Goal: Information Seeking & Learning: Learn about a topic

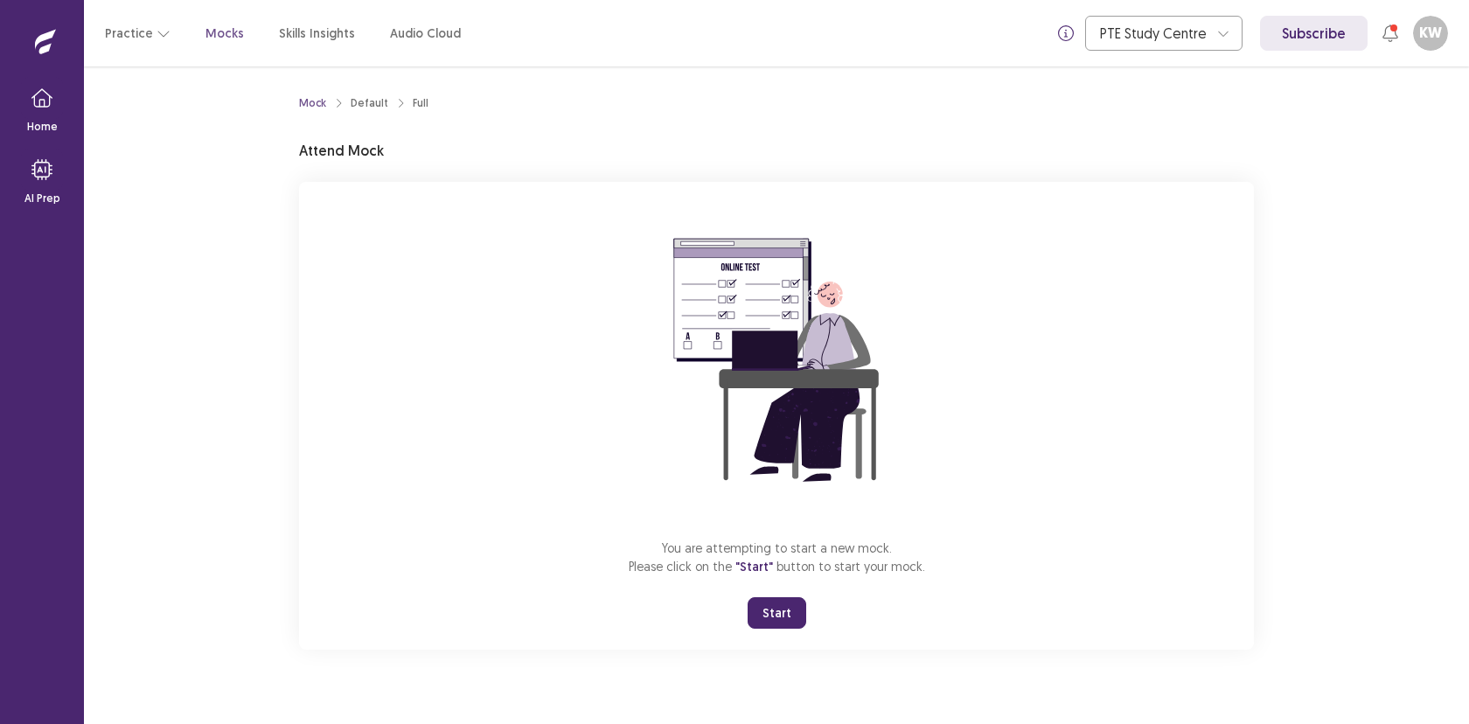
click at [781, 610] on button "Start" at bounding box center [776, 612] width 59 height 31
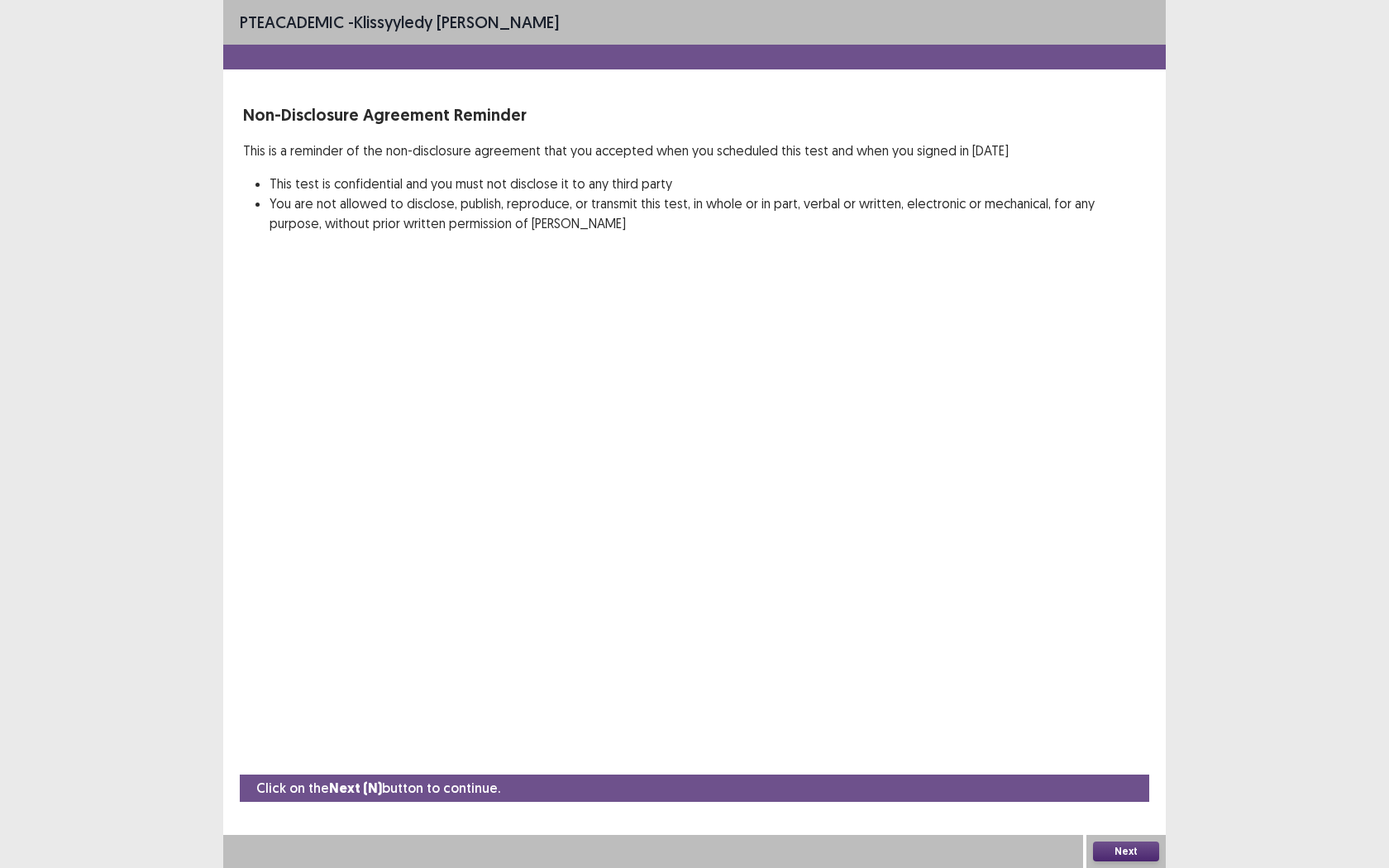
click at [1111, 684] on button "Next" at bounding box center [1126, 851] width 66 height 20
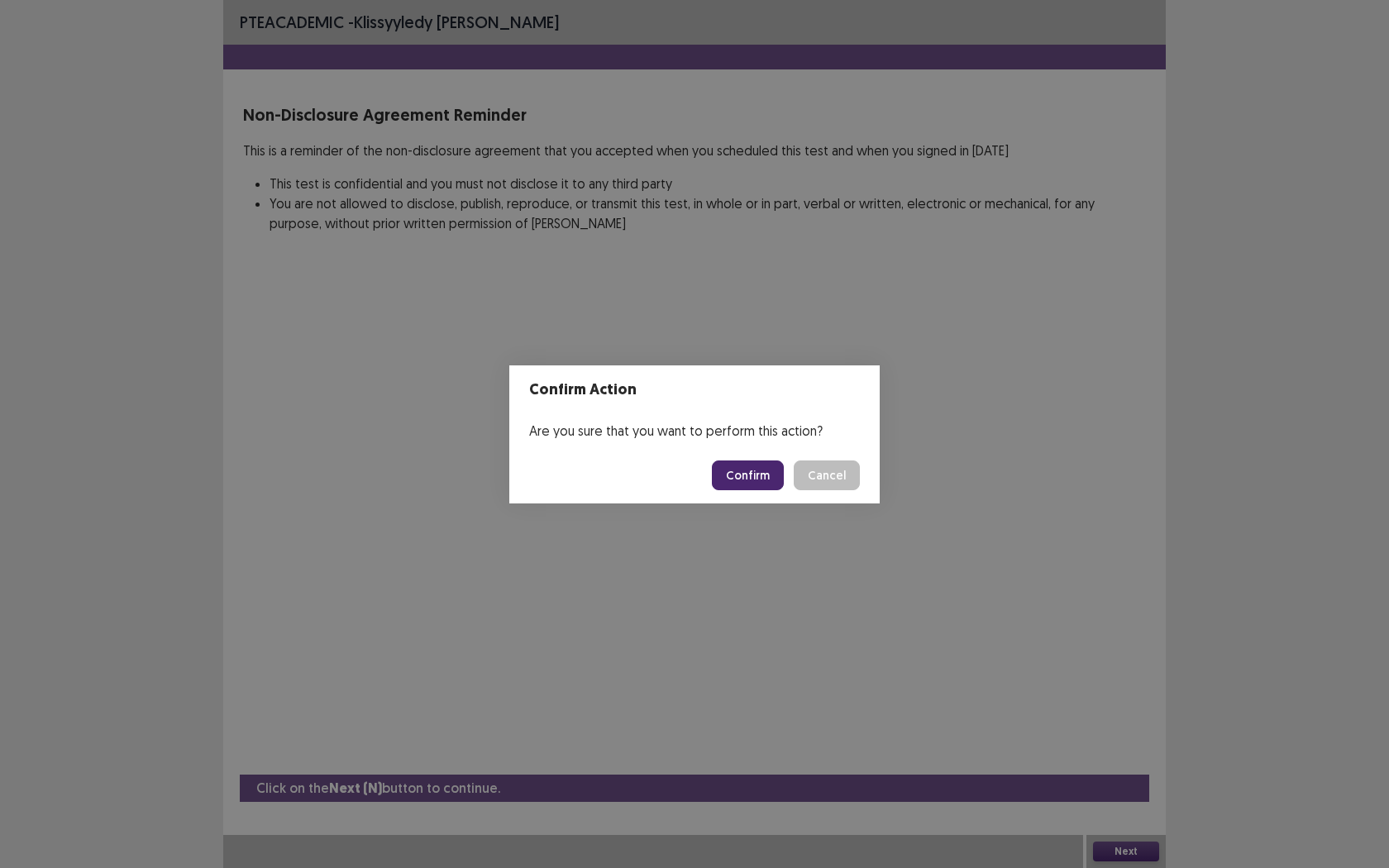
click at [764, 477] on button "Confirm" at bounding box center [748, 475] width 72 height 29
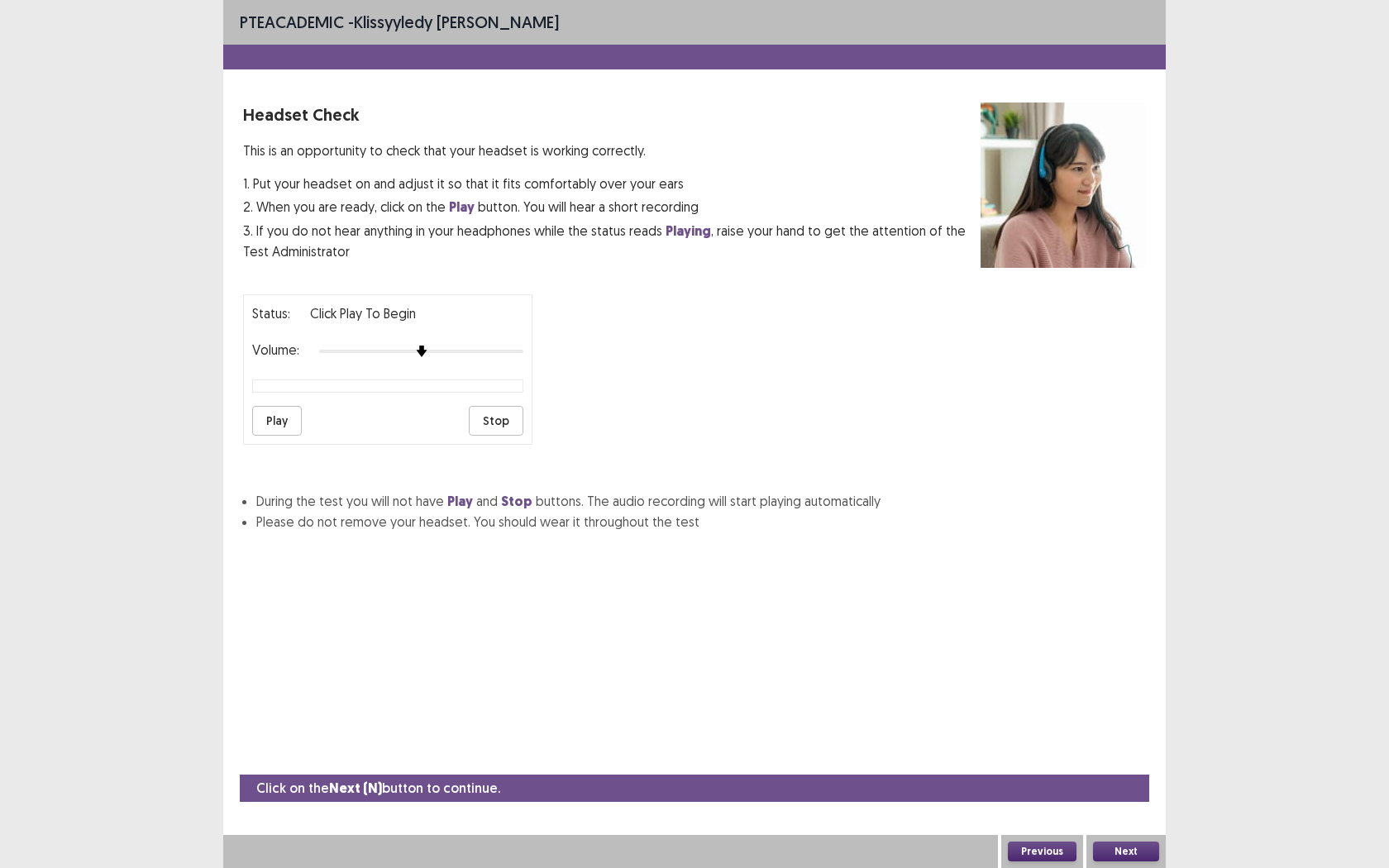
click at [281, 413] on button "Play" at bounding box center [277, 420] width 49 height 29
click at [1139, 684] on button "Next" at bounding box center [1126, 851] width 66 height 20
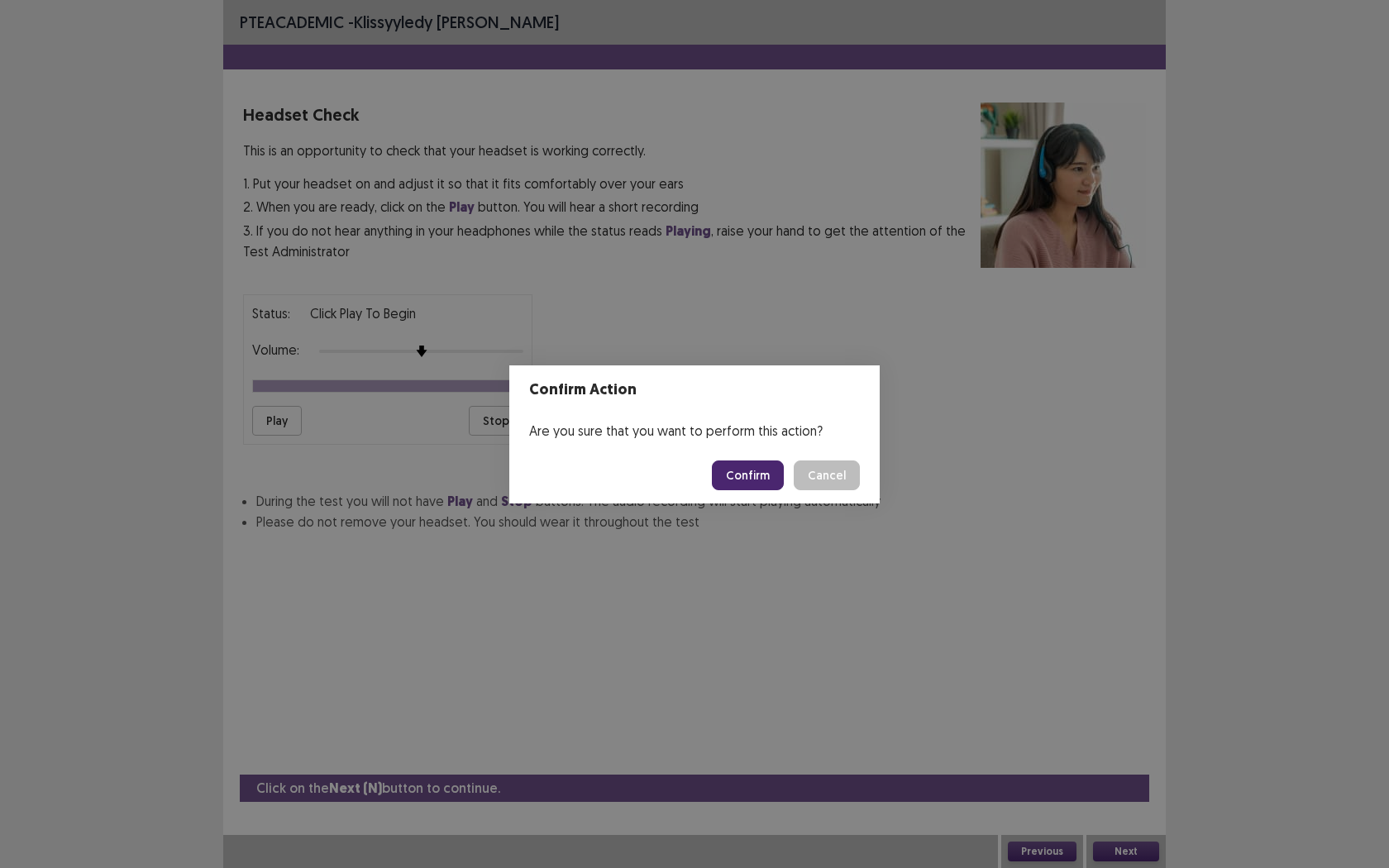
click at [762, 486] on button "Confirm" at bounding box center [748, 475] width 72 height 29
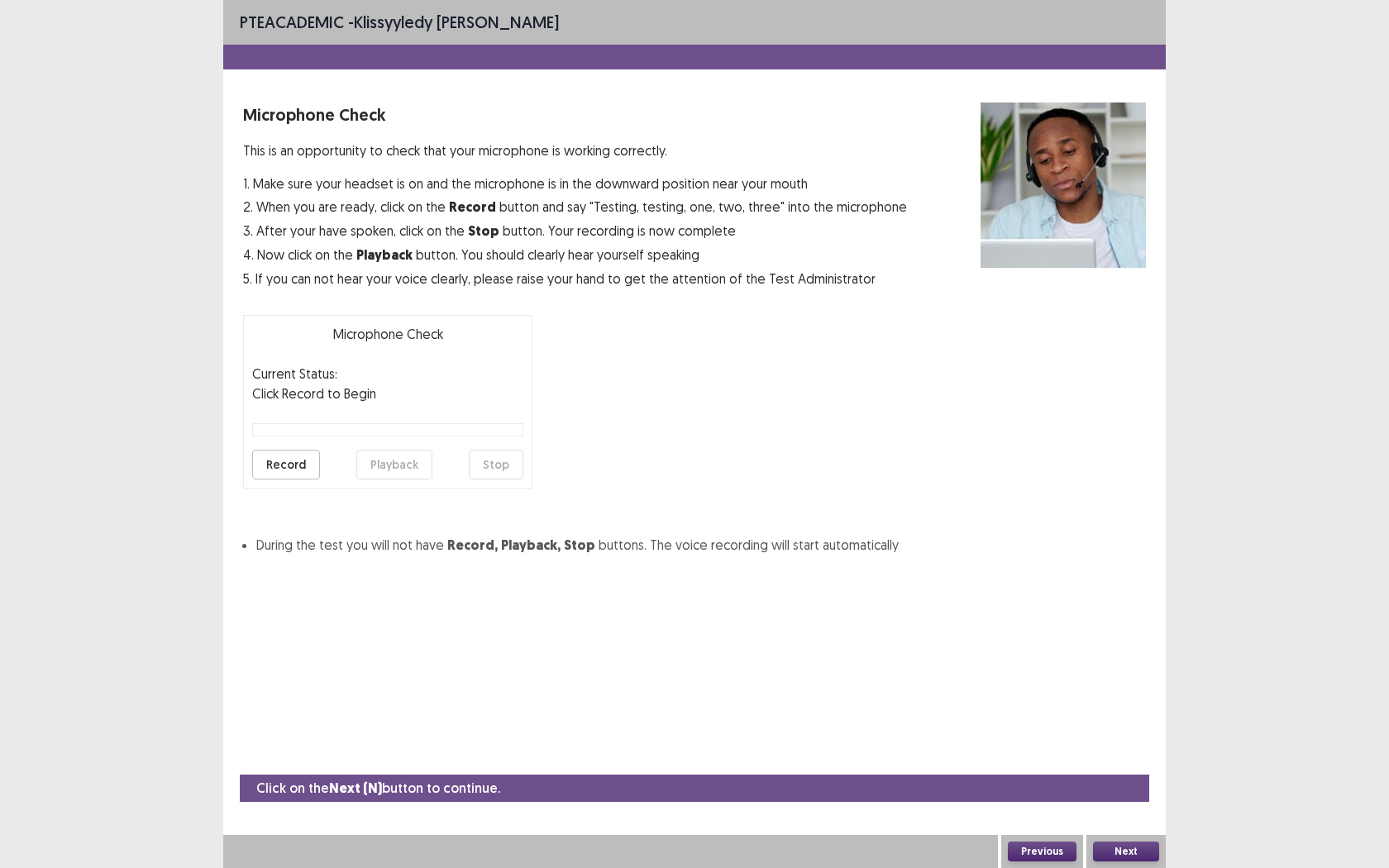
click at [287, 480] on div "Microphone Check Current Status: Click Record to Begin Record Playback Stop" at bounding box center [388, 402] width 289 height 174
click at [292, 470] on button "Record" at bounding box center [286, 464] width 68 height 29
click at [483, 469] on button "Stop" at bounding box center [496, 464] width 55 height 29
click at [375, 455] on button "Playback" at bounding box center [394, 464] width 76 height 29
click at [1131, 684] on button "Next" at bounding box center [1126, 851] width 66 height 20
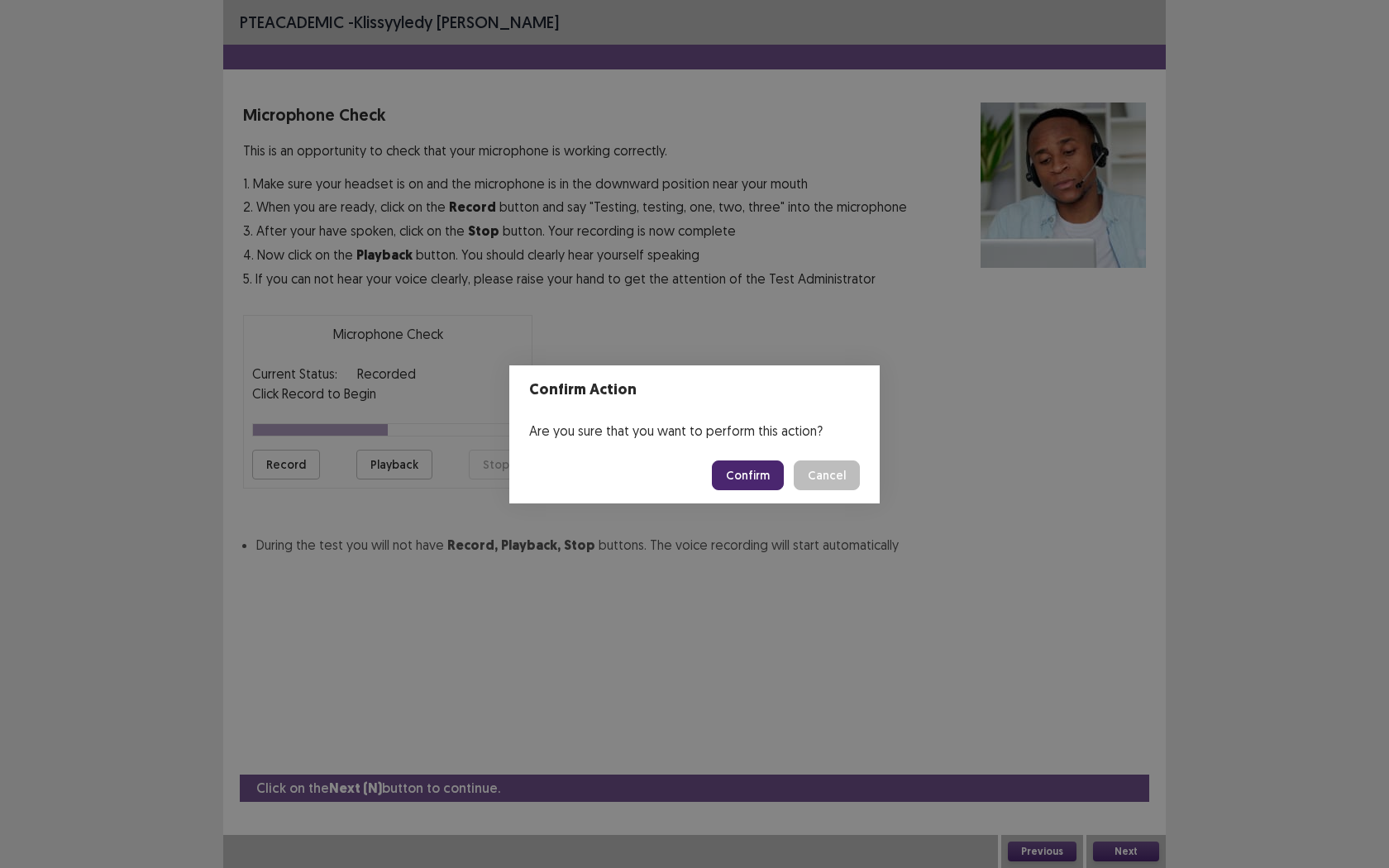
click at [759, 475] on button "Confirm" at bounding box center [748, 475] width 72 height 29
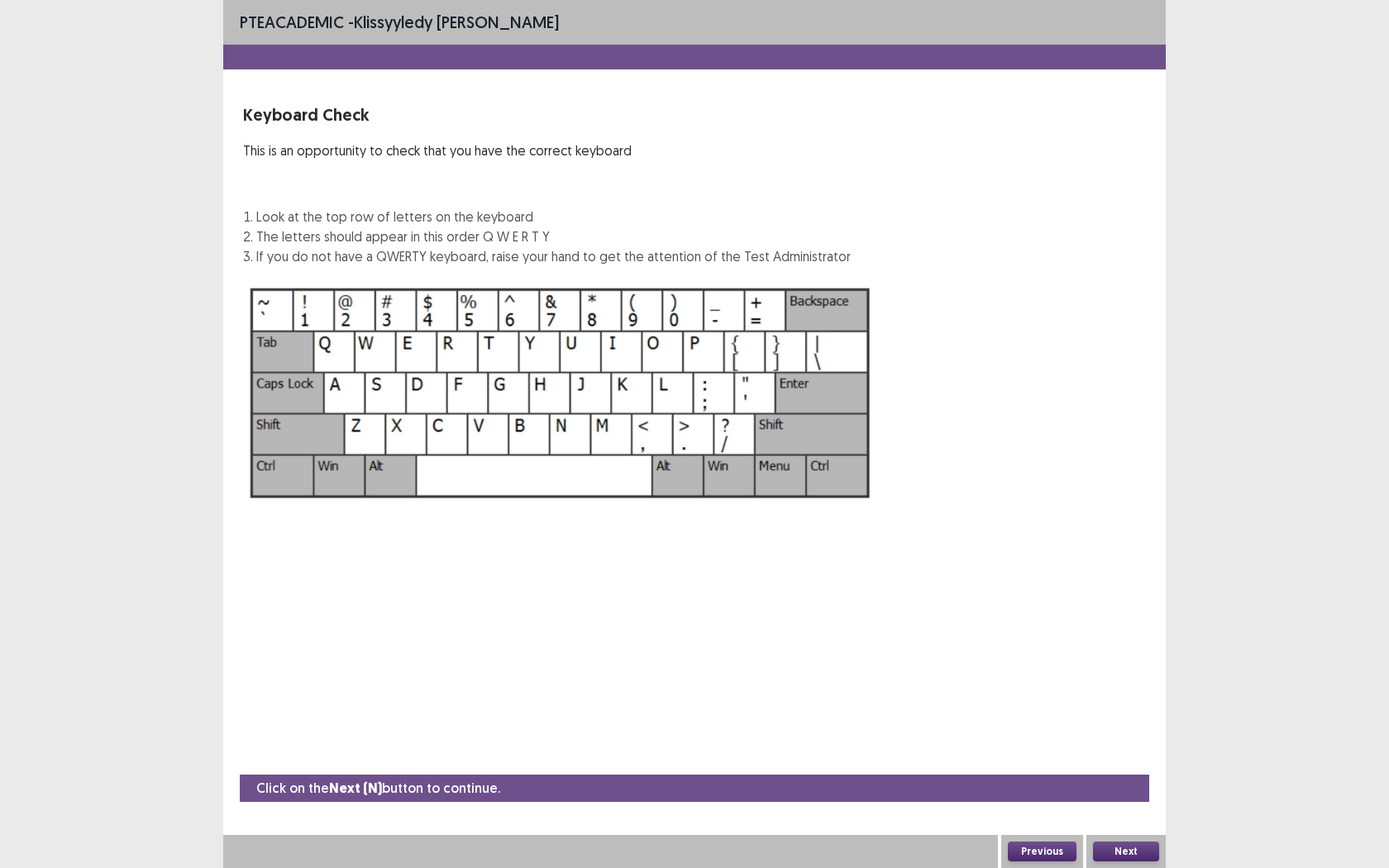
click at [1126, 684] on button "Next" at bounding box center [1126, 851] width 66 height 20
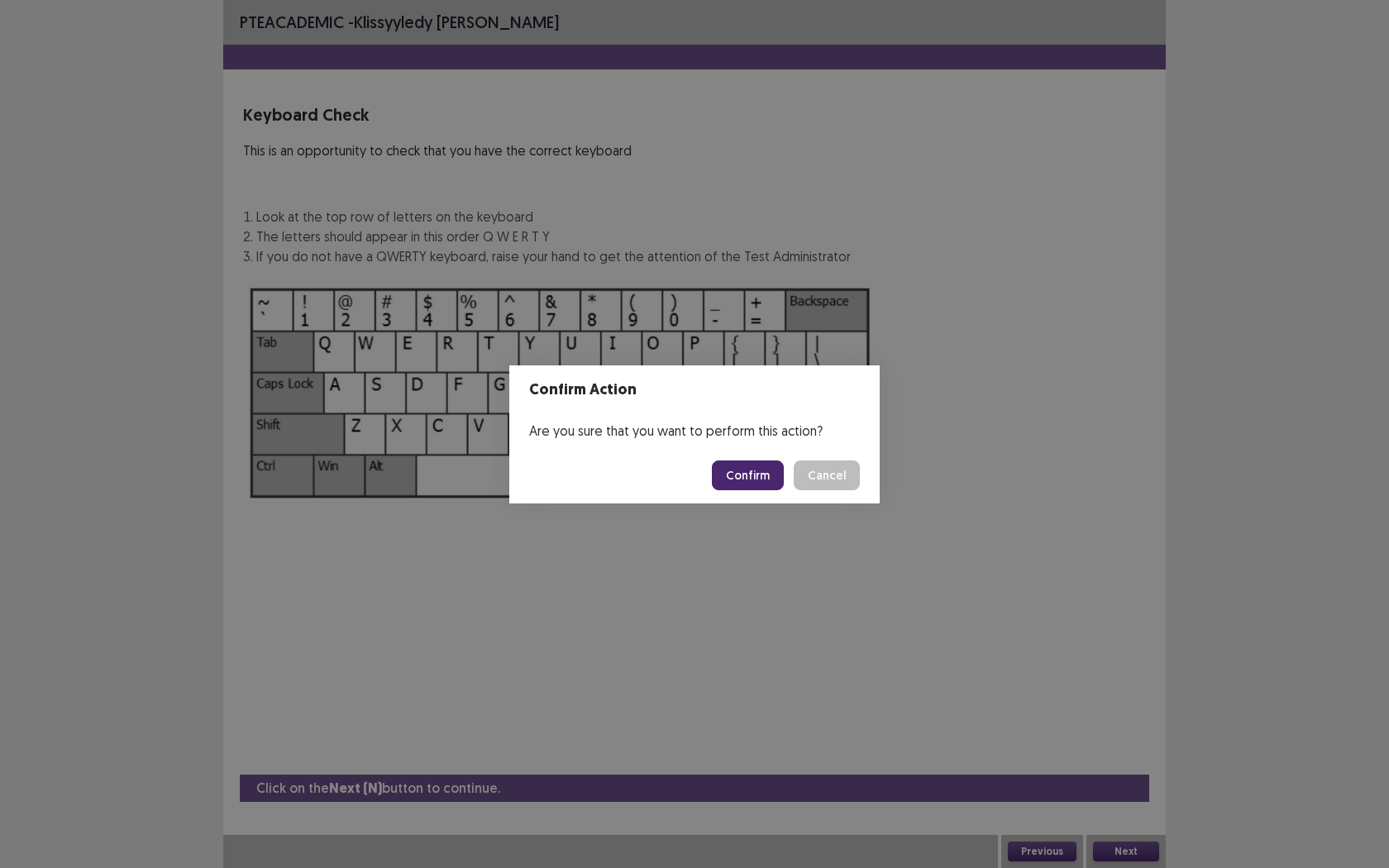
click at [760, 480] on button "Confirm" at bounding box center [748, 475] width 72 height 29
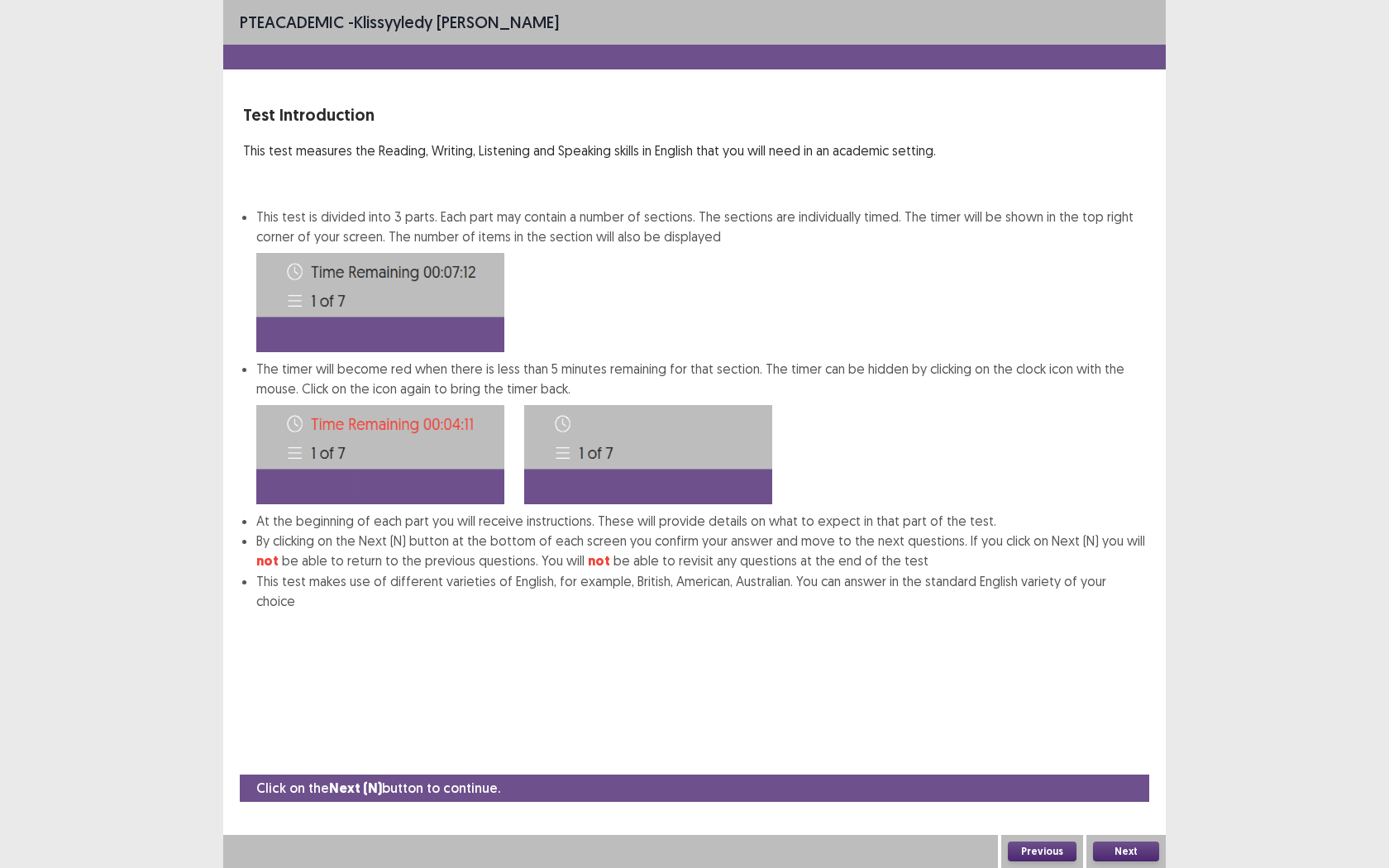
click at [1116, 684] on button "Next" at bounding box center [1126, 851] width 66 height 20
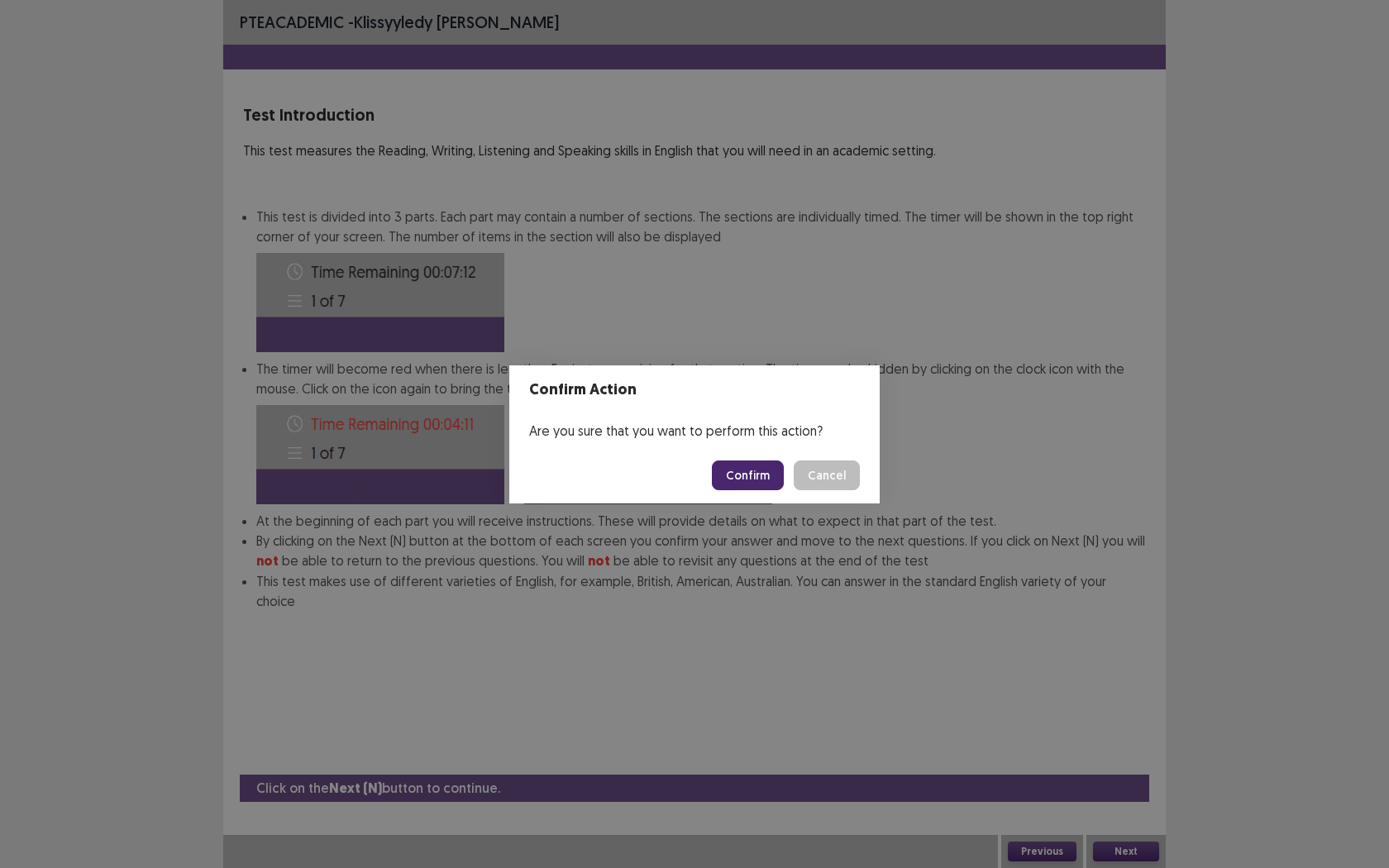
click at [764, 477] on button "Confirm" at bounding box center [748, 475] width 72 height 29
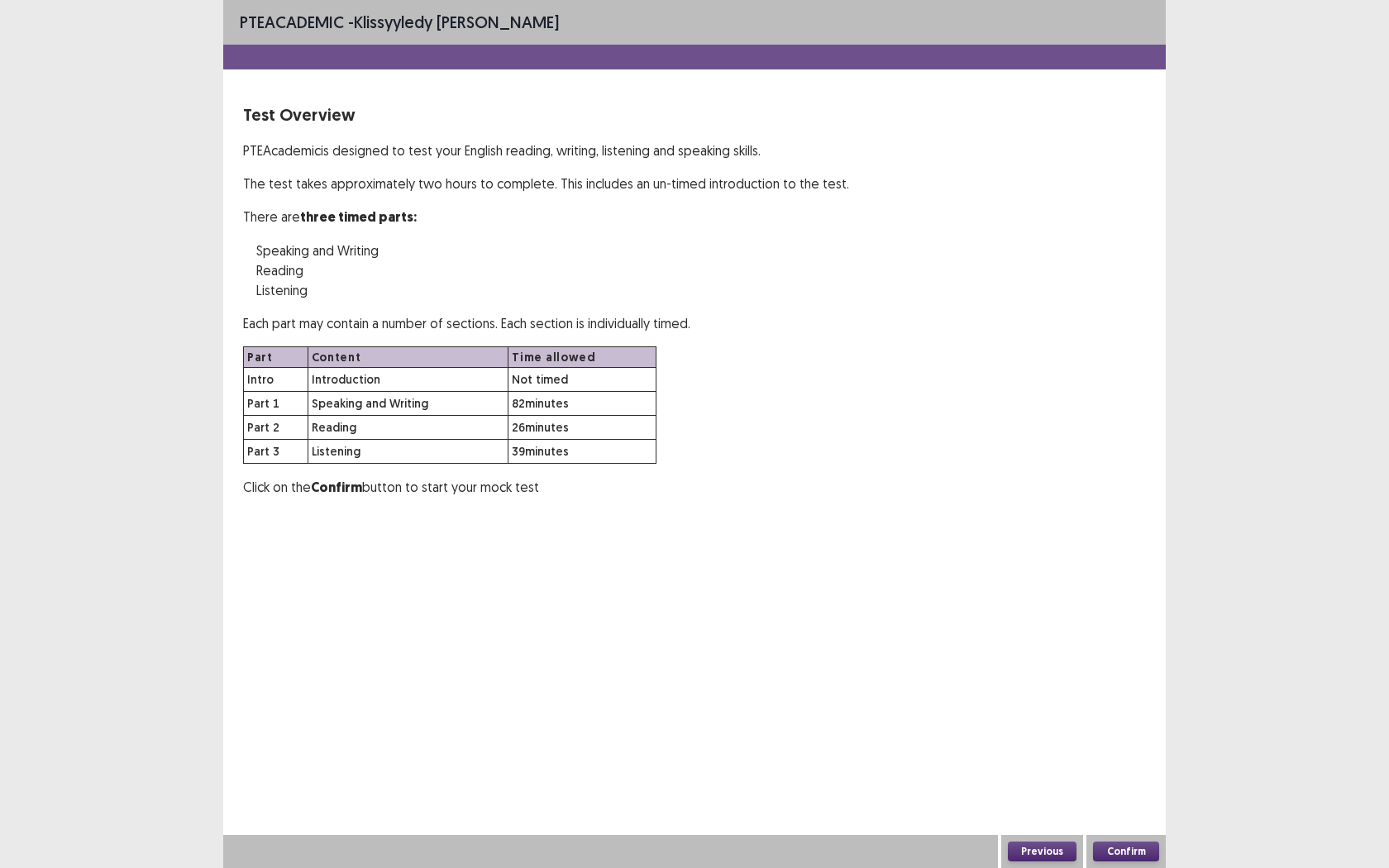
click at [1123, 684] on button "Confirm" at bounding box center [1126, 851] width 66 height 20
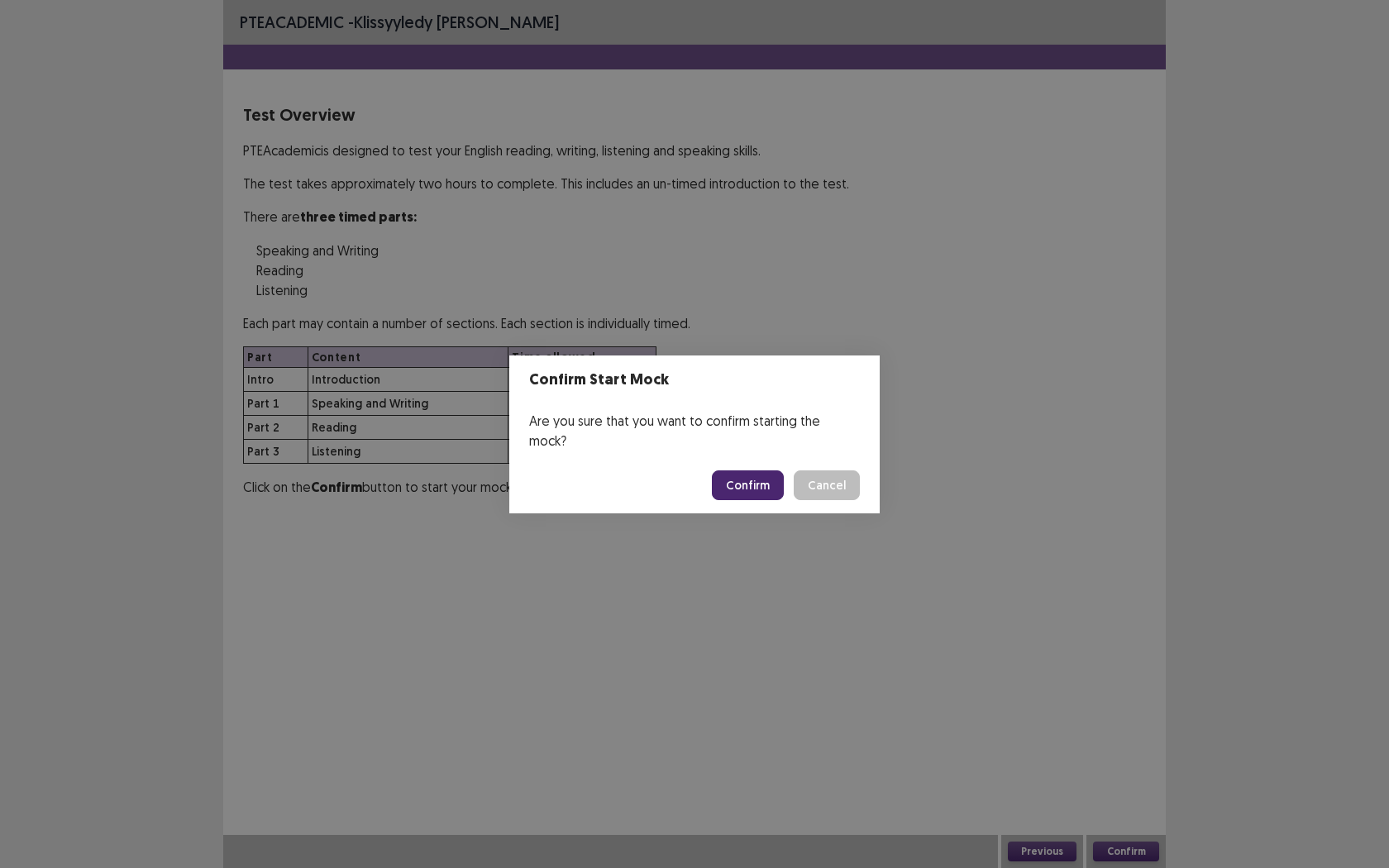
click at [769, 470] on button "Confirm" at bounding box center [748, 484] width 72 height 29
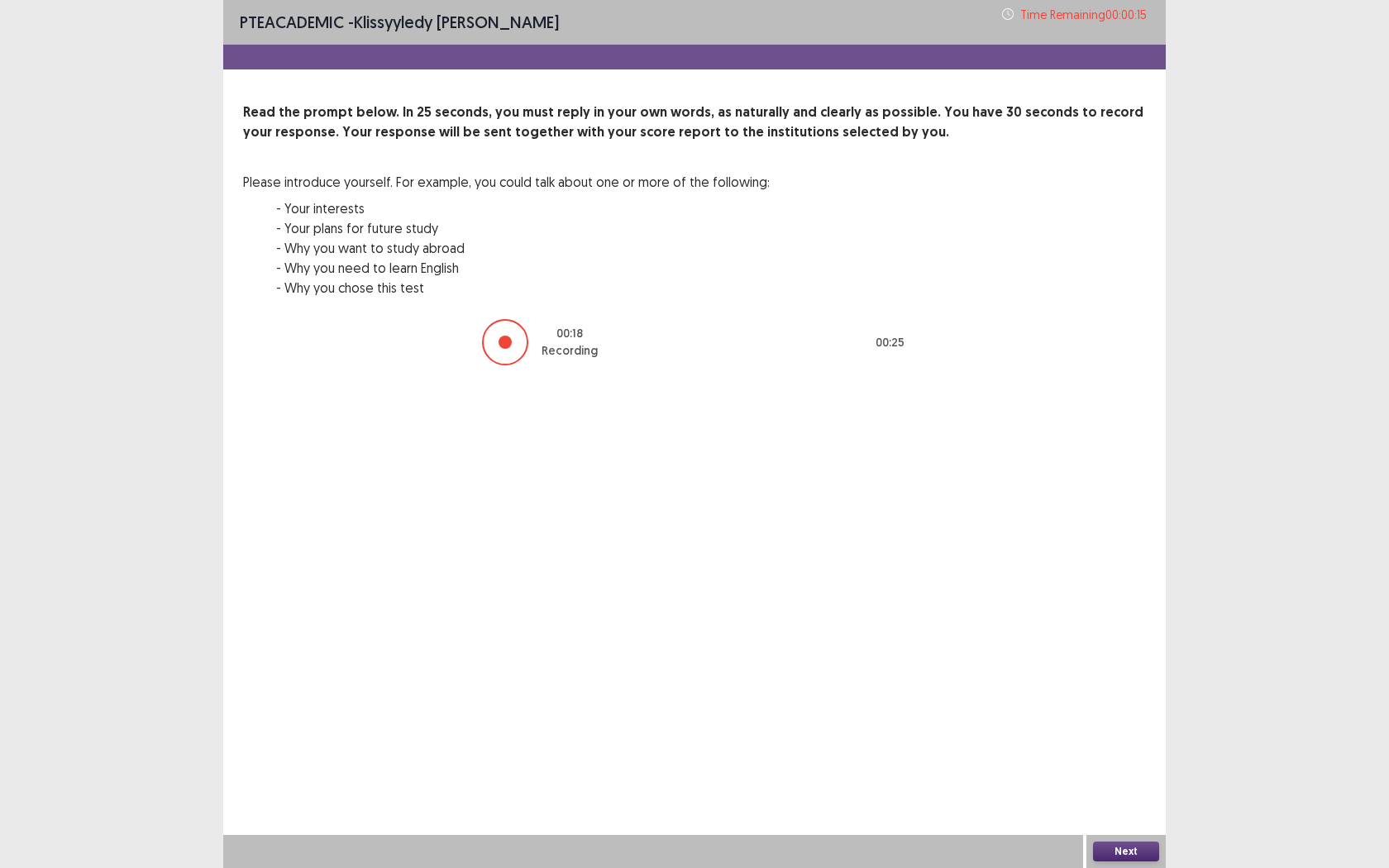
click at [1142, 684] on button "Next" at bounding box center [1126, 851] width 66 height 20
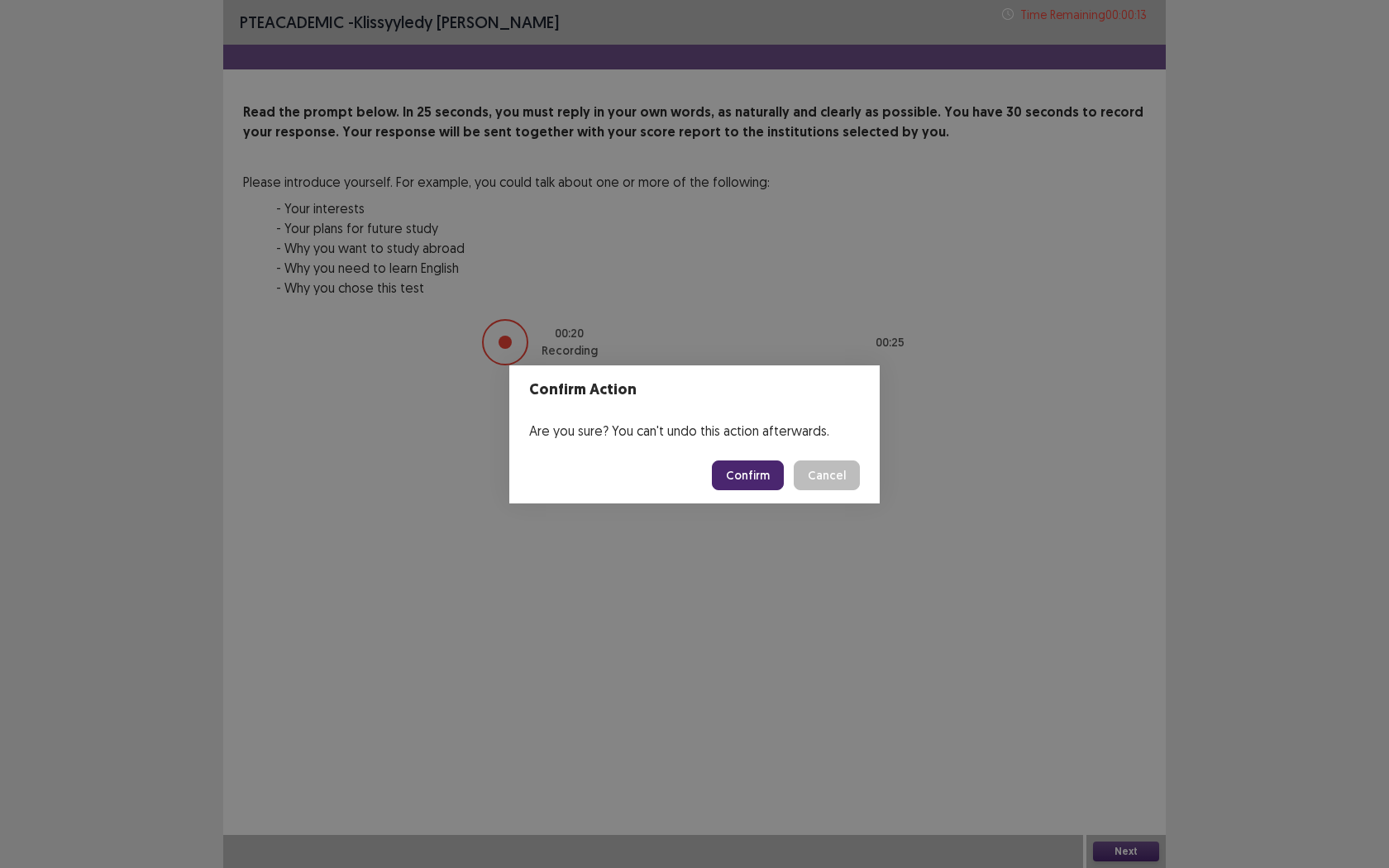
click at [739, 471] on button "Confirm" at bounding box center [748, 475] width 72 height 29
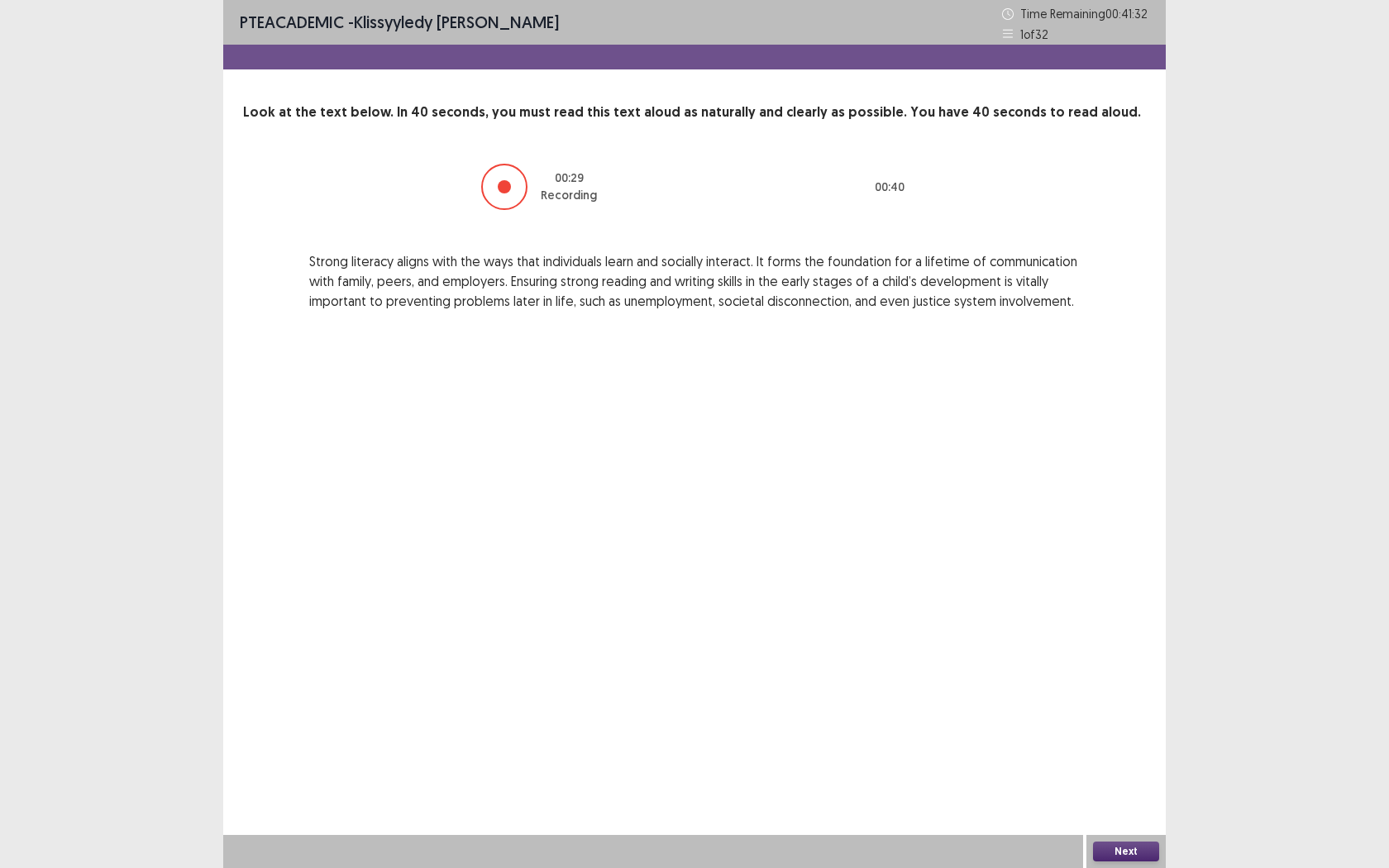
click at [1142, 684] on button "Next" at bounding box center [1126, 851] width 66 height 20
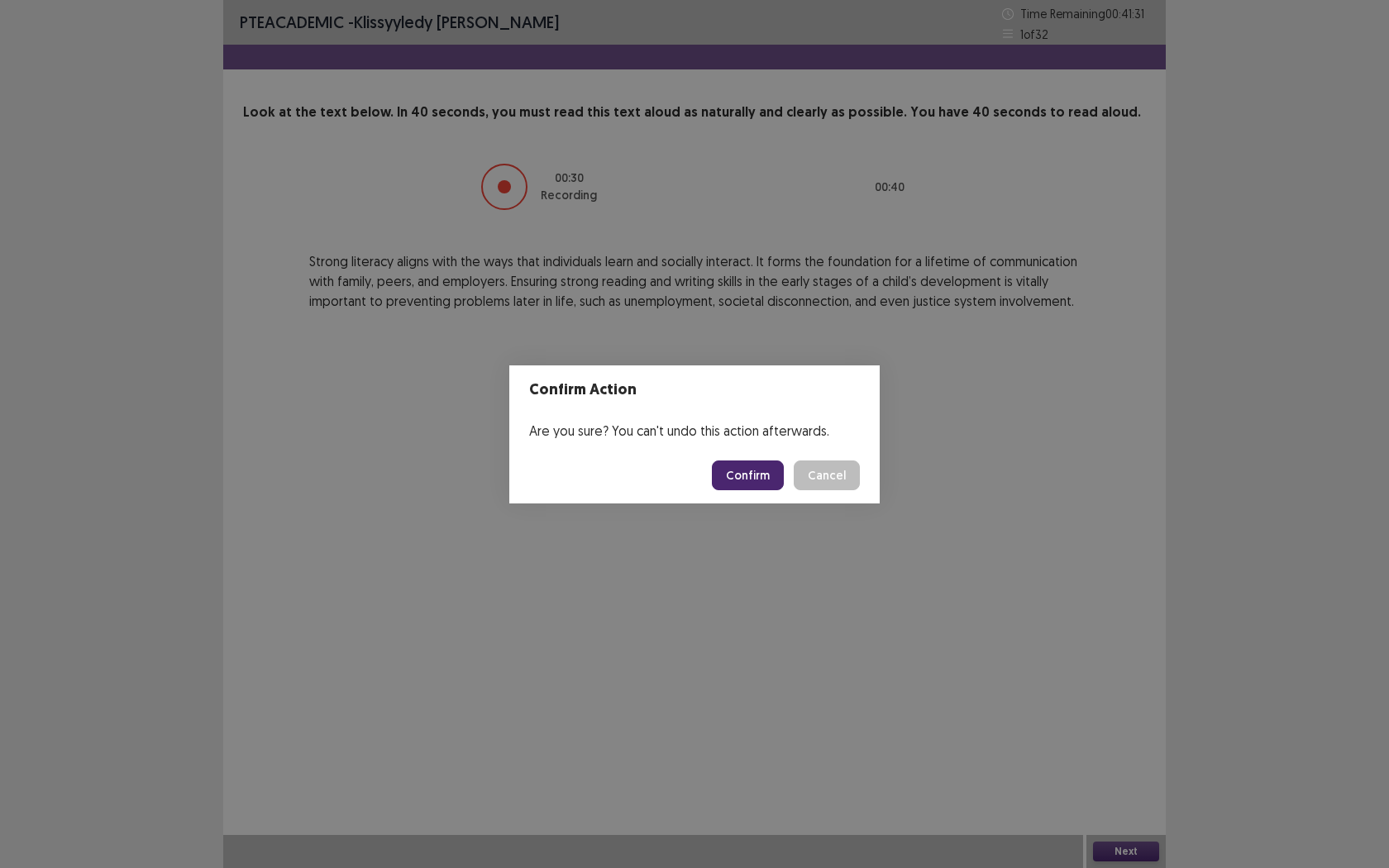
click at [764, 482] on button "Confirm" at bounding box center [748, 475] width 72 height 29
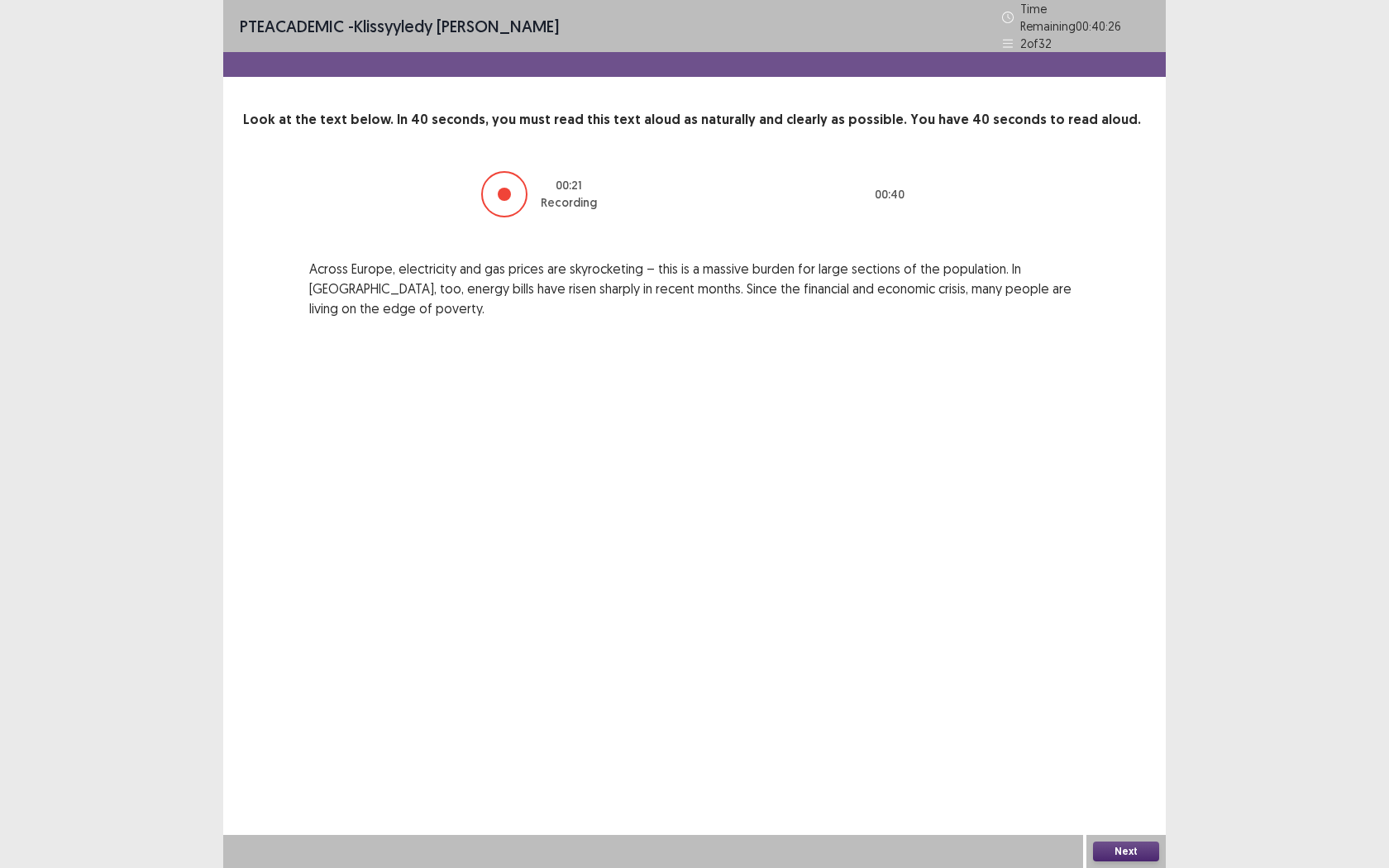
click at [1129, 684] on button "Next" at bounding box center [1126, 851] width 66 height 20
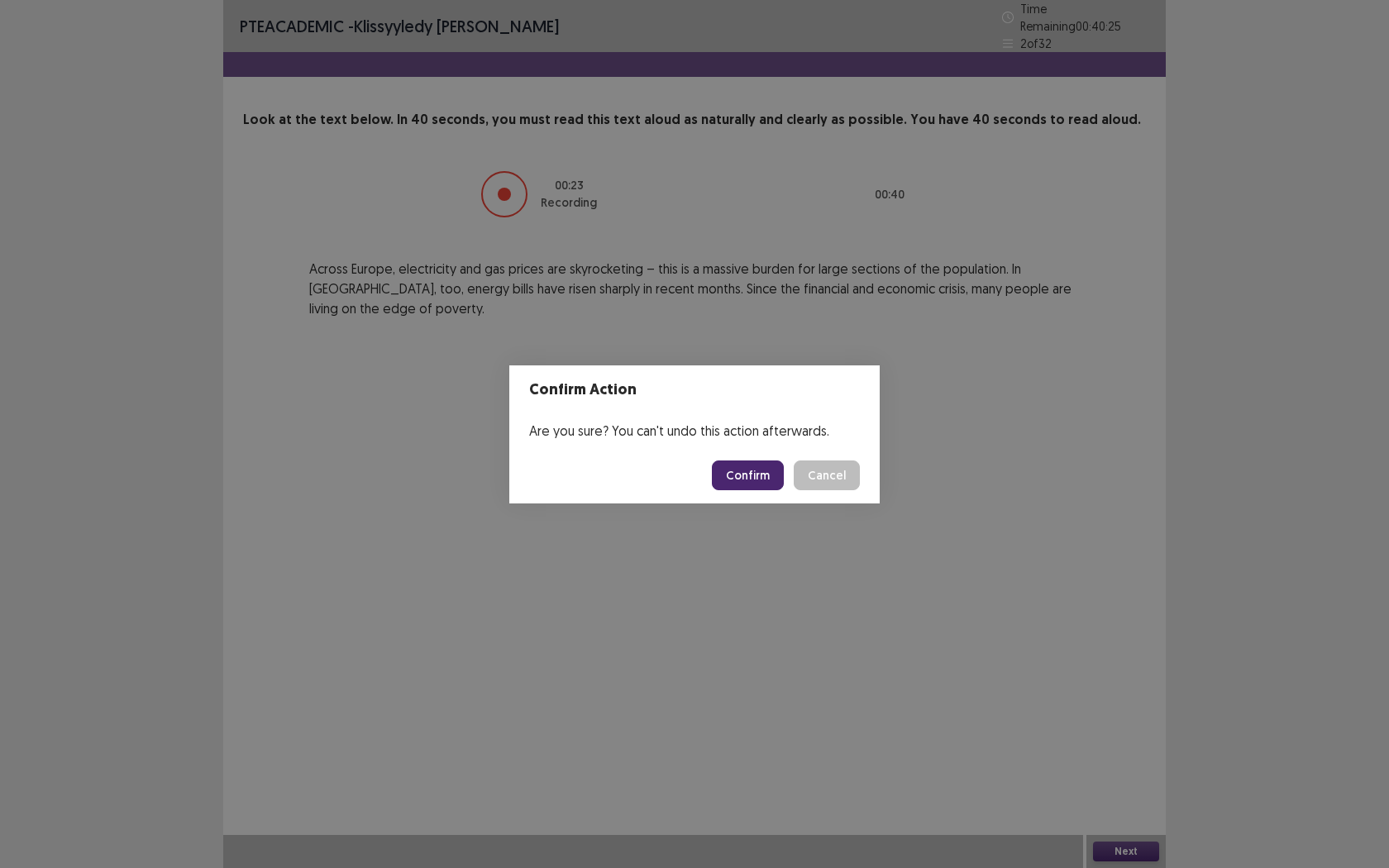
click at [754, 470] on button "Confirm" at bounding box center [748, 475] width 72 height 29
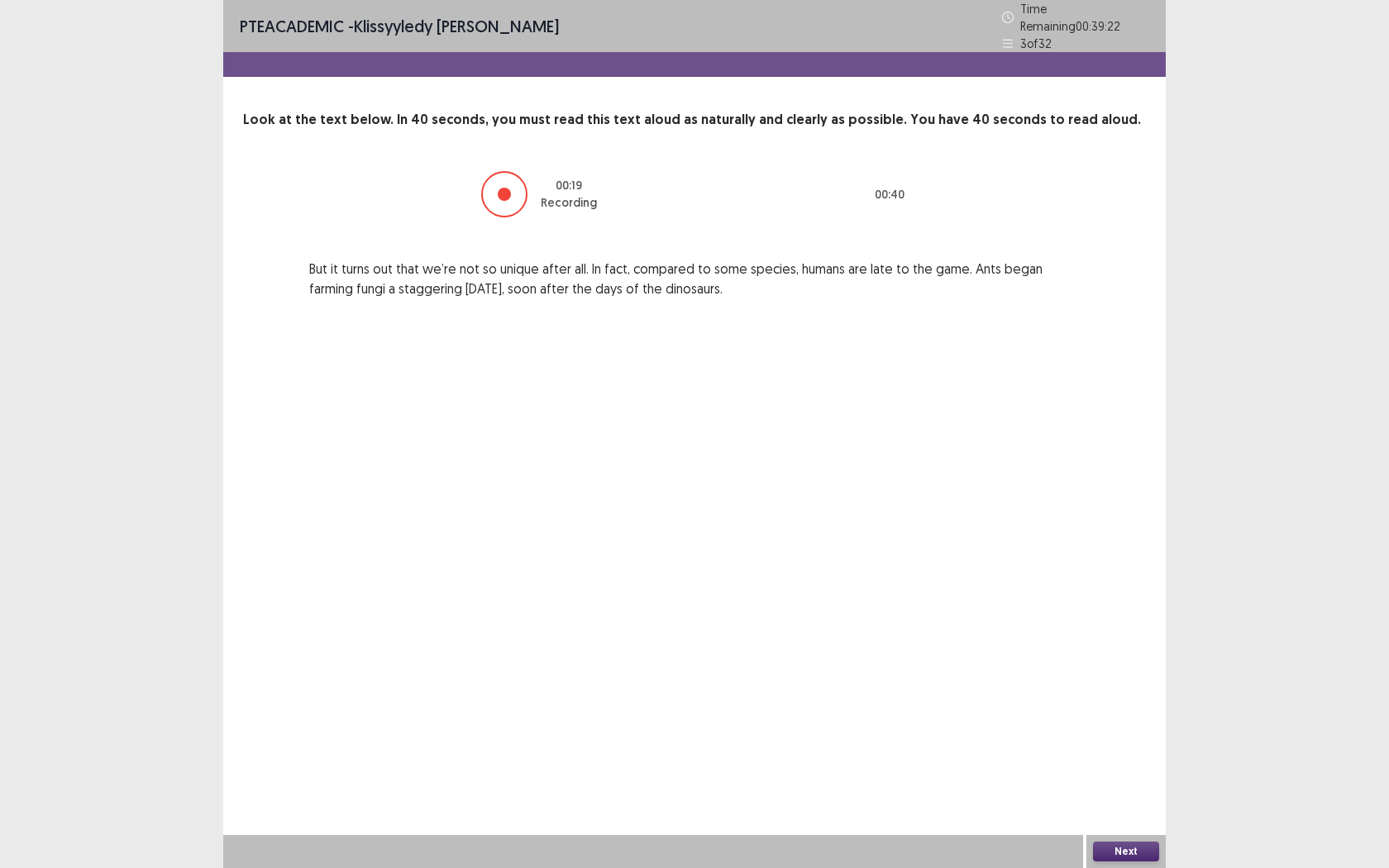
click at [1139, 684] on button "Next" at bounding box center [1126, 851] width 66 height 20
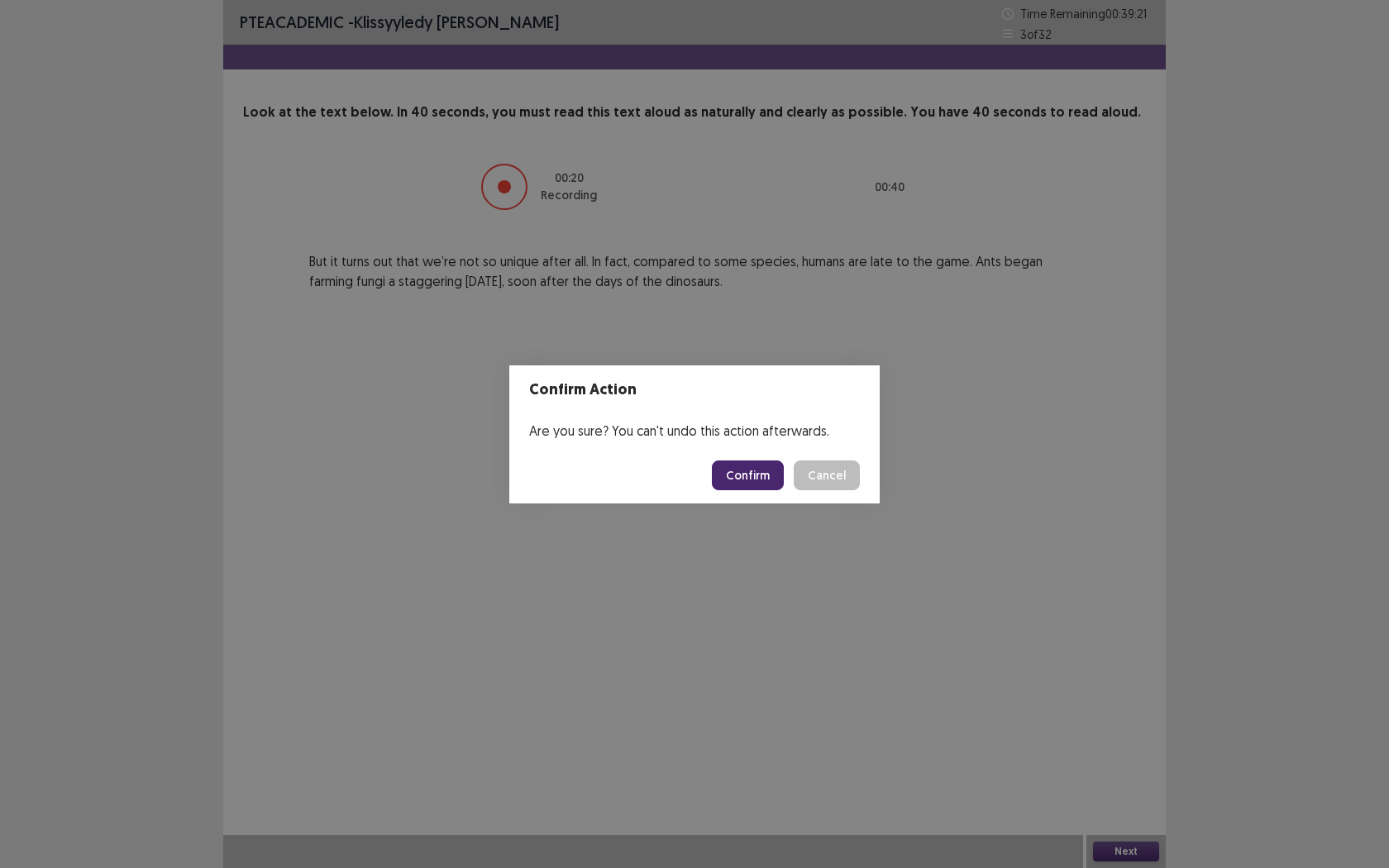
click at [744, 466] on button "Confirm" at bounding box center [748, 475] width 72 height 29
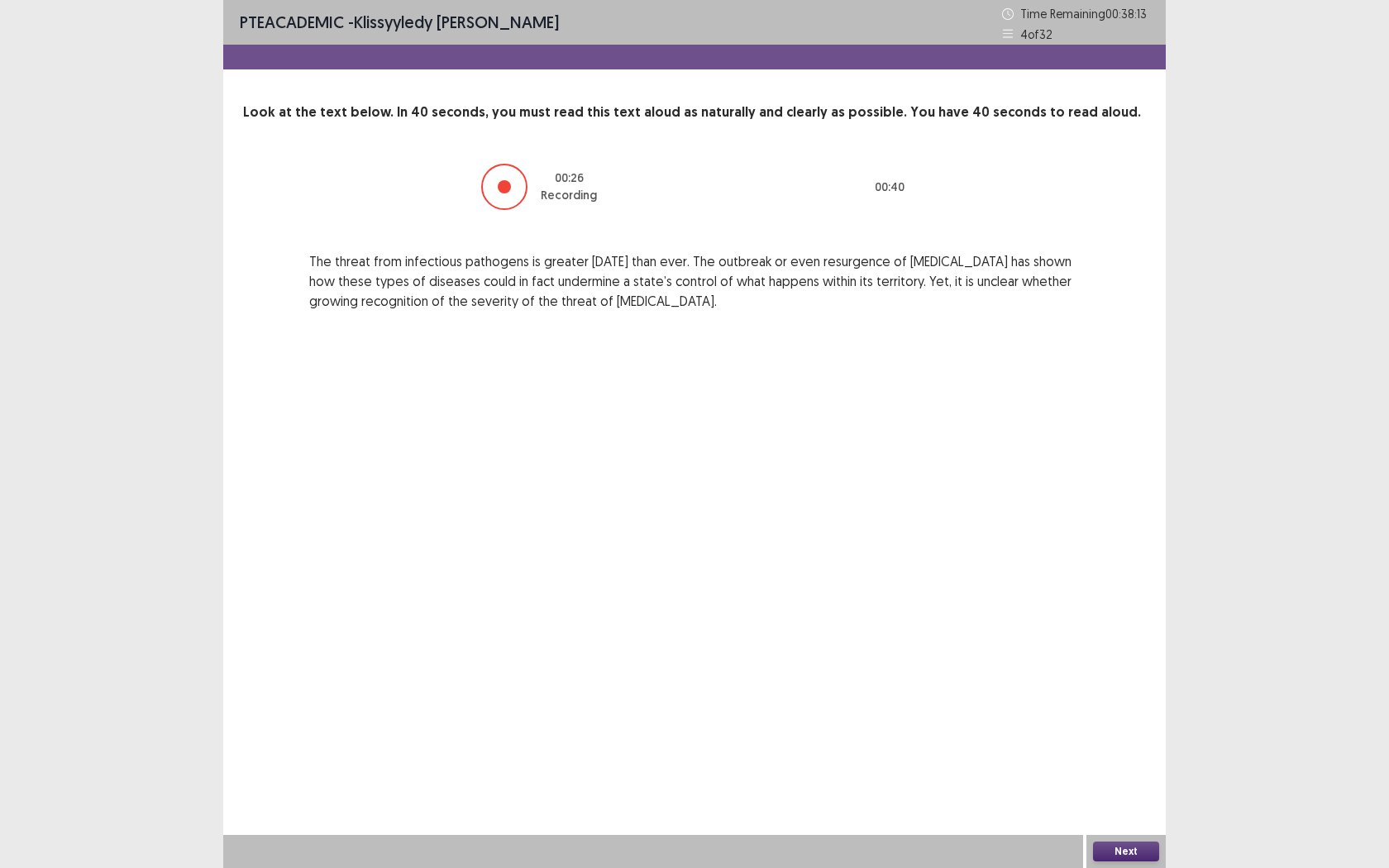
click at [1140, 684] on button "Next" at bounding box center [1126, 851] width 66 height 20
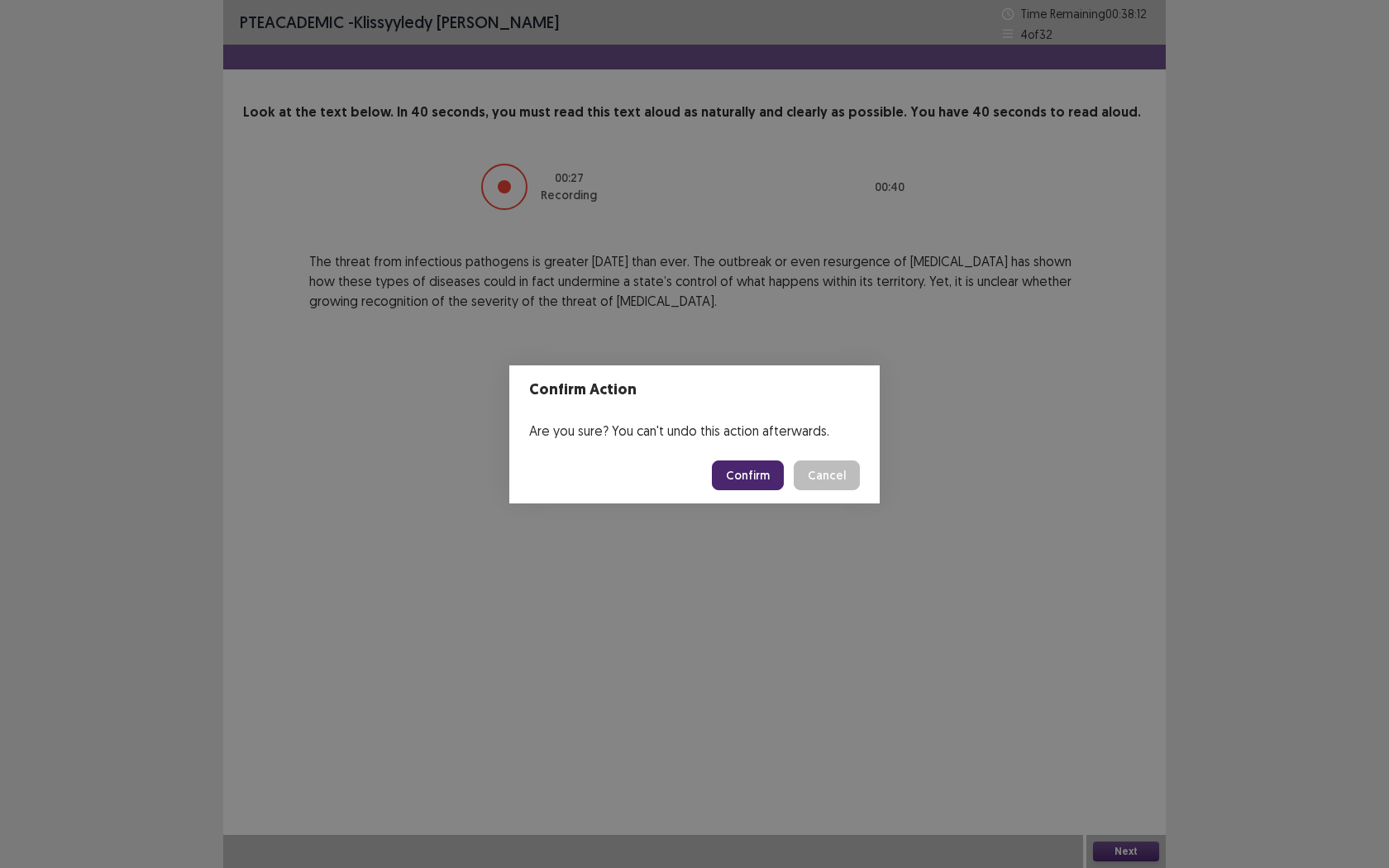
click at [748, 471] on button "Confirm" at bounding box center [748, 475] width 72 height 29
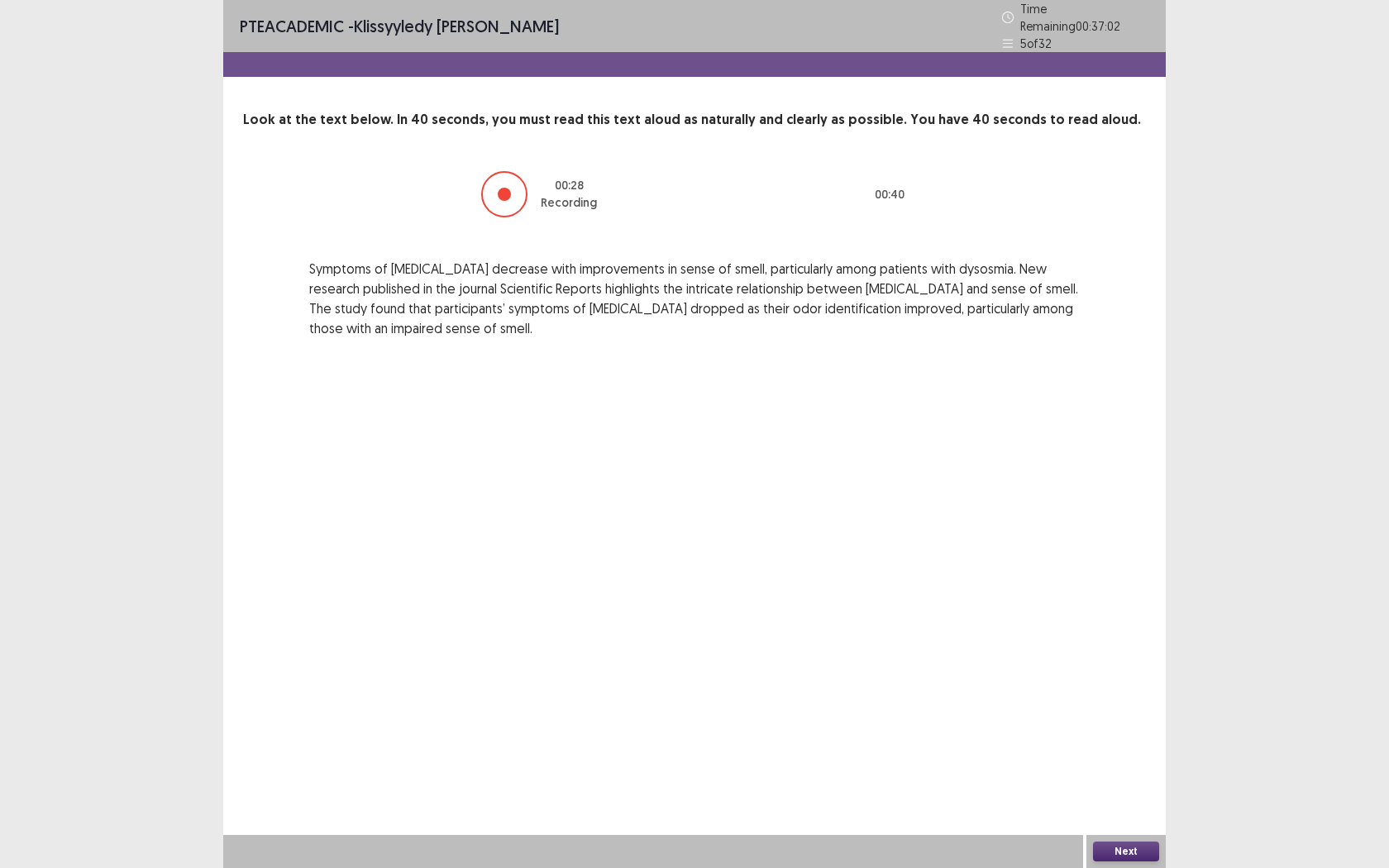
click at [1140, 684] on button "Next" at bounding box center [1126, 851] width 66 height 20
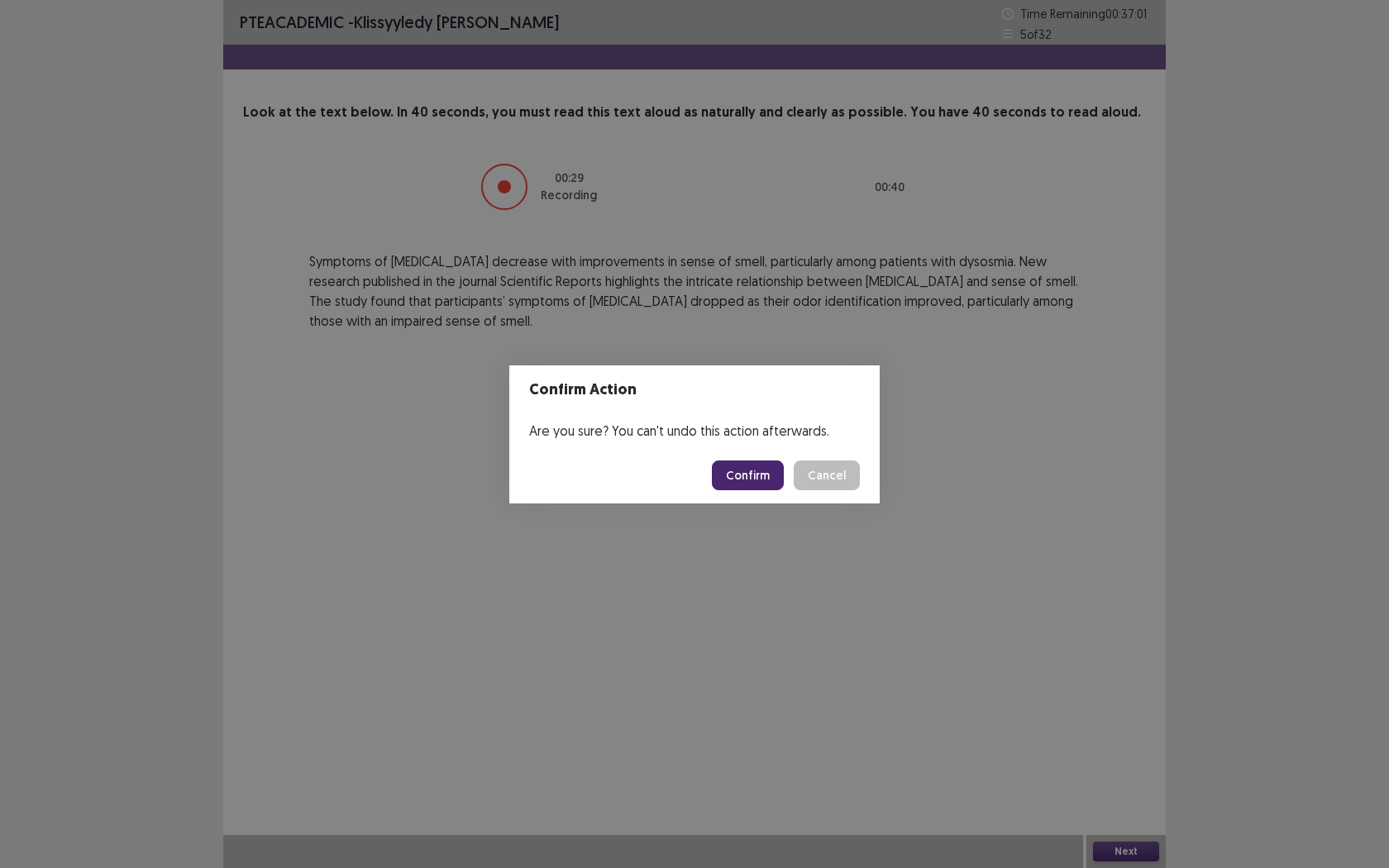
click at [759, 485] on button "Confirm" at bounding box center [748, 475] width 72 height 29
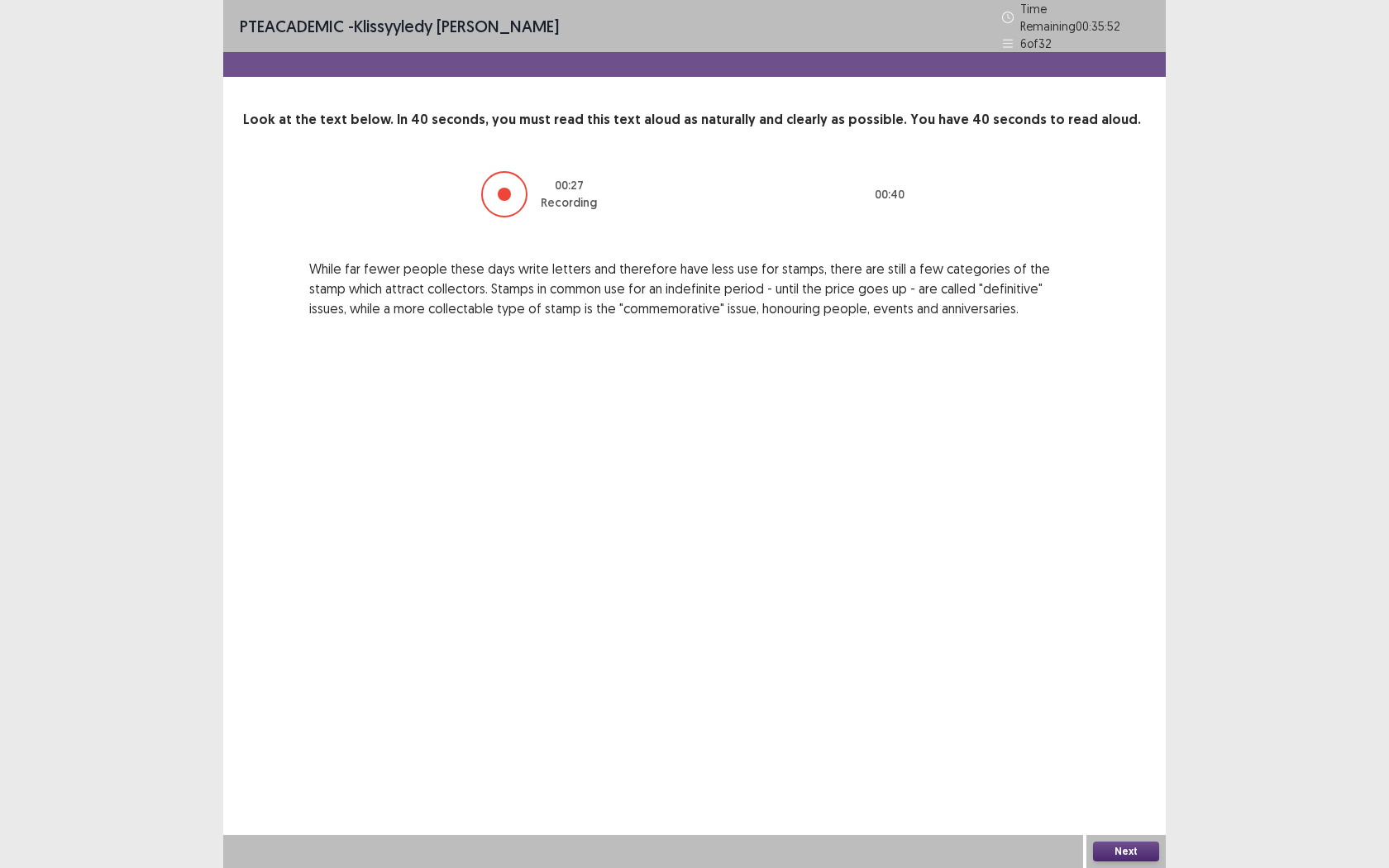
click at [1133, 684] on button "Next" at bounding box center [1126, 851] width 66 height 20
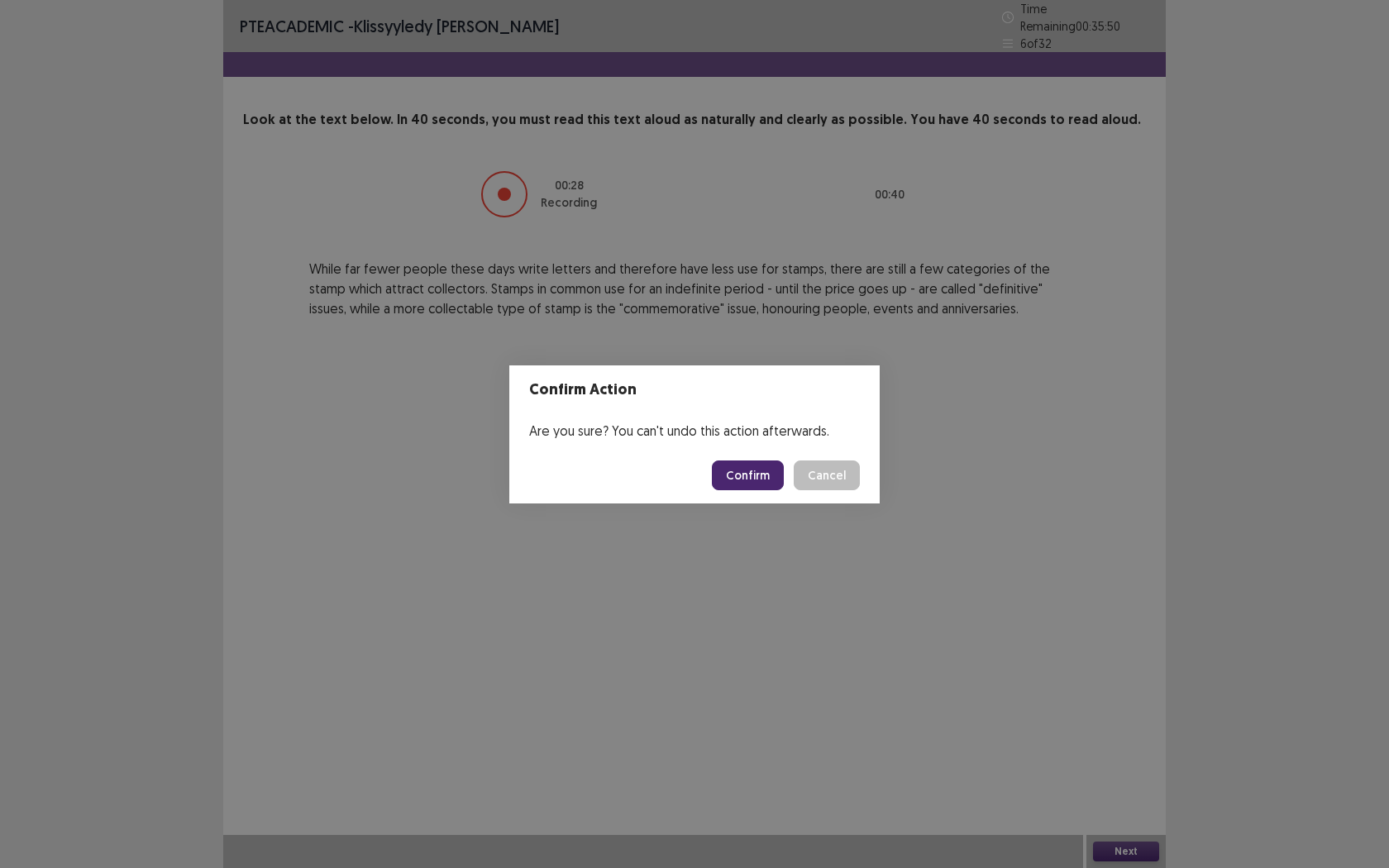
click at [741, 483] on button "Confirm" at bounding box center [748, 475] width 72 height 29
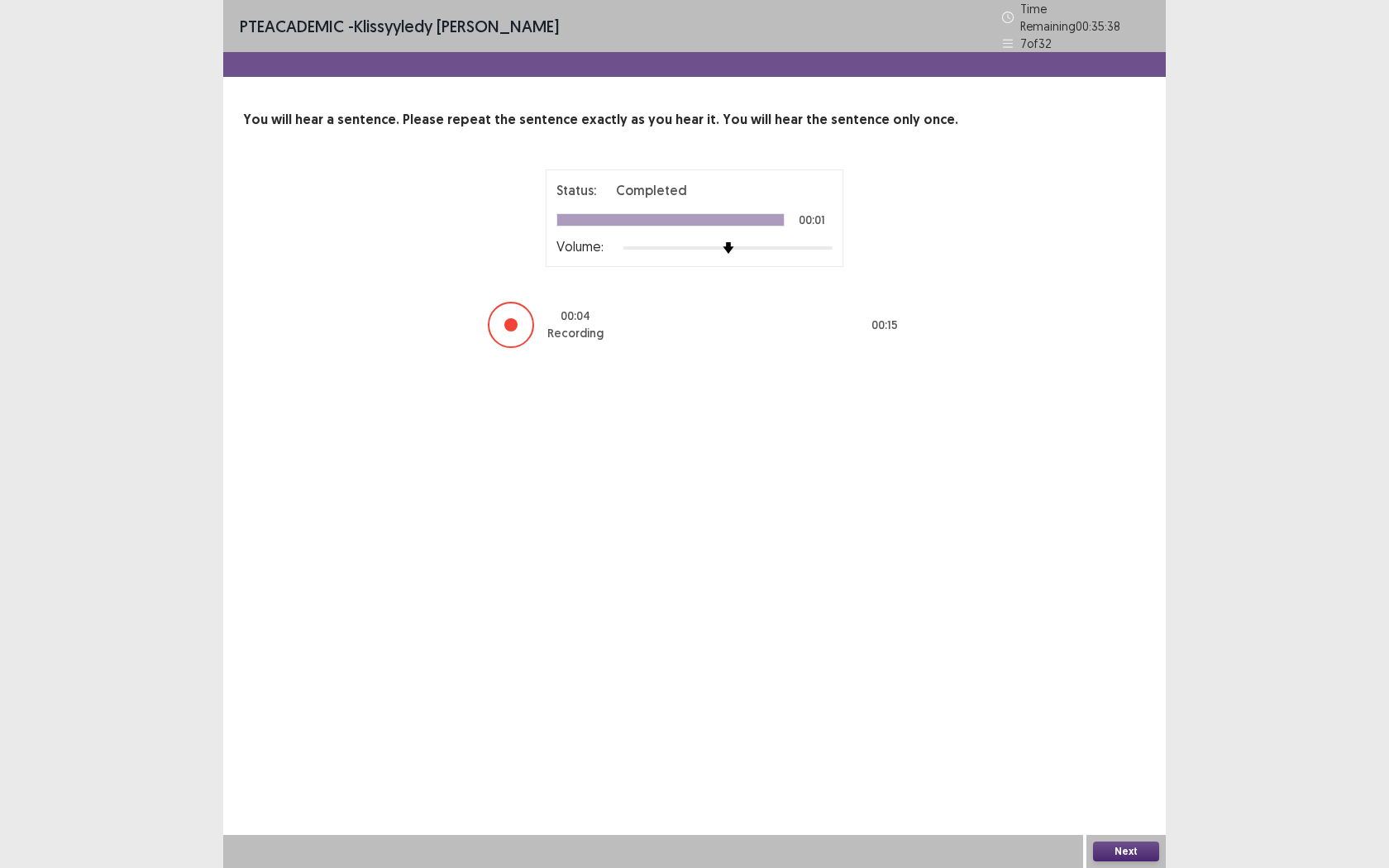
click at [1111, 684] on button "Next" at bounding box center [1126, 851] width 66 height 20
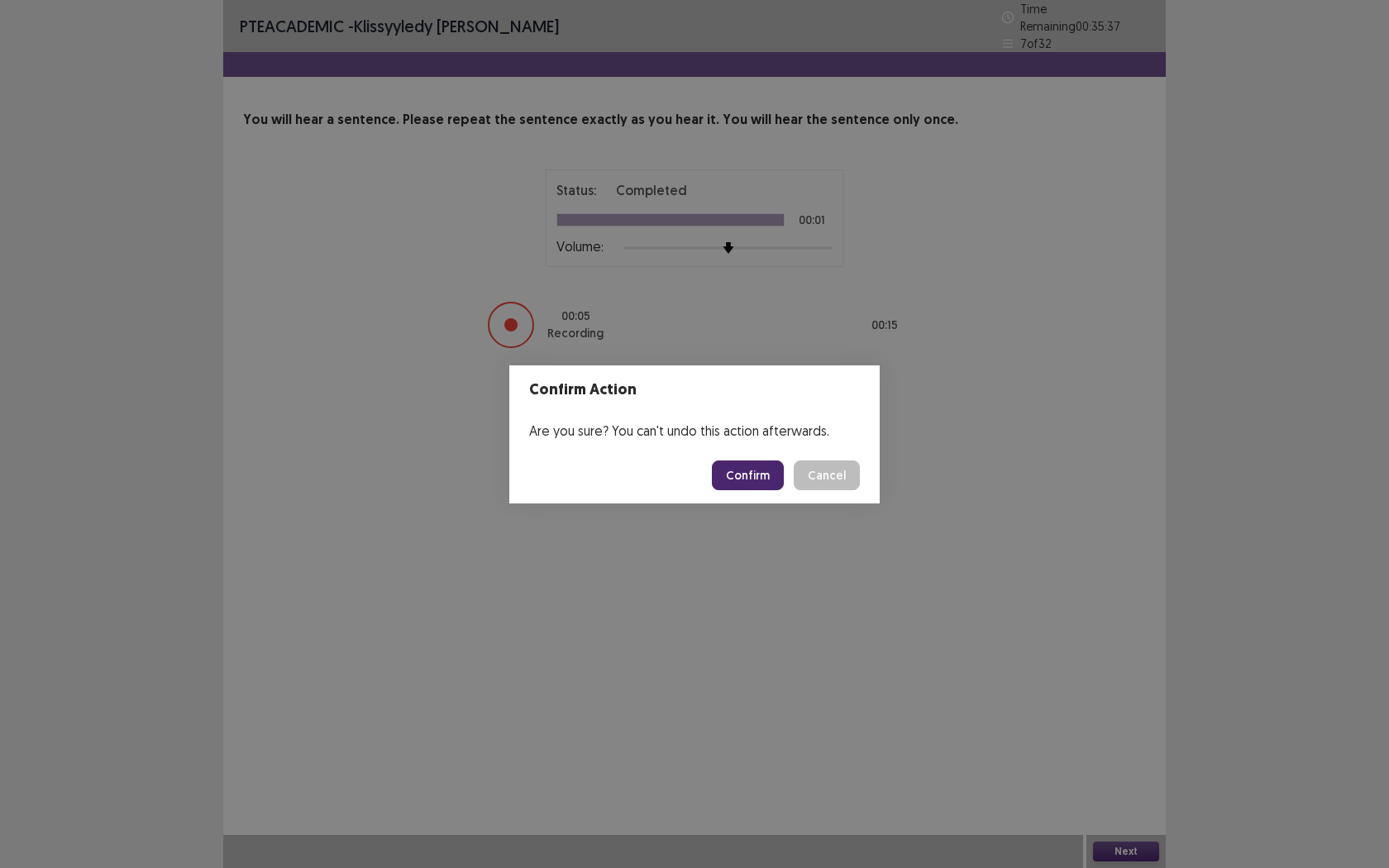
click at [765, 485] on button "Confirm" at bounding box center [748, 475] width 72 height 29
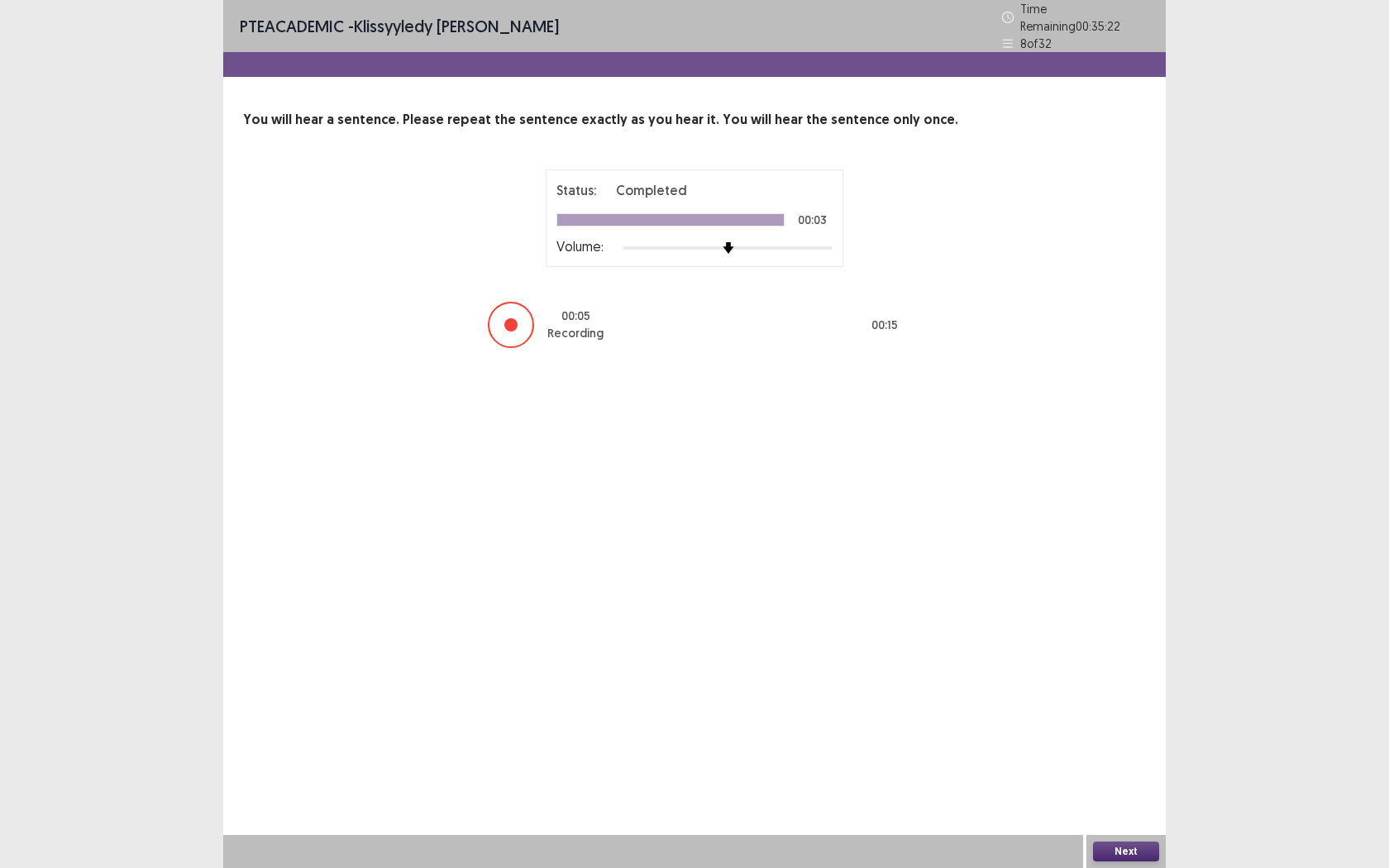
click at [1121, 684] on button "Next" at bounding box center [1126, 851] width 66 height 20
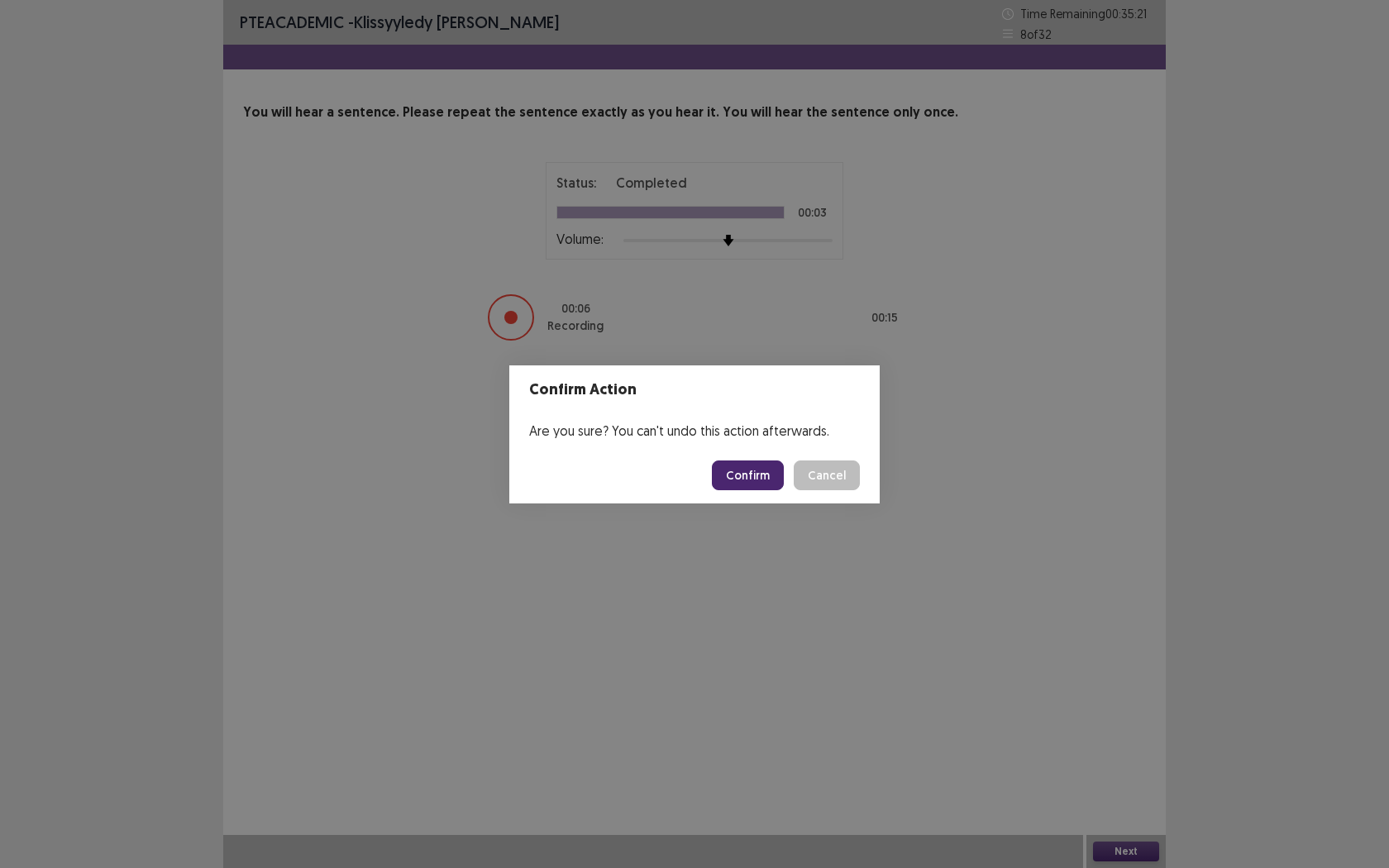
click at [756, 472] on button "Confirm" at bounding box center [748, 475] width 72 height 29
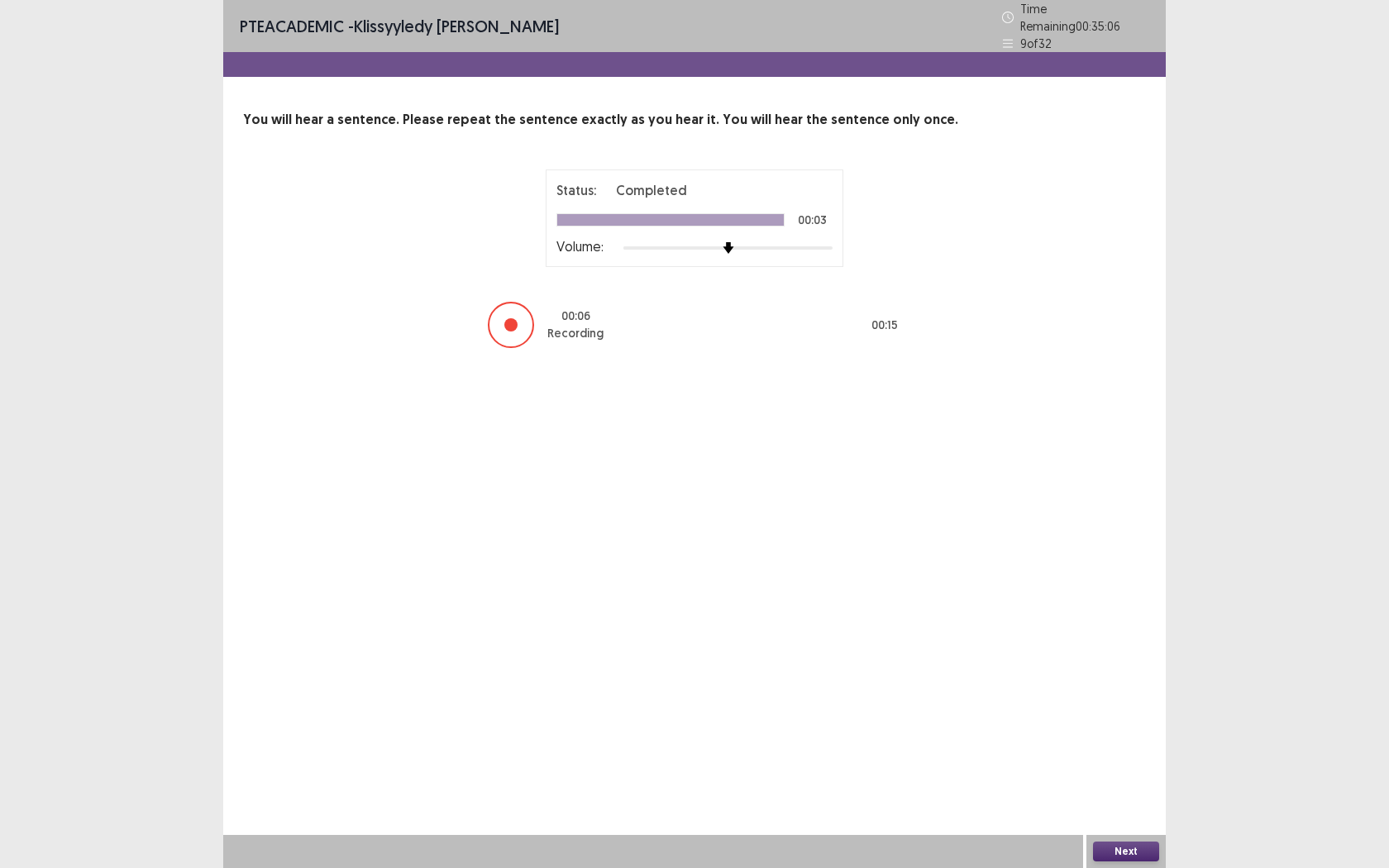
click at [1128, 684] on button "Next" at bounding box center [1126, 851] width 66 height 20
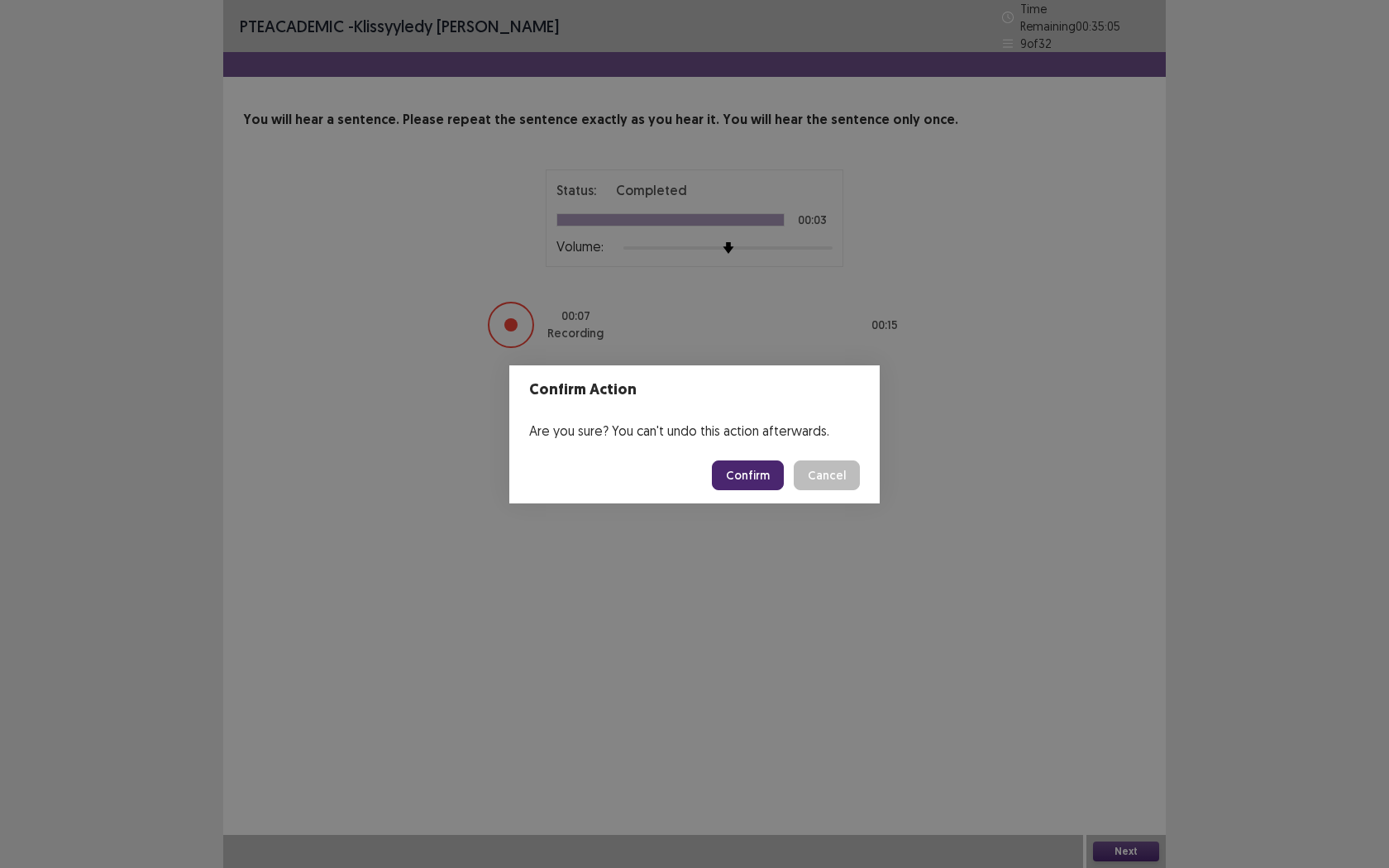
click at [735, 470] on button "Confirm" at bounding box center [748, 475] width 72 height 29
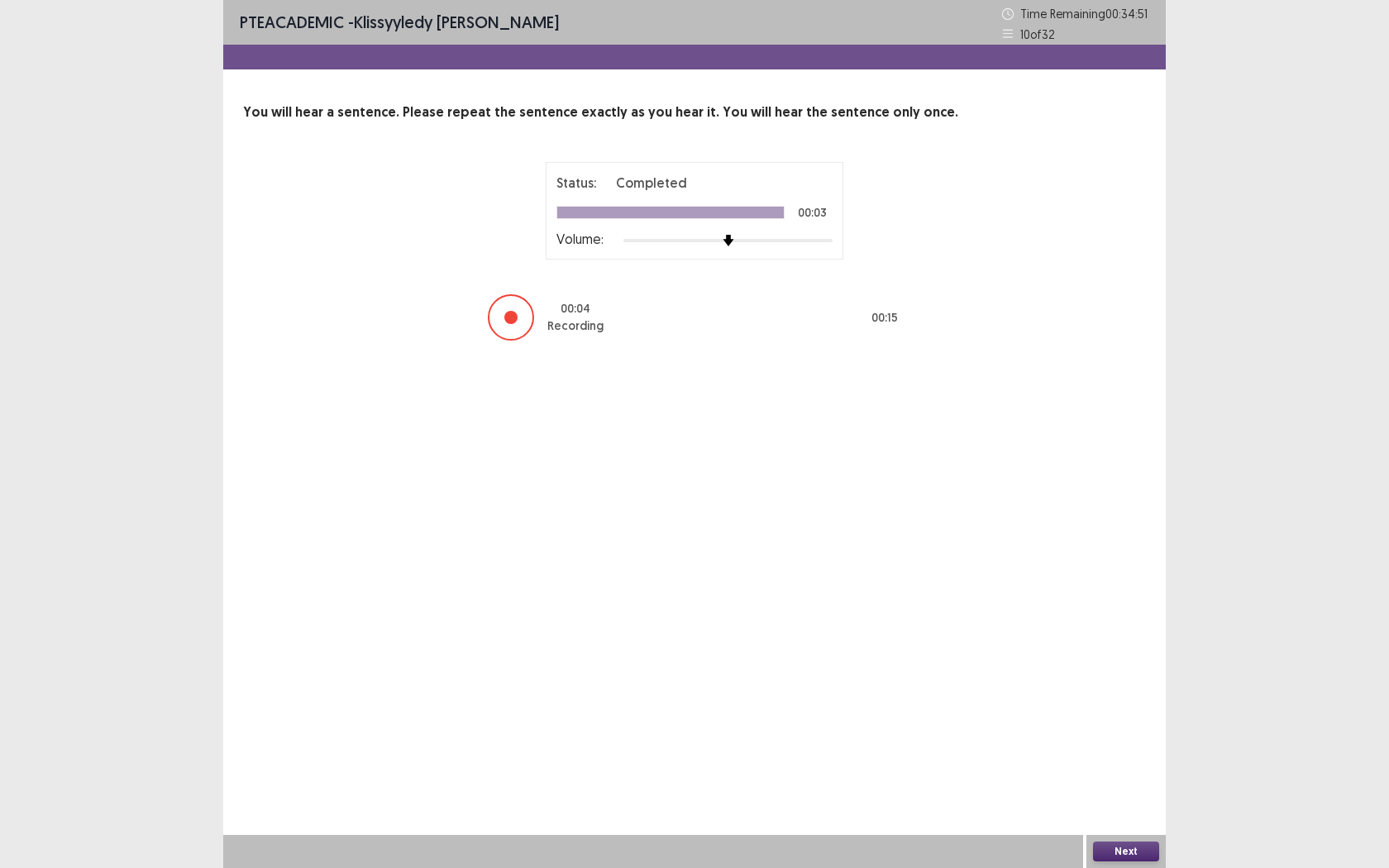
click at [1115, 684] on button "Next" at bounding box center [1126, 851] width 66 height 20
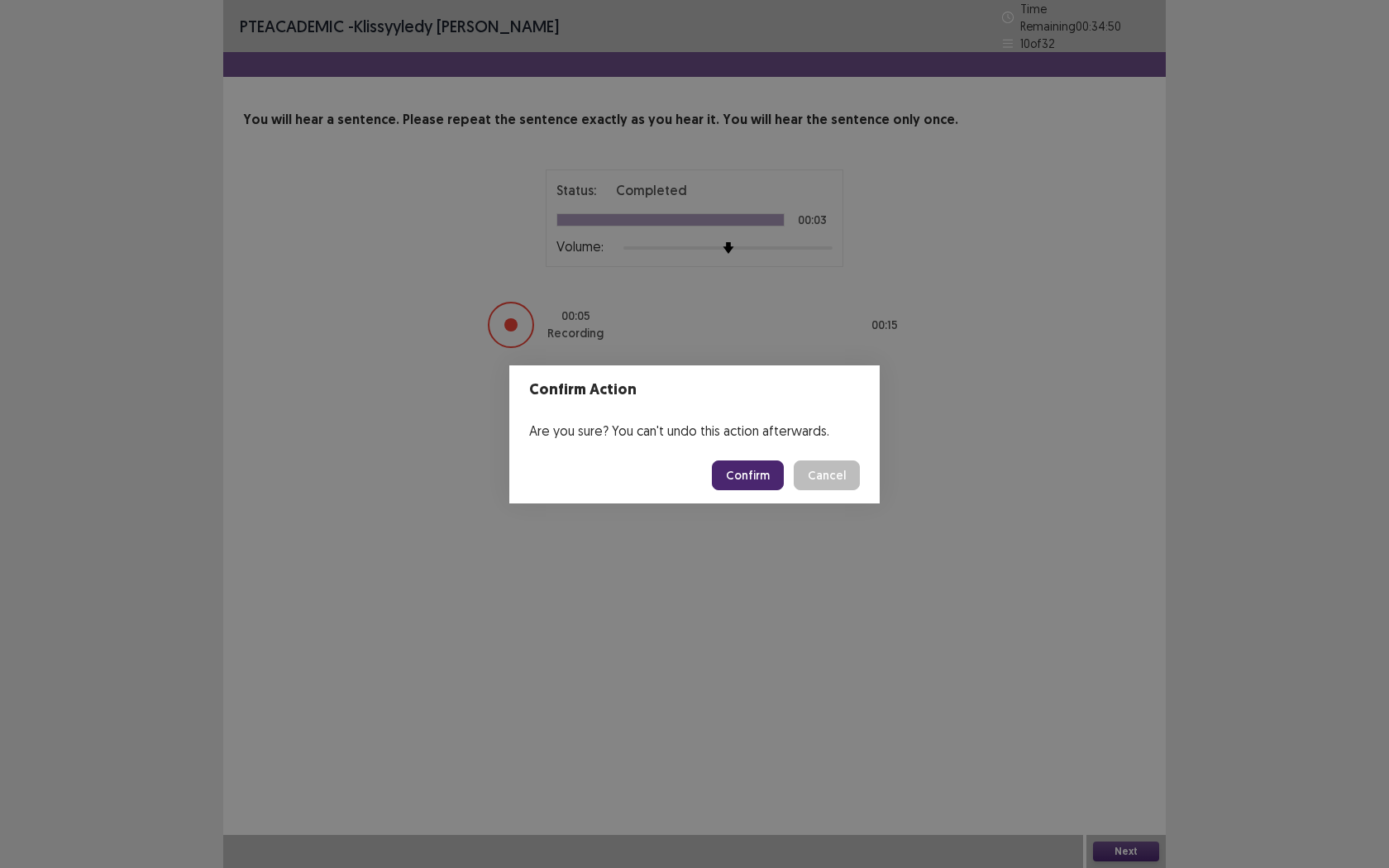
click at [764, 480] on button "Confirm" at bounding box center [748, 475] width 72 height 29
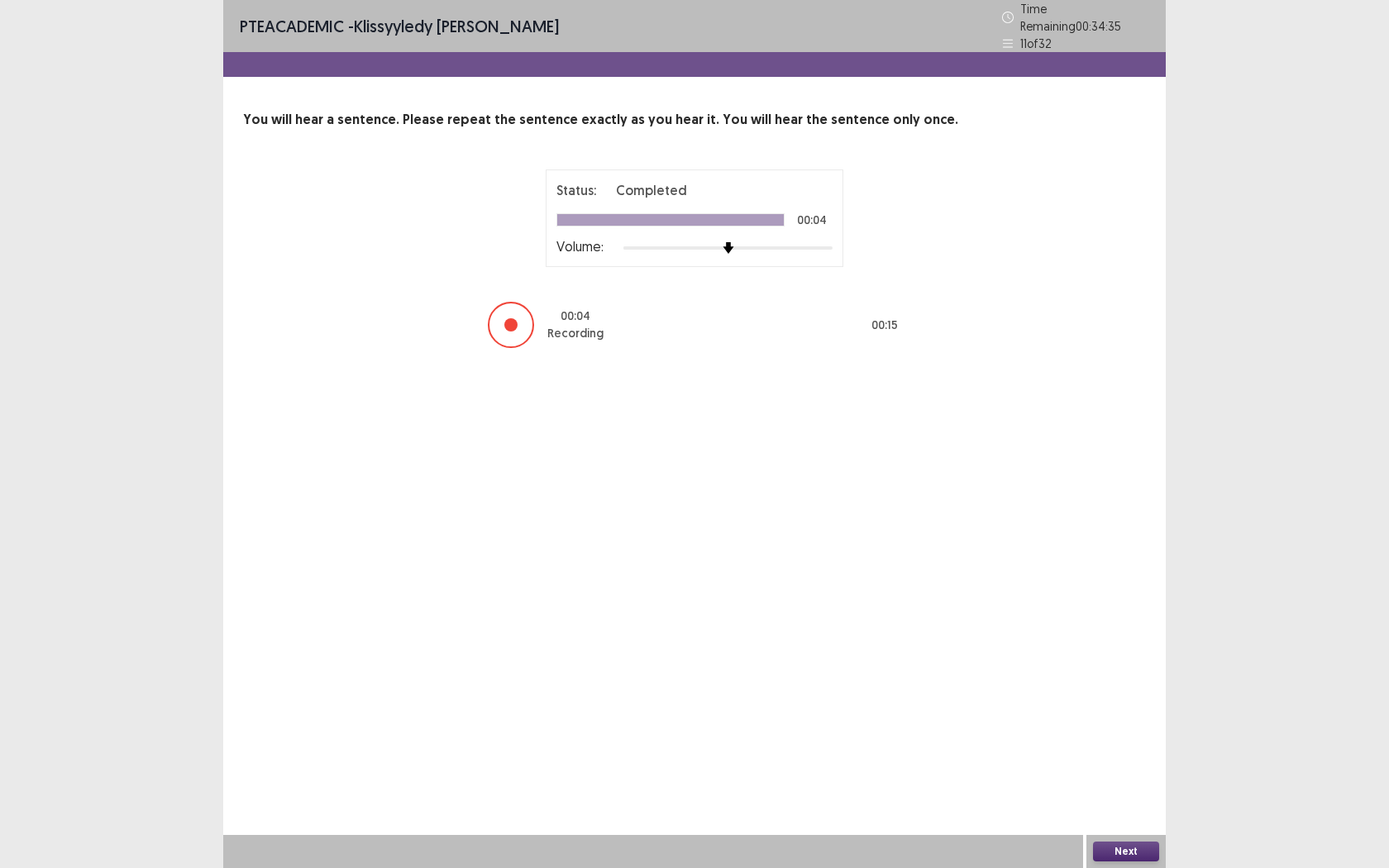
click at [1116, 684] on button "Next" at bounding box center [1126, 851] width 66 height 20
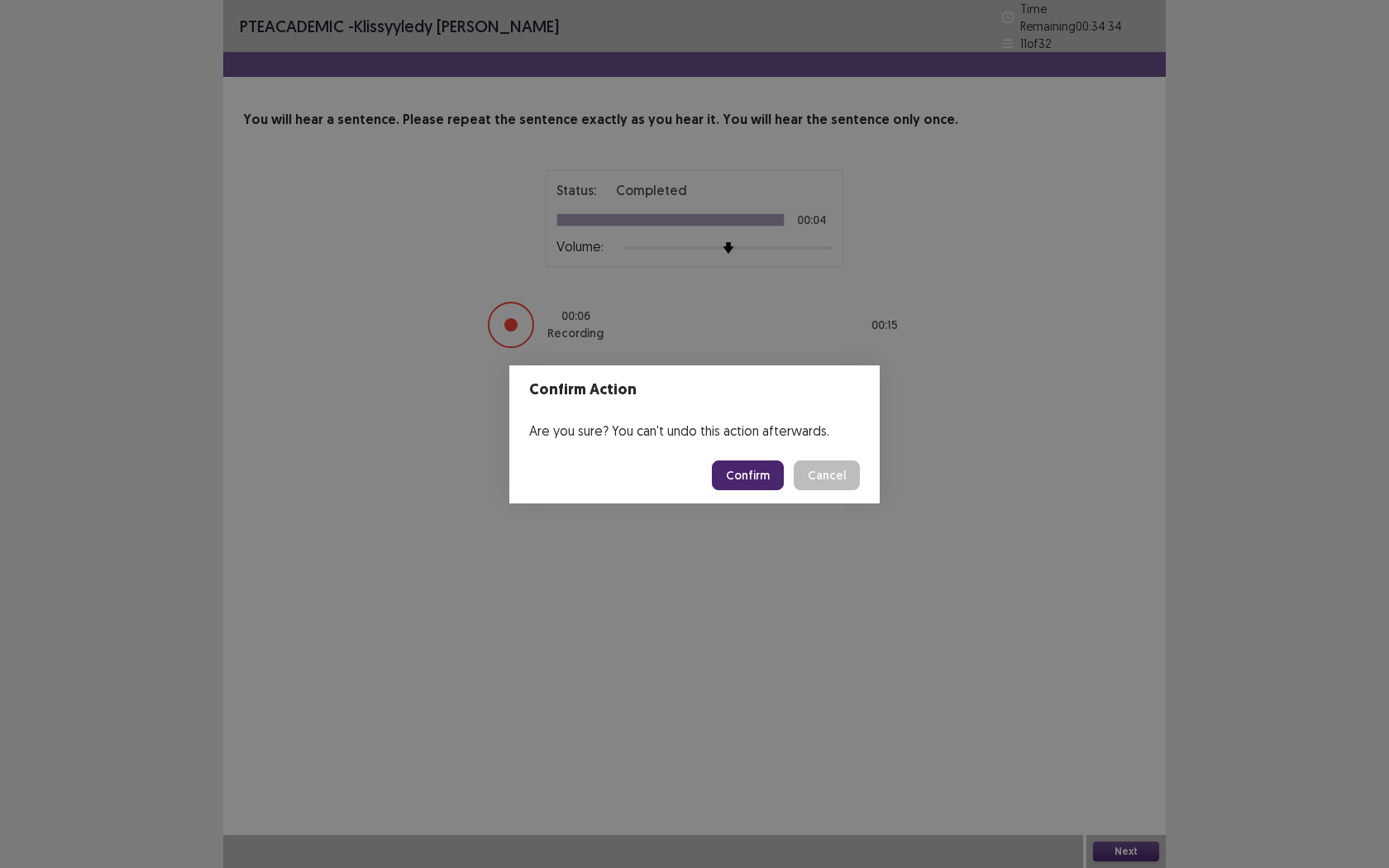
click at [756, 479] on button "Confirm" at bounding box center [748, 475] width 72 height 29
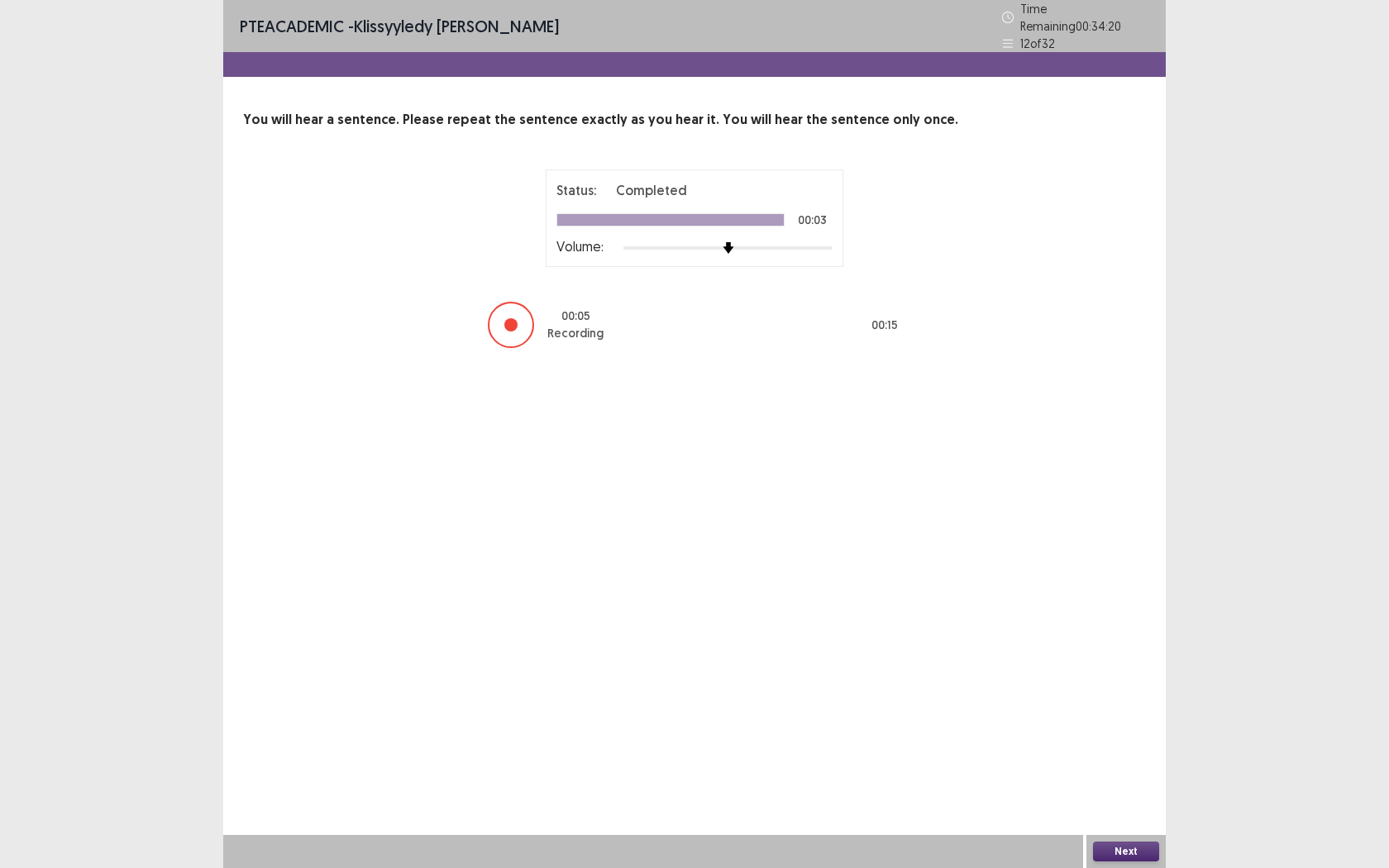
click at [1114, 684] on button "Next" at bounding box center [1126, 851] width 66 height 20
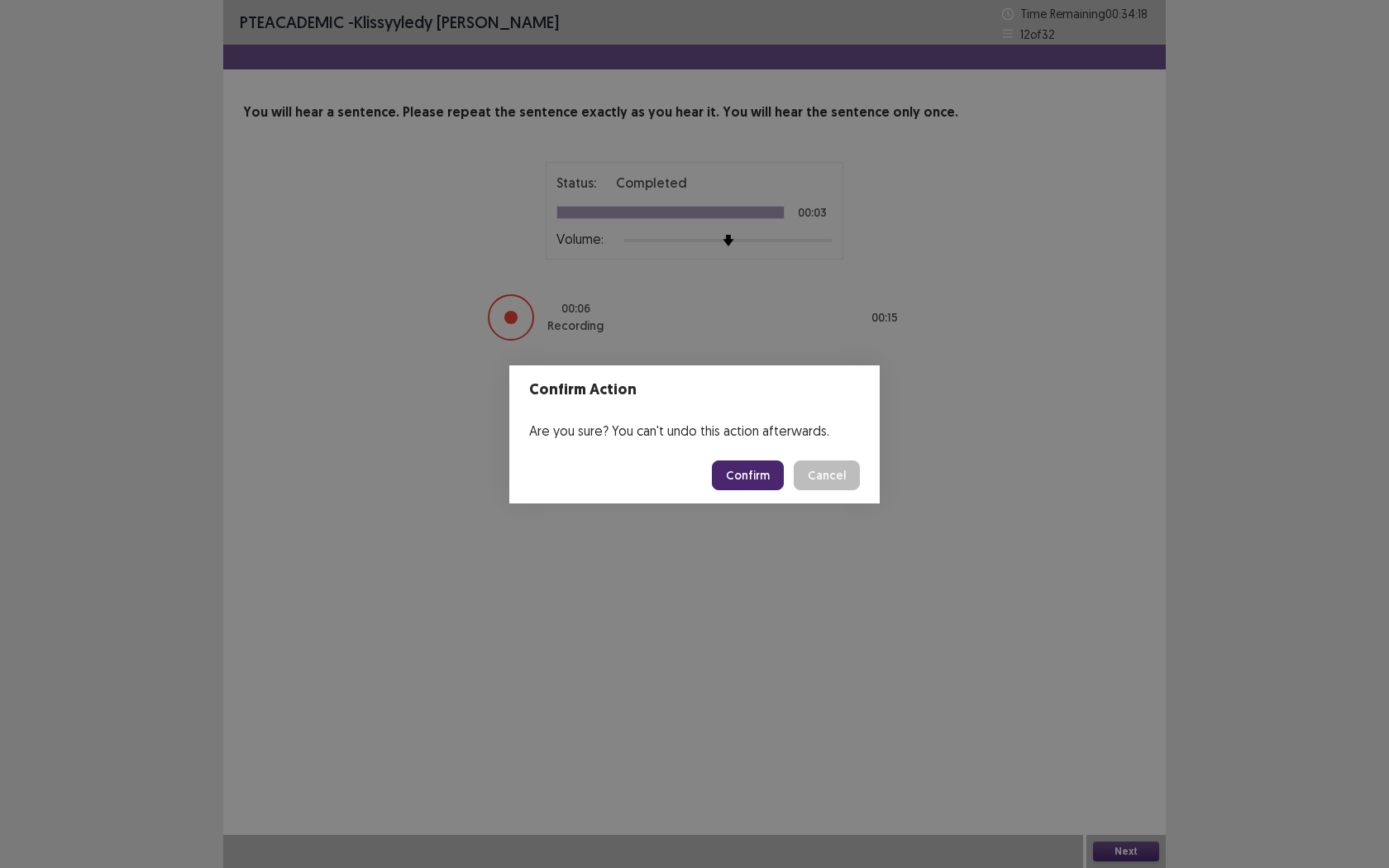
click at [746, 479] on button "Confirm" at bounding box center [748, 475] width 72 height 29
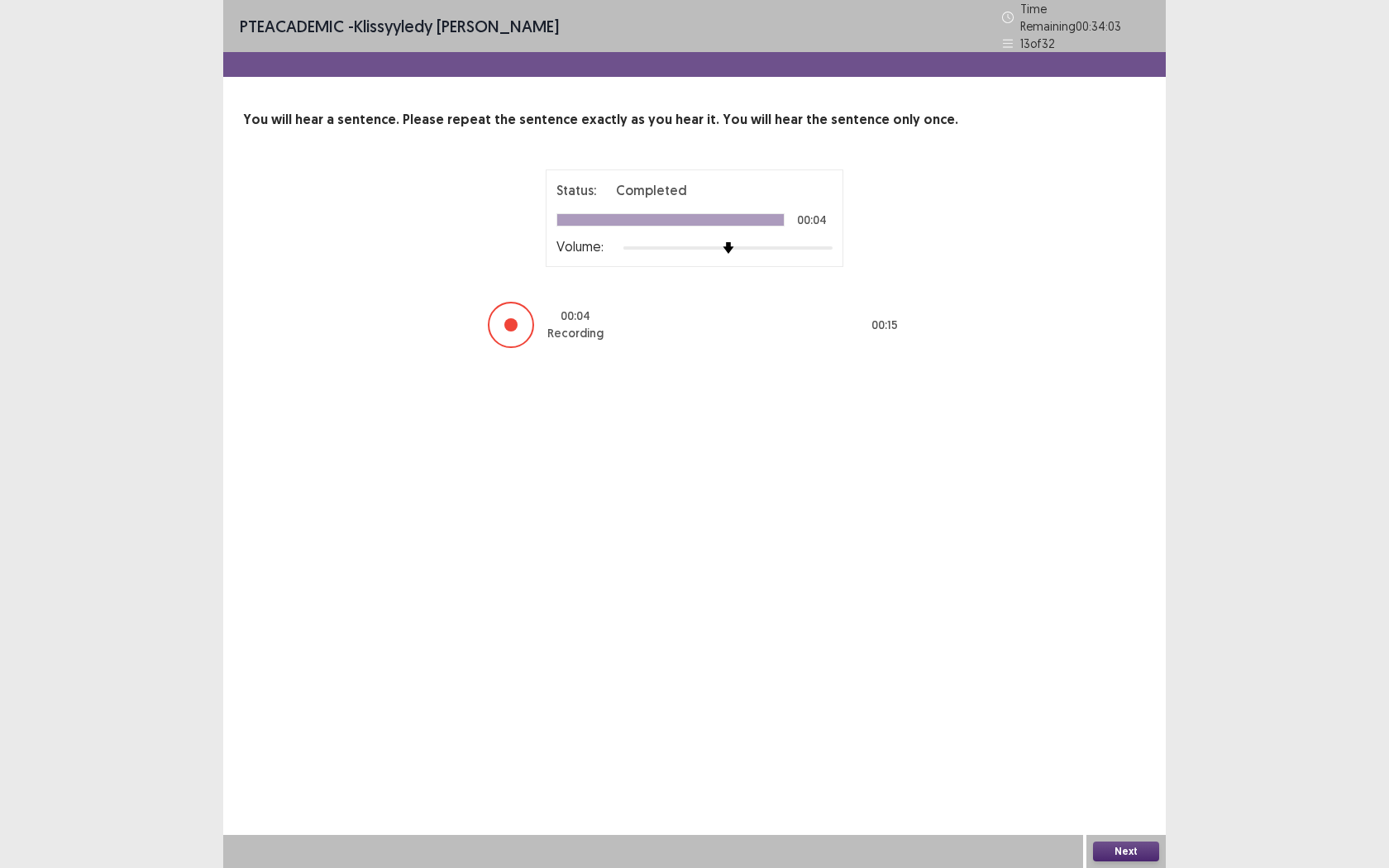
click at [1103, 684] on button "Next" at bounding box center [1126, 851] width 66 height 20
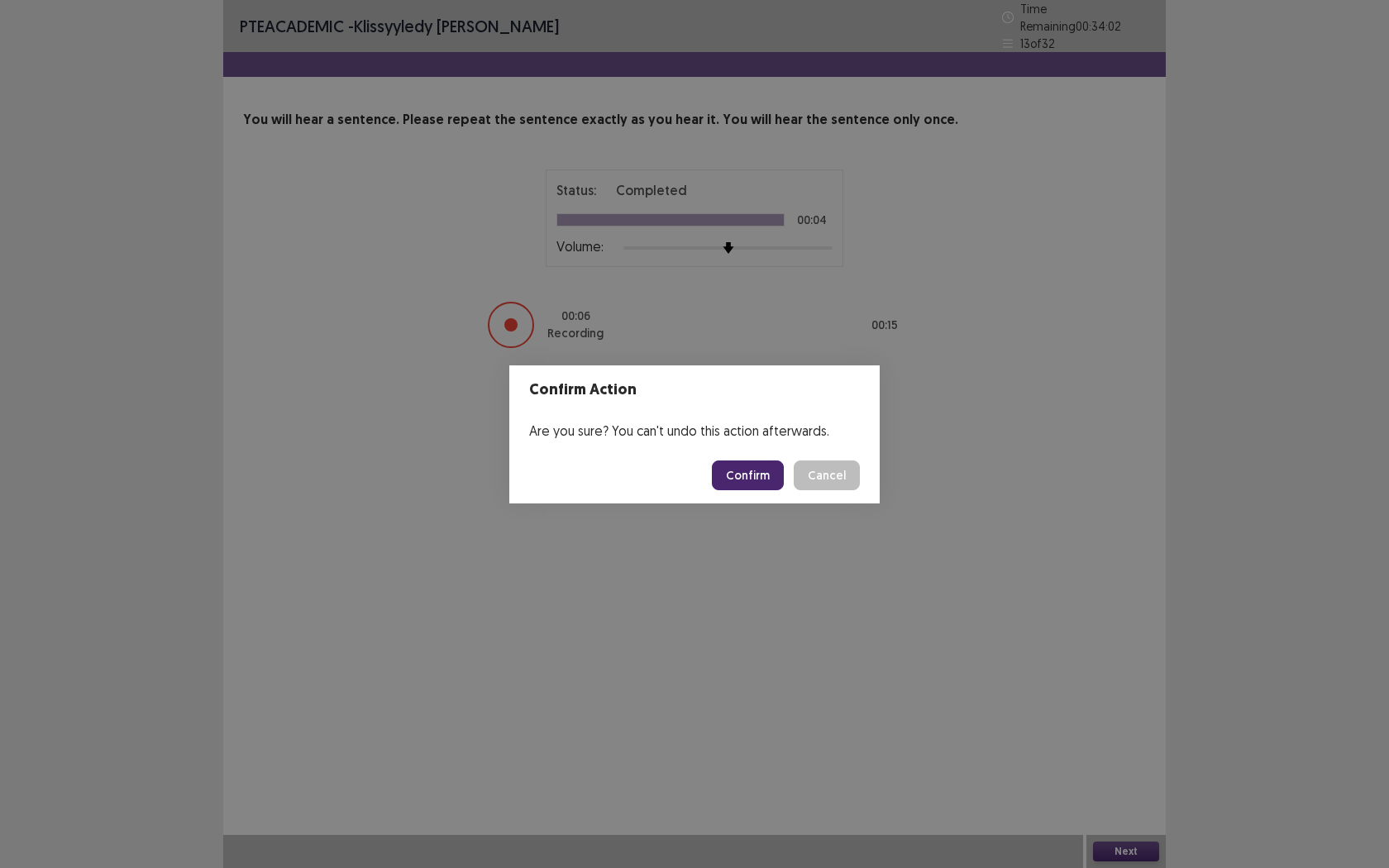
click at [769, 474] on button "Confirm" at bounding box center [748, 475] width 72 height 29
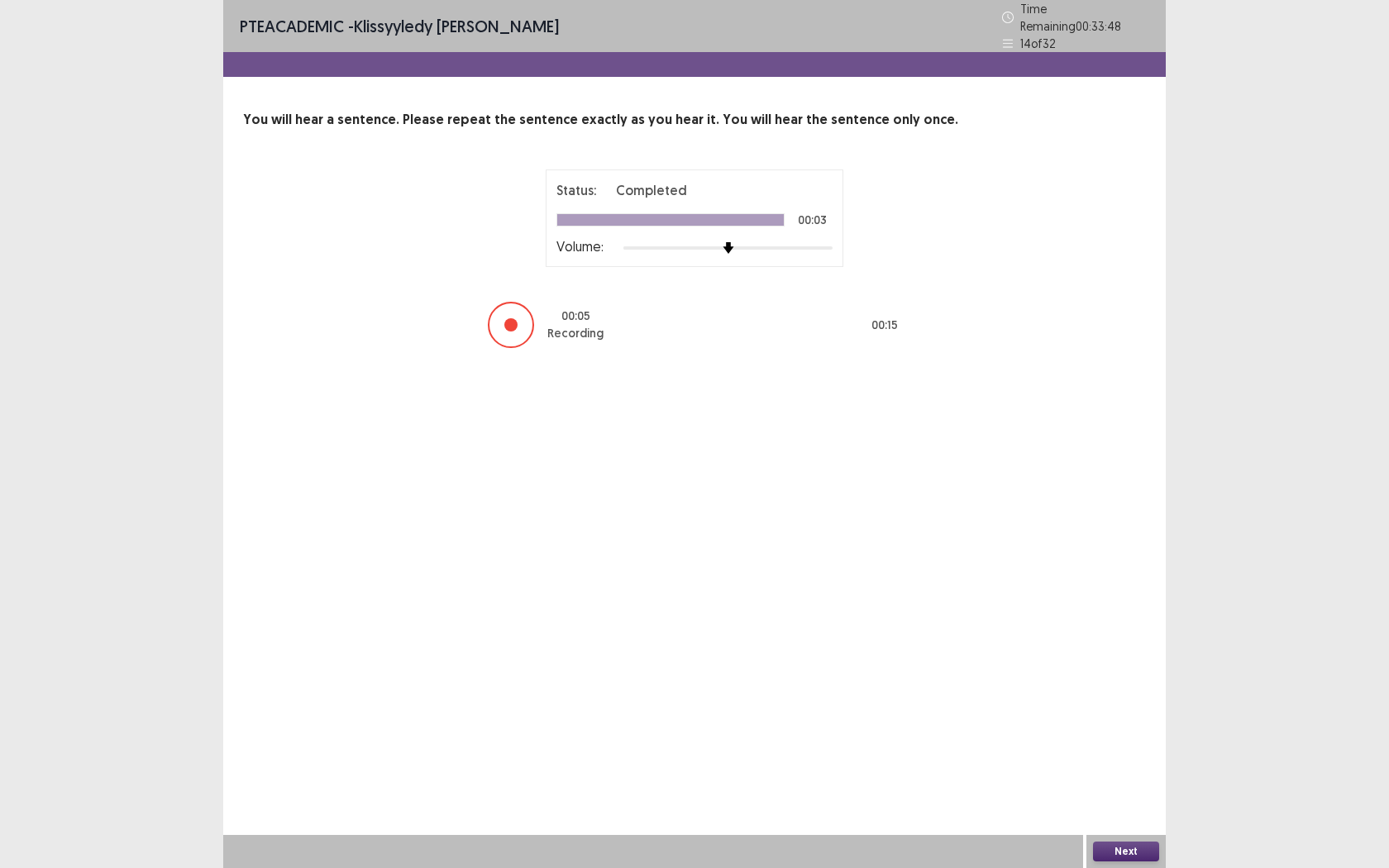
click at [1133, 684] on button "Next" at bounding box center [1126, 851] width 66 height 20
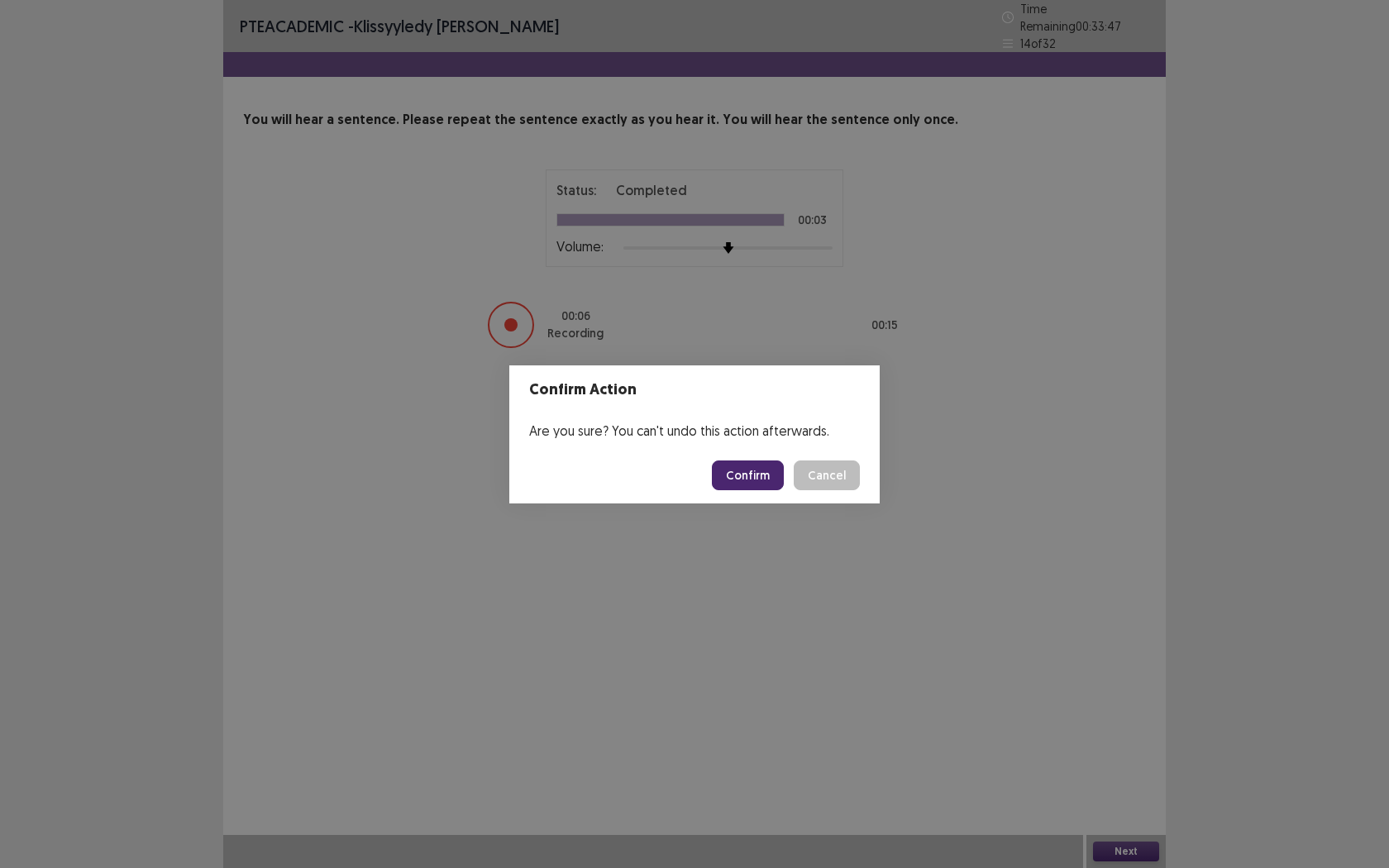
click at [749, 475] on button "Confirm" at bounding box center [748, 475] width 72 height 29
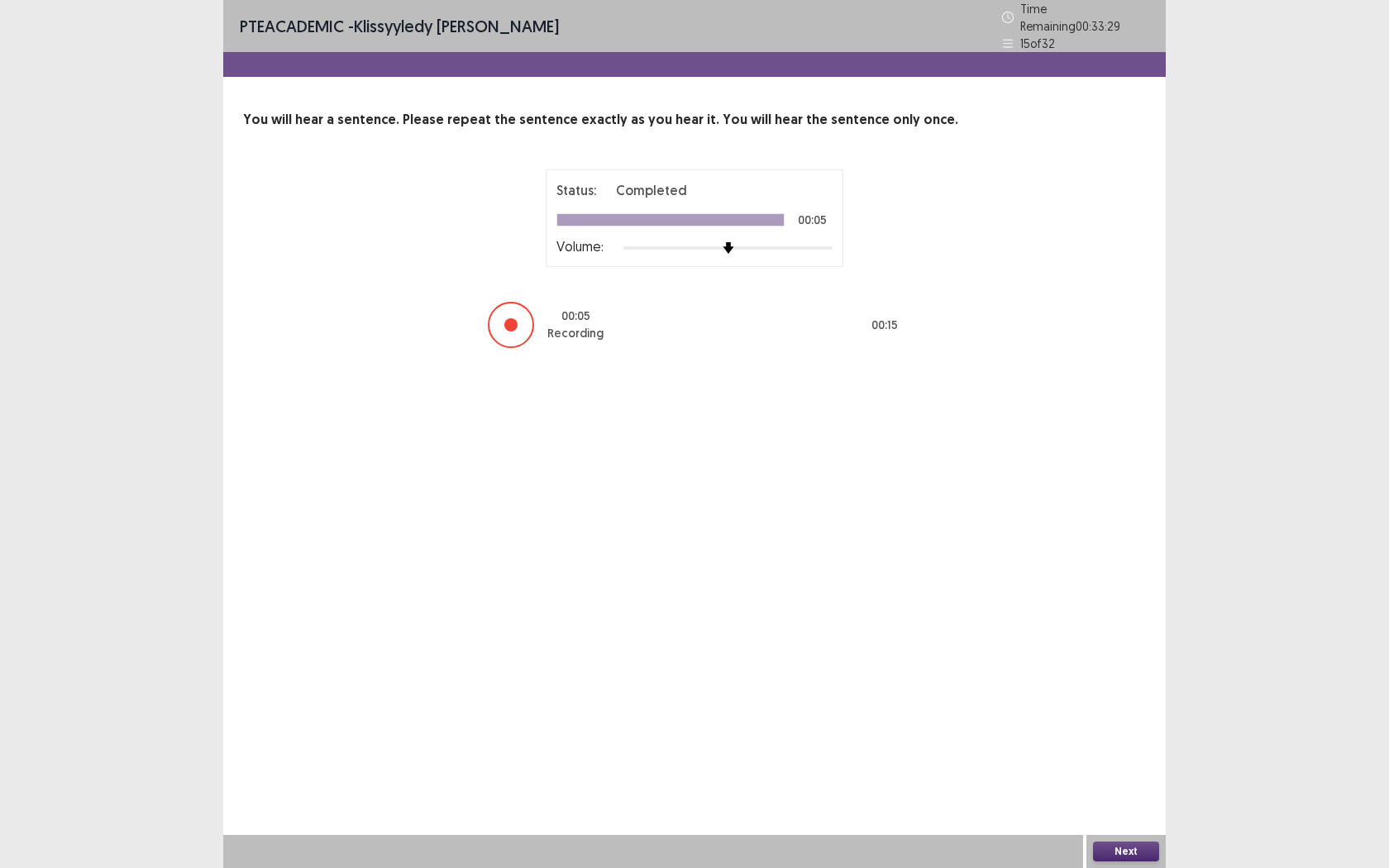
click at [1114, 684] on button "Next" at bounding box center [1126, 851] width 66 height 20
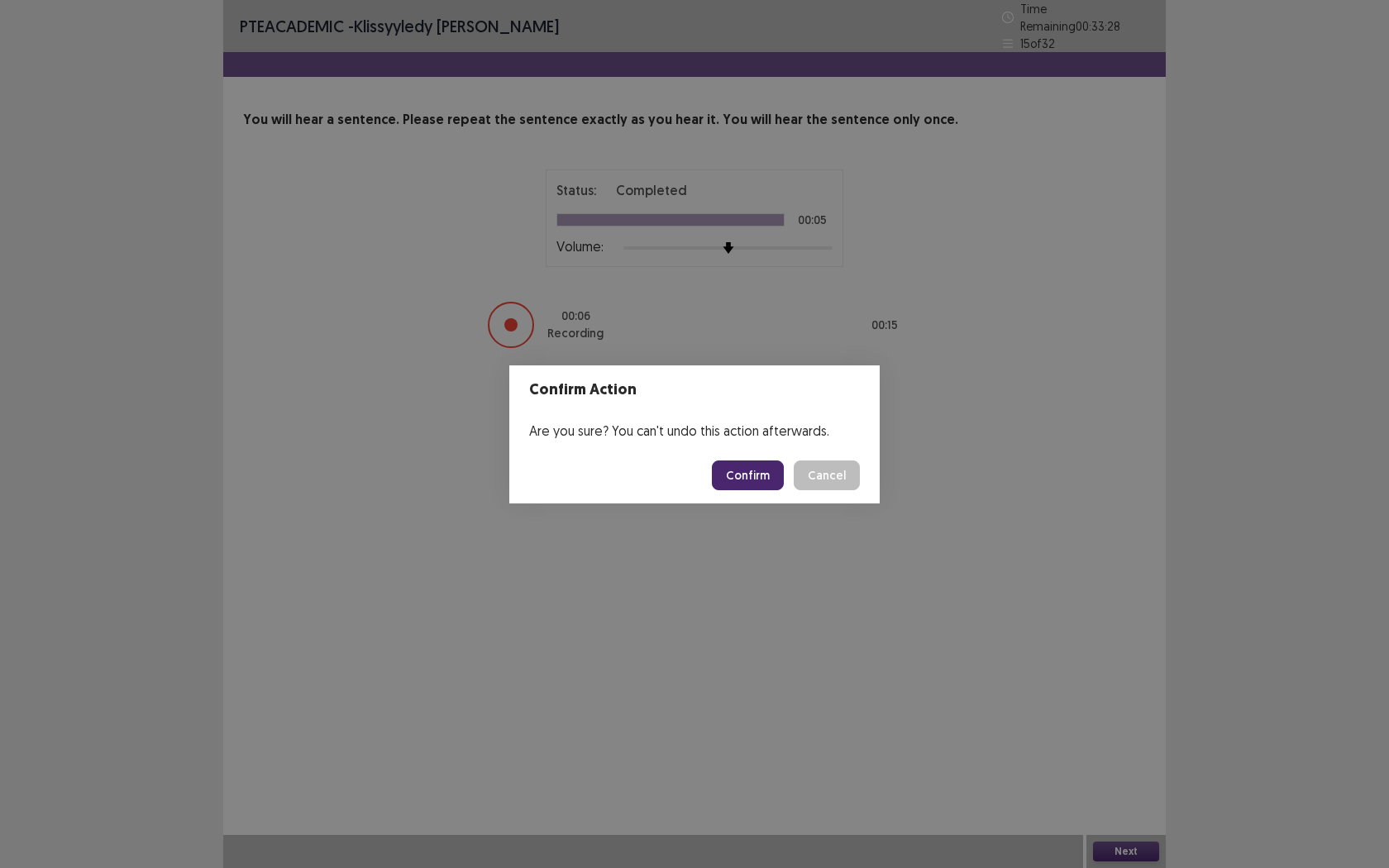
click at [759, 481] on button "Confirm" at bounding box center [748, 475] width 72 height 29
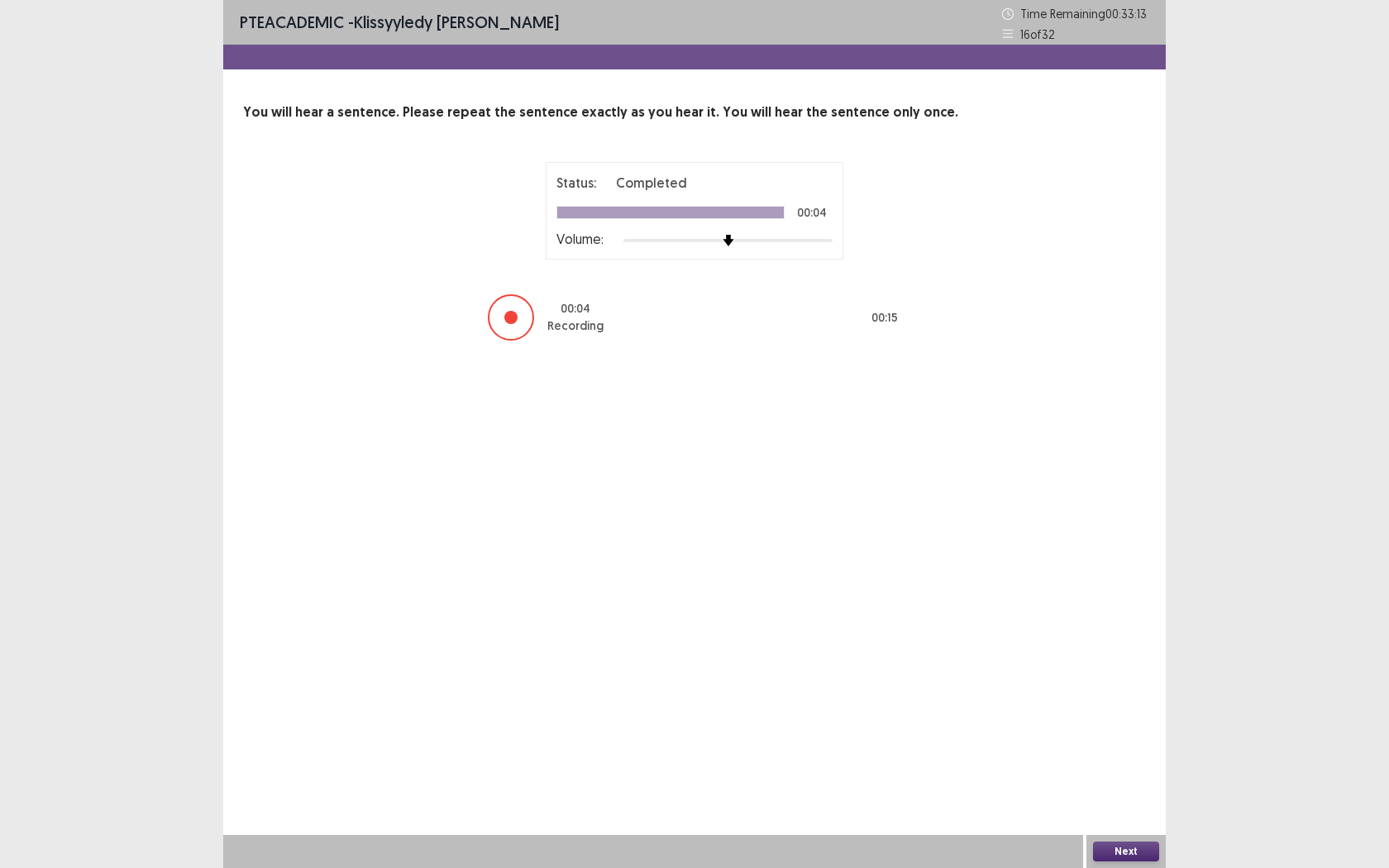
click at [1104, 684] on button "Next" at bounding box center [1126, 851] width 66 height 20
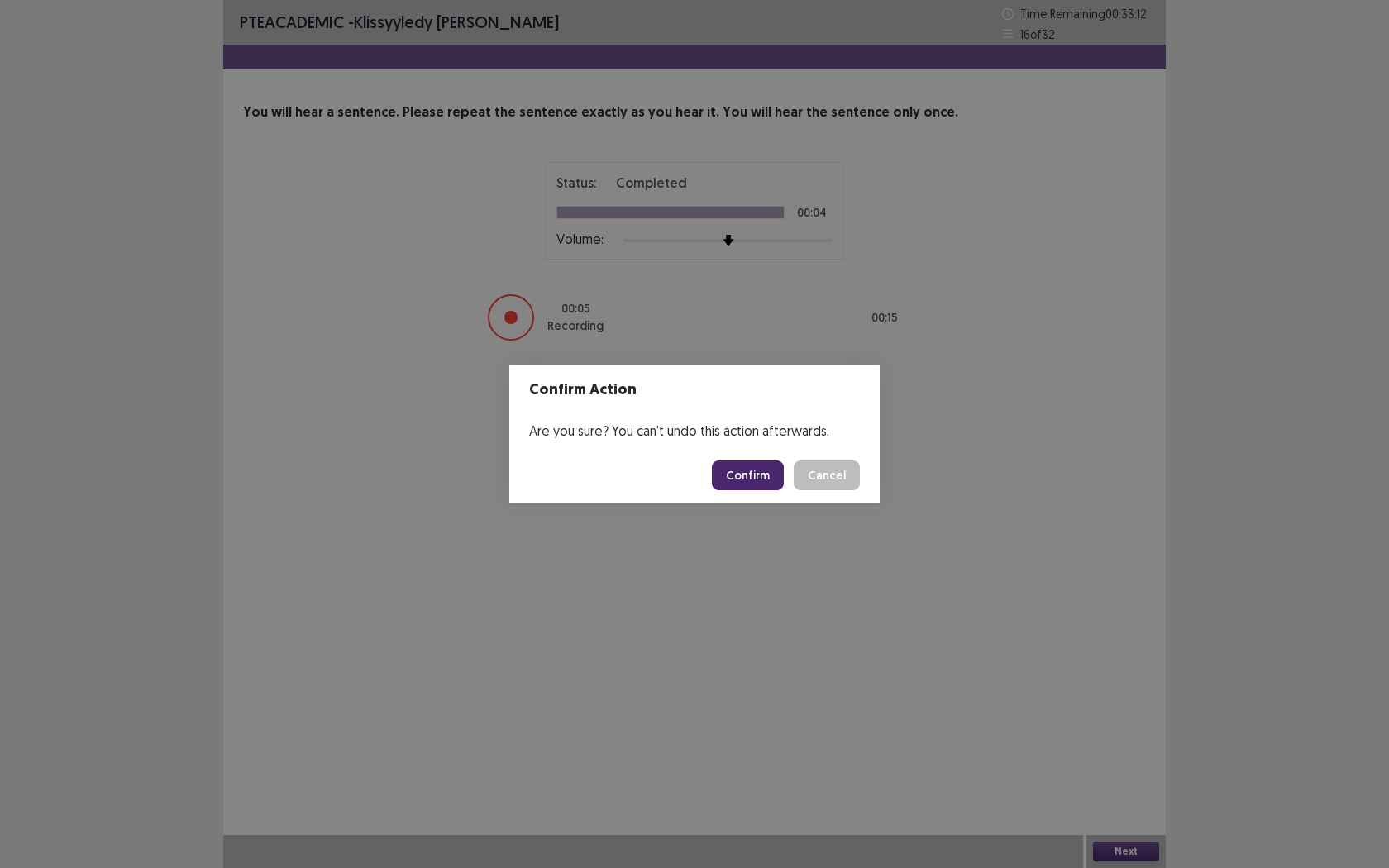
click at [754, 486] on button "Confirm" at bounding box center [748, 475] width 72 height 29
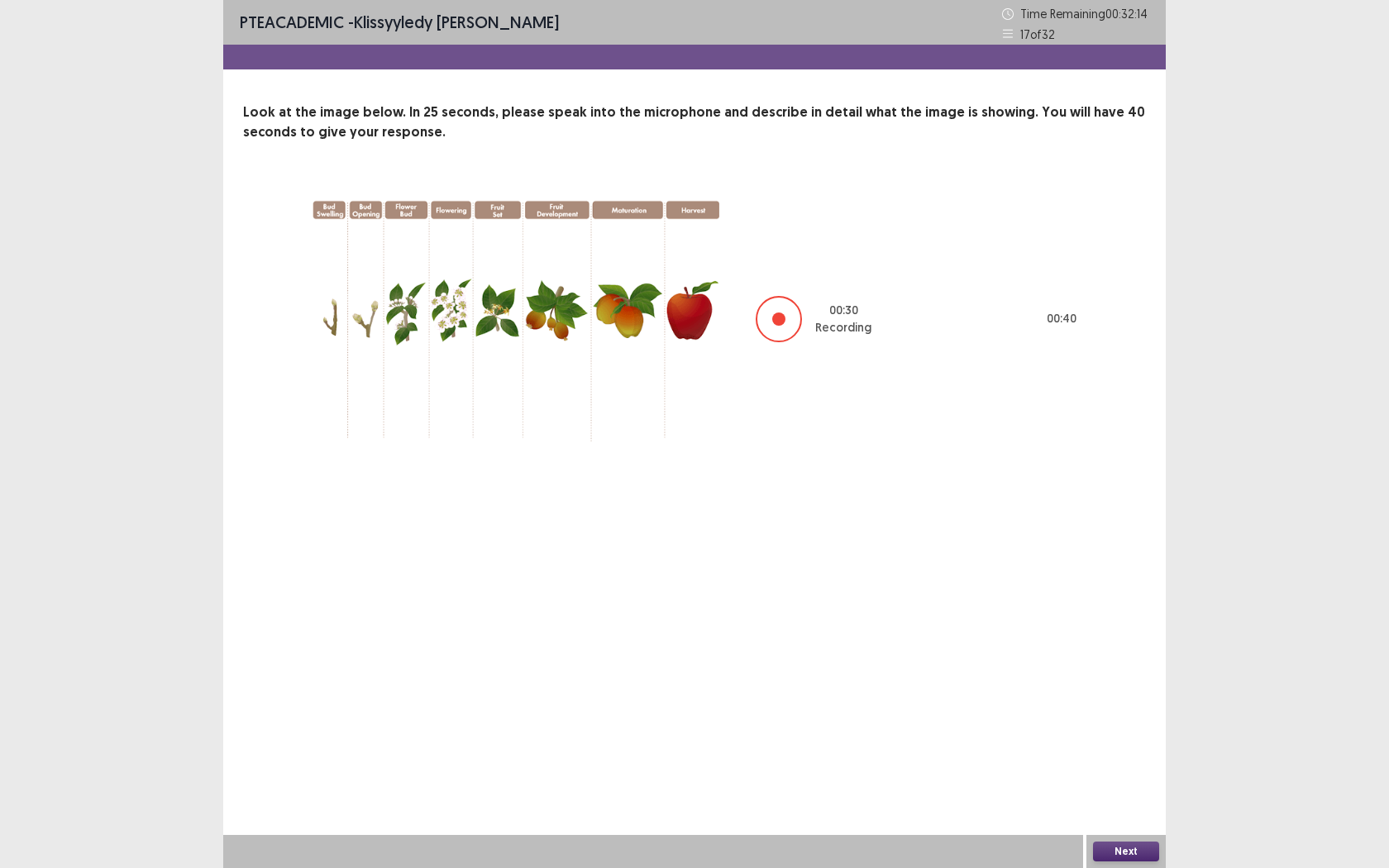
click at [1121, 684] on button "Next" at bounding box center [1126, 851] width 66 height 20
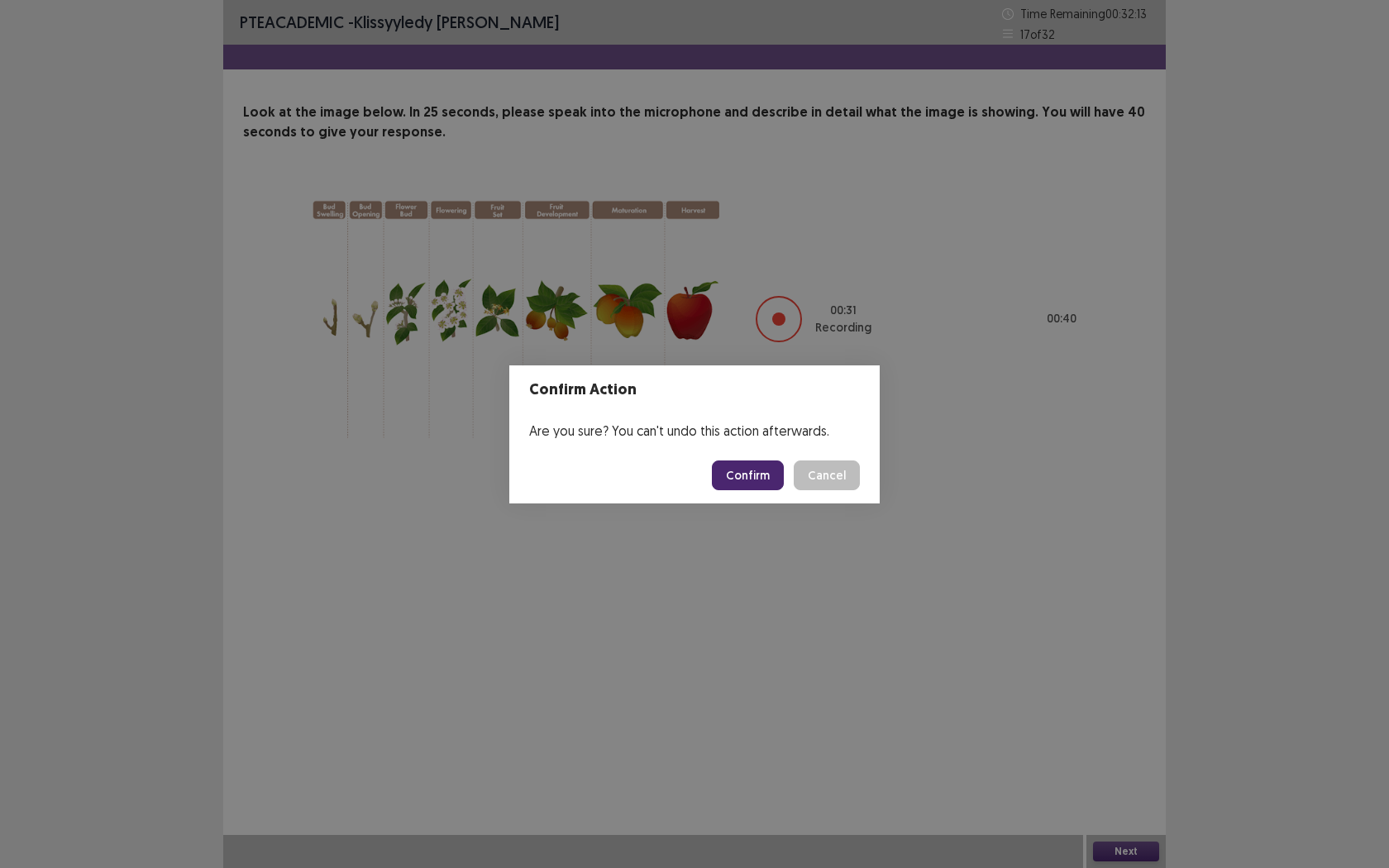
click at [753, 475] on button "Confirm" at bounding box center [748, 475] width 72 height 29
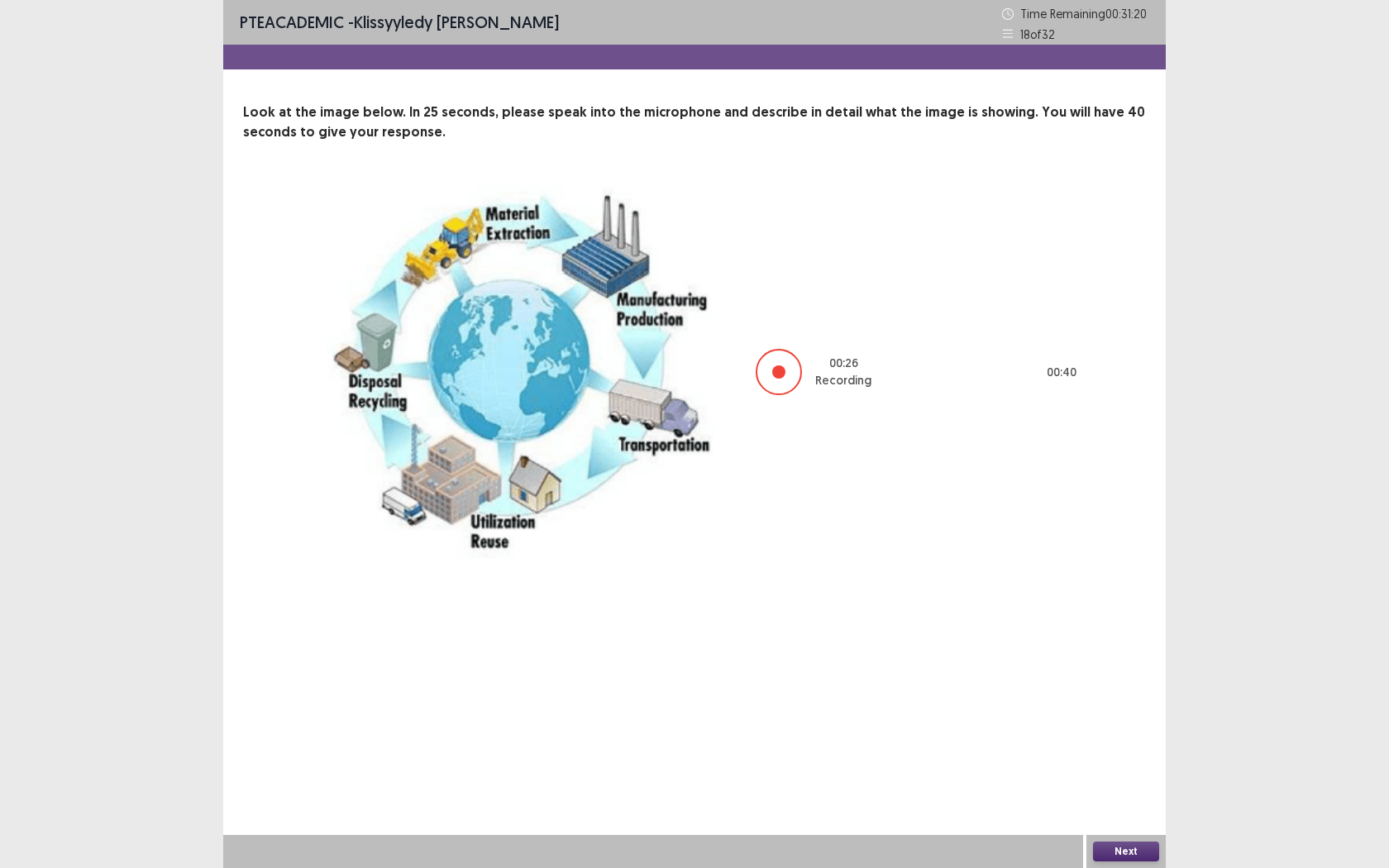
click at [1132, 684] on button "Next" at bounding box center [1126, 851] width 66 height 20
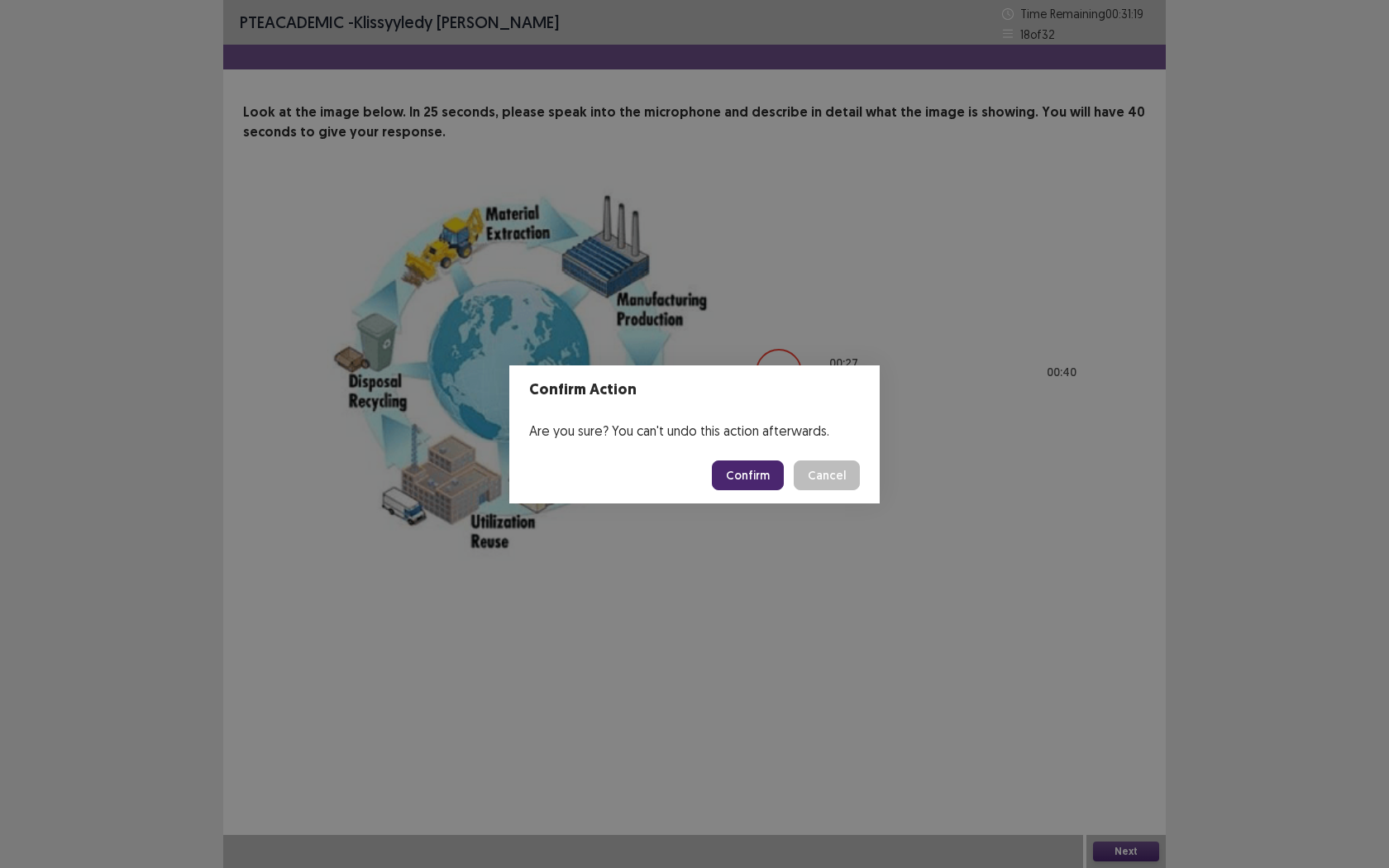
click at [755, 483] on button "Confirm" at bounding box center [748, 475] width 72 height 29
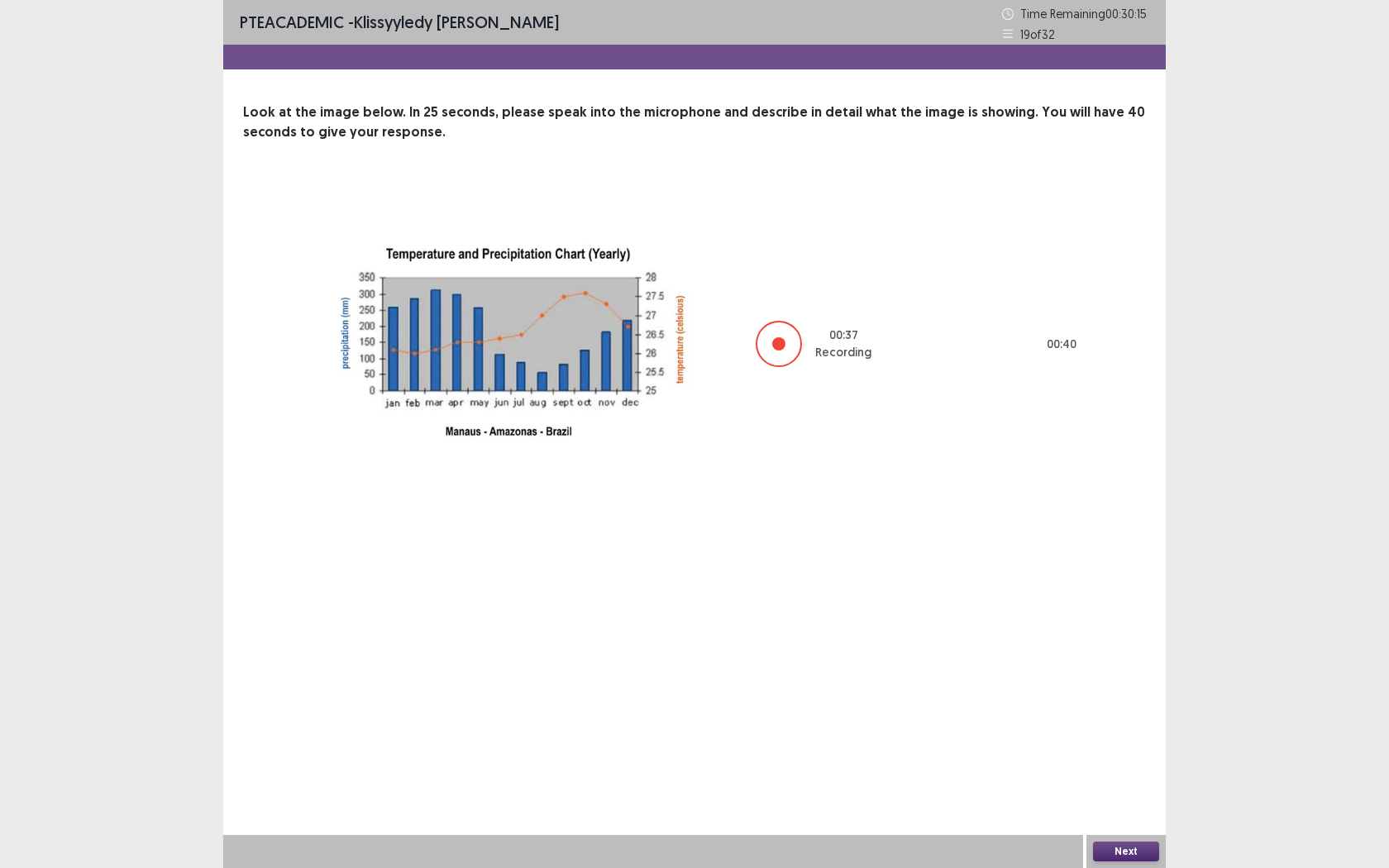
click at [1139, 684] on button "Next" at bounding box center [1126, 851] width 66 height 20
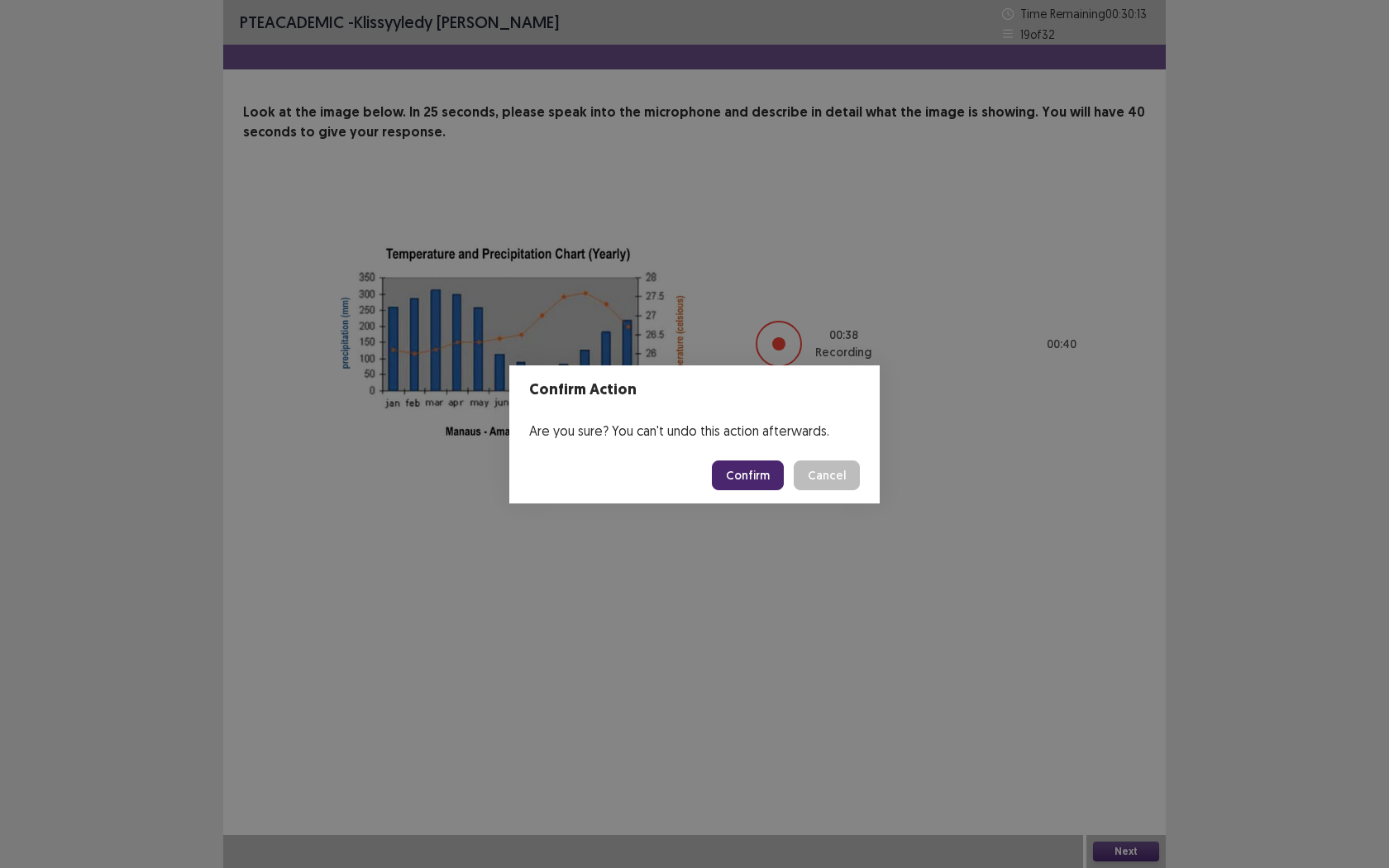
click at [760, 477] on button "Confirm" at bounding box center [748, 475] width 72 height 29
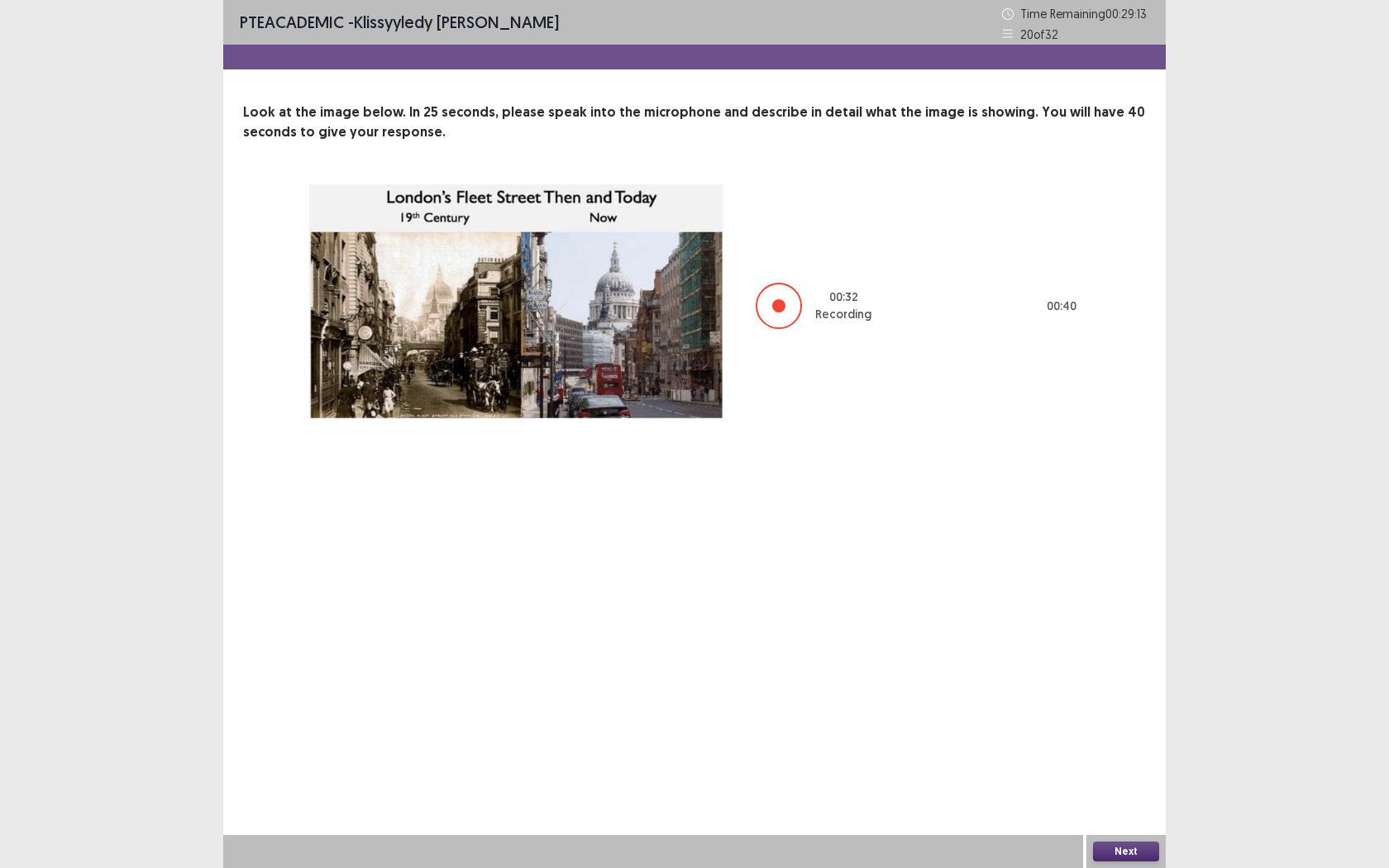
click at [1107, 684] on button "Next" at bounding box center [1126, 851] width 66 height 20
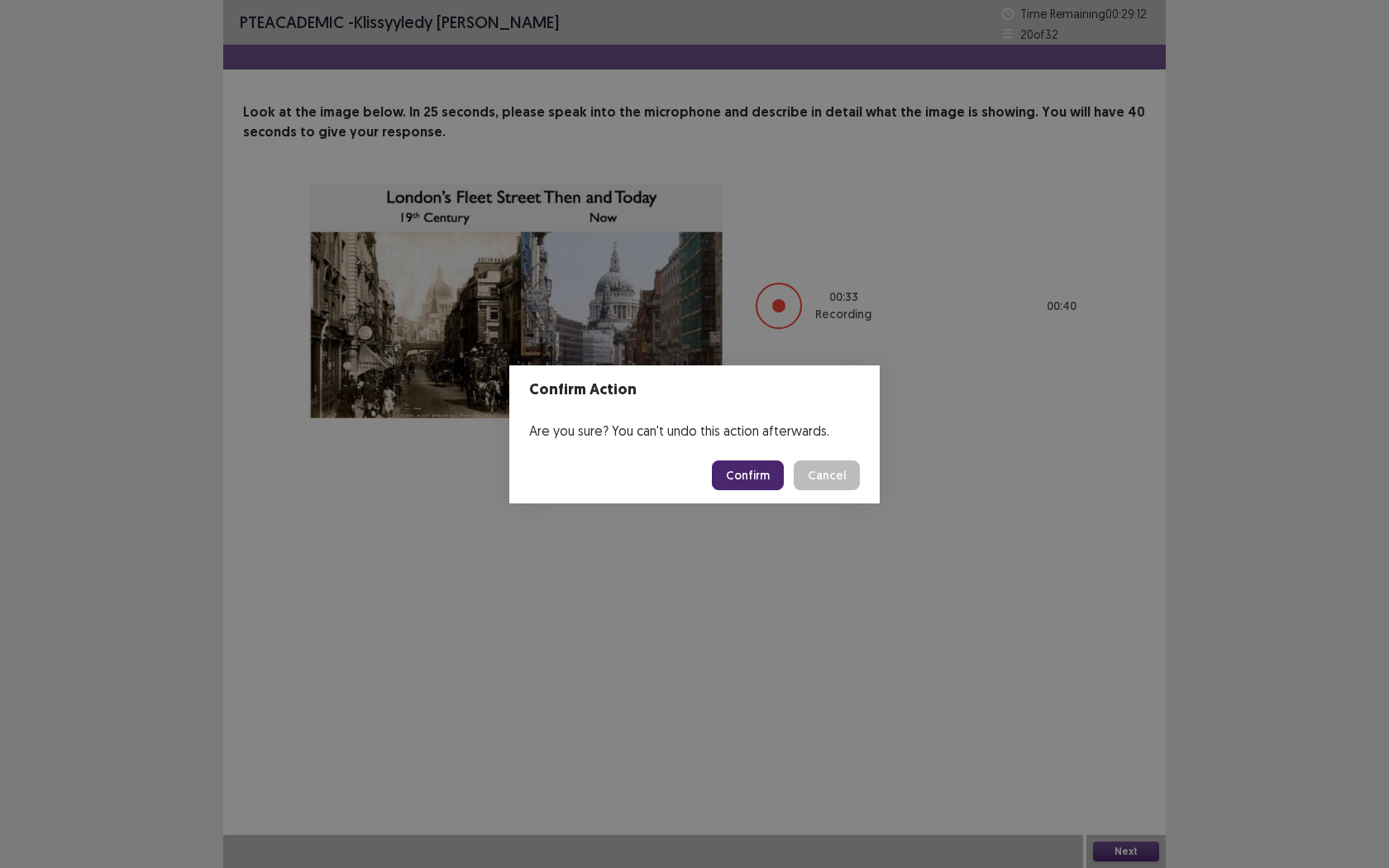
click at [760, 479] on button "Confirm" at bounding box center [748, 475] width 72 height 29
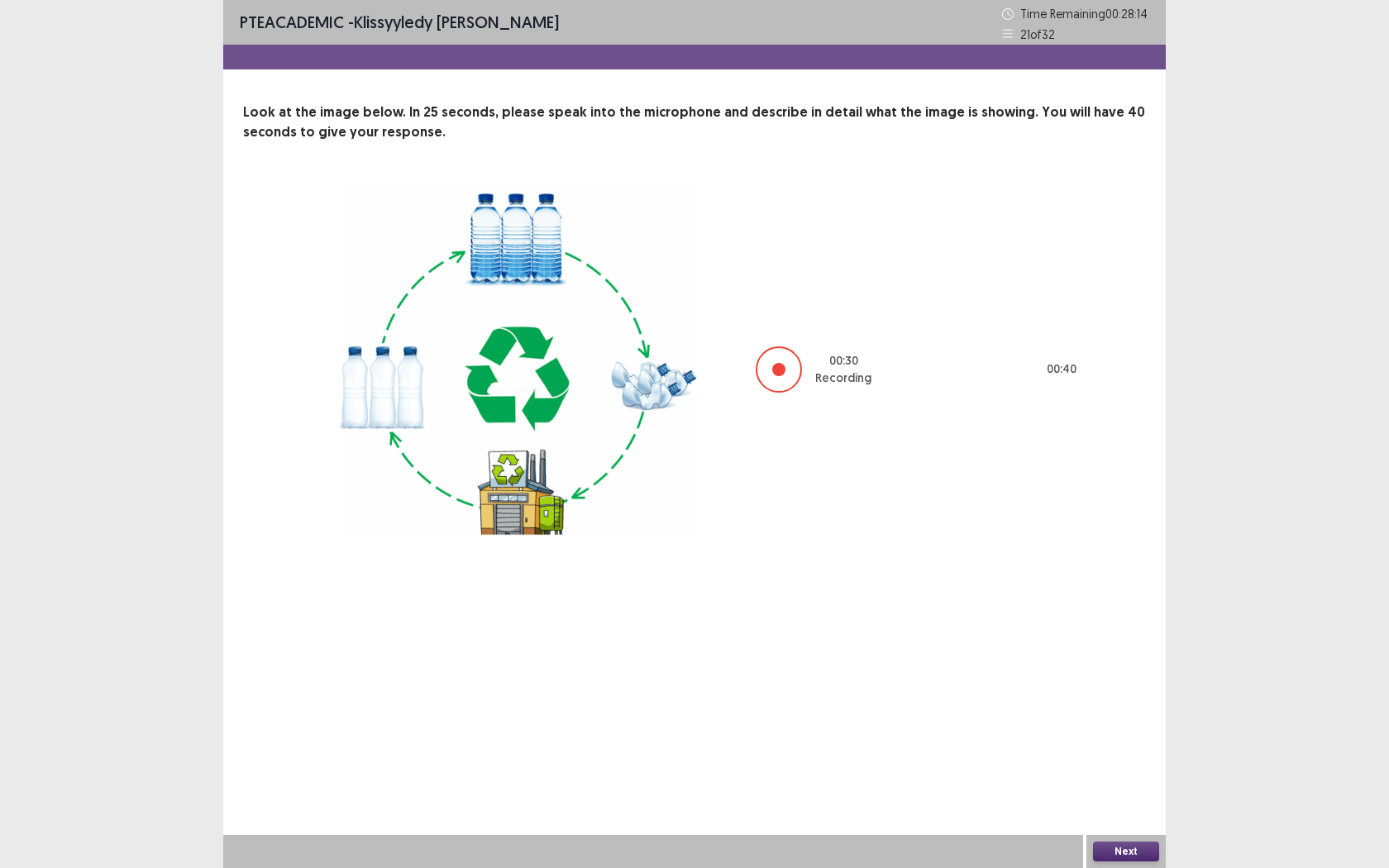
click at [1133, 684] on button "Next" at bounding box center [1126, 851] width 66 height 20
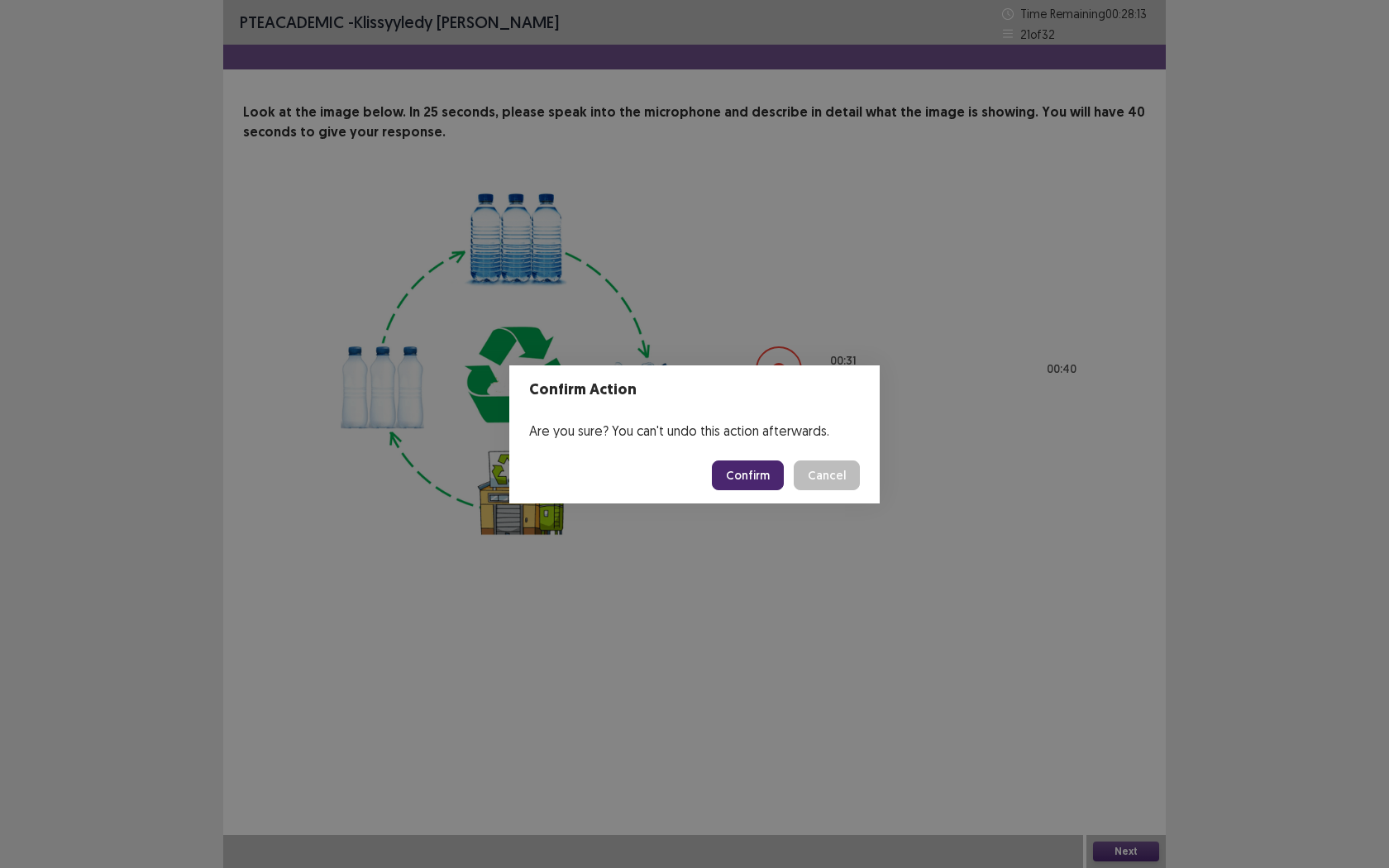
click at [771, 477] on button "Confirm" at bounding box center [748, 475] width 72 height 29
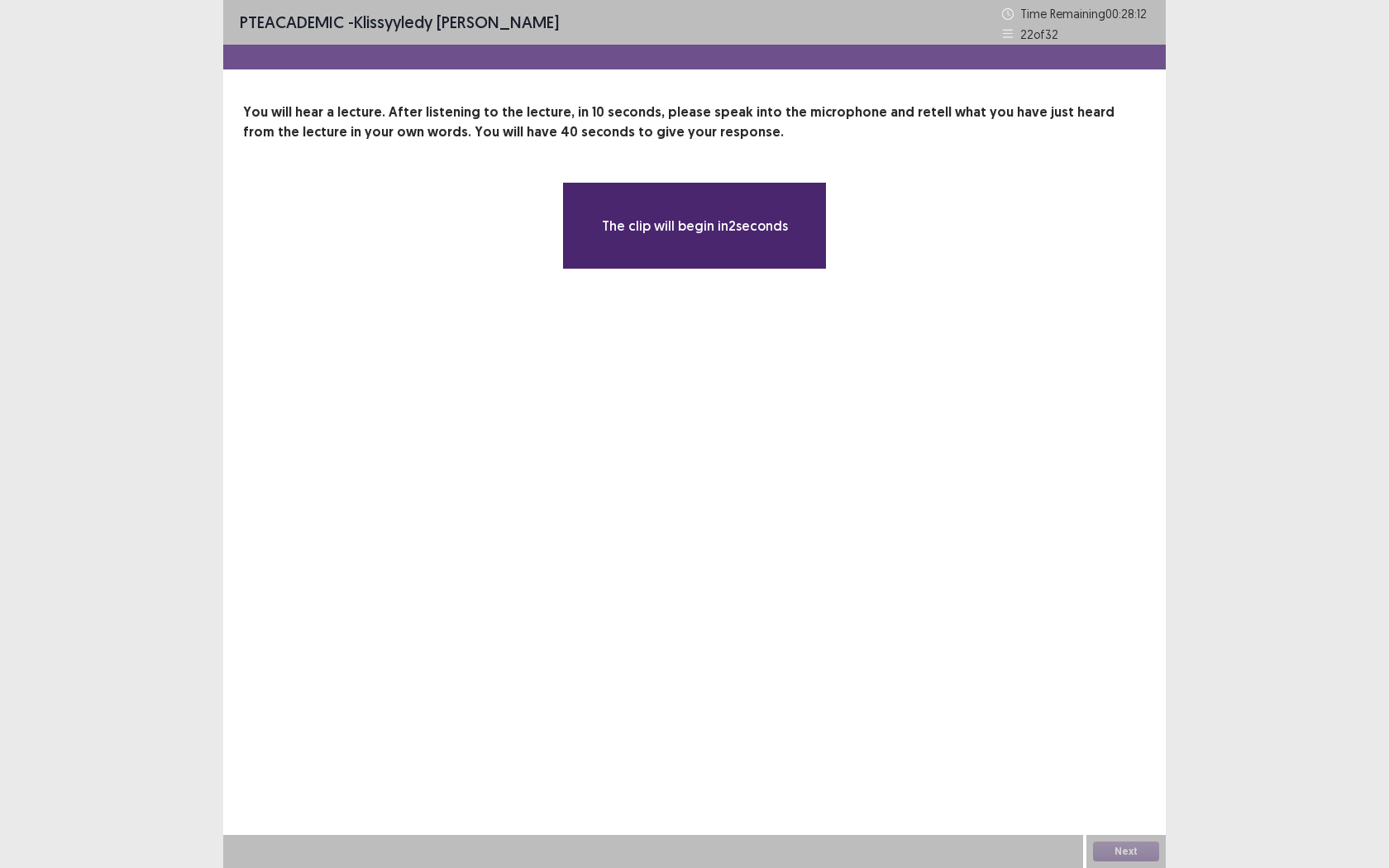
click at [698, 248] on div "The clip will begin in 2 seconds" at bounding box center [694, 225] width 265 height 88
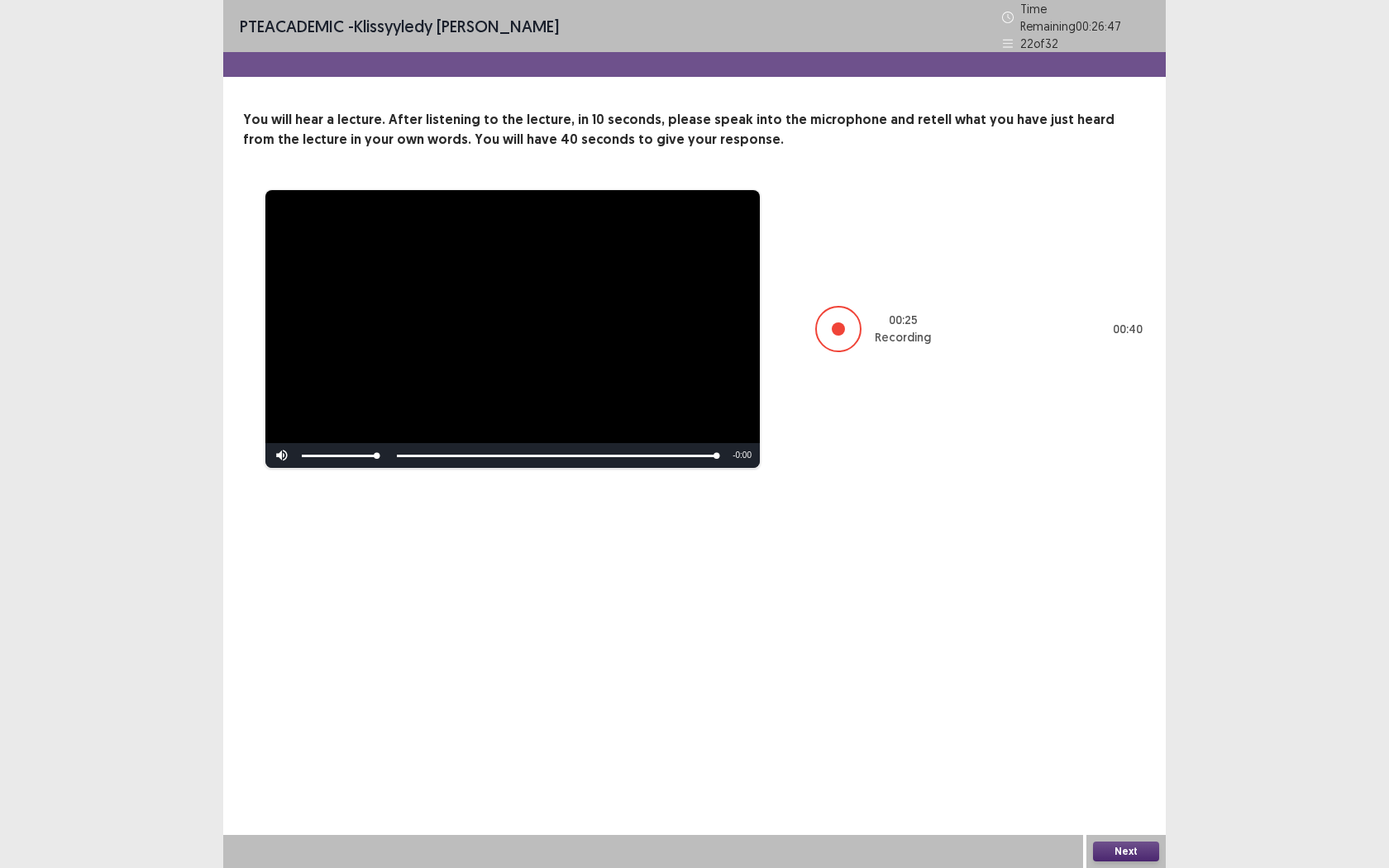
click at [1142, 684] on button "Next" at bounding box center [1126, 851] width 66 height 20
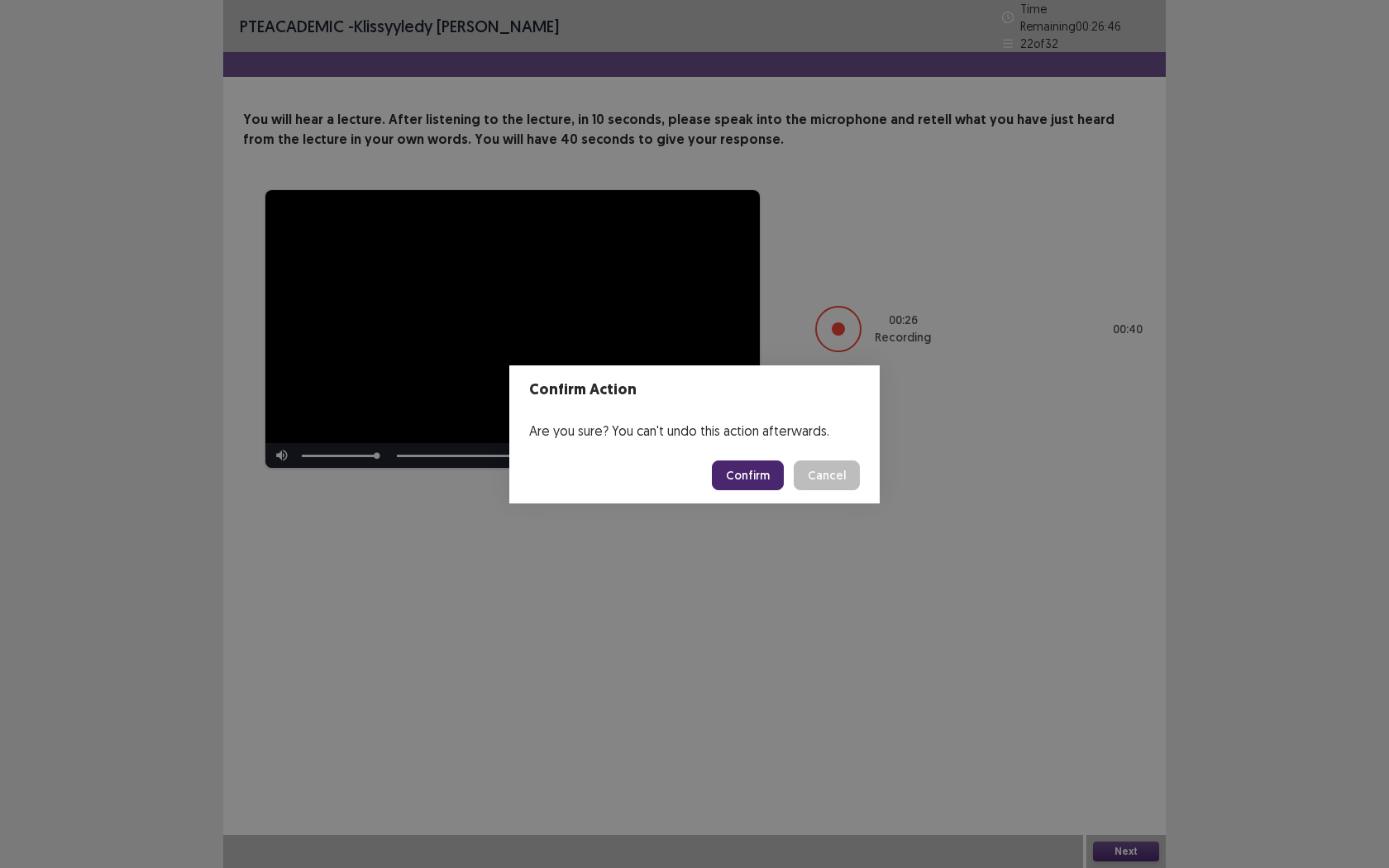
click at [731, 478] on button "Confirm" at bounding box center [748, 475] width 72 height 29
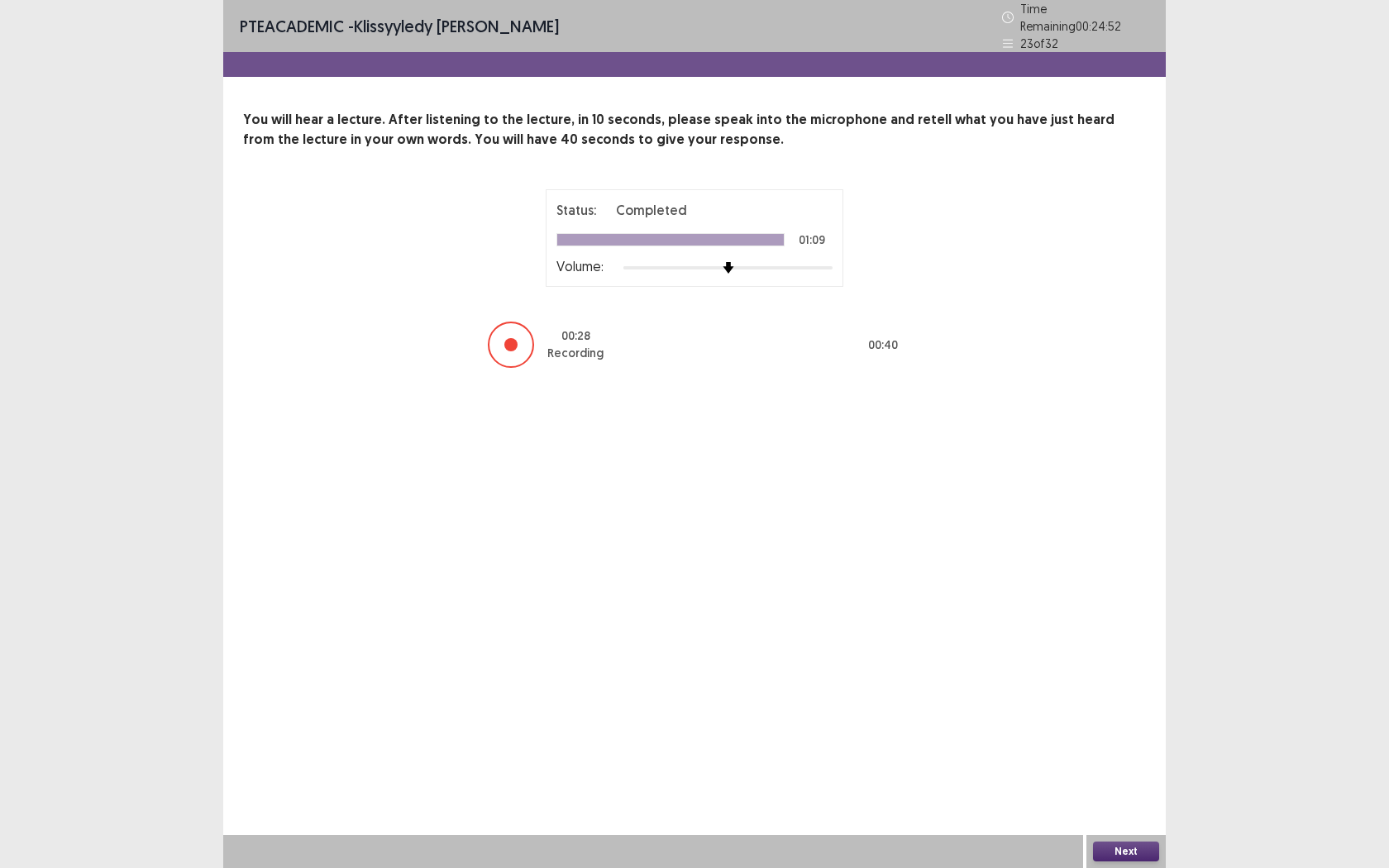
click at [1123, 684] on button "Next" at bounding box center [1126, 851] width 66 height 20
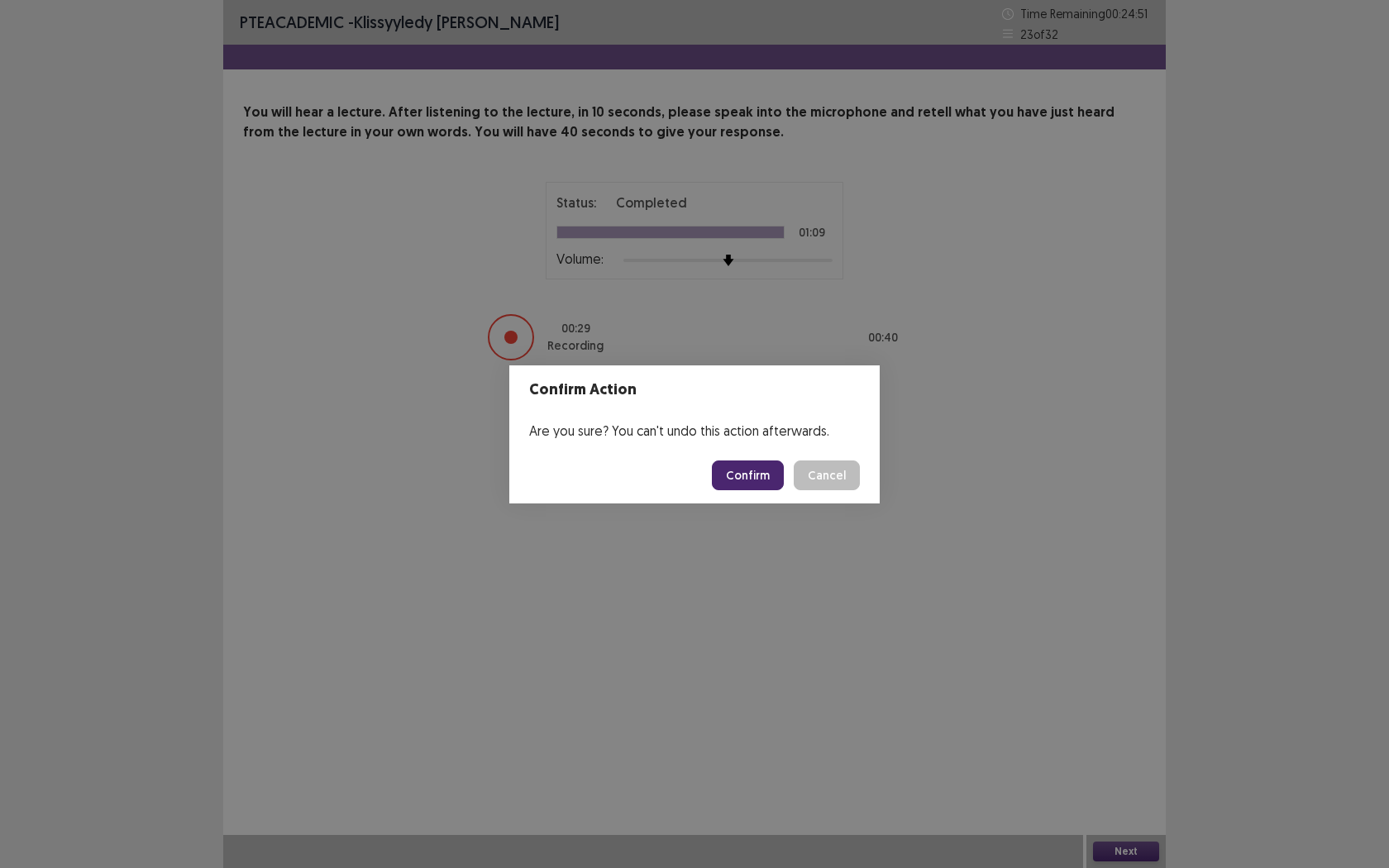
click at [759, 484] on button "Confirm" at bounding box center [748, 475] width 72 height 29
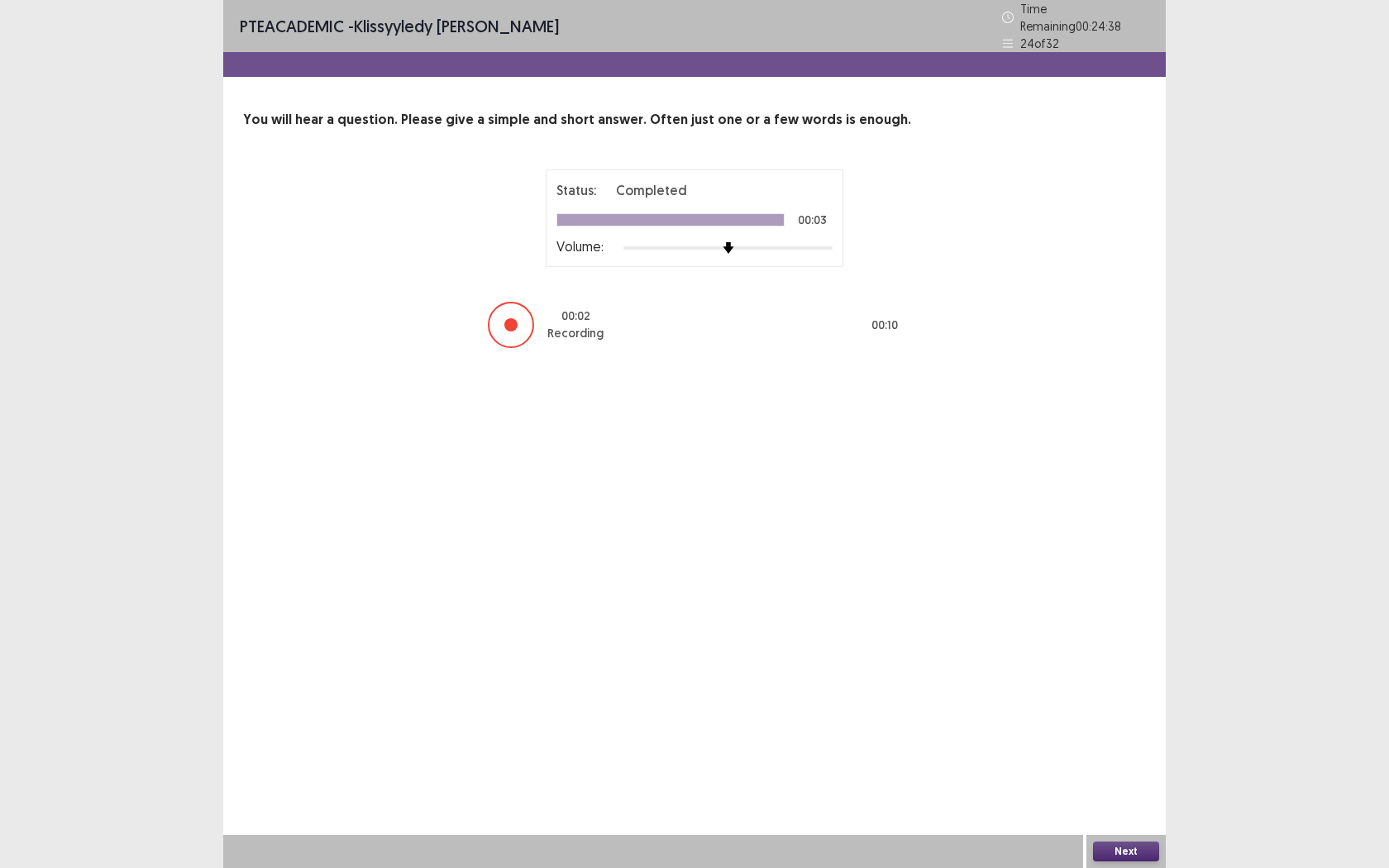
click at [1151, 684] on button "Next" at bounding box center [1126, 851] width 66 height 20
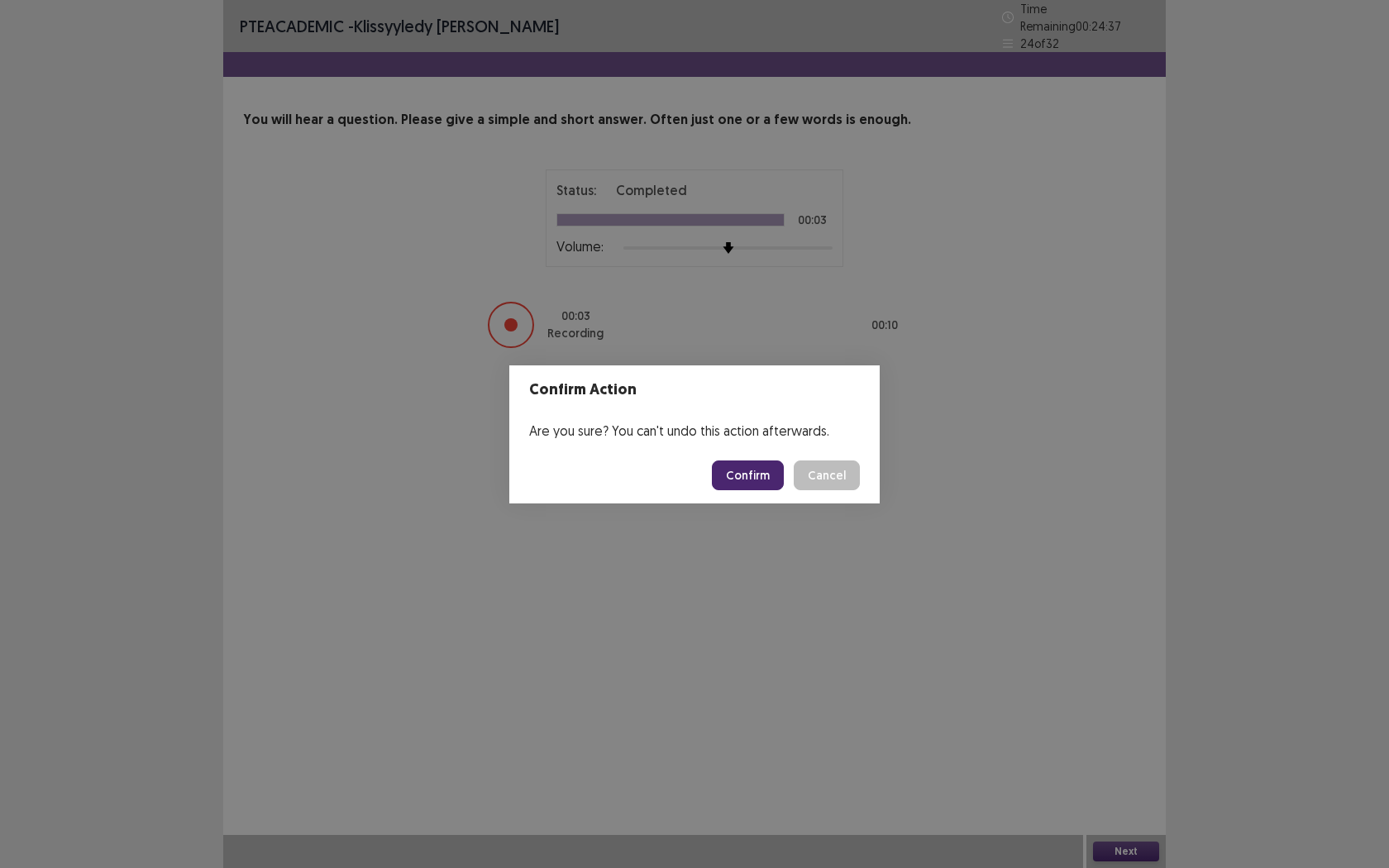
click at [759, 469] on button "Confirm" at bounding box center [748, 475] width 72 height 29
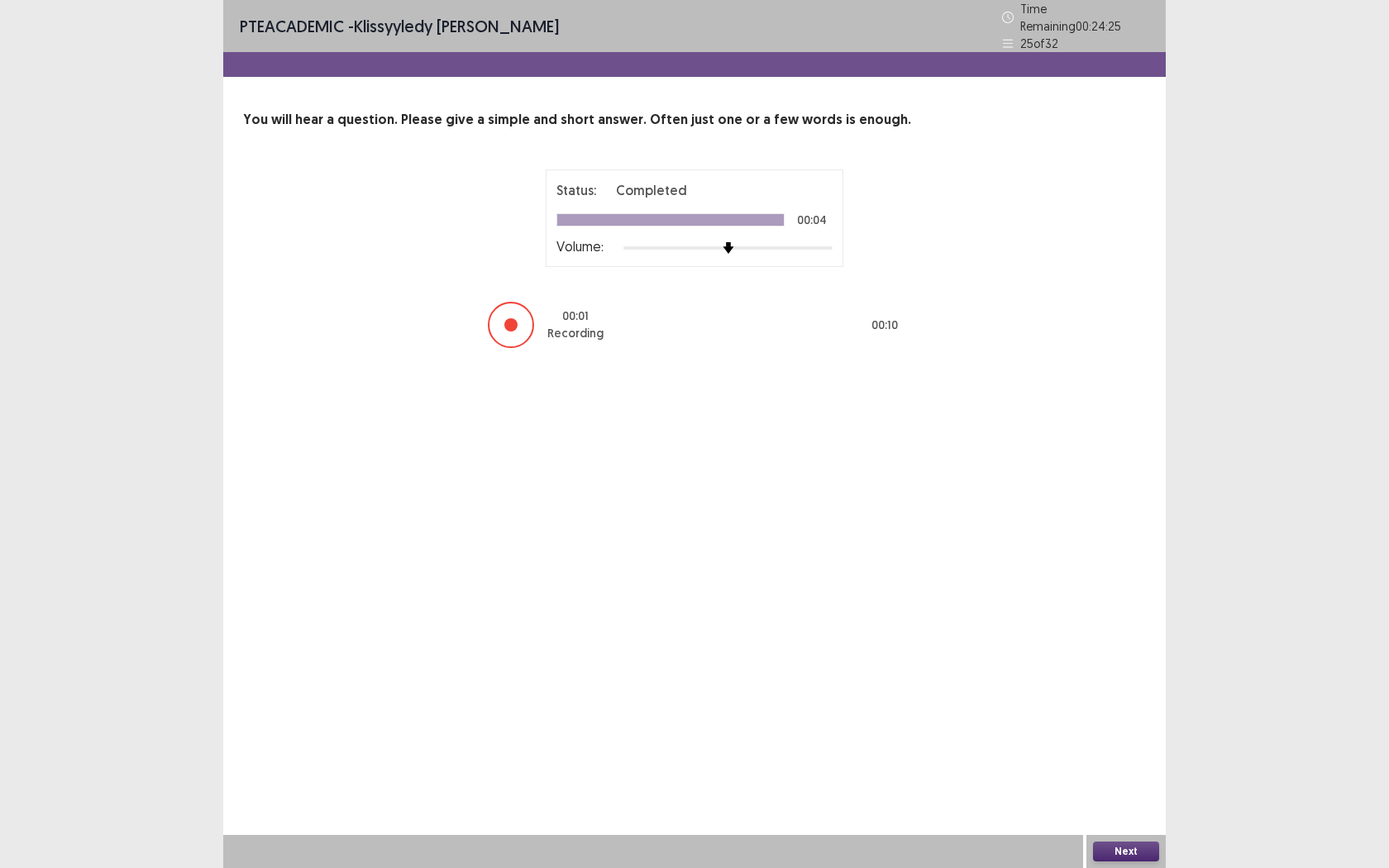
click at [1119, 684] on button "Next" at bounding box center [1126, 851] width 66 height 20
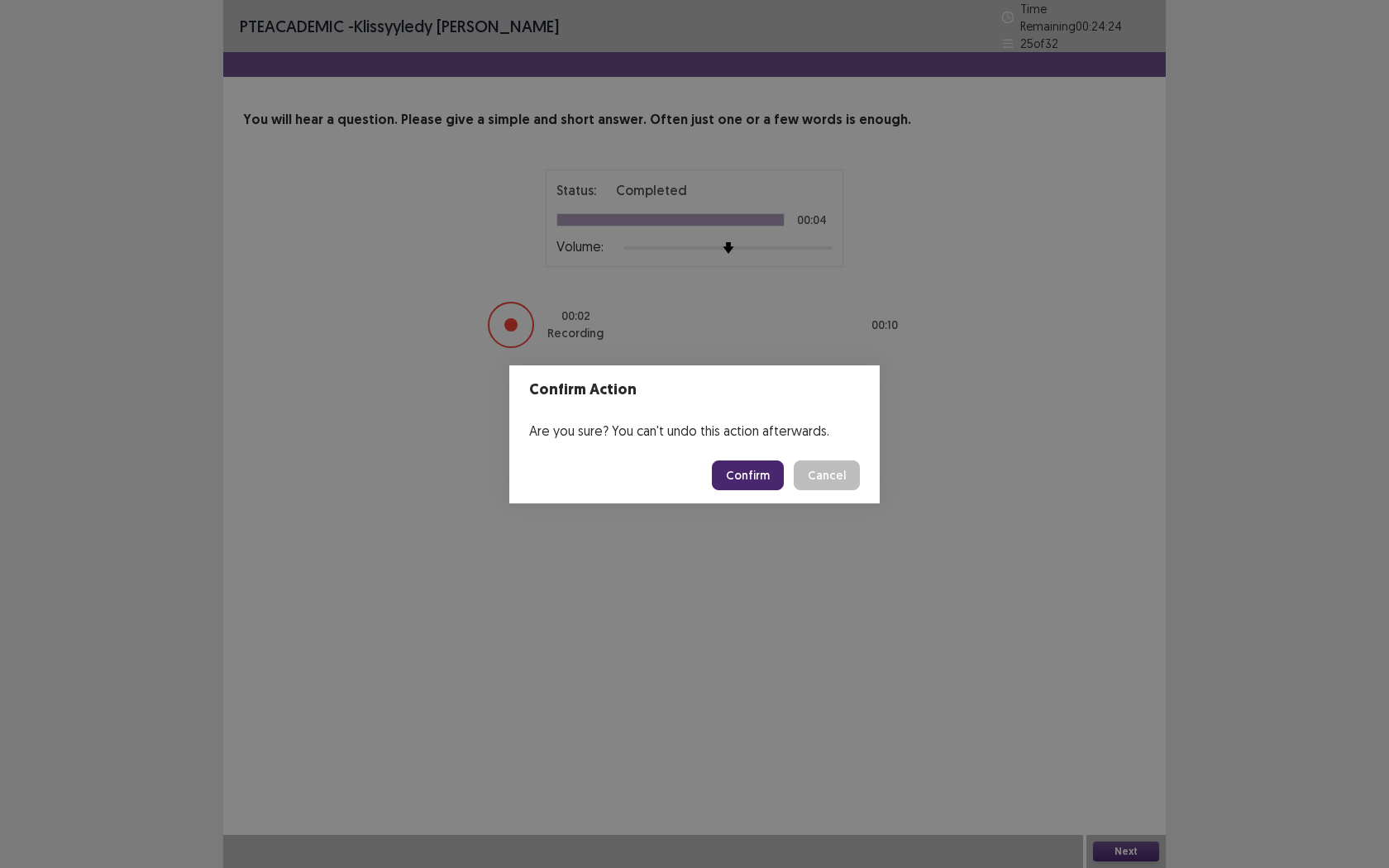
click at [751, 483] on button "Confirm" at bounding box center [748, 475] width 72 height 29
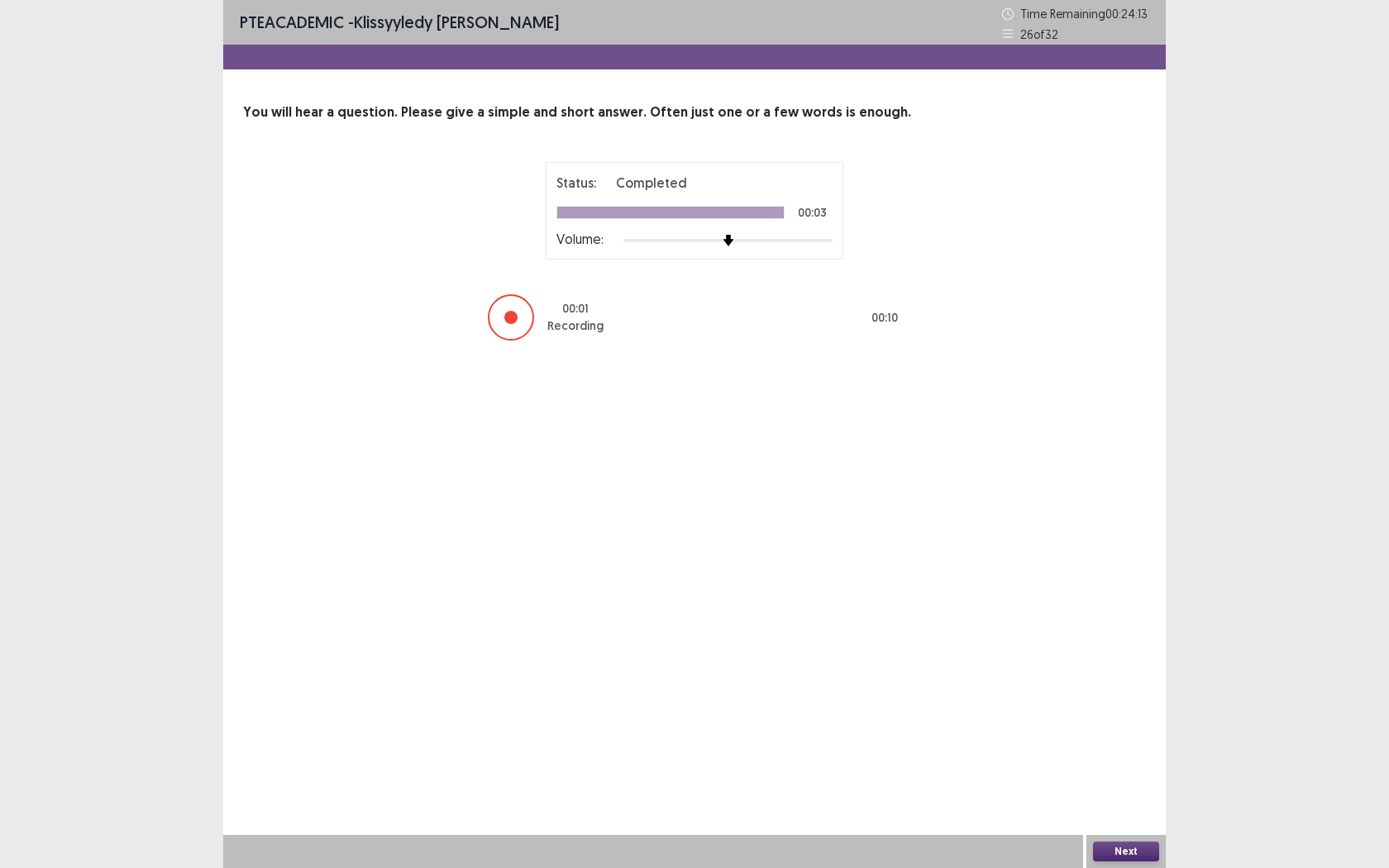
click at [1127, 684] on button "Next" at bounding box center [1126, 851] width 66 height 20
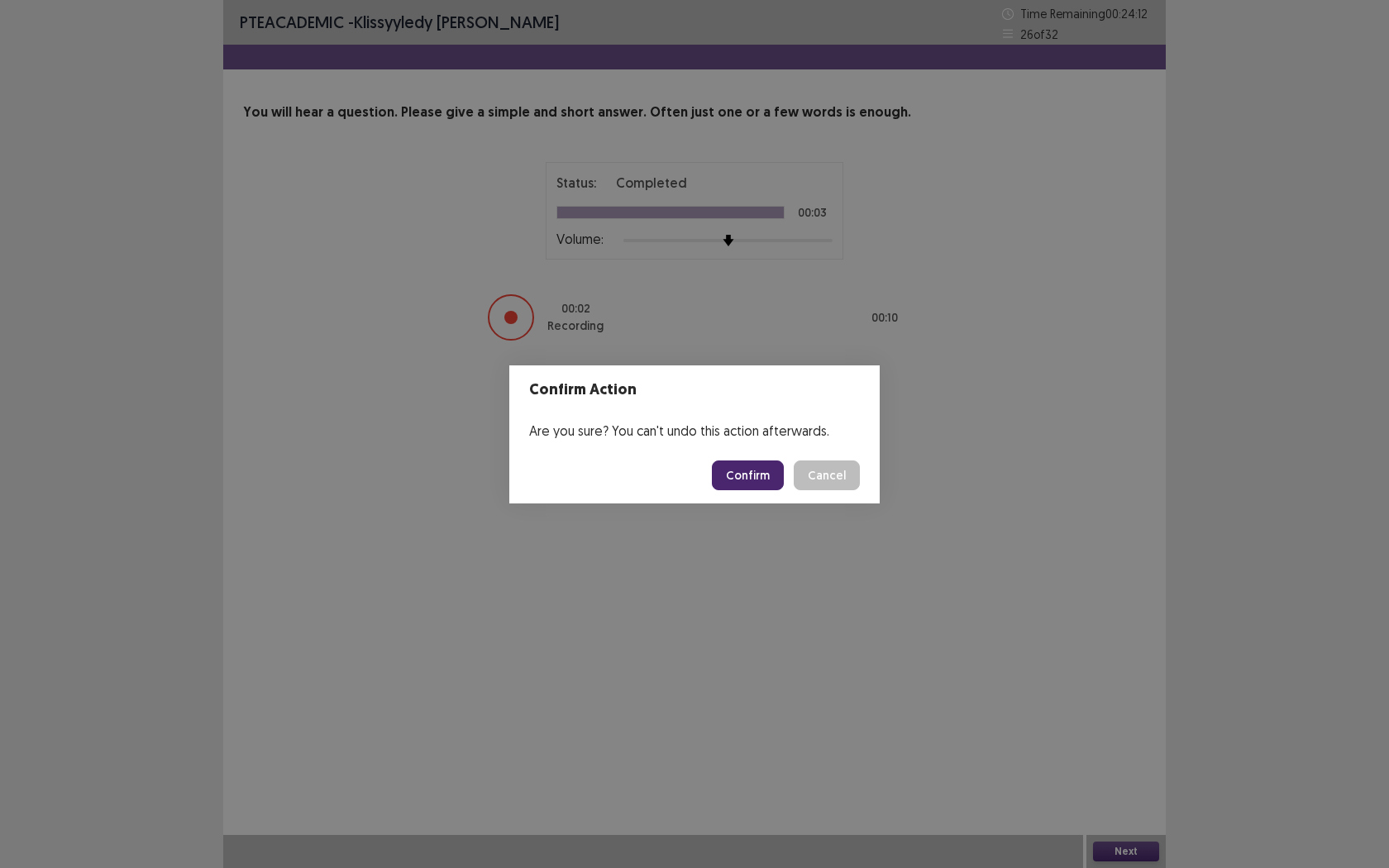
click at [738, 481] on button "Confirm" at bounding box center [748, 475] width 72 height 29
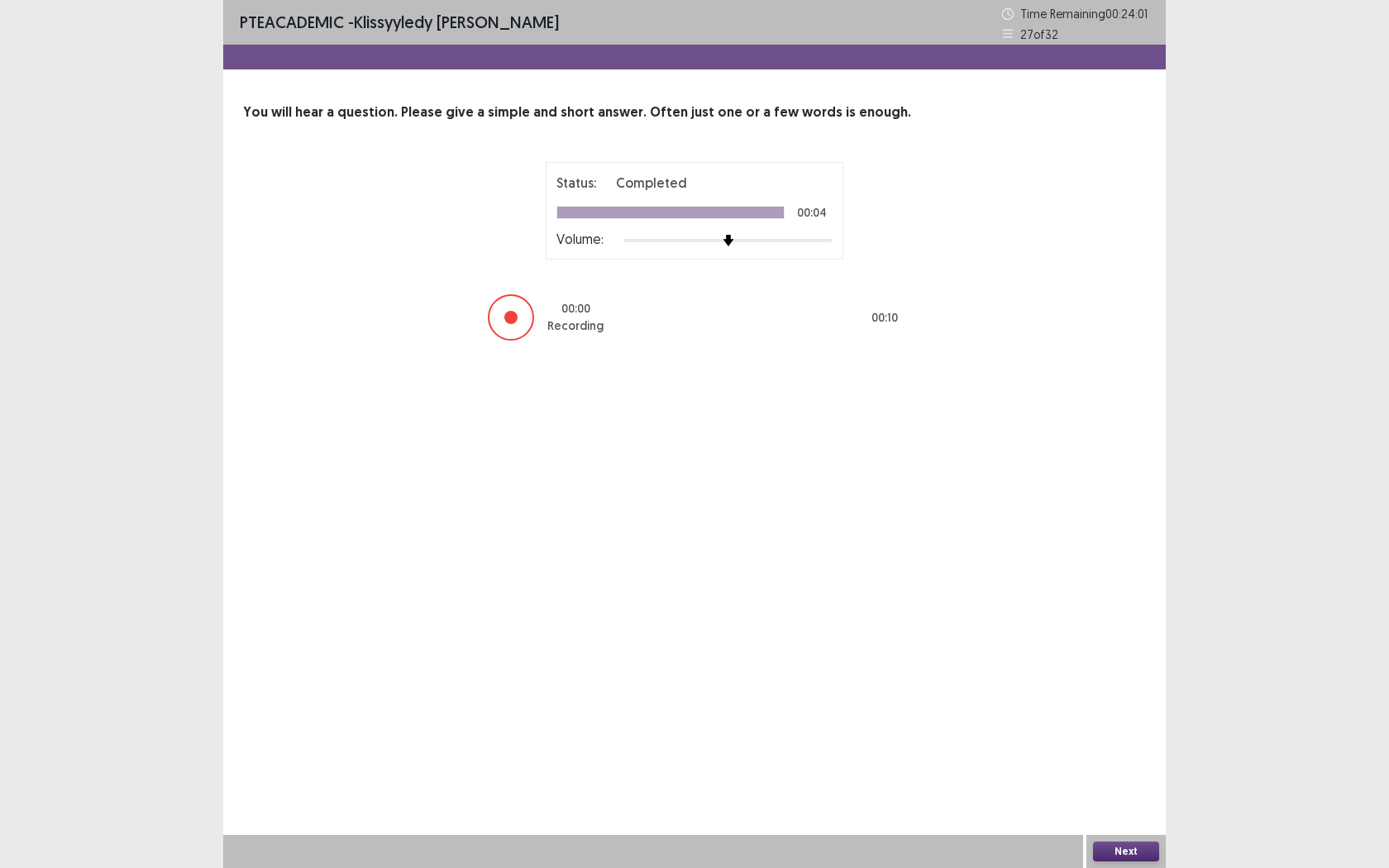
click at [1140, 684] on button "Next" at bounding box center [1126, 851] width 66 height 20
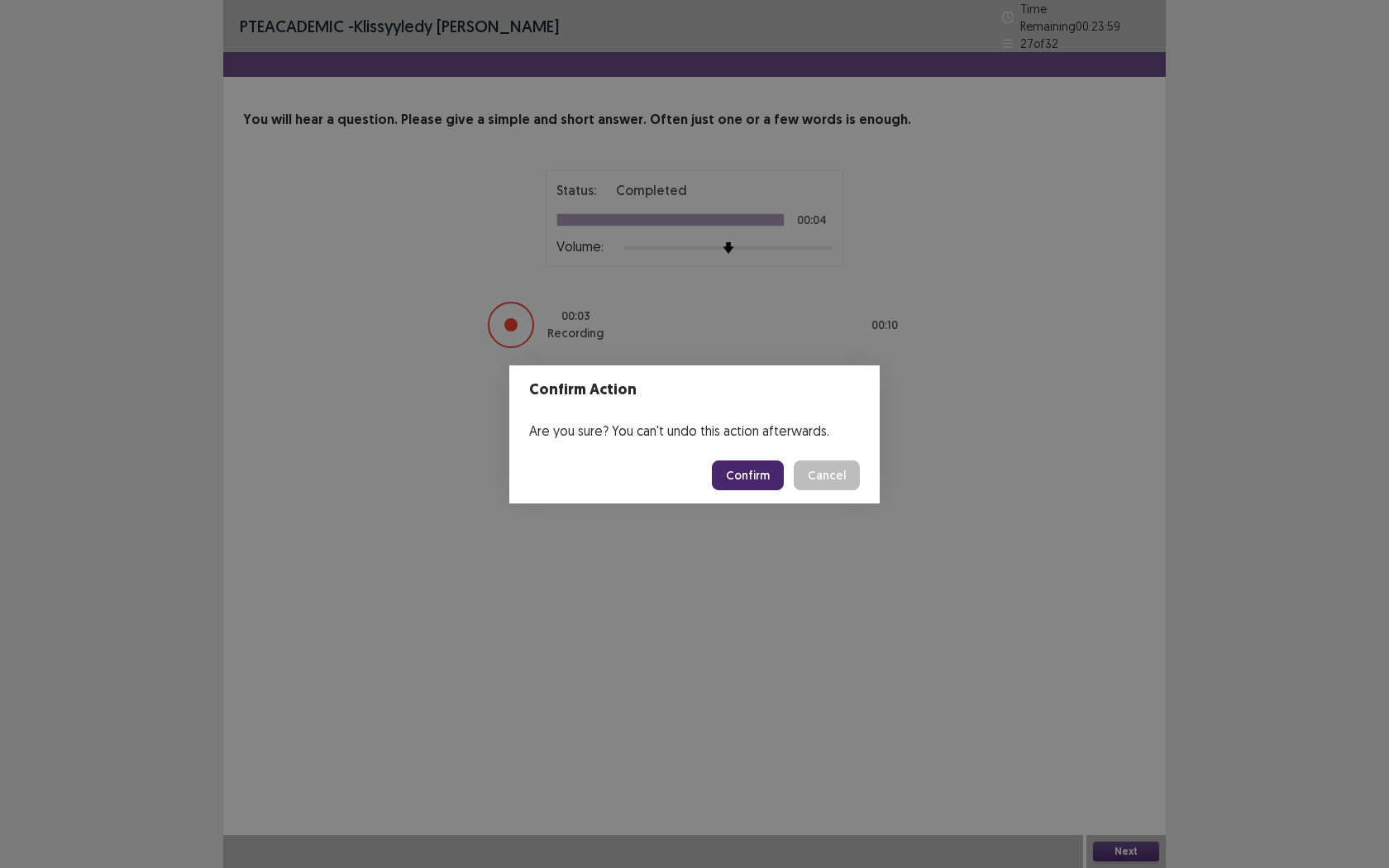
click at [751, 484] on button "Confirm" at bounding box center [748, 475] width 72 height 29
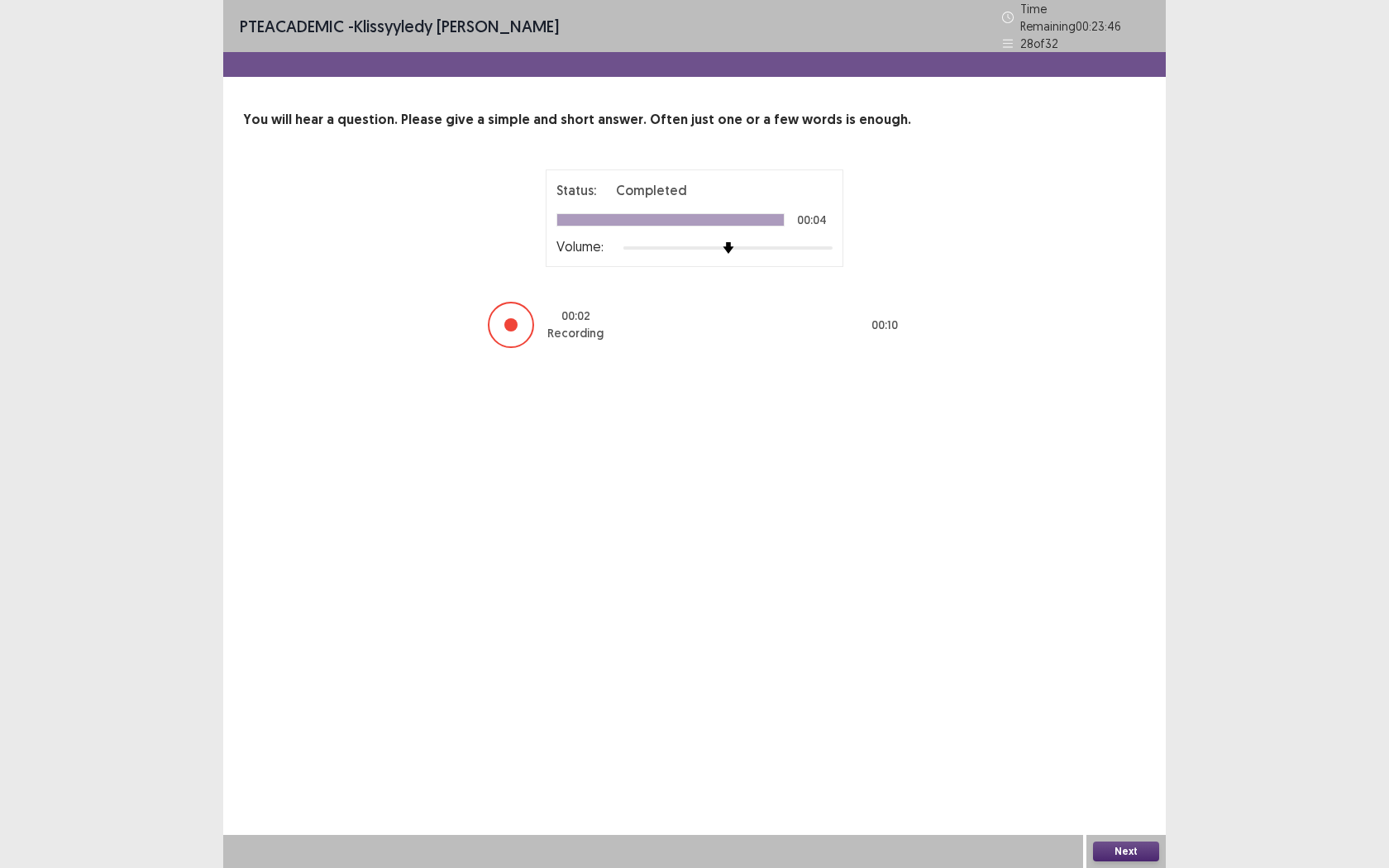
click at [1158, 684] on button "Next" at bounding box center [1126, 851] width 66 height 20
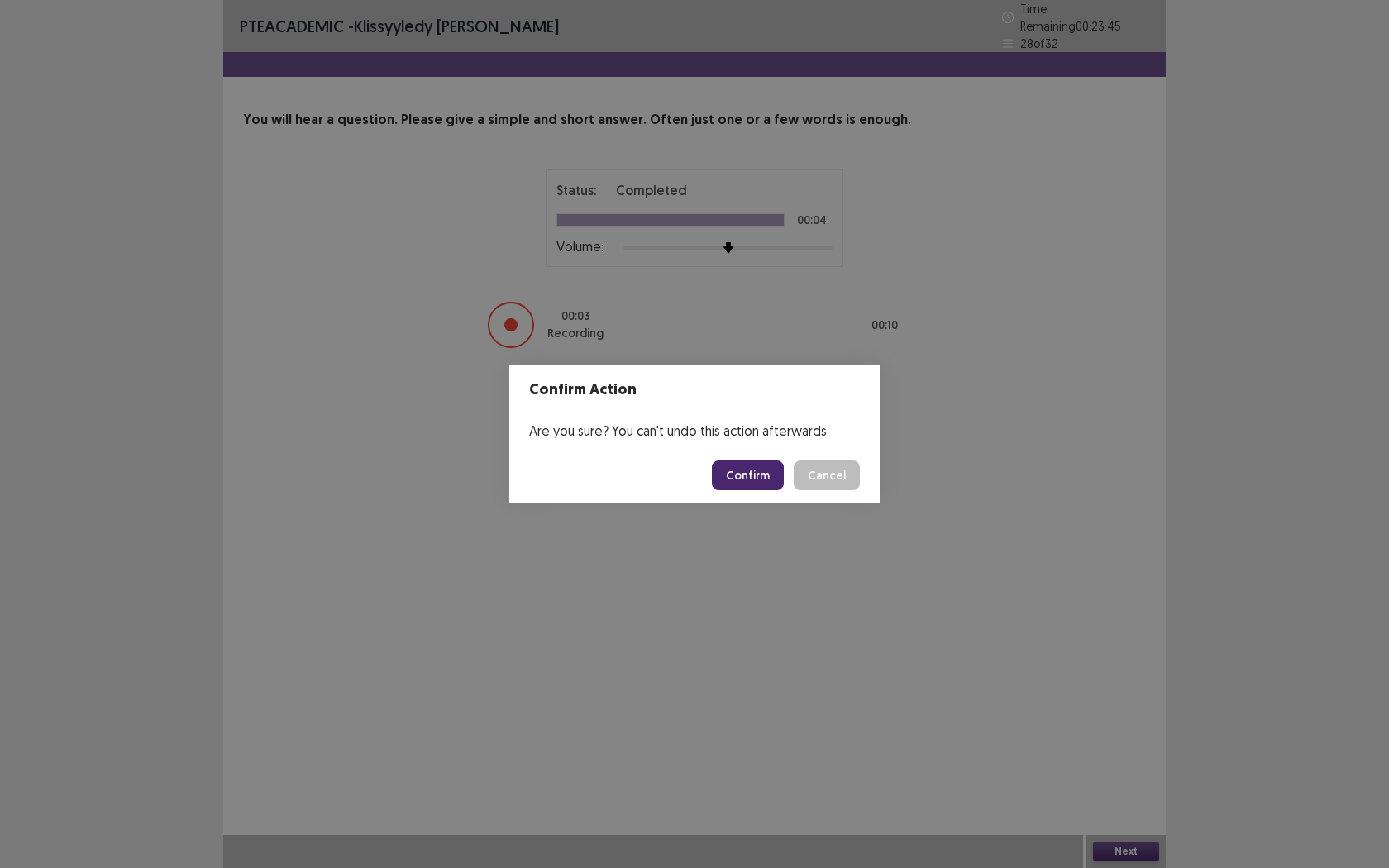
click at [762, 469] on button "Confirm" at bounding box center [748, 475] width 72 height 29
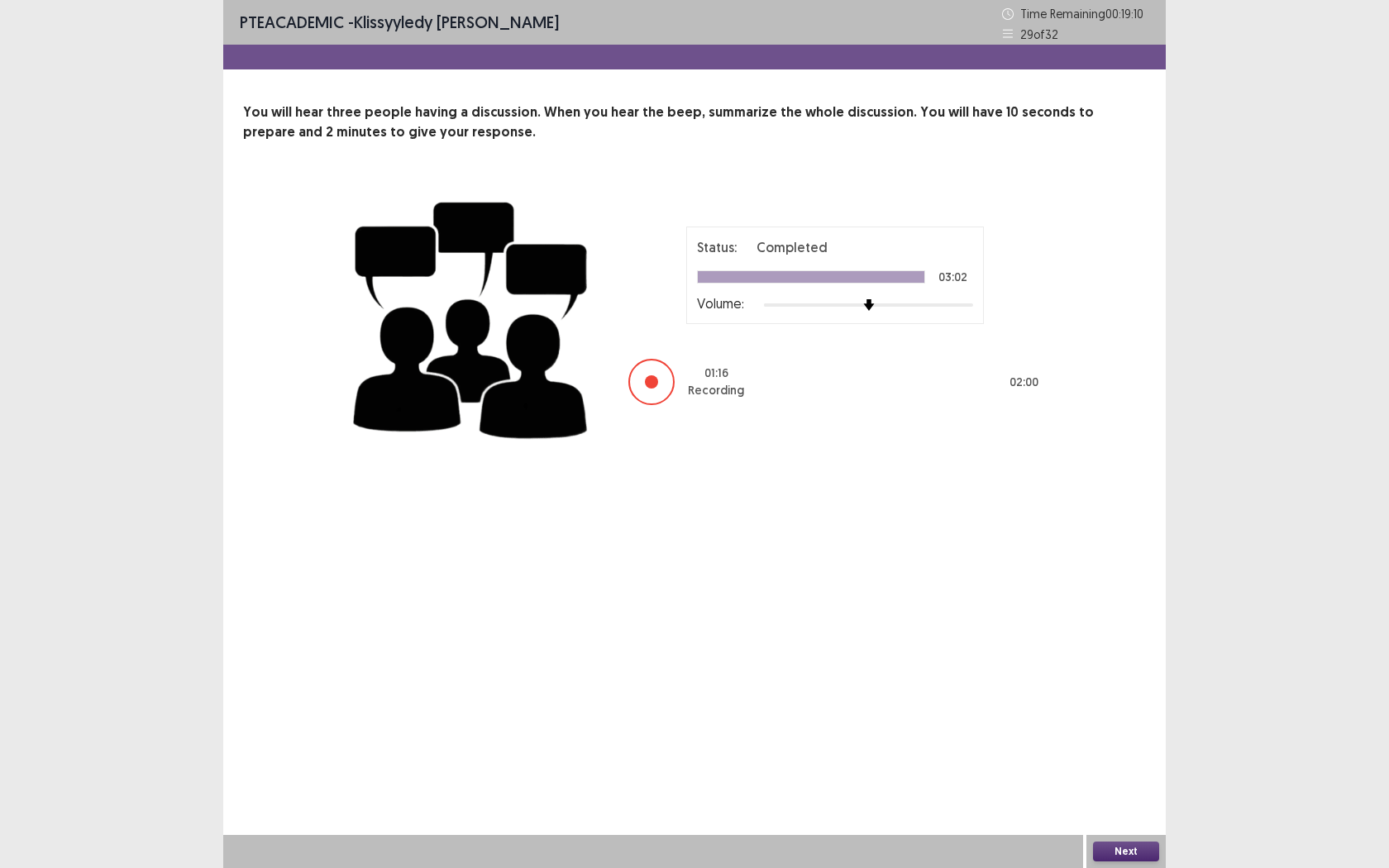
click at [1118, 684] on button "Next" at bounding box center [1126, 851] width 66 height 20
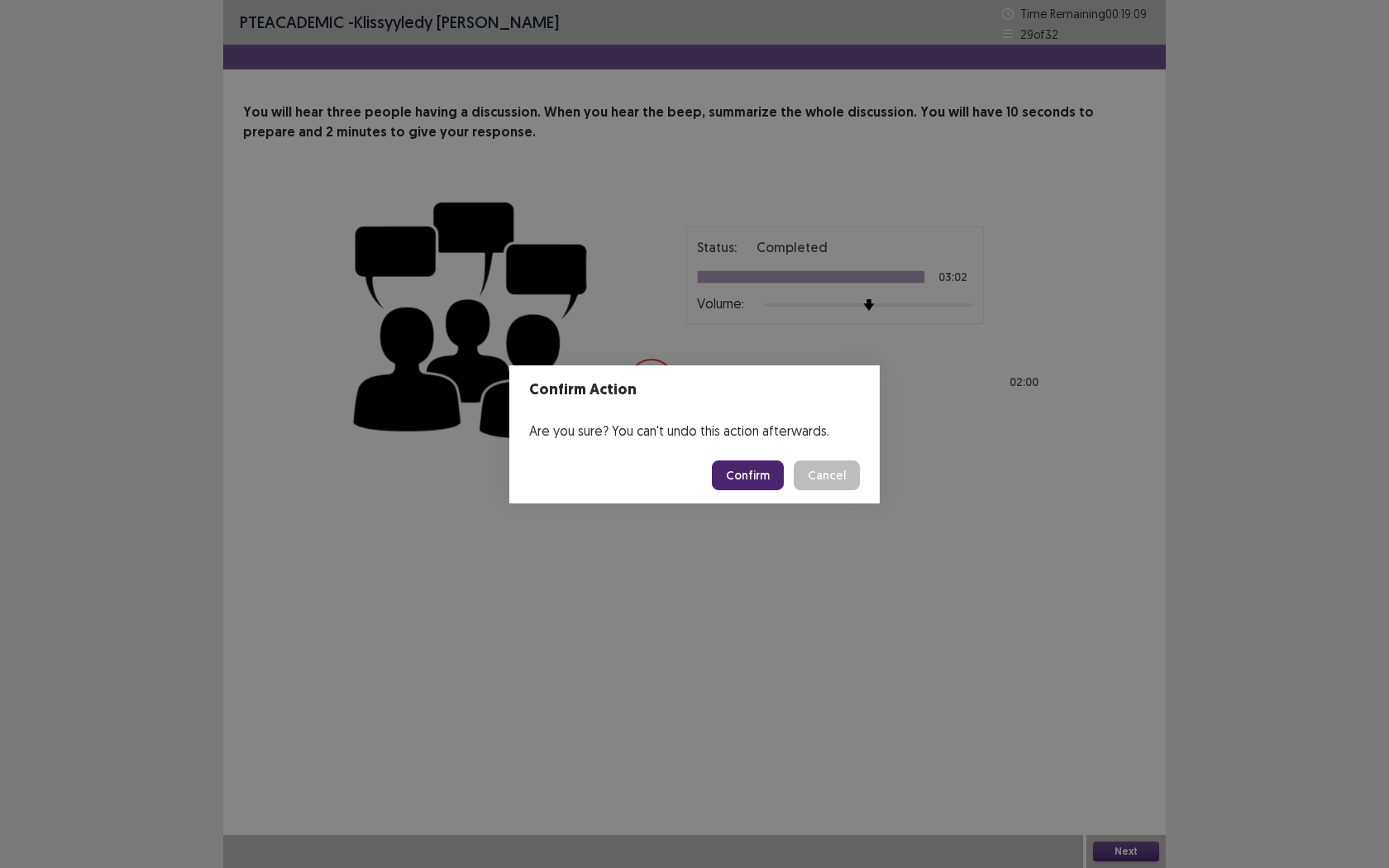
click at [739, 476] on button "Confirm" at bounding box center [748, 475] width 72 height 29
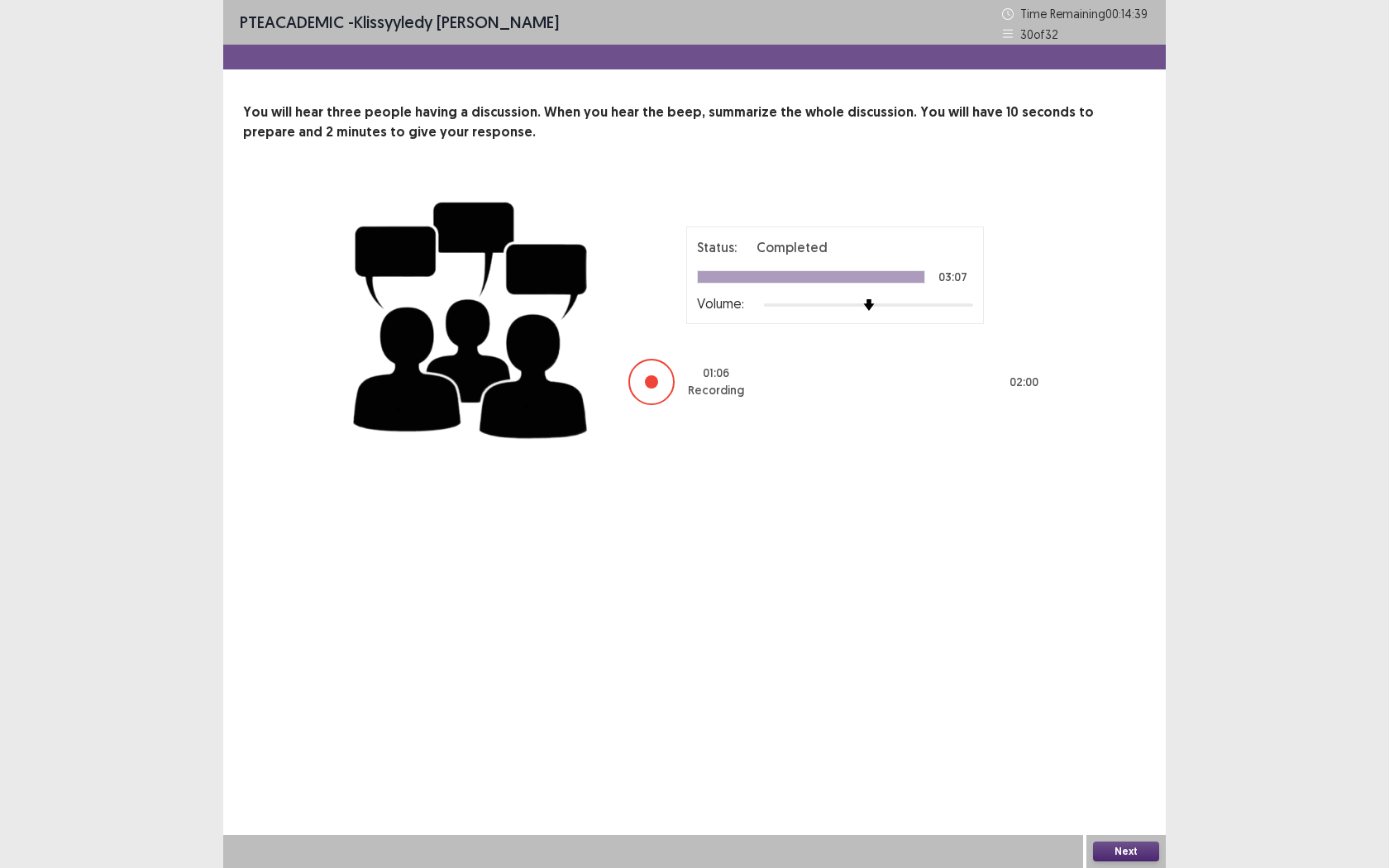
click at [1130, 684] on button "Next" at bounding box center [1126, 851] width 66 height 20
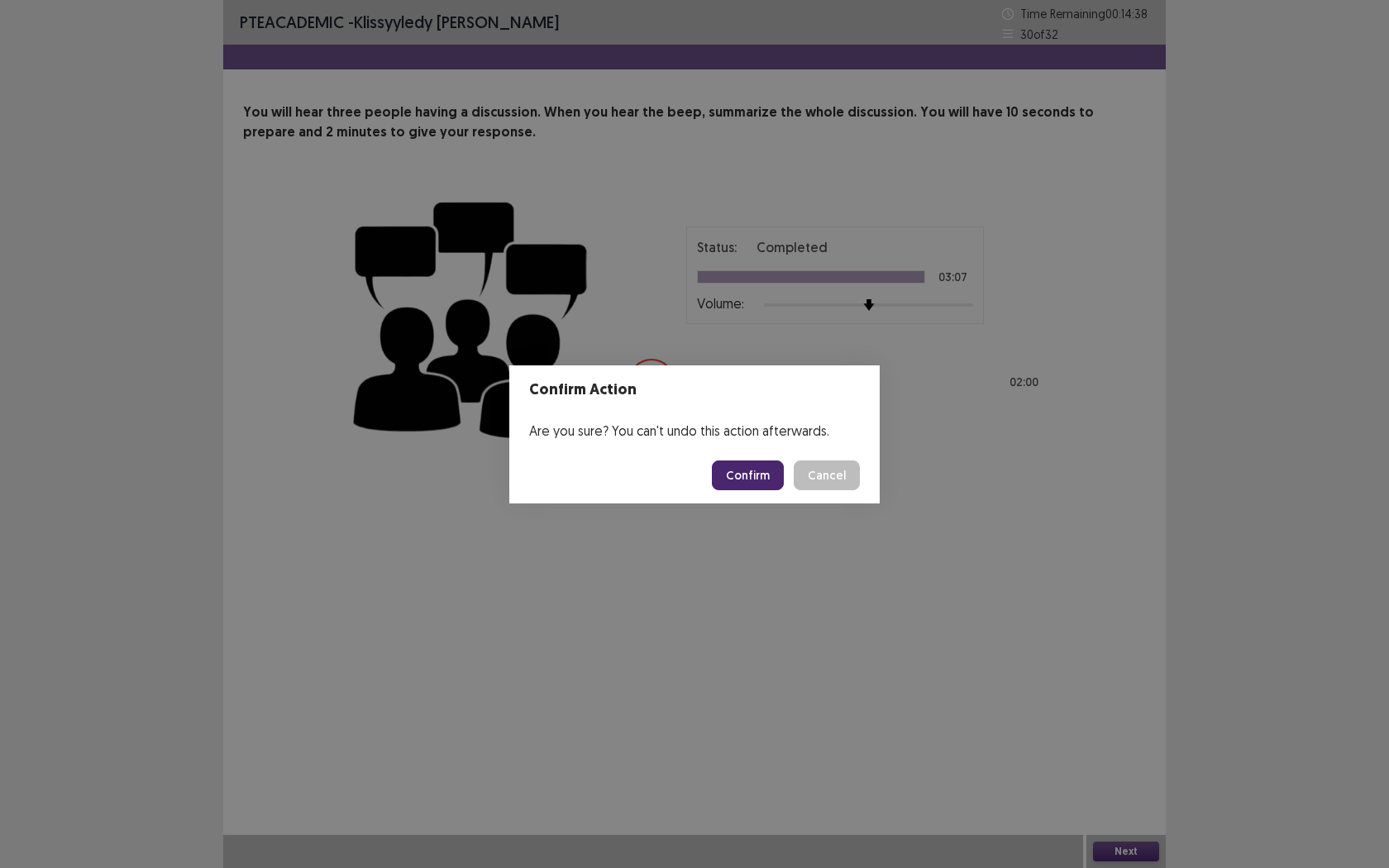
click at [733, 476] on button "Confirm" at bounding box center [748, 475] width 72 height 29
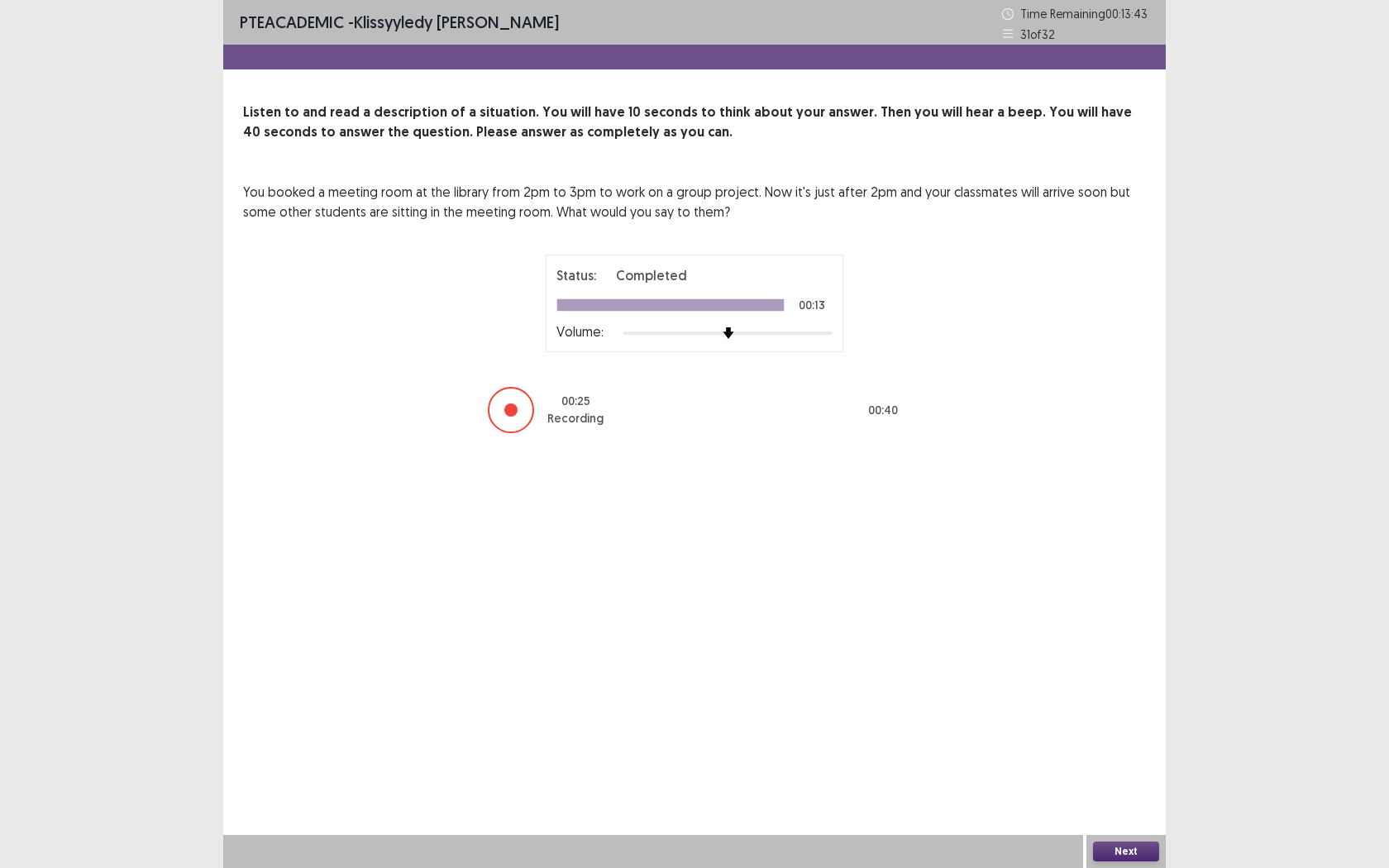
click at [1087, 684] on div "Next" at bounding box center [1126, 851] width 79 height 33
click at [1094, 684] on button "Next" at bounding box center [1126, 851] width 66 height 20
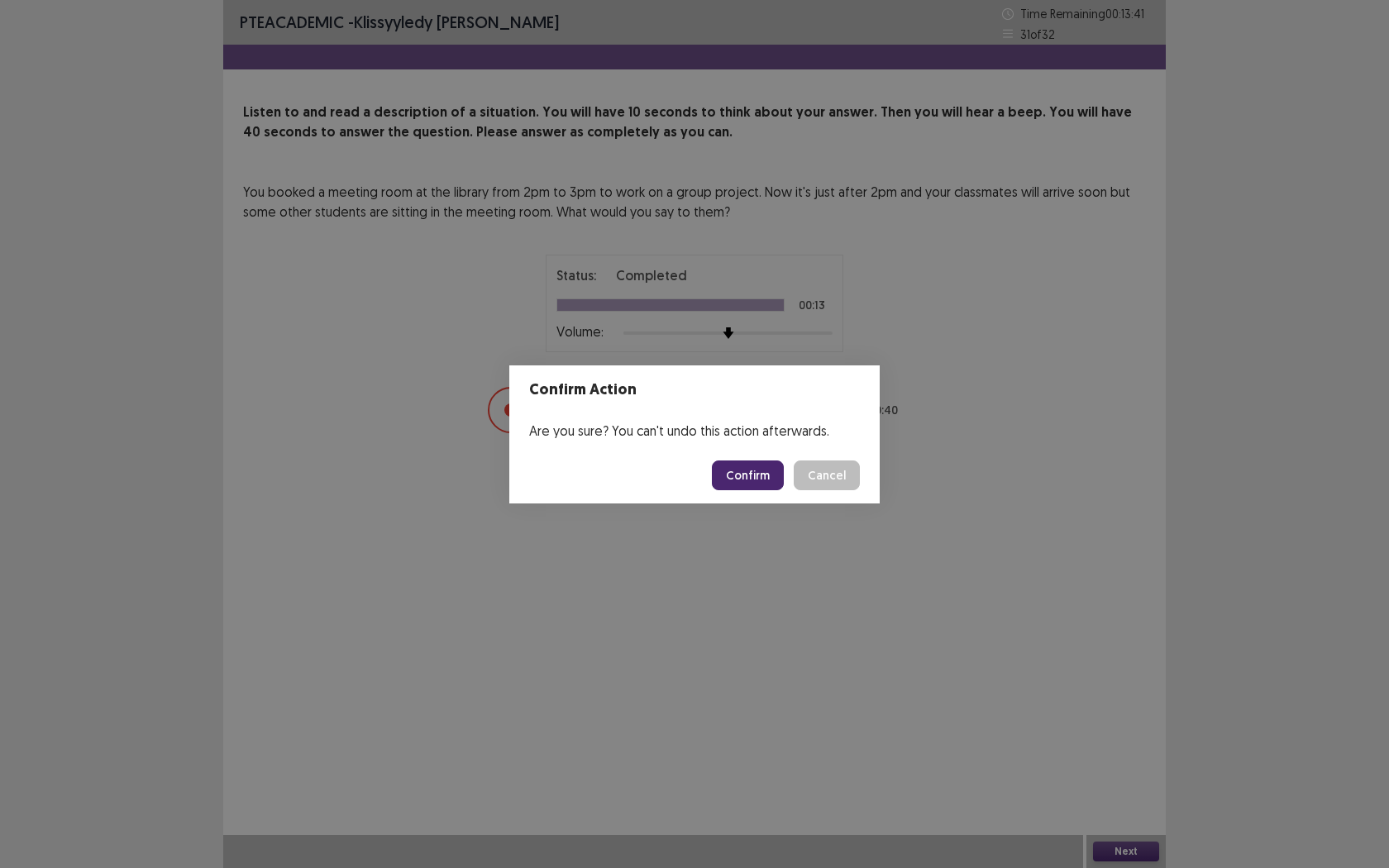
click at [760, 473] on button "Confirm" at bounding box center [748, 475] width 72 height 29
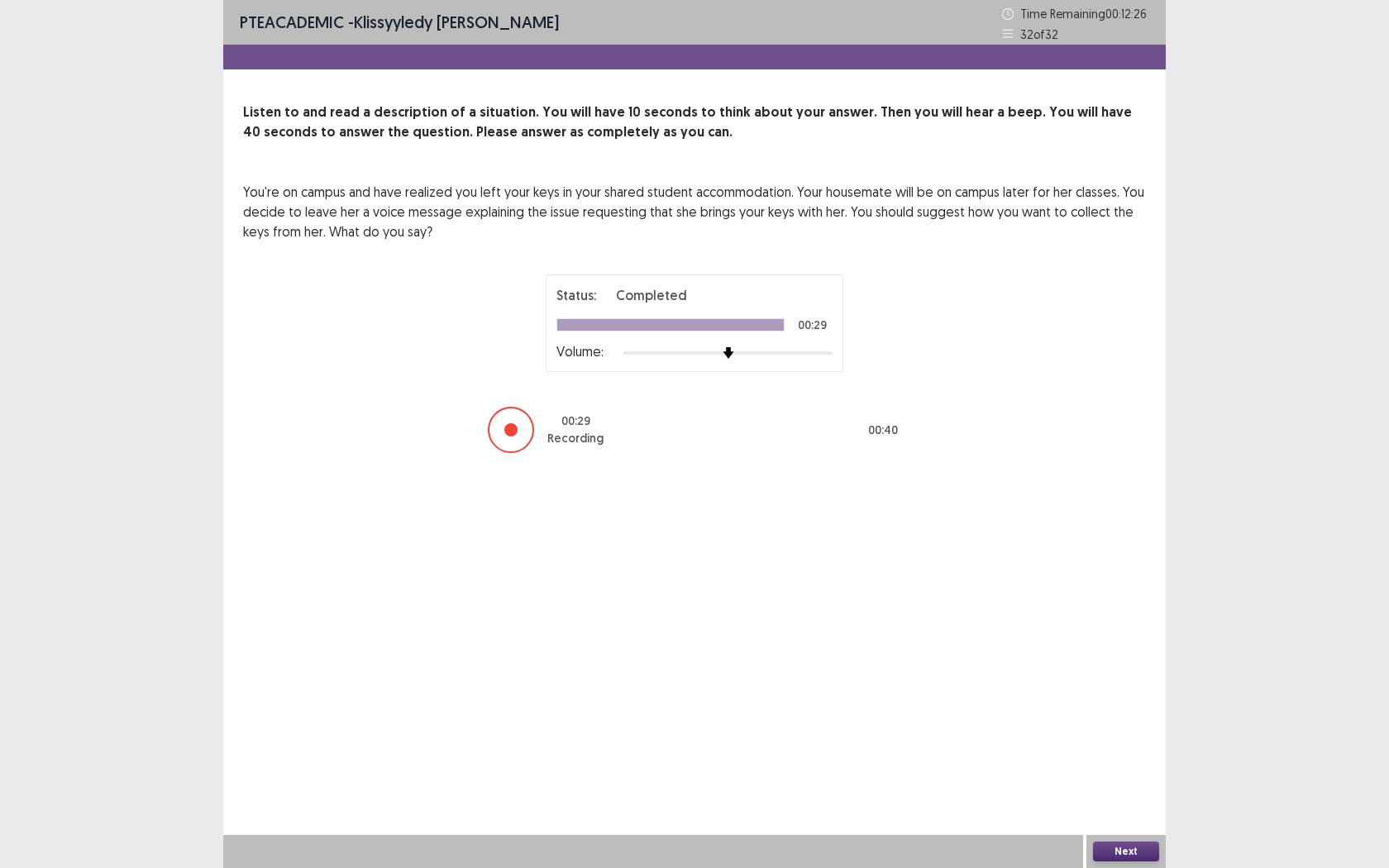
click at [1141, 684] on button "Next" at bounding box center [1126, 851] width 66 height 20
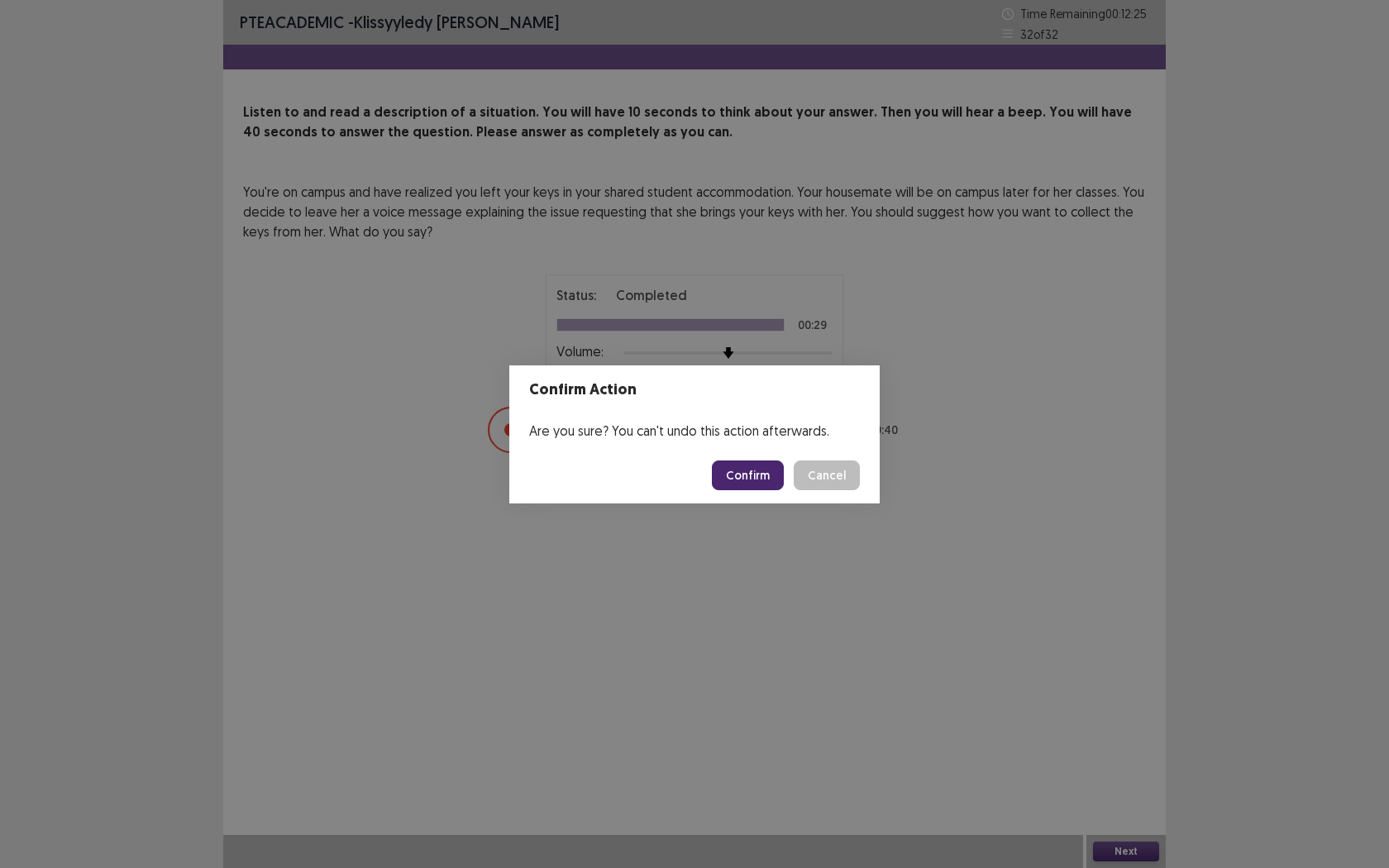
click at [761, 480] on button "Confirm" at bounding box center [748, 475] width 72 height 29
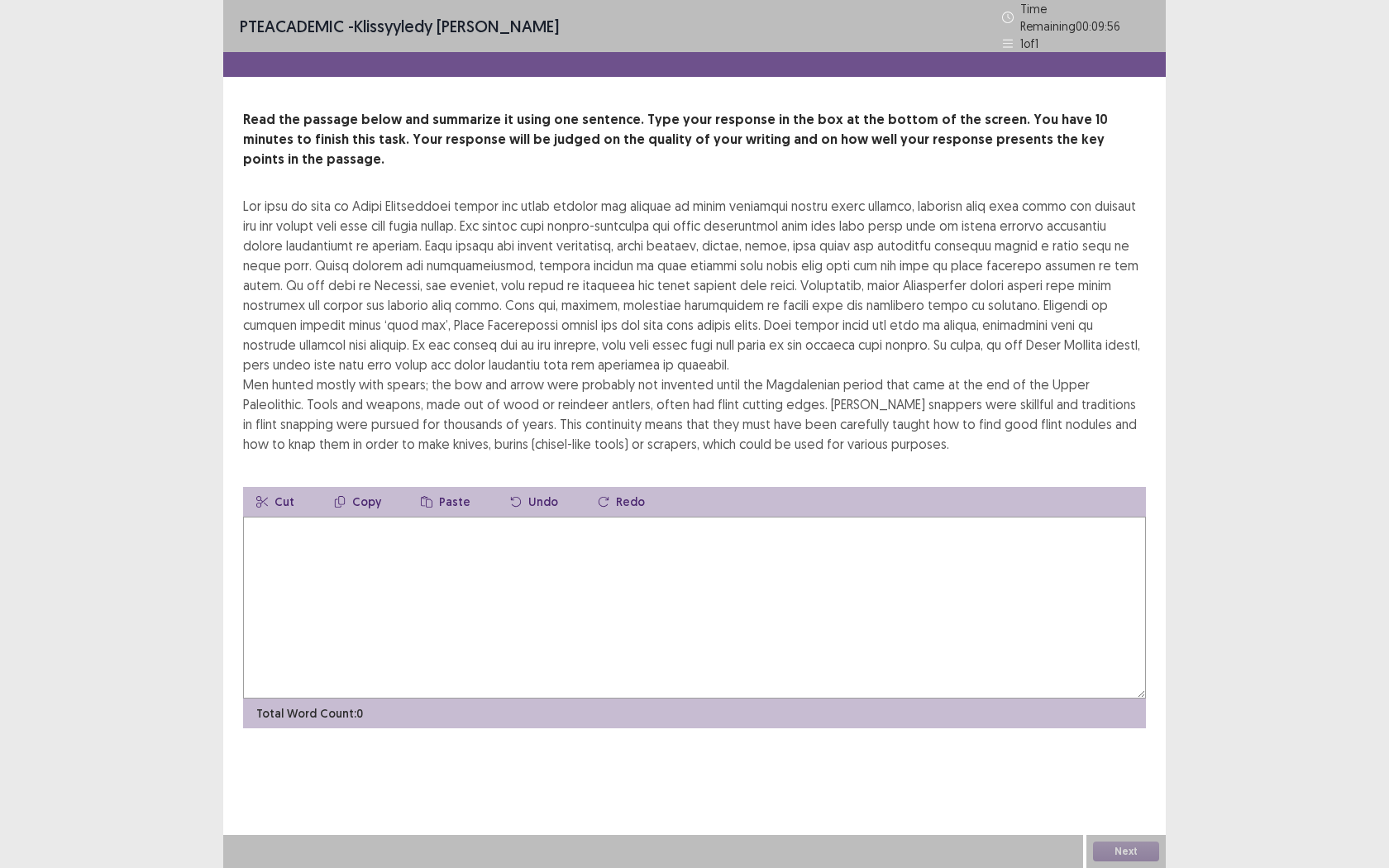
click at [354, 540] on textarea at bounding box center [694, 607] width 903 height 182
type textarea "*"
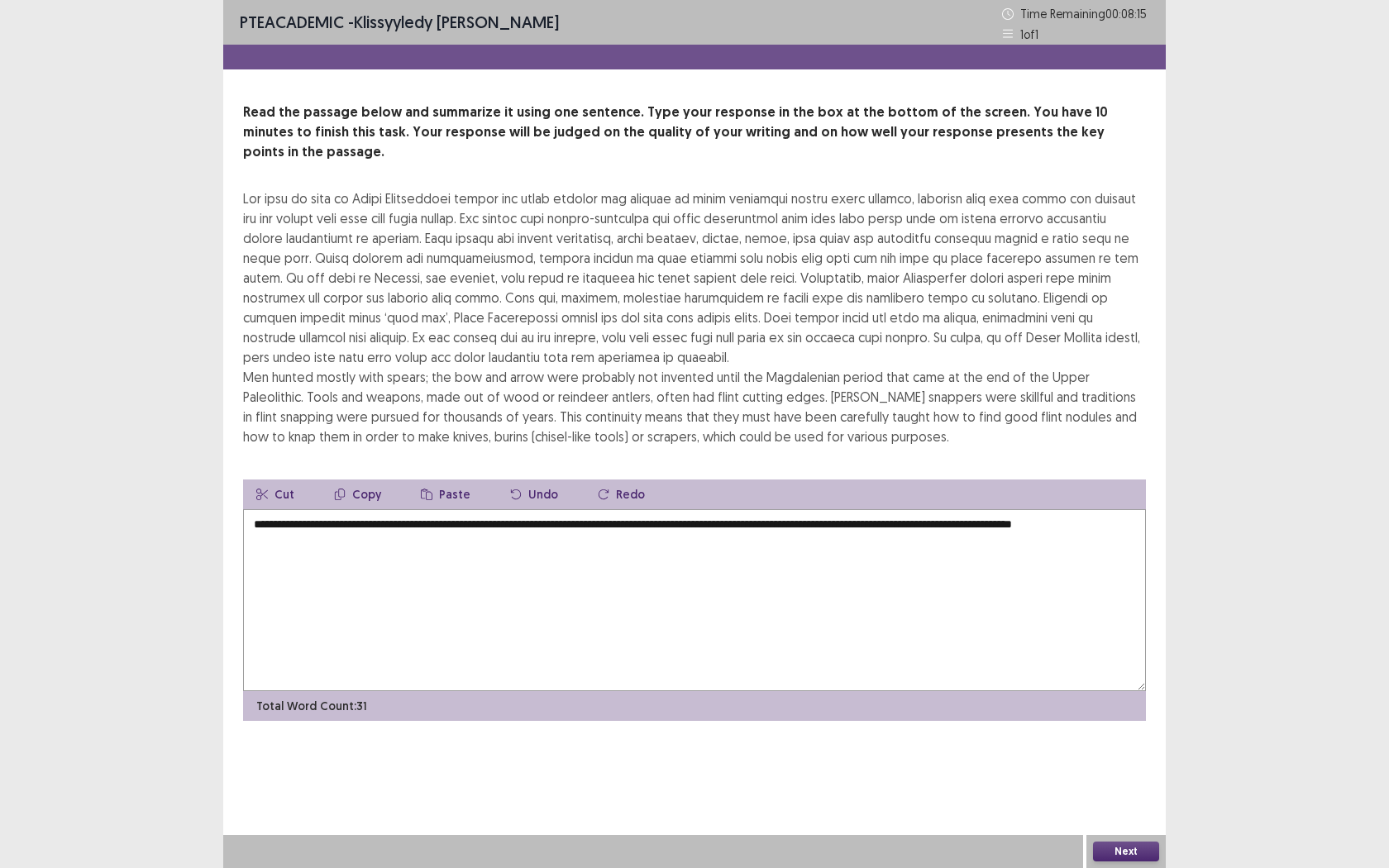
click at [785, 510] on textarea "**********" at bounding box center [694, 600] width 903 height 182
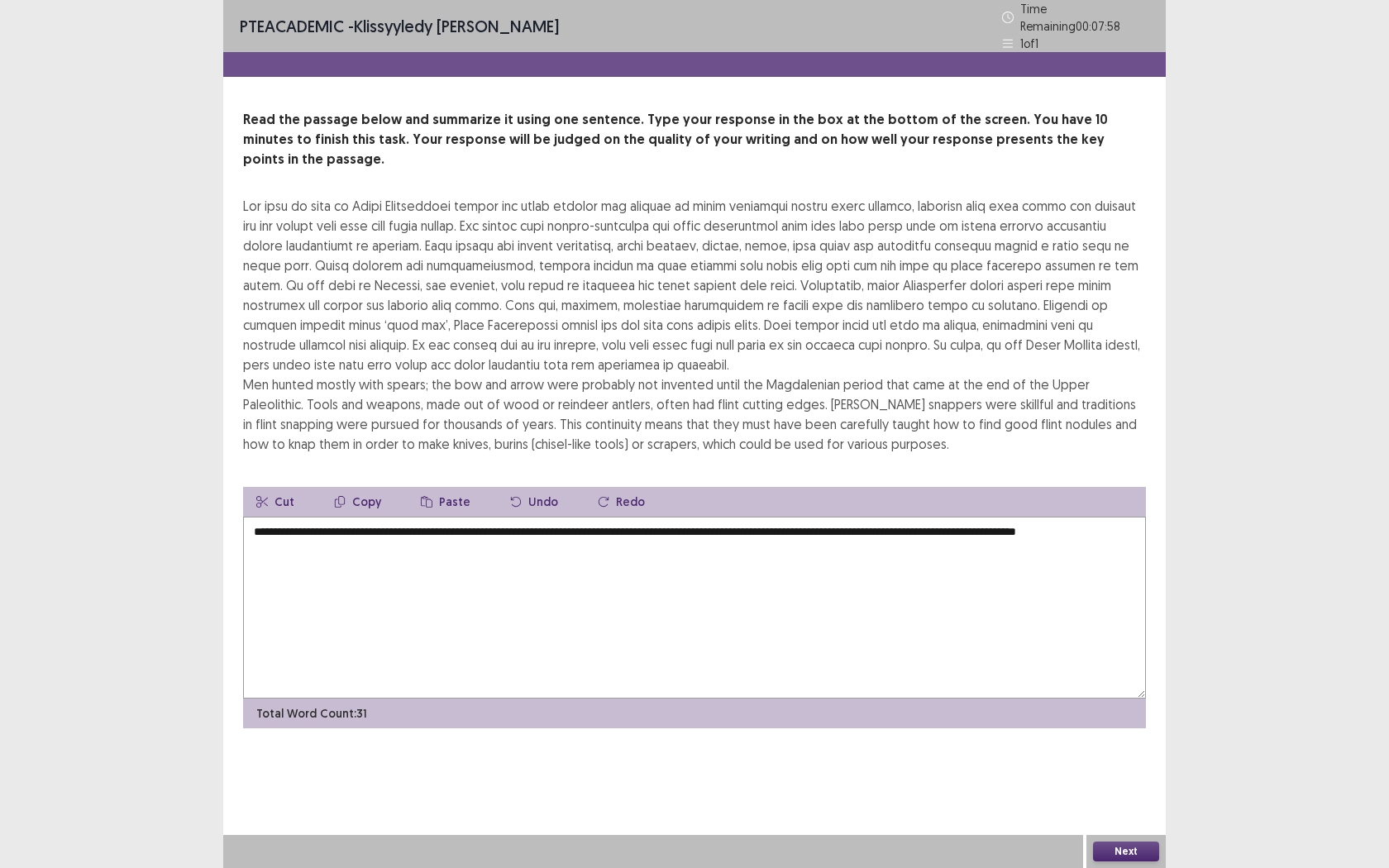
click at [1106, 516] on textarea "**********" at bounding box center [694, 607] width 903 height 182
click at [432, 535] on textarea "**********" at bounding box center [694, 607] width 903 height 182
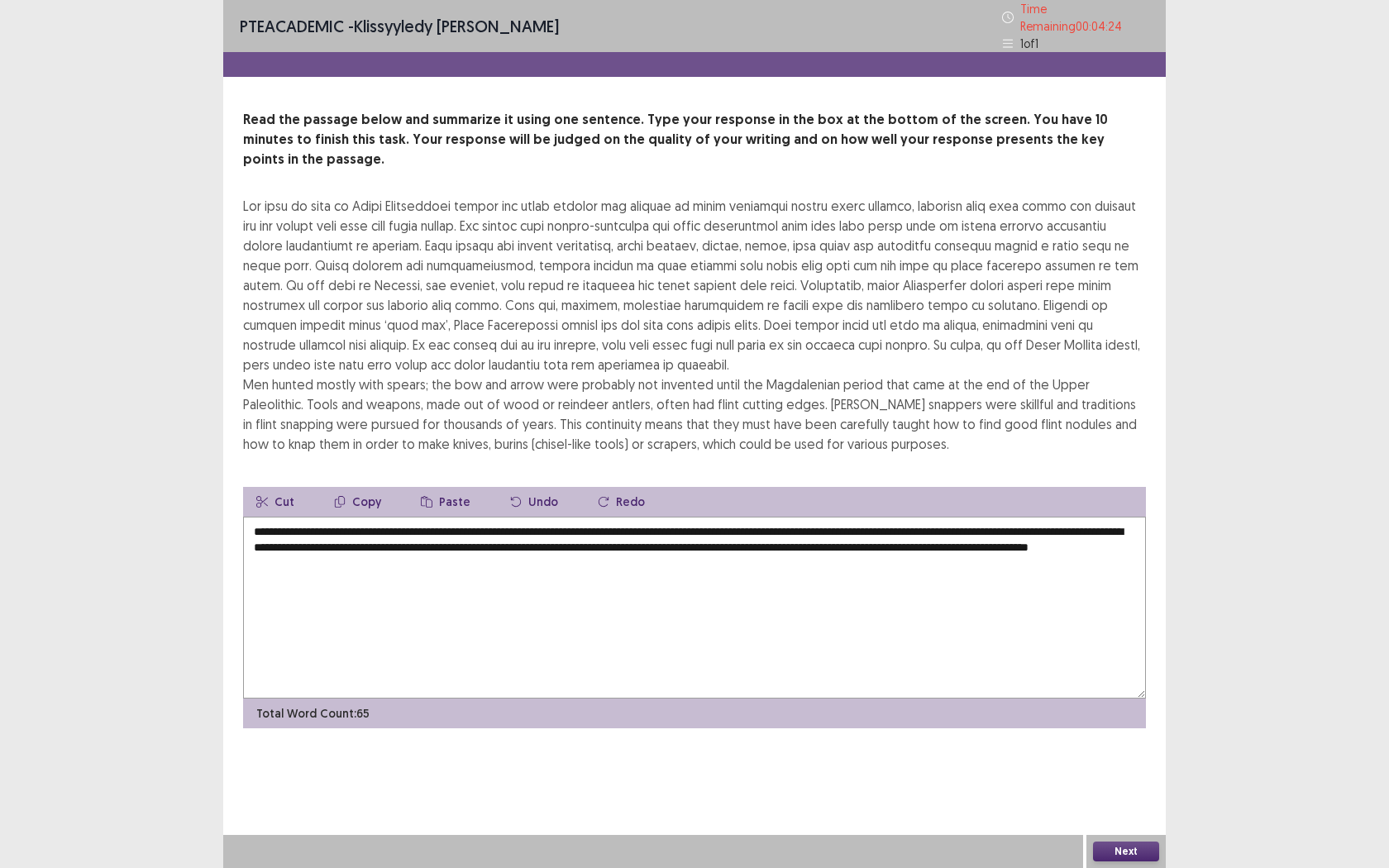
click at [552, 519] on textarea "**********" at bounding box center [694, 607] width 903 height 182
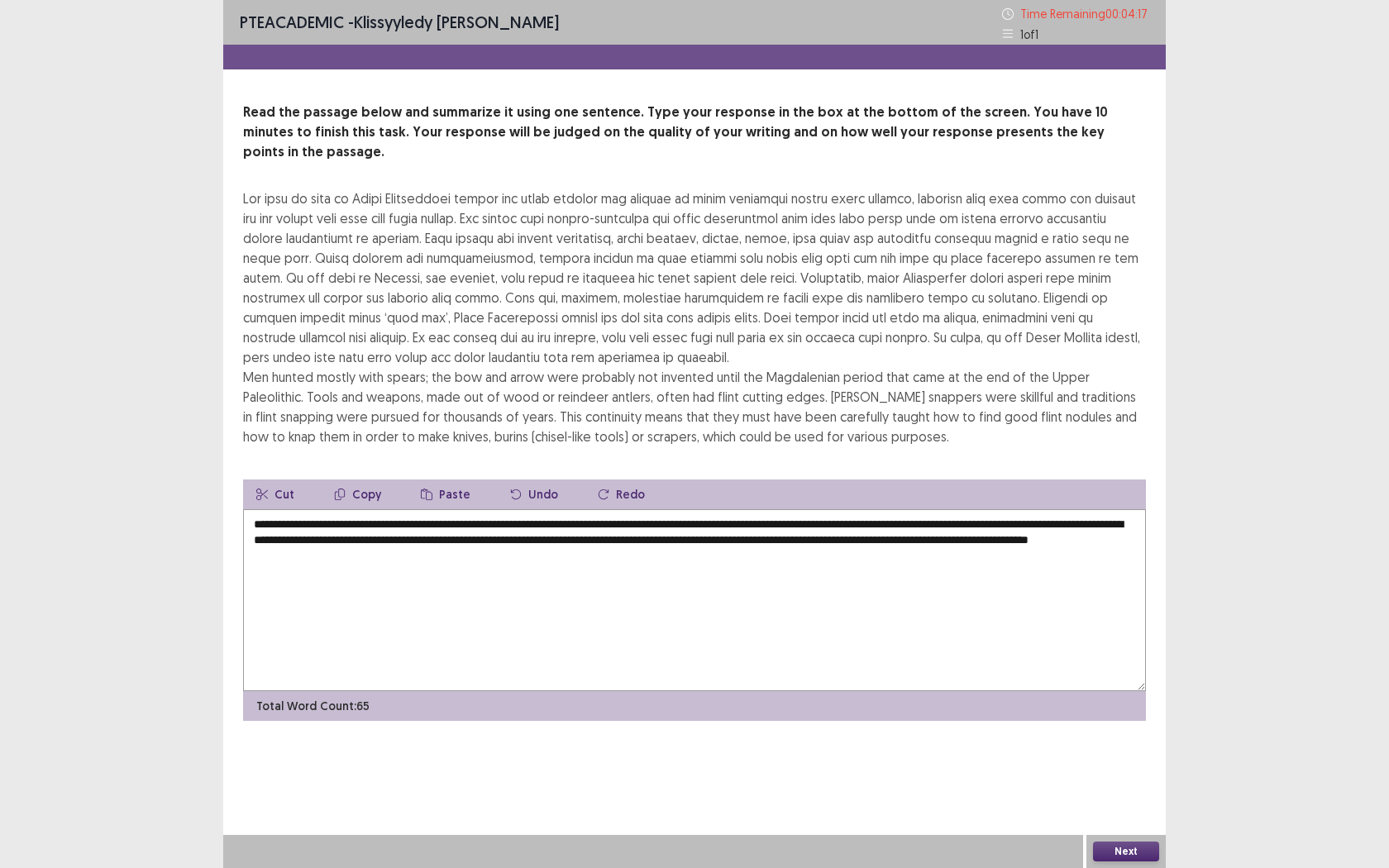
click at [511, 550] on textarea "**********" at bounding box center [694, 600] width 903 height 182
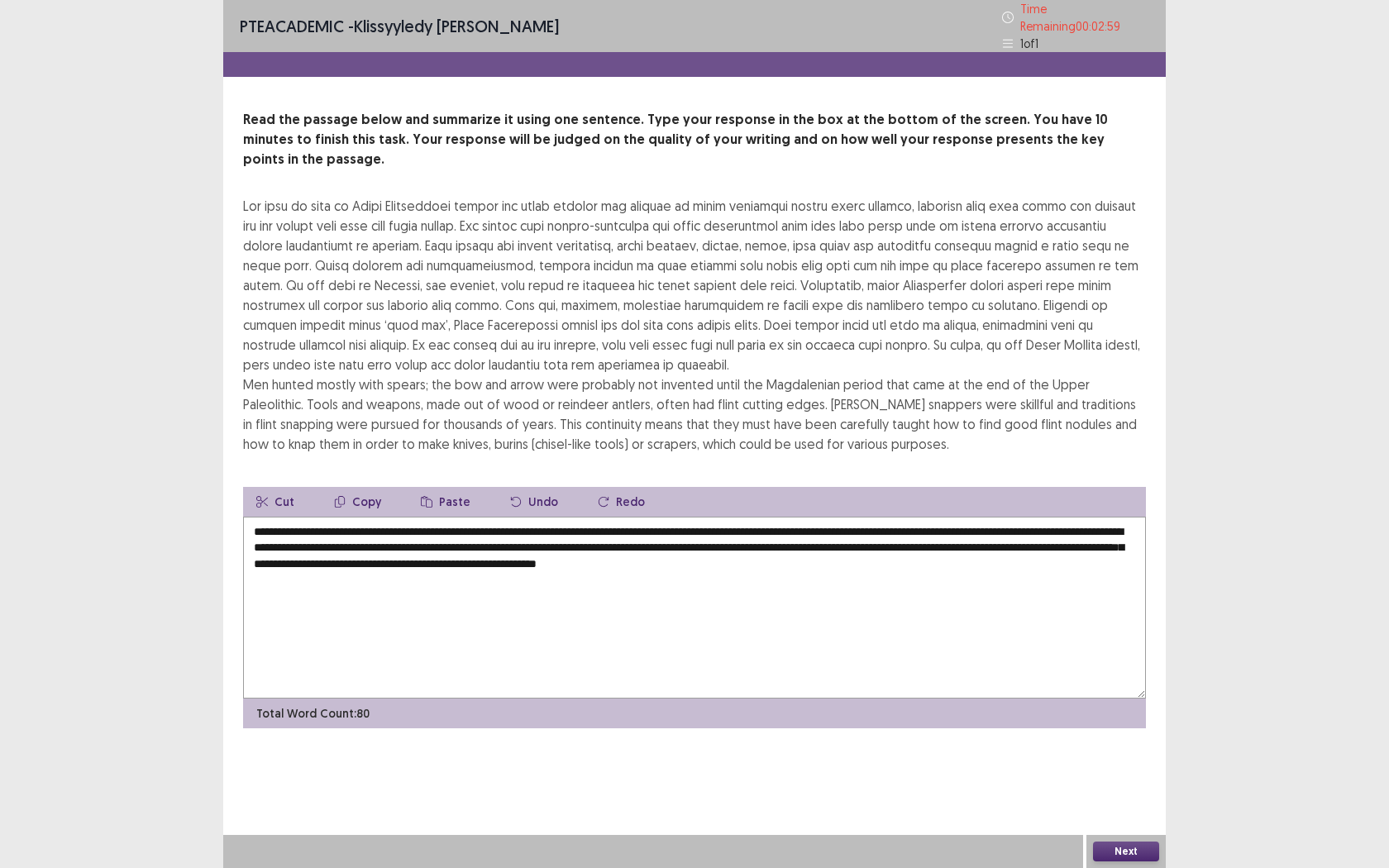
drag, startPoint x: 320, startPoint y: 524, endPoint x: 807, endPoint y: 523, distance: 487.0
click at [802, 523] on textarea "**********" at bounding box center [694, 607] width 903 height 182
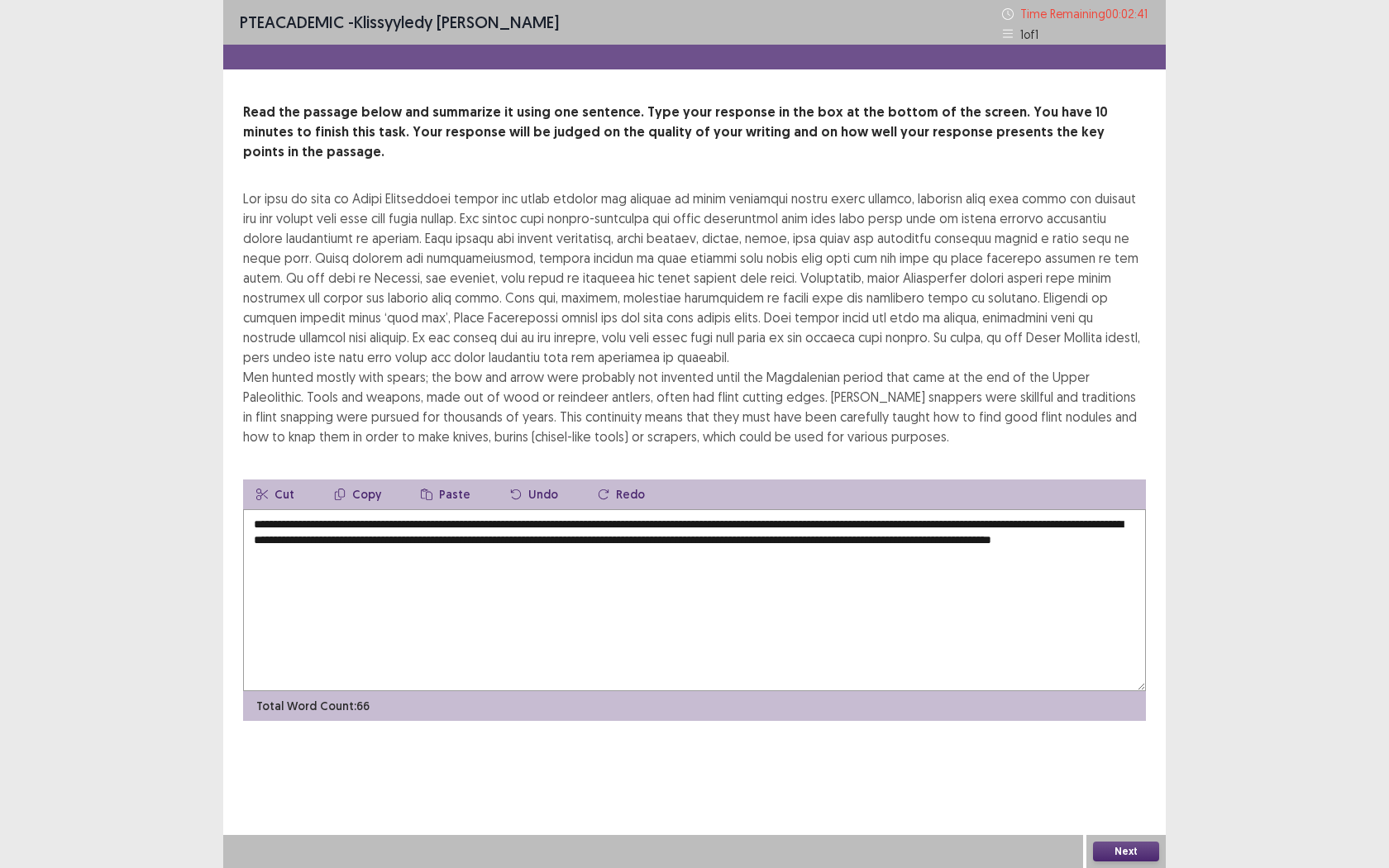
click at [312, 524] on textarea "**********" at bounding box center [694, 600] width 903 height 182
click at [272, 523] on textarea "**********" at bounding box center [694, 600] width 903 height 182
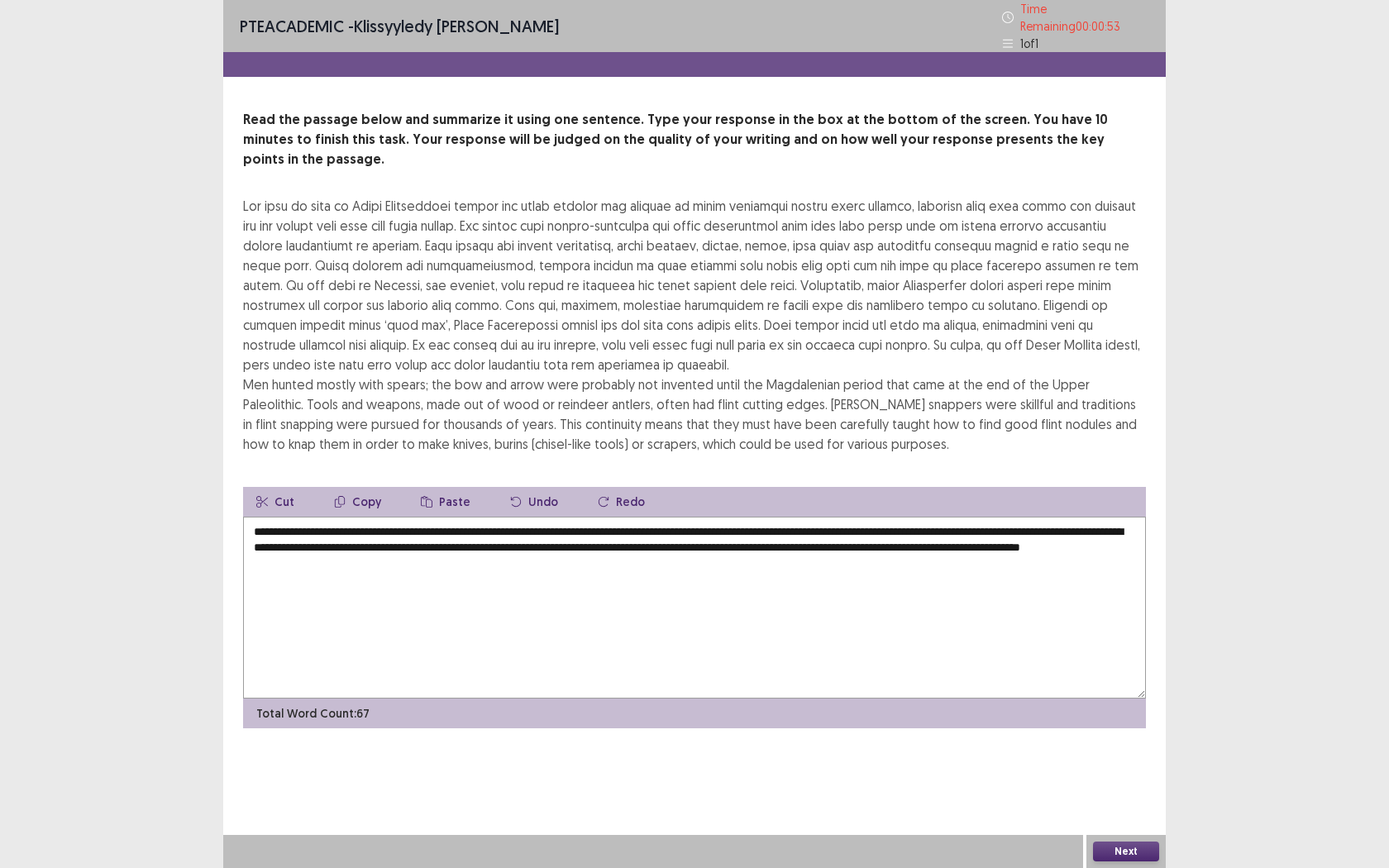
type textarea "**********"
click at [1105, 684] on button "Next" at bounding box center [1126, 851] width 66 height 20
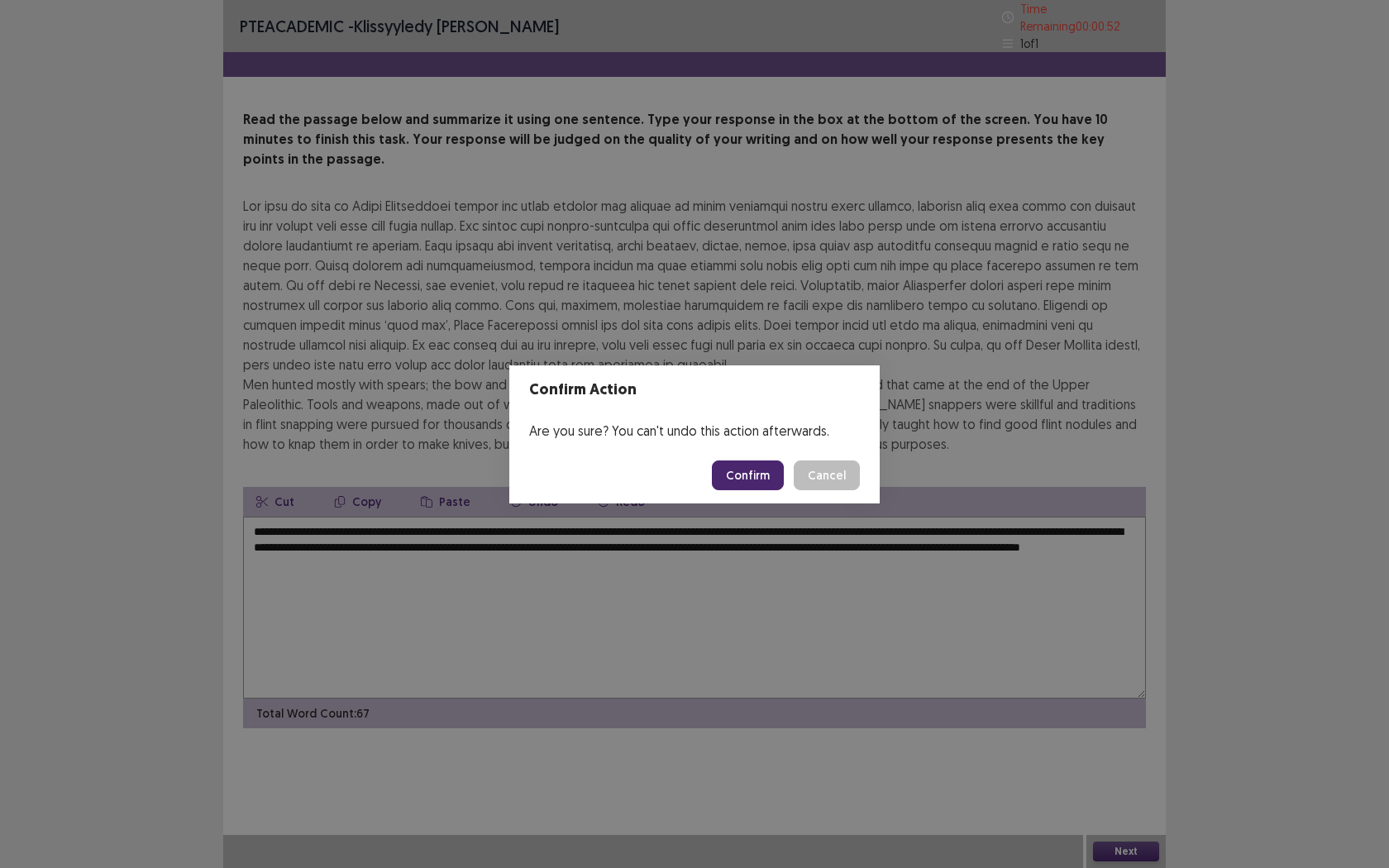
click at [744, 475] on button "Confirm" at bounding box center [748, 475] width 72 height 29
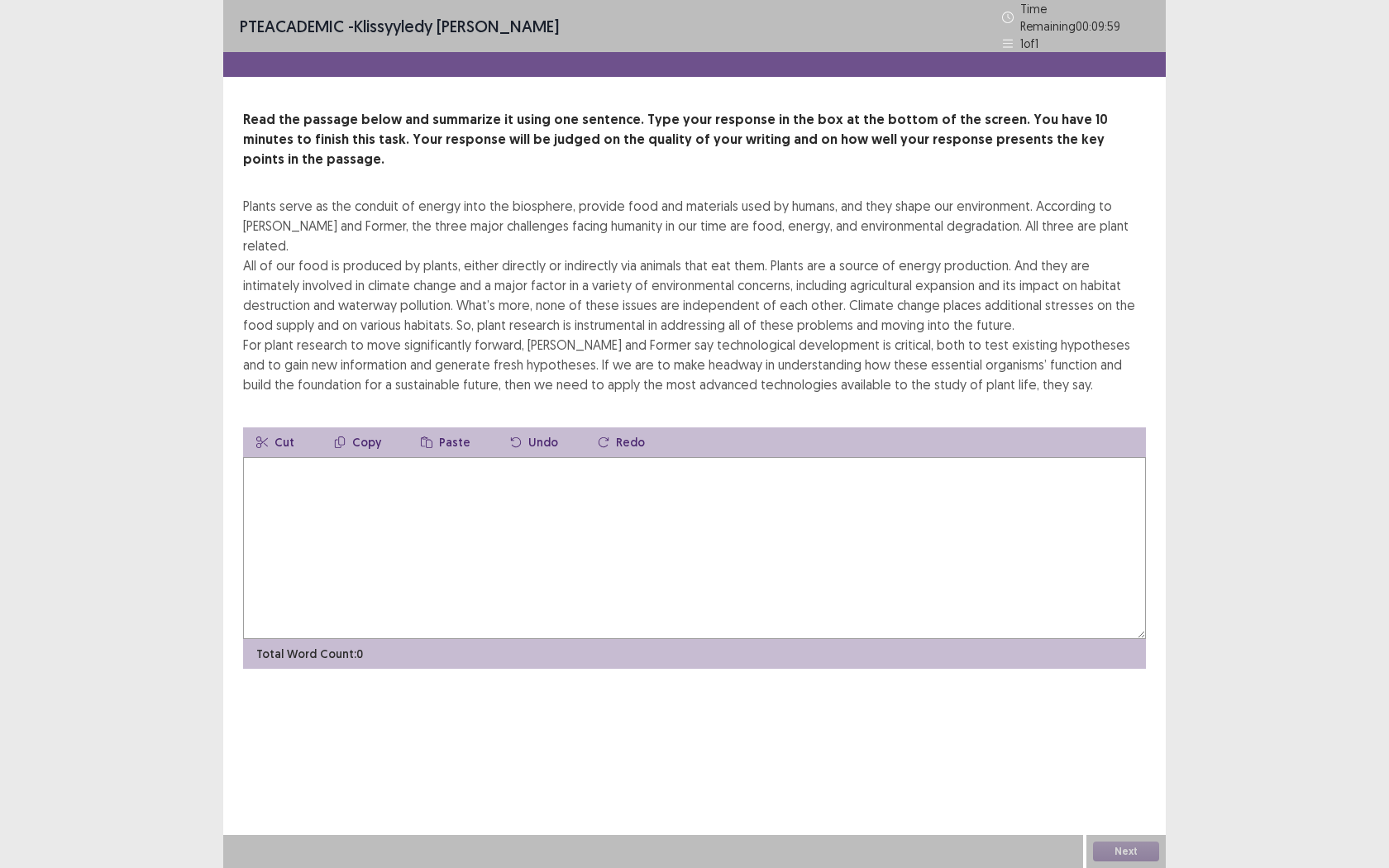
click at [831, 487] on textarea at bounding box center [694, 547] width 903 height 182
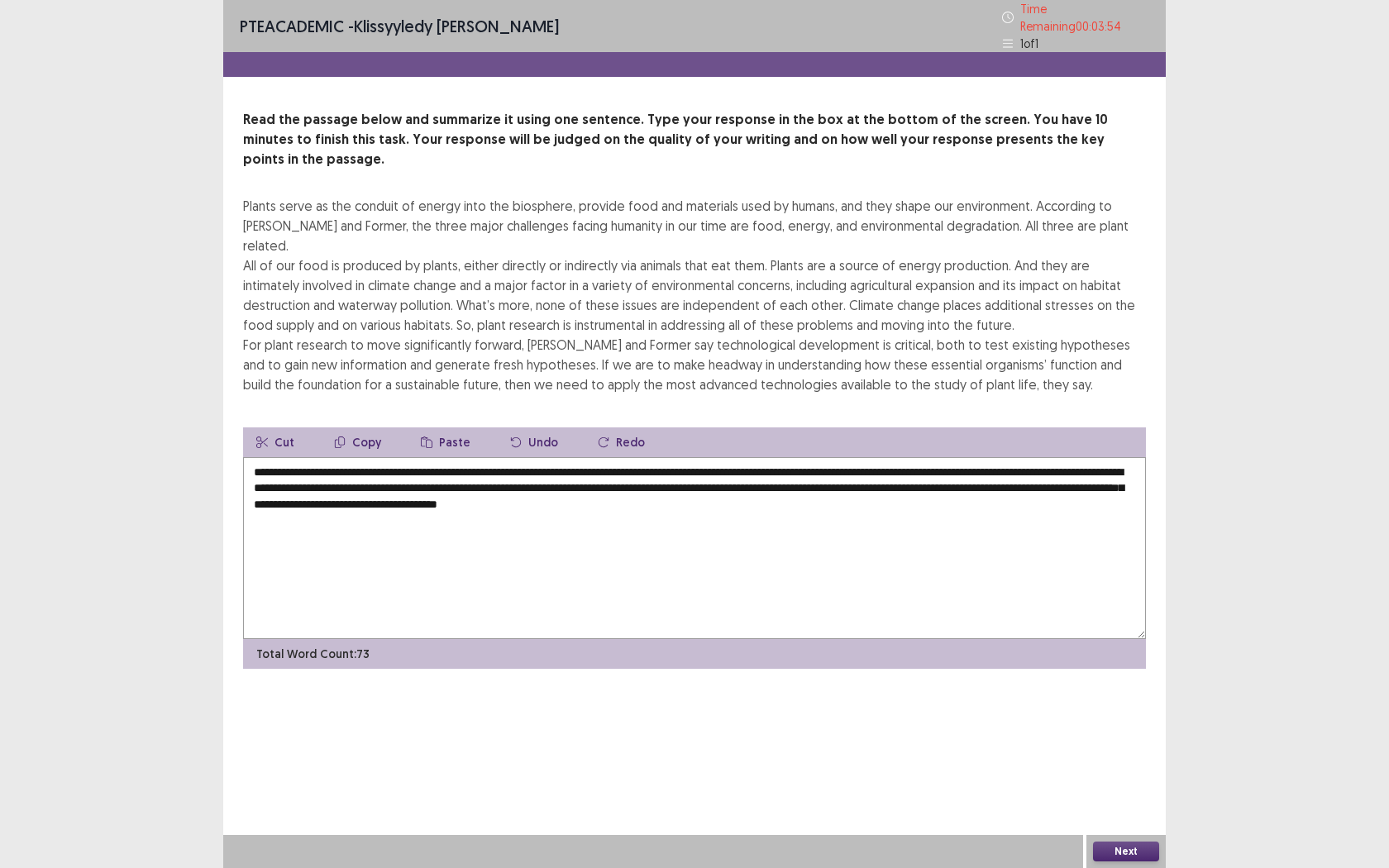
type textarea "**********"
click at [1120, 684] on button "Next" at bounding box center [1126, 851] width 66 height 20
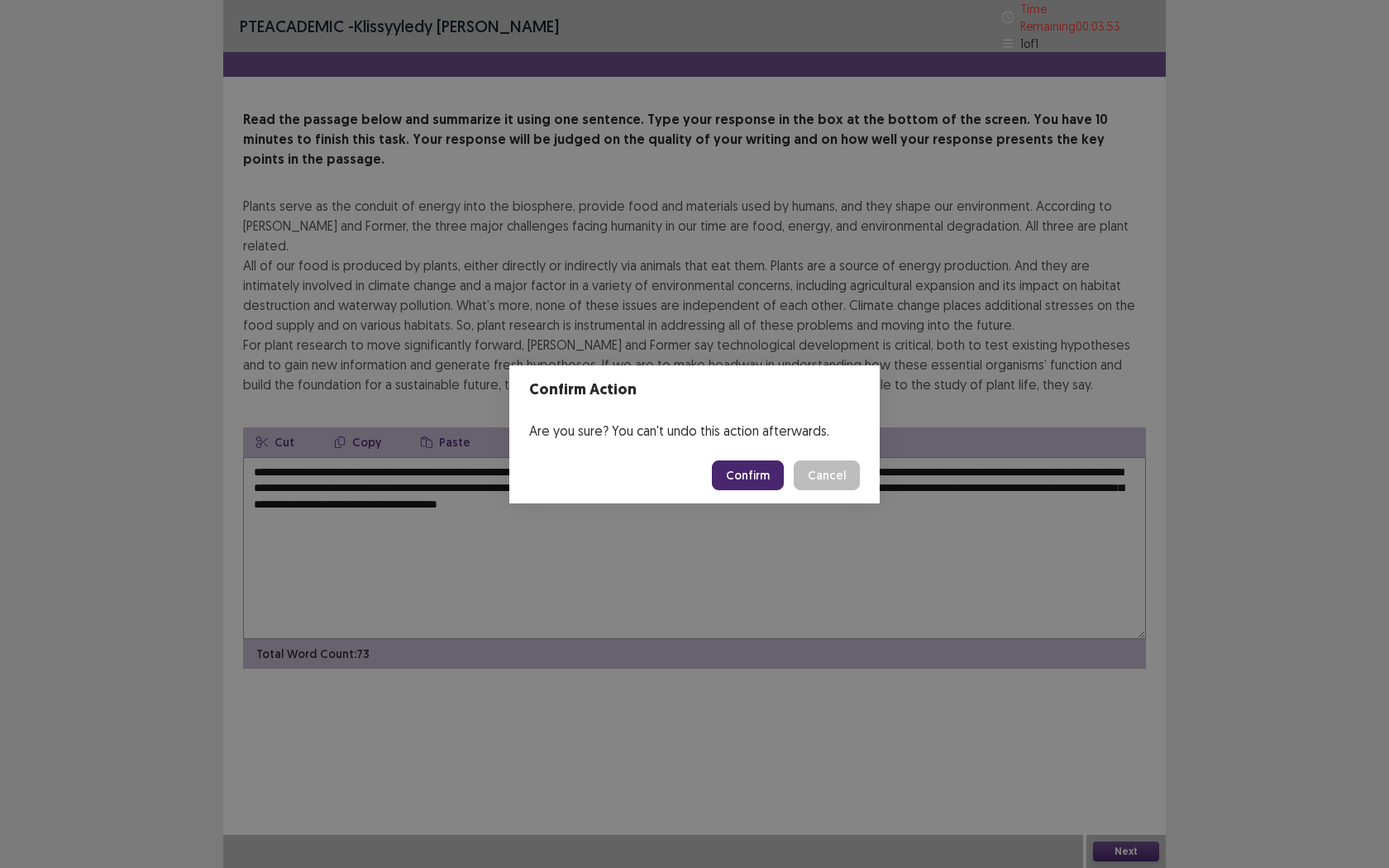
click at [769, 483] on button "Confirm" at bounding box center [748, 475] width 72 height 29
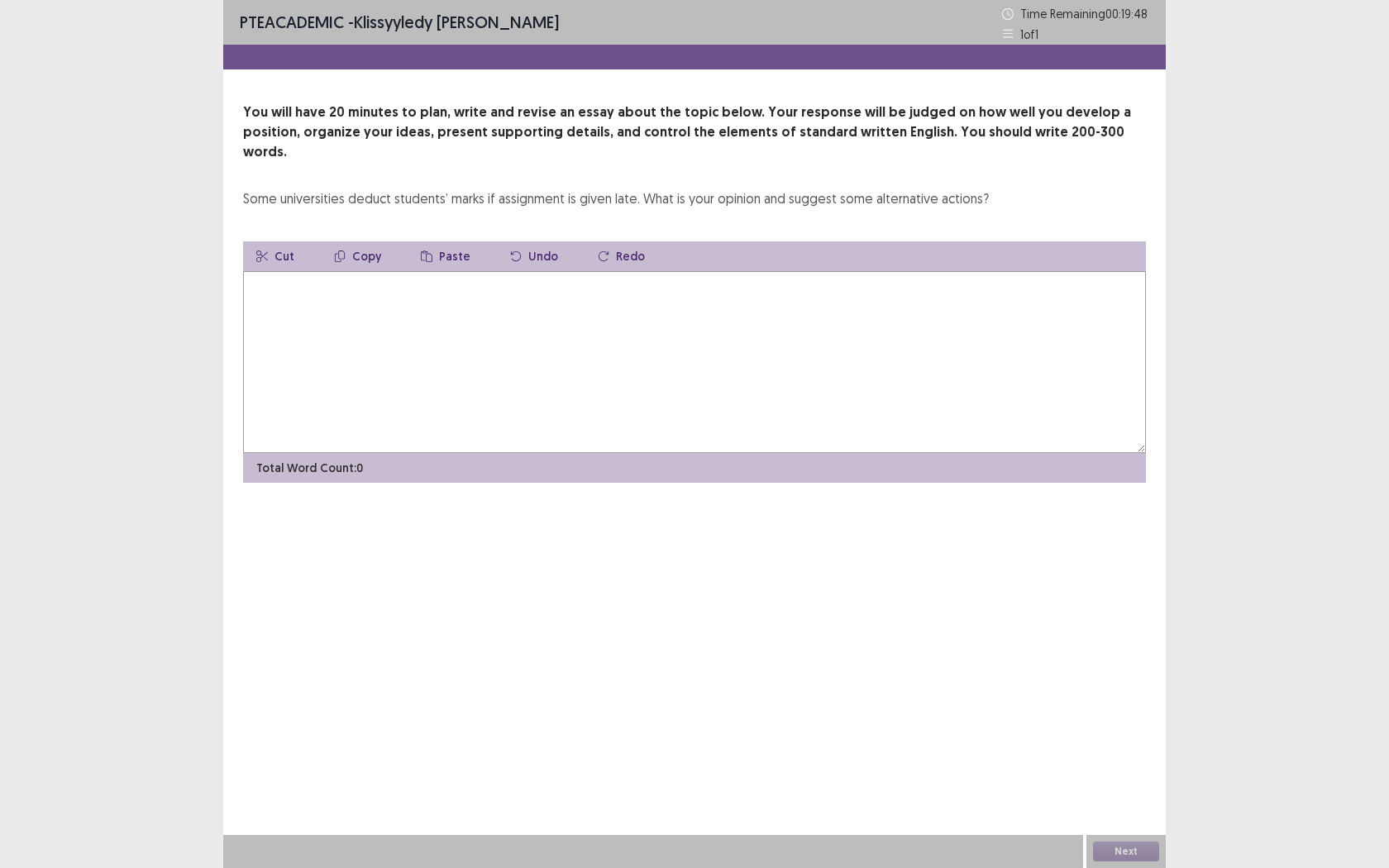
click at [653, 382] on textarea at bounding box center [694, 362] width 903 height 182
type textarea "*"
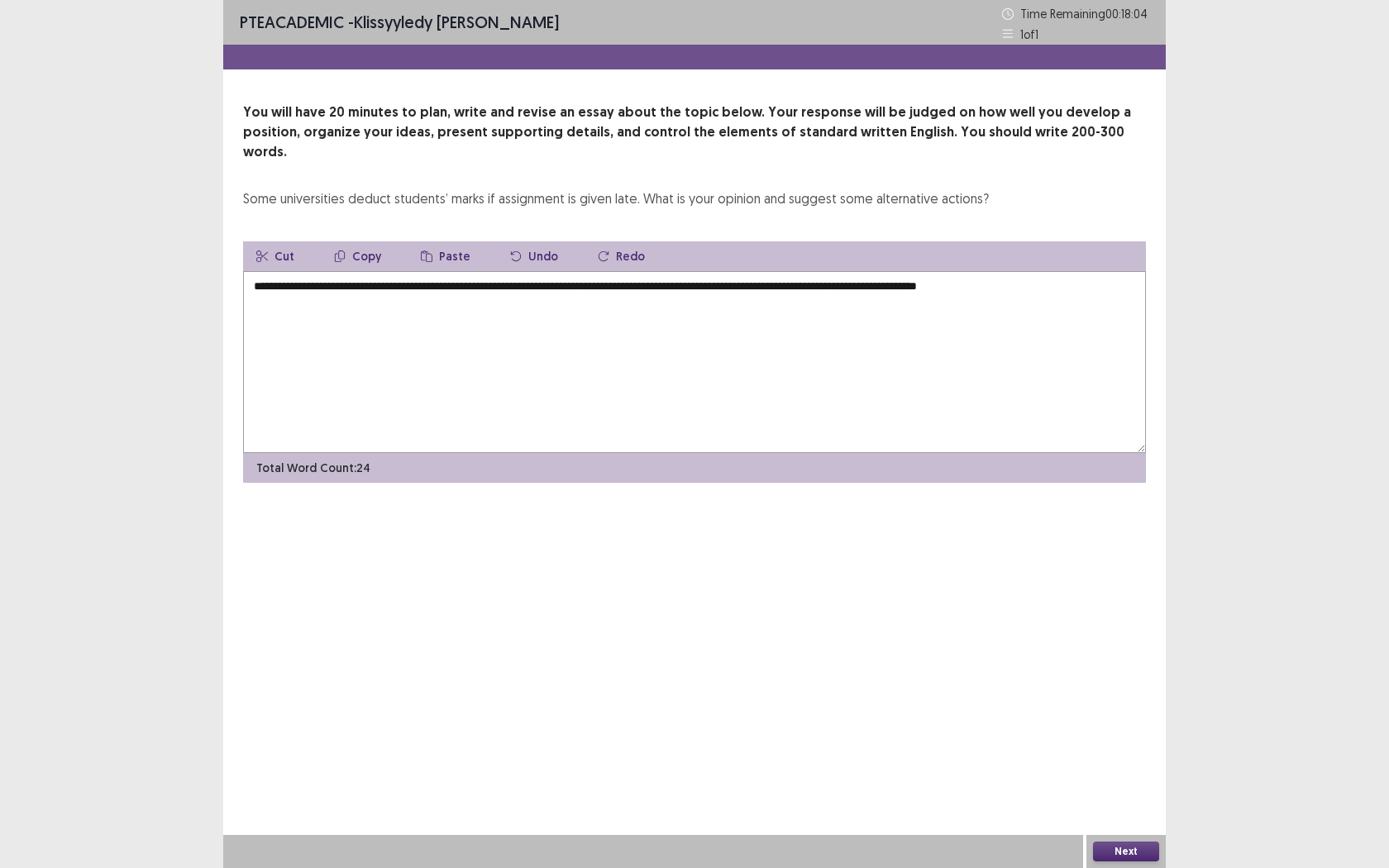
click at [945, 271] on textarea "**********" at bounding box center [694, 362] width 903 height 182
click at [1111, 275] on textarea "**********" at bounding box center [694, 362] width 903 height 182
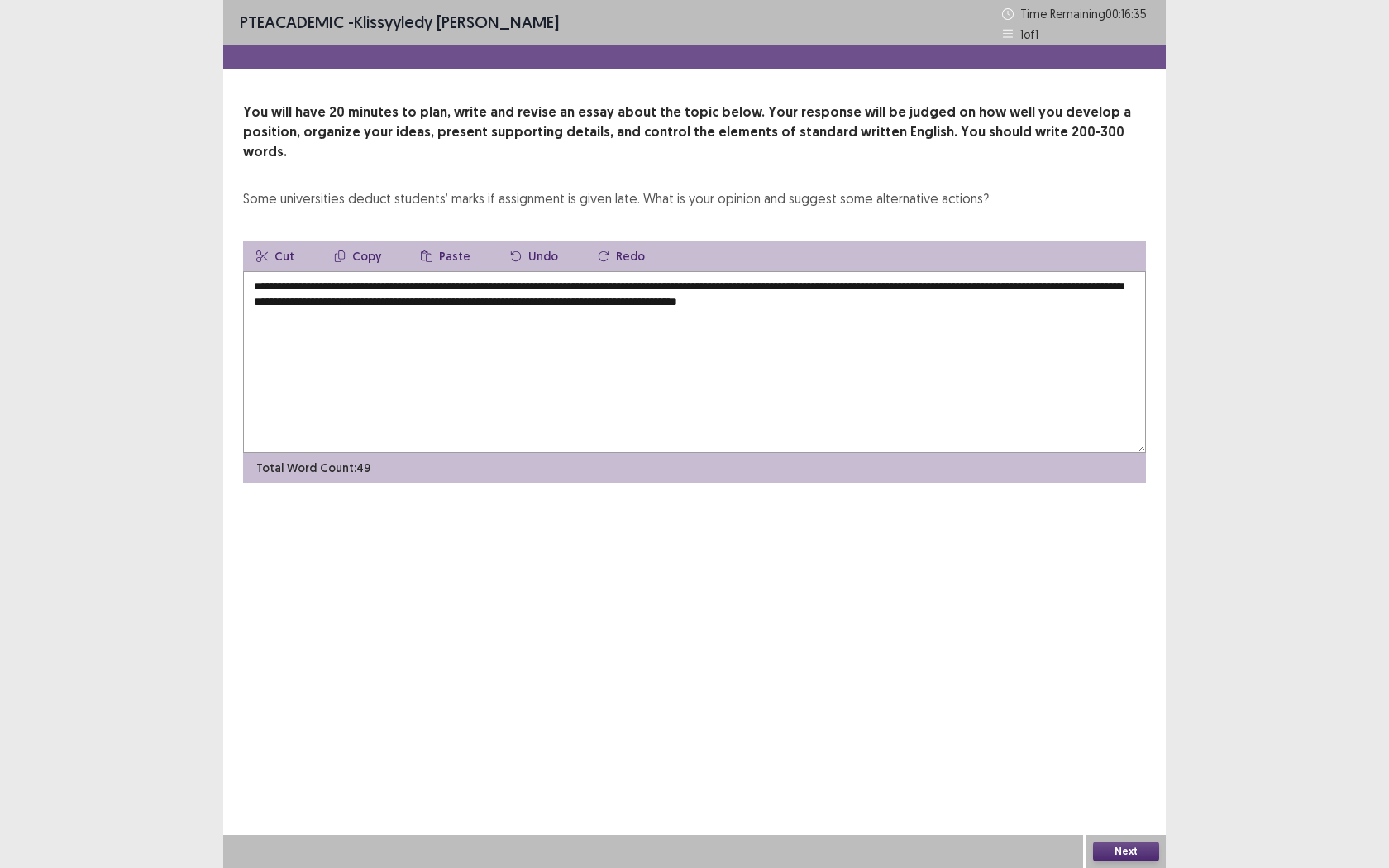
click at [946, 286] on textarea "**********" at bounding box center [694, 362] width 903 height 182
click at [1003, 287] on textarea "**********" at bounding box center [694, 362] width 903 height 182
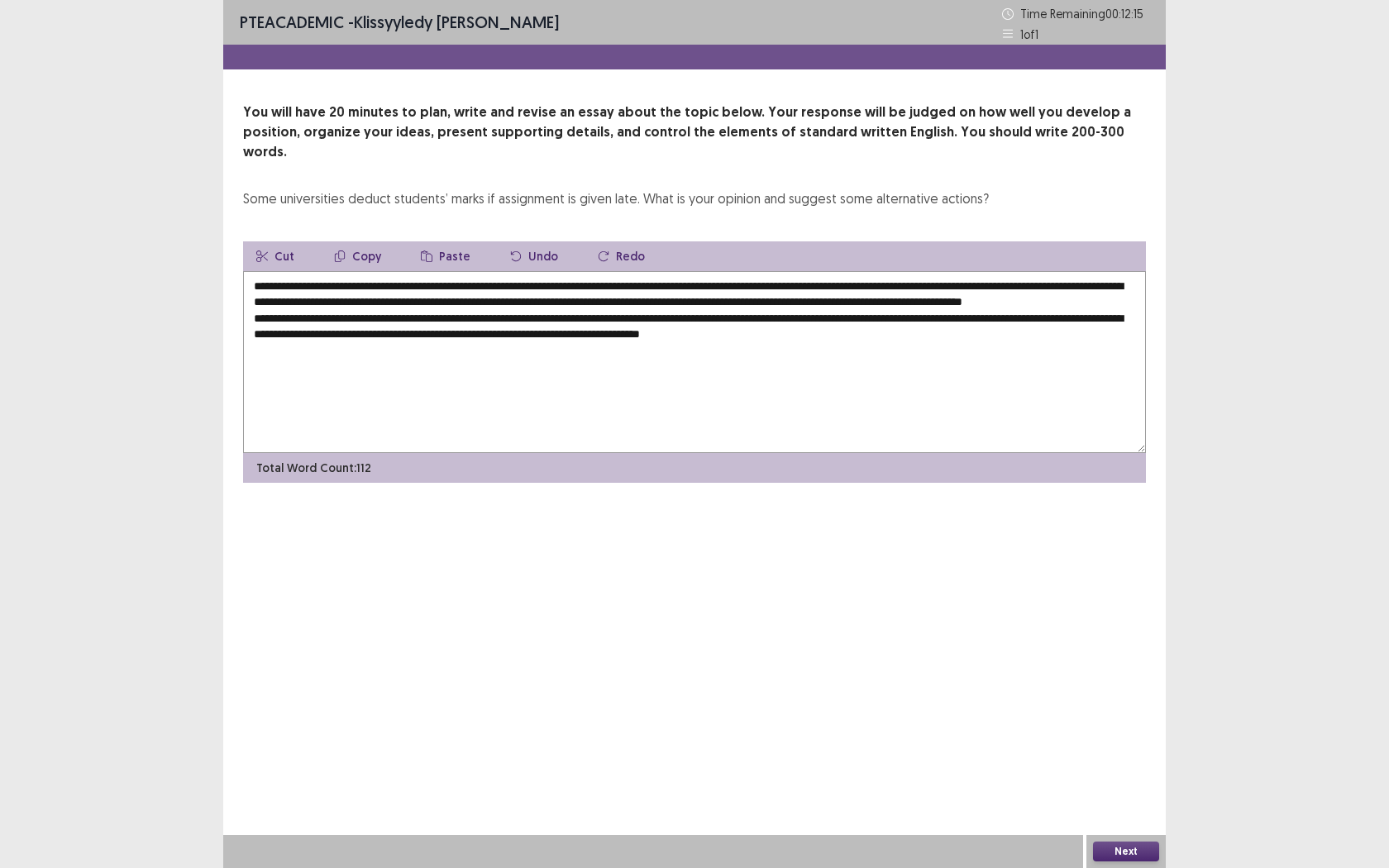
click at [743, 329] on textarea "**********" at bounding box center [694, 362] width 903 height 182
click at [974, 324] on textarea "**********" at bounding box center [694, 362] width 903 height 182
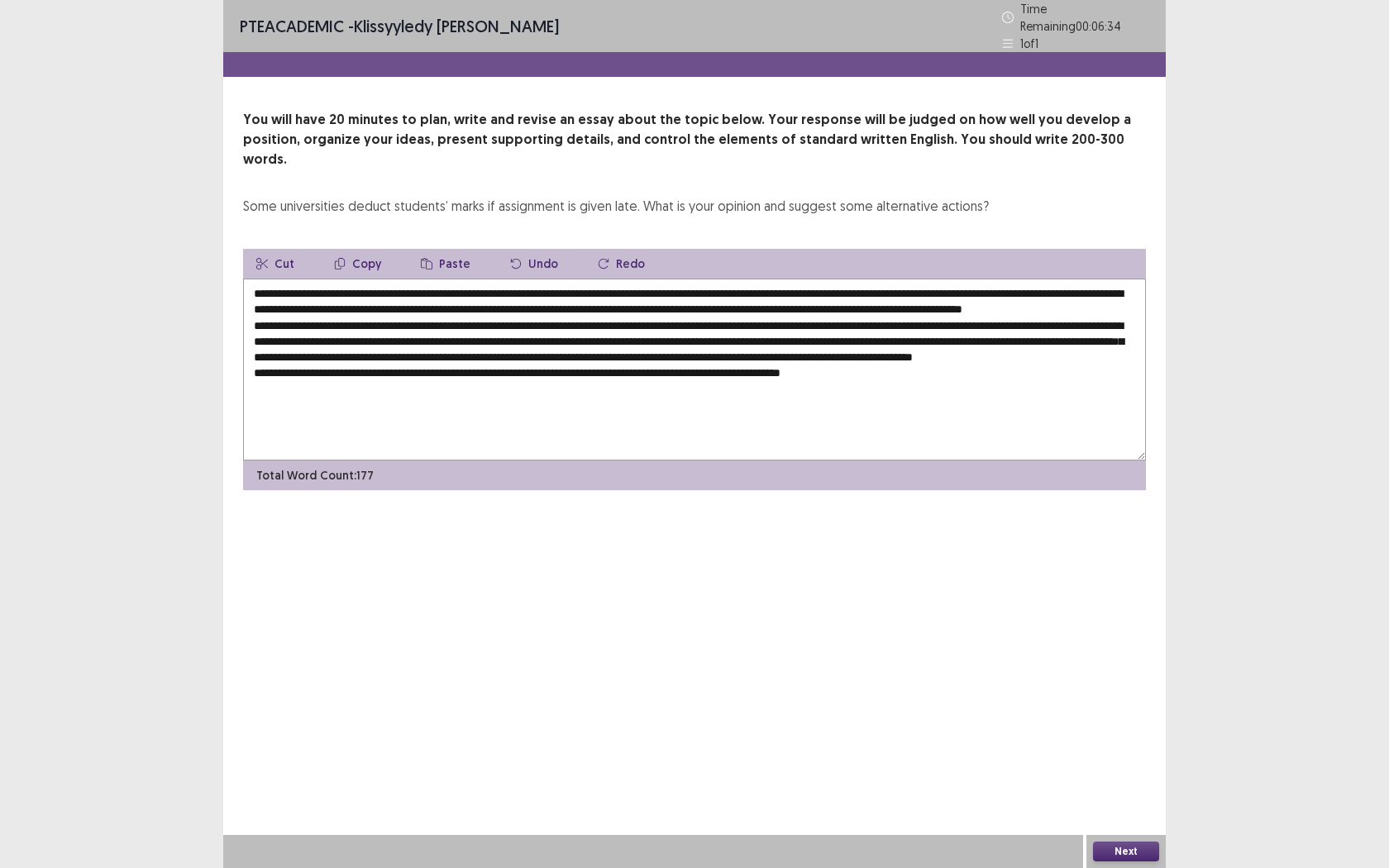
click at [533, 378] on textarea at bounding box center [694, 370] width 903 height 182
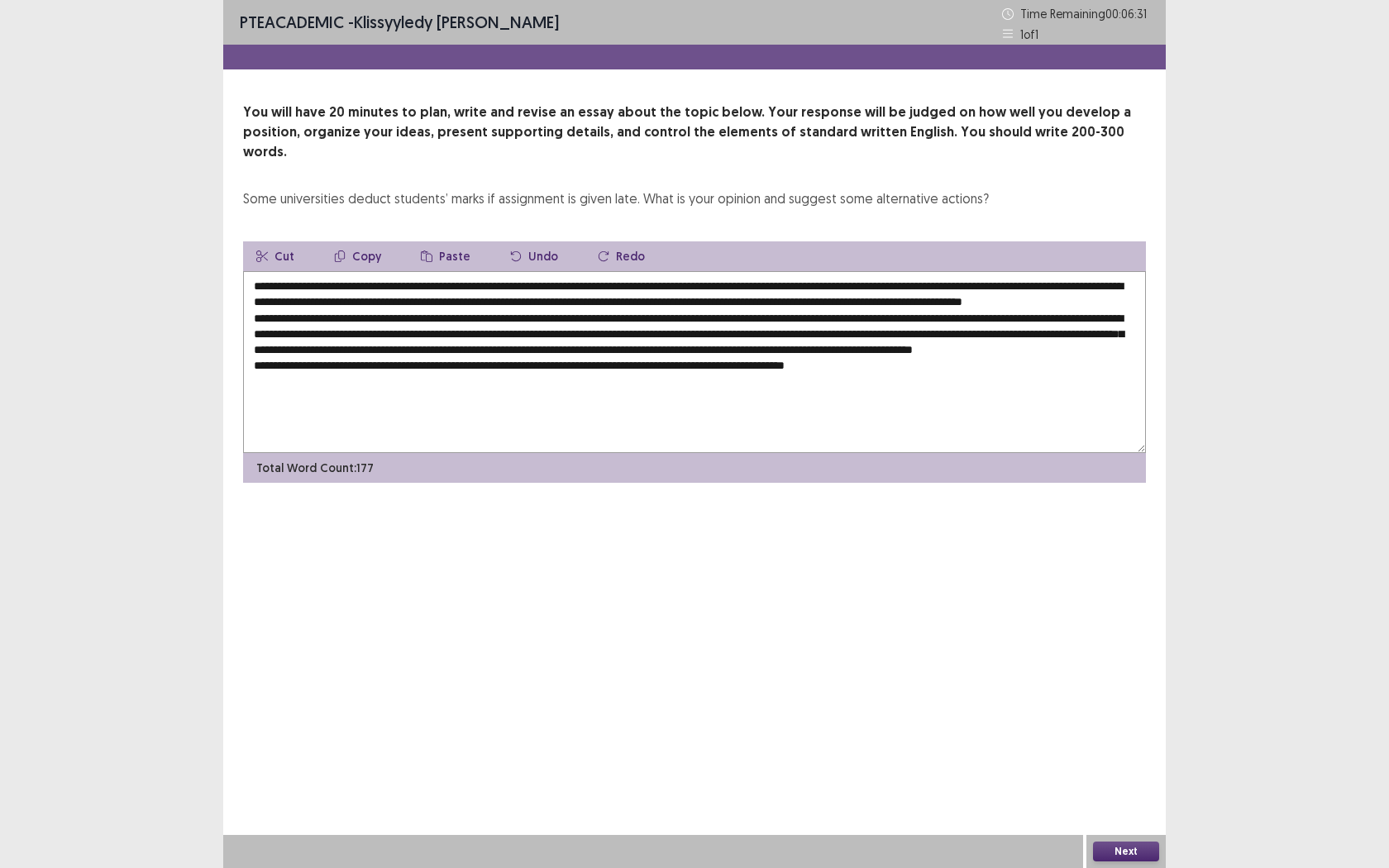
click at [947, 388] on textarea at bounding box center [694, 362] width 903 height 182
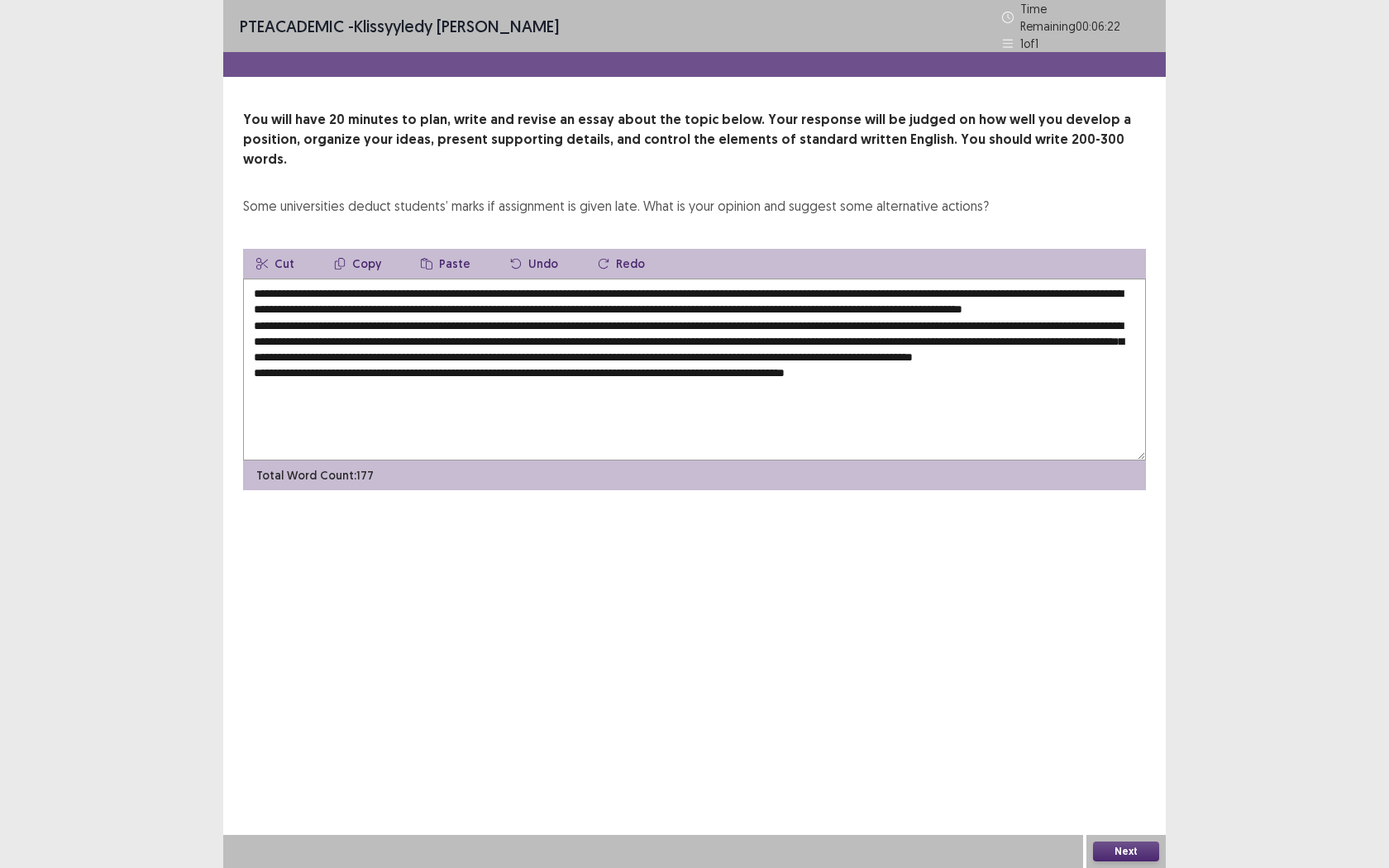
click at [758, 381] on textarea at bounding box center [694, 370] width 903 height 182
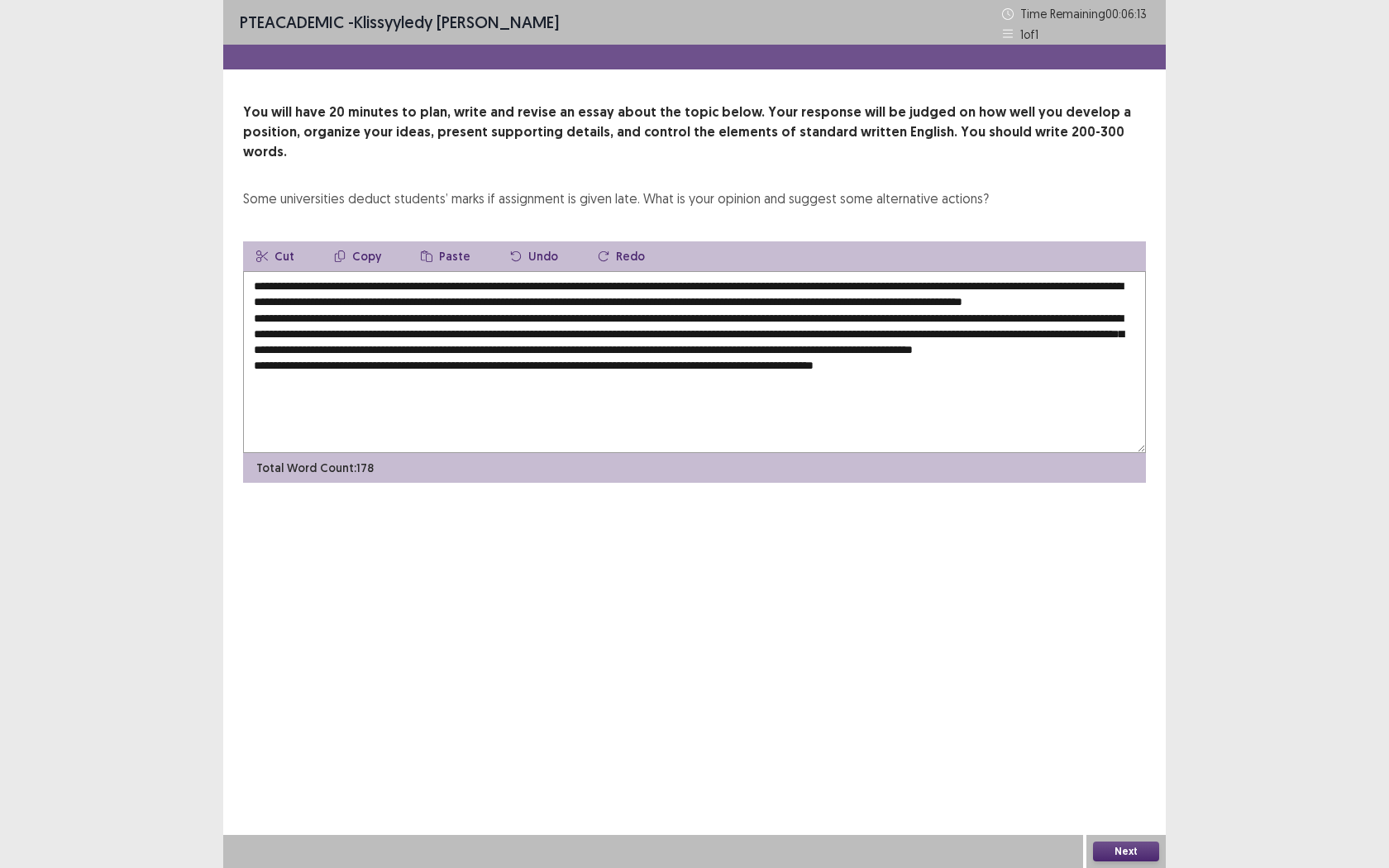
click at [802, 379] on textarea at bounding box center [694, 362] width 903 height 182
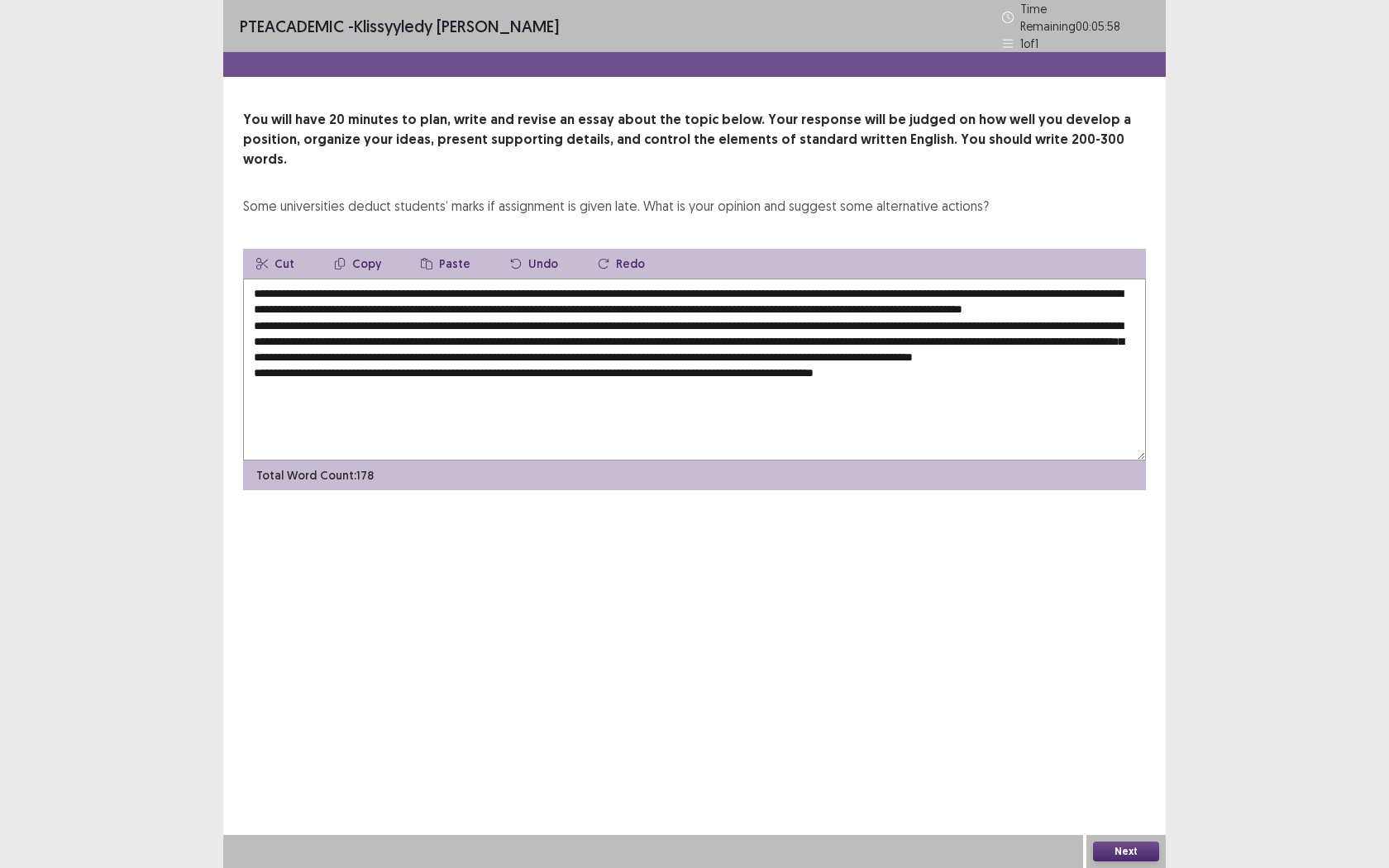
click at [944, 378] on textarea at bounding box center [694, 370] width 903 height 182
click at [966, 379] on textarea at bounding box center [694, 370] width 903 height 182
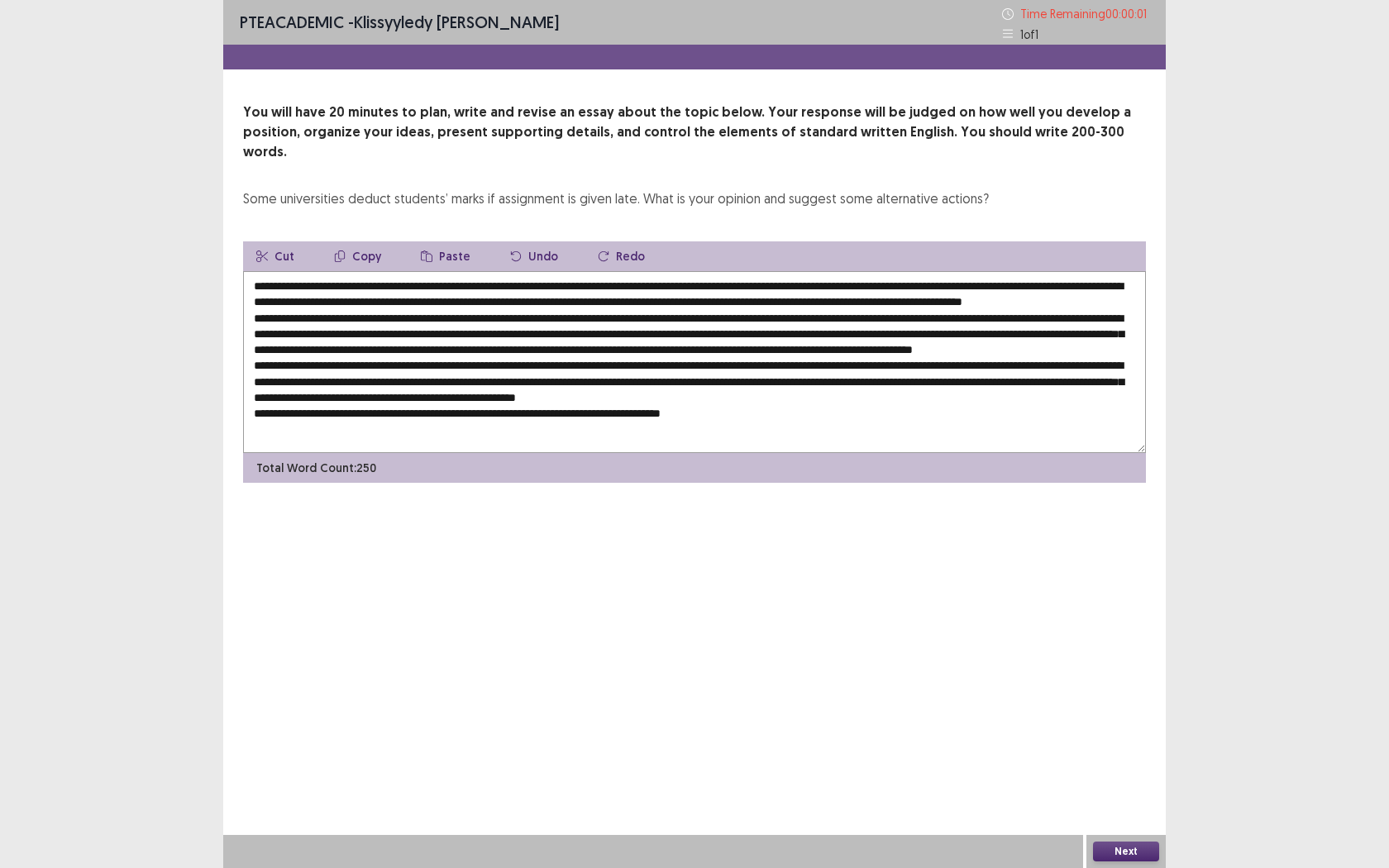
type textarea "**********"
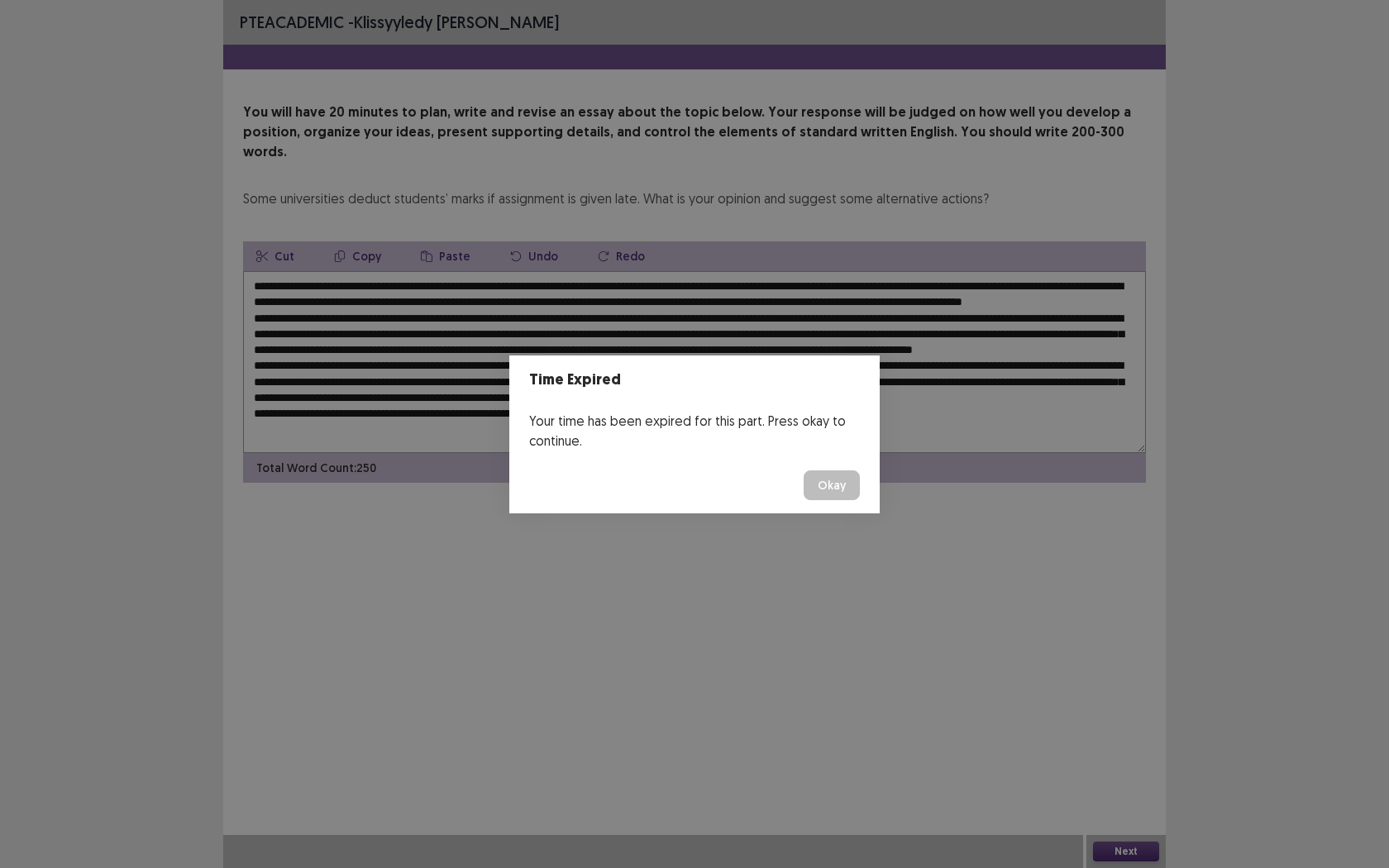
click at [817, 483] on button "Okay" at bounding box center [831, 484] width 56 height 29
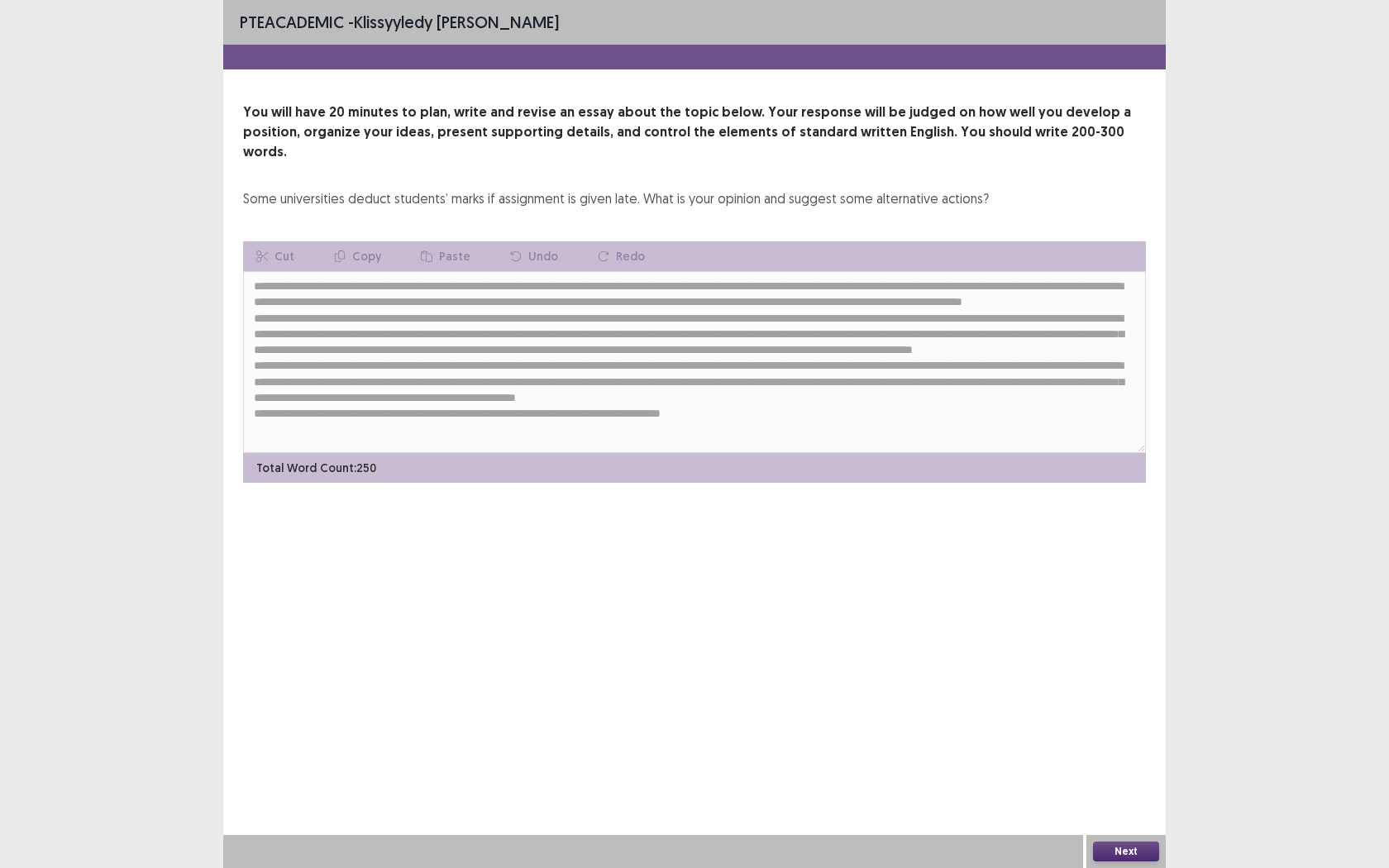
click at [1124, 684] on button "Next" at bounding box center [1126, 851] width 66 height 20
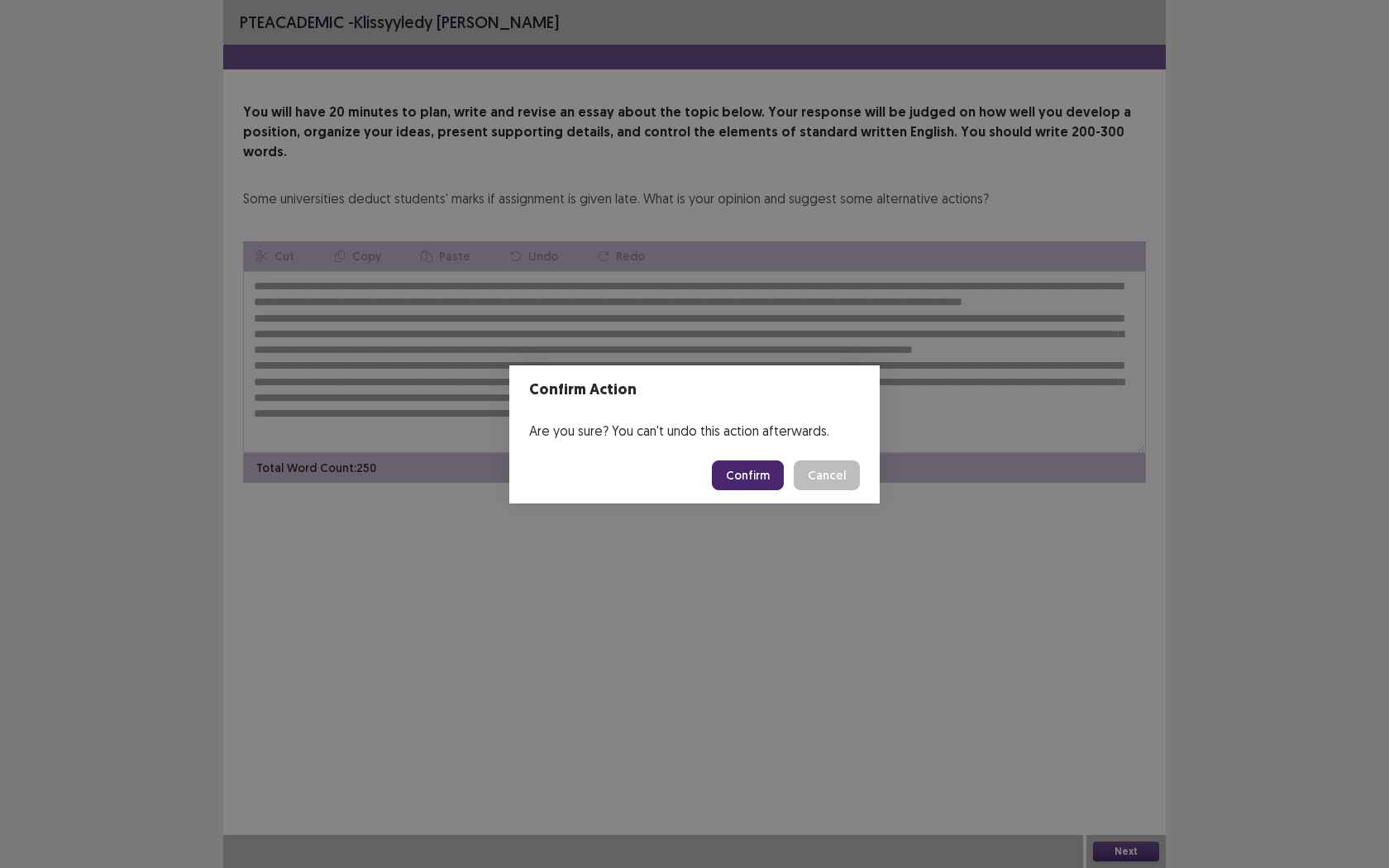
click at [751, 480] on button "Confirm" at bounding box center [748, 475] width 72 height 29
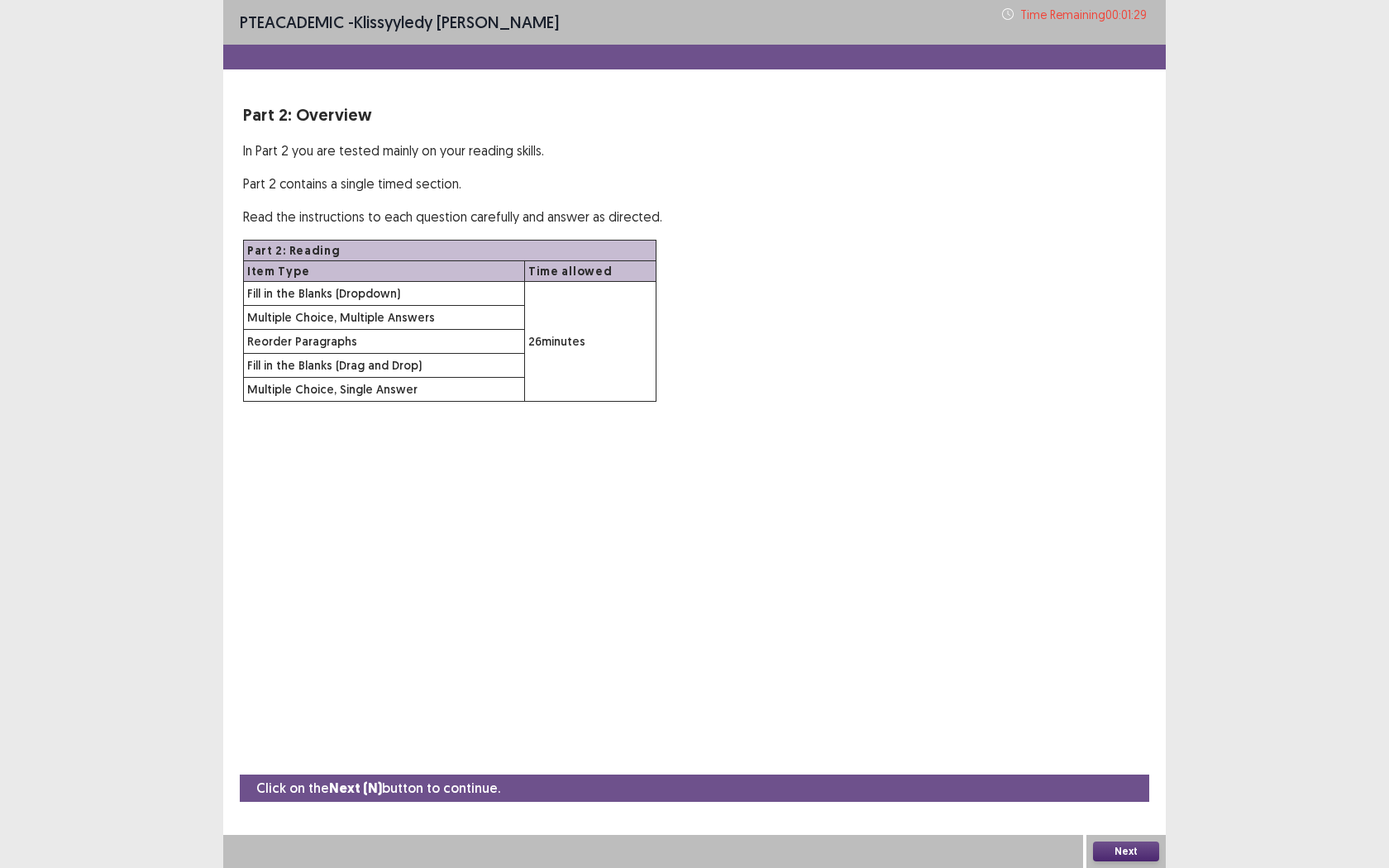
click at [1136, 684] on button "Next" at bounding box center [1126, 851] width 66 height 20
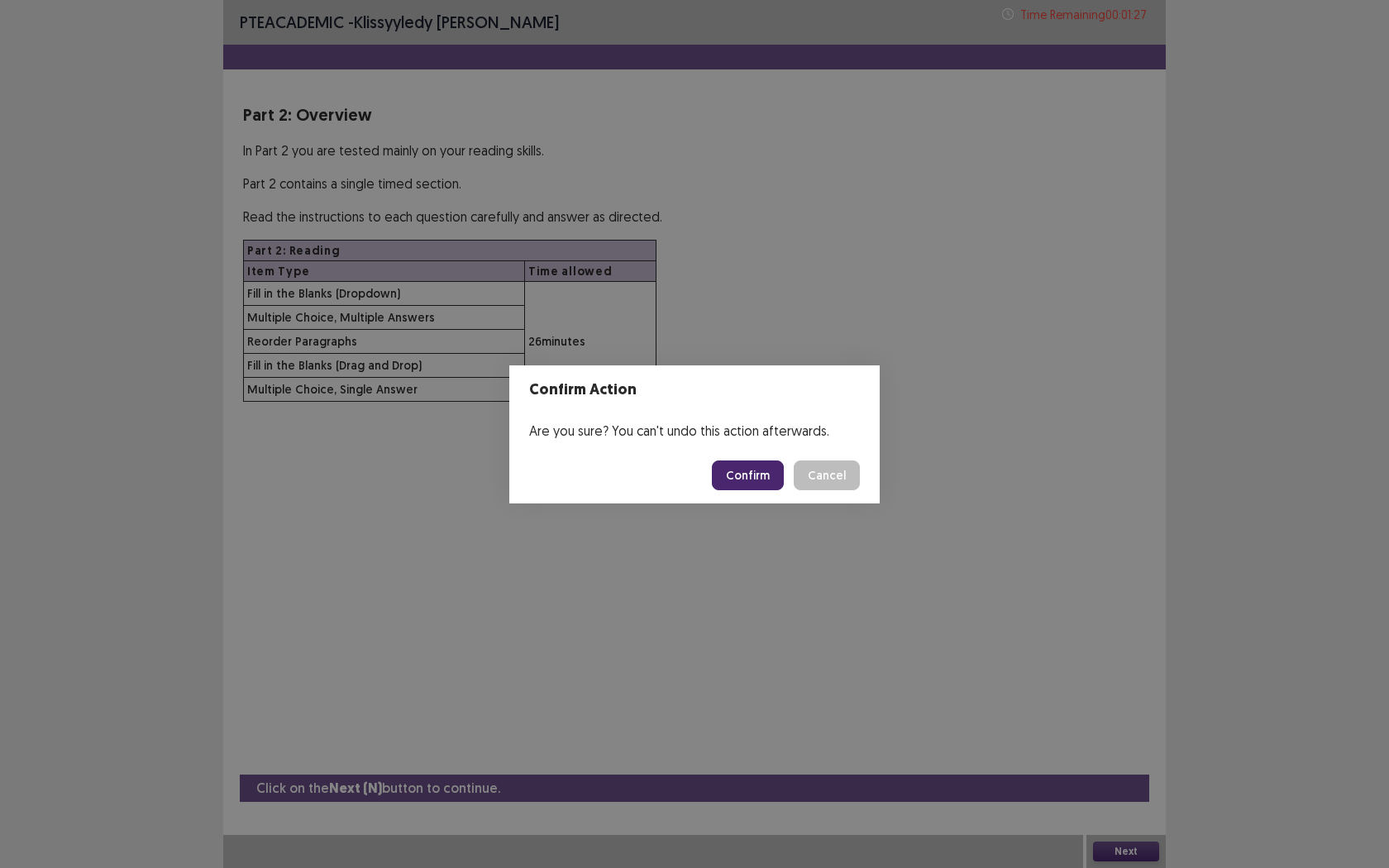
click at [773, 482] on button "Confirm" at bounding box center [748, 475] width 72 height 29
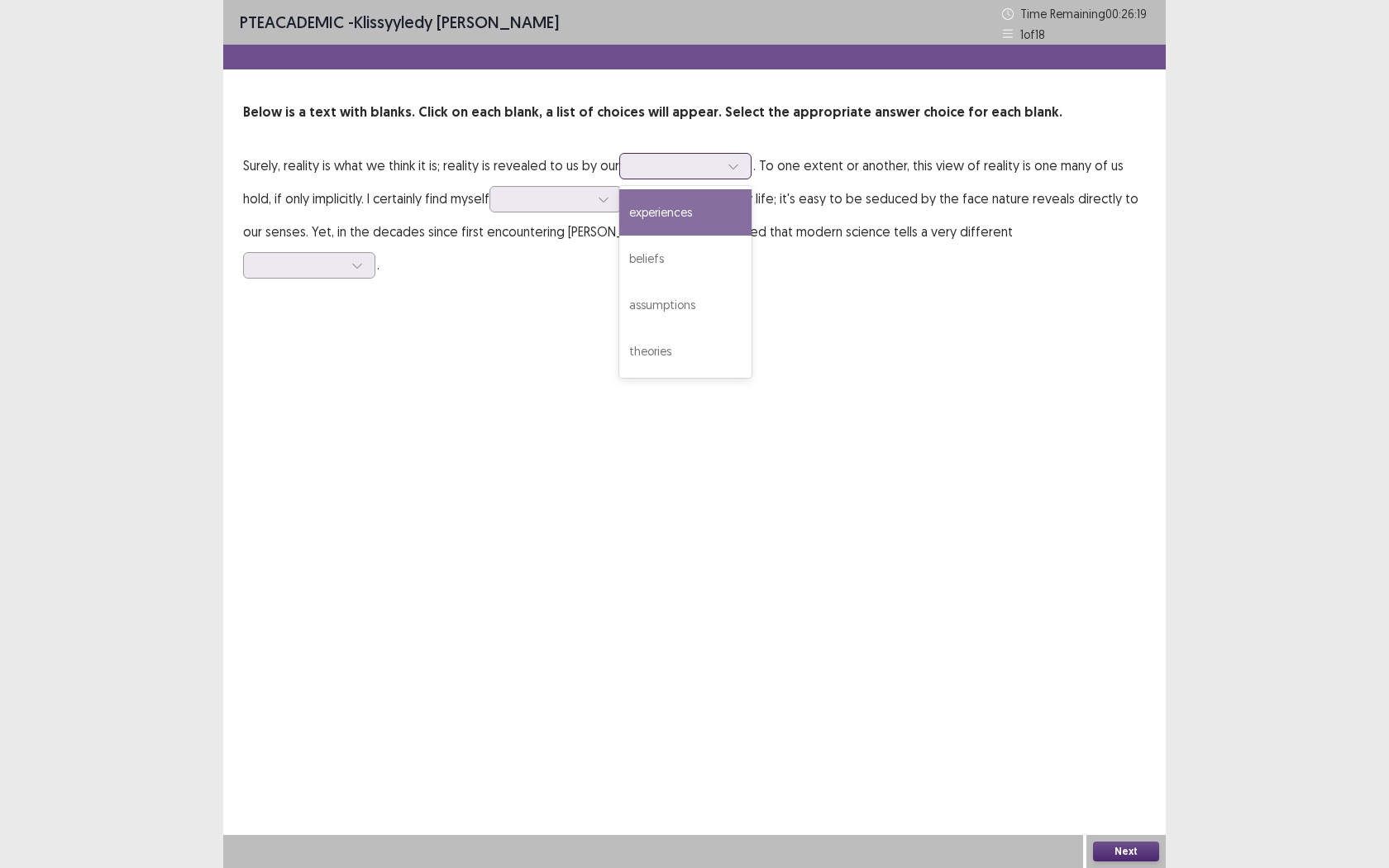
click at [719, 173] on div at bounding box center [676, 165] width 86 height 16
click at [732, 225] on div "experiences" at bounding box center [686, 212] width 132 height 46
click at [742, 172] on div at bounding box center [733, 166] width 25 height 25
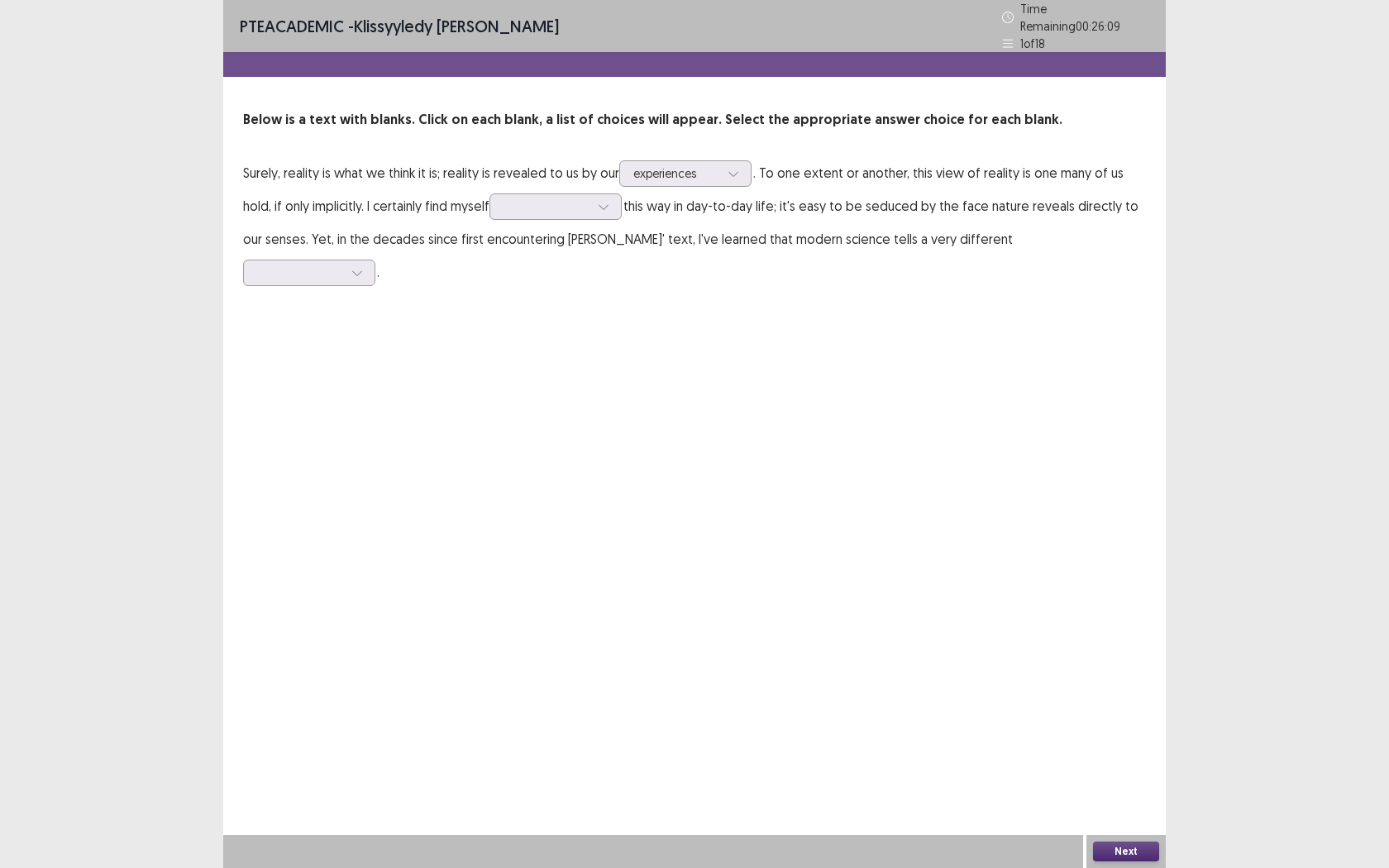
click at [976, 362] on div "PTE academic - Klissyyledy [PERSON_NAME] Time Remaining 00 : 26 : 09 1 of 18 Be…" at bounding box center [694, 434] width 943 height 868
click at [581, 207] on div at bounding box center [546, 206] width 86 height 16
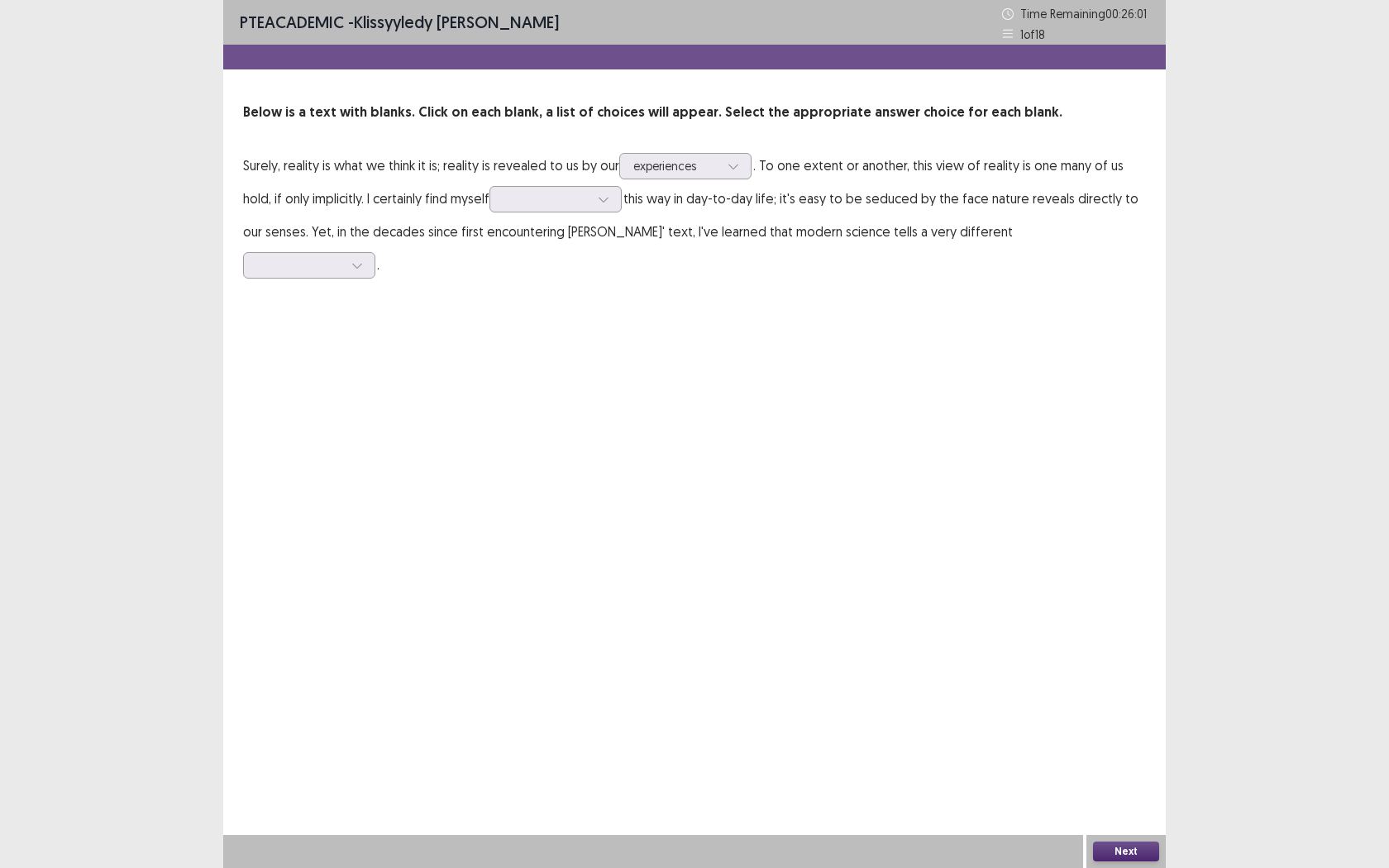
click at [770, 391] on div "PTE academic - Klissyyledy [PERSON_NAME] Time Remaining 00 : 26 : 01 1 of 18 Be…" at bounding box center [694, 434] width 943 height 868
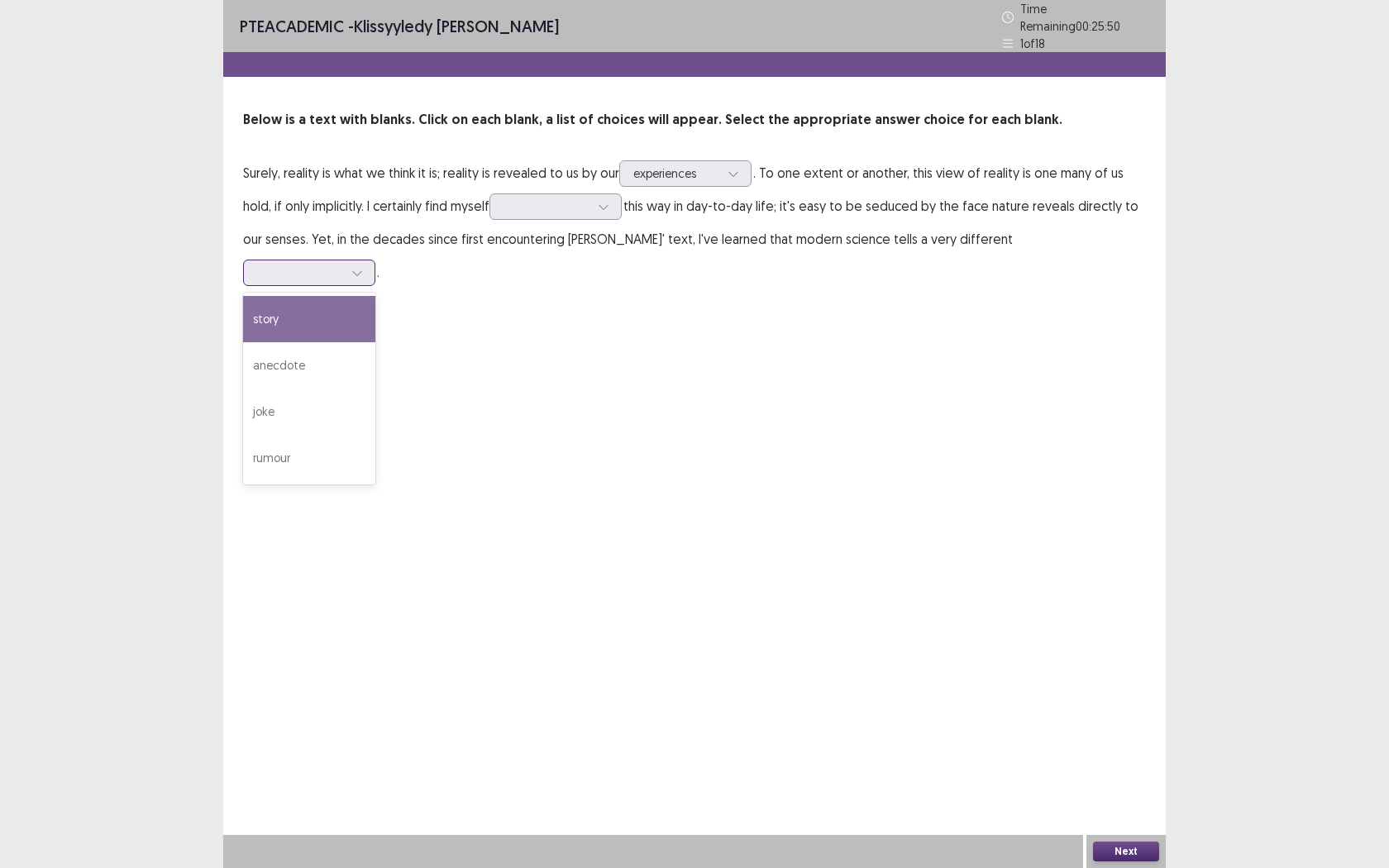
click at [343, 265] on div at bounding box center [300, 272] width 86 height 16
click at [375, 296] on div "story" at bounding box center [309, 319] width 132 height 46
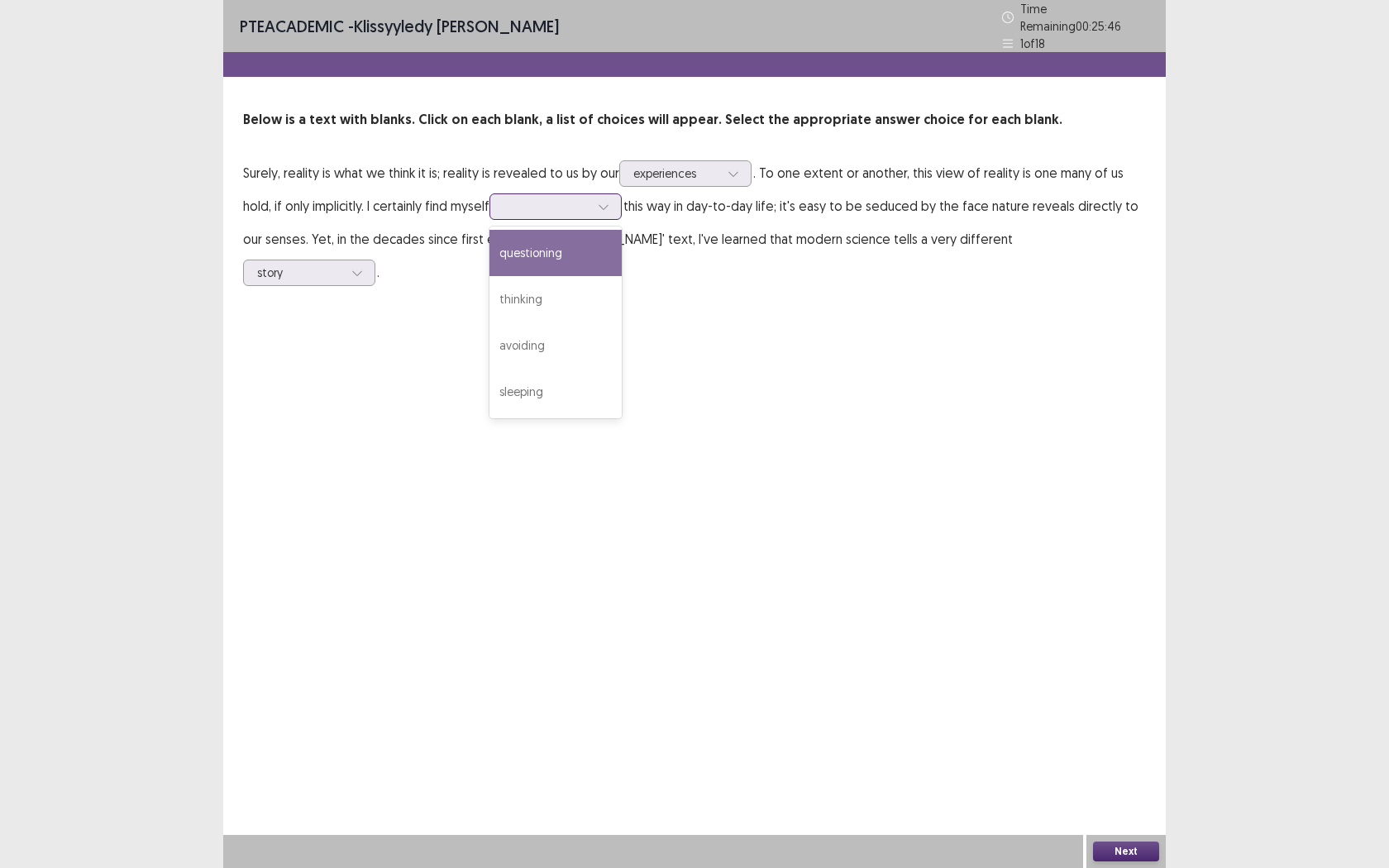
click at [530, 204] on div at bounding box center [546, 206] width 86 height 16
click at [571, 233] on div "questioning" at bounding box center [556, 252] width 132 height 46
click at [1120, 684] on button "Next" at bounding box center [1126, 851] width 66 height 20
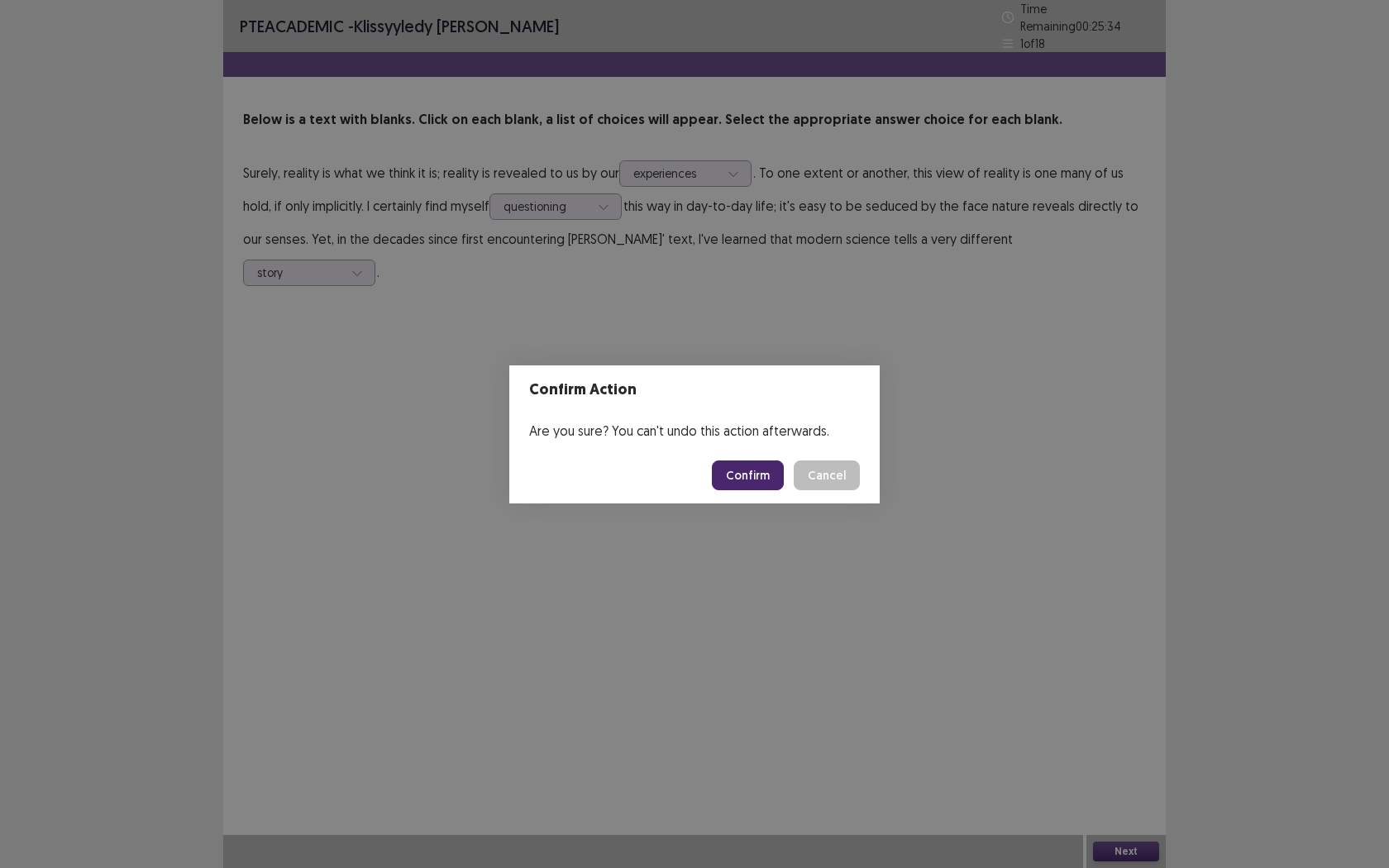
click at [746, 476] on button "Confirm" at bounding box center [748, 475] width 72 height 29
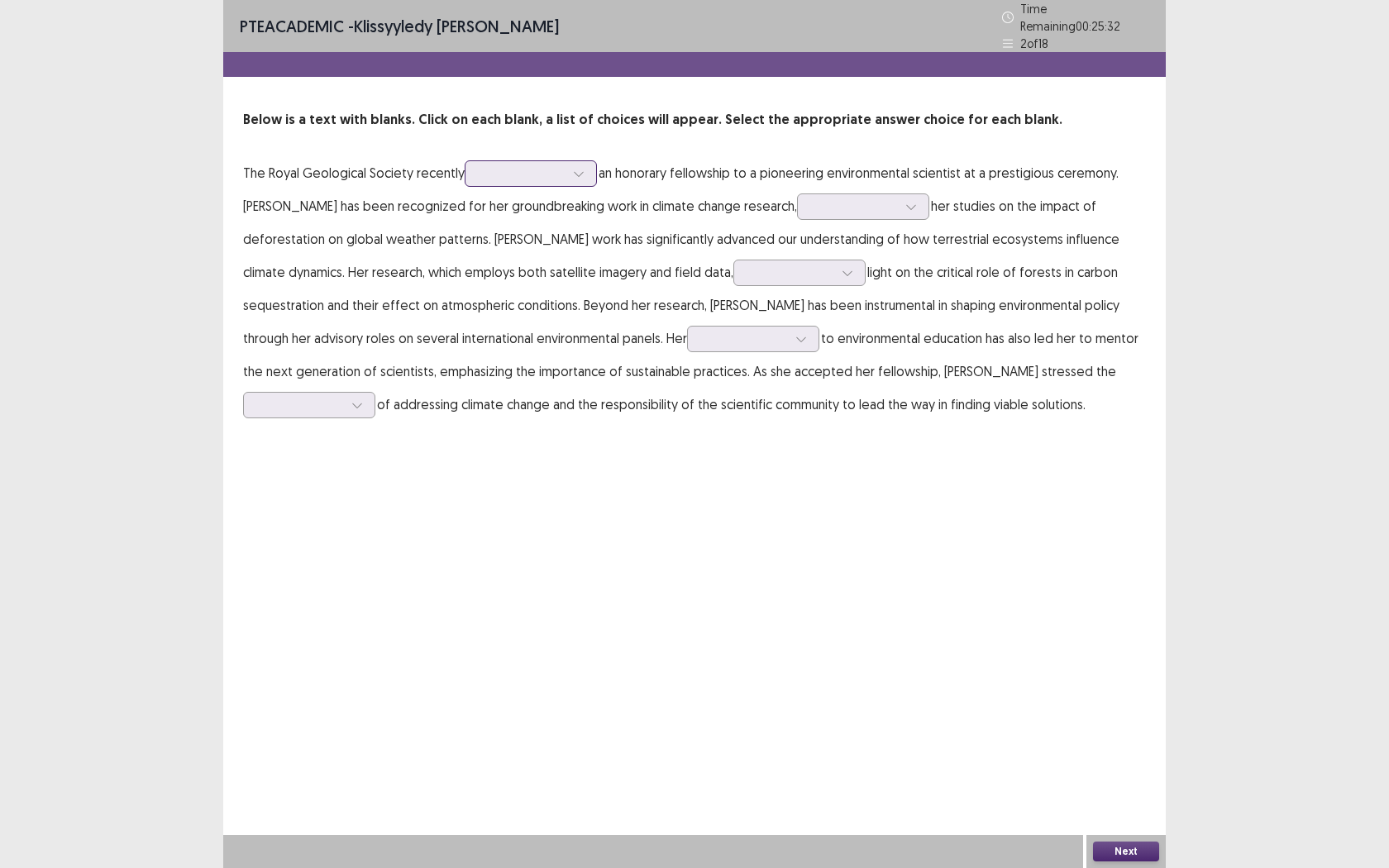
click at [520, 172] on div at bounding box center [521, 173] width 86 height 16
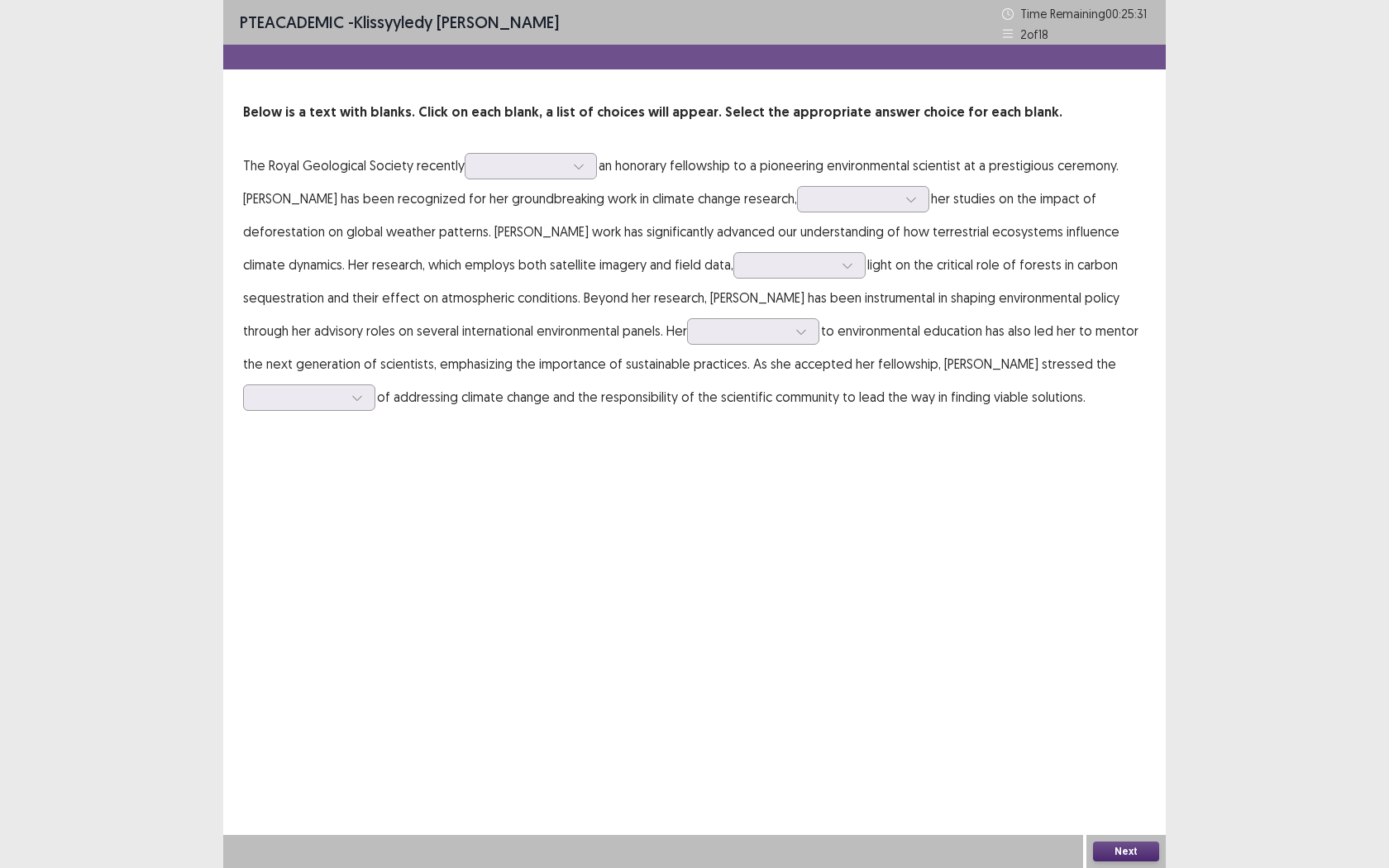
click at [661, 484] on div "PTE academic - Klissyyledy [PERSON_NAME] Time Remaining 00 : 25 : 31 2 of 18 Be…" at bounding box center [694, 434] width 943 height 868
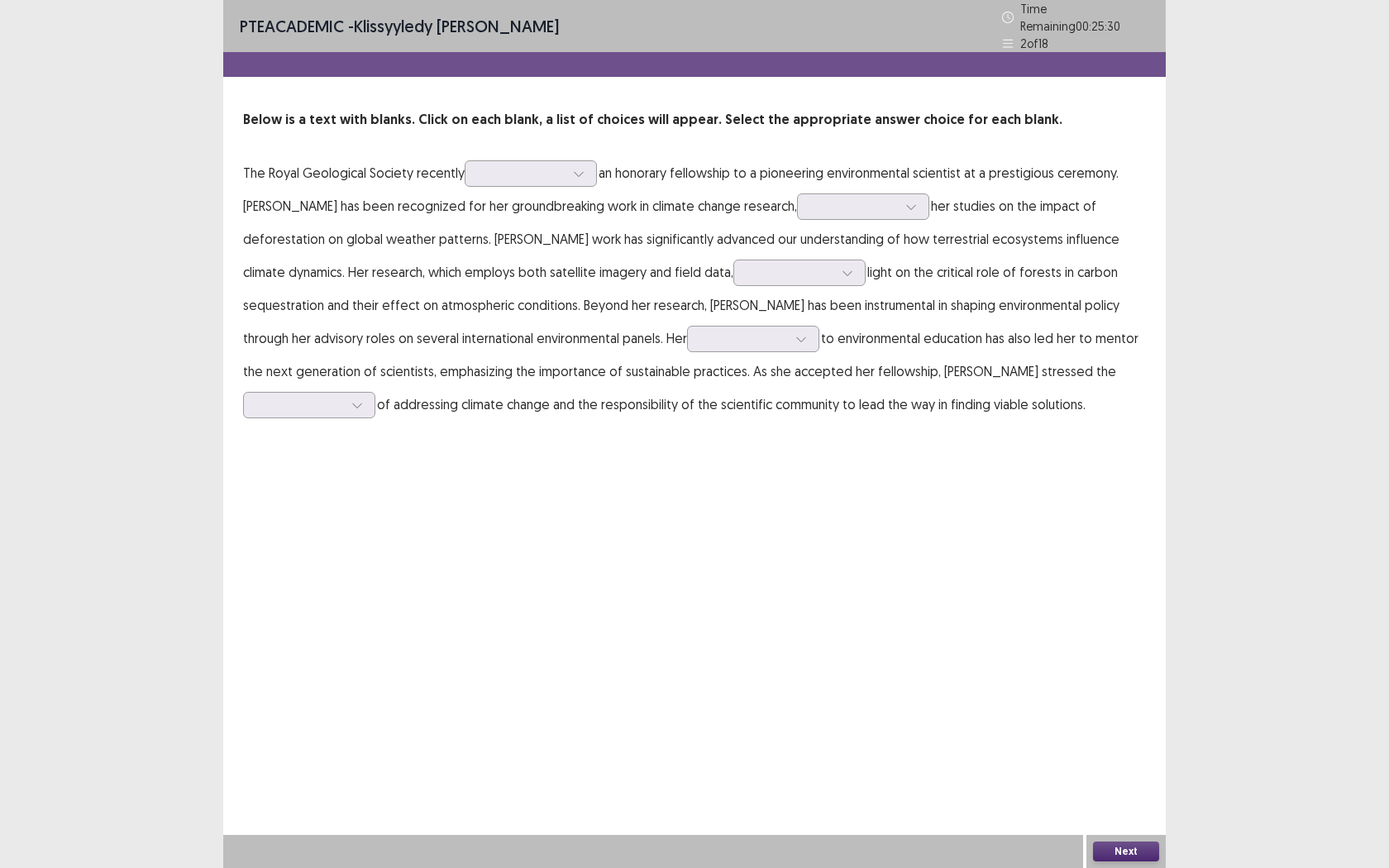
click at [547, 181] on p "The Royal Geological Society recently an honorary fellowship to a pioneering en…" at bounding box center [694, 288] width 903 height 265
click at [548, 179] on p "The Royal Geological Society recently an honorary fellowship to a pioneering en…" at bounding box center [694, 288] width 903 height 265
click at [548, 168] on div at bounding box center [521, 173] width 86 height 16
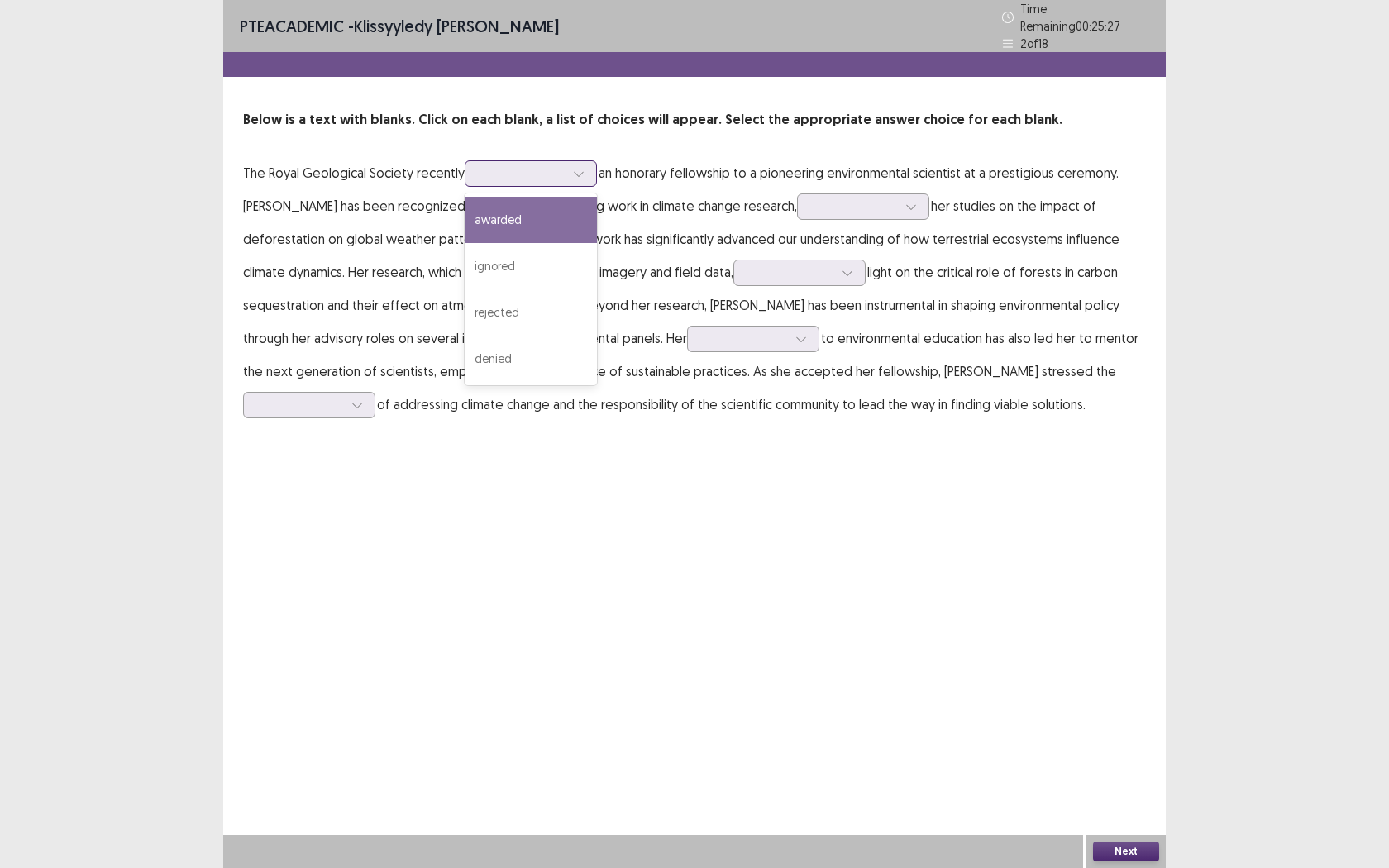
click at [542, 212] on div "awarded" at bounding box center [530, 219] width 132 height 46
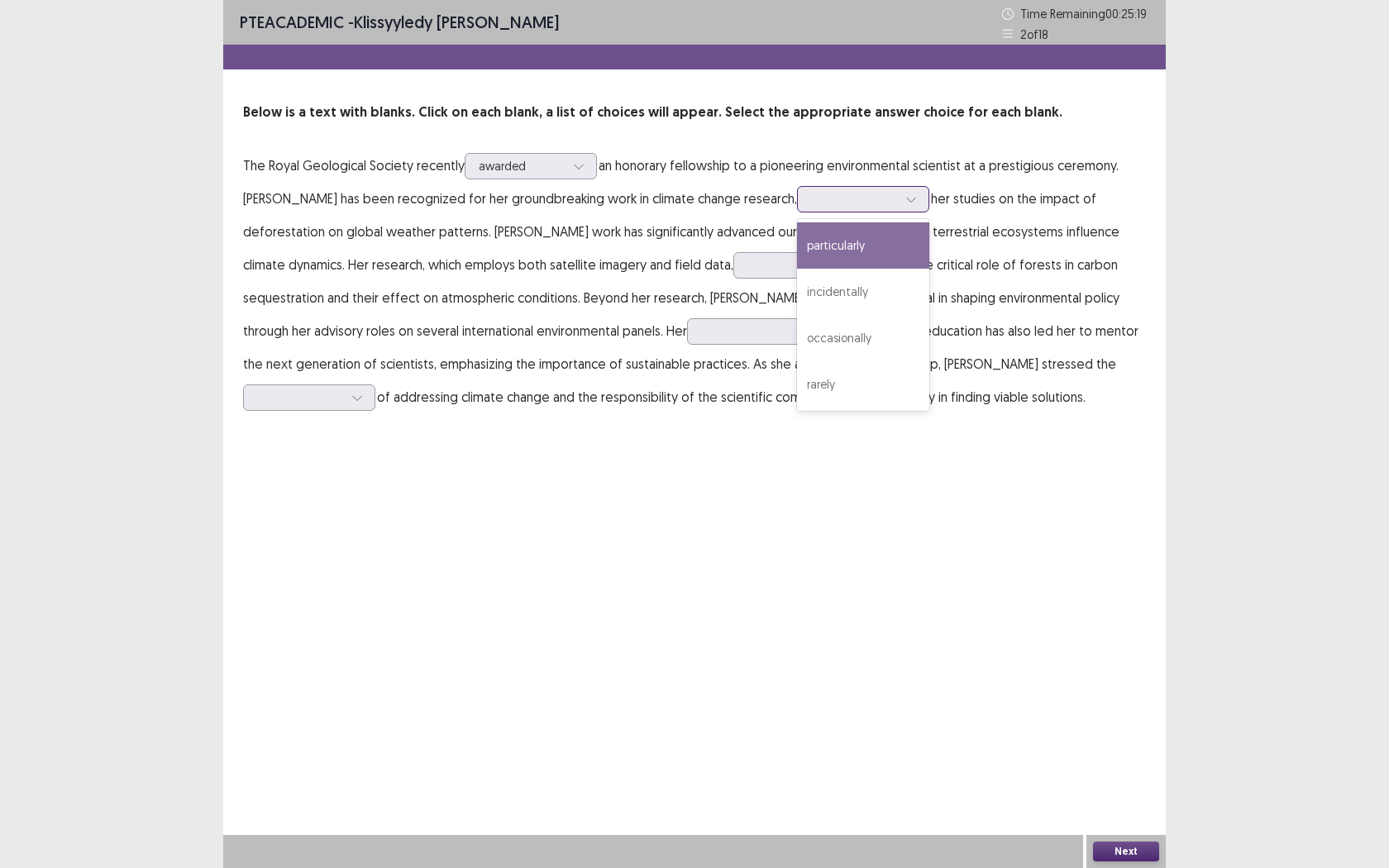
click at [813, 202] on div at bounding box center [863, 200] width 132 height 26
click at [888, 248] on div "particularly" at bounding box center [863, 245] width 132 height 46
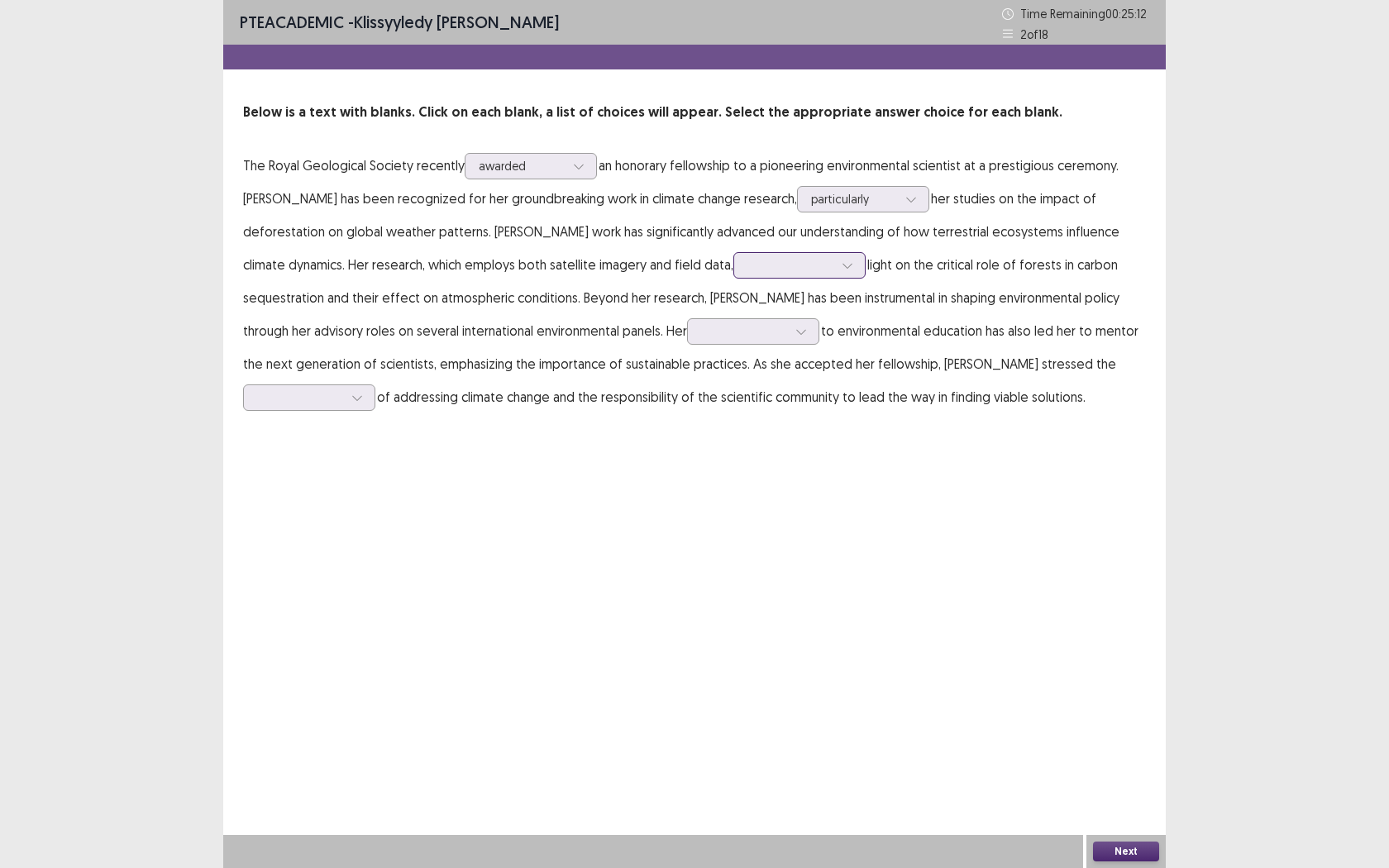
click at [781, 274] on div at bounding box center [790, 265] width 89 height 19
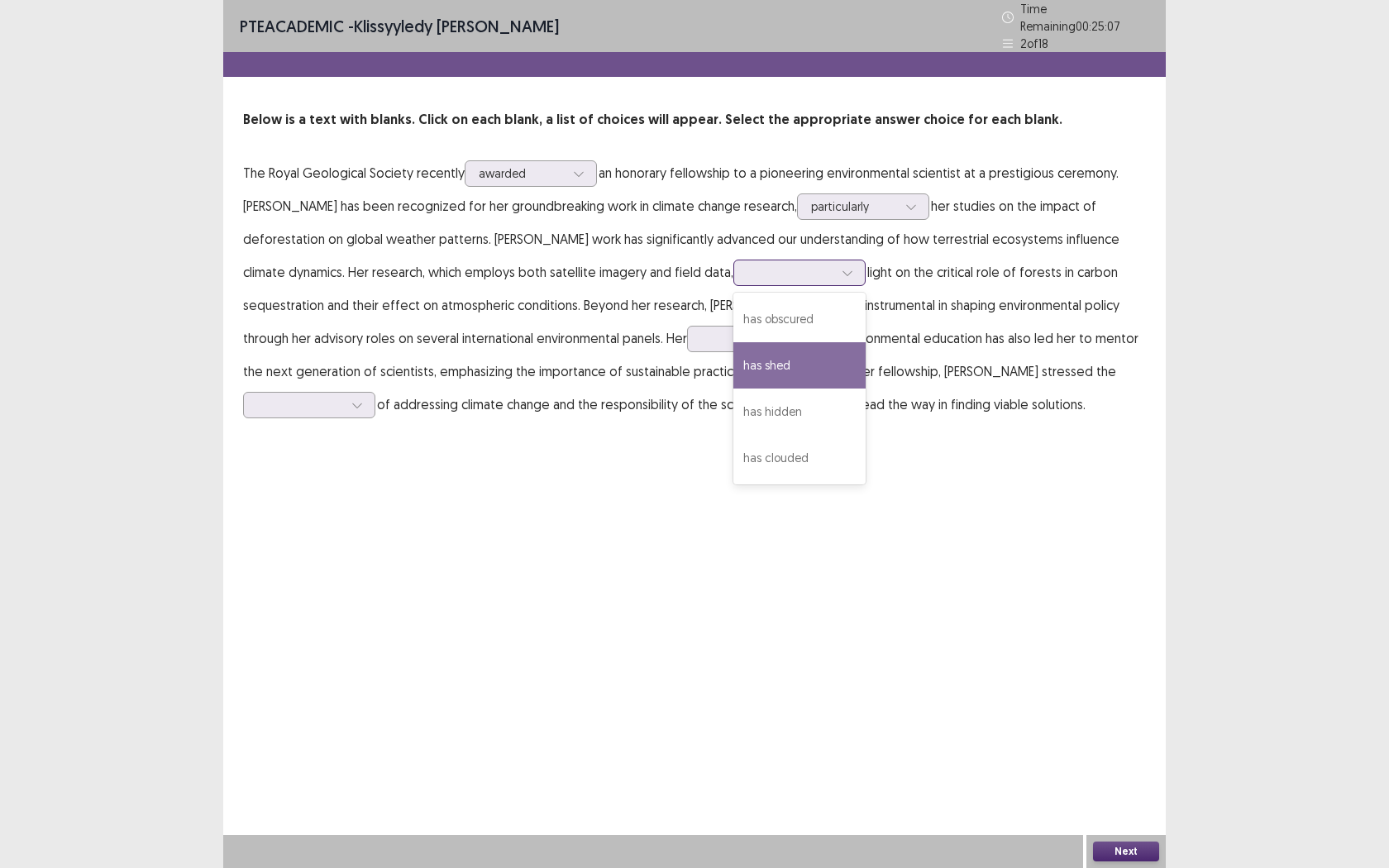
click at [850, 360] on div "has shed" at bounding box center [799, 365] width 132 height 46
click at [837, 271] on div at bounding box center [847, 272] width 25 height 25
click at [1034, 478] on div "PTE academic - Klissyyledy [PERSON_NAME] Time Remaining 00 : 25 : 00 2 of 18 Be…" at bounding box center [694, 434] width 943 height 868
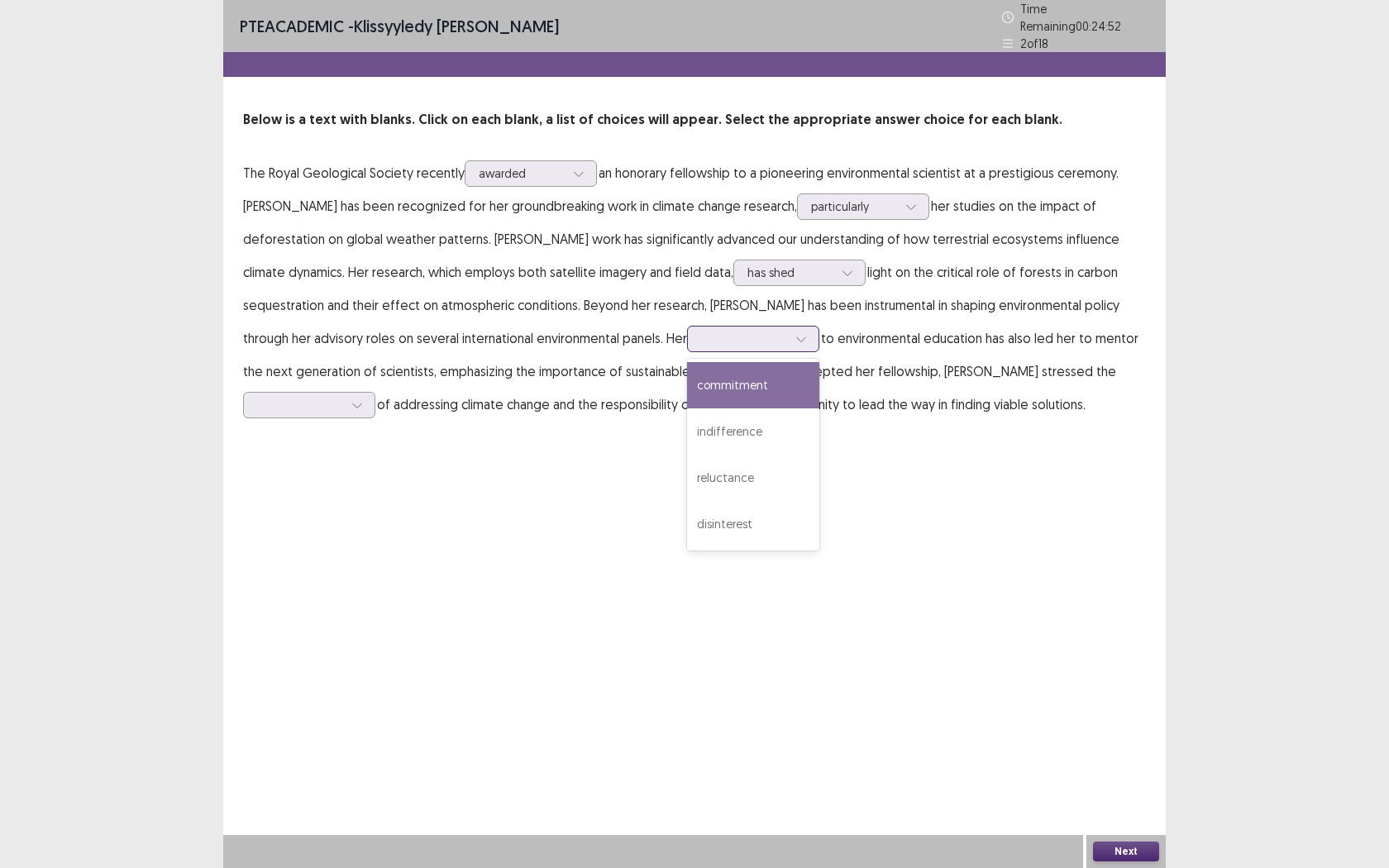
click at [748, 336] on div at bounding box center [743, 339] width 86 height 16
click at [795, 364] on div "commitment" at bounding box center [753, 385] width 132 height 46
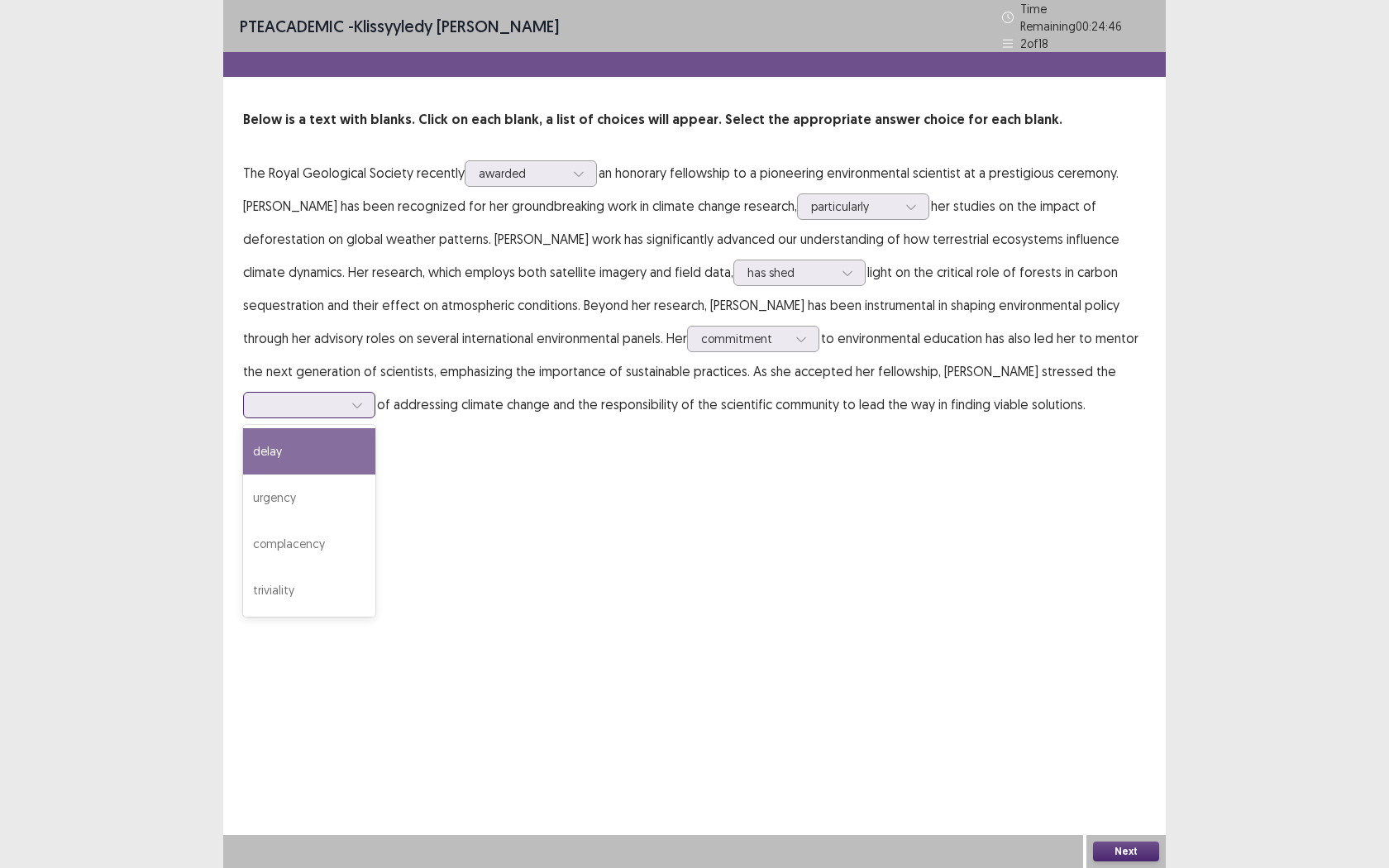
click at [281, 399] on div at bounding box center [300, 405] width 86 height 16
click at [305, 503] on div "urgency" at bounding box center [309, 497] width 132 height 46
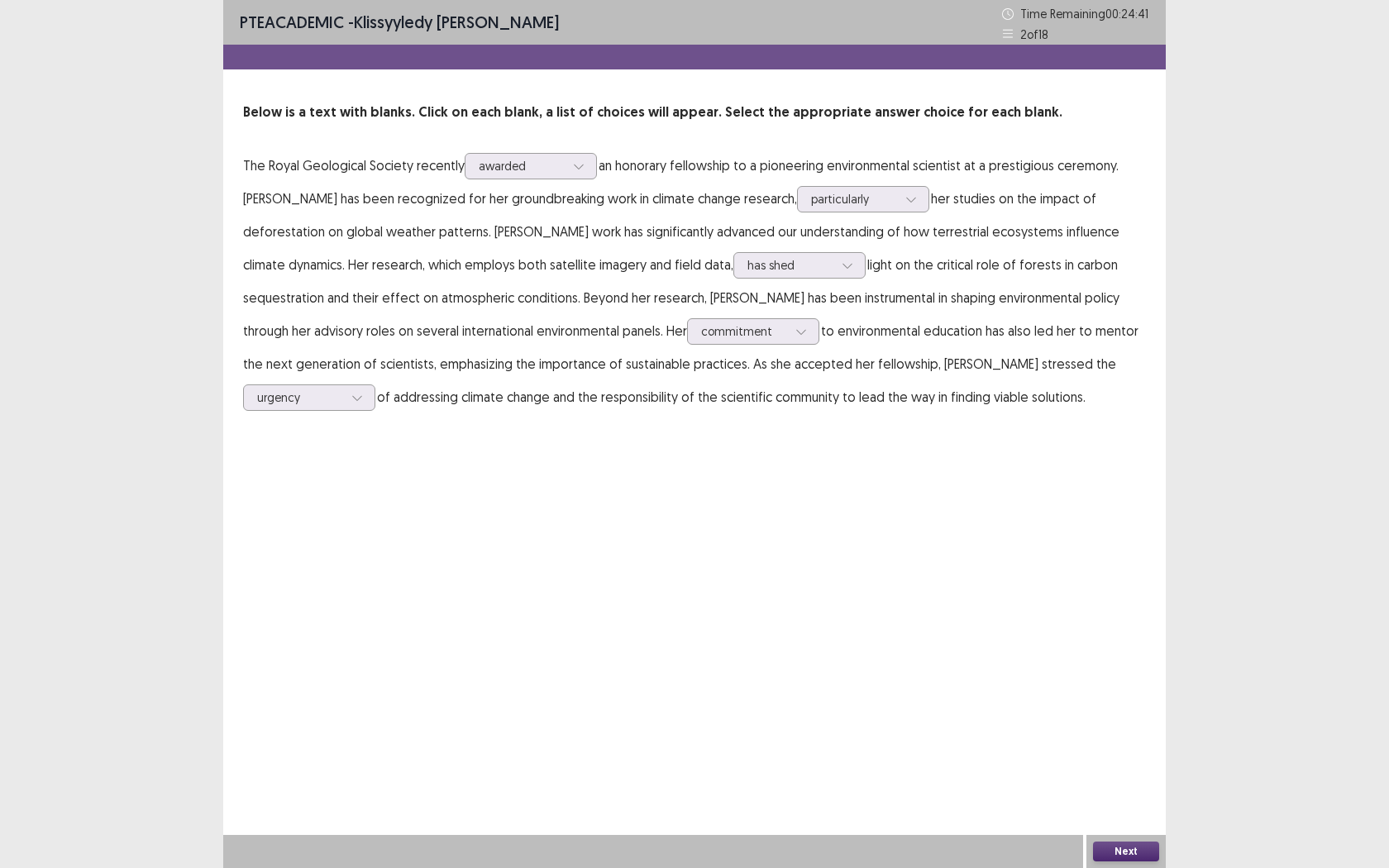
click at [1120, 684] on button "Next" at bounding box center [1126, 851] width 66 height 20
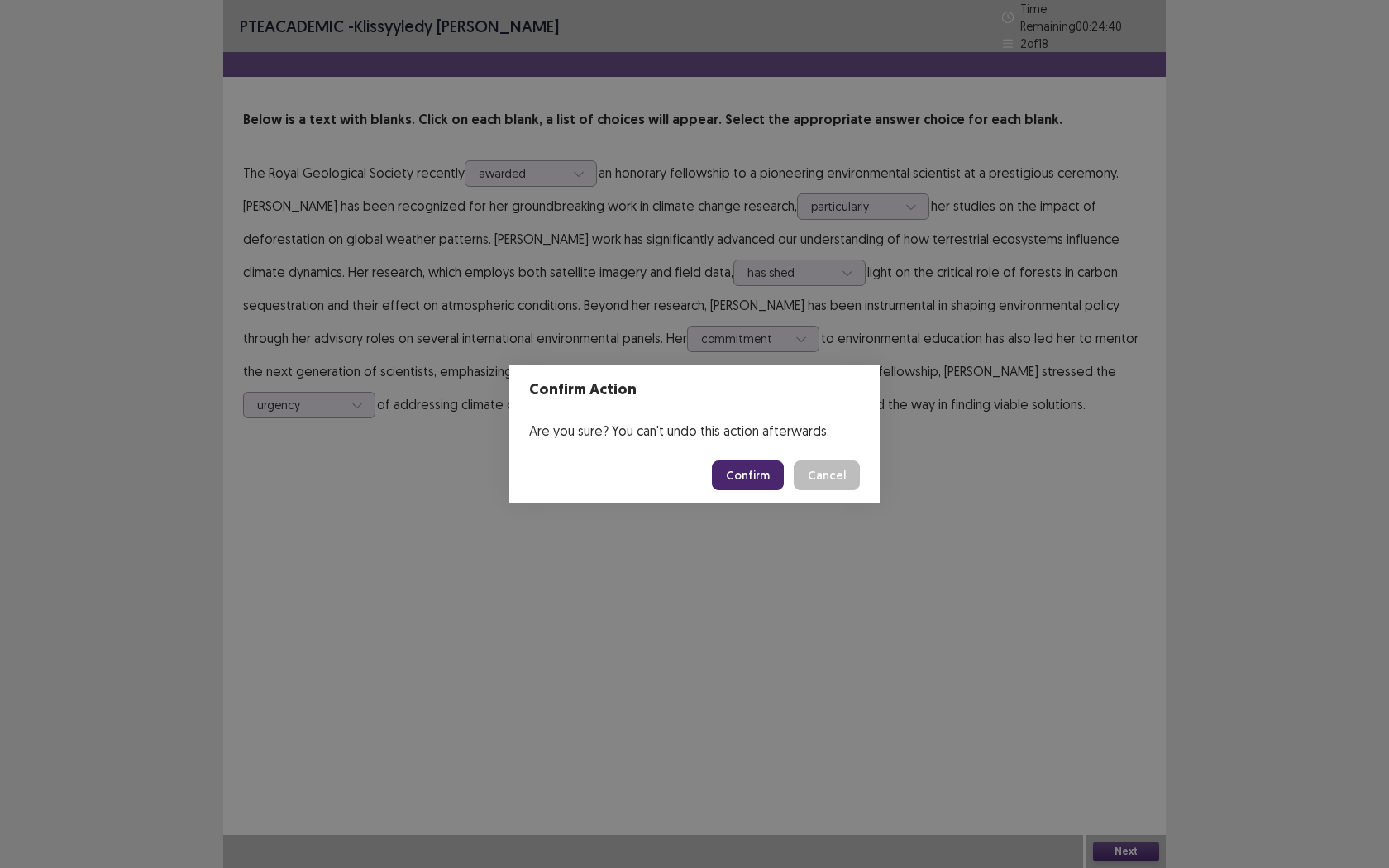
click at [757, 475] on button "Confirm" at bounding box center [748, 475] width 72 height 29
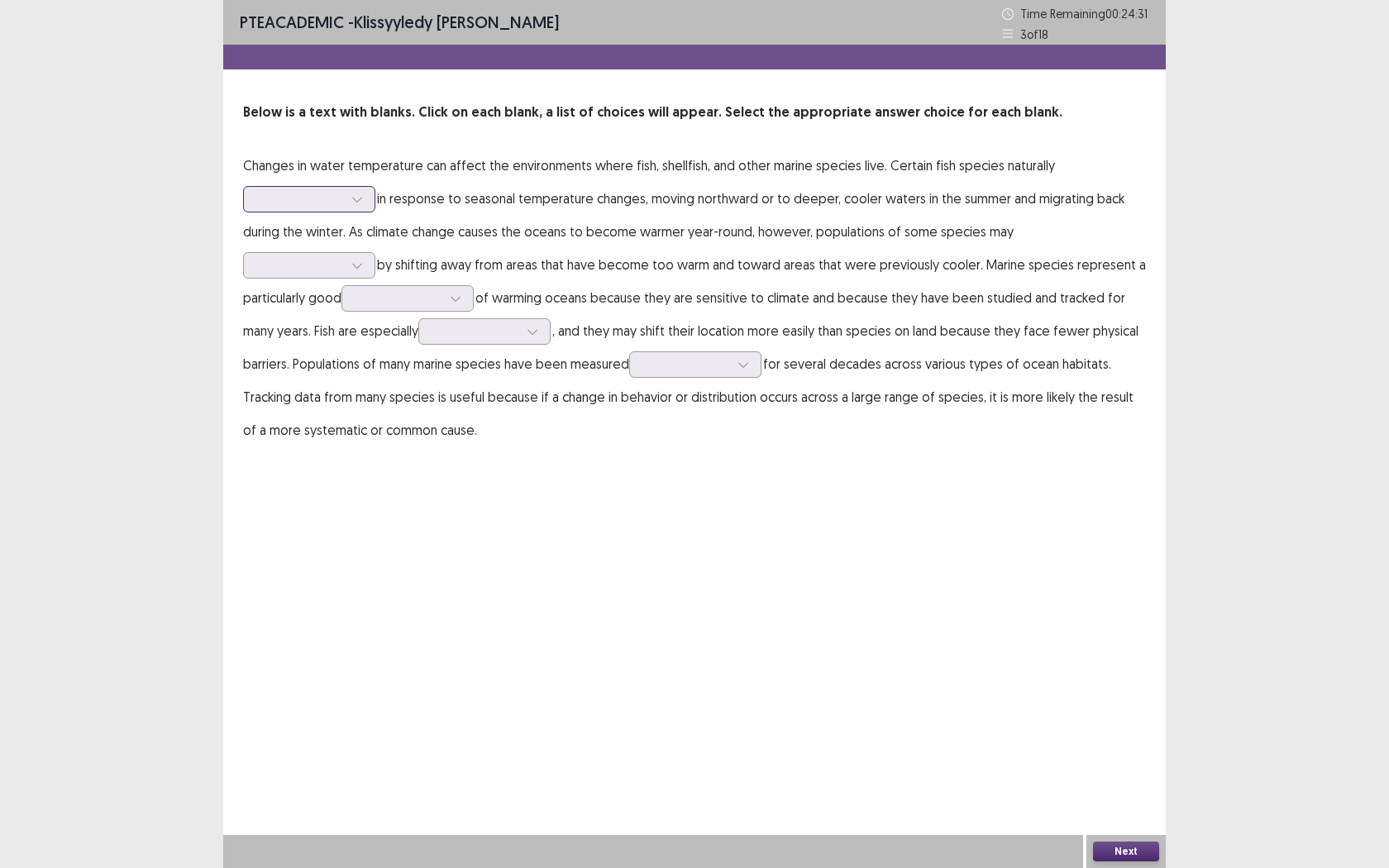
click at [329, 210] on div at bounding box center [309, 200] width 132 height 26
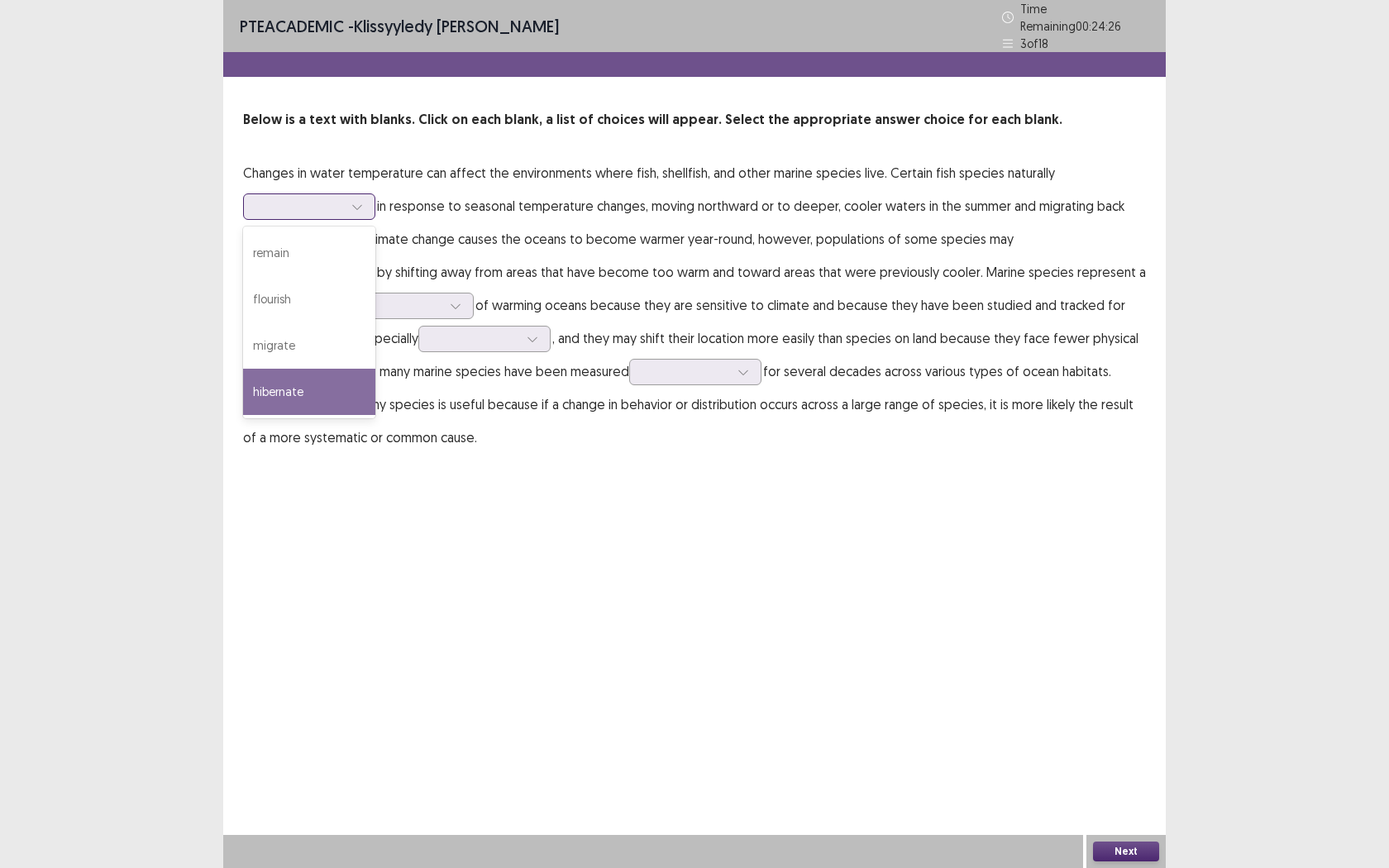
click at [312, 373] on div "hibernate" at bounding box center [309, 391] width 132 height 46
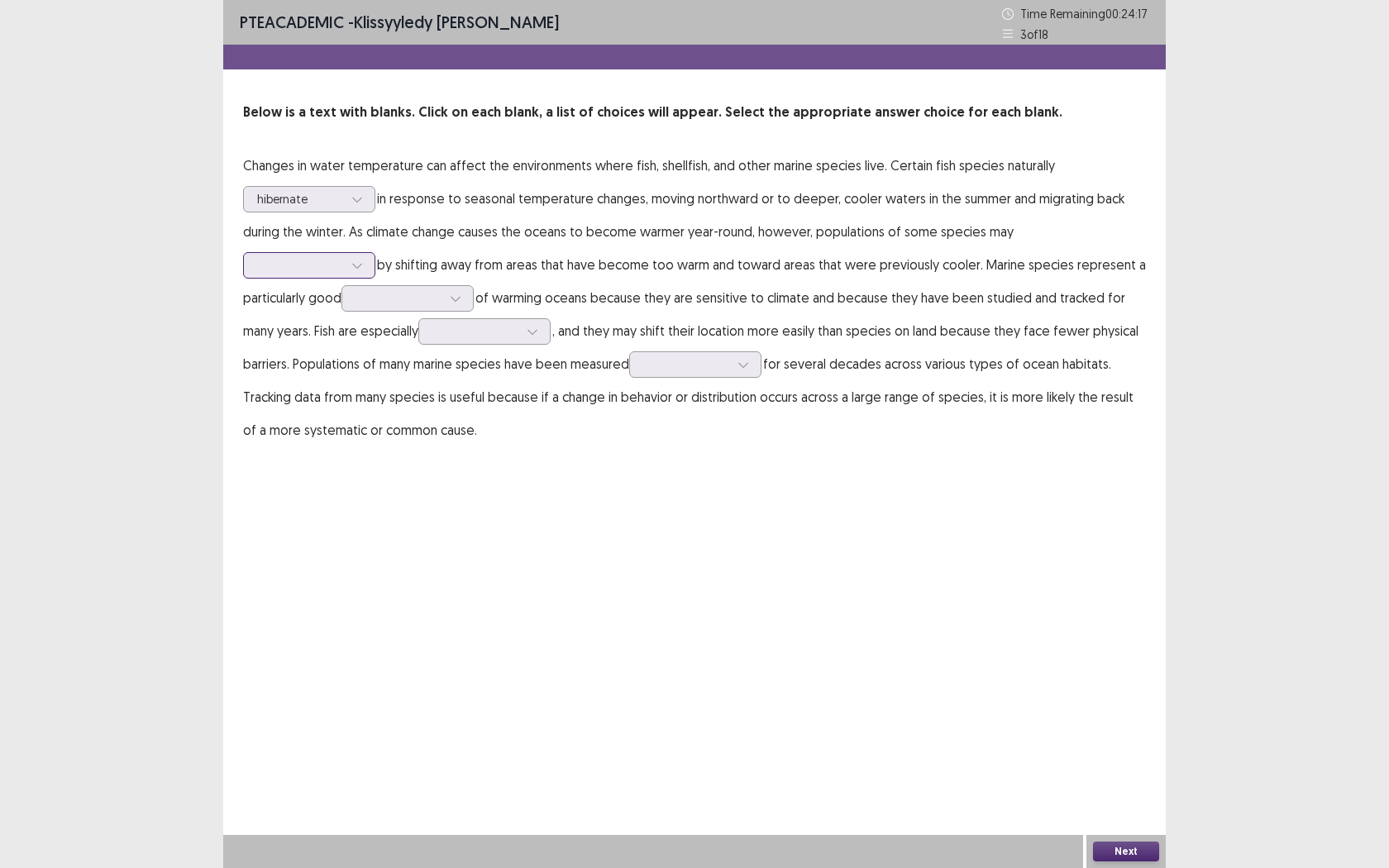
click at [343, 257] on div at bounding box center [300, 265] width 86 height 16
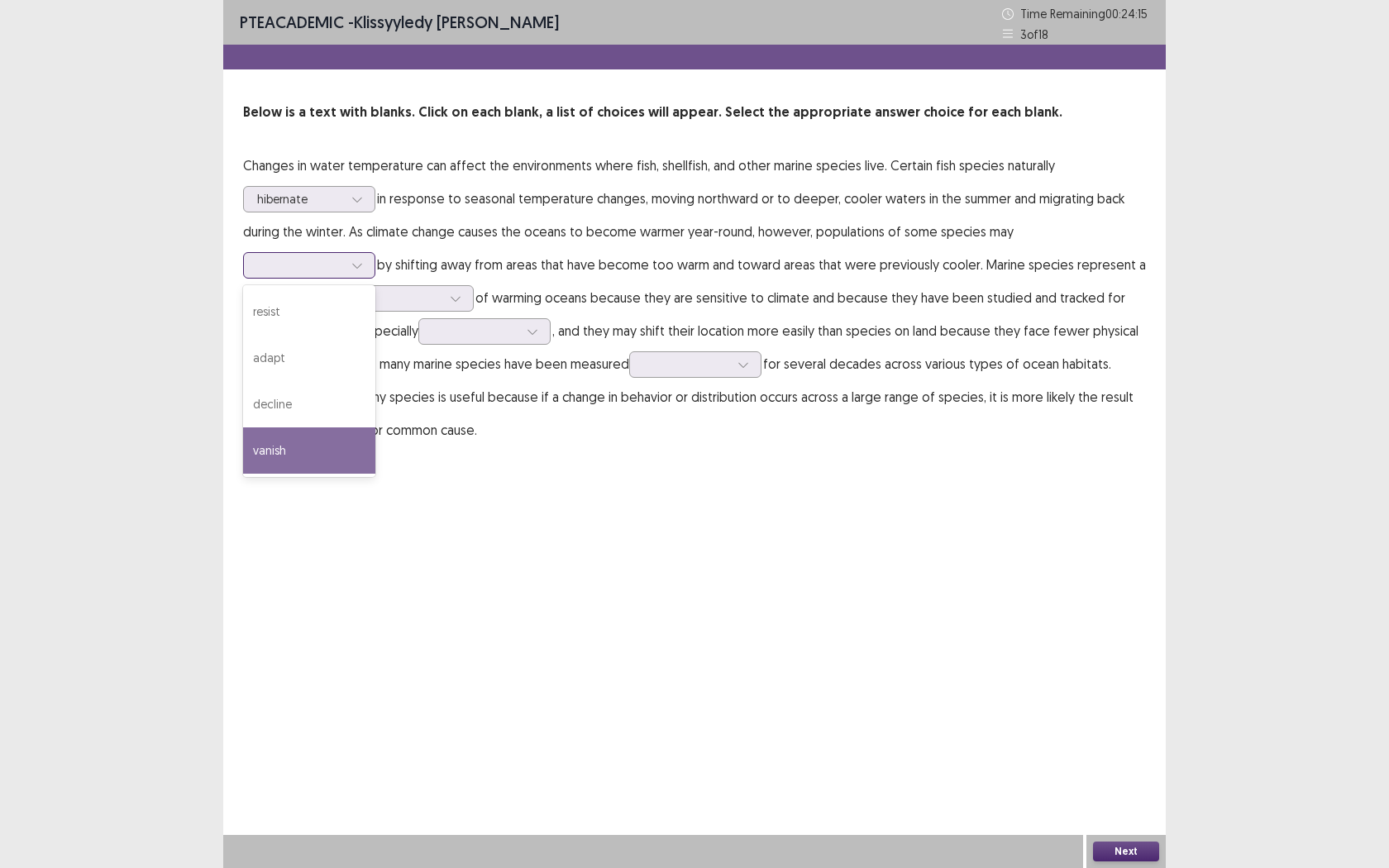
click at [375, 427] on div "vanish" at bounding box center [309, 450] width 132 height 46
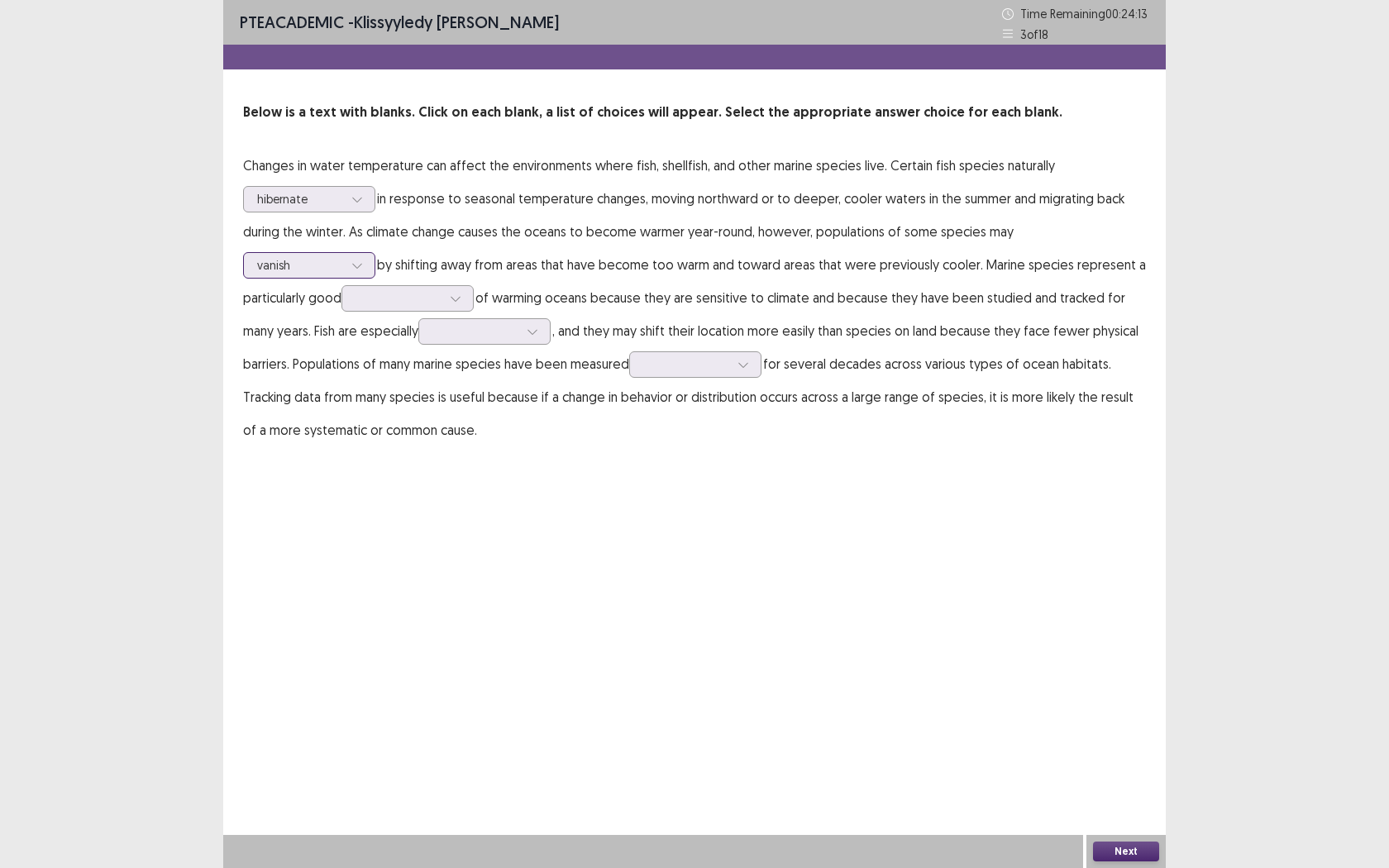
click at [345, 253] on div "vanish" at bounding box center [300, 266] width 89 height 25
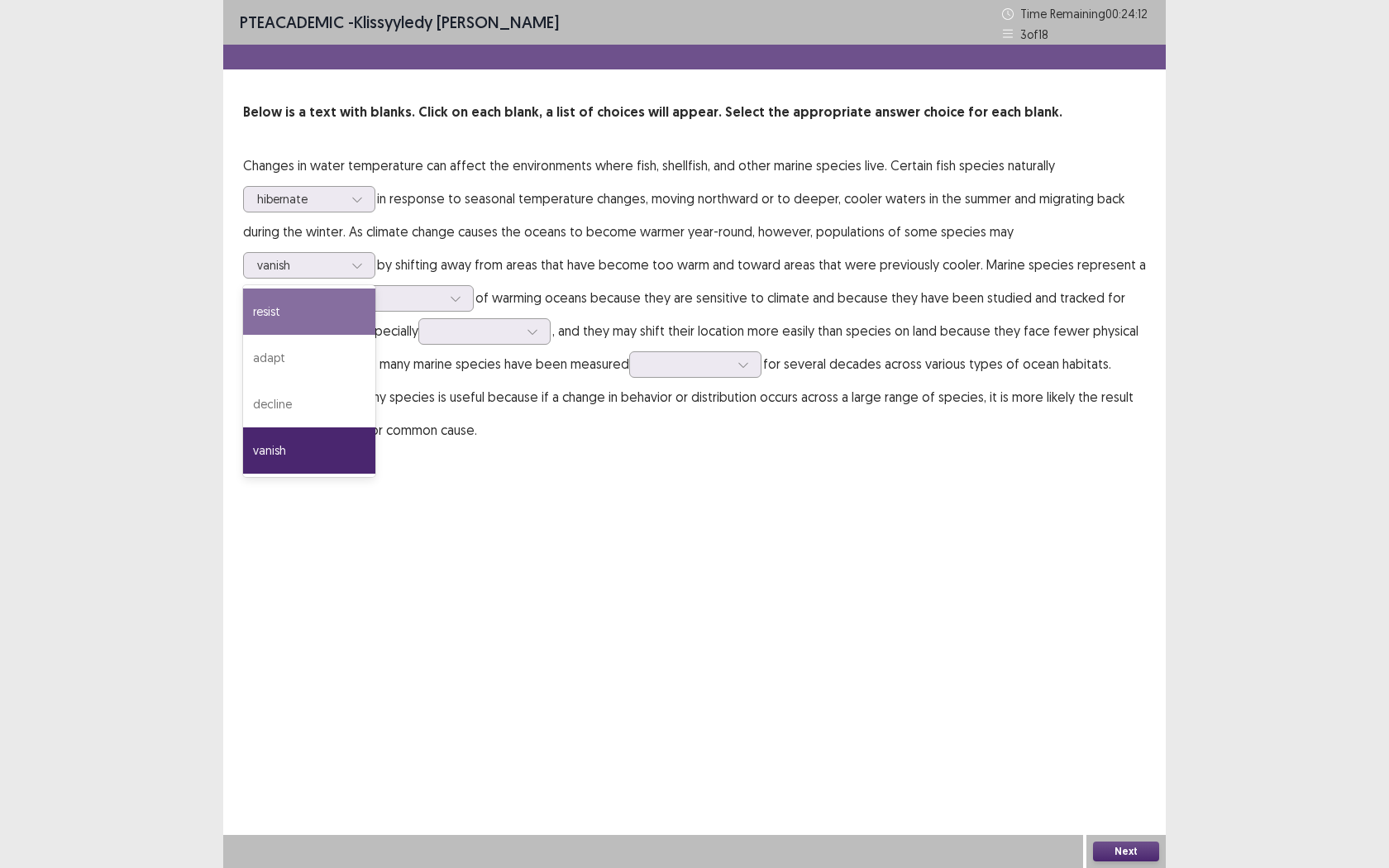
click at [1215, 440] on div "PTE academic - Klissyyledy [PERSON_NAME] Time Remaining 00 : 24 : 12 3 of 18 Be…" at bounding box center [694, 434] width 1389 height 868
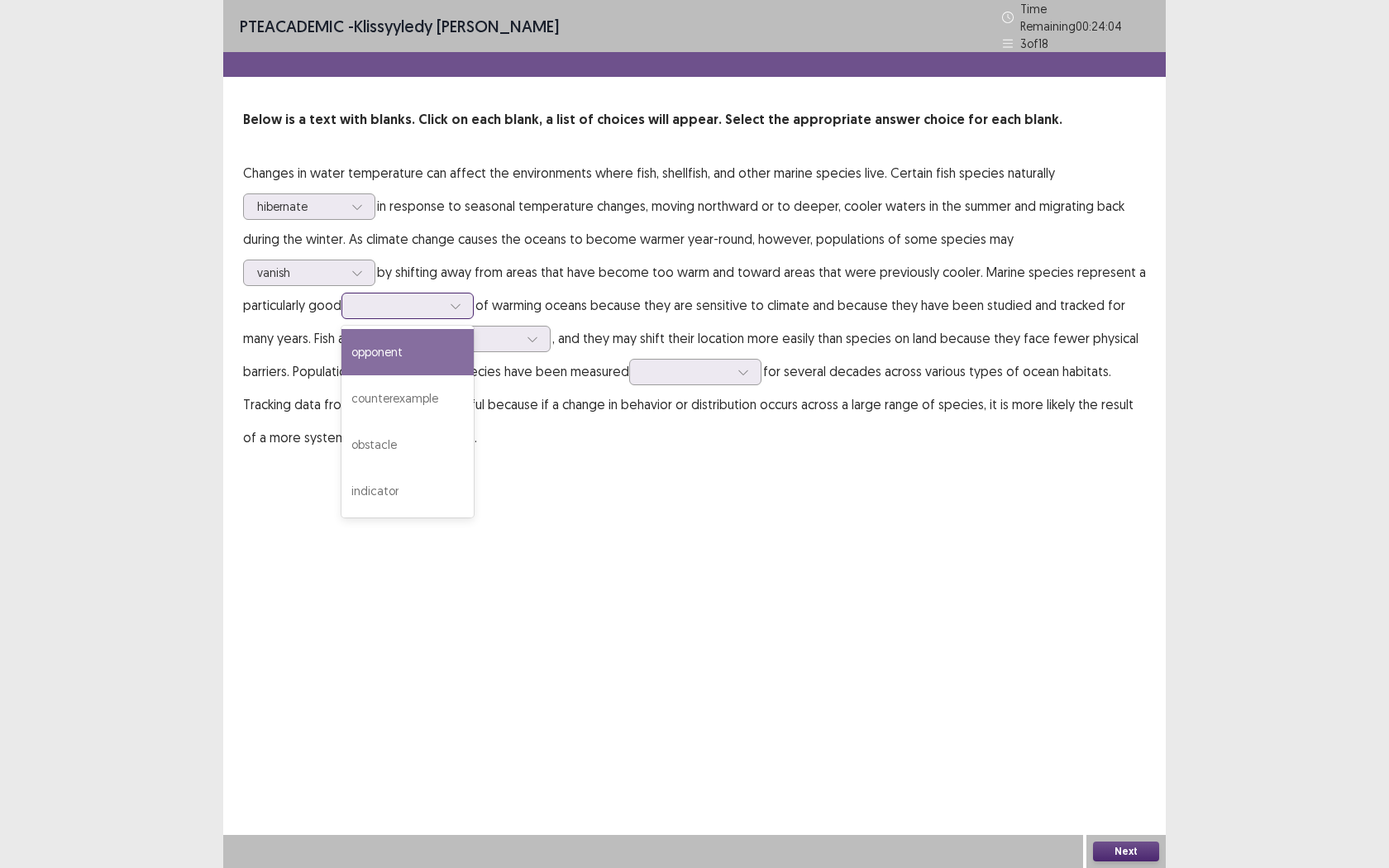
click at [450, 300] on icon at bounding box center [456, 305] width 11 height 11
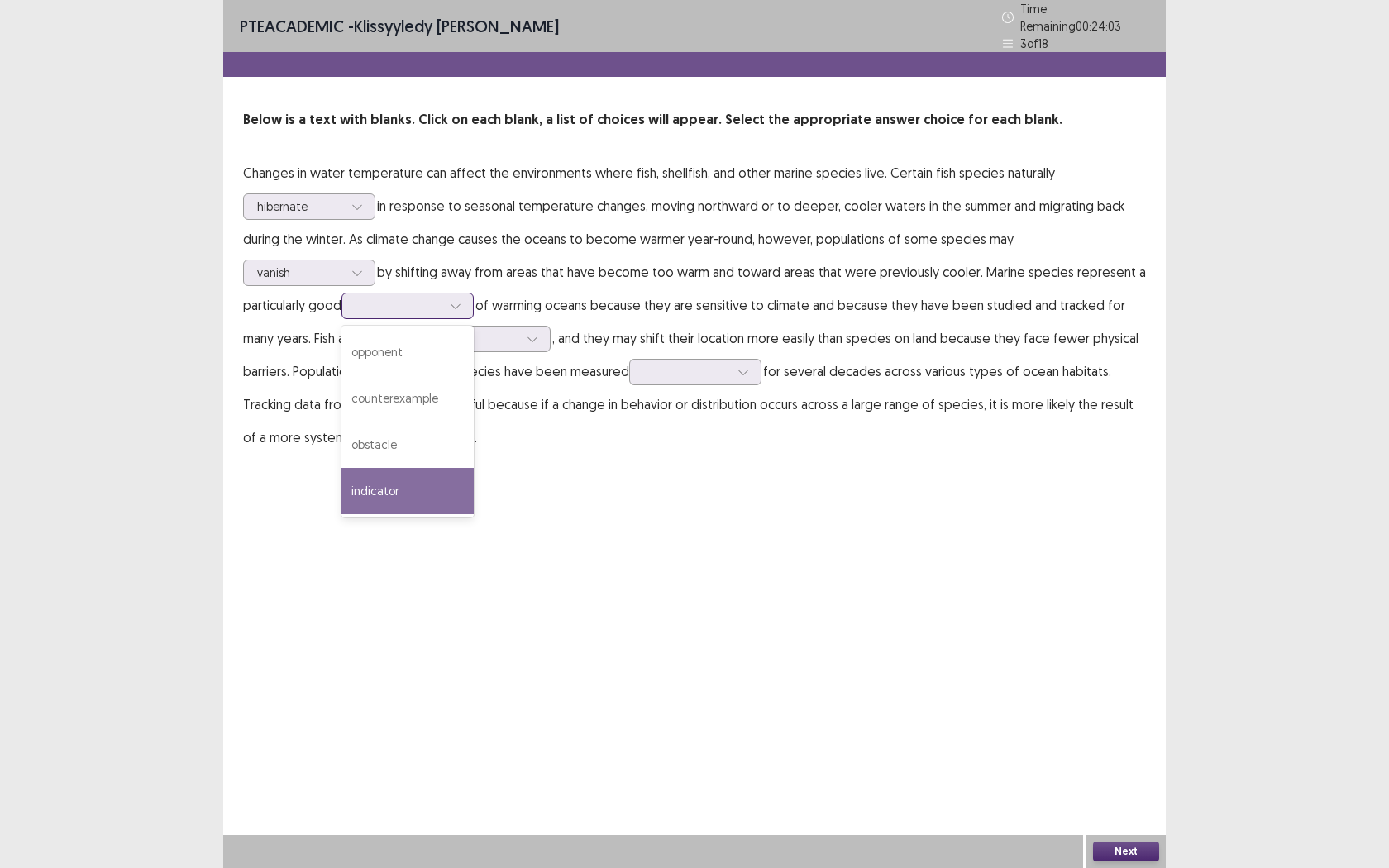
click at [341, 495] on div "indicator" at bounding box center [408, 491] width 132 height 46
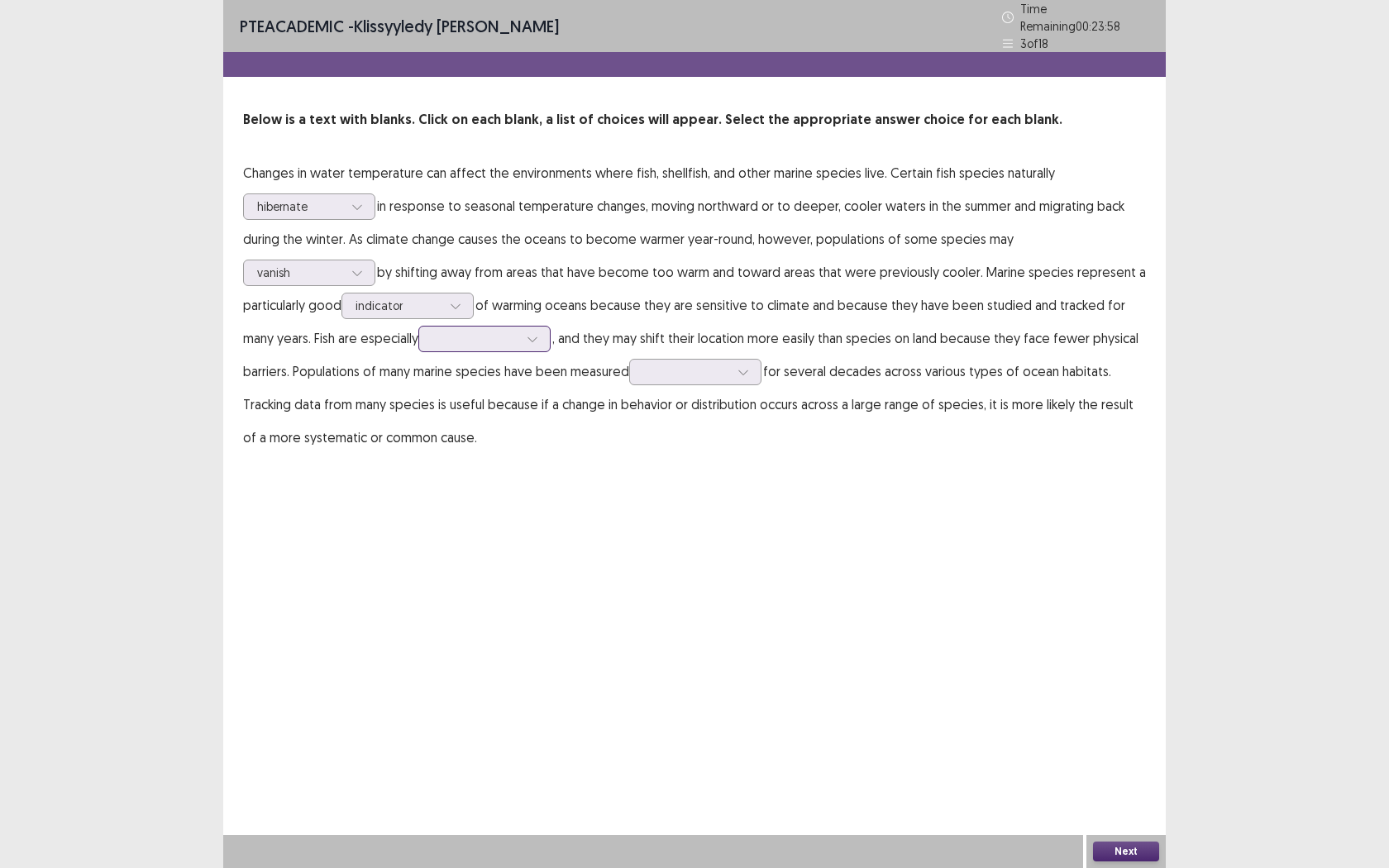
click at [432, 331] on div at bounding box center [475, 339] width 86 height 16
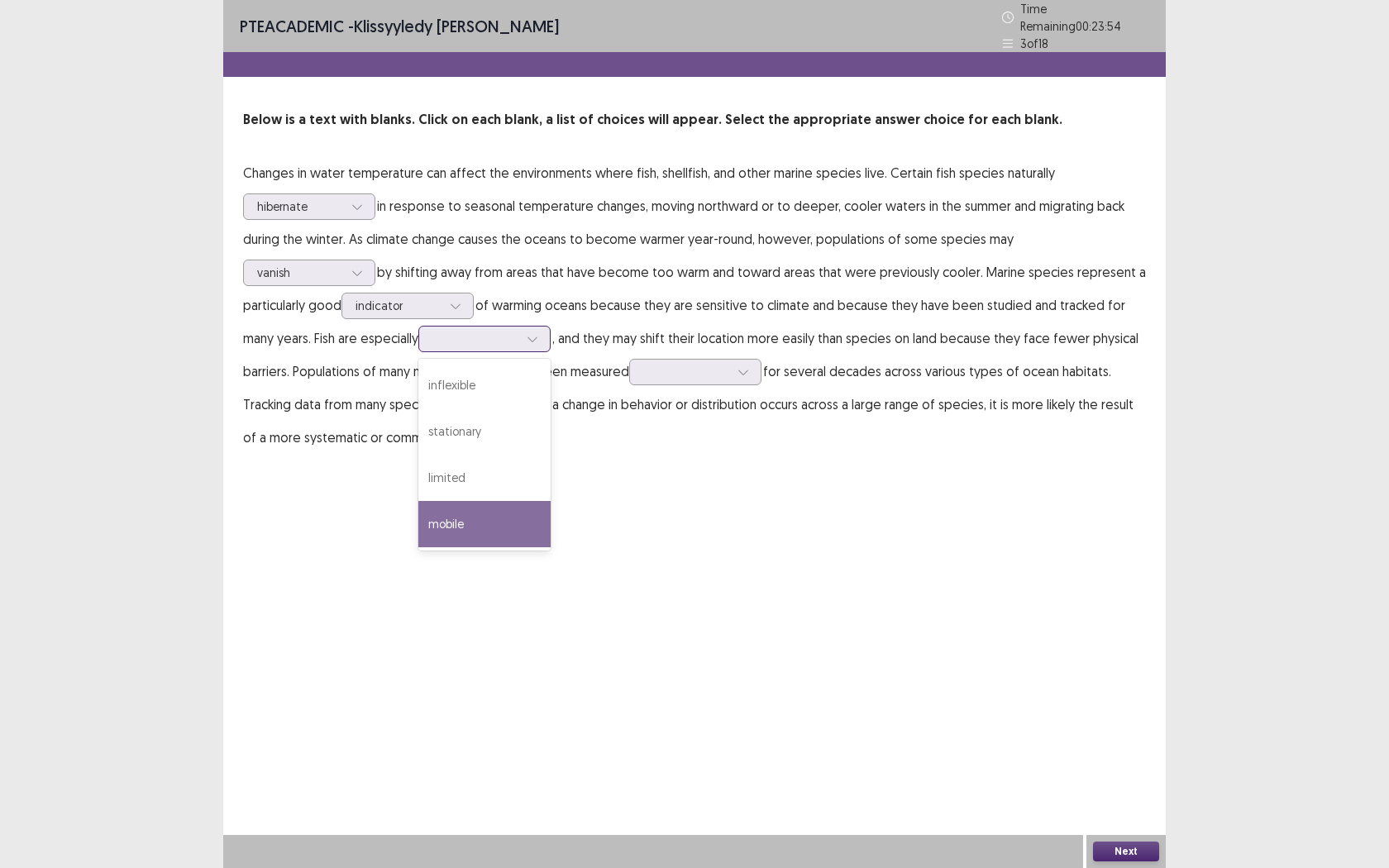
click at [418, 517] on div "mobile" at bounding box center [484, 524] width 132 height 46
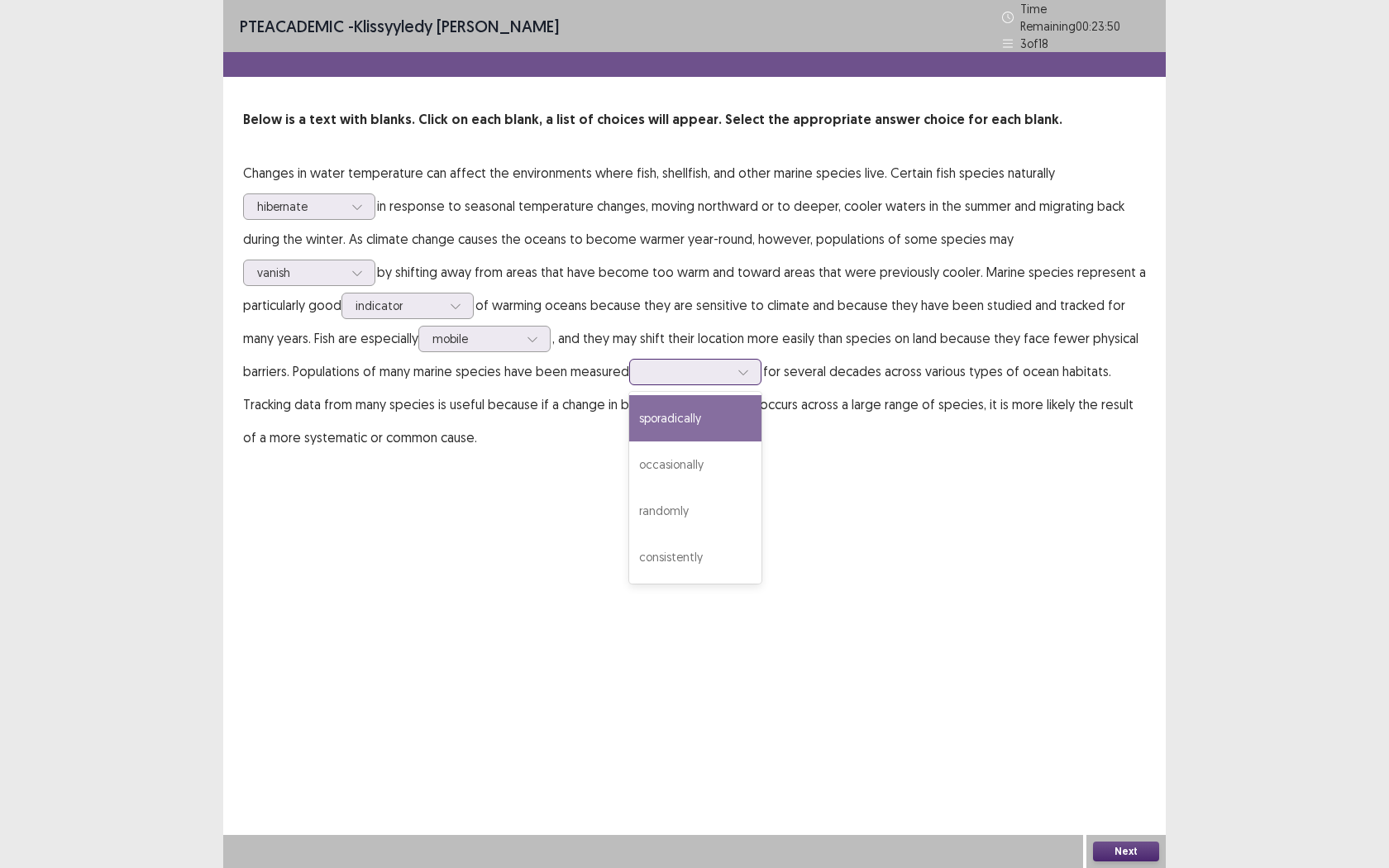
click at [643, 372] on div at bounding box center [686, 372] width 86 height 16
click at [629, 413] on div "sporadically" at bounding box center [695, 418] width 132 height 46
click at [1129, 684] on button "Next" at bounding box center [1126, 851] width 66 height 20
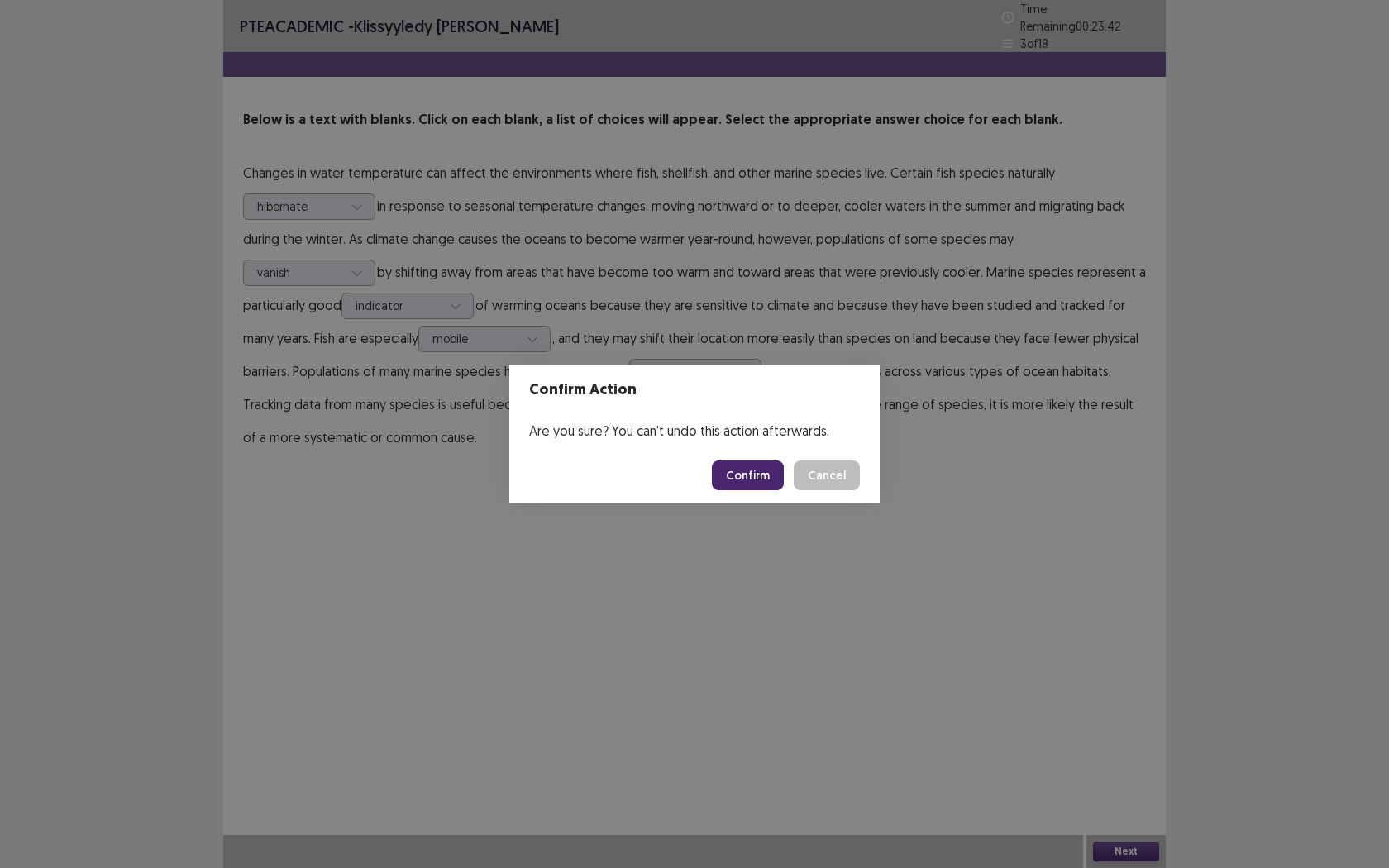
click at [766, 477] on button "Confirm" at bounding box center [748, 475] width 72 height 29
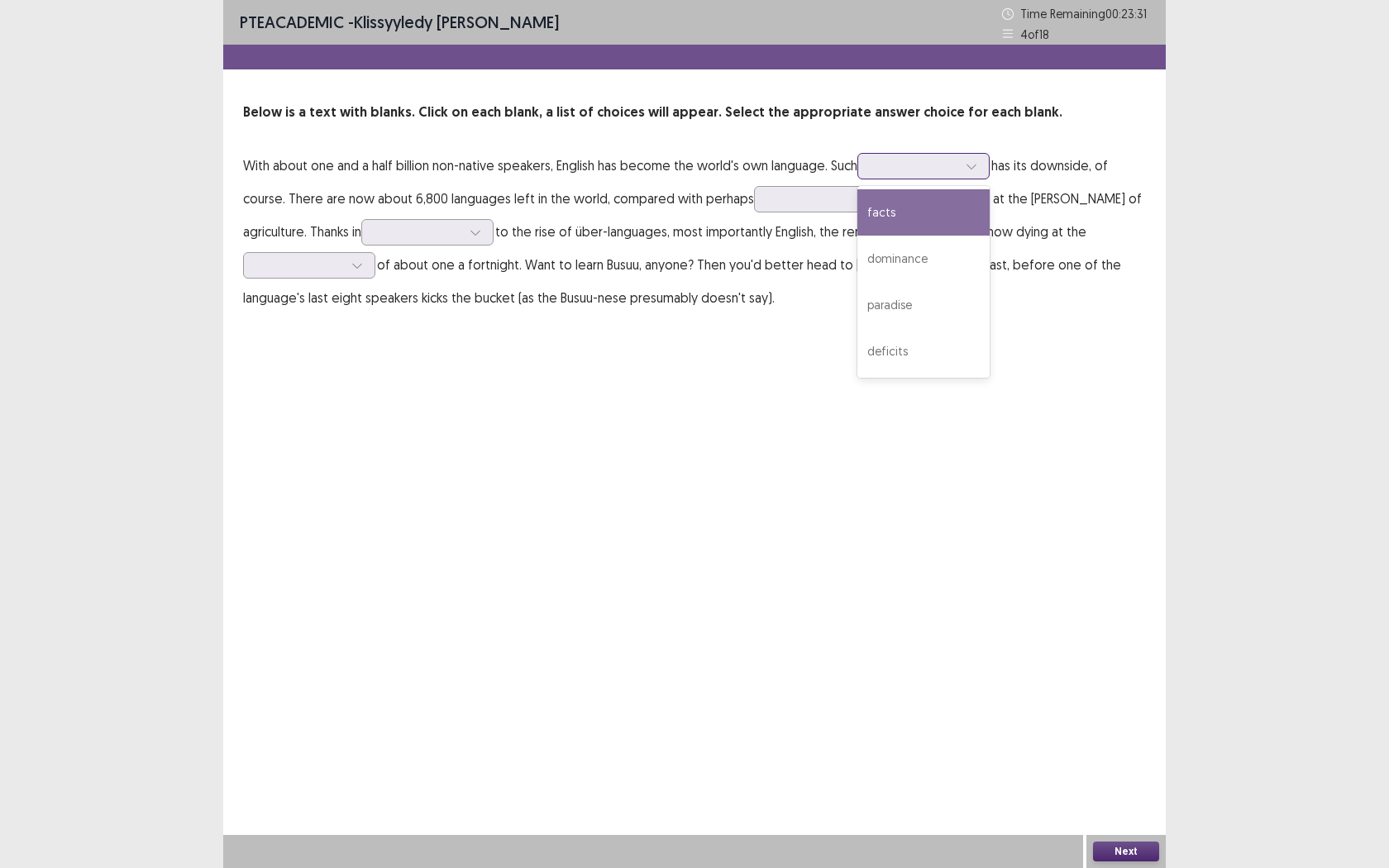
click at [929, 174] on div at bounding box center [914, 165] width 89 height 19
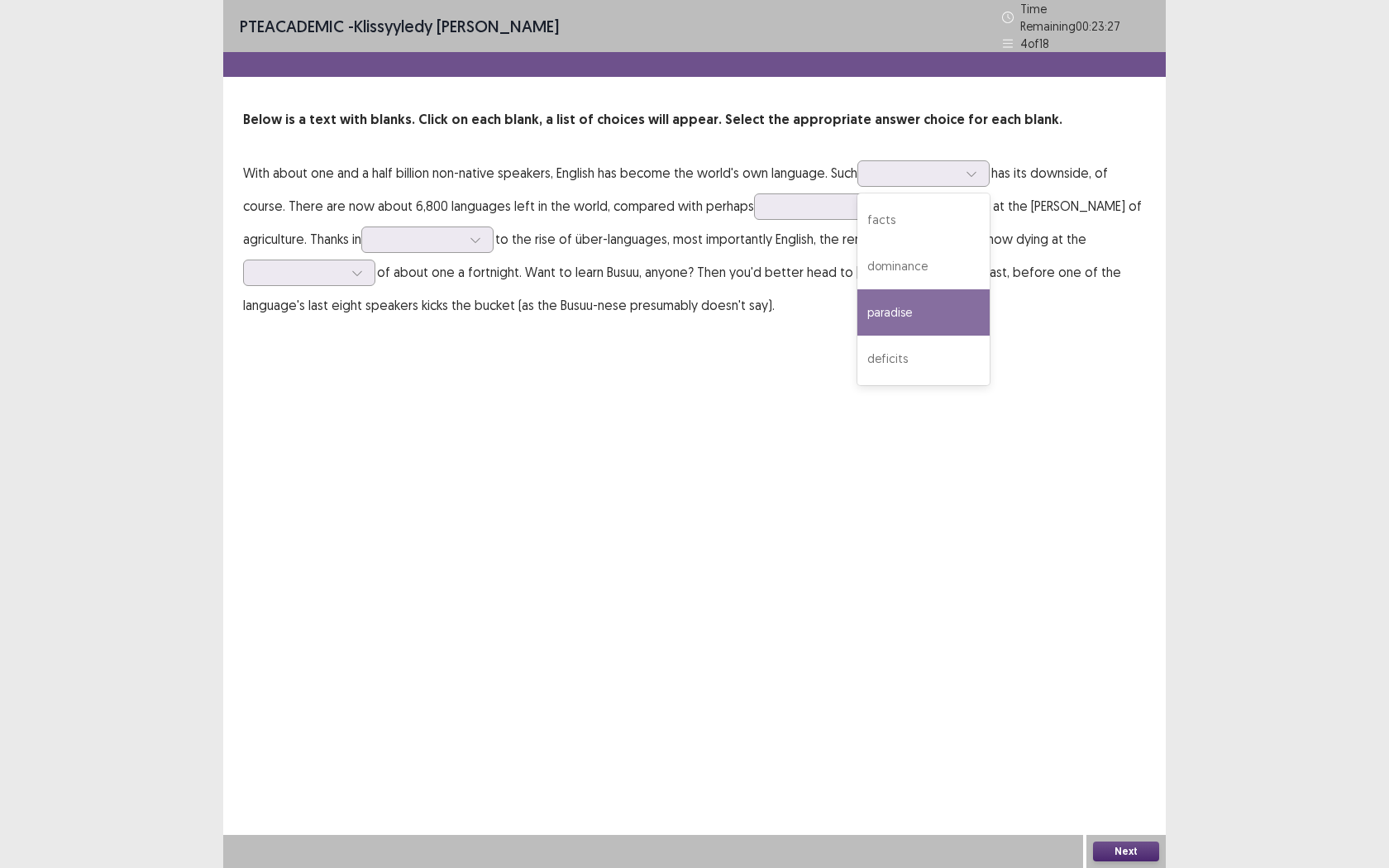
click at [1082, 312] on p "With about one and a half billion non-native speakers, English has become the w…" at bounding box center [694, 238] width 903 height 165
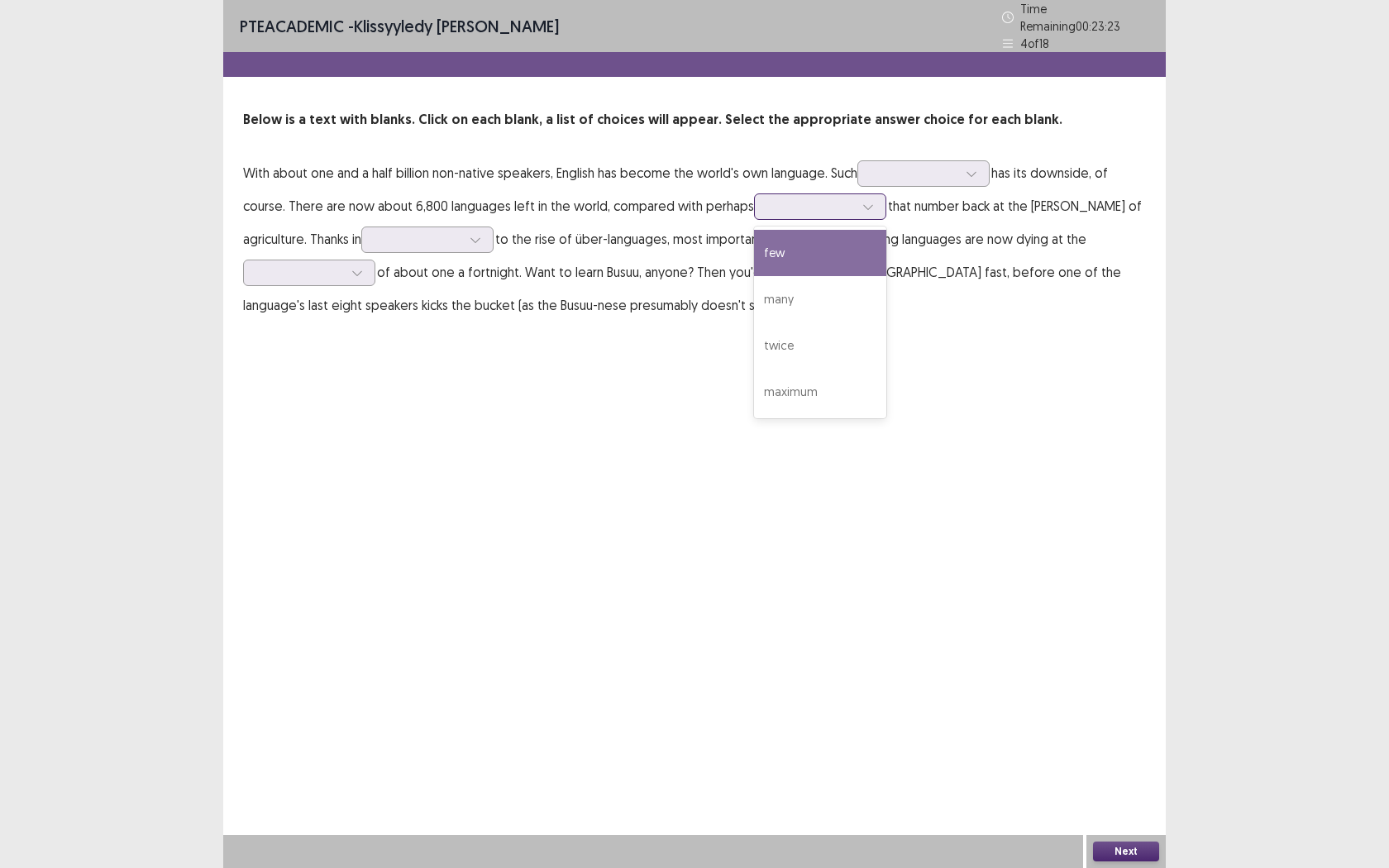
click at [803, 202] on div at bounding box center [810, 206] width 86 height 16
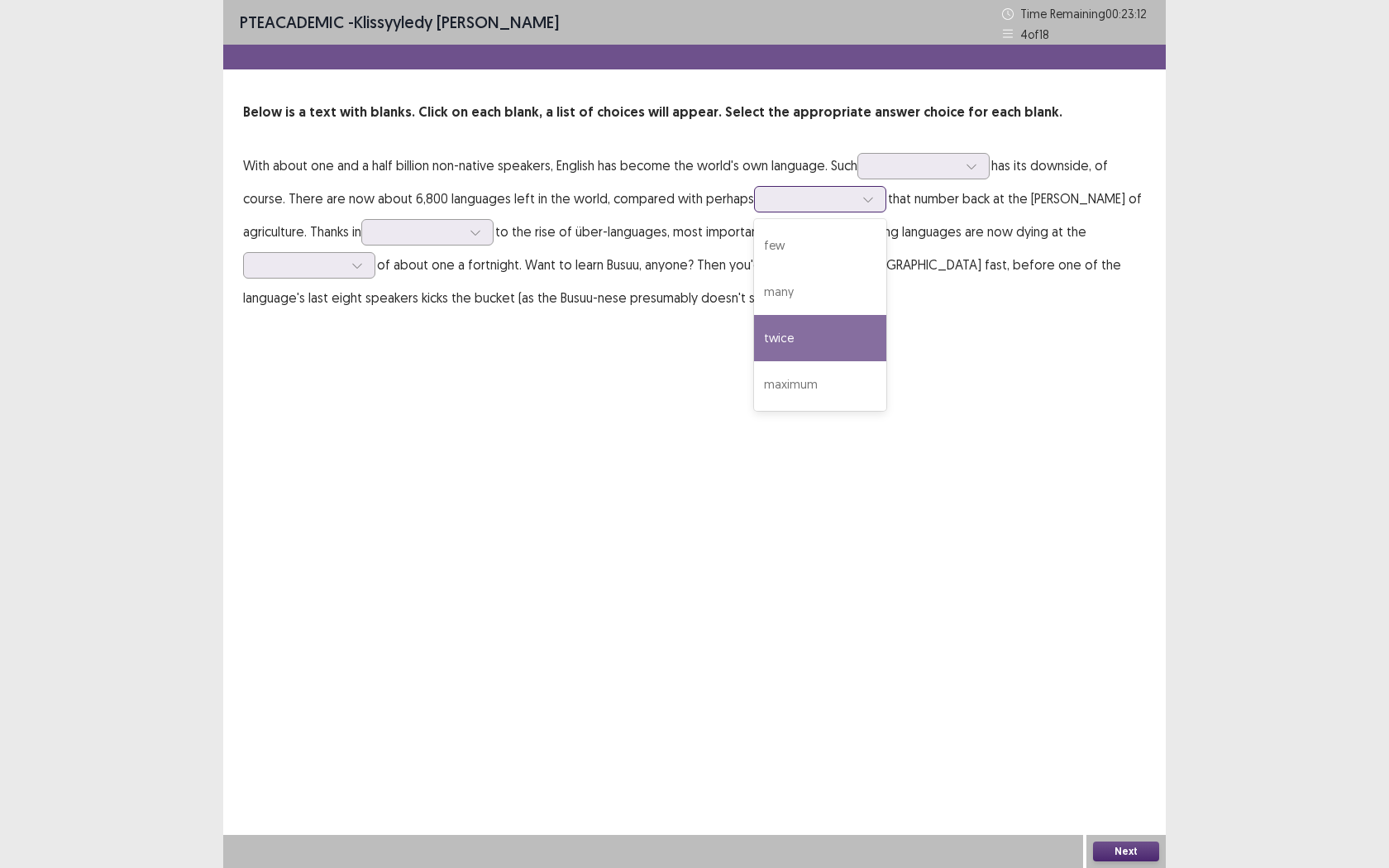
click at [835, 334] on div "twice" at bounding box center [820, 338] width 132 height 46
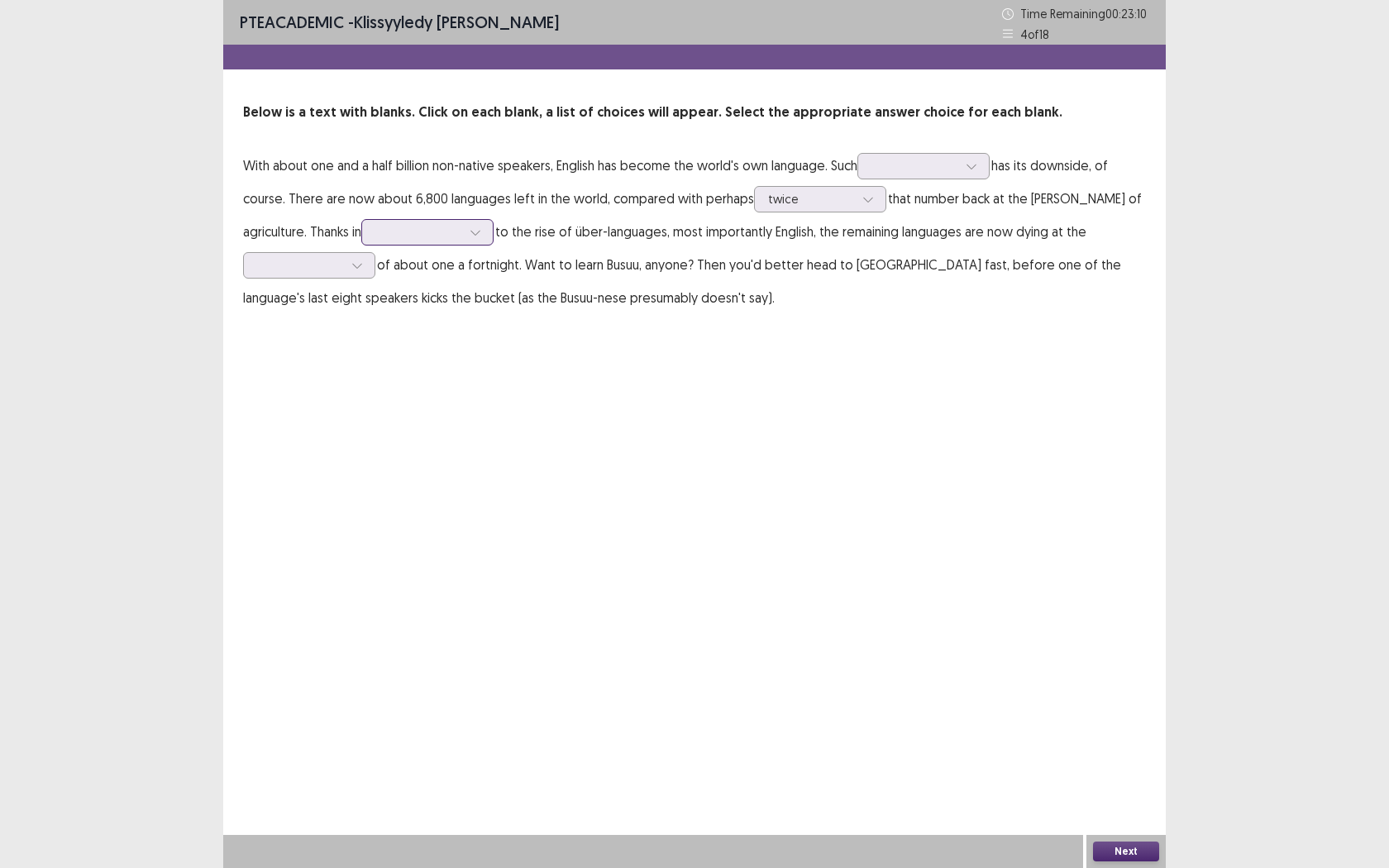
click at [375, 240] on div at bounding box center [418, 232] width 86 height 16
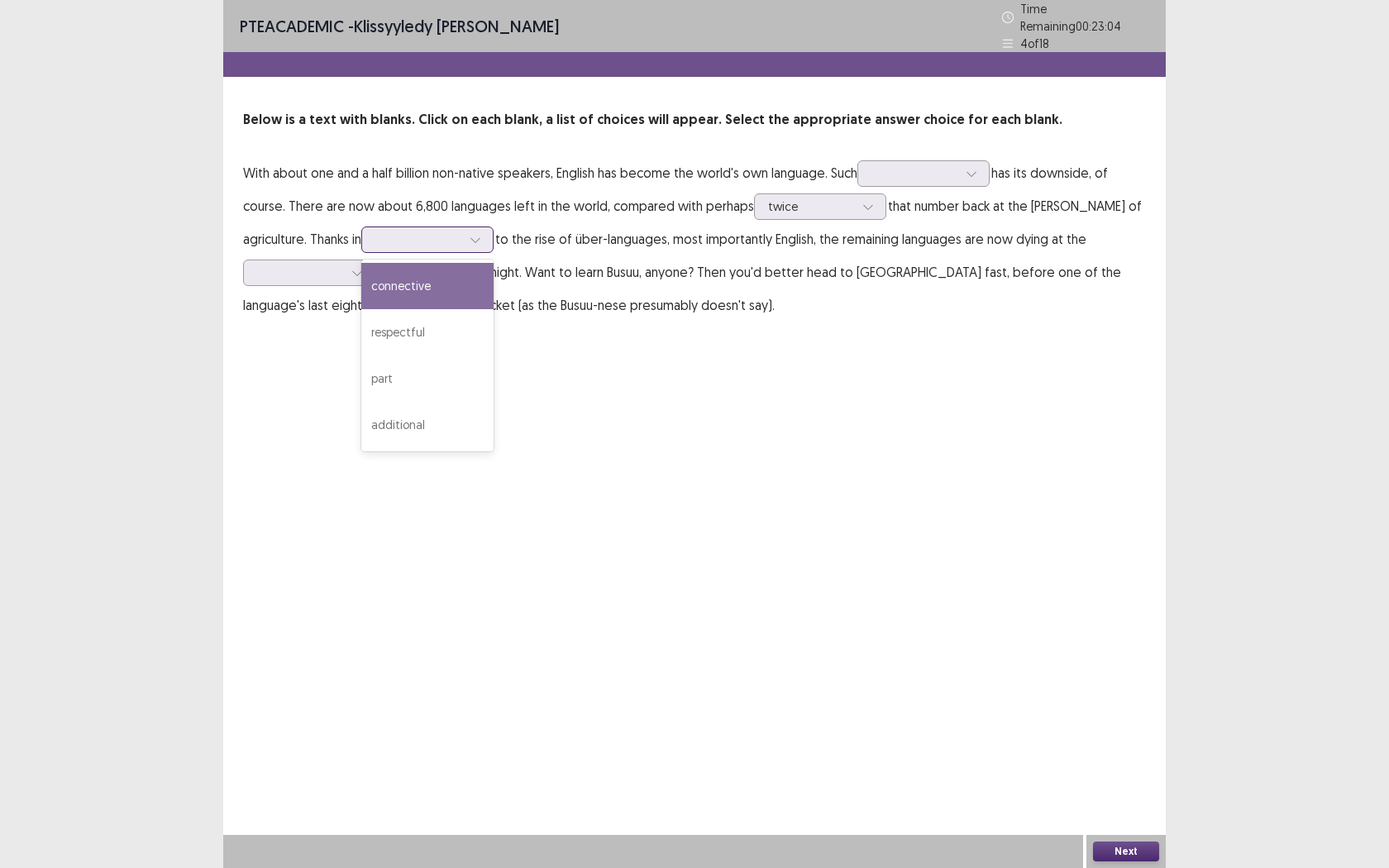
click at [361, 286] on div "connective" at bounding box center [427, 286] width 132 height 46
click at [286, 267] on div at bounding box center [300, 272] width 86 height 16
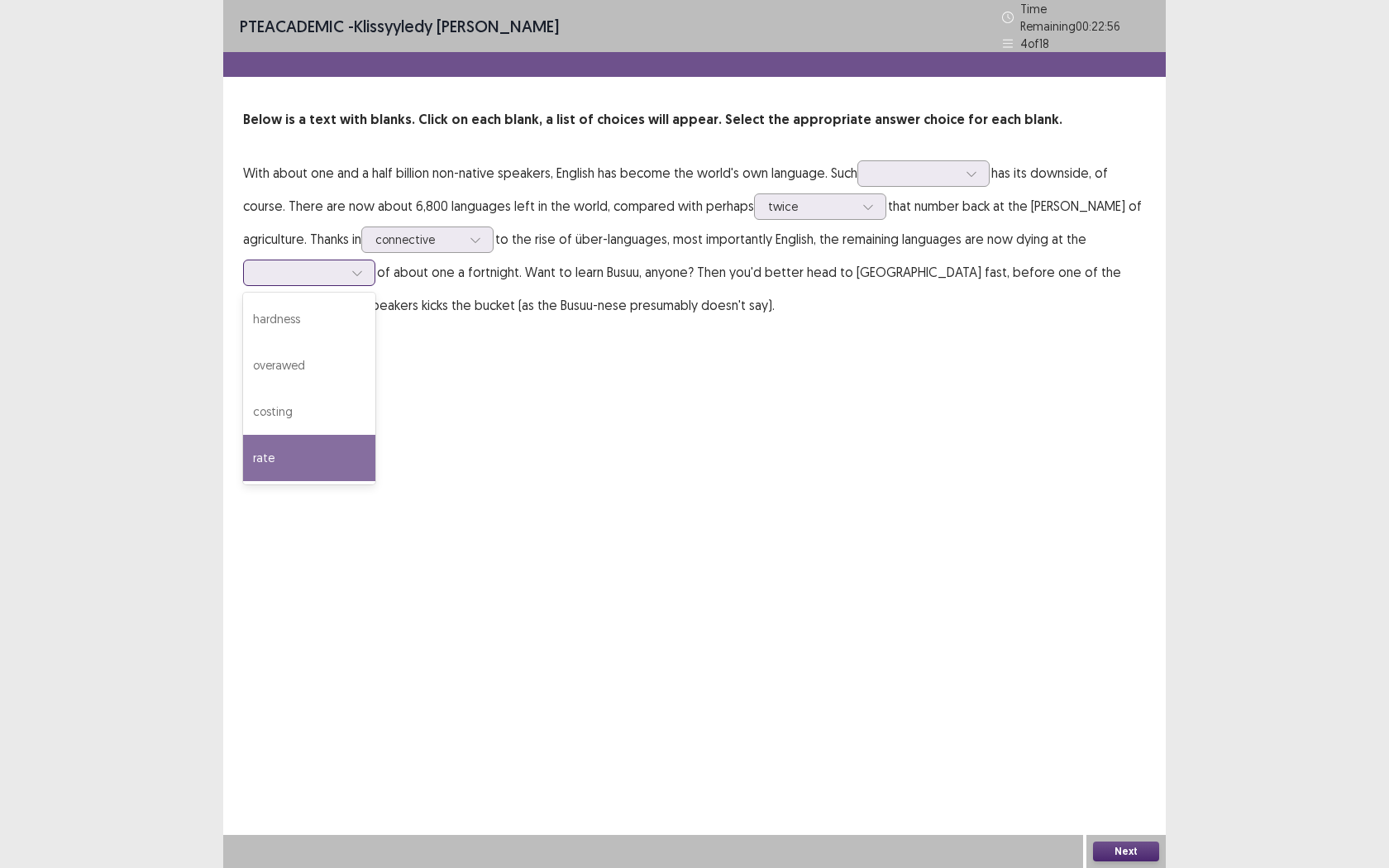
click at [328, 460] on div "rate" at bounding box center [309, 458] width 132 height 46
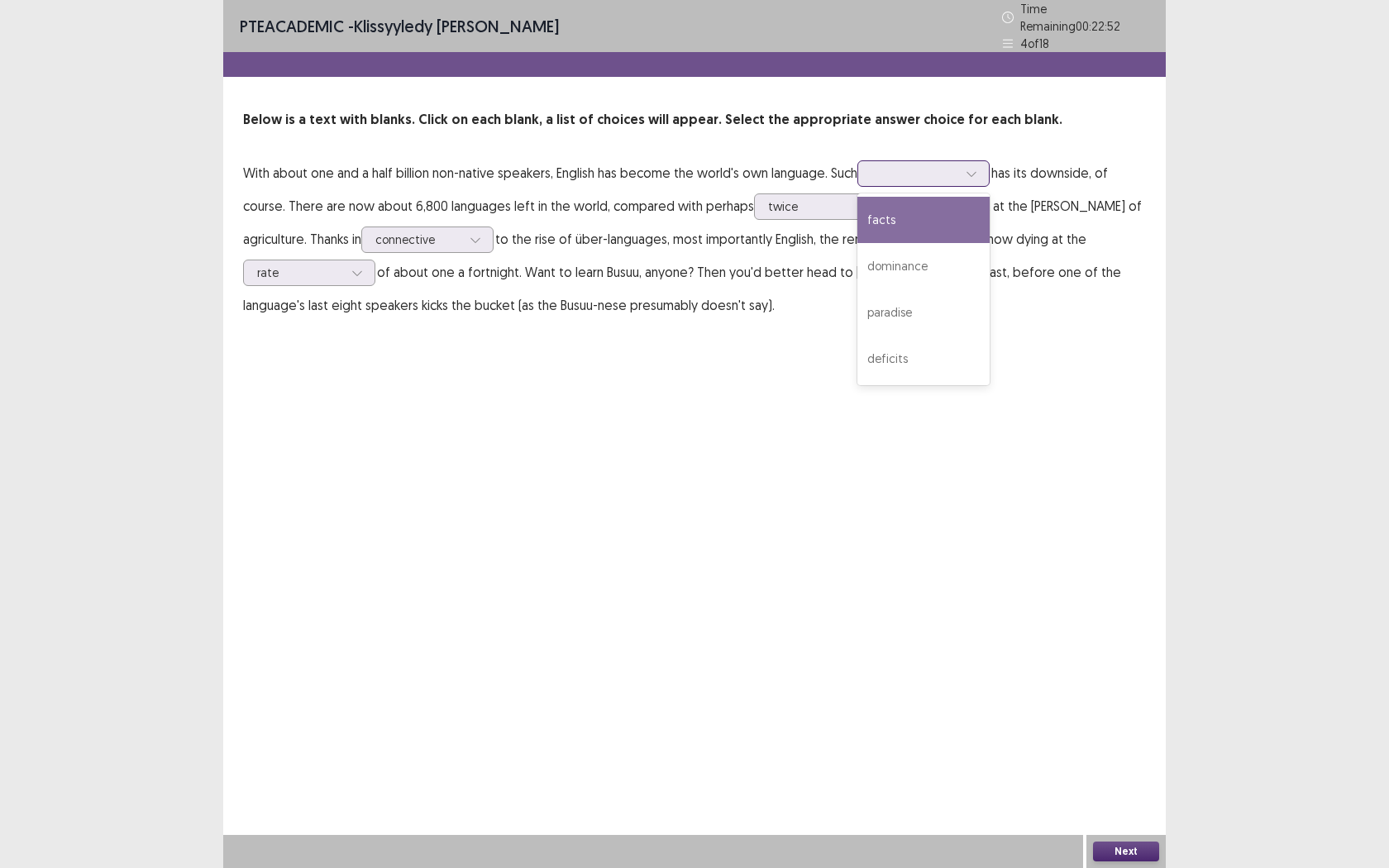
click at [908, 171] on div at bounding box center [913, 173] width 86 height 16
click at [969, 217] on div "facts" at bounding box center [924, 219] width 132 height 46
click at [957, 170] on div at bounding box center [913, 173] width 86 height 16
click at [1046, 418] on div "PTE academic - Klissyyledy [PERSON_NAME] Time Remaining 00 : 22 : 44 4 of 18 Be…" at bounding box center [694, 434] width 943 height 868
click at [1101, 684] on button "Next" at bounding box center [1126, 851] width 66 height 20
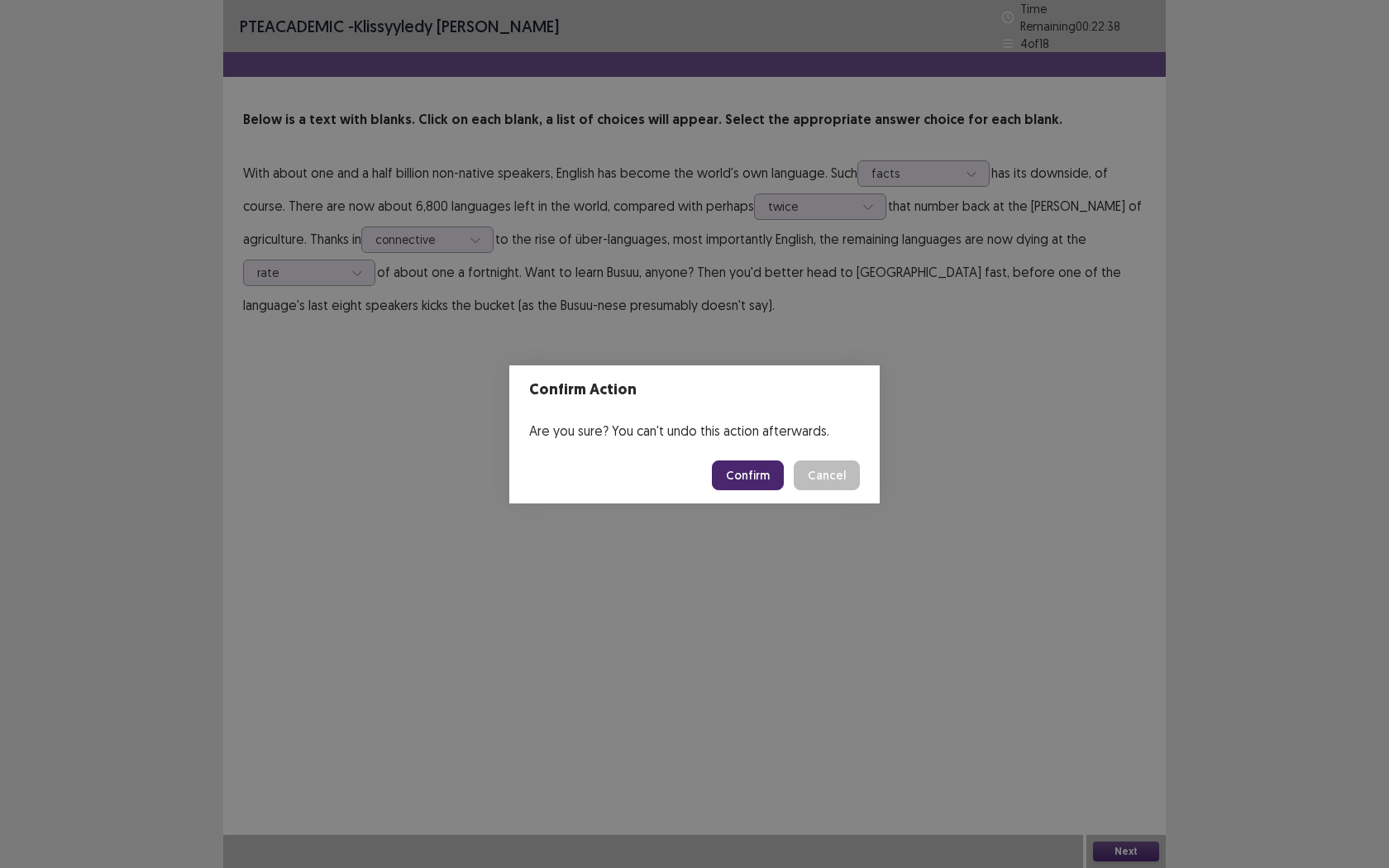
click at [762, 479] on button "Confirm" at bounding box center [748, 475] width 72 height 29
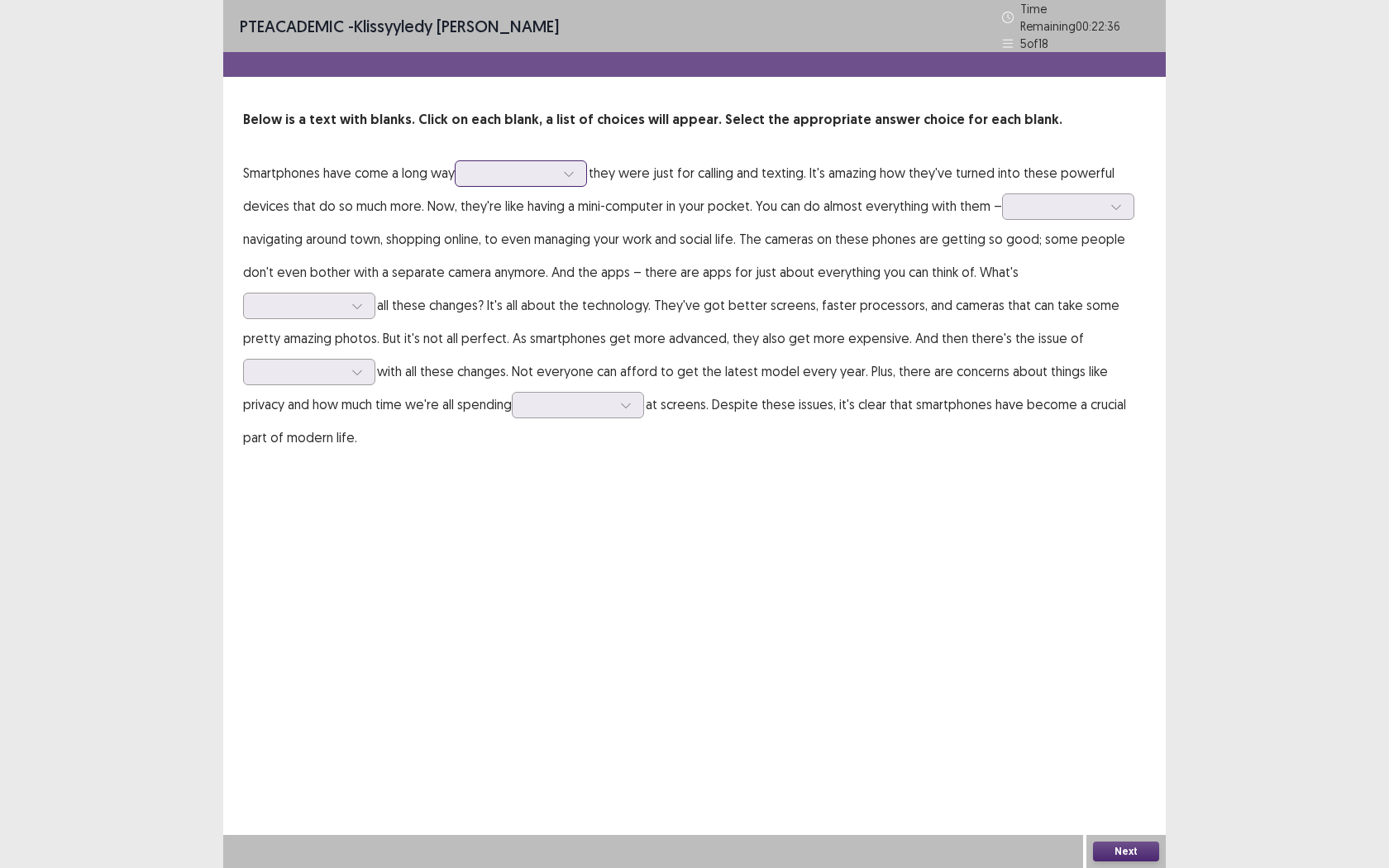
click at [514, 176] on div at bounding box center [512, 173] width 89 height 19
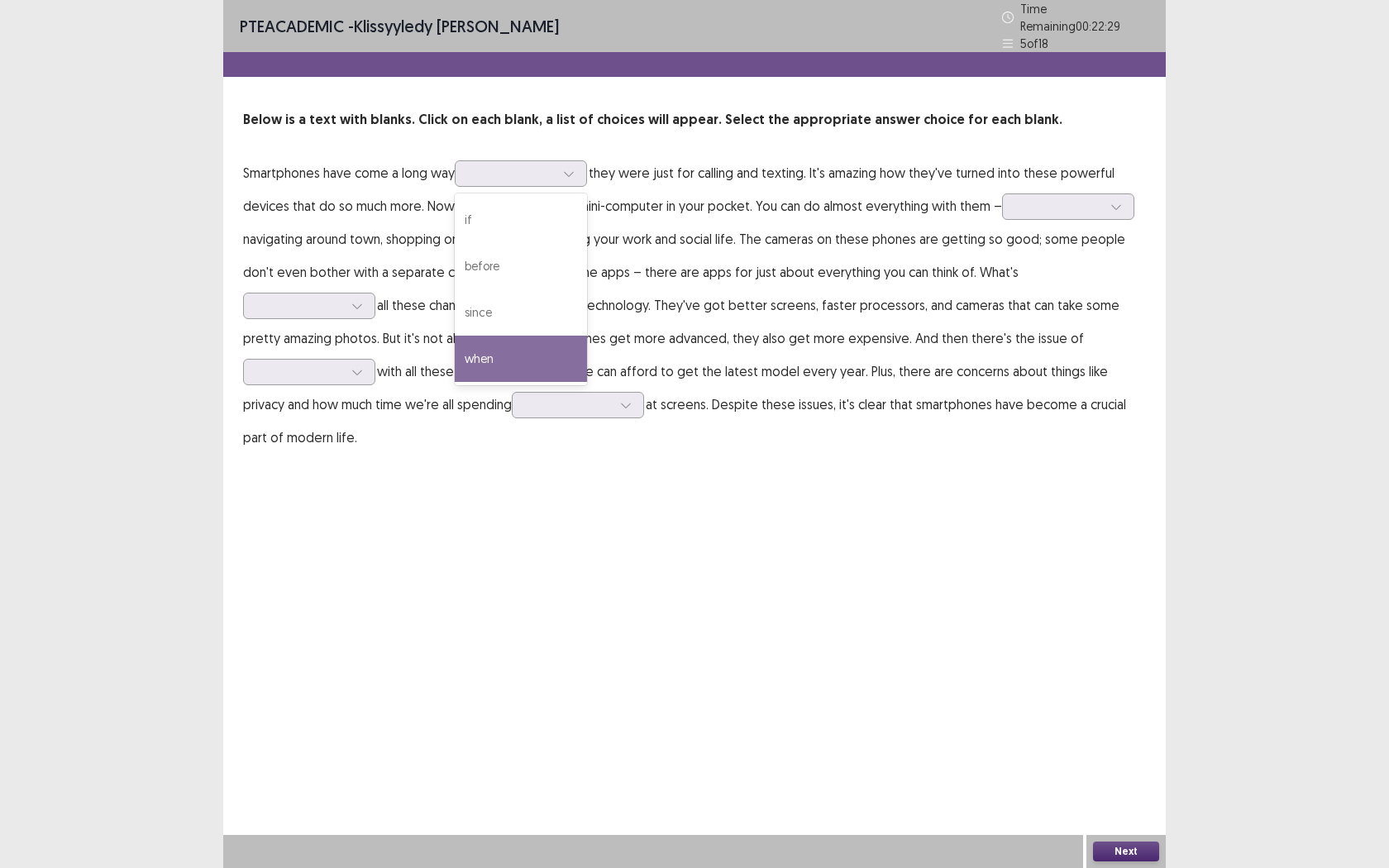
click at [746, 505] on div "PTE academic - Klissyyledy [PERSON_NAME] Time Remaining 00 : 22 : 29 5 of 18 Be…" at bounding box center [694, 434] width 943 height 868
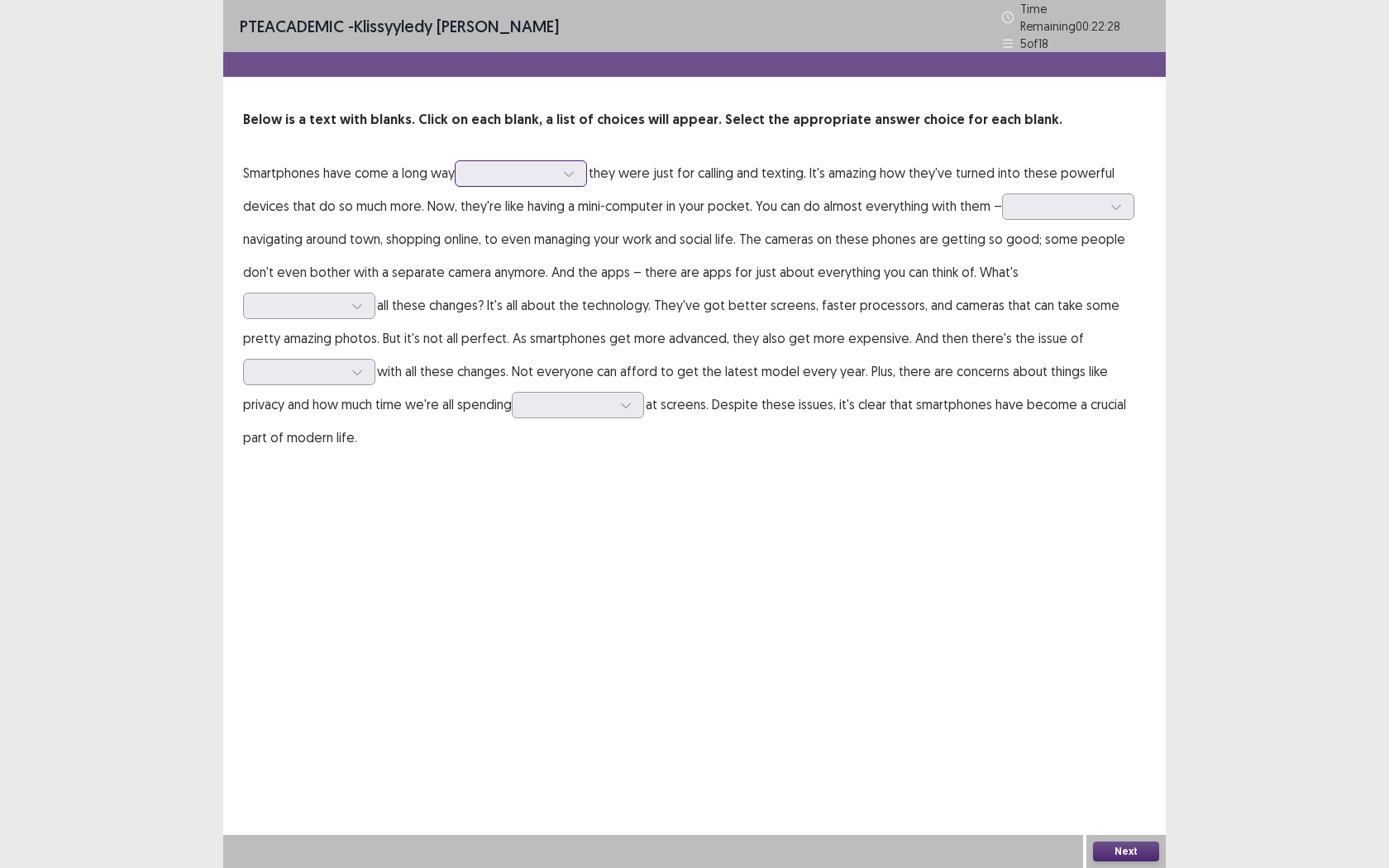
click at [506, 172] on div at bounding box center [512, 173] width 86 height 16
click at [523, 266] on div "before" at bounding box center [521, 266] width 132 height 46
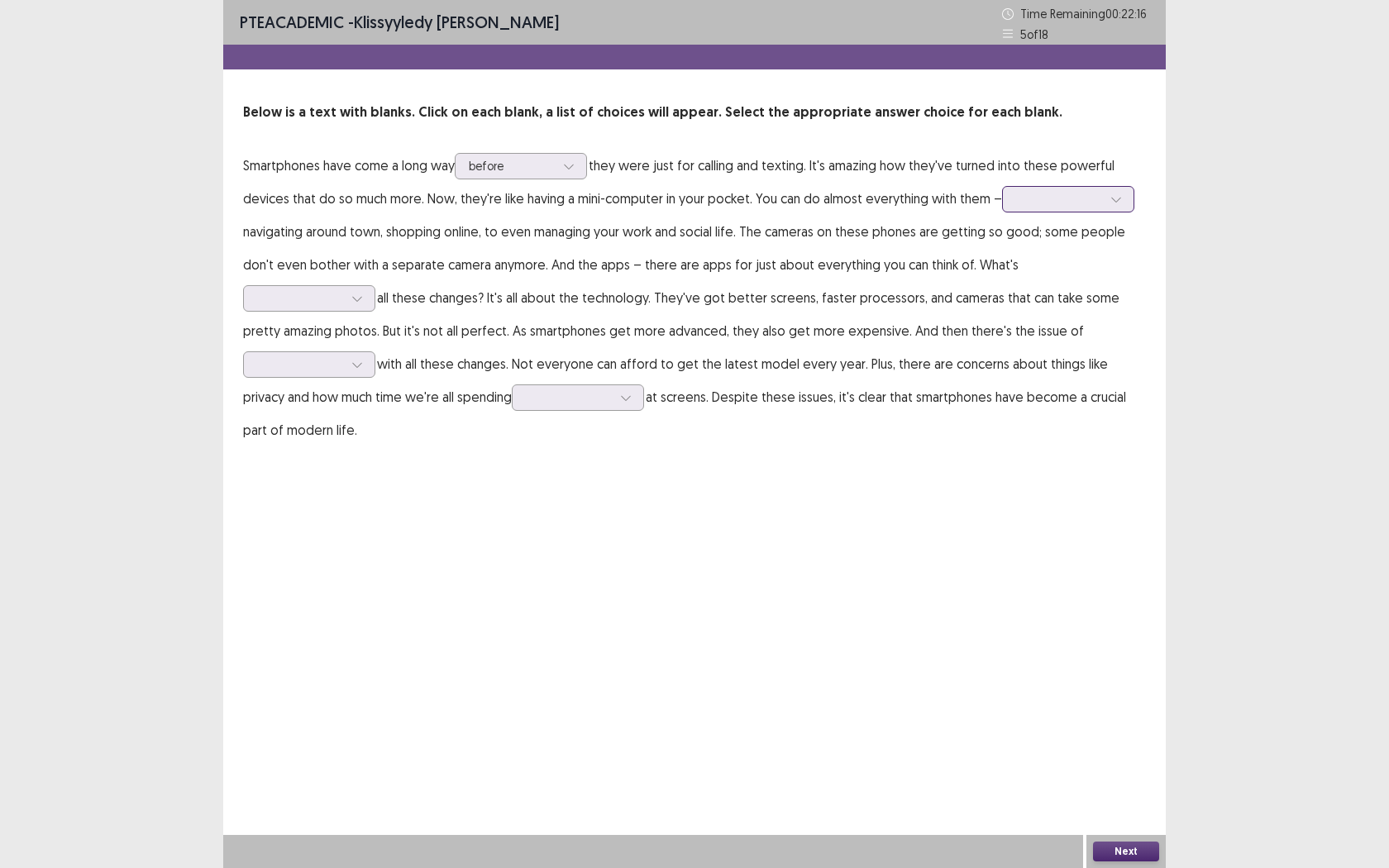
click at [1027, 204] on div at bounding box center [1058, 199] width 86 height 16
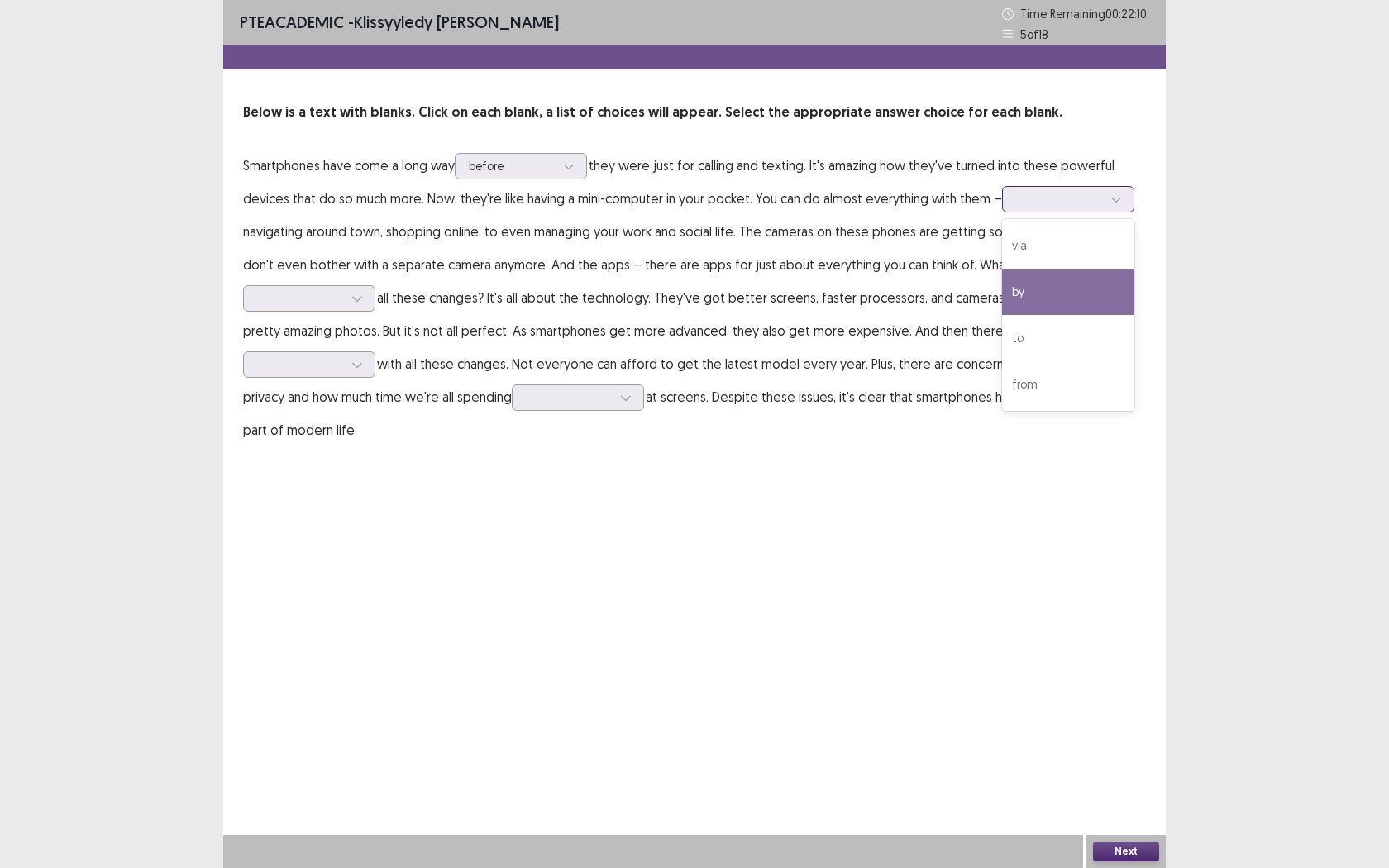
click at [1073, 295] on div "by" at bounding box center [1068, 291] width 132 height 46
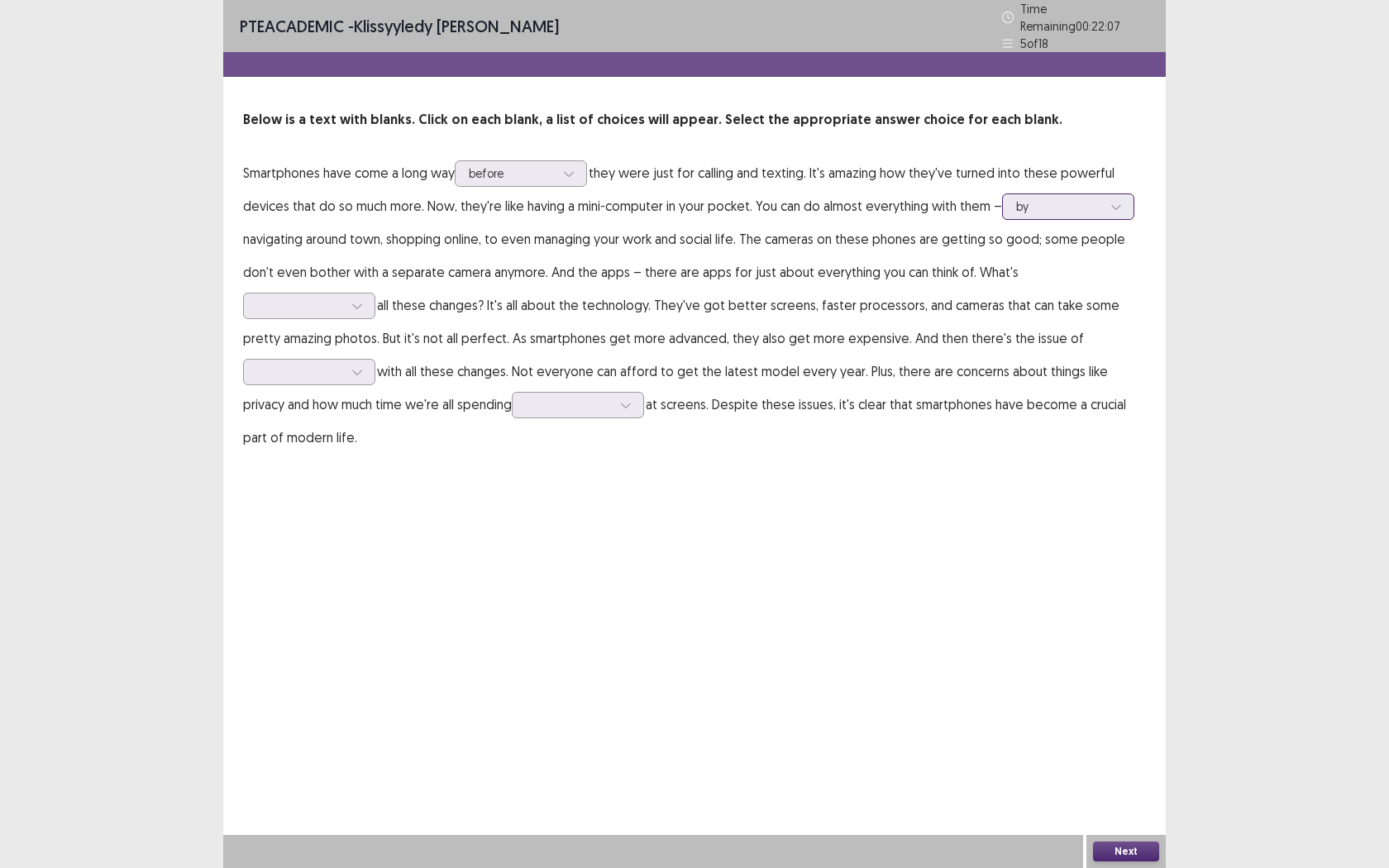
click at [1041, 200] on div at bounding box center [1058, 206] width 86 height 16
click at [1238, 448] on div "PTE academic - Klissyyledy [PERSON_NAME] Time Remaining 00 : 22 : 05 5 of 18 Be…" at bounding box center [694, 434] width 1389 height 868
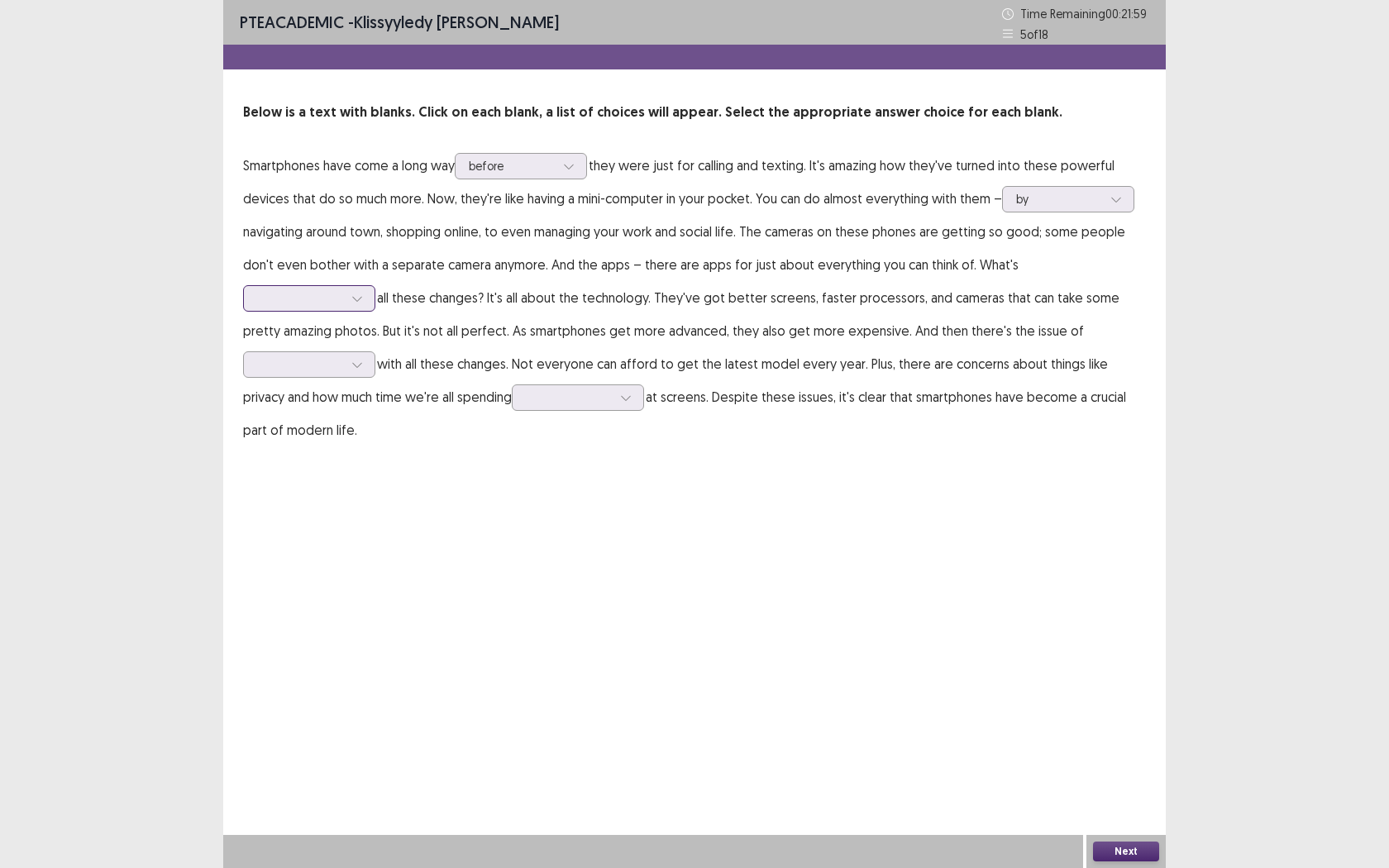
click at [345, 288] on div at bounding box center [300, 298] width 89 height 19
click at [1068, 545] on div "PTE academic - Klissyyledy [PERSON_NAME] Time Remaining 00 : 21 : 58 5 of 18 Be…" at bounding box center [694, 434] width 943 height 868
click at [343, 290] on div at bounding box center [300, 298] width 86 height 16
click at [375, 321] on div "hindering" at bounding box center [309, 344] width 132 height 46
click at [343, 290] on div at bounding box center [300, 298] width 86 height 16
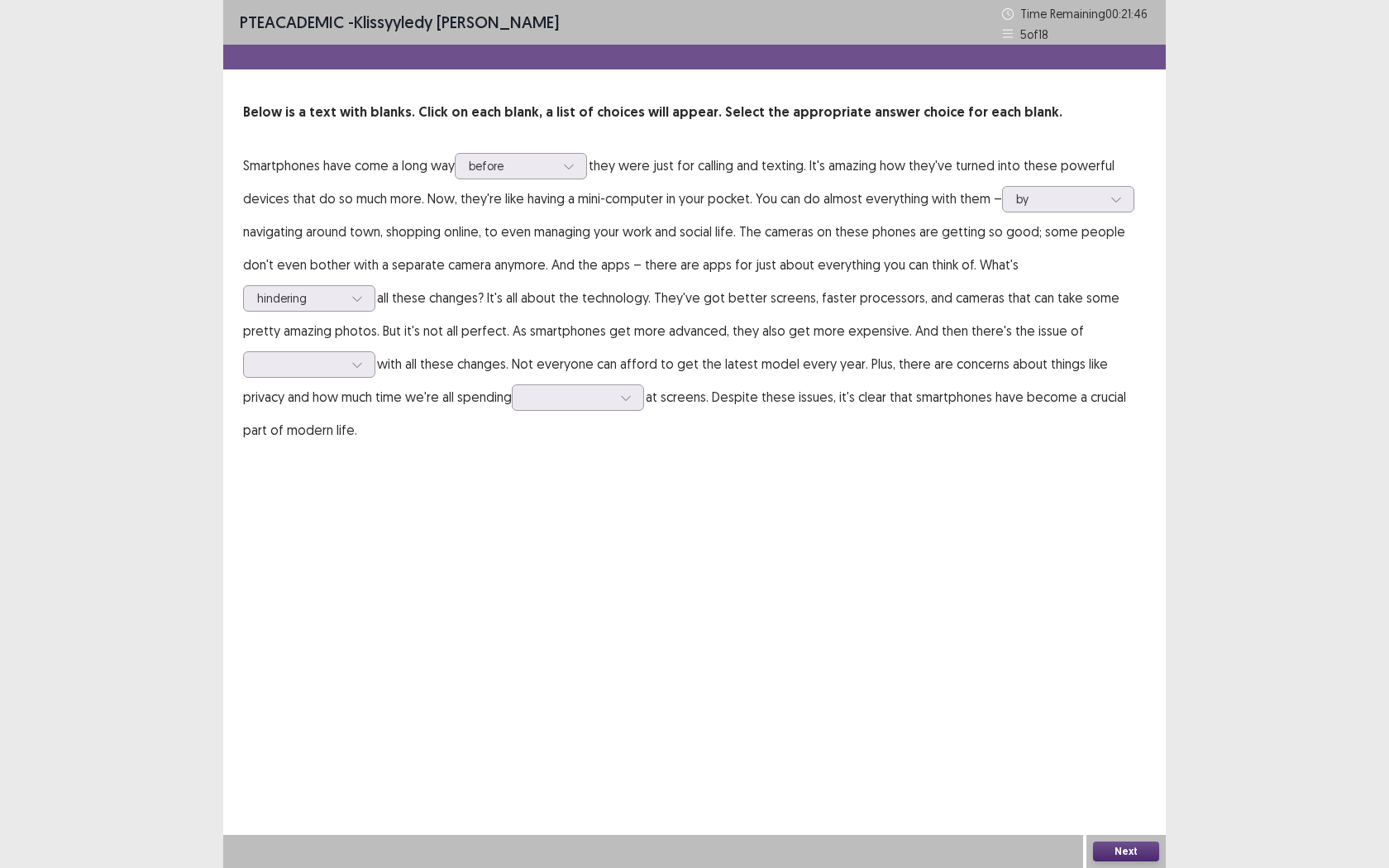
click at [1056, 543] on div "PTE academic - Klissyyledy [PERSON_NAME] Time Remaining 00 : 21 : 46 5 of 18 Be…" at bounding box center [694, 434] width 943 height 868
click at [343, 356] on div at bounding box center [300, 364] width 86 height 16
click at [375, 388] on div "keeping up" at bounding box center [309, 410] width 132 height 46
click at [524, 403] on div at bounding box center [568, 397] width 89 height 19
click at [512, 443] on div "glancing" at bounding box center [578, 443] width 132 height 46
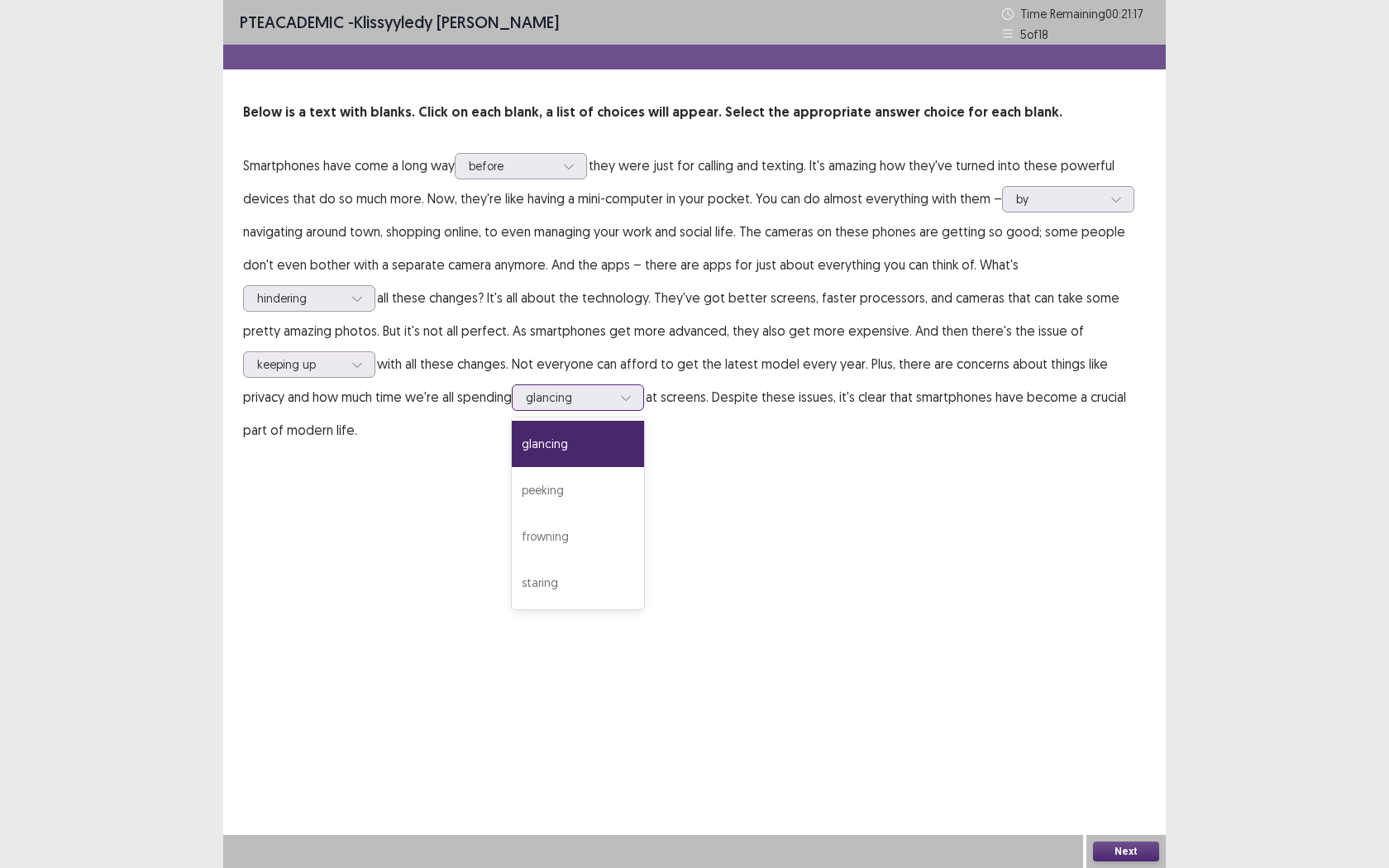
click at [526, 403] on div at bounding box center [568, 397] width 86 height 16
click at [512, 593] on div "staring" at bounding box center [578, 582] width 132 height 46
click at [1132, 684] on button "Next" at bounding box center [1126, 851] width 66 height 20
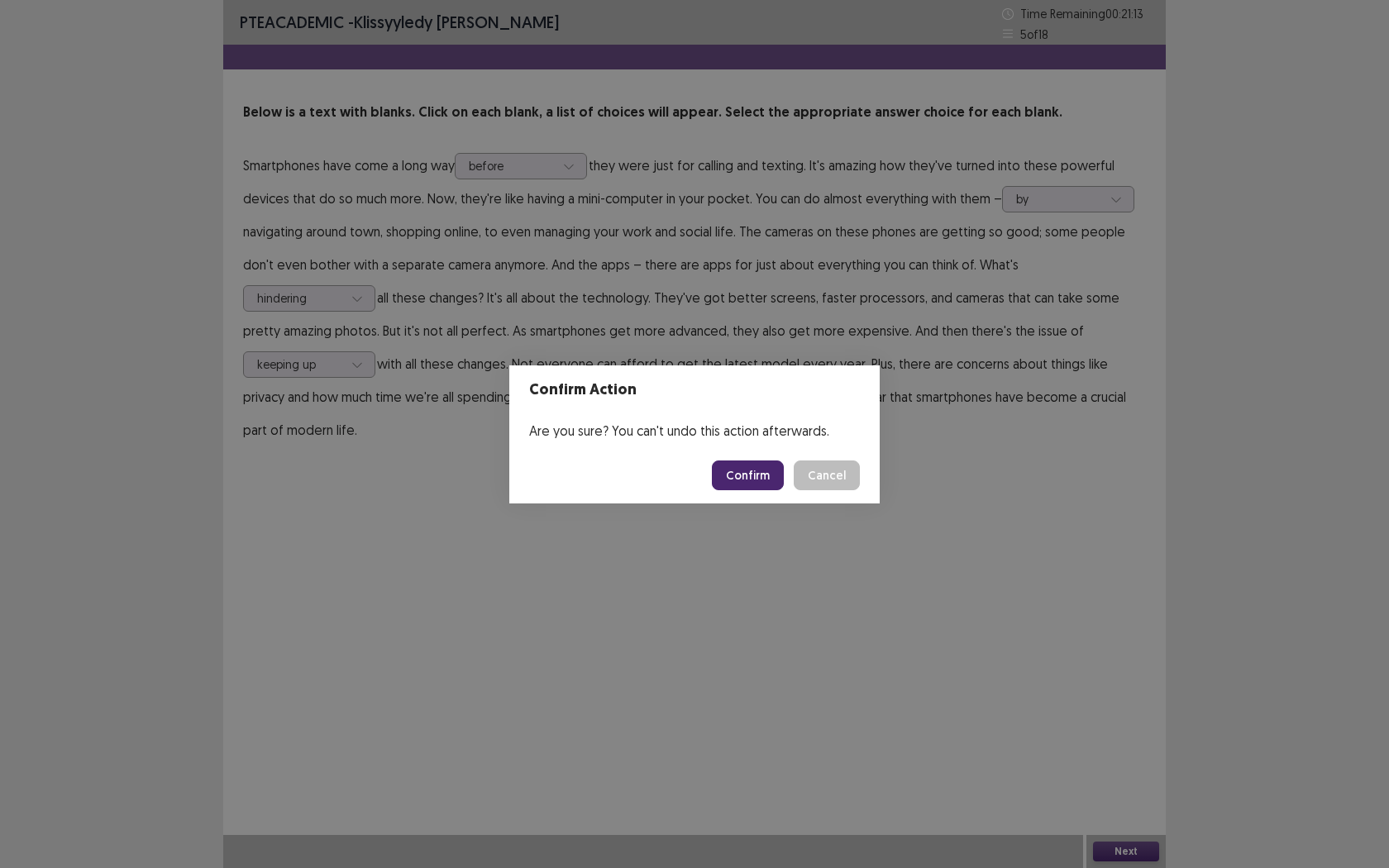
click at [751, 474] on button "Confirm" at bounding box center [748, 475] width 72 height 29
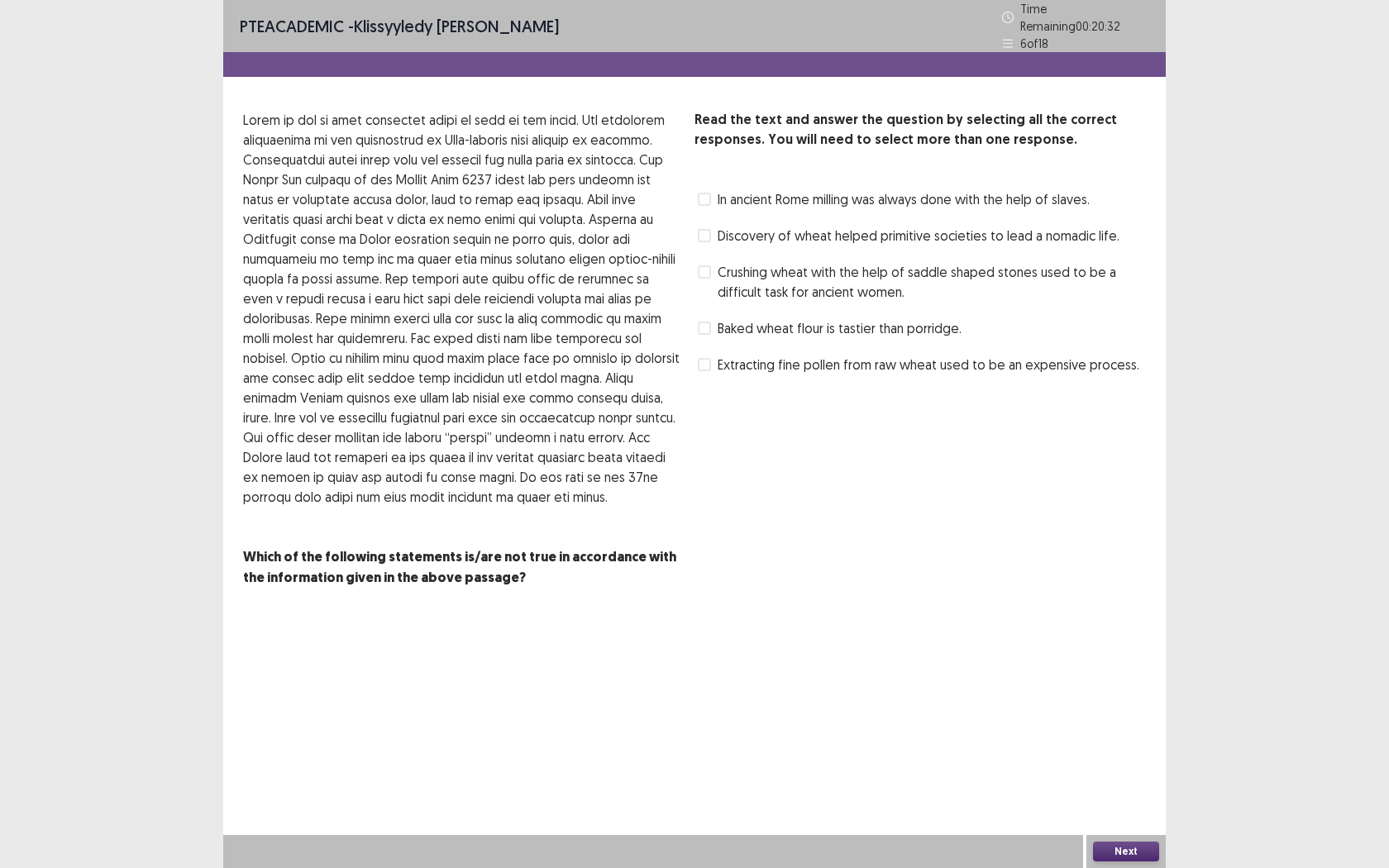
click at [701, 321] on span at bounding box center [704, 328] width 13 height 13
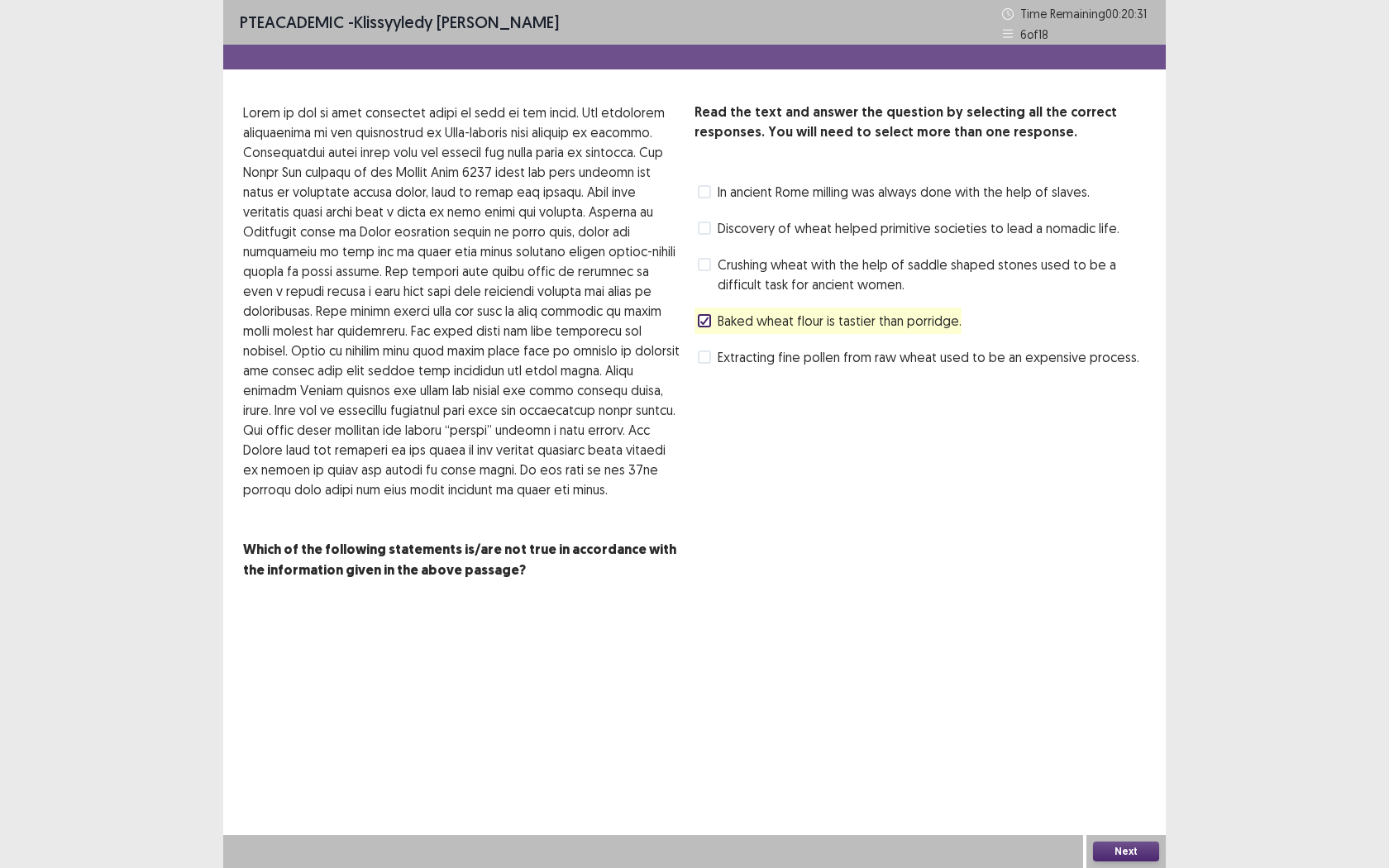
click at [1154, 684] on button "Next" at bounding box center [1126, 851] width 66 height 20
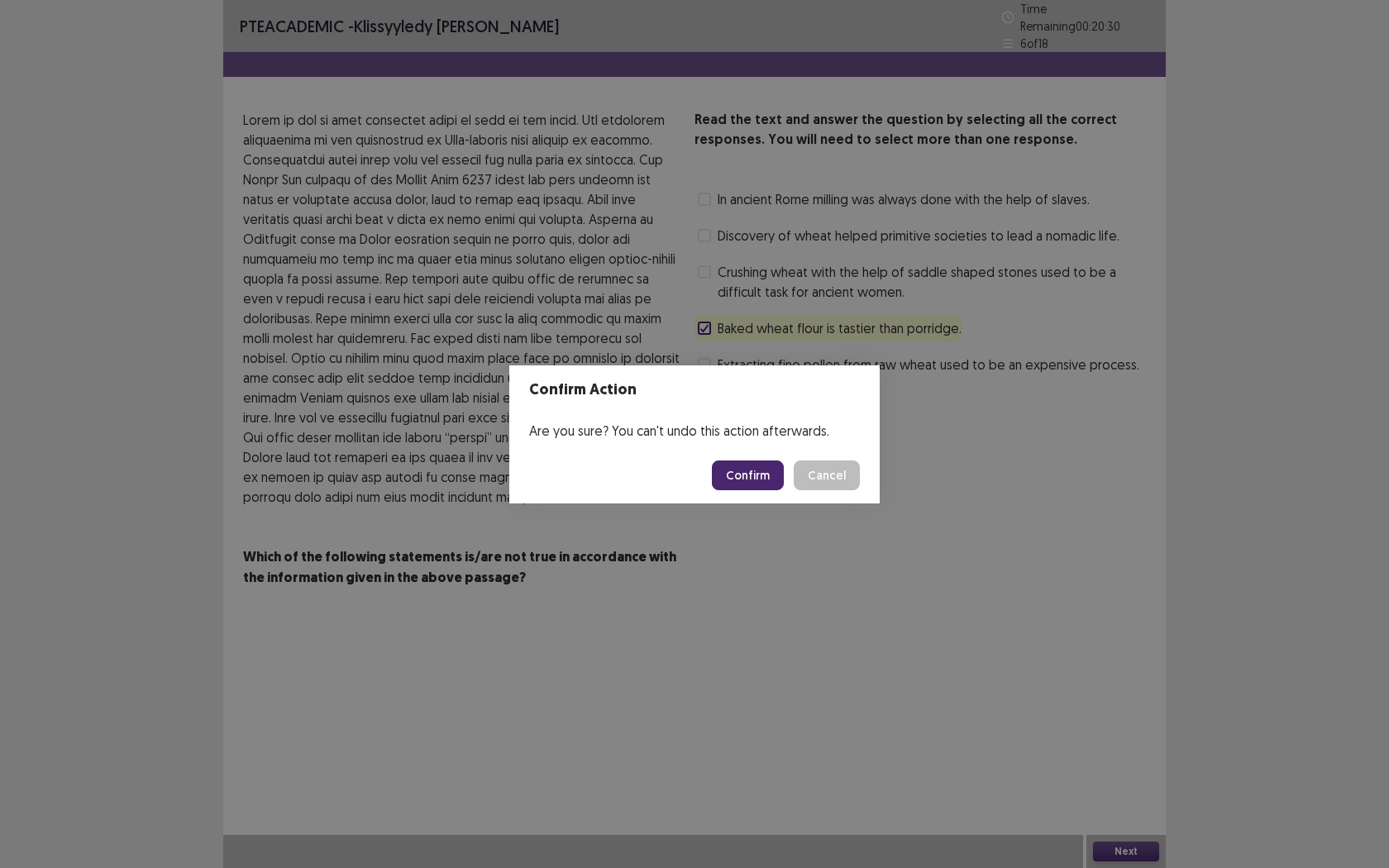
click at [757, 461] on button "Confirm" at bounding box center [748, 475] width 72 height 29
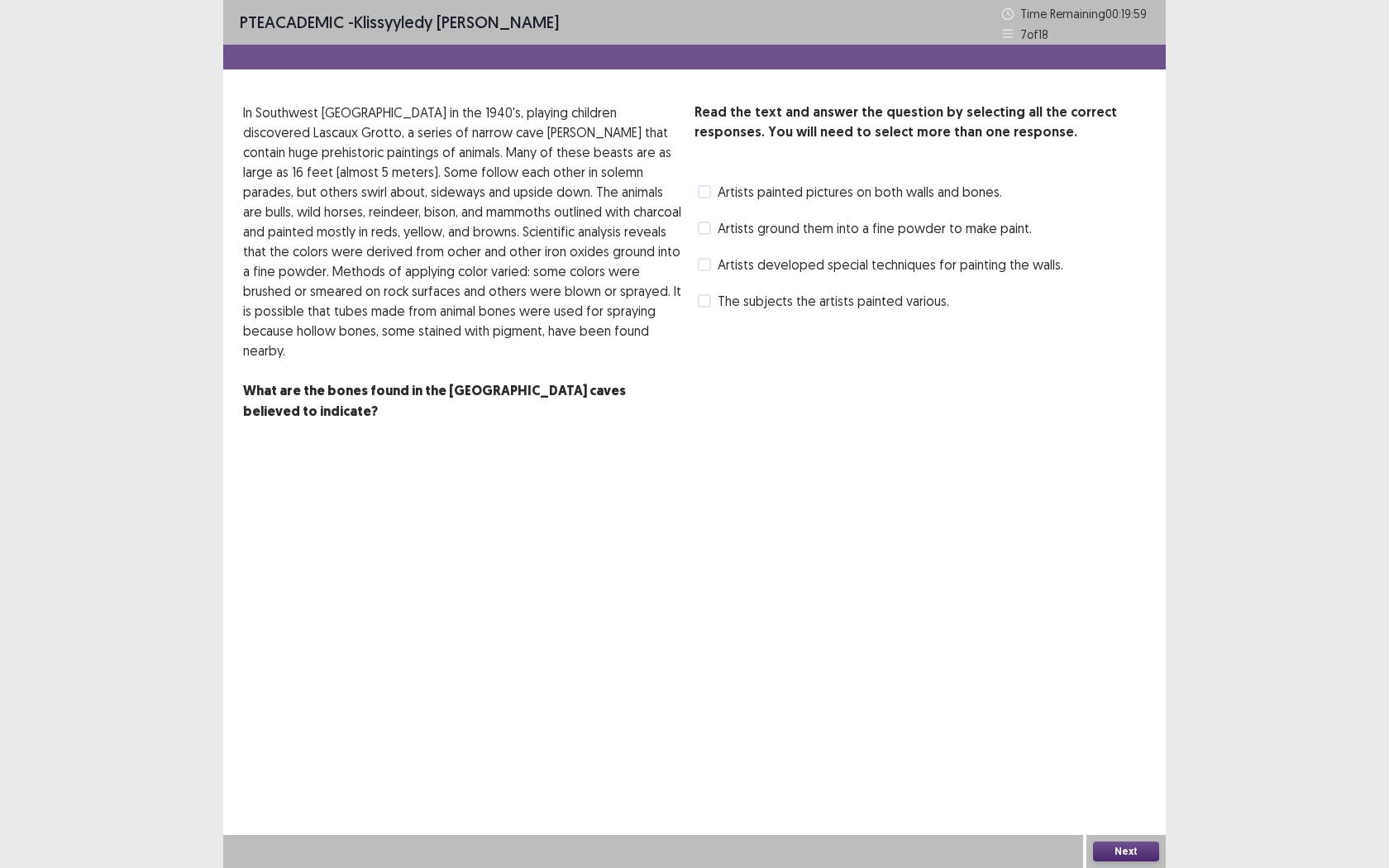
click at [703, 227] on span at bounding box center [704, 228] width 13 height 13
click at [1146, 684] on button "Next" at bounding box center [1126, 851] width 66 height 20
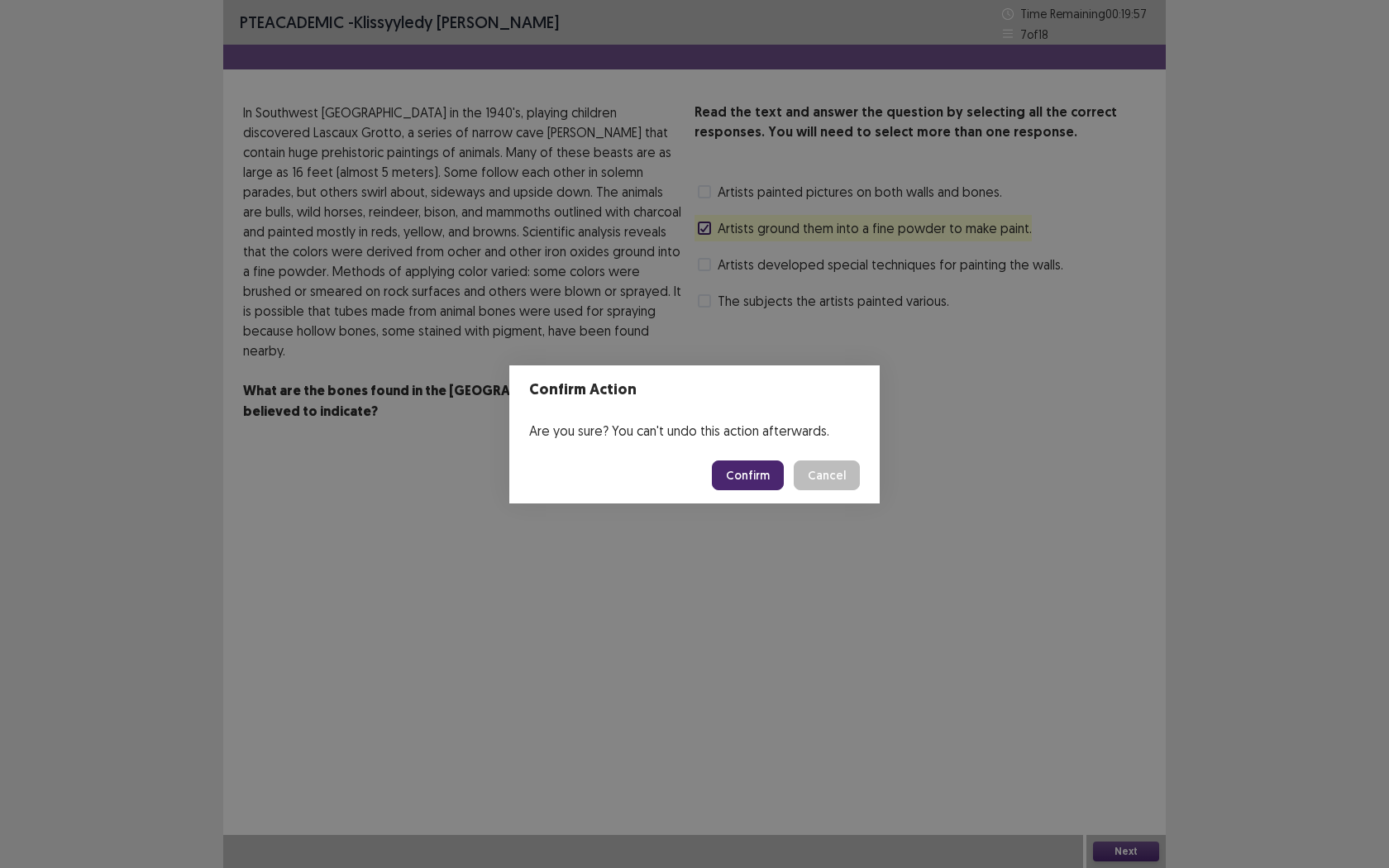
click at [760, 483] on button "Confirm" at bounding box center [748, 475] width 72 height 29
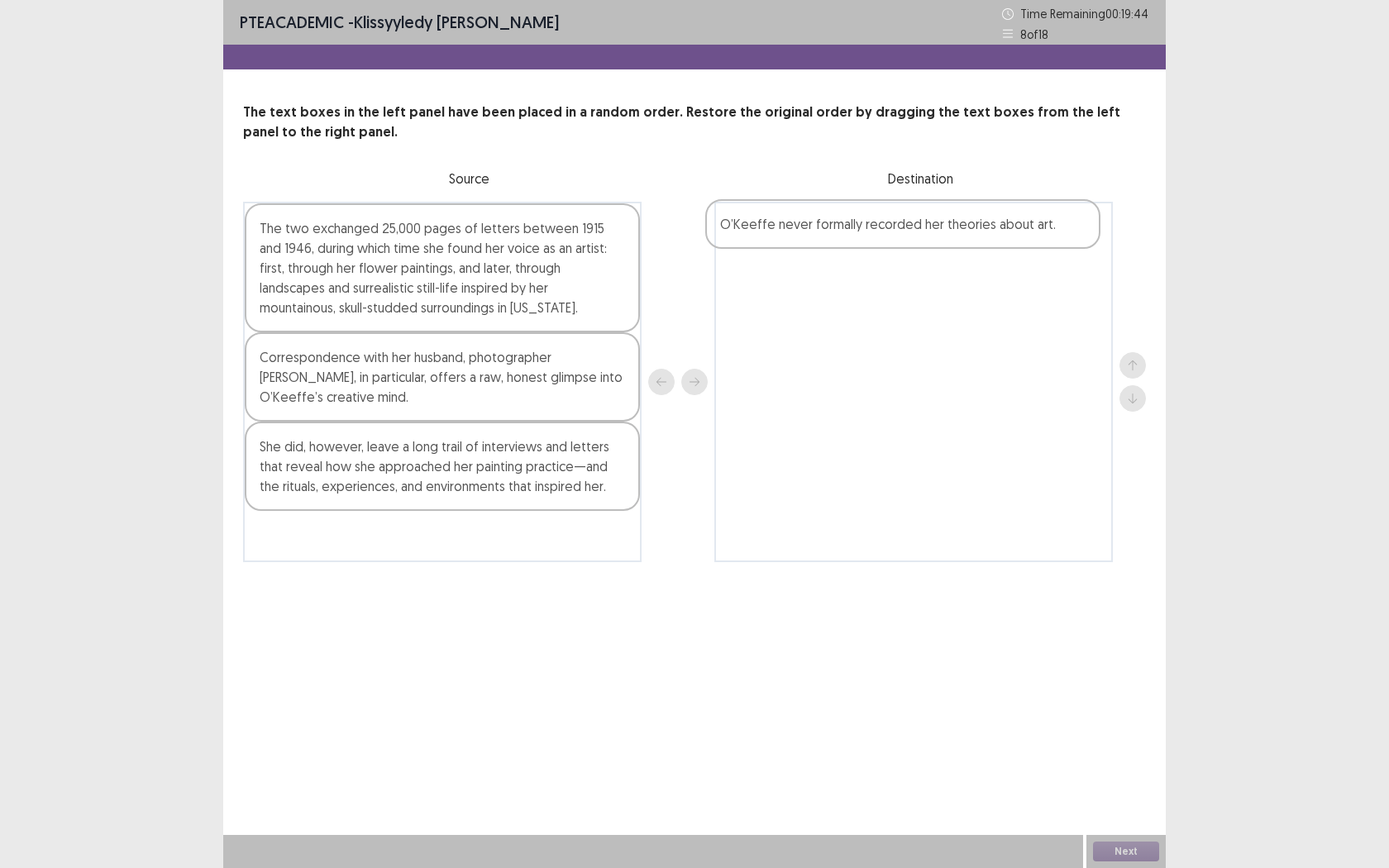
drag, startPoint x: 453, startPoint y: 373, endPoint x: 924, endPoint y: 235, distance: 490.8
click at [924, 235] on div "The two exchanged 25,000 pages of letters between 1915 and 1946, during which t…" at bounding box center [694, 381] width 903 height 360
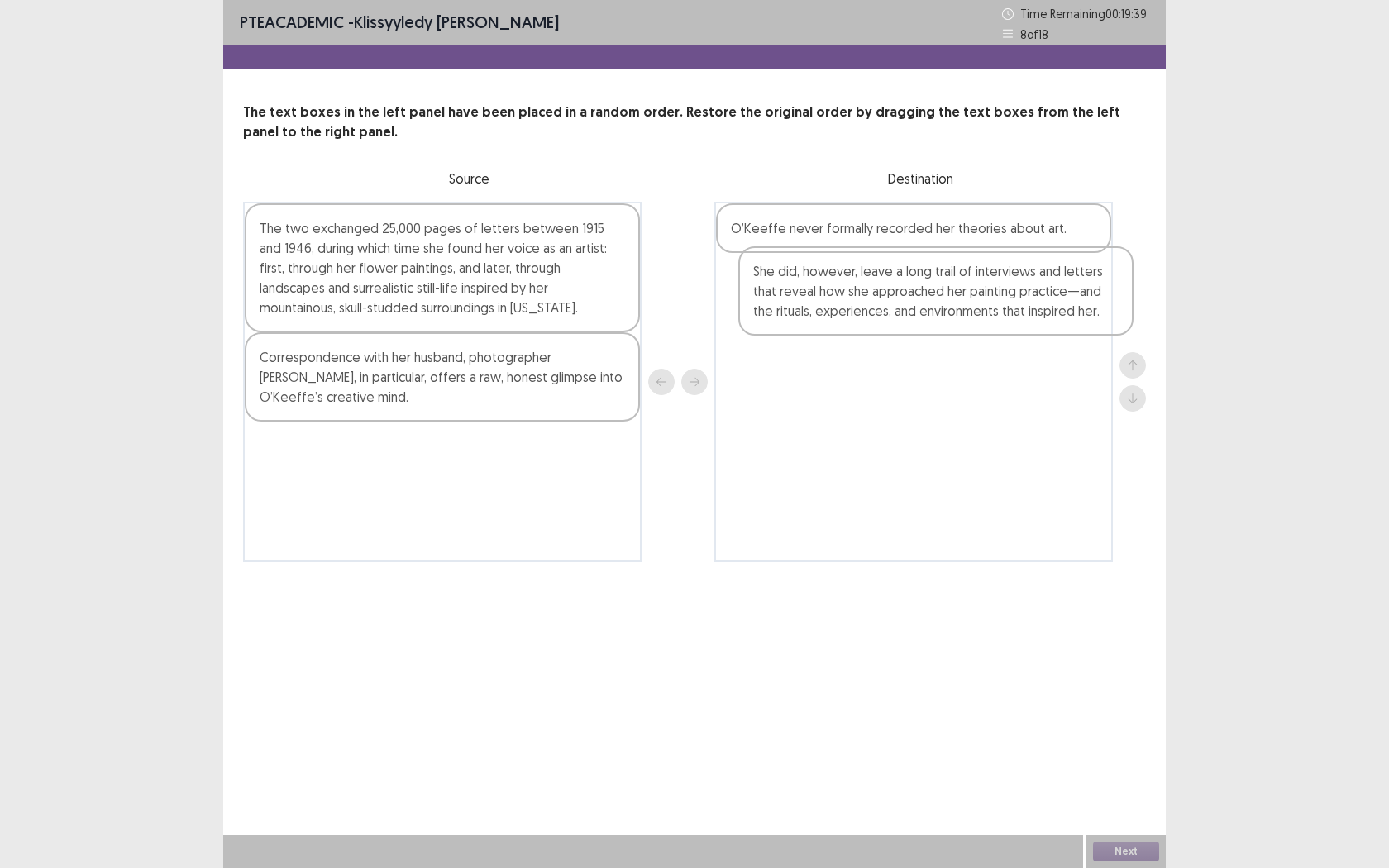
drag, startPoint x: 463, startPoint y: 477, endPoint x: 963, endPoint y: 299, distance: 530.7
click at [963, 299] on div "The two exchanged 25,000 pages of letters between 1915 and 1946, during which t…" at bounding box center [694, 381] width 903 height 360
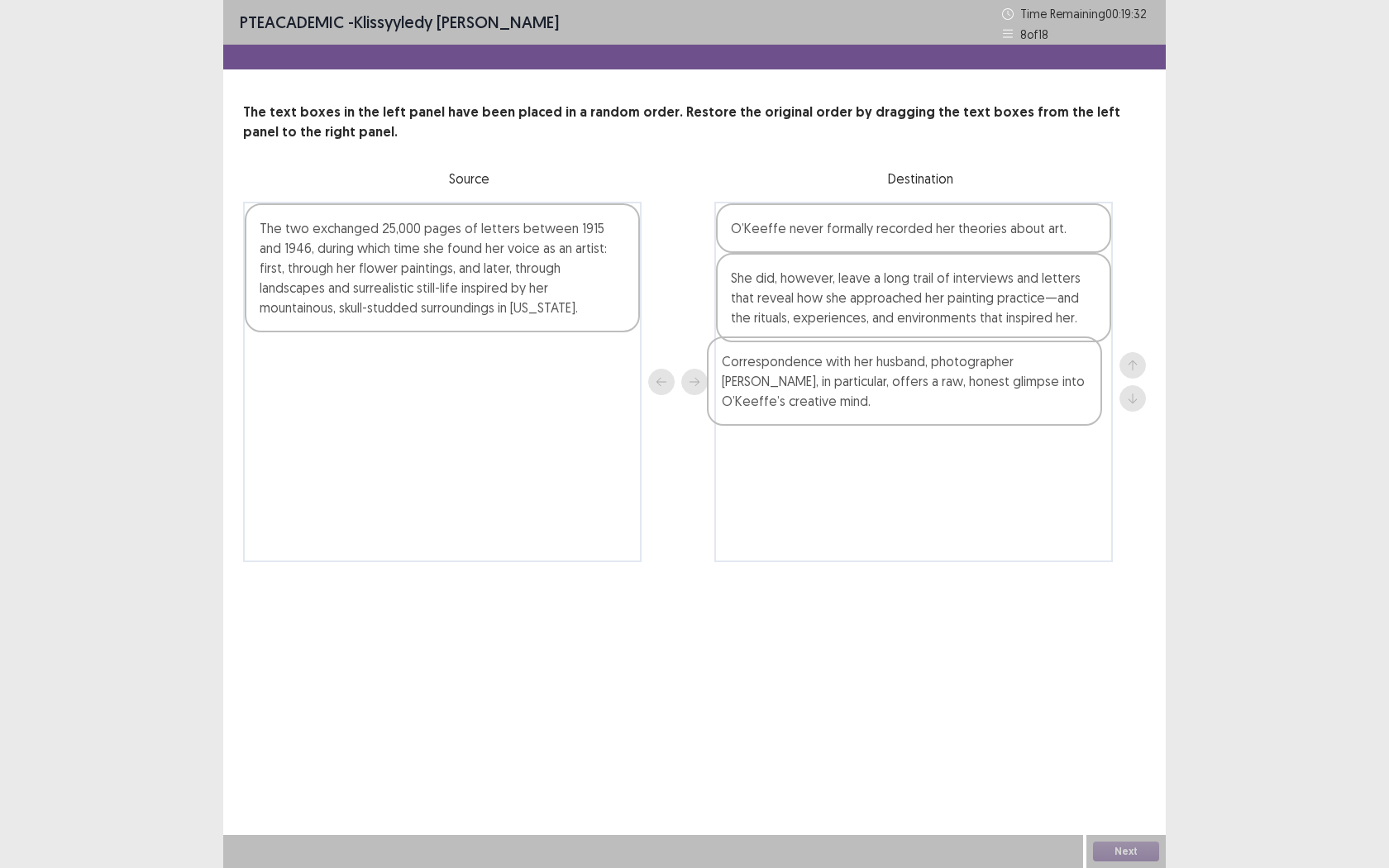
drag, startPoint x: 414, startPoint y: 402, endPoint x: 883, endPoint y: 405, distance: 469.0
click at [883, 405] on div "The two exchanged 25,000 pages of letters between 1915 and 1946, during which t…" at bounding box center [694, 381] width 903 height 360
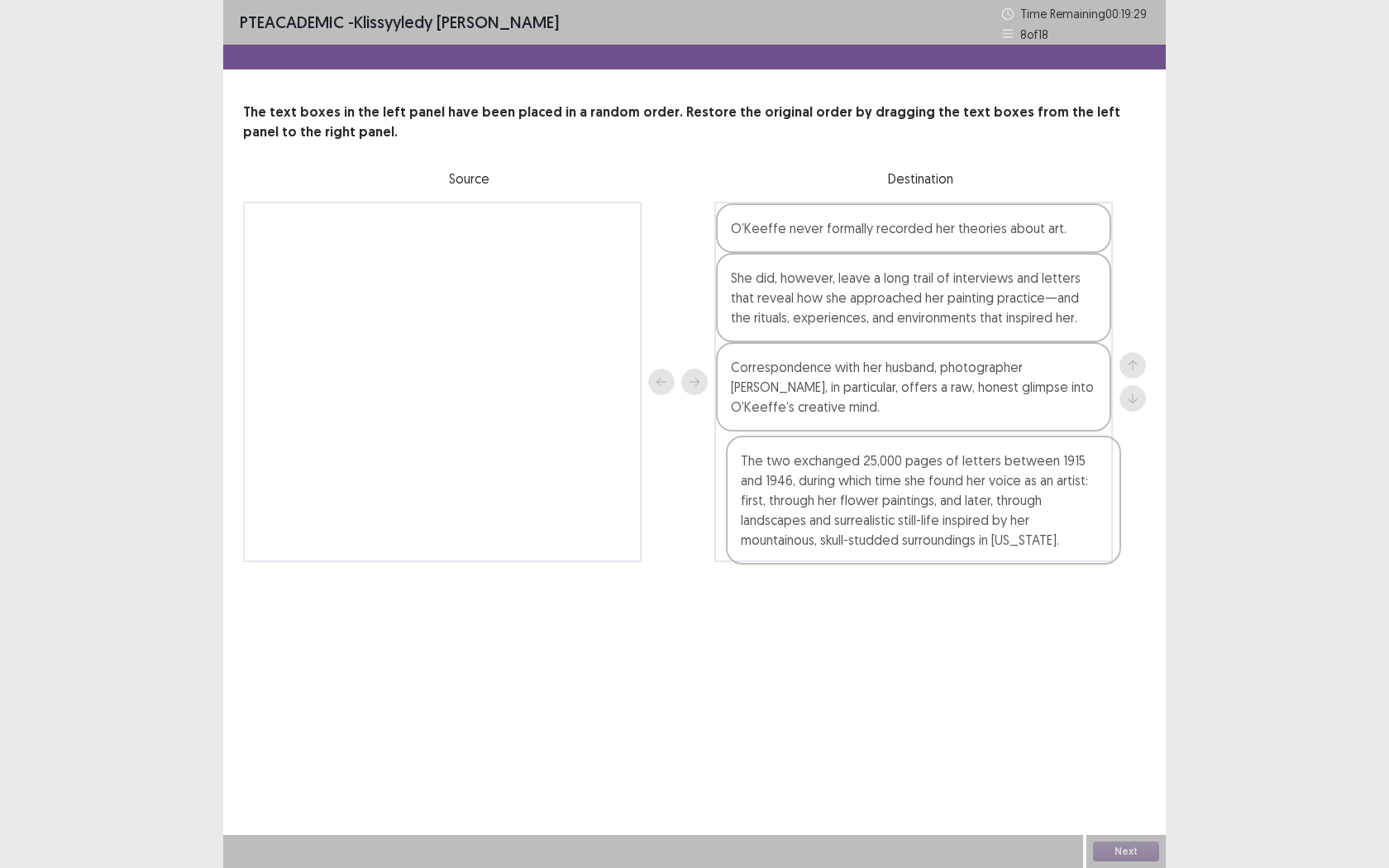
drag, startPoint x: 387, startPoint y: 265, endPoint x: 876, endPoint y: 509, distance: 546.5
click at [875, 510] on div "The two exchanged 25,000 pages of letters between 1915 and 1946, during which t…" at bounding box center [694, 381] width 903 height 360
click at [1100, 684] on button "Next" at bounding box center [1126, 851] width 66 height 20
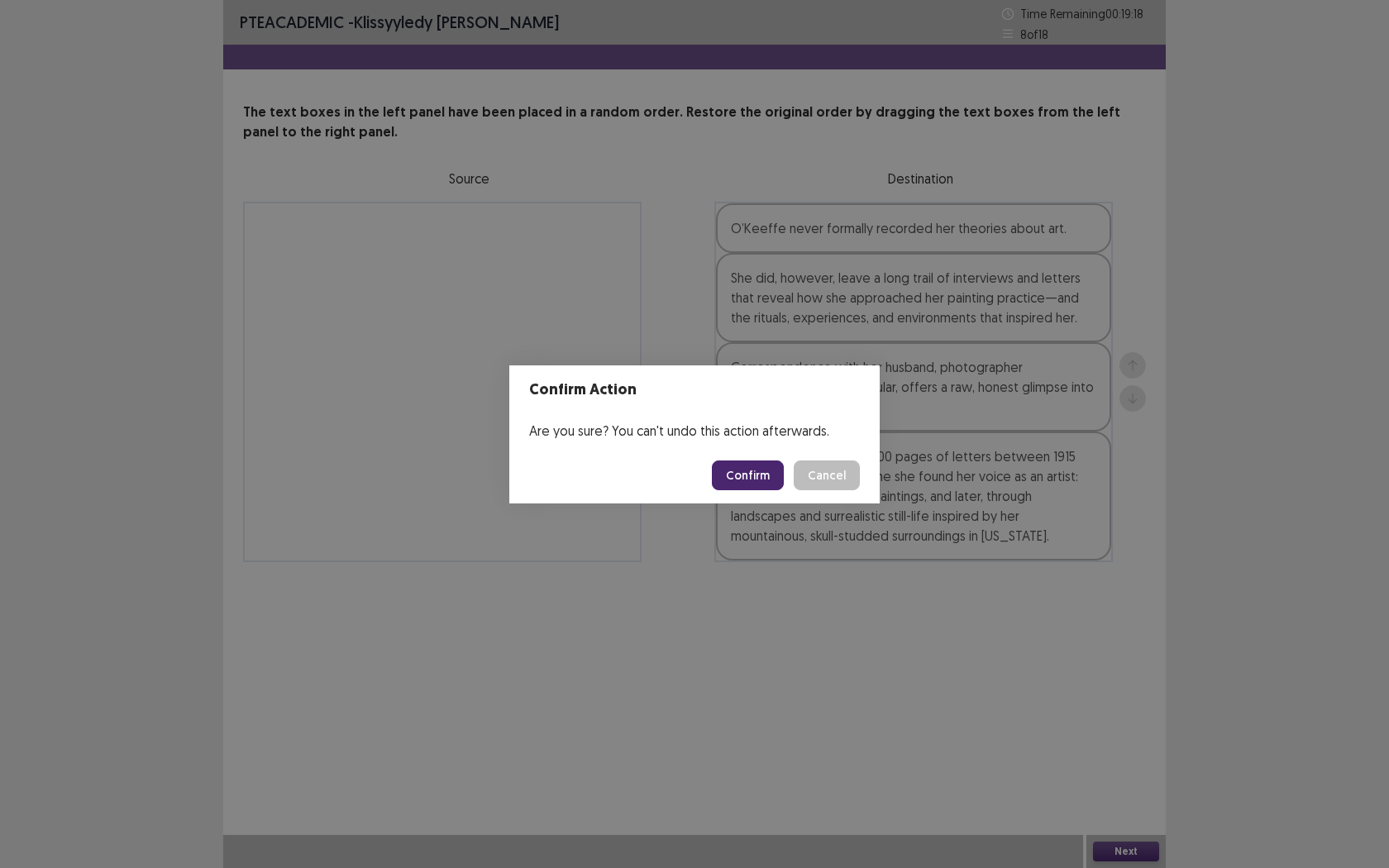
click at [758, 475] on button "Confirm" at bounding box center [748, 475] width 72 height 29
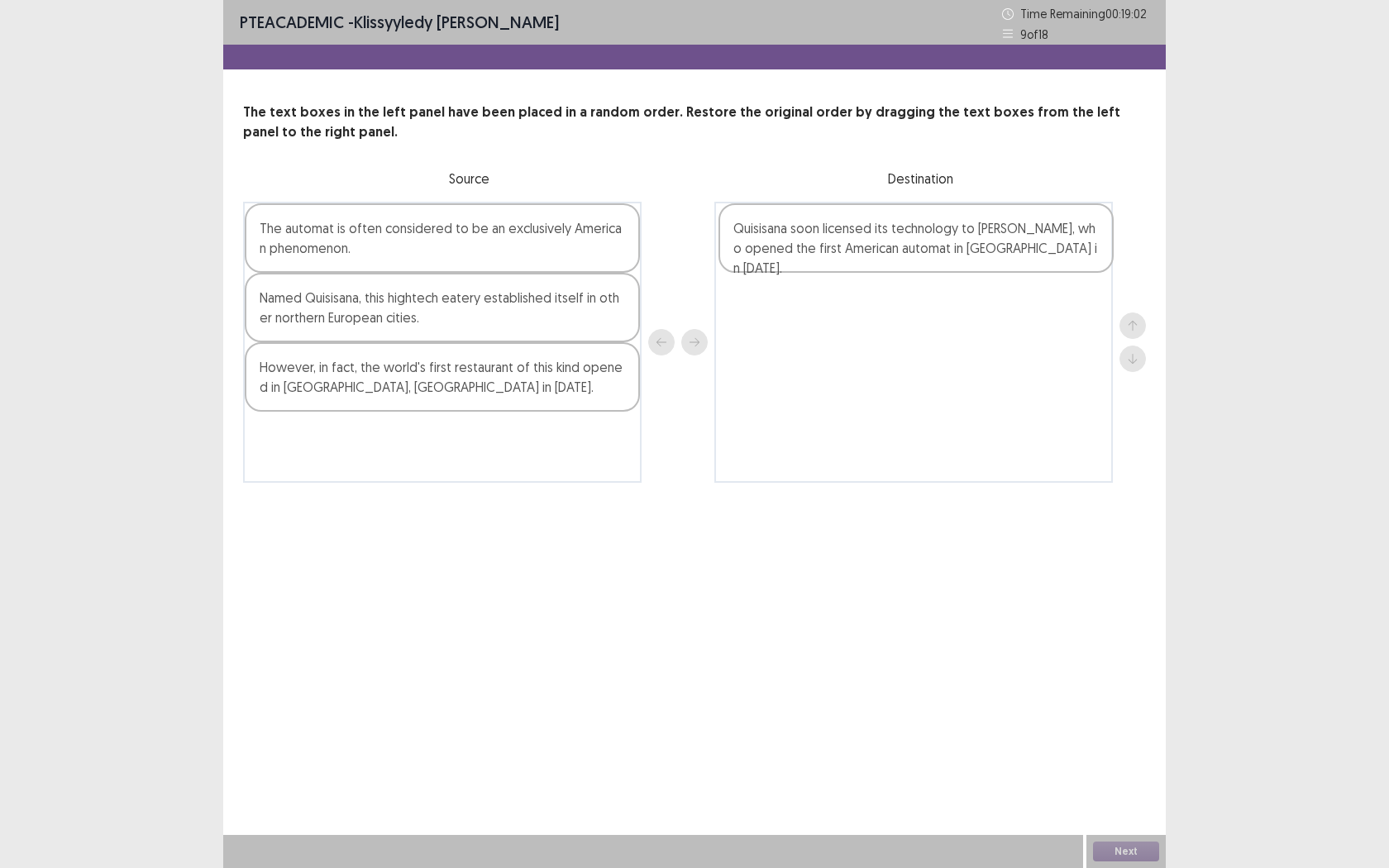
drag, startPoint x: 385, startPoint y: 389, endPoint x: 868, endPoint y: 248, distance: 503.2
click at [864, 248] on div "The automat is often considered to be an exclusively American phenomenon. Named…" at bounding box center [694, 341] width 903 height 281
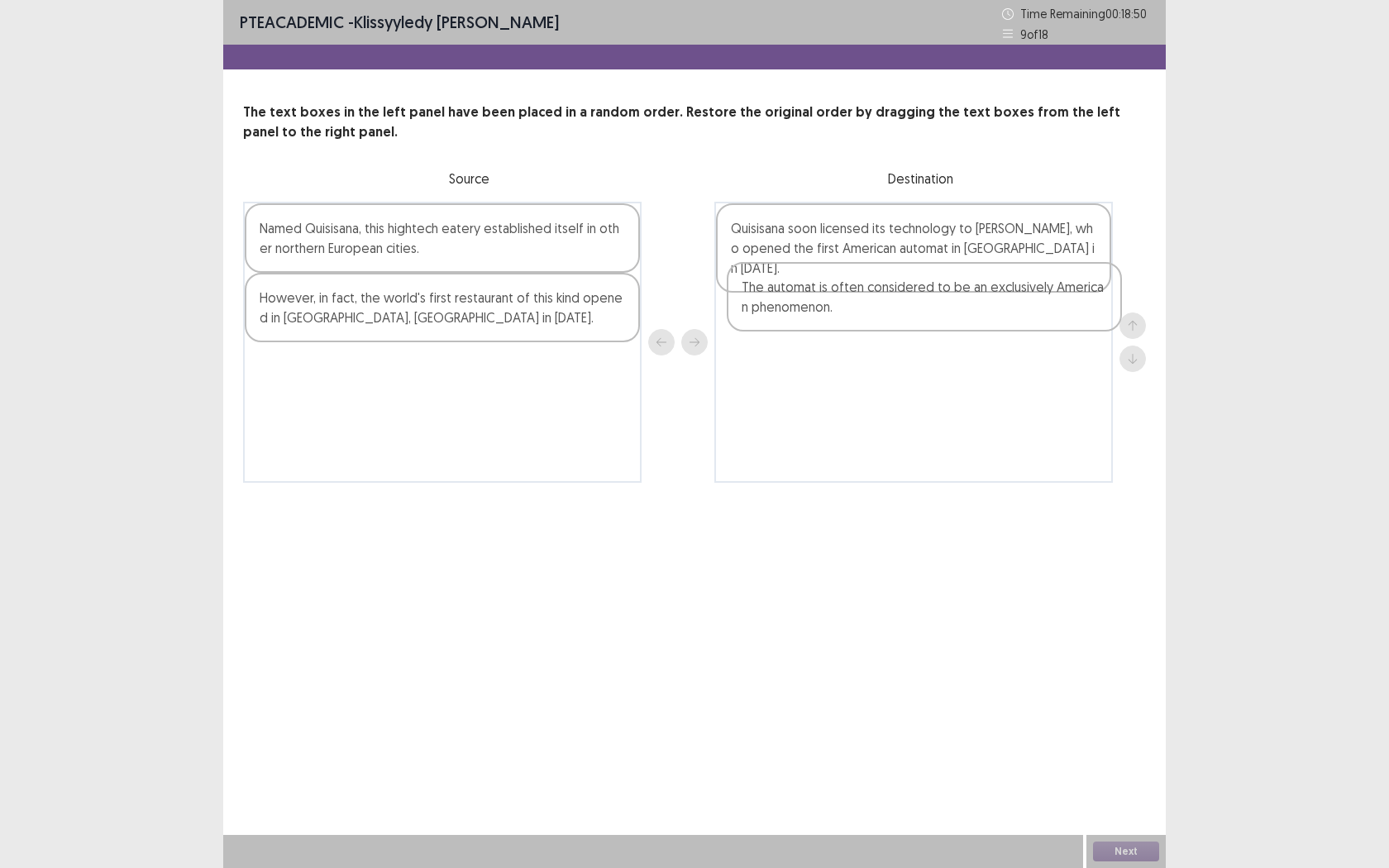
drag, startPoint x: 477, startPoint y: 259, endPoint x: 976, endPoint y: 316, distance: 502.2
click at [976, 316] on div "The automat is often considered to be an exclusively American phenomenon. Named…" at bounding box center [694, 341] width 903 height 281
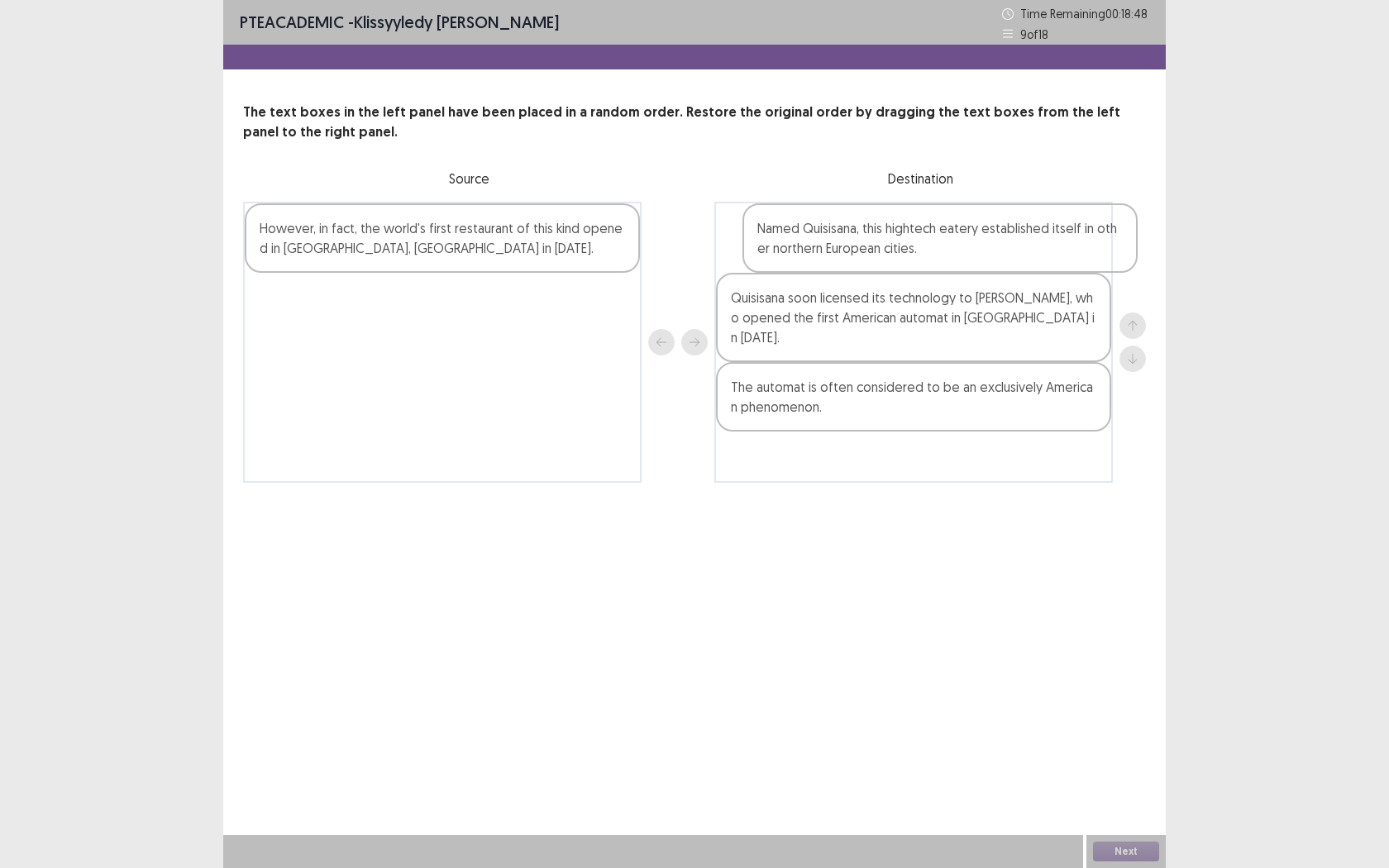
drag, startPoint x: 561, startPoint y: 249, endPoint x: 1068, endPoint y: 241, distance: 507.1
click at [1068, 244] on div "Named Quisisana, this hightech eatery established itself in other northern Euro…" at bounding box center [694, 341] width 903 height 281
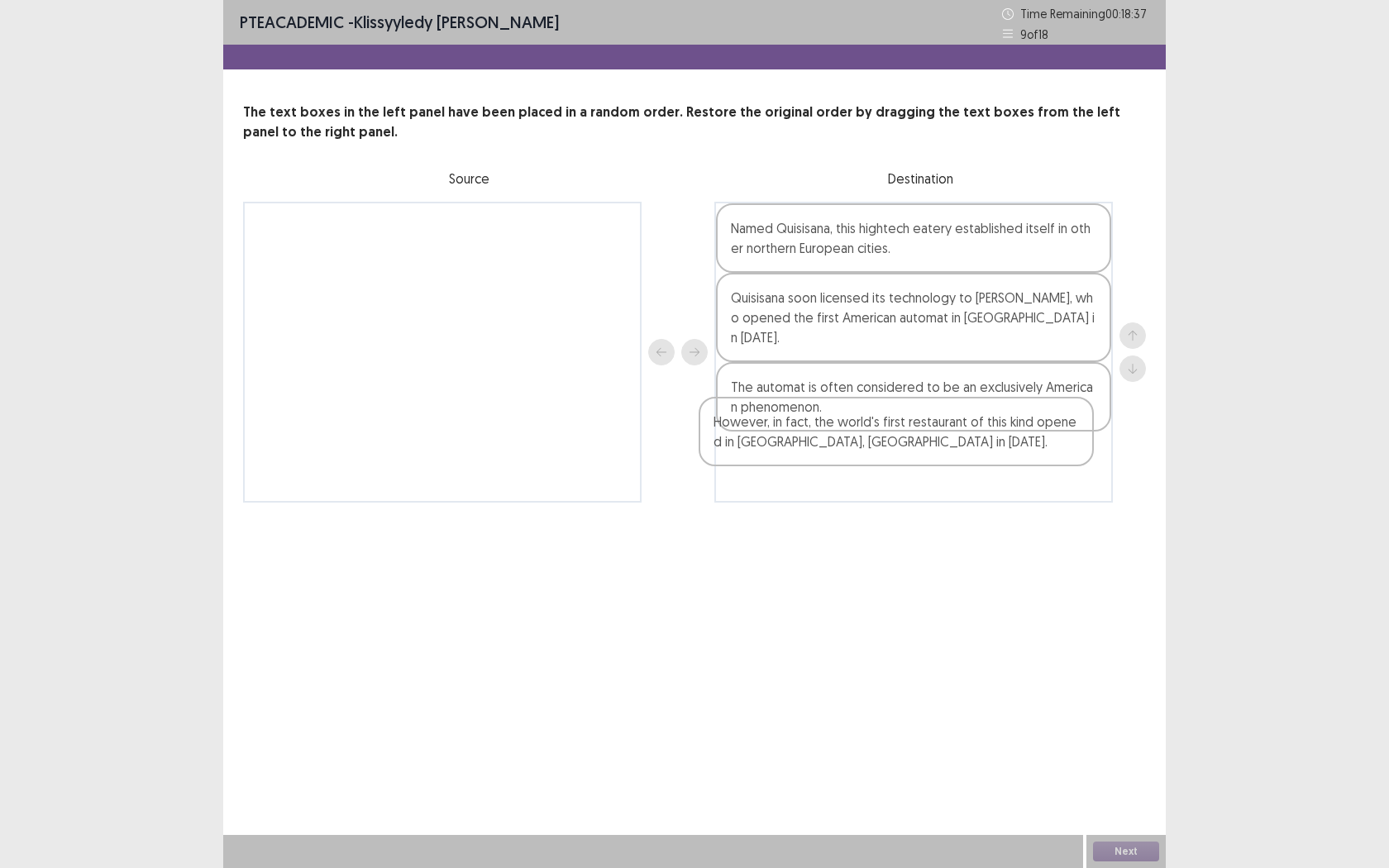
drag, startPoint x: 430, startPoint y: 255, endPoint x: 899, endPoint y: 455, distance: 509.9
click at [899, 456] on div "However, in fact, the world's first restaurant of this kind opened in [GEOGRAPH…" at bounding box center [694, 352] width 903 height 301
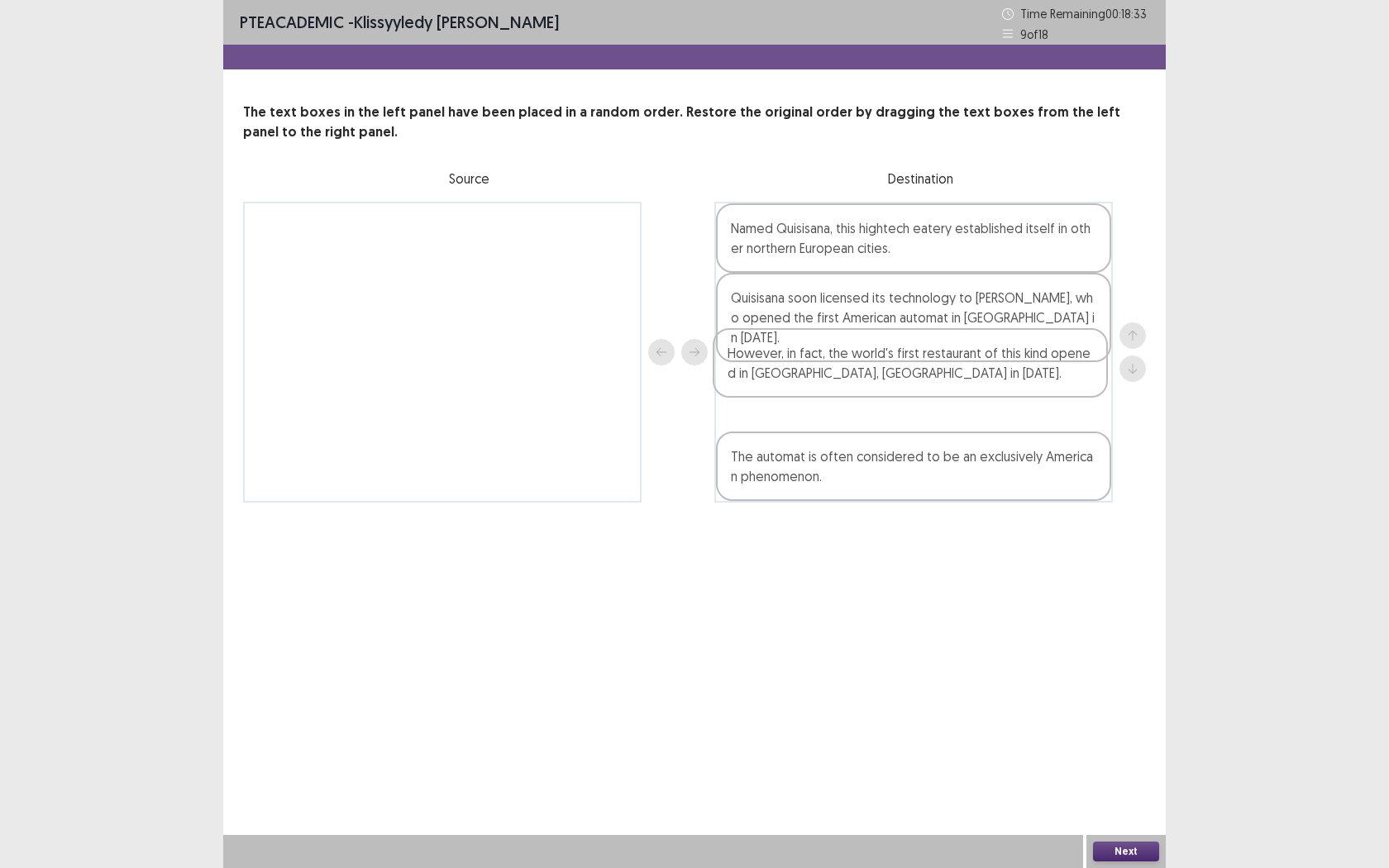
drag, startPoint x: 890, startPoint y: 474, endPoint x: 885, endPoint y: 385, distance: 89.1
click at [885, 385] on div "Named Quisisana, this hightech eatery established itself in other northern Euro…" at bounding box center [912, 352] width 398 height 301
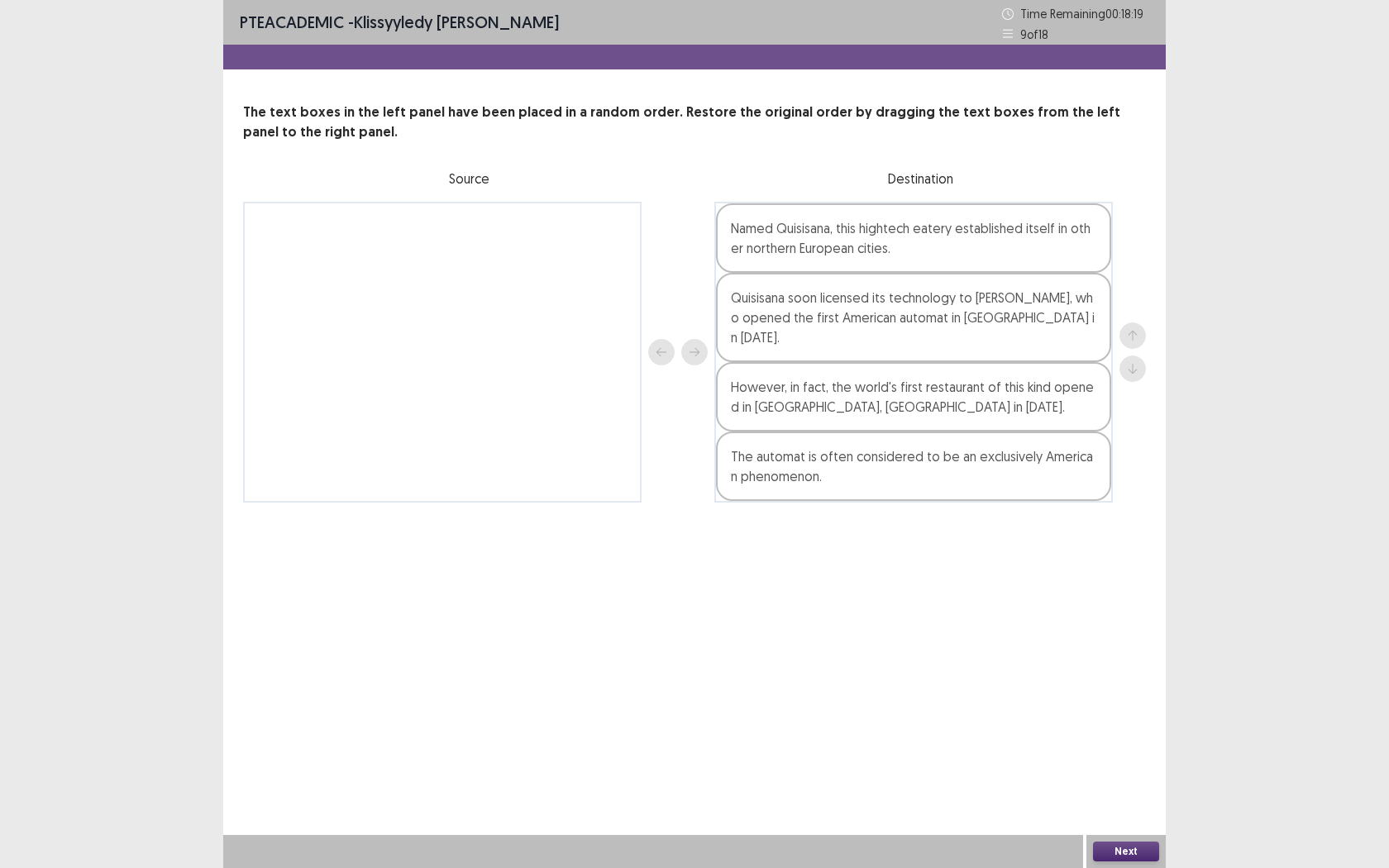
click at [1106, 684] on button "Next" at bounding box center [1126, 851] width 66 height 20
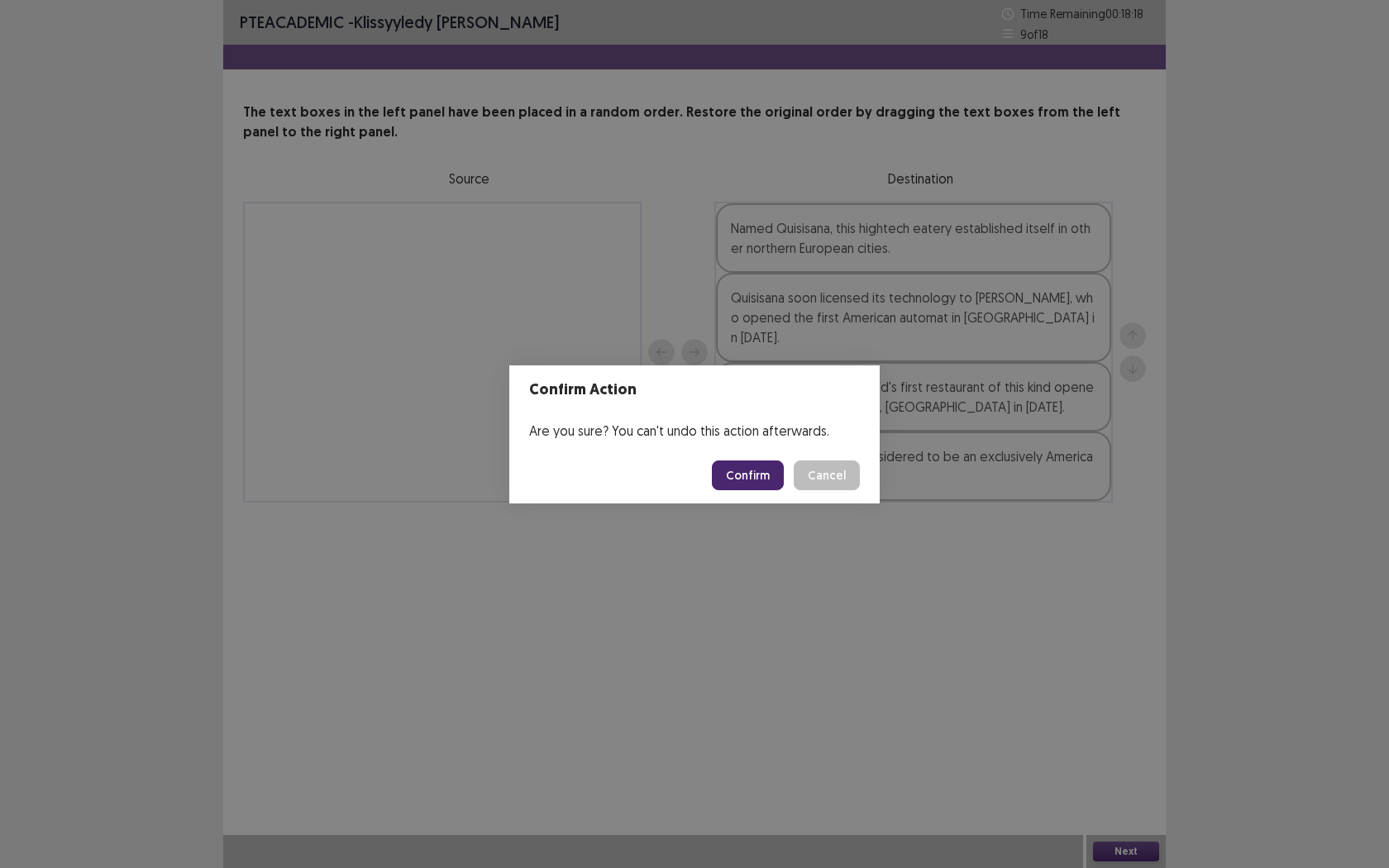
click at [739, 471] on button "Confirm" at bounding box center [748, 475] width 72 height 29
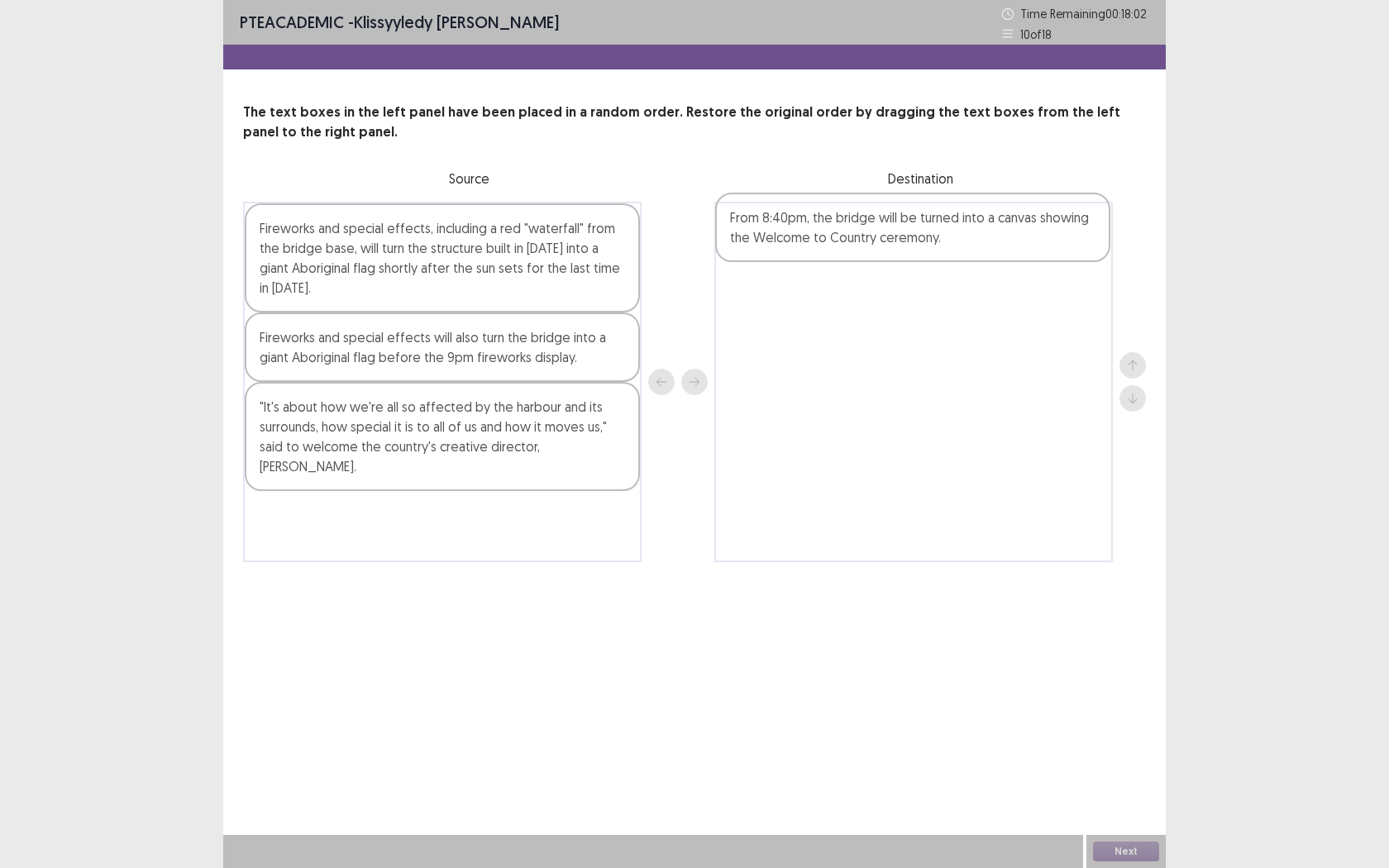
drag, startPoint x: 378, startPoint y: 266, endPoint x: 847, endPoint y: 251, distance: 469.2
click at [849, 251] on div "From 8:40pm, the bridge will be turned into a canvas showing the Welcome to Cou…" at bounding box center [694, 381] width 903 height 360
click at [428, 349] on div "Fireworks and special effects will also turn the bridge into a giant Aboriginal…" at bounding box center [443, 346] width 395 height 69
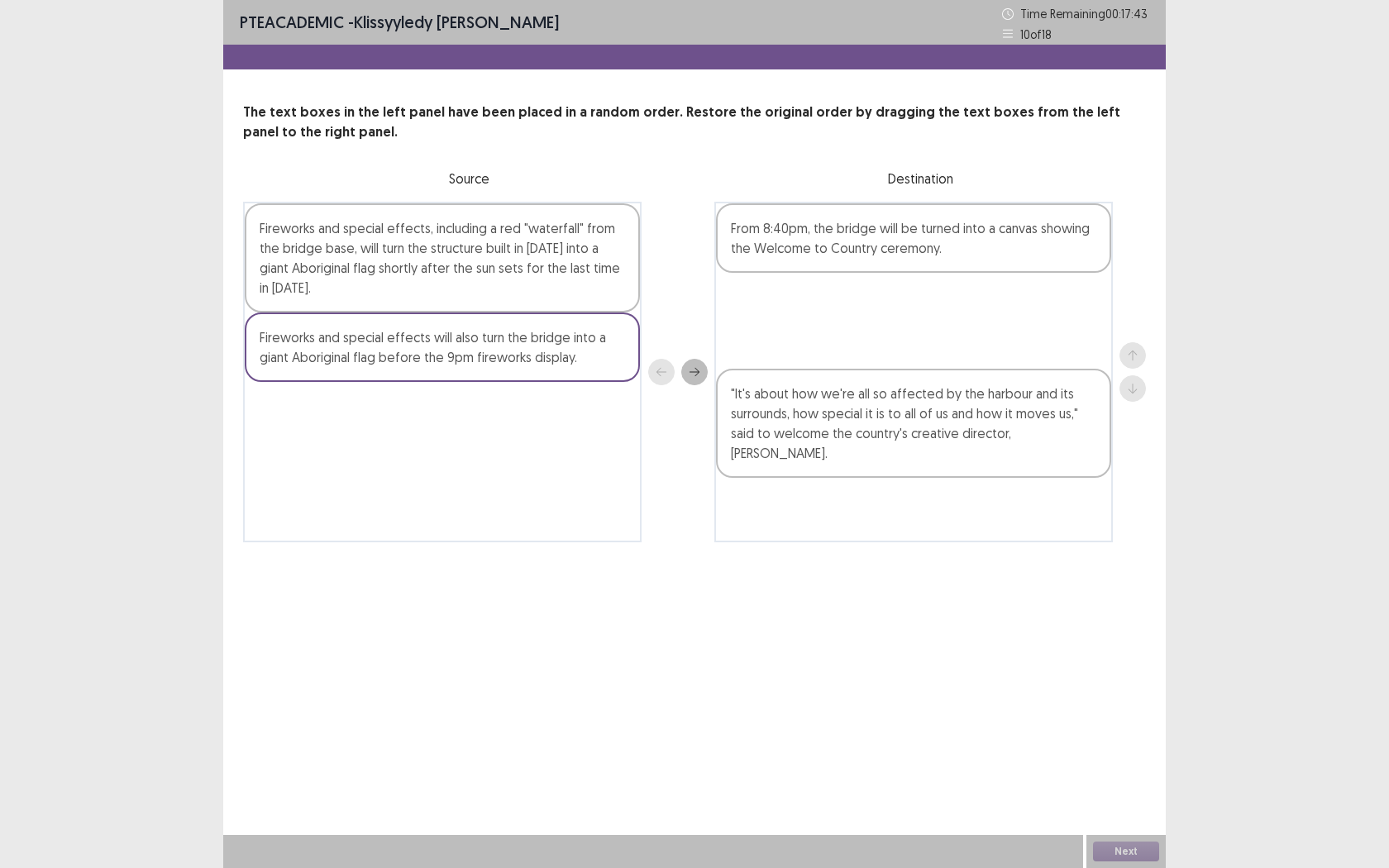
drag, startPoint x: 498, startPoint y: 424, endPoint x: 979, endPoint y: 391, distance: 482.1
click at [977, 391] on div "Fireworks and special effects, including a red "waterfall" from the bridge base…" at bounding box center [694, 372] width 903 height 340
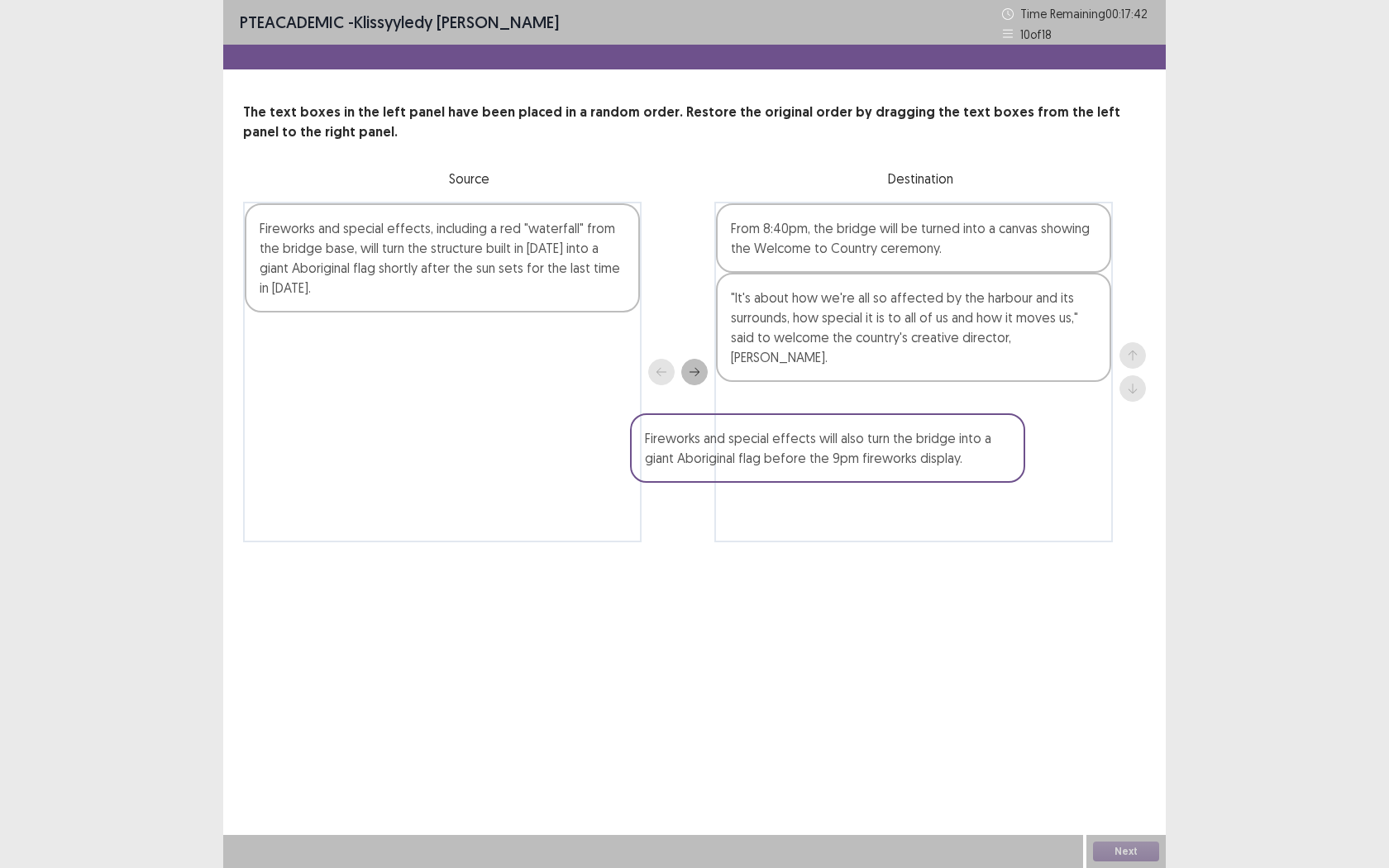
drag, startPoint x: 469, startPoint y: 358, endPoint x: 967, endPoint y: 417, distance: 501.5
click at [972, 463] on div "Fireworks and special effects, including a red "waterfall" from the bridge base…" at bounding box center [694, 372] width 903 height 340
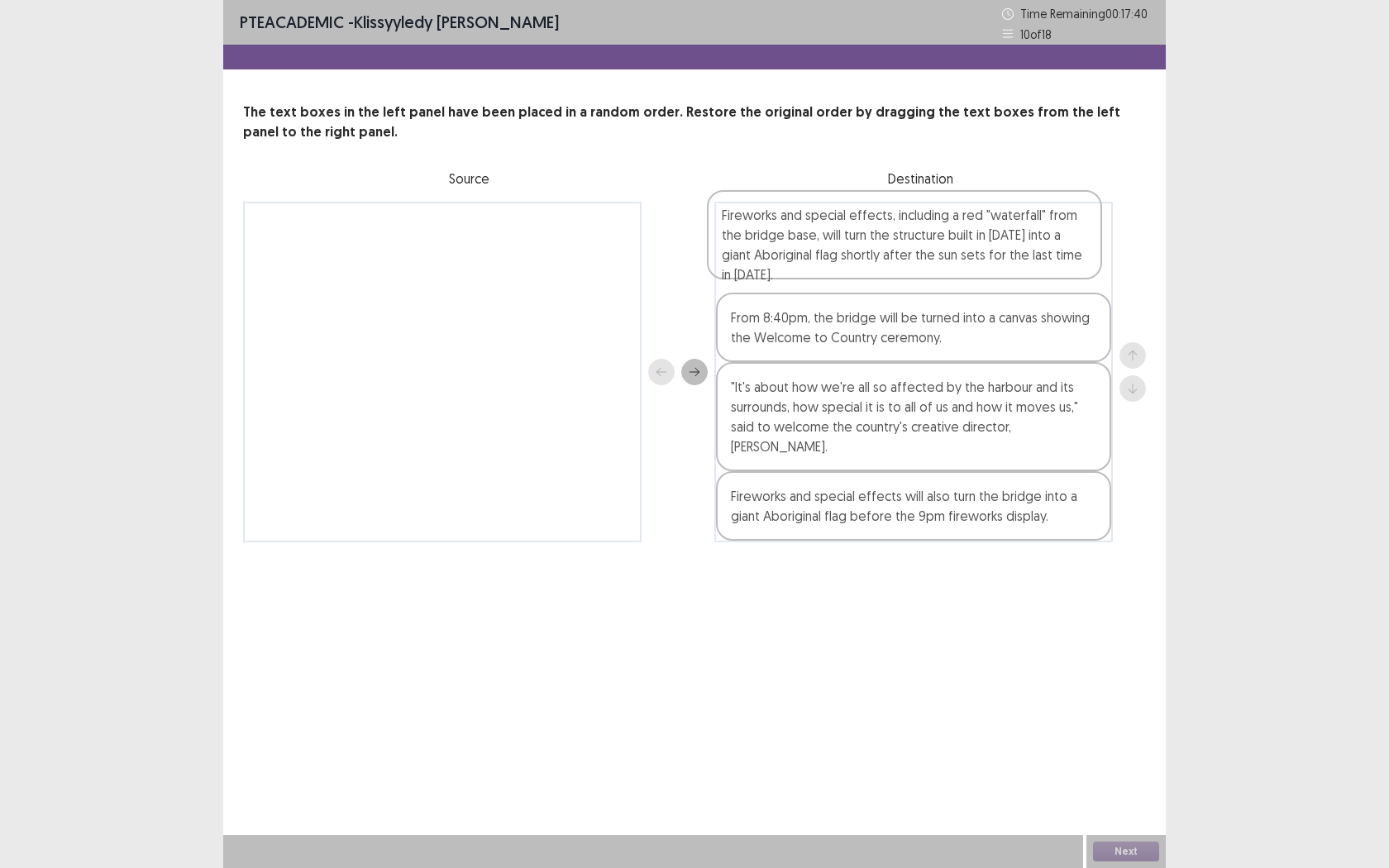
drag, startPoint x: 547, startPoint y: 228, endPoint x: 1015, endPoint y: 221, distance: 468.1
click at [1011, 220] on div "Fireworks and special effects, including a red "waterfall" from the bridge base…" at bounding box center [694, 372] width 903 height 340
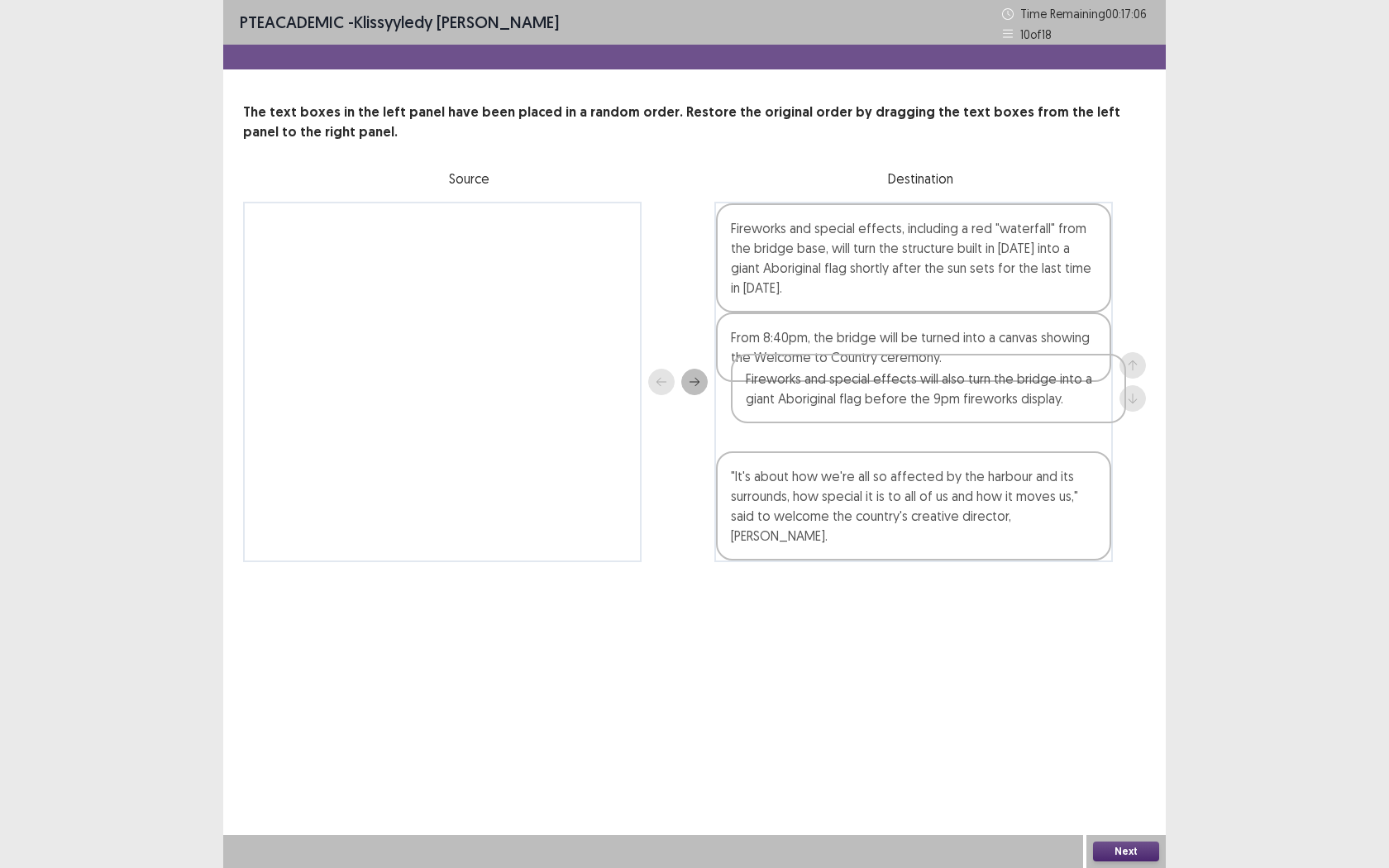
drag, startPoint x: 841, startPoint y: 505, endPoint x: 859, endPoint y: 376, distance: 130.2
click at [859, 376] on div "Fireworks and special effects, including a red "waterfall" from the bridge base…" at bounding box center [912, 381] width 398 height 360
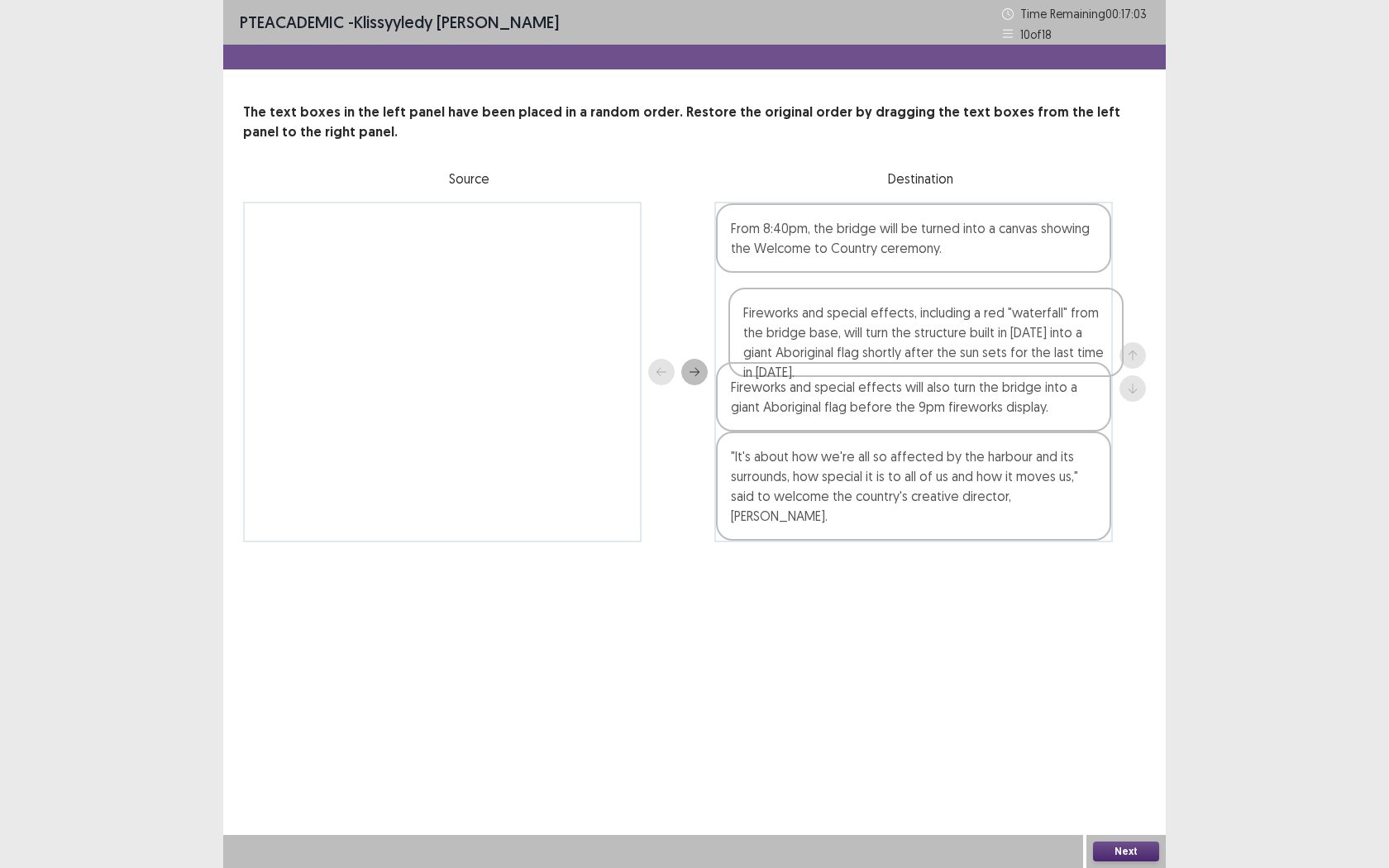
drag, startPoint x: 838, startPoint y: 254, endPoint x: 863, endPoint y: 332, distance: 81.9
click at [863, 332] on div "Fireworks and special effects, including a red "waterfall" from the bridge base…" at bounding box center [912, 372] width 398 height 340
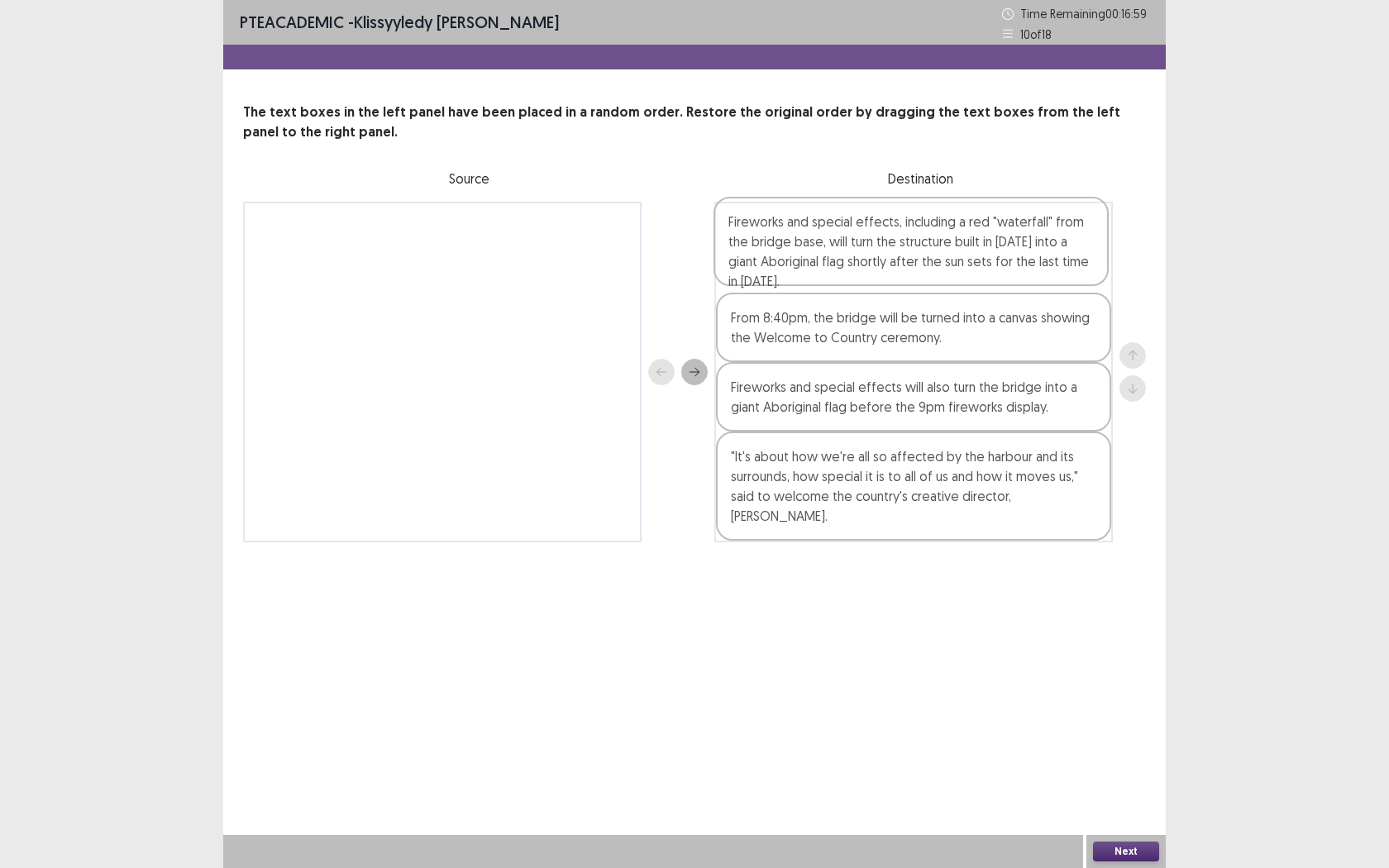
drag, startPoint x: 1041, startPoint y: 352, endPoint x: 1041, endPoint y: 269, distance: 83.0
click at [1041, 269] on div "From 8:40pm, the bridge will be turned into a canvas showing the Welcome to Cou…" at bounding box center [912, 372] width 398 height 340
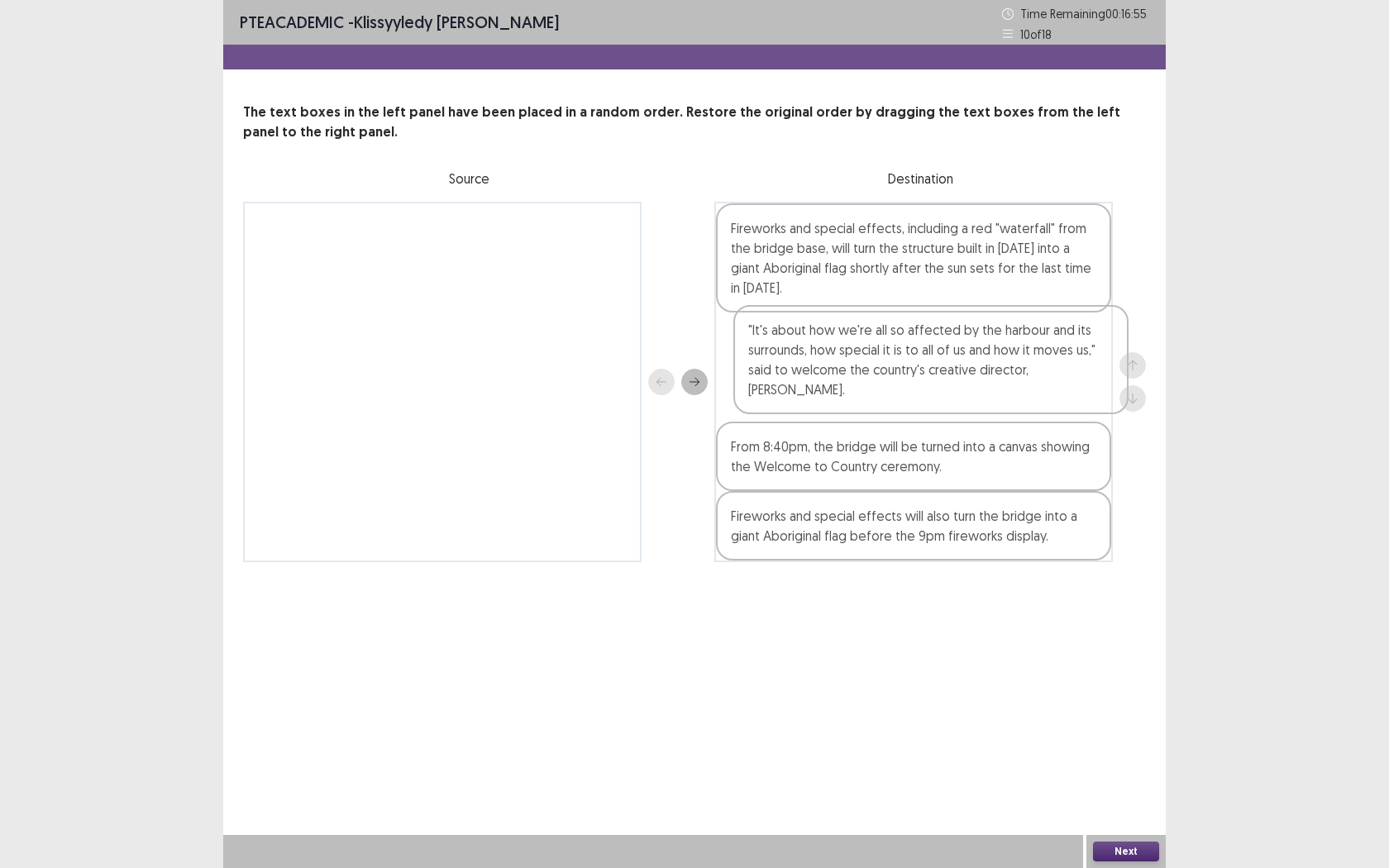
drag, startPoint x: 953, startPoint y: 442, endPoint x: 969, endPoint y: 309, distance: 134.0
click at [969, 309] on div "Fireworks and special effects, including a red "waterfall" from the bridge base…" at bounding box center [912, 381] width 398 height 360
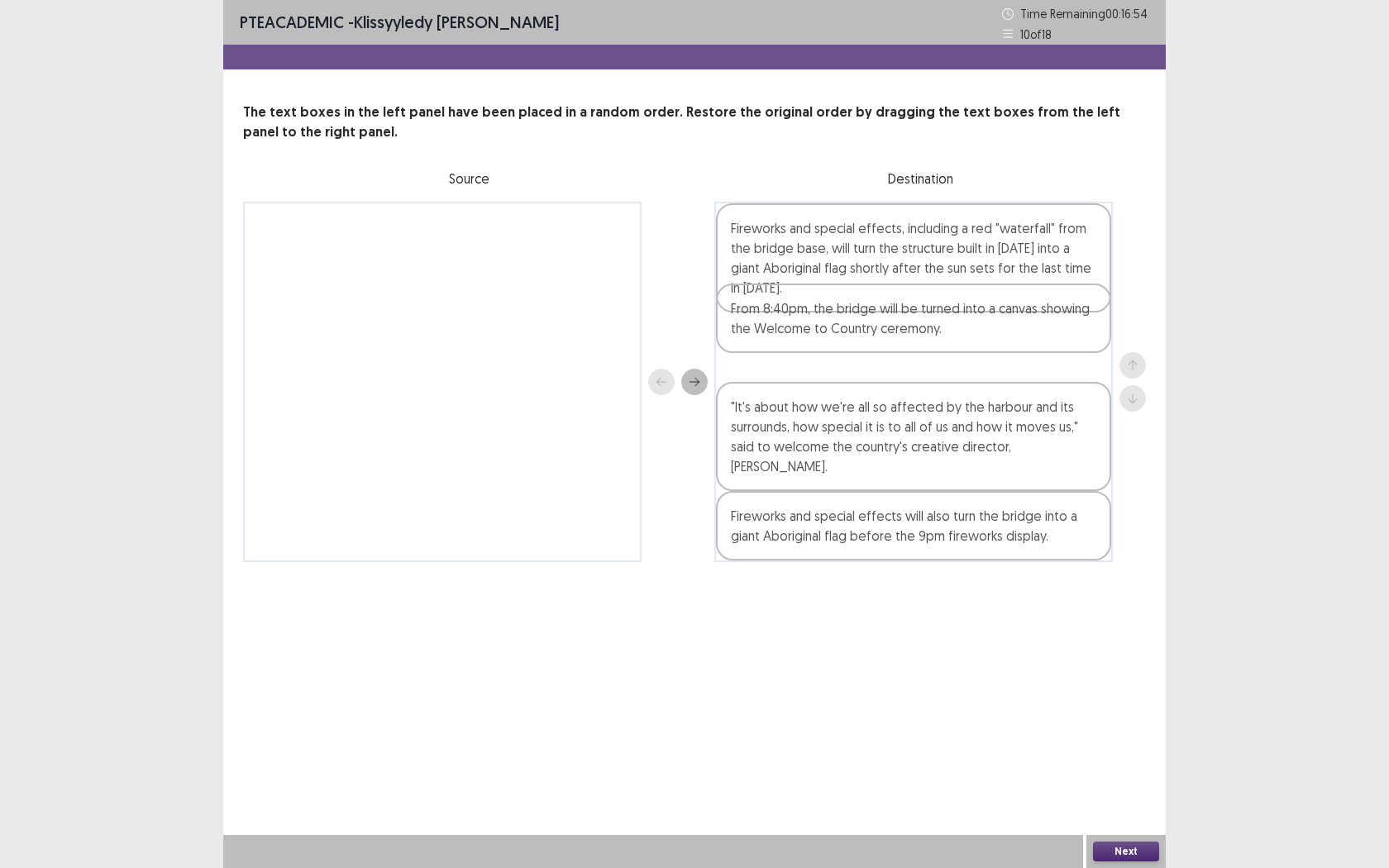
drag, startPoint x: 816, startPoint y: 419, endPoint x: 814, endPoint y: 307, distance: 112.0
click at [814, 307] on div "Fireworks and special effects, including a red "waterfall" from the bridge base…" at bounding box center [912, 381] width 398 height 360
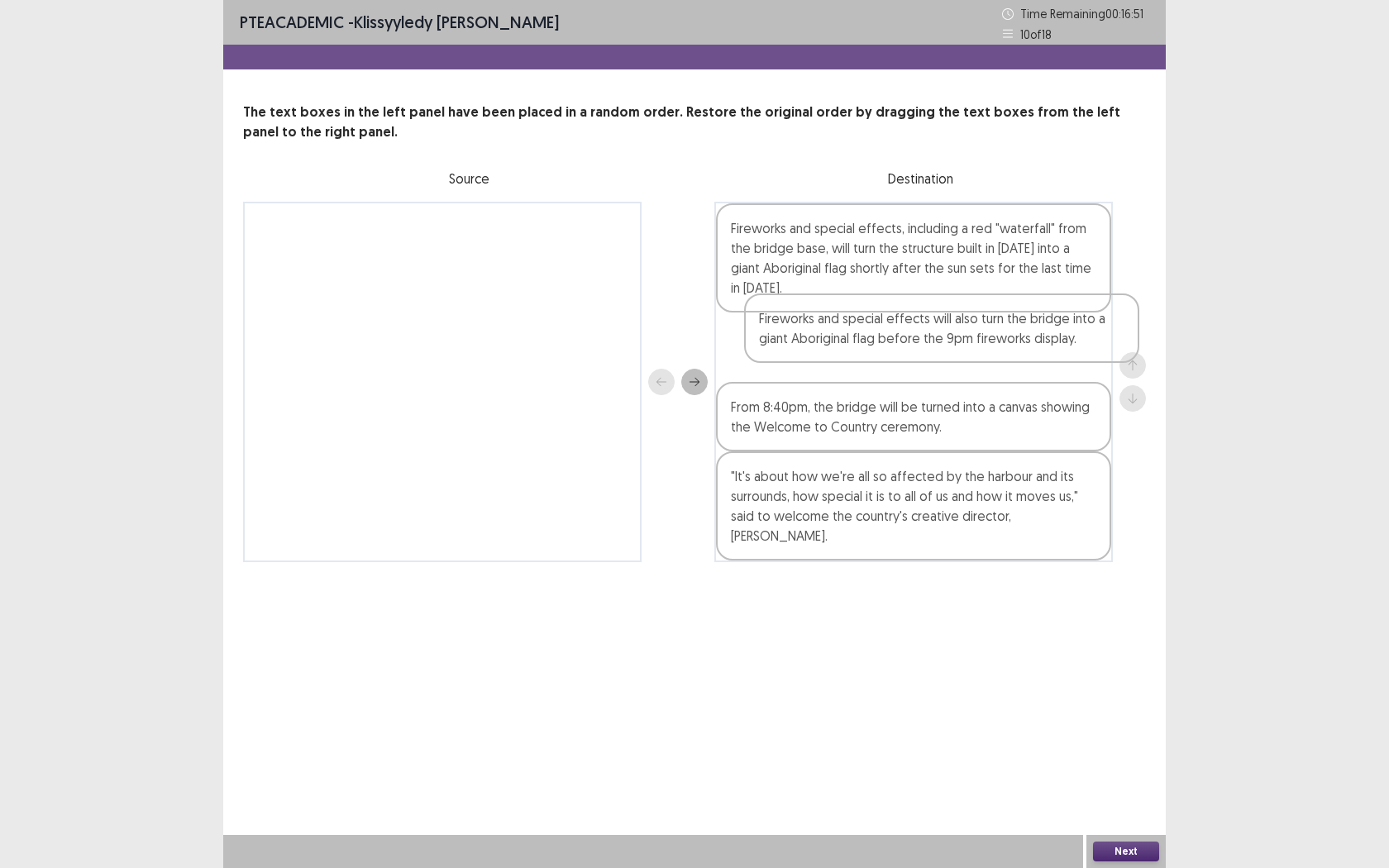
drag, startPoint x: 811, startPoint y: 516, endPoint x: 831, endPoint y: 327, distance: 190.1
click at [841, 327] on div "Fireworks and special effects, including a red "waterfall" from the bridge base…" at bounding box center [912, 381] width 398 height 360
click at [1118, 684] on button "Next" at bounding box center [1126, 851] width 66 height 20
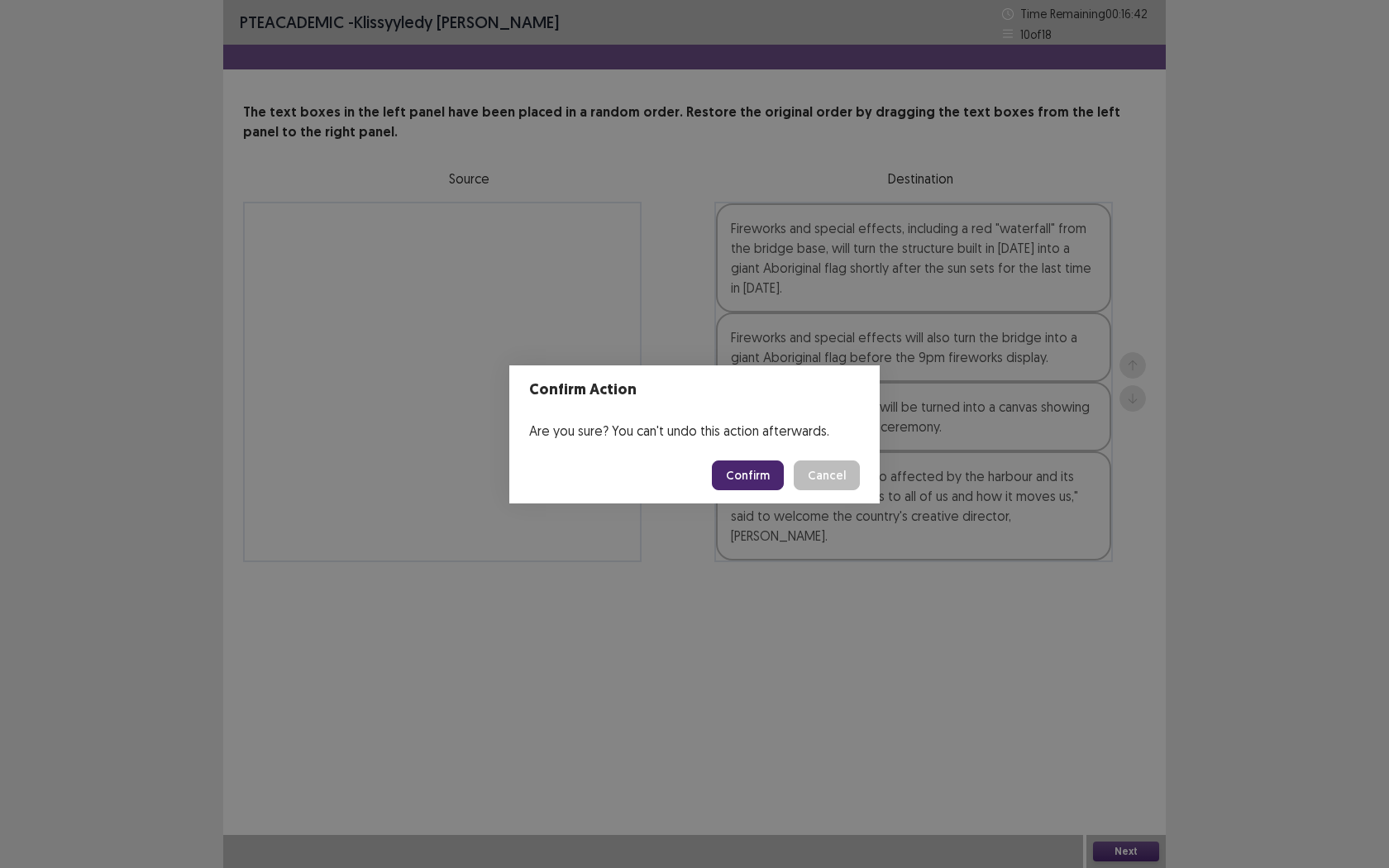
click at [728, 471] on button "Confirm" at bounding box center [748, 475] width 72 height 29
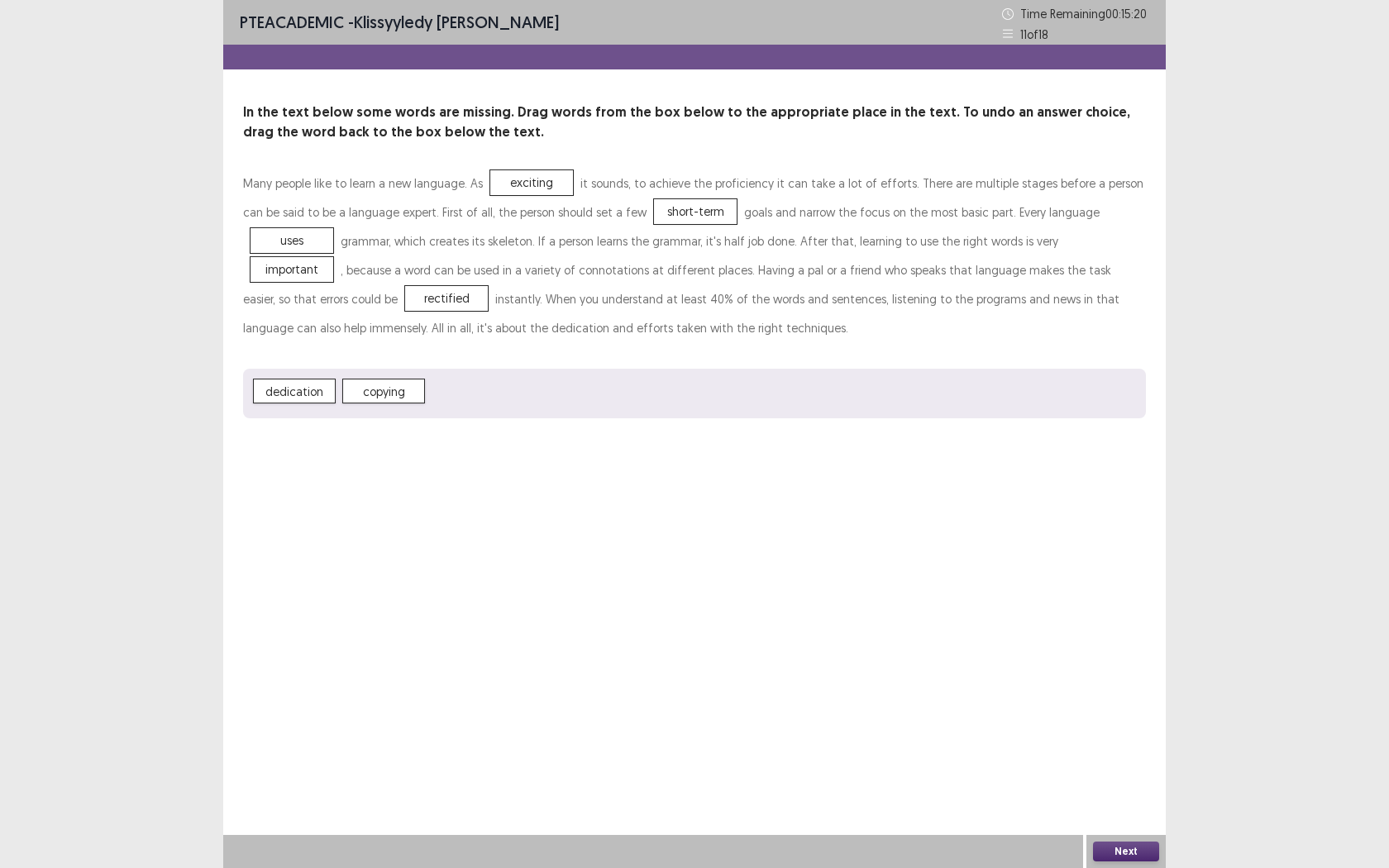
click at [1120, 684] on button "Next" at bounding box center [1126, 851] width 66 height 20
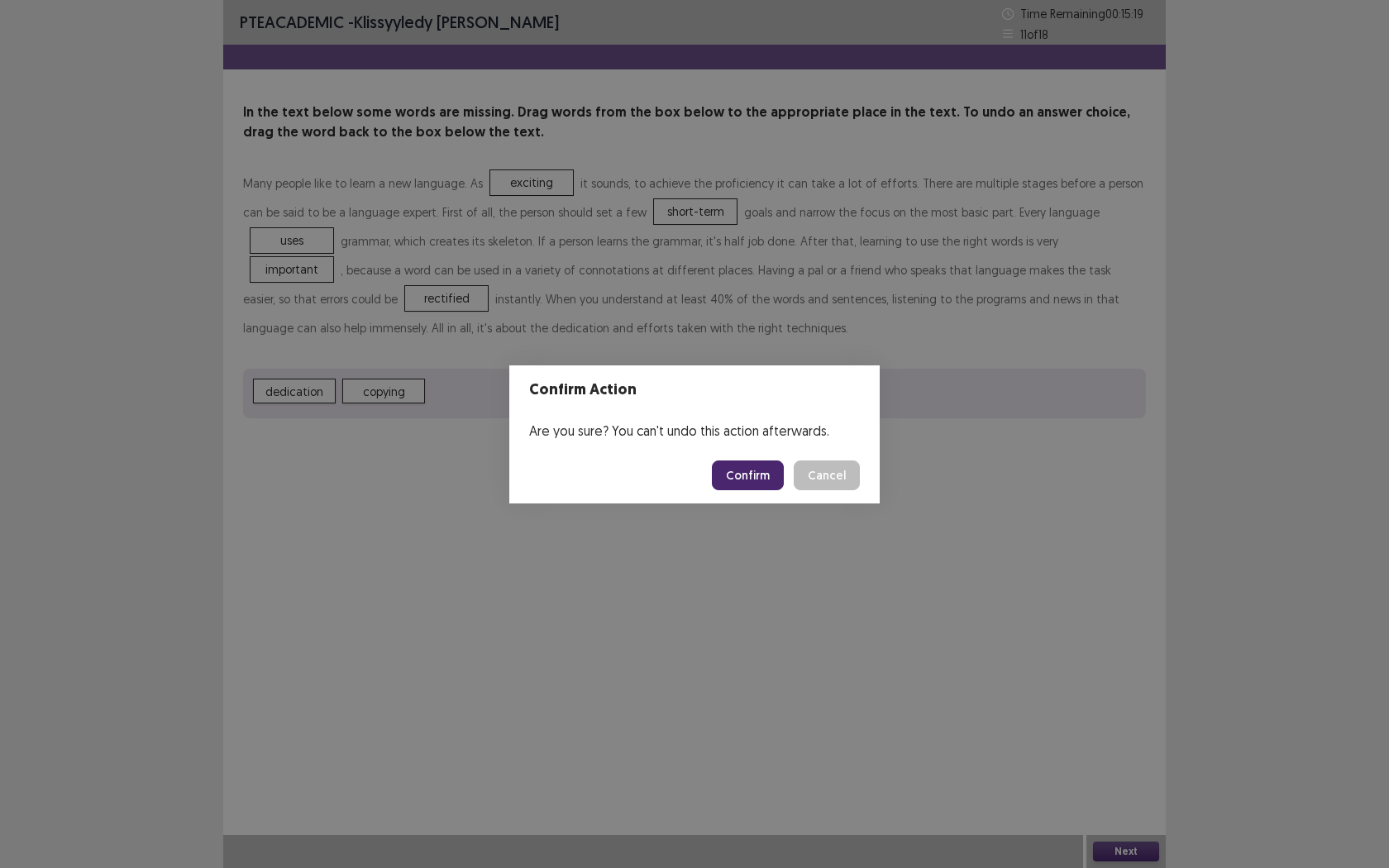
click at [746, 485] on button "Confirm" at bounding box center [748, 475] width 72 height 29
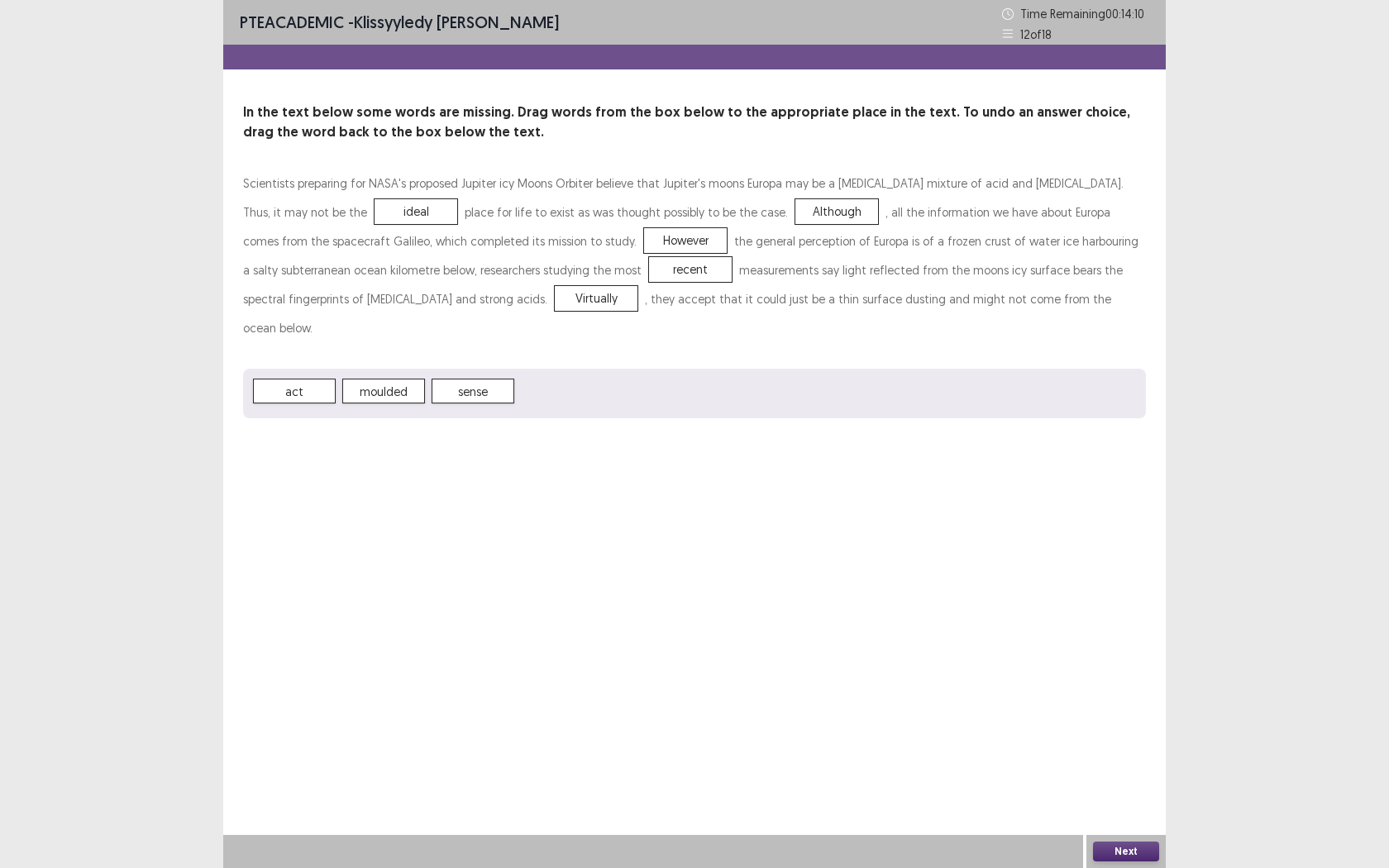
click at [1107, 684] on button "Next" at bounding box center [1126, 851] width 66 height 20
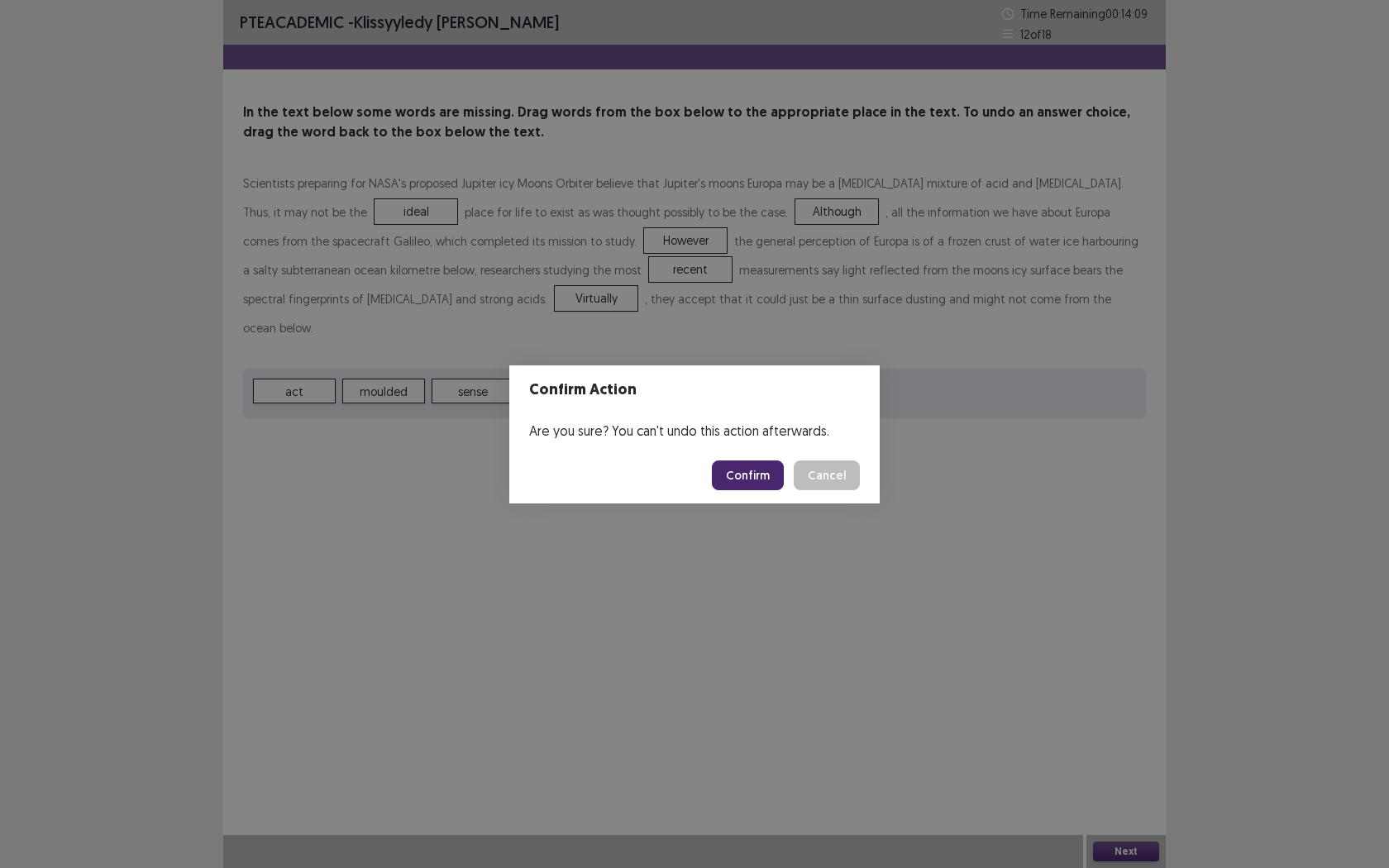
click at [757, 474] on button "Confirm" at bounding box center [748, 475] width 72 height 29
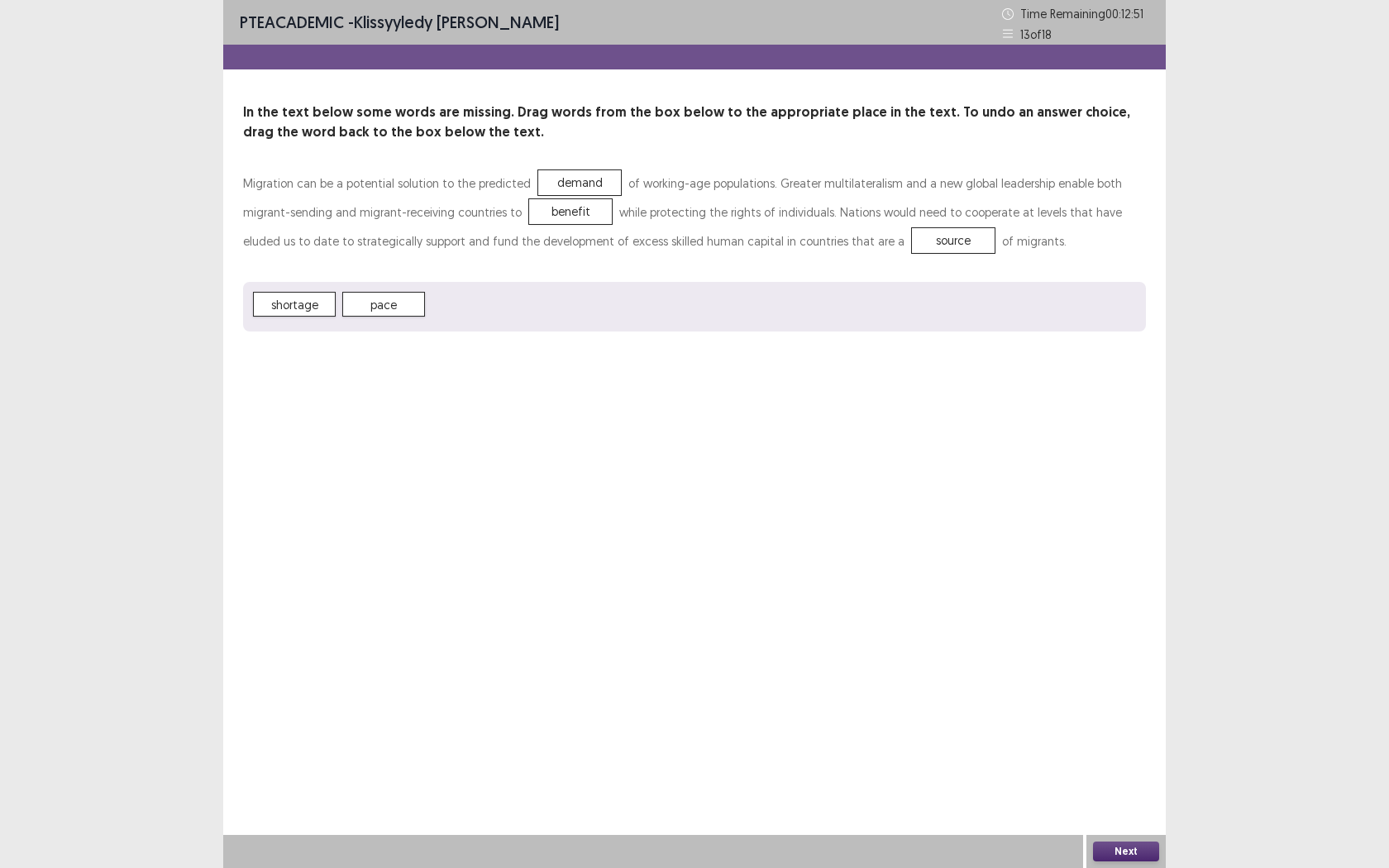
click at [1123, 684] on button "Next" at bounding box center [1126, 851] width 66 height 20
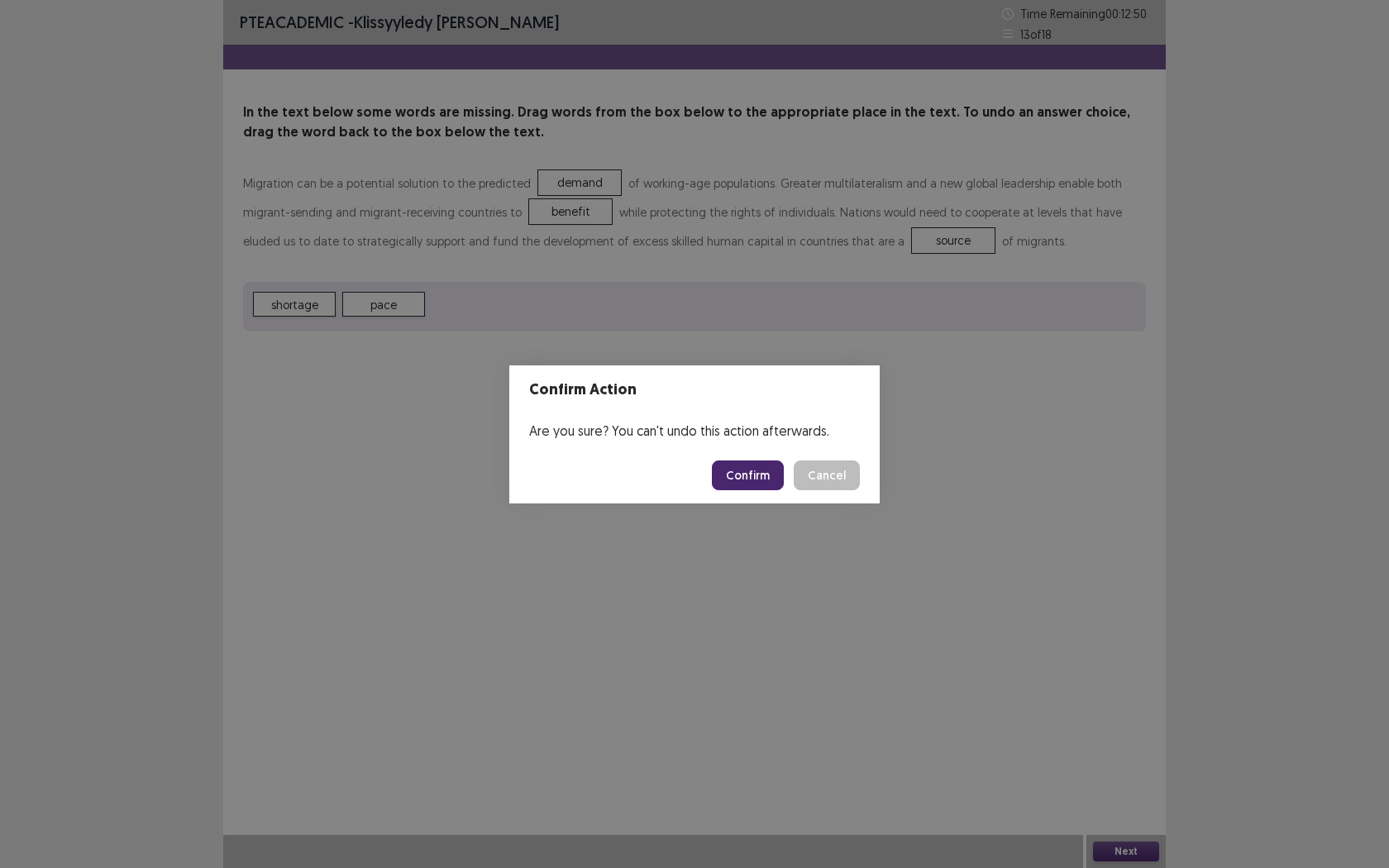
click at [738, 480] on button "Confirm" at bounding box center [748, 475] width 72 height 29
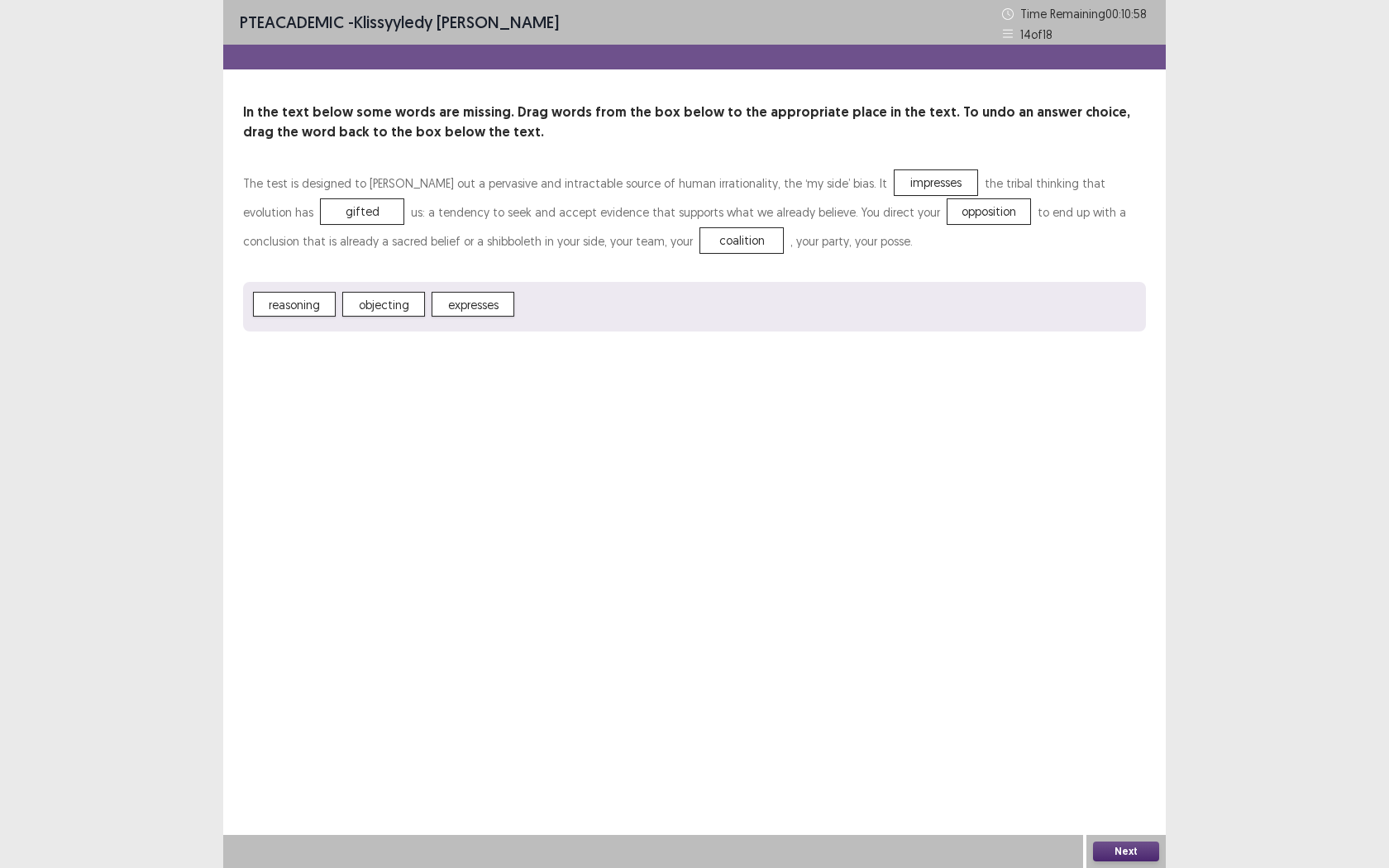
click at [1112, 684] on button "Next" at bounding box center [1126, 851] width 66 height 20
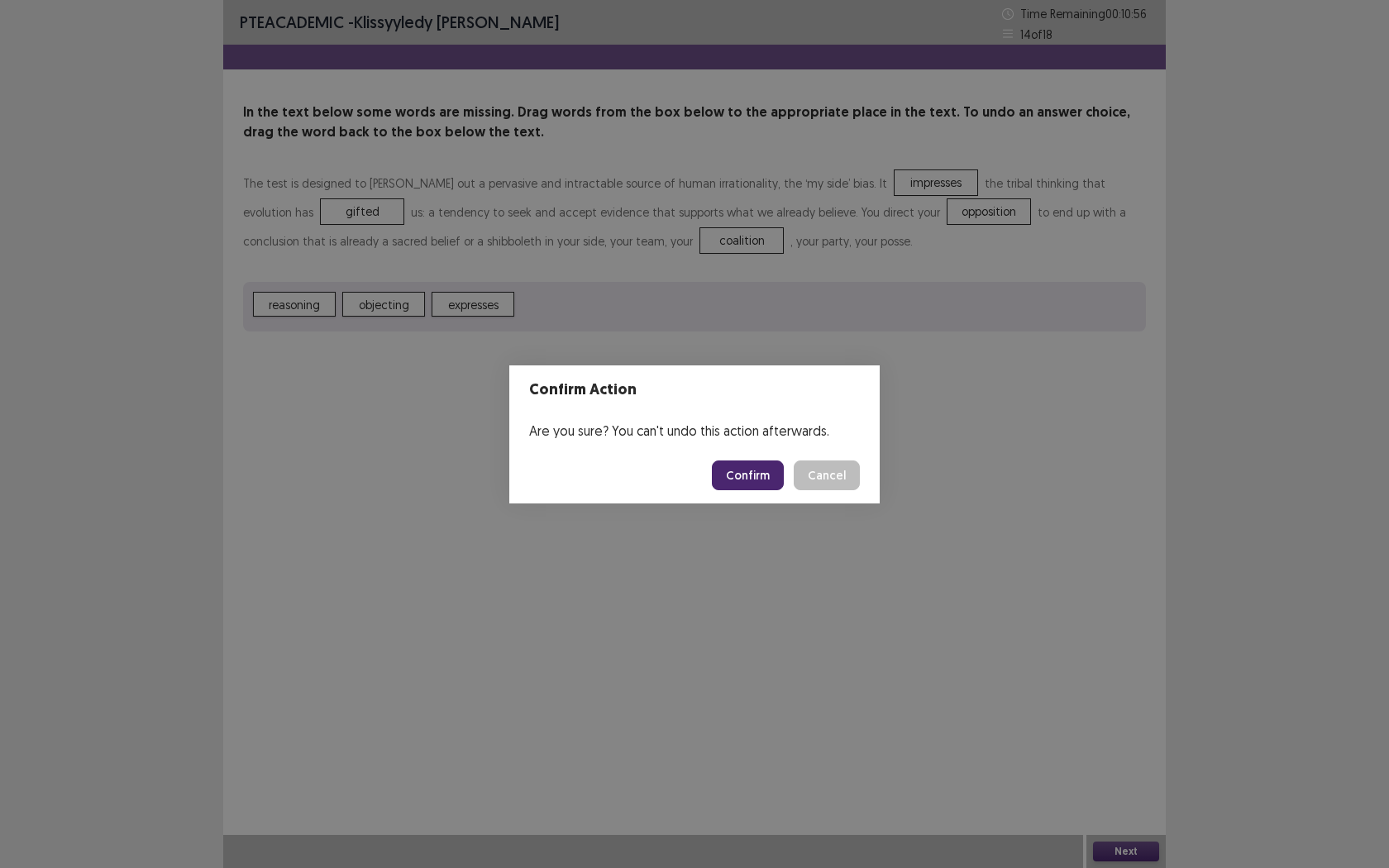
click at [767, 472] on button "Confirm" at bounding box center [748, 475] width 72 height 29
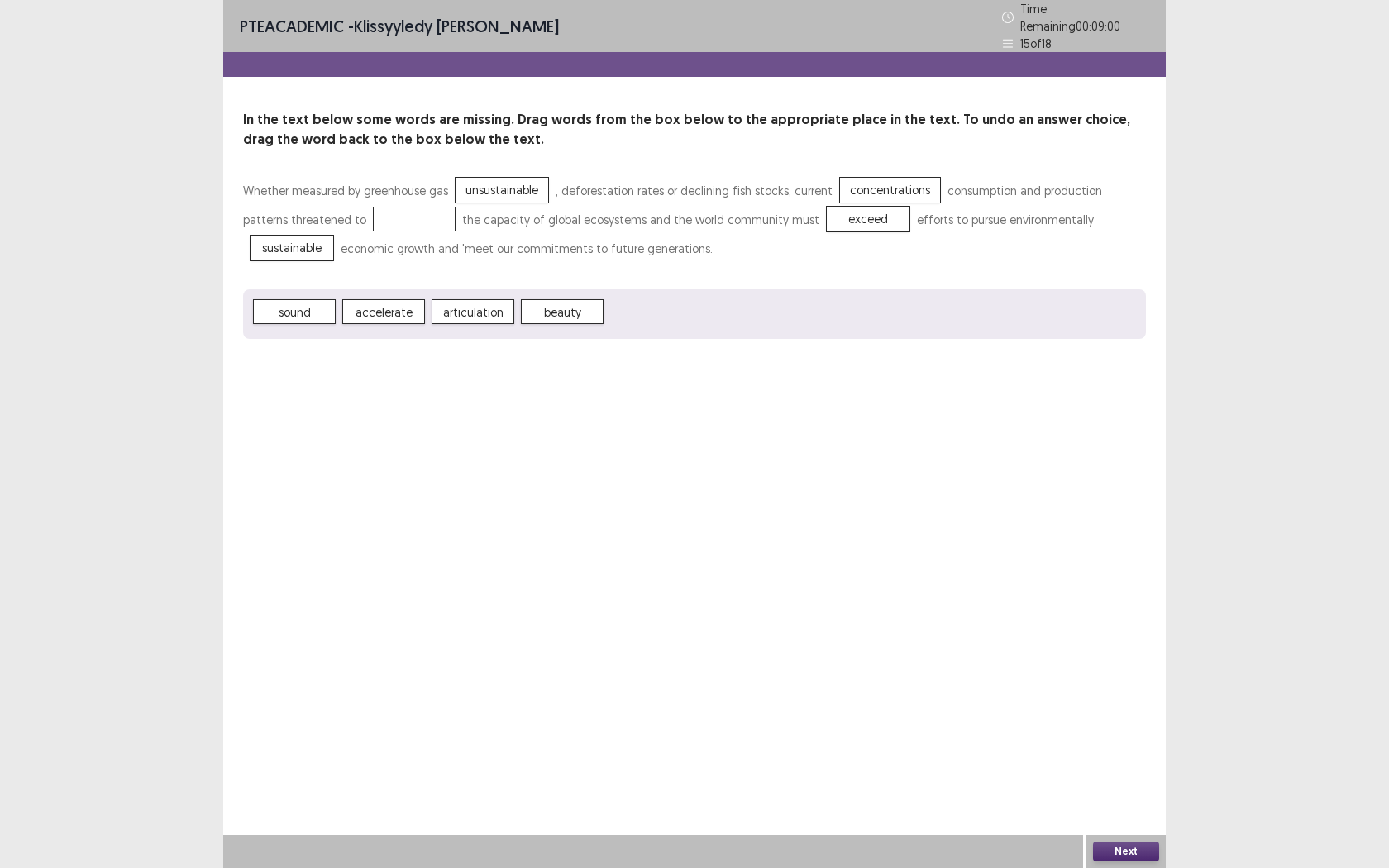
click at [289, 306] on span "sound" at bounding box center [294, 311] width 82 height 25
click at [1150, 684] on button "Next" at bounding box center [1126, 851] width 66 height 20
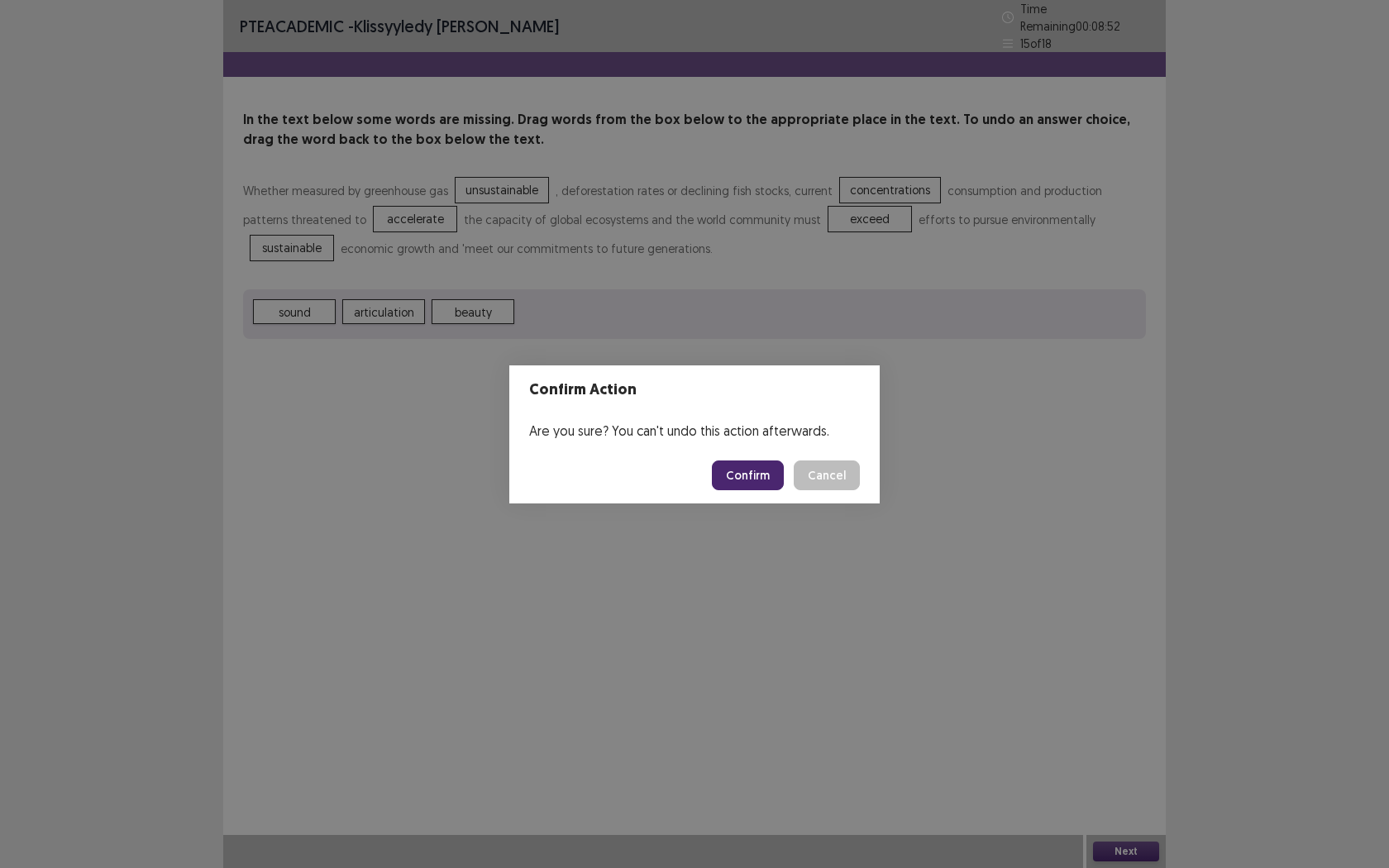
click at [757, 478] on button "Confirm" at bounding box center [748, 475] width 72 height 29
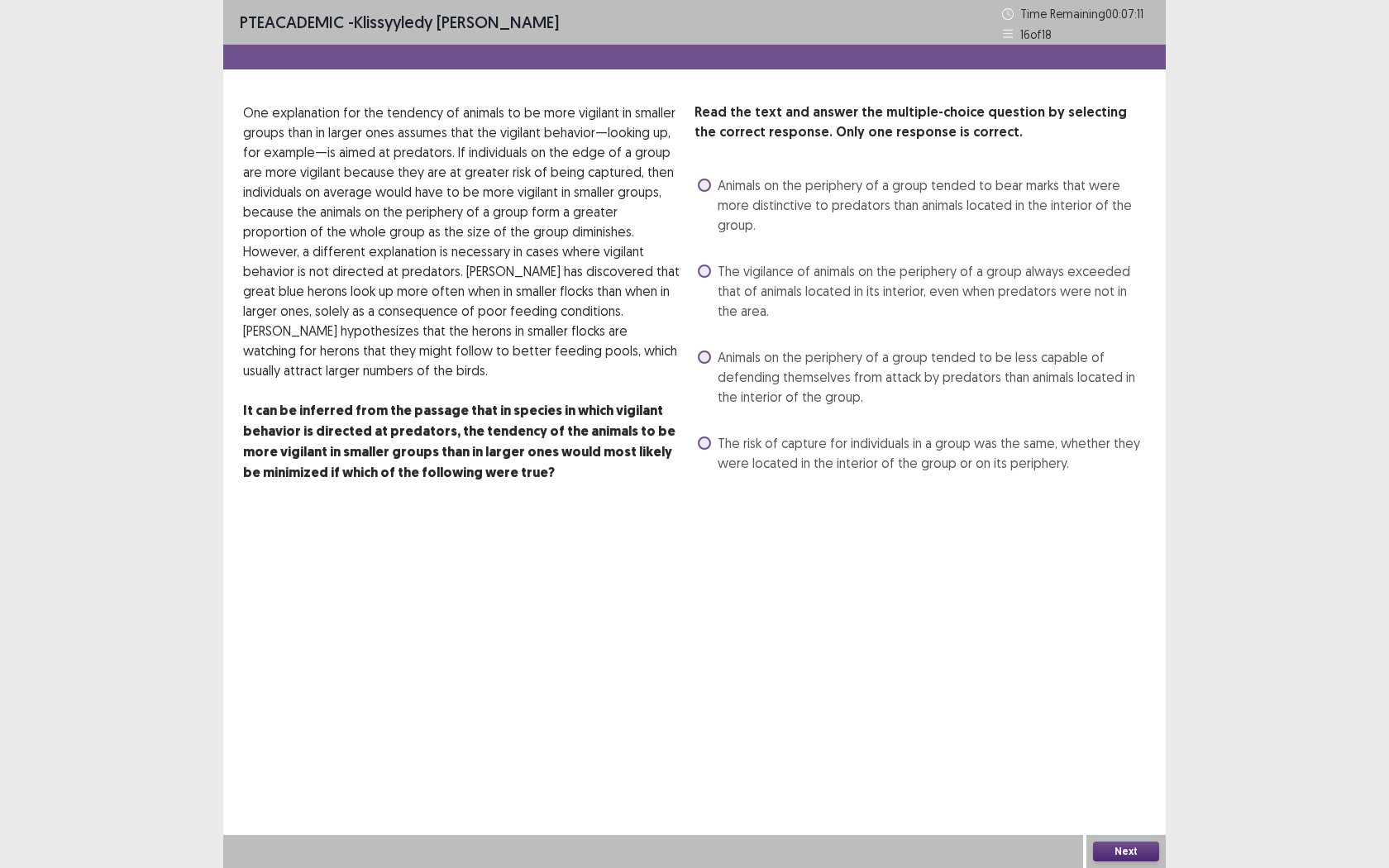
click at [701, 184] on span at bounding box center [704, 185] width 13 height 13
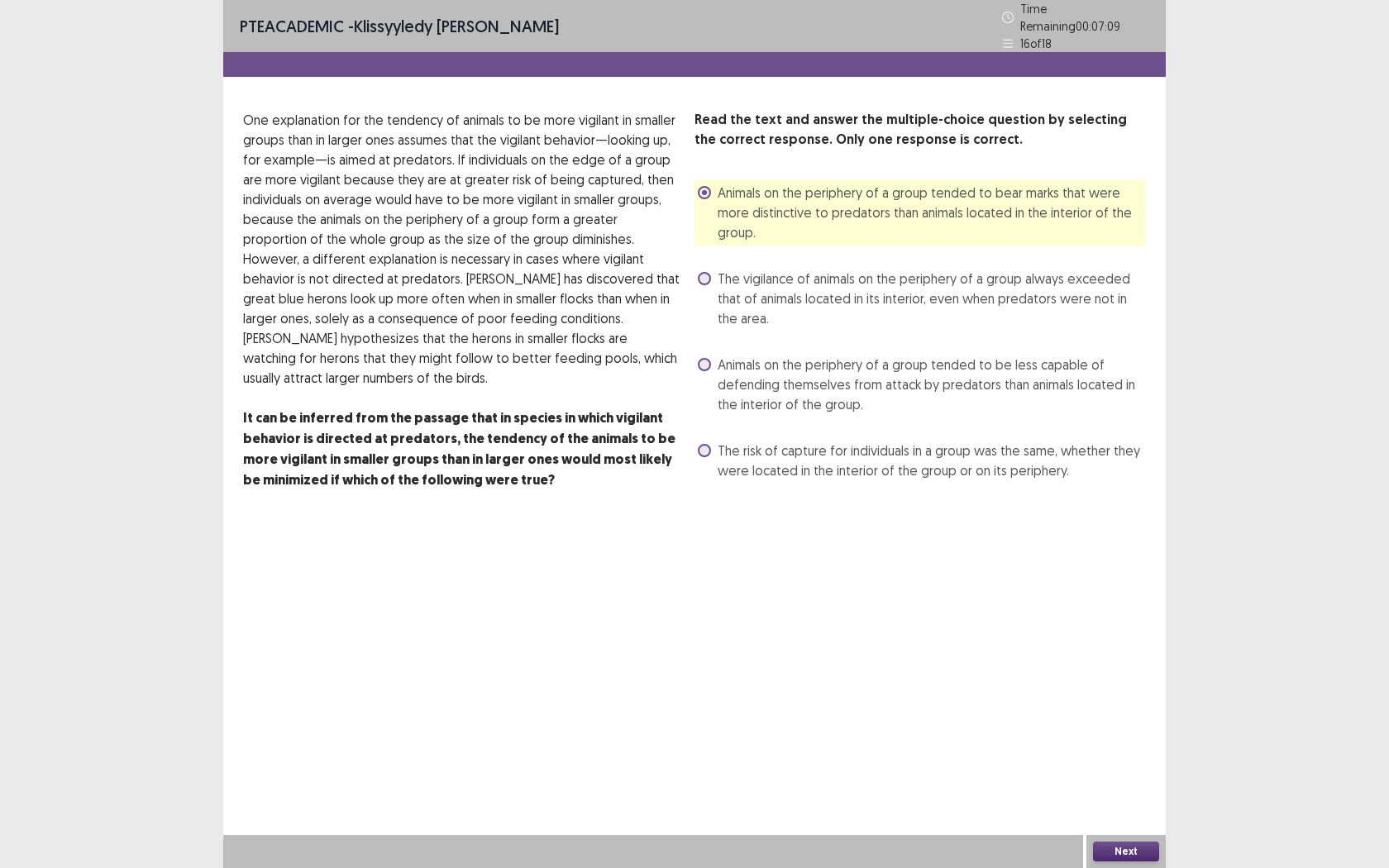
click at [1123, 684] on button "Next" at bounding box center [1126, 851] width 66 height 20
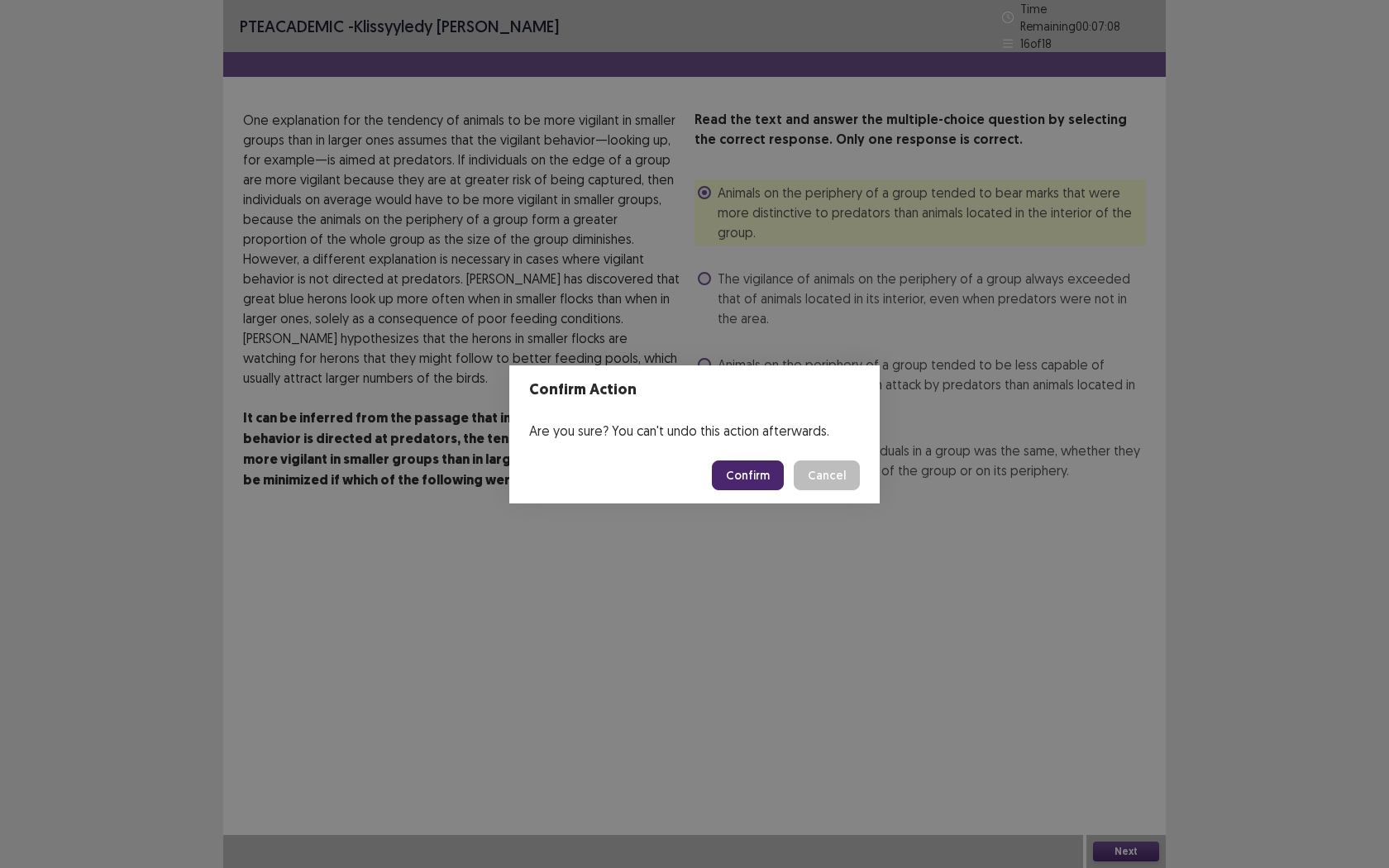
click at [766, 474] on button "Confirm" at bounding box center [748, 475] width 72 height 29
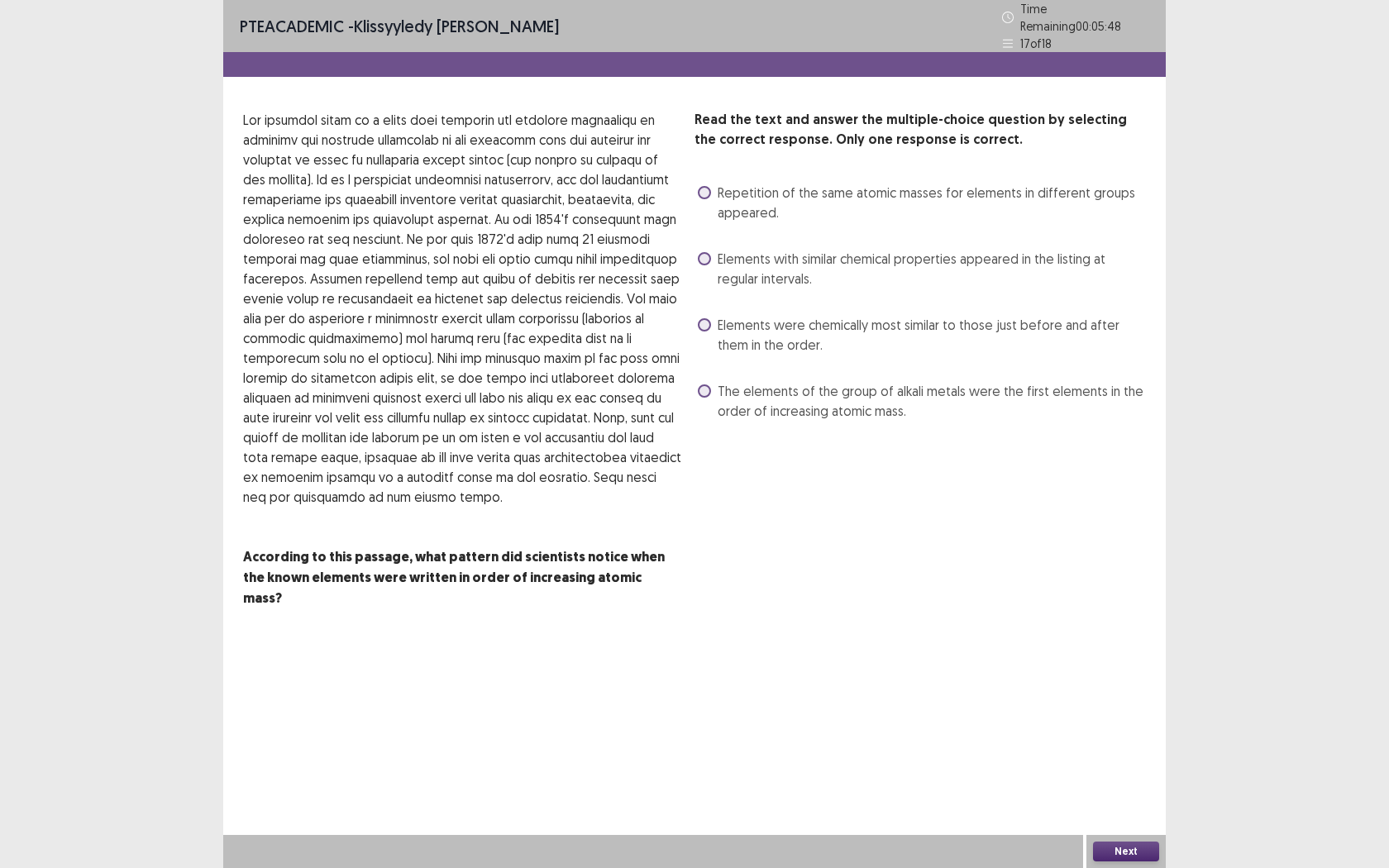
click at [704, 385] on span at bounding box center [704, 391] width 13 height 13
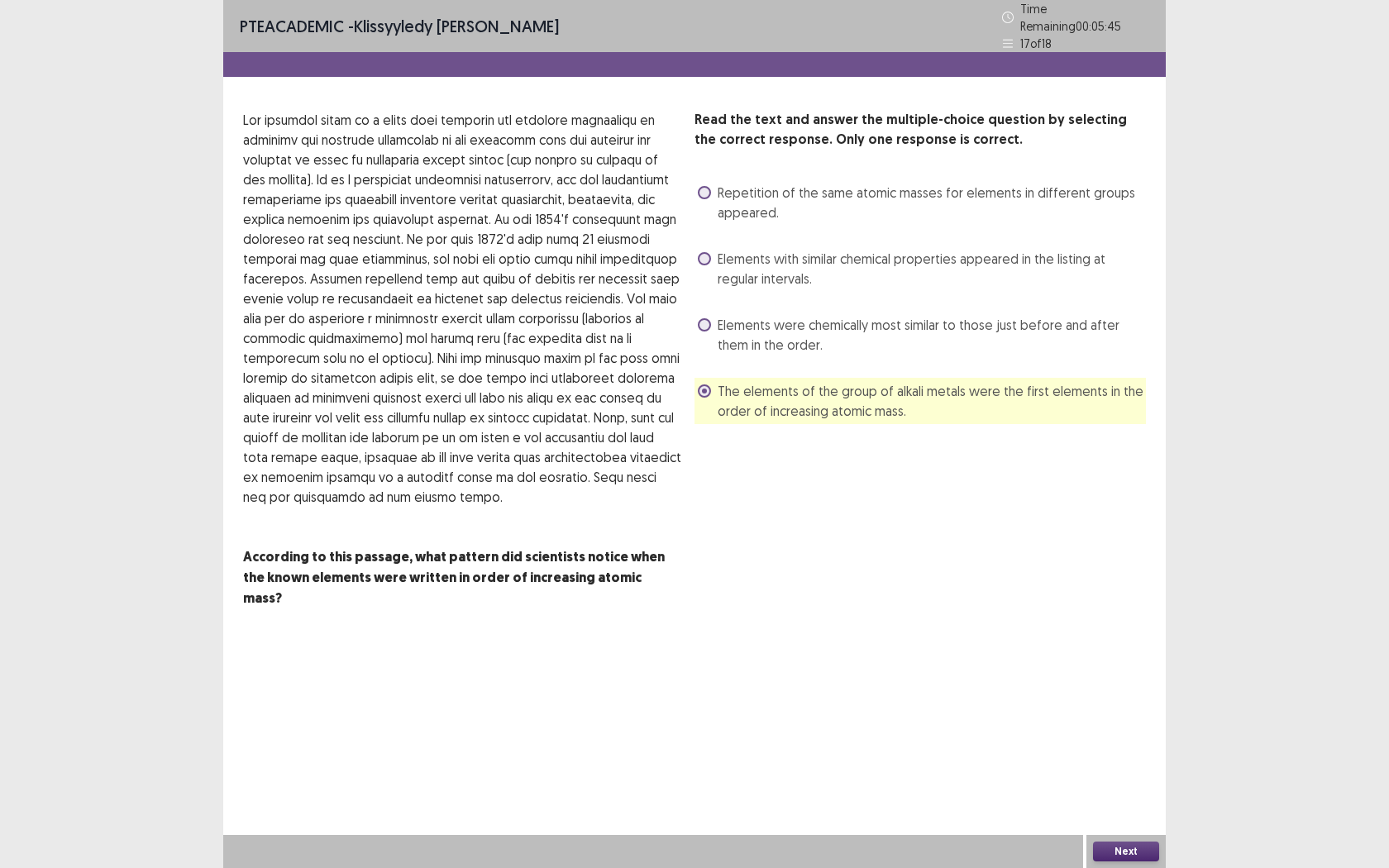
click at [1107, 684] on button "Next" at bounding box center [1126, 851] width 66 height 20
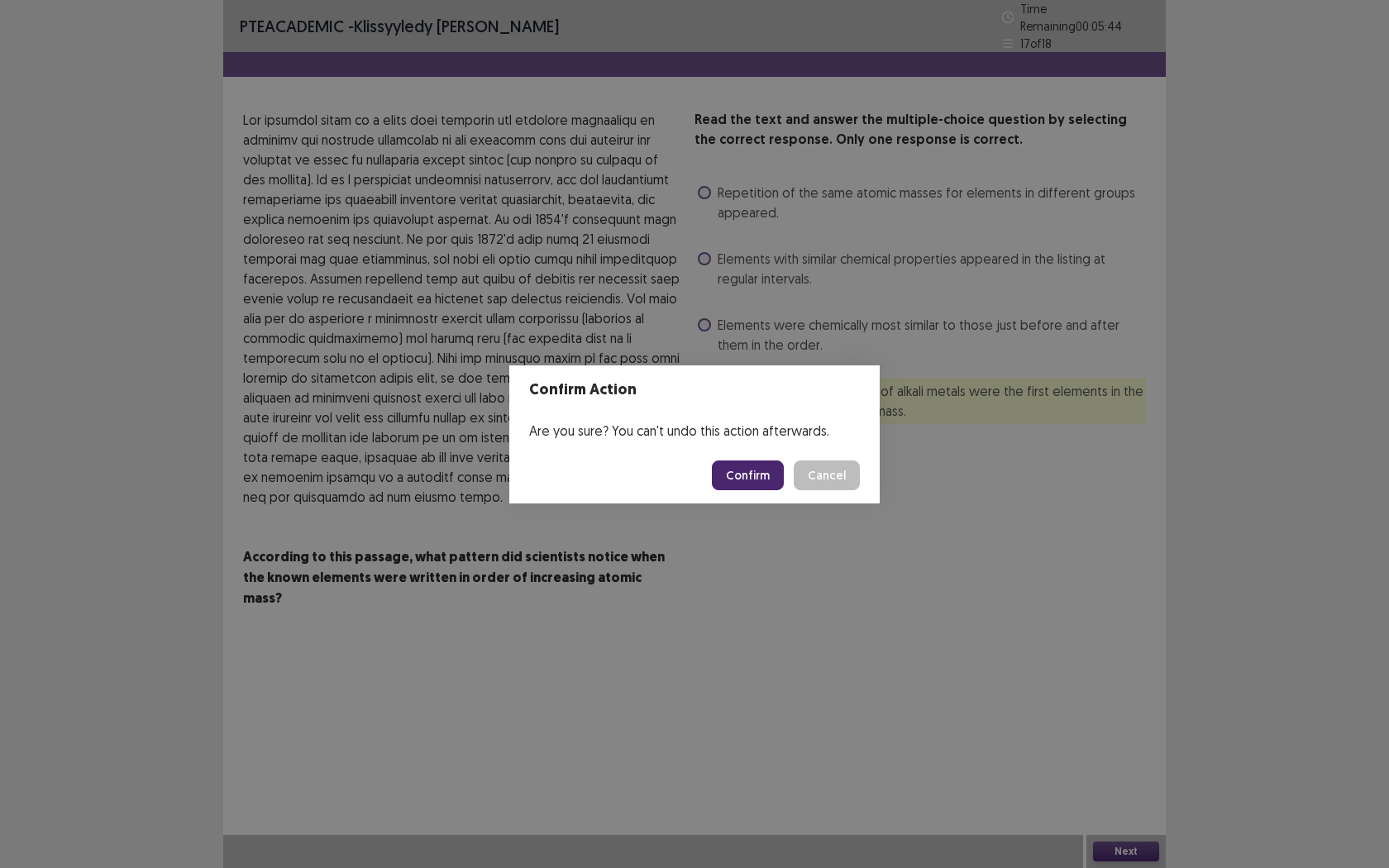
click at [734, 471] on button "Confirm" at bounding box center [748, 475] width 72 height 29
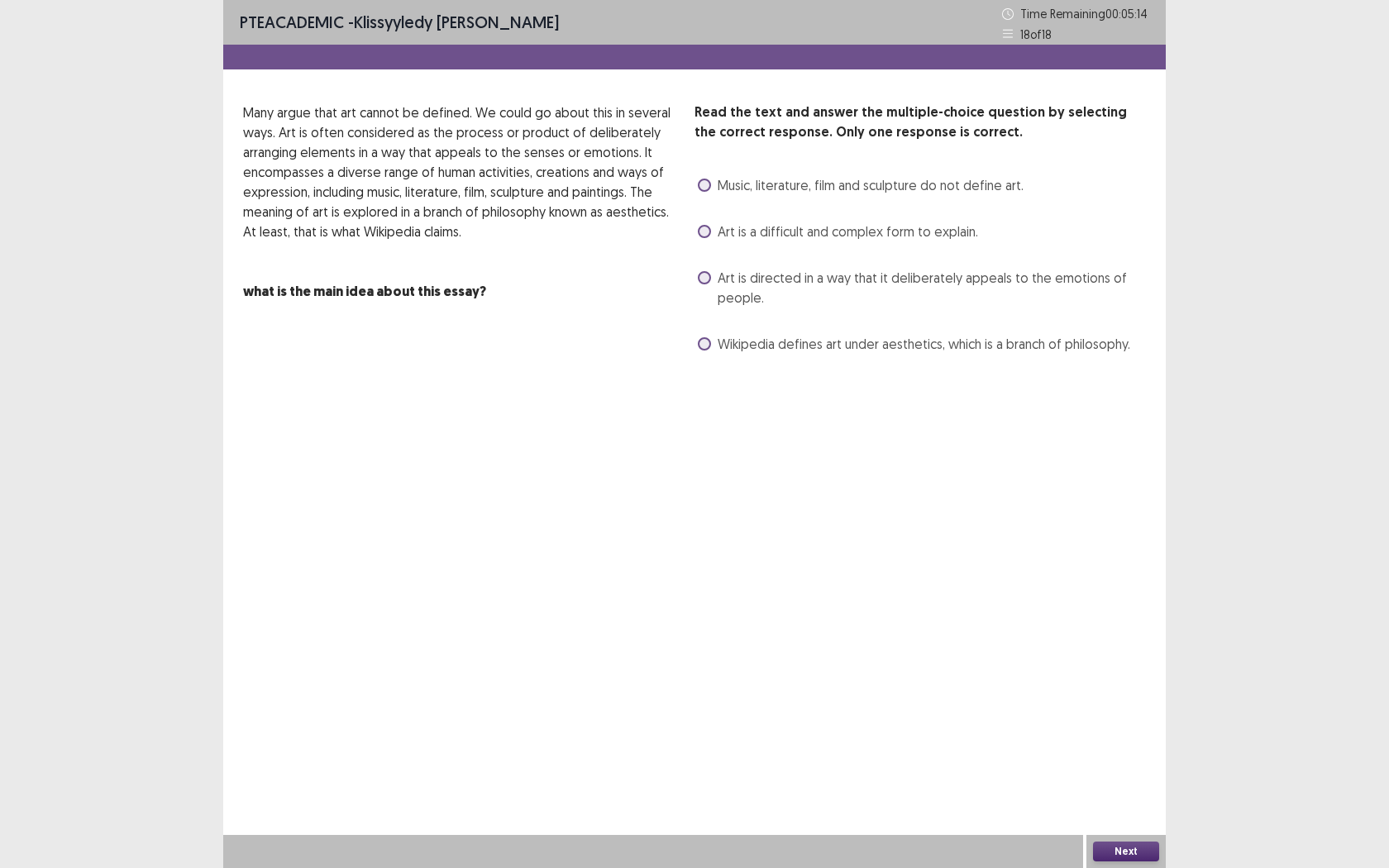
click at [703, 183] on span at bounding box center [704, 185] width 13 height 13
click at [1127, 684] on button "Next" at bounding box center [1126, 851] width 66 height 20
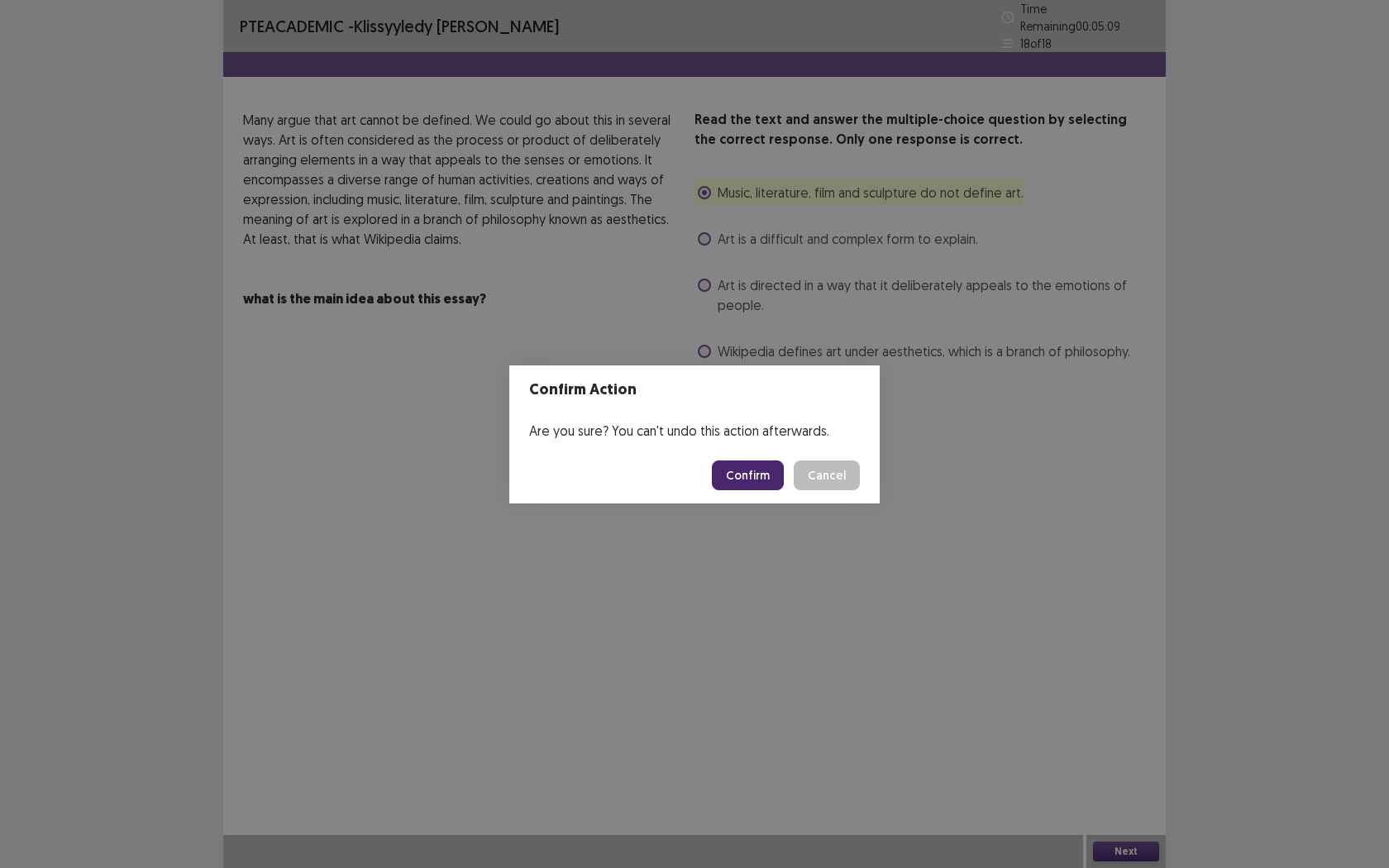
click at [742, 463] on button "Confirm" at bounding box center [748, 475] width 72 height 29
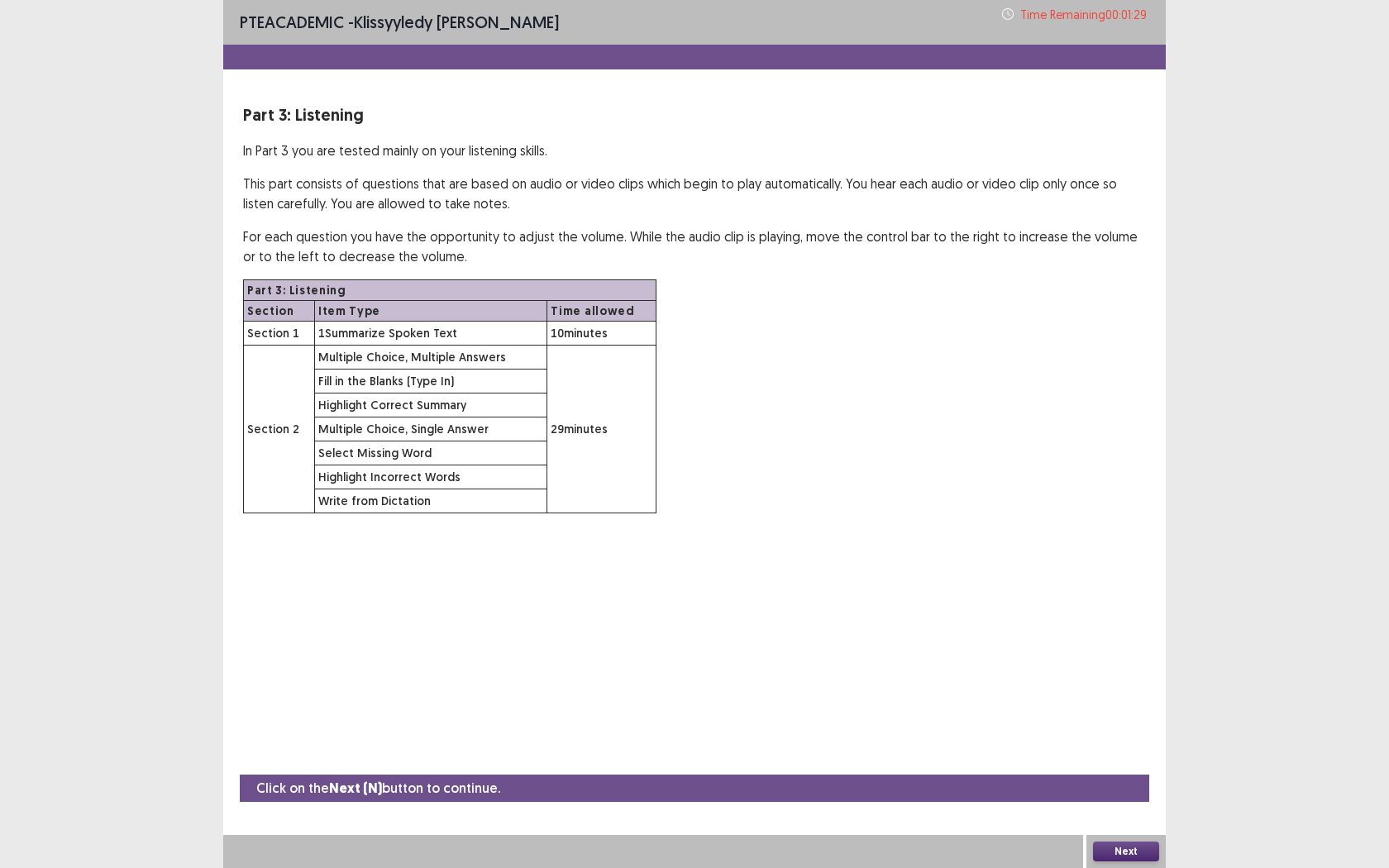
click at [1111, 684] on button "Next" at bounding box center [1126, 851] width 66 height 20
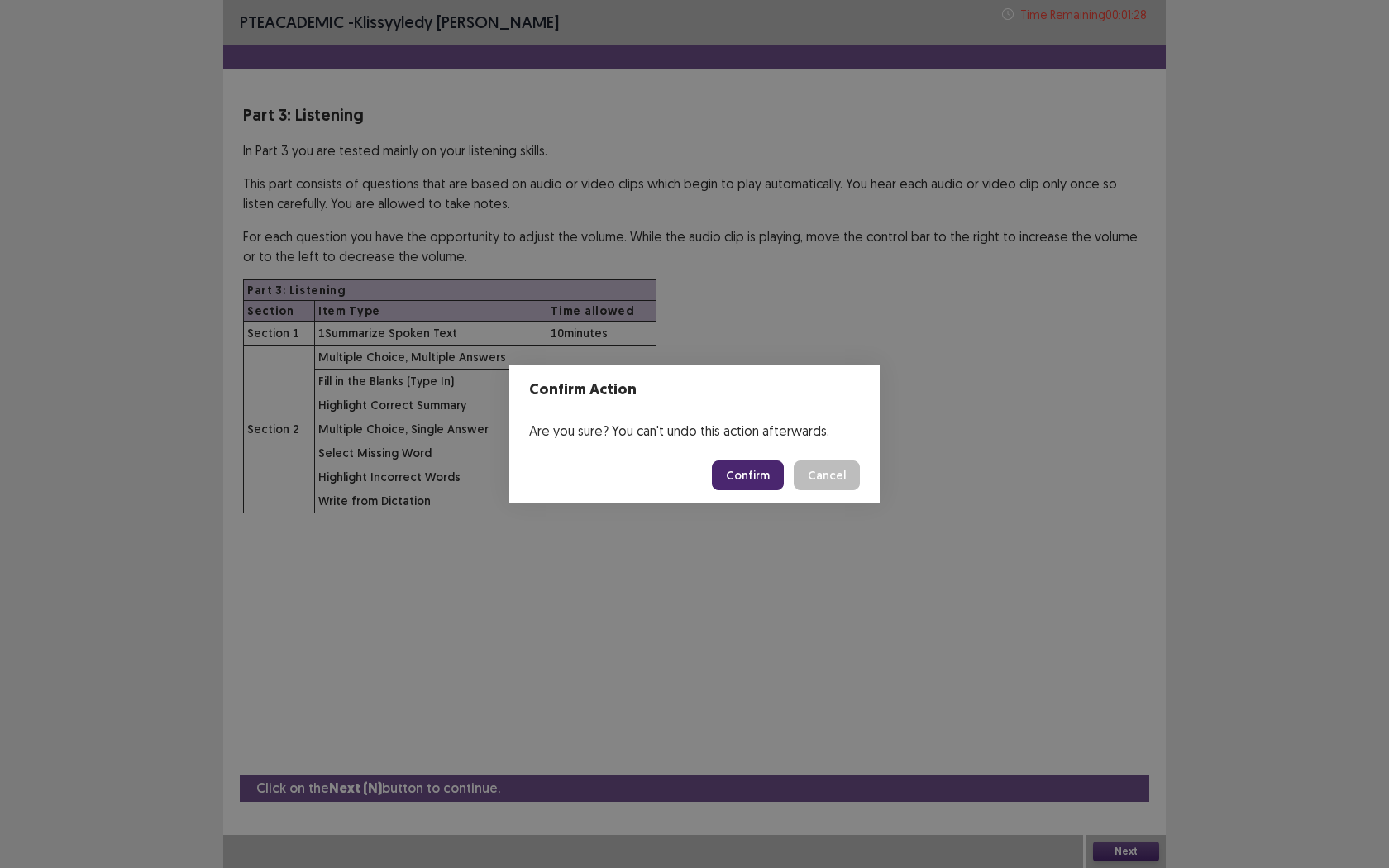
click at [752, 468] on button "Confirm" at bounding box center [748, 475] width 72 height 29
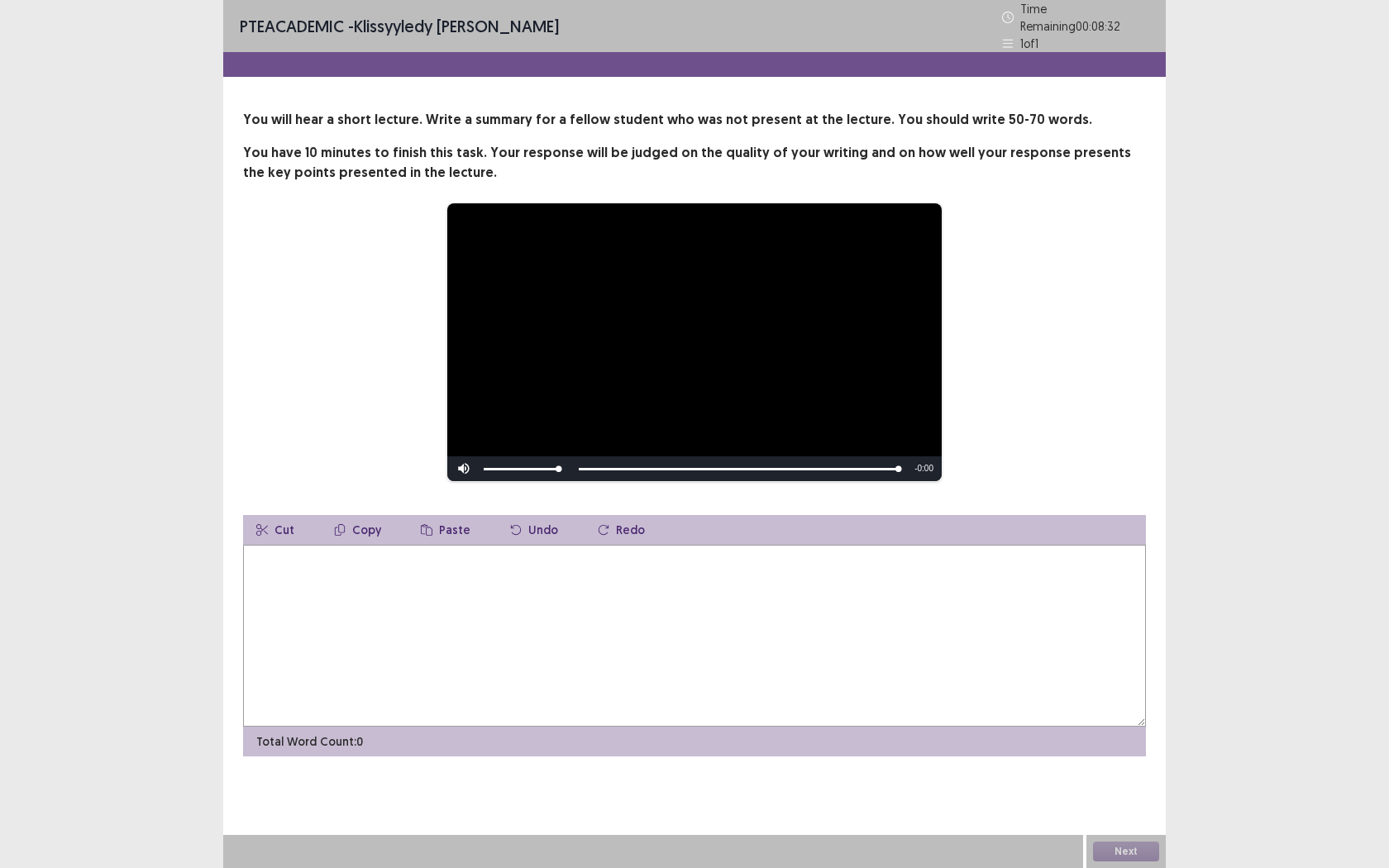
click at [640, 635] on textarea at bounding box center [694, 635] width 903 height 182
click at [677, 599] on textarea at bounding box center [694, 635] width 903 height 182
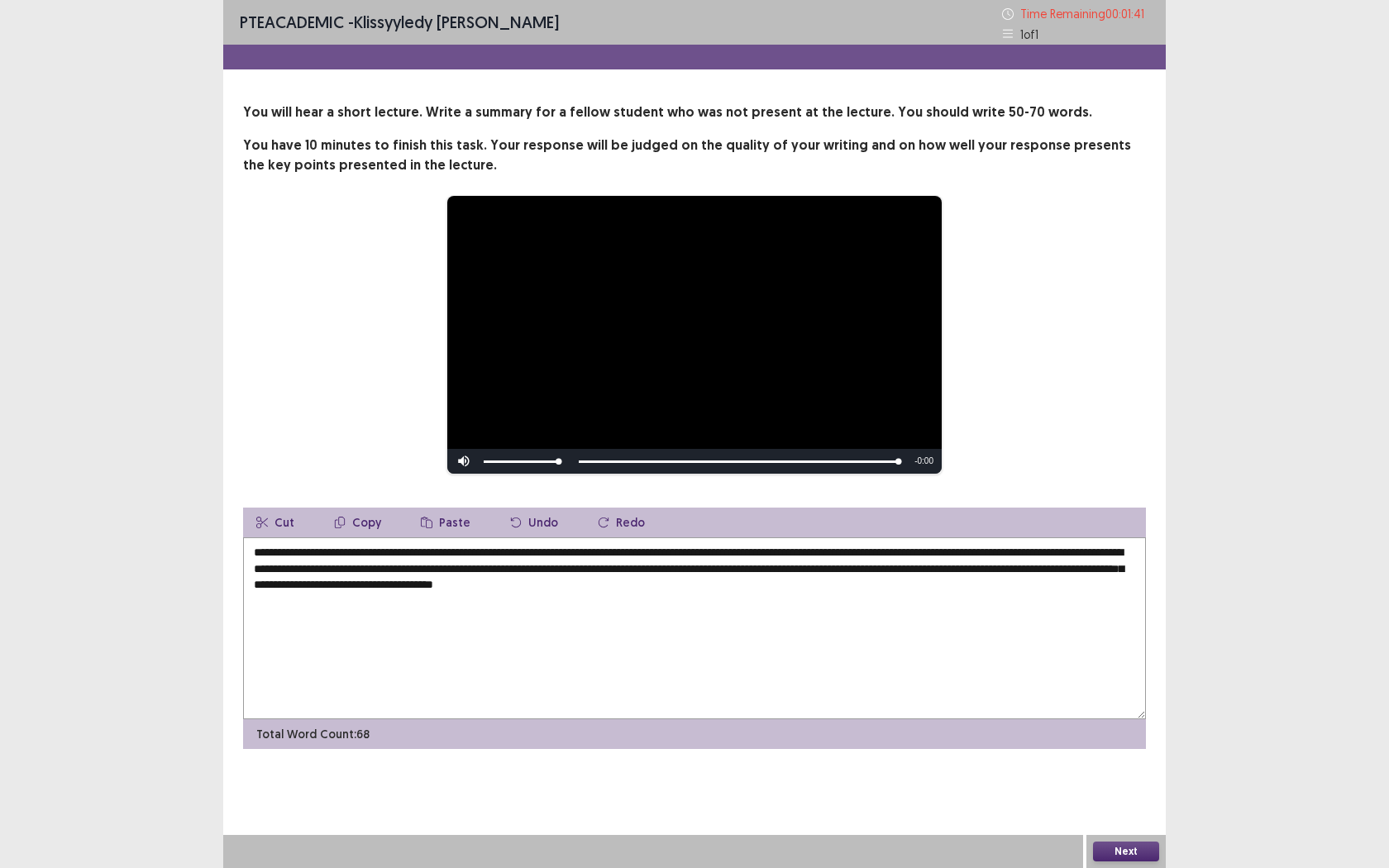
click at [335, 587] on textarea "**********" at bounding box center [694, 628] width 903 height 182
type textarea "**********"
click at [1100, 684] on div "Next" at bounding box center [1126, 851] width 79 height 33
click at [1104, 684] on button "Next" at bounding box center [1126, 851] width 66 height 20
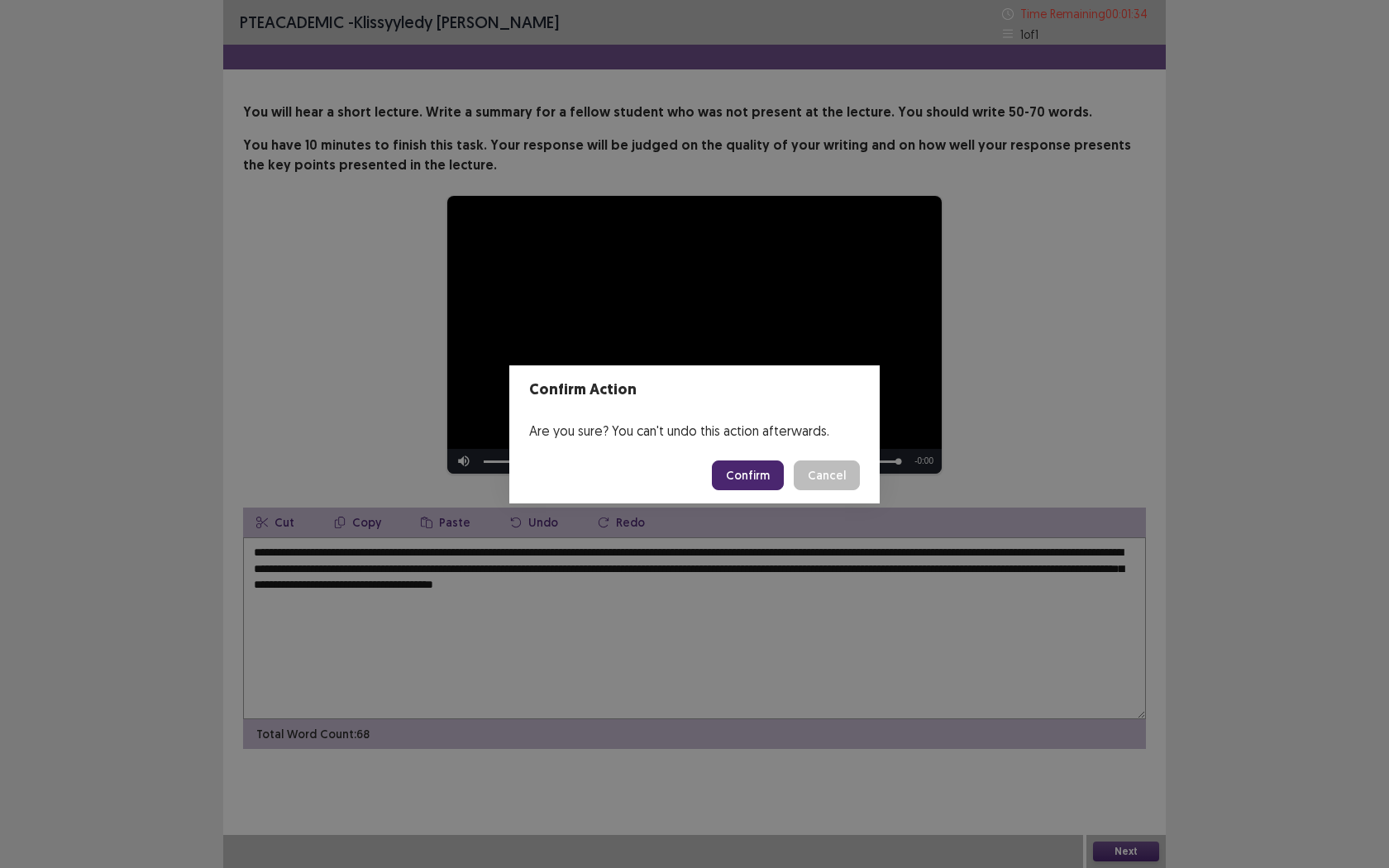
click at [748, 479] on button "Confirm" at bounding box center [748, 475] width 72 height 29
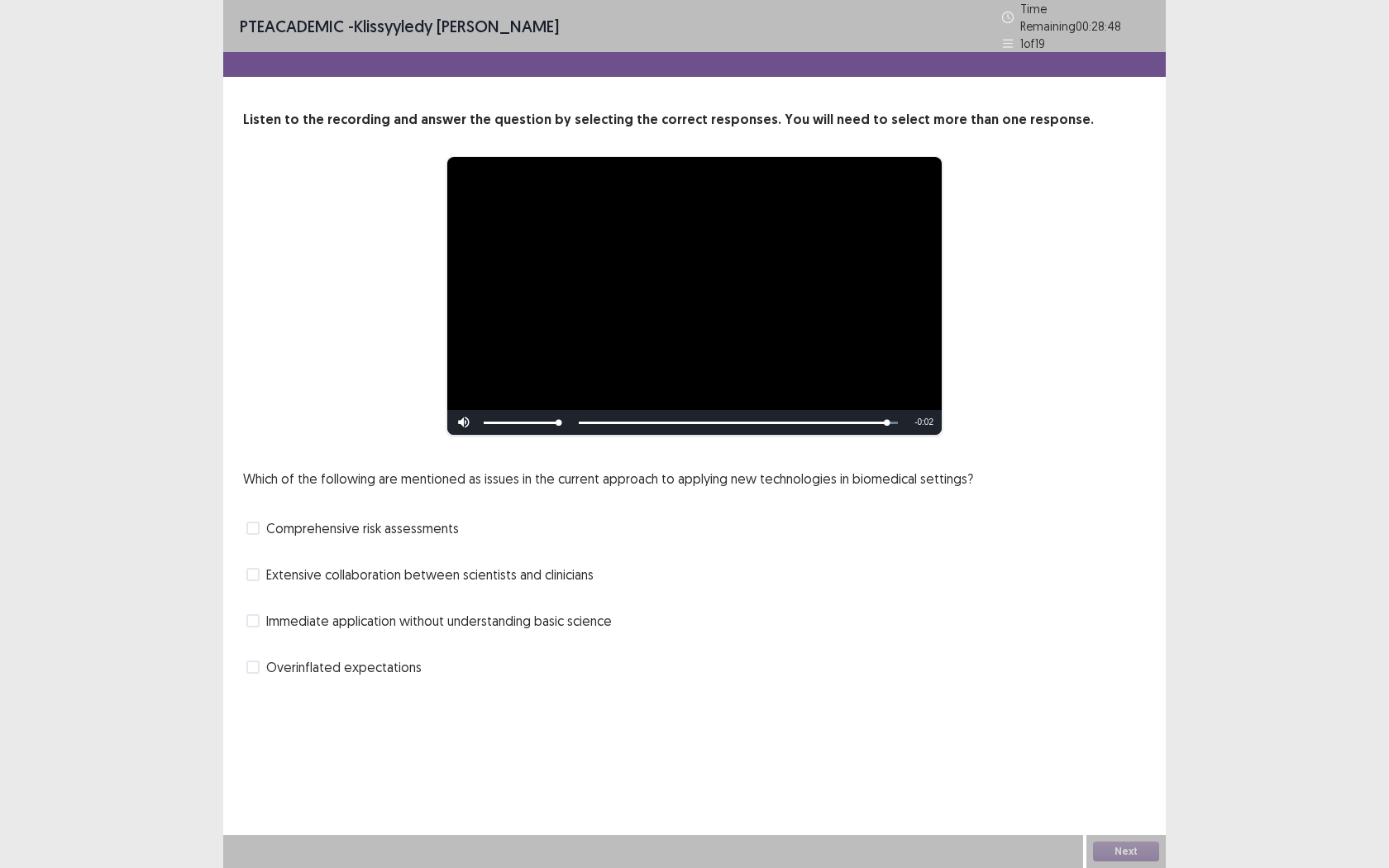
click at [260, 666] on label "Overinflated expectations" at bounding box center [334, 667] width 175 height 20
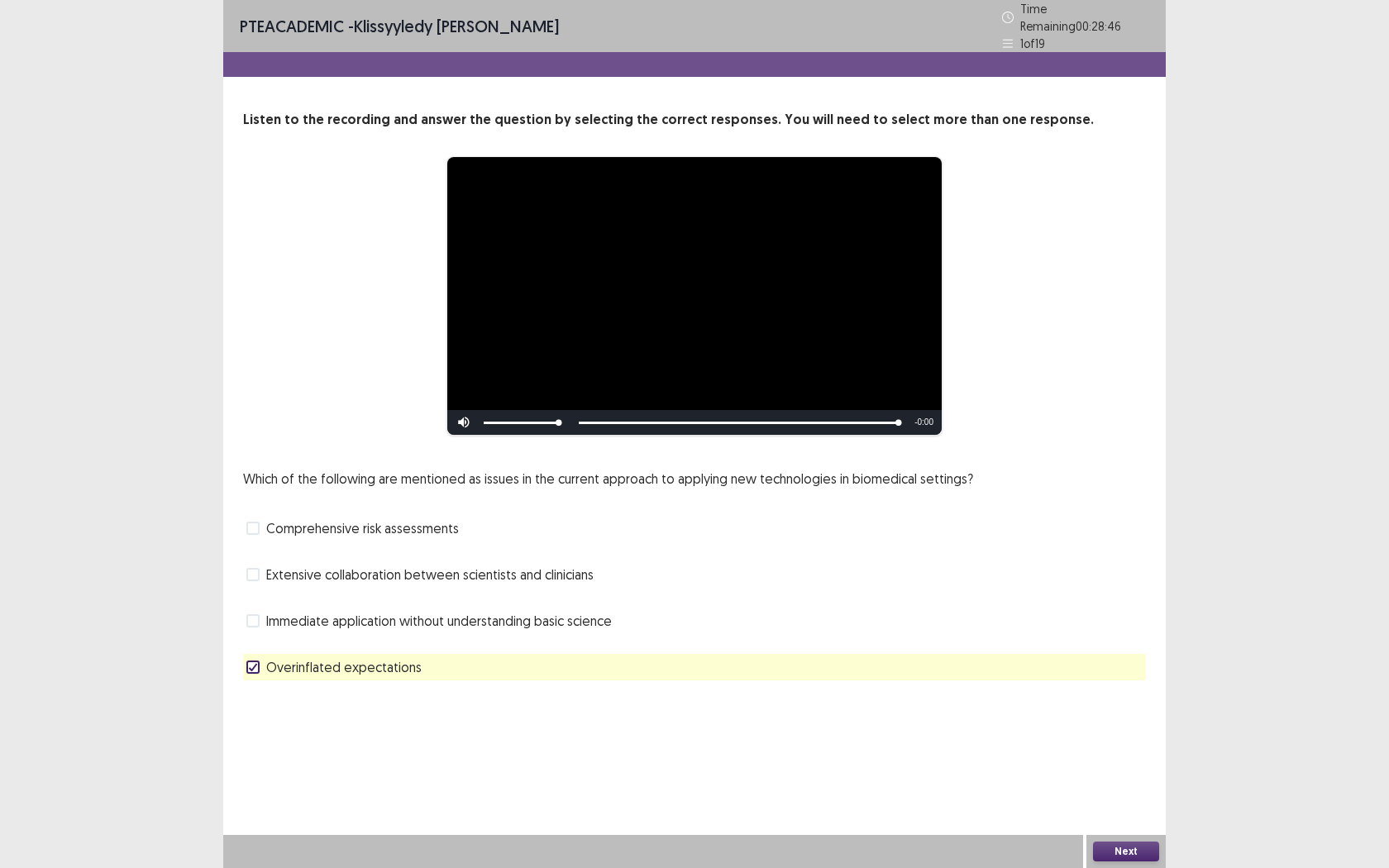
click at [1118, 684] on button "Next" at bounding box center [1126, 851] width 66 height 20
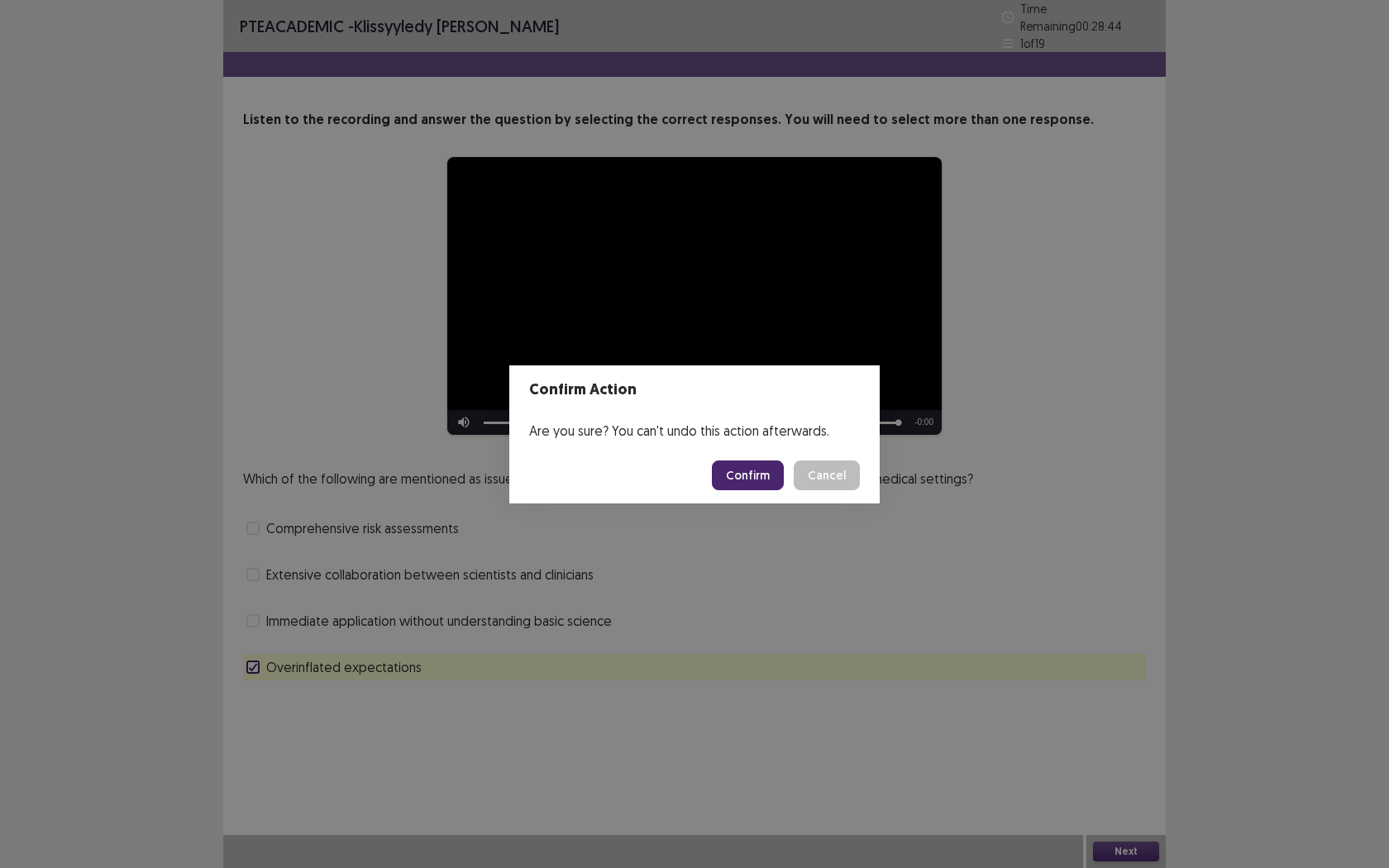
click at [737, 480] on button "Confirm" at bounding box center [748, 475] width 72 height 29
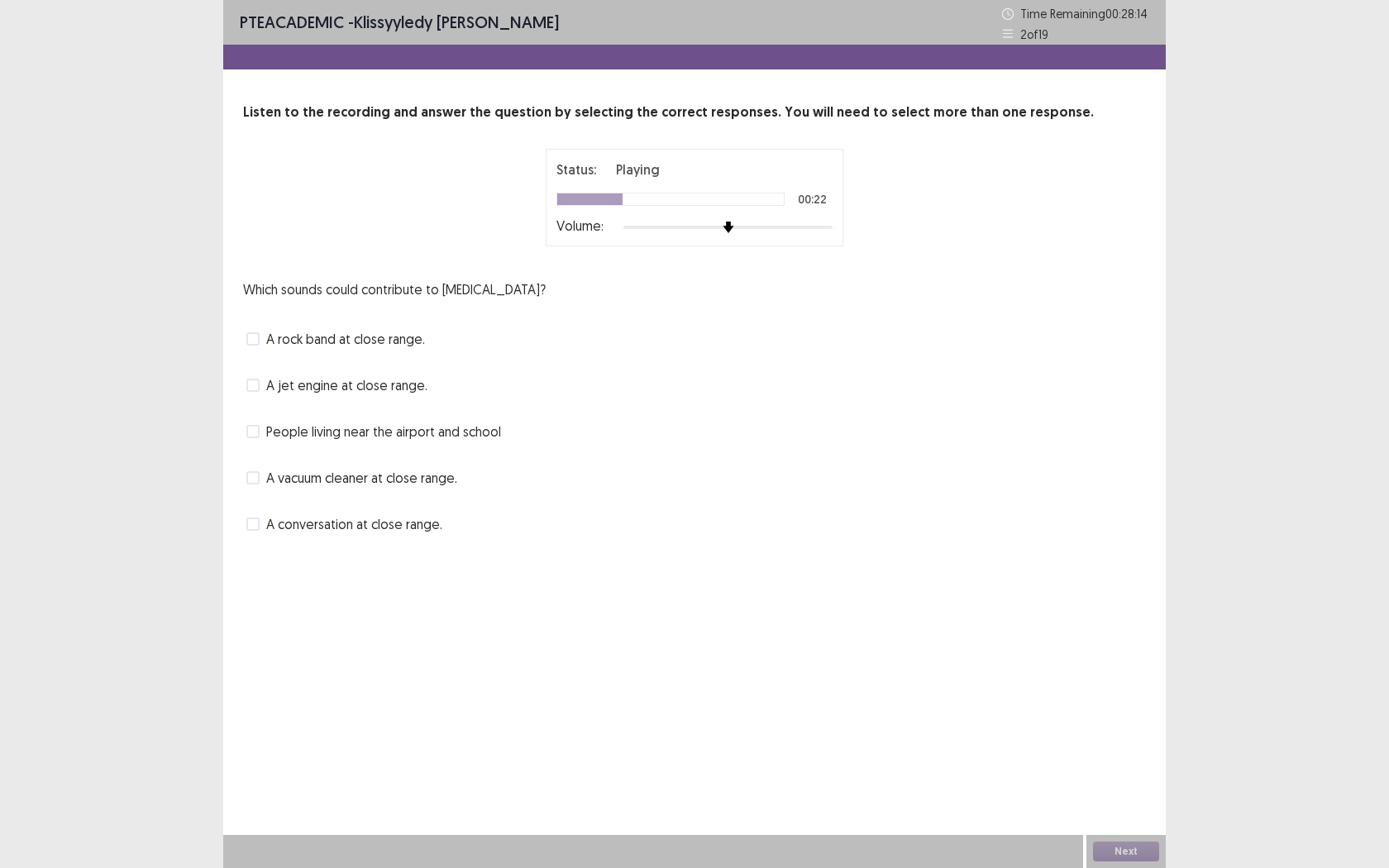
click at [263, 480] on label "A vacuum cleaner at close range." at bounding box center [352, 477] width 211 height 20
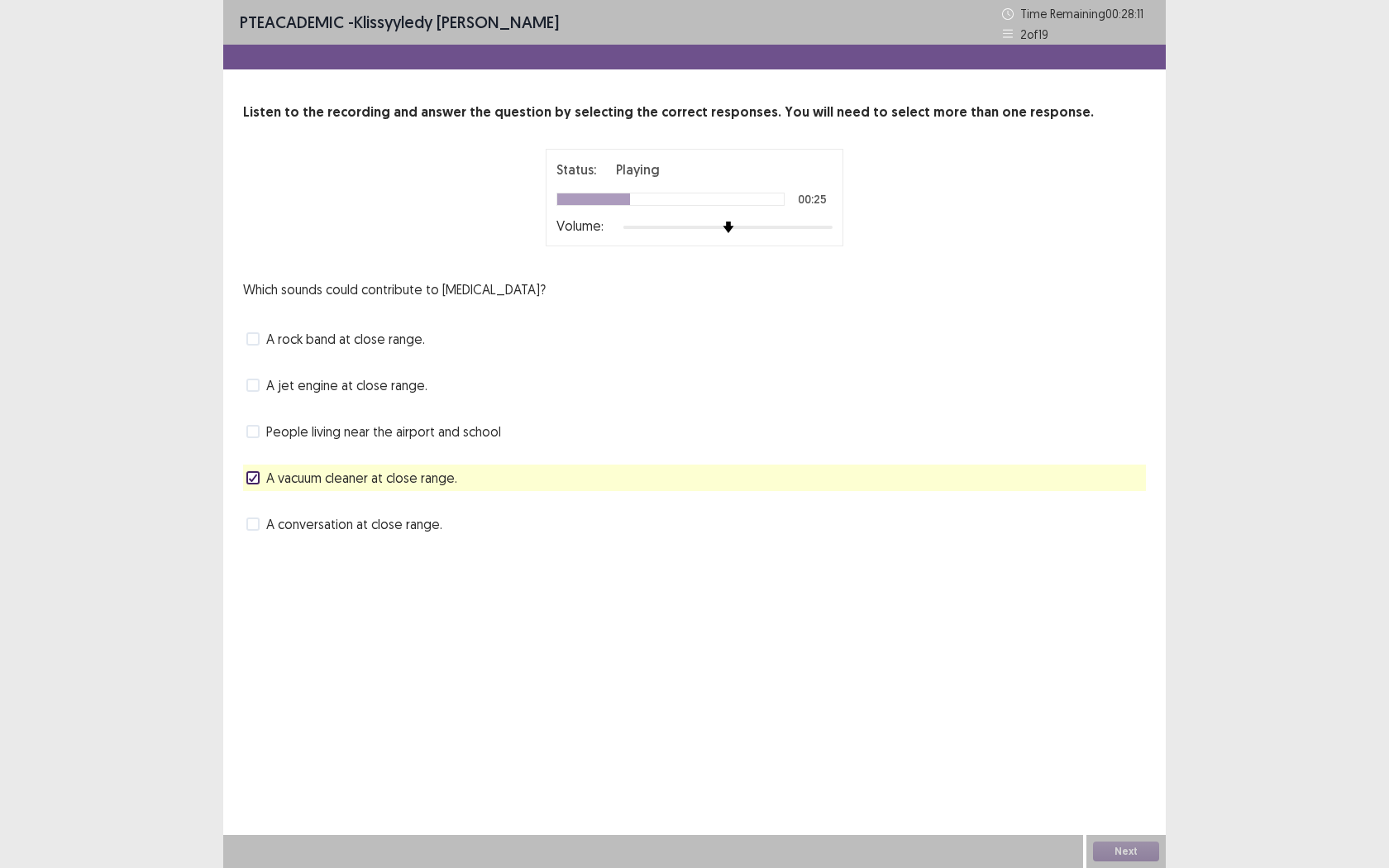
click at [254, 474] on icon at bounding box center [252, 477] width 9 height 9
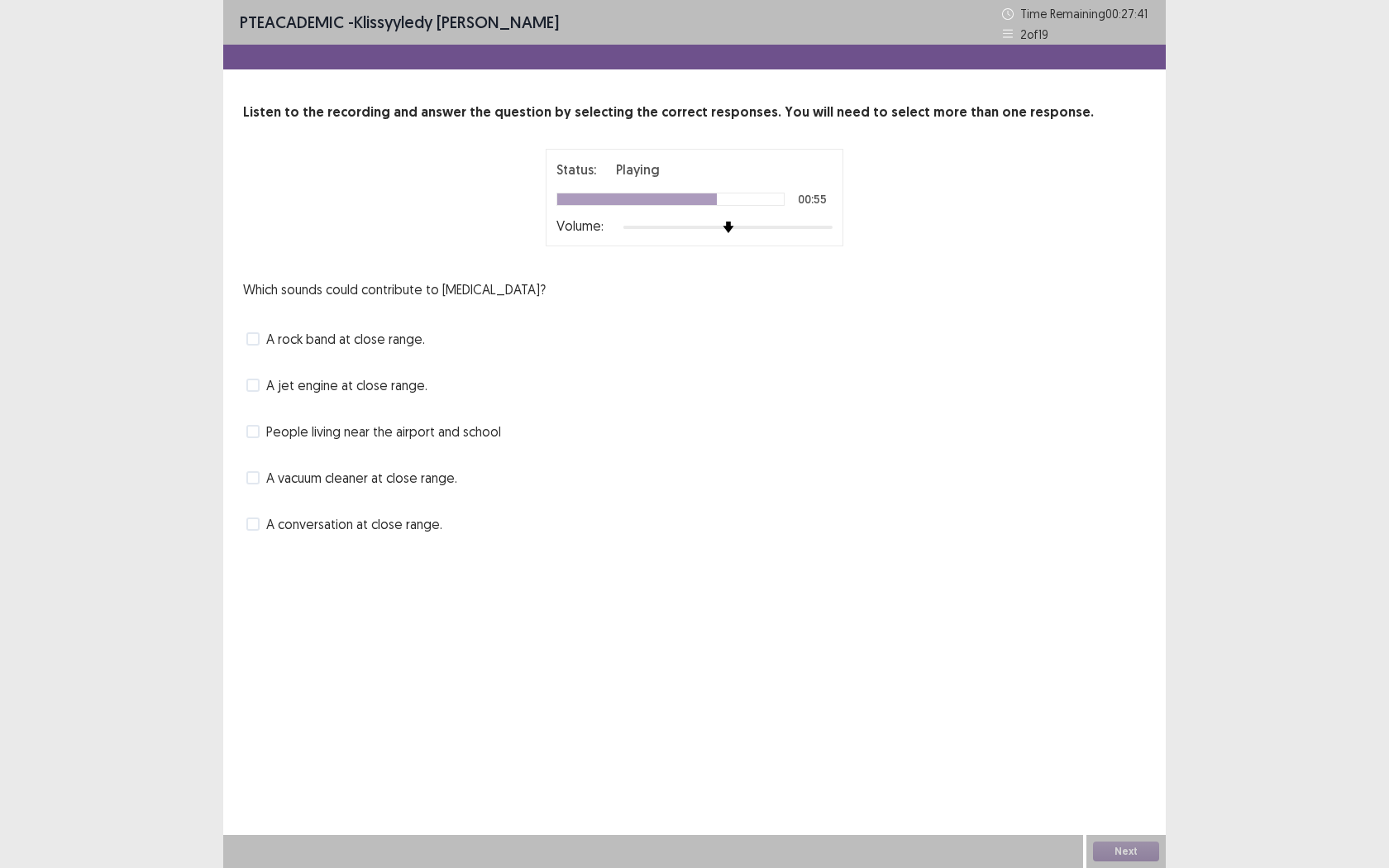
click at [261, 342] on label "A rock band at close range." at bounding box center [336, 339] width 179 height 20
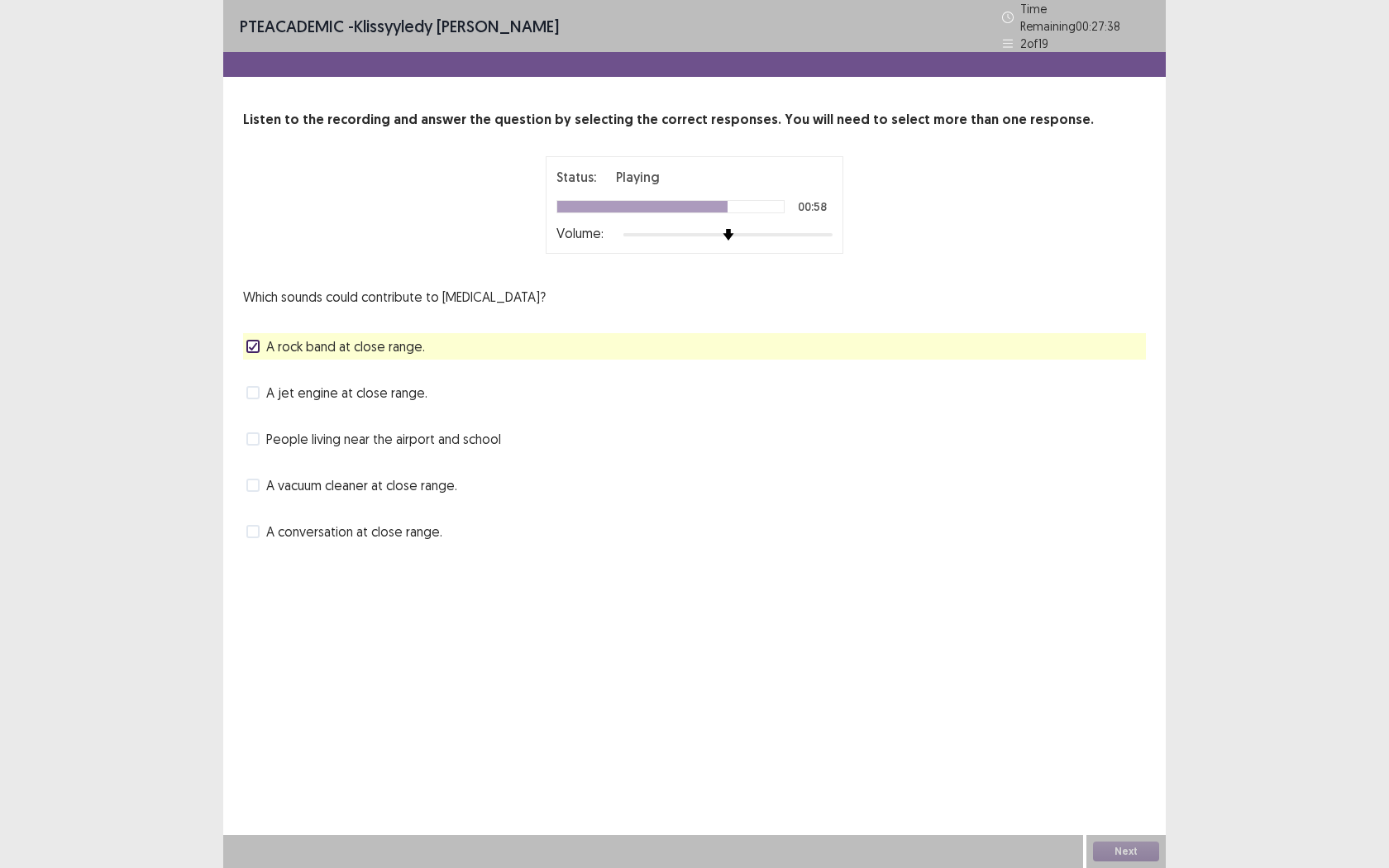
click at [260, 388] on label "A jet engine at close range." at bounding box center [337, 392] width 181 height 20
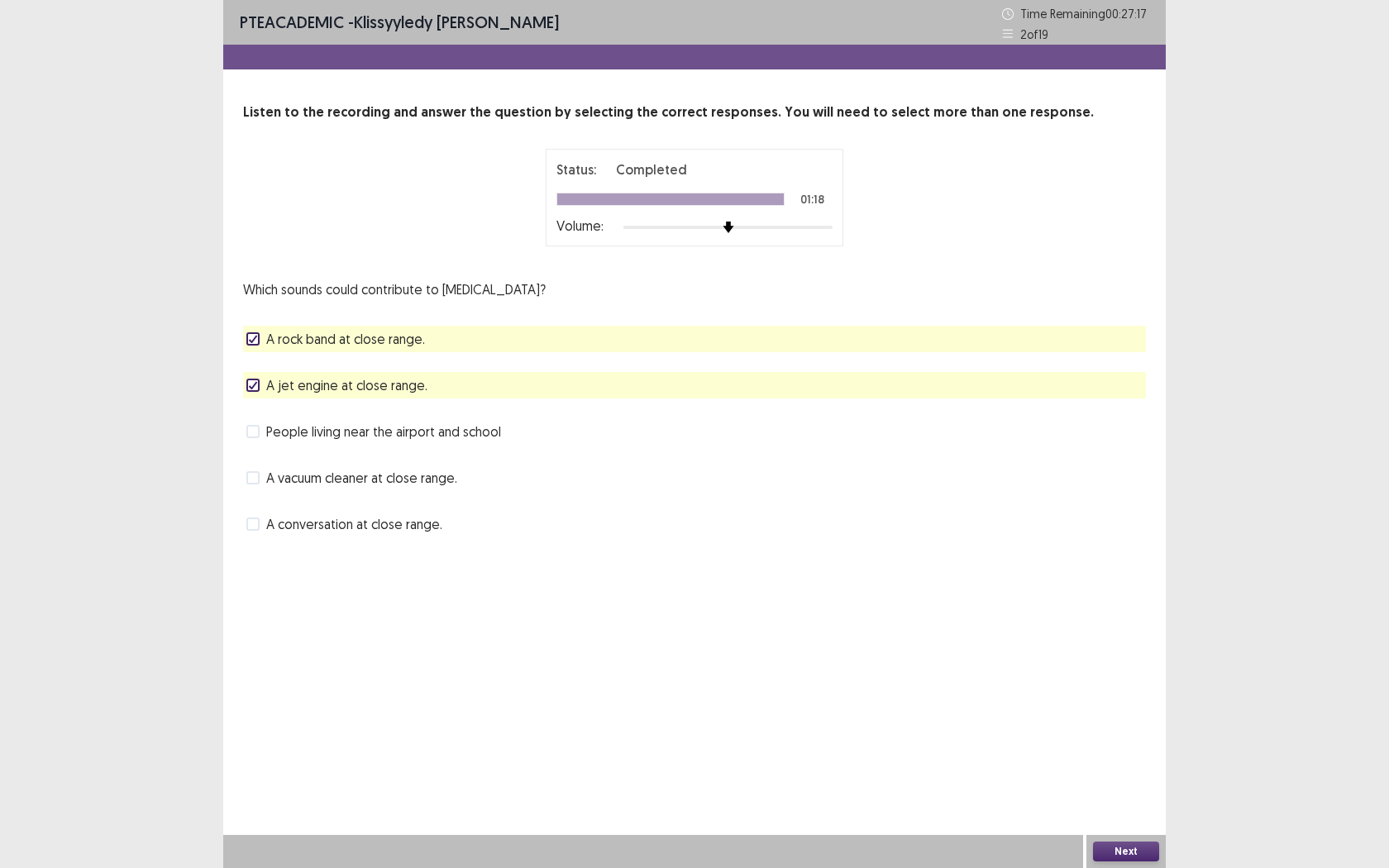
click at [1133, 684] on button "Next" at bounding box center [1126, 851] width 66 height 20
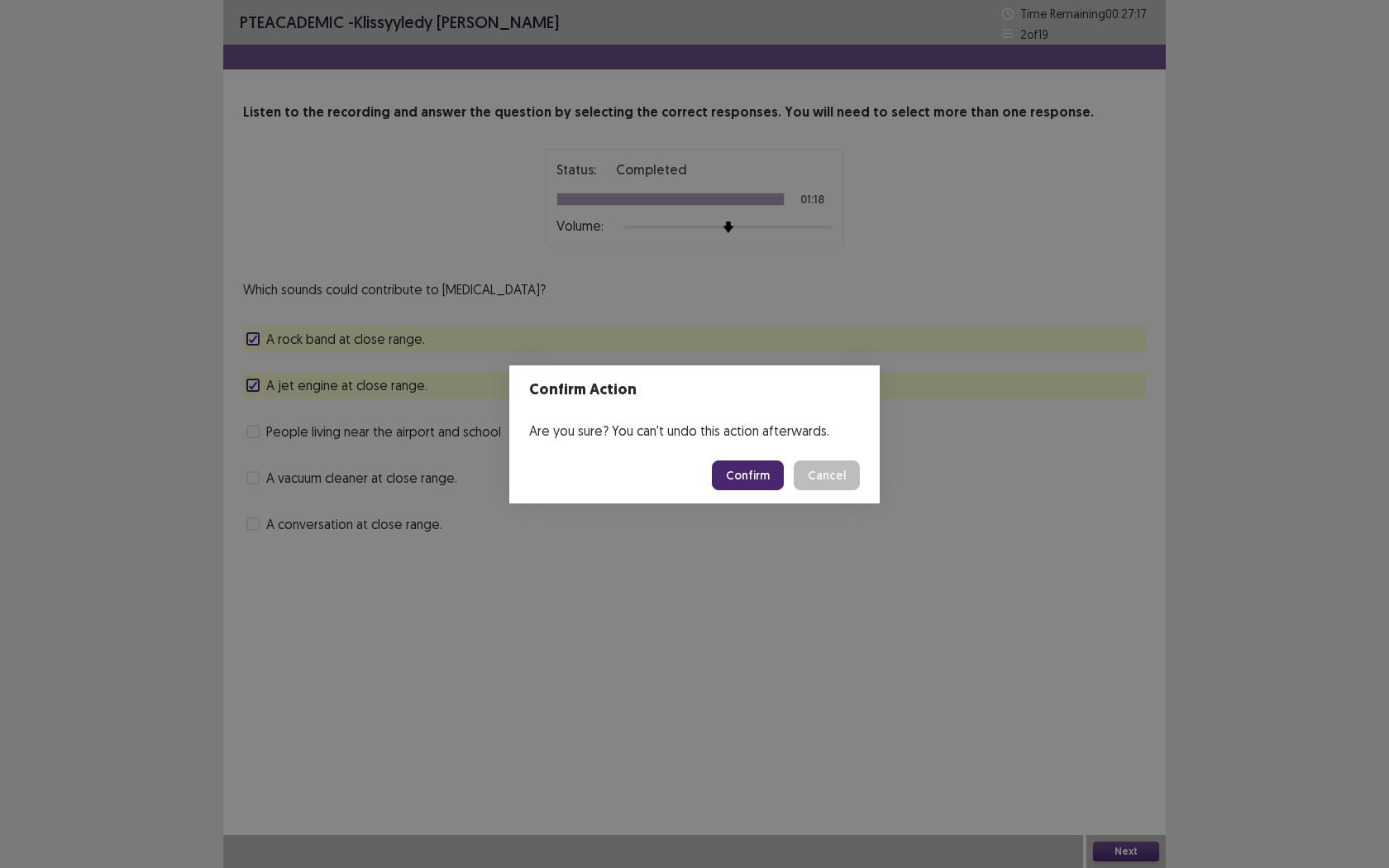
click at [753, 478] on button "Confirm" at bounding box center [748, 475] width 72 height 29
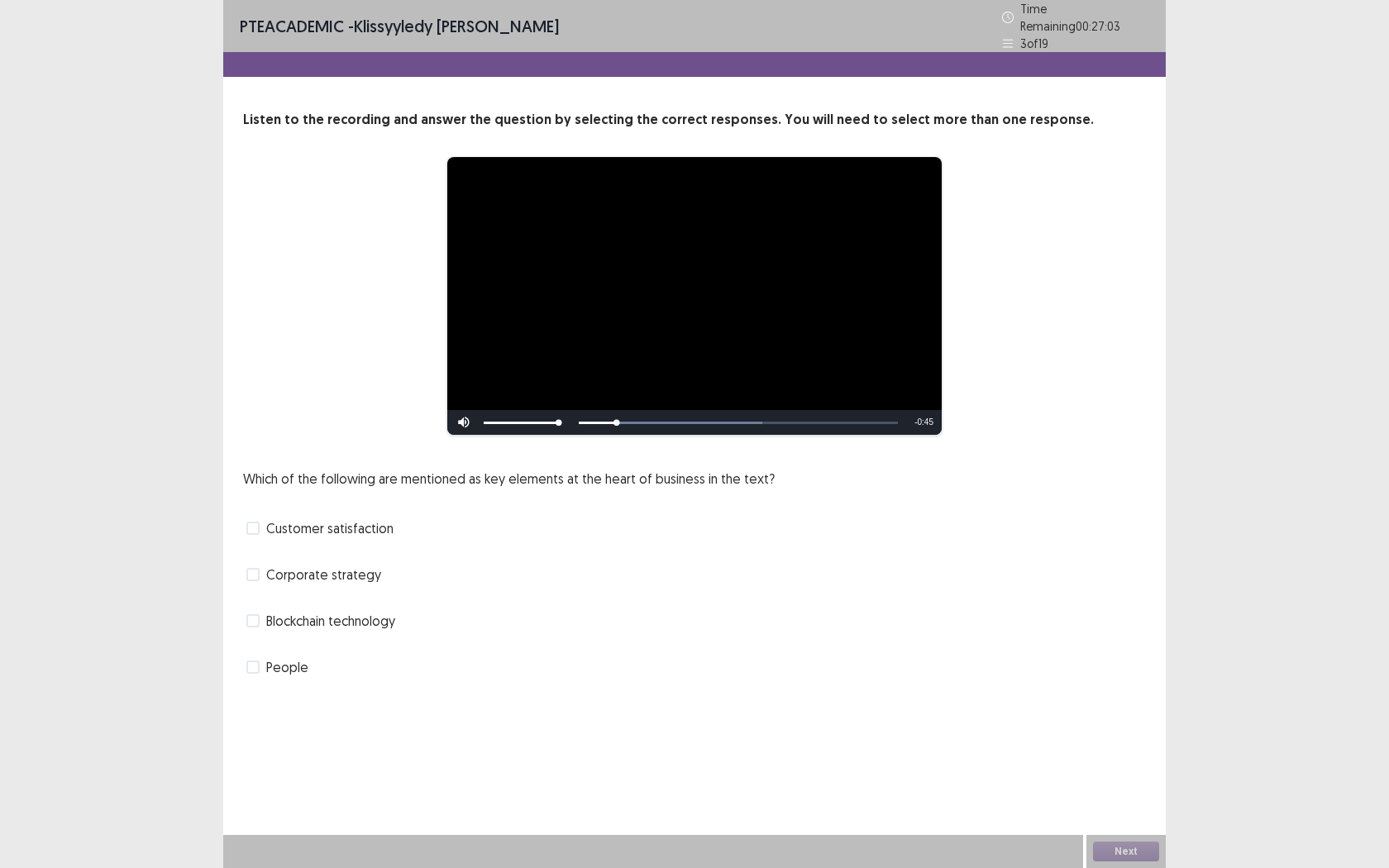
click at [245, 565] on div "Corporate strategy" at bounding box center [694, 575] width 903 height 26
click at [247, 568] on span at bounding box center [253, 575] width 13 height 13
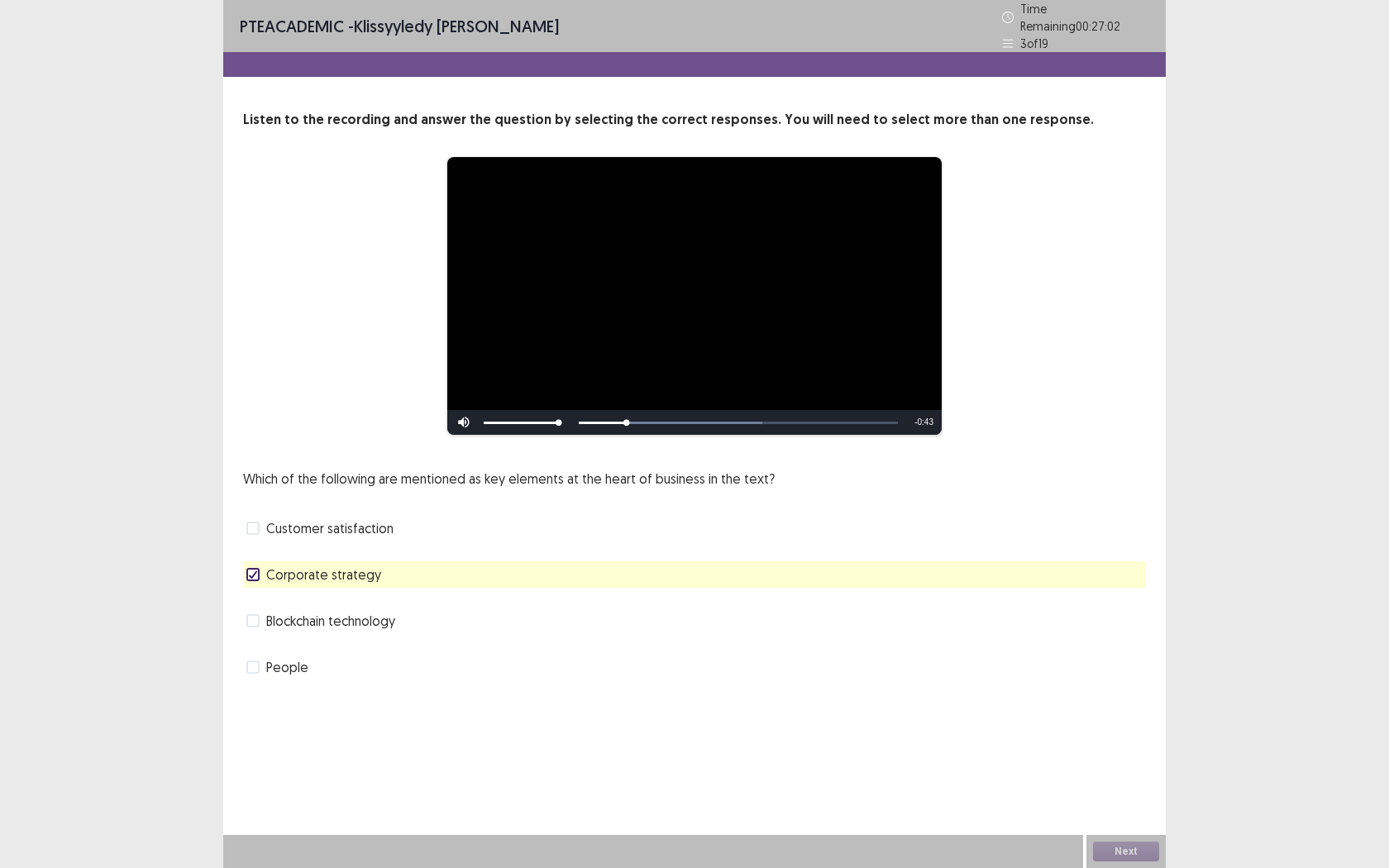
click at [269, 657] on span "People" at bounding box center [287, 667] width 43 height 20
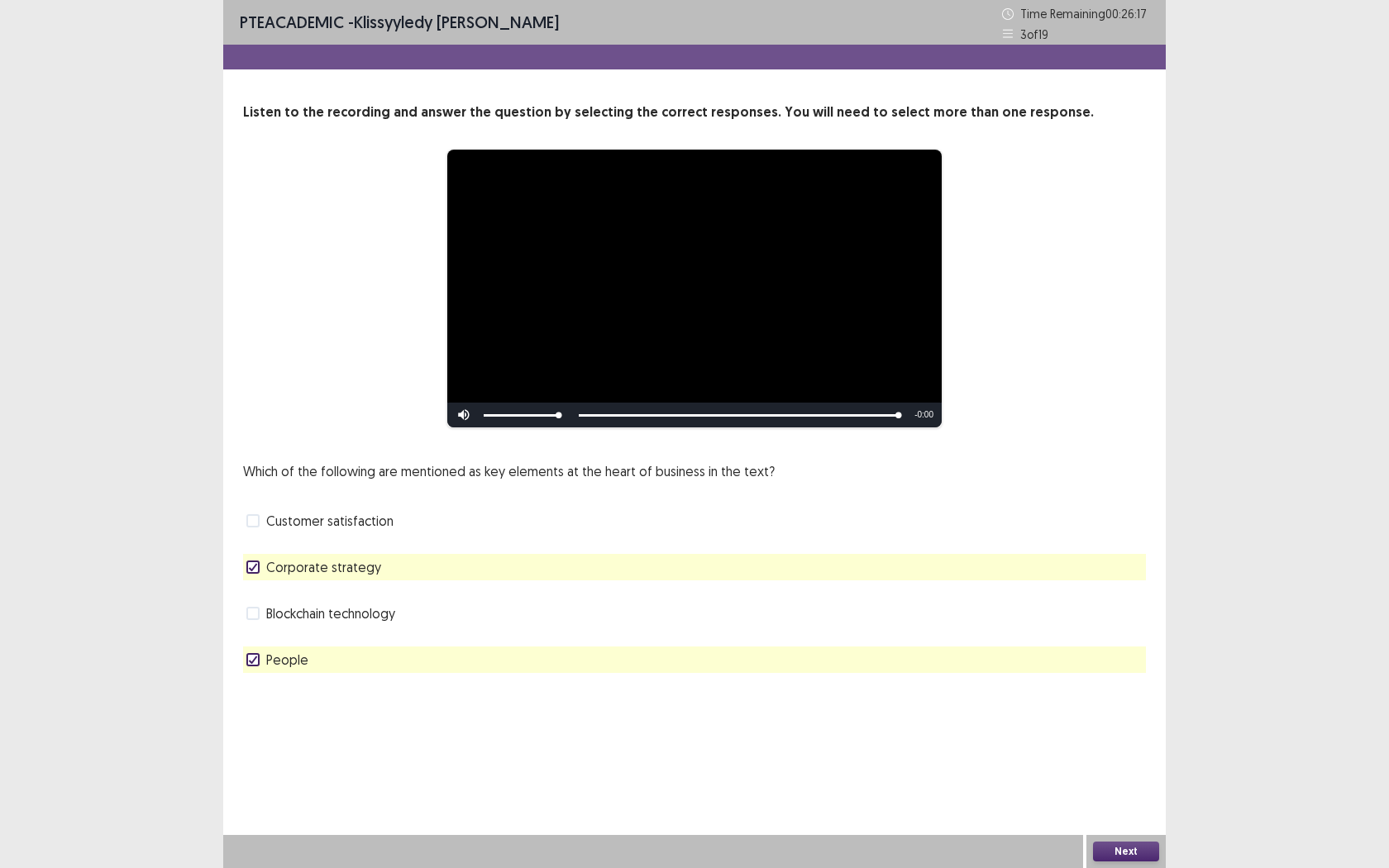
click at [1113, 684] on button "Next" at bounding box center [1126, 851] width 66 height 20
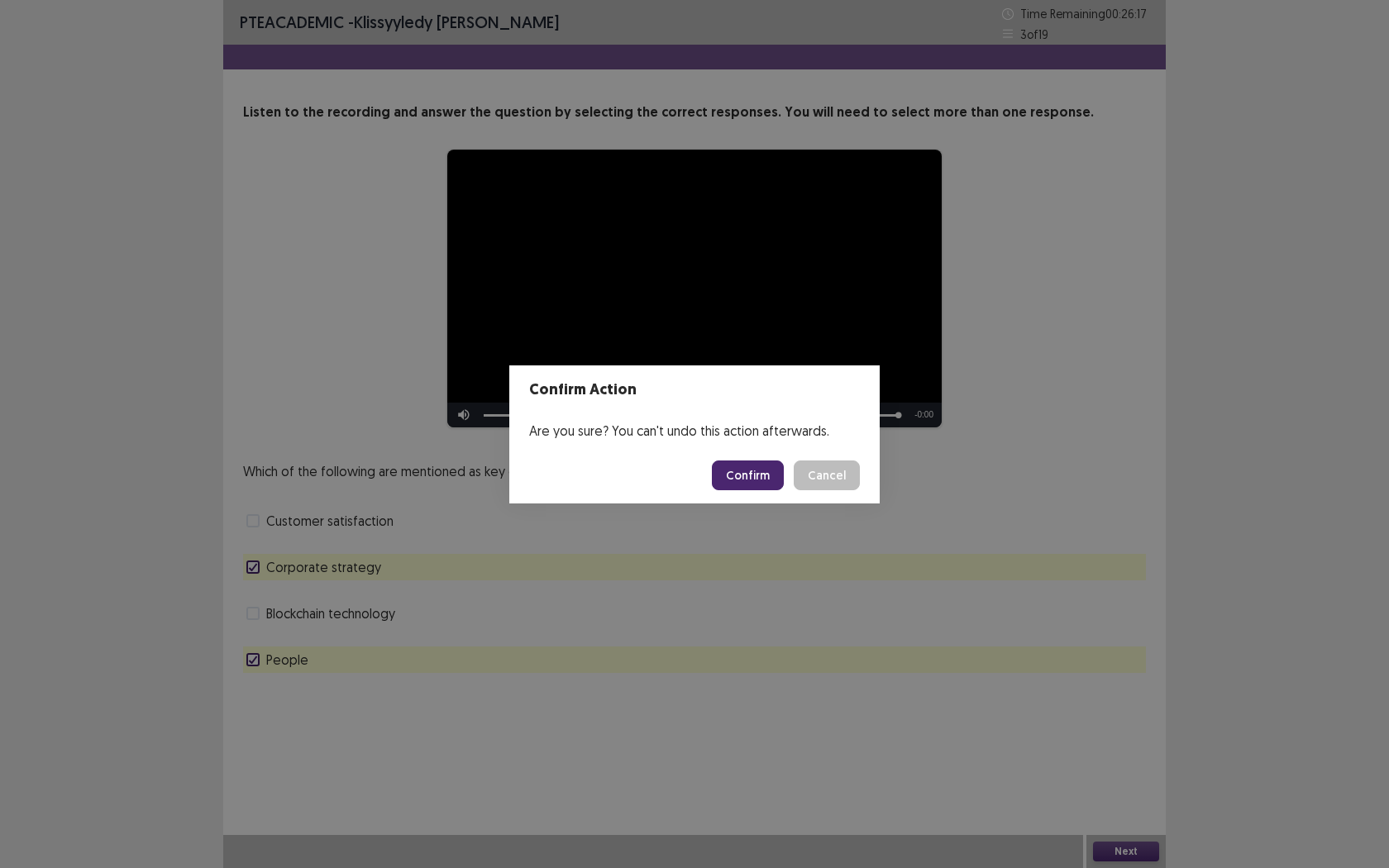
click at [751, 463] on button "Confirm" at bounding box center [748, 475] width 72 height 29
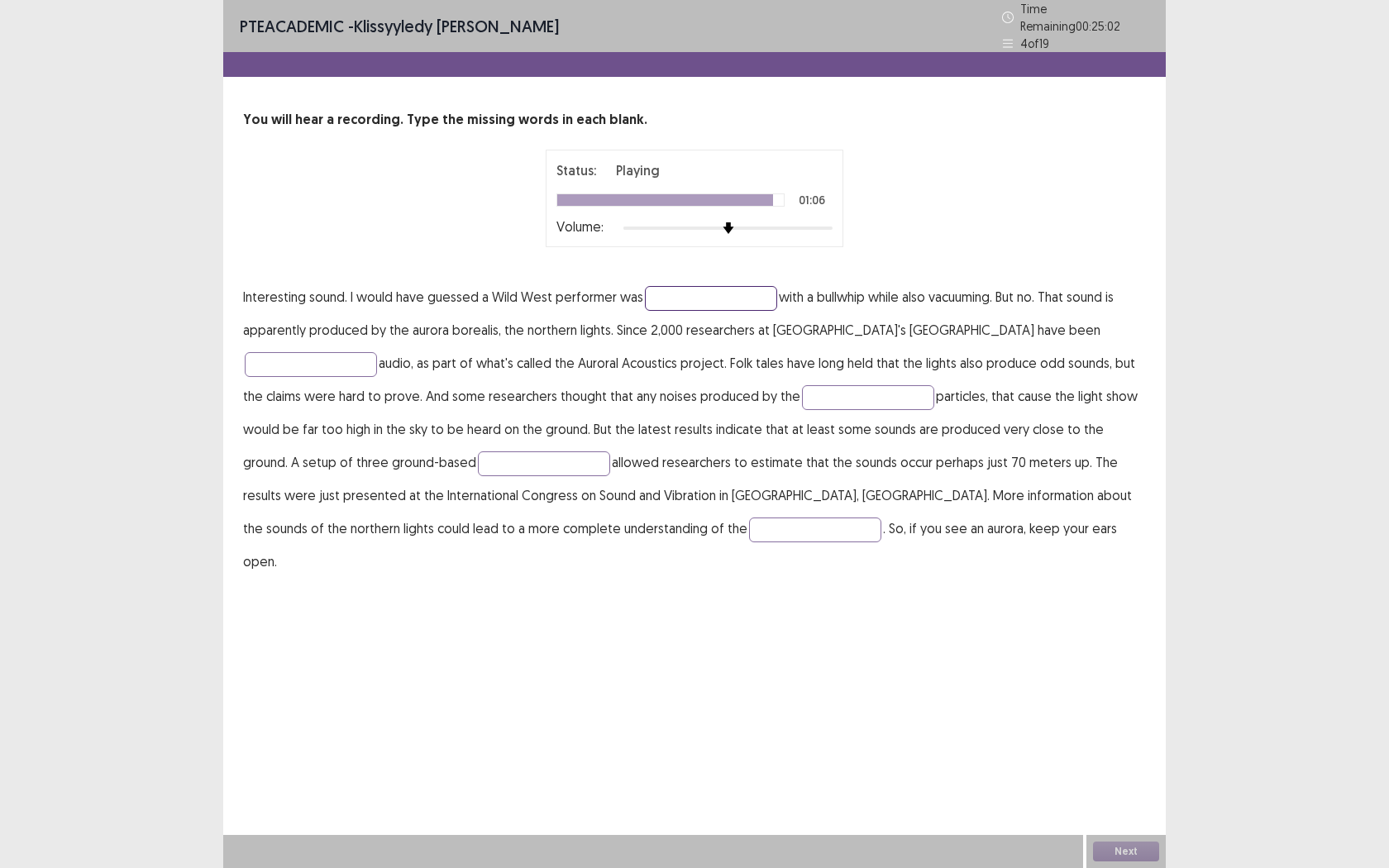
click at [707, 288] on input "text" at bounding box center [711, 298] width 132 height 25
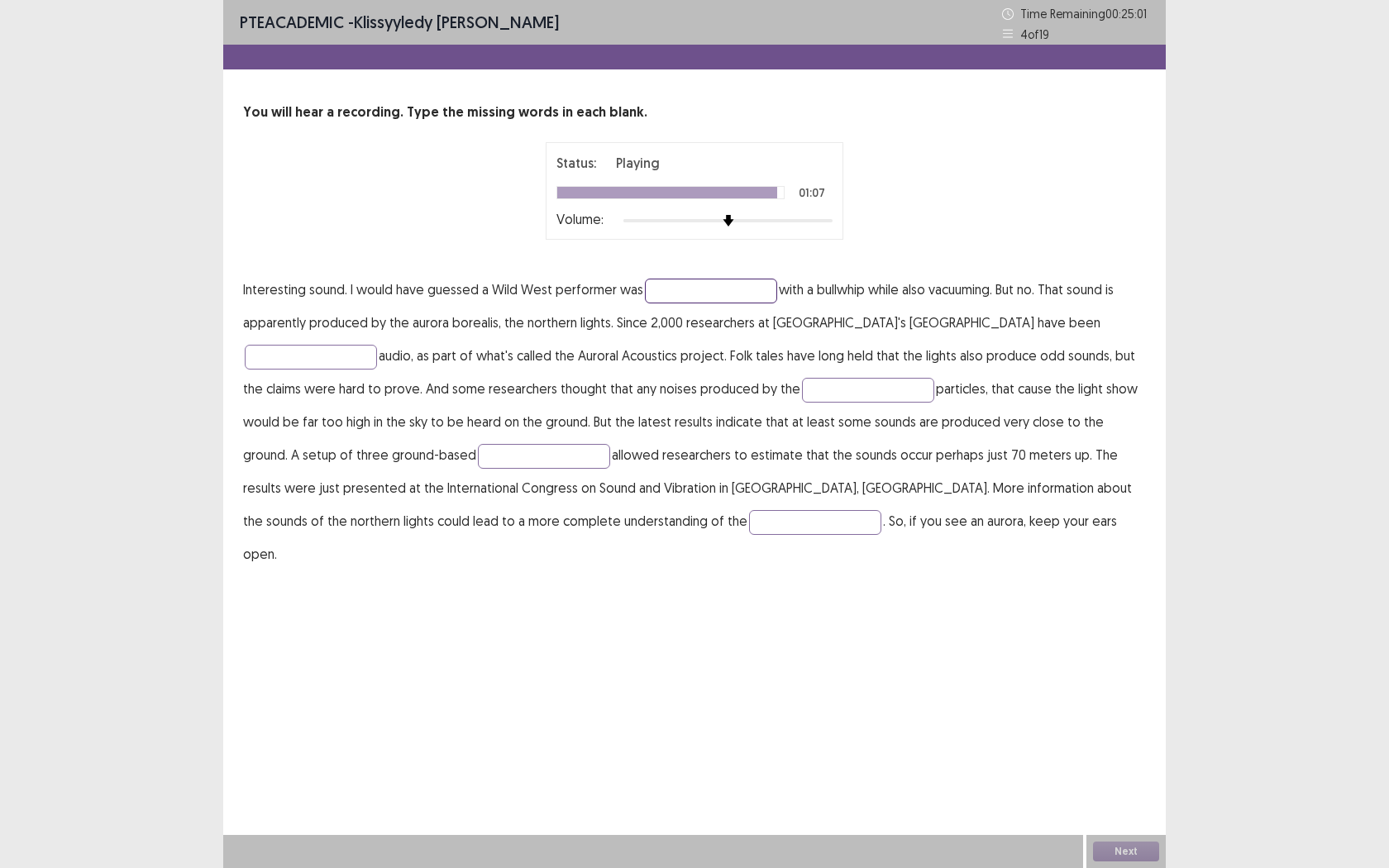
type input "*"
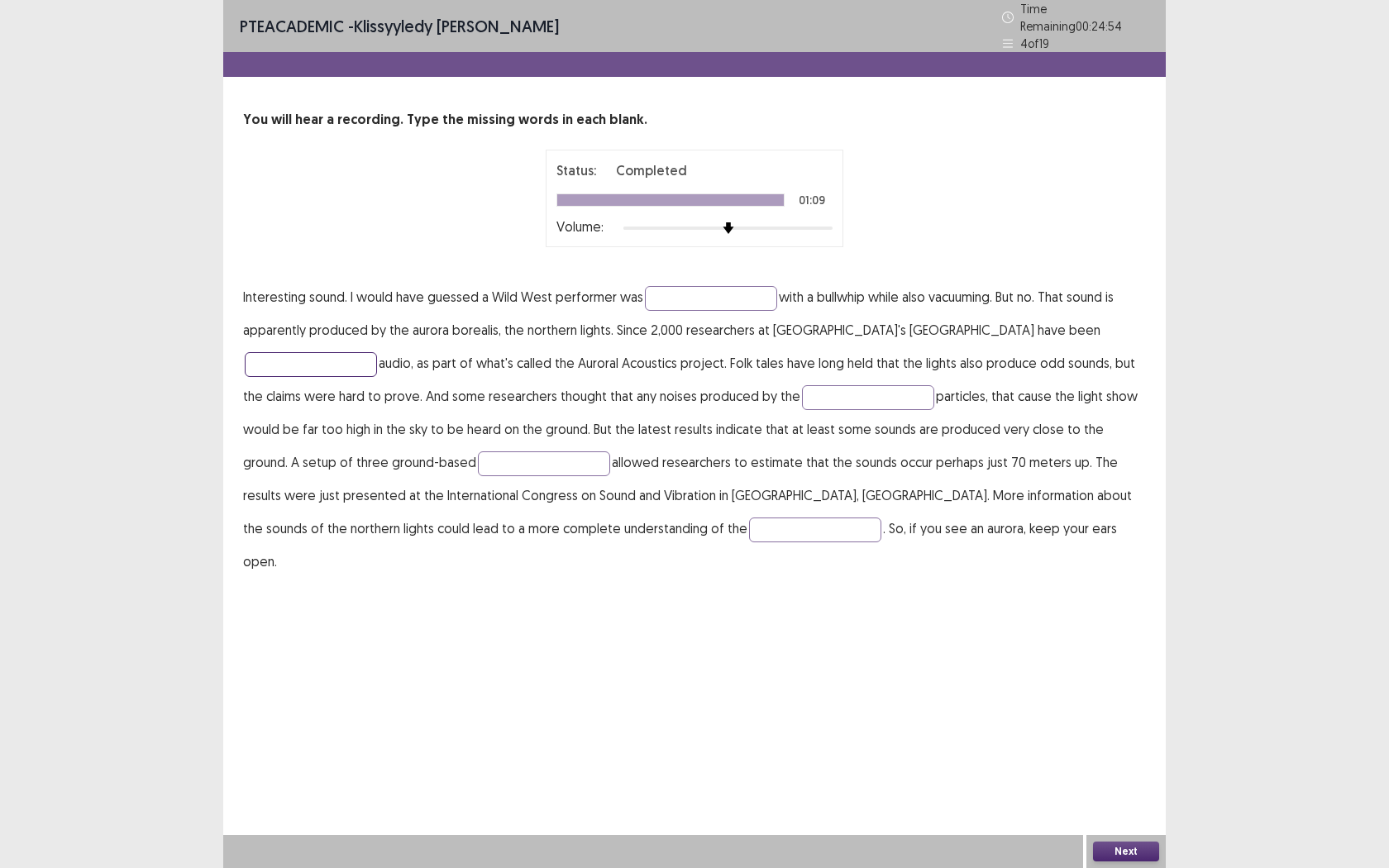
click at [377, 352] on input "text" at bounding box center [311, 364] width 132 height 25
type input "**********"
click at [802, 391] on input "text" at bounding box center [868, 397] width 132 height 25
type input "*********"
click at [477, 455] on input "text" at bounding box center [544, 463] width 132 height 25
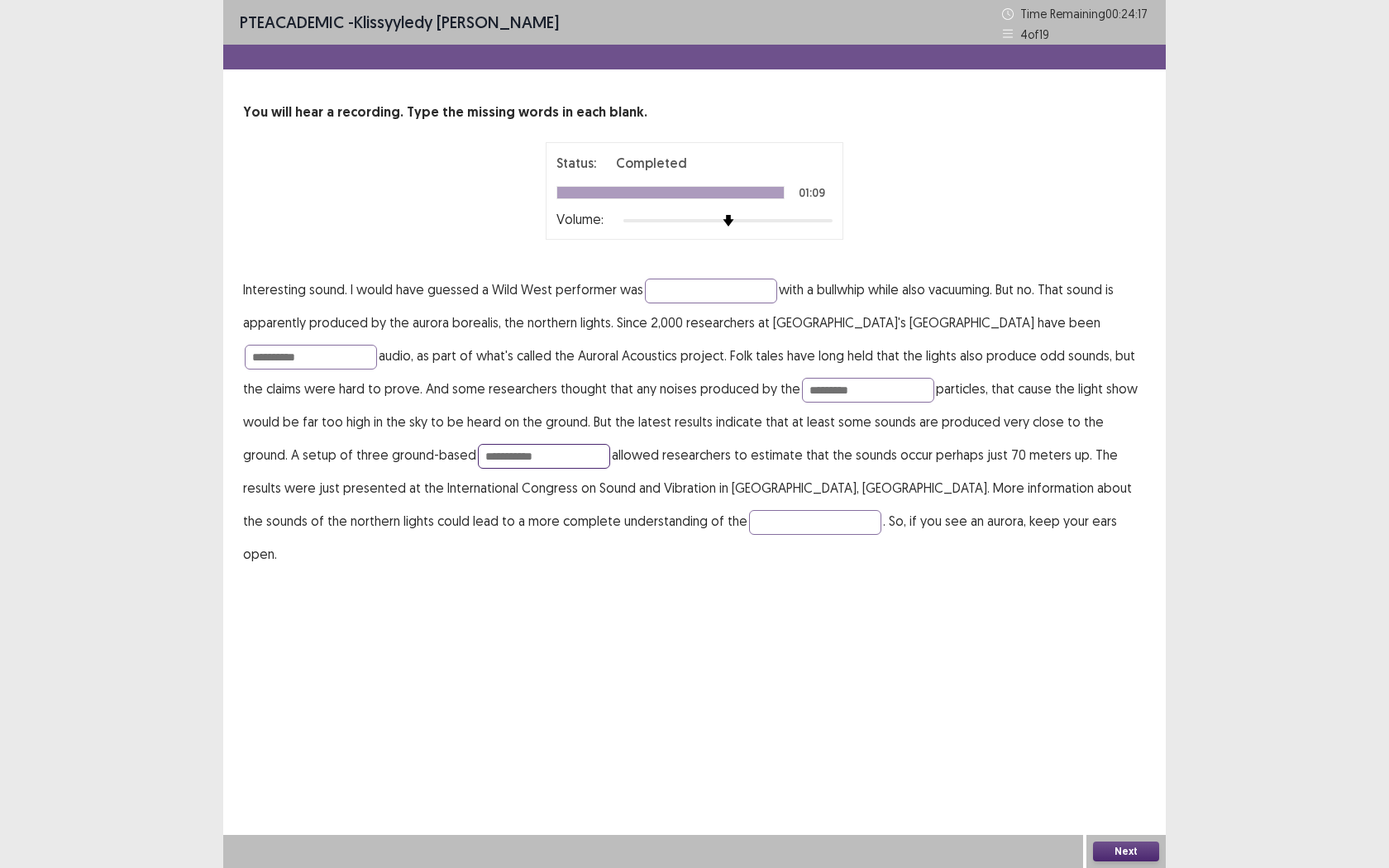
type input "**********"
click at [401, 506] on p "**********" at bounding box center [694, 421] width 903 height 298
click at [749, 511] on input "text" at bounding box center [815, 522] width 132 height 25
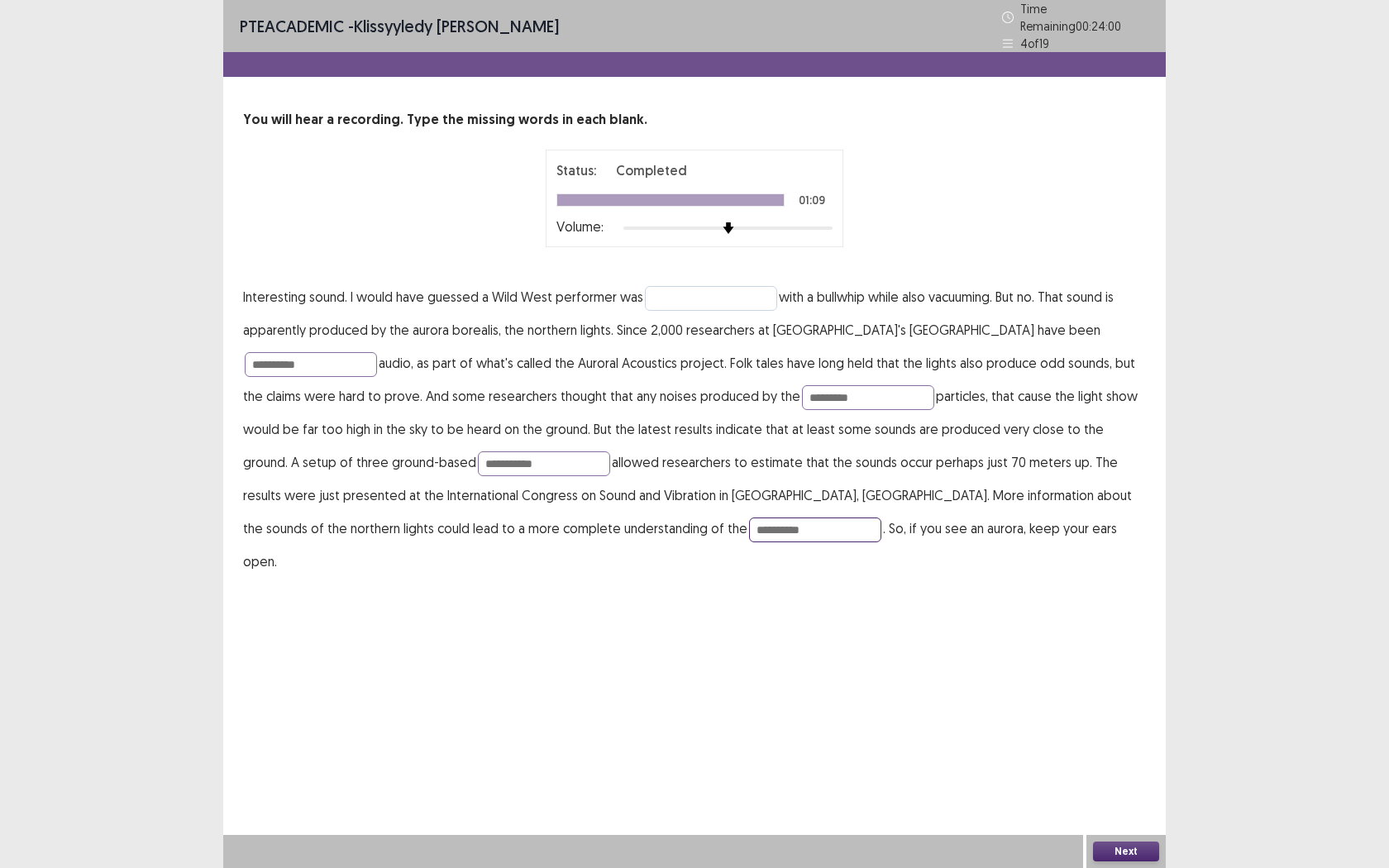
type input "**********"
click at [680, 297] on input "text" at bounding box center [711, 298] width 132 height 25
click at [1108, 684] on div "Next" at bounding box center [1126, 851] width 79 height 33
click at [1120, 684] on button "Next" at bounding box center [1126, 851] width 66 height 20
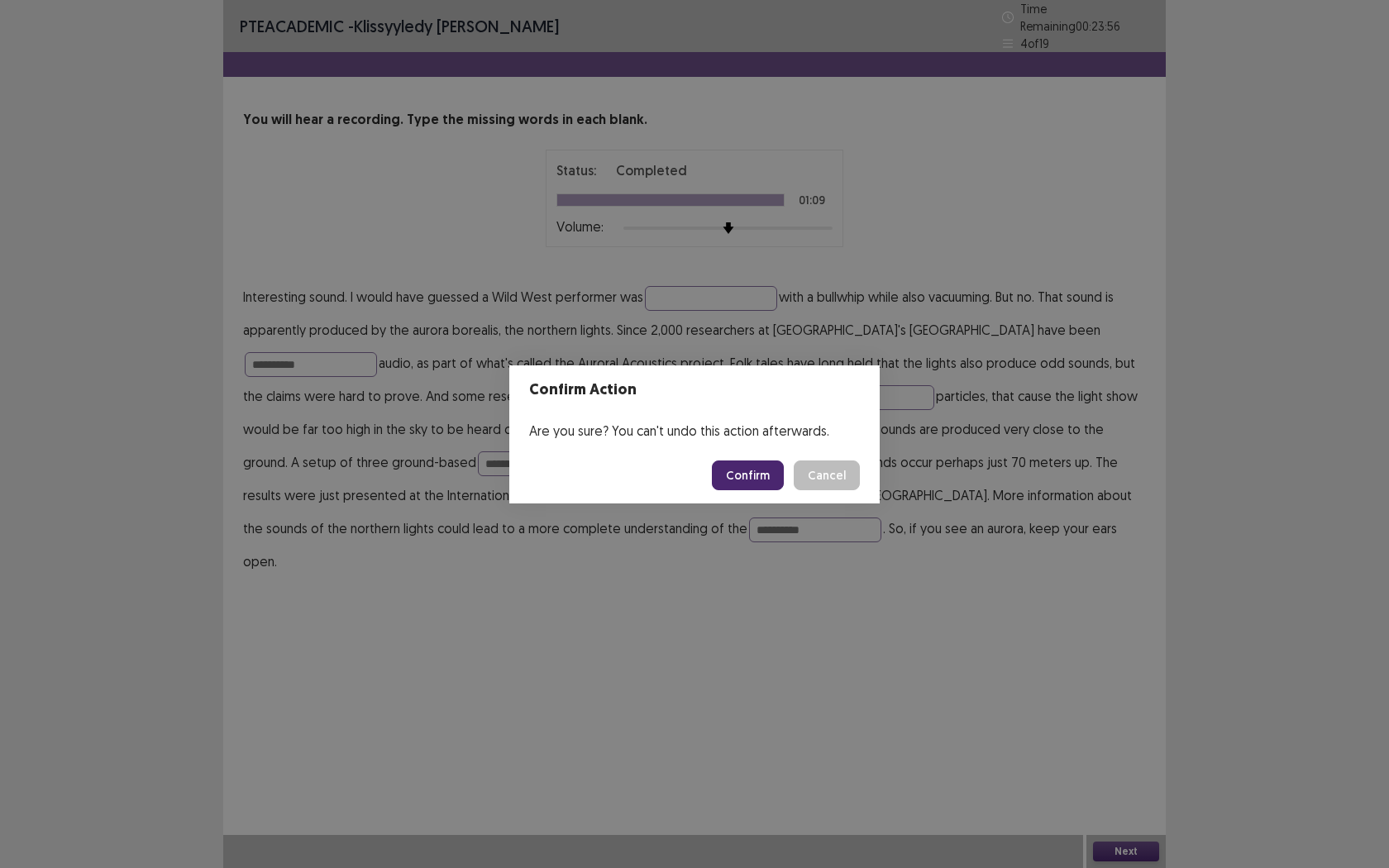
click at [766, 483] on button "Confirm" at bounding box center [748, 475] width 72 height 29
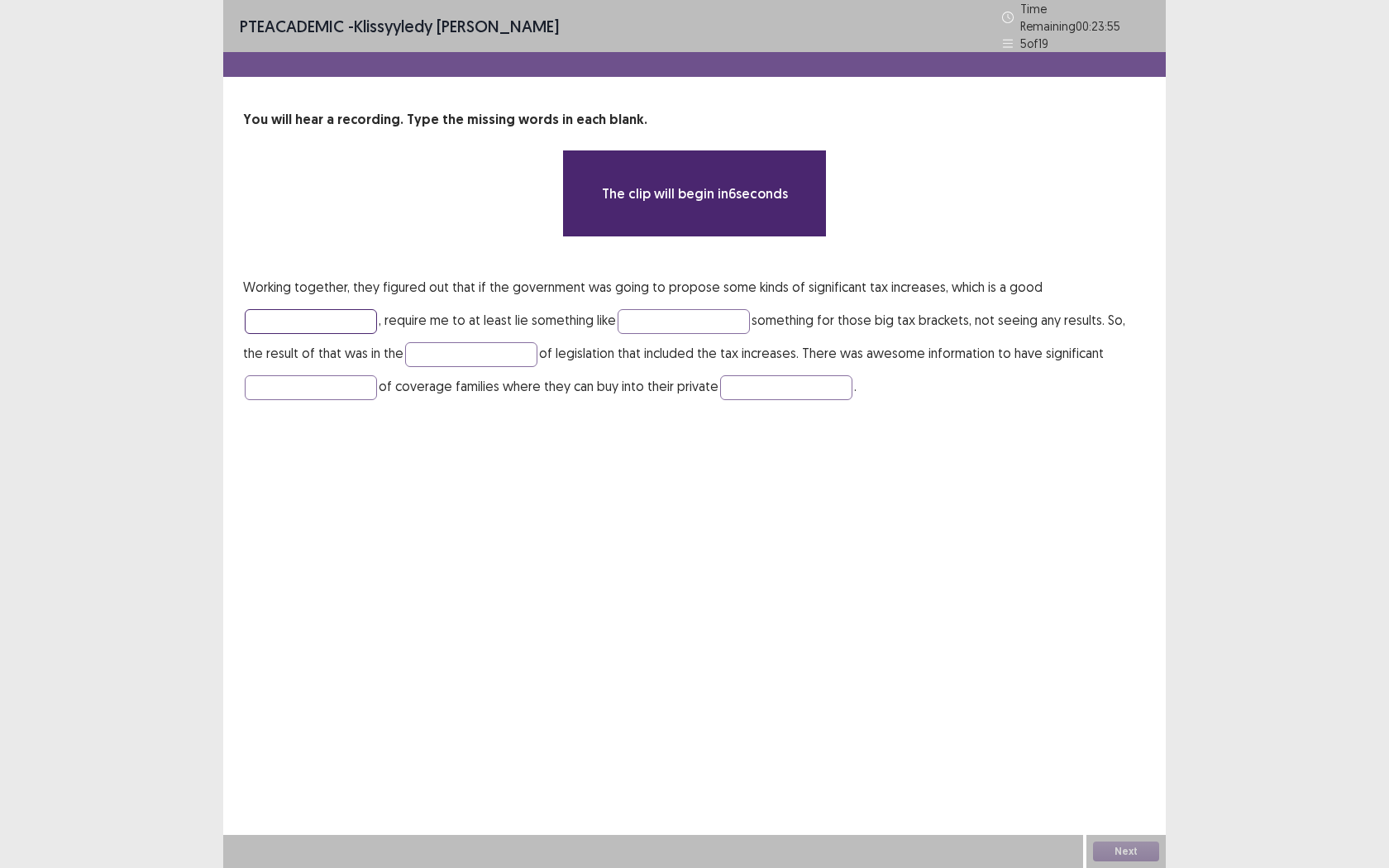
click at [326, 312] on input "text" at bounding box center [311, 321] width 132 height 25
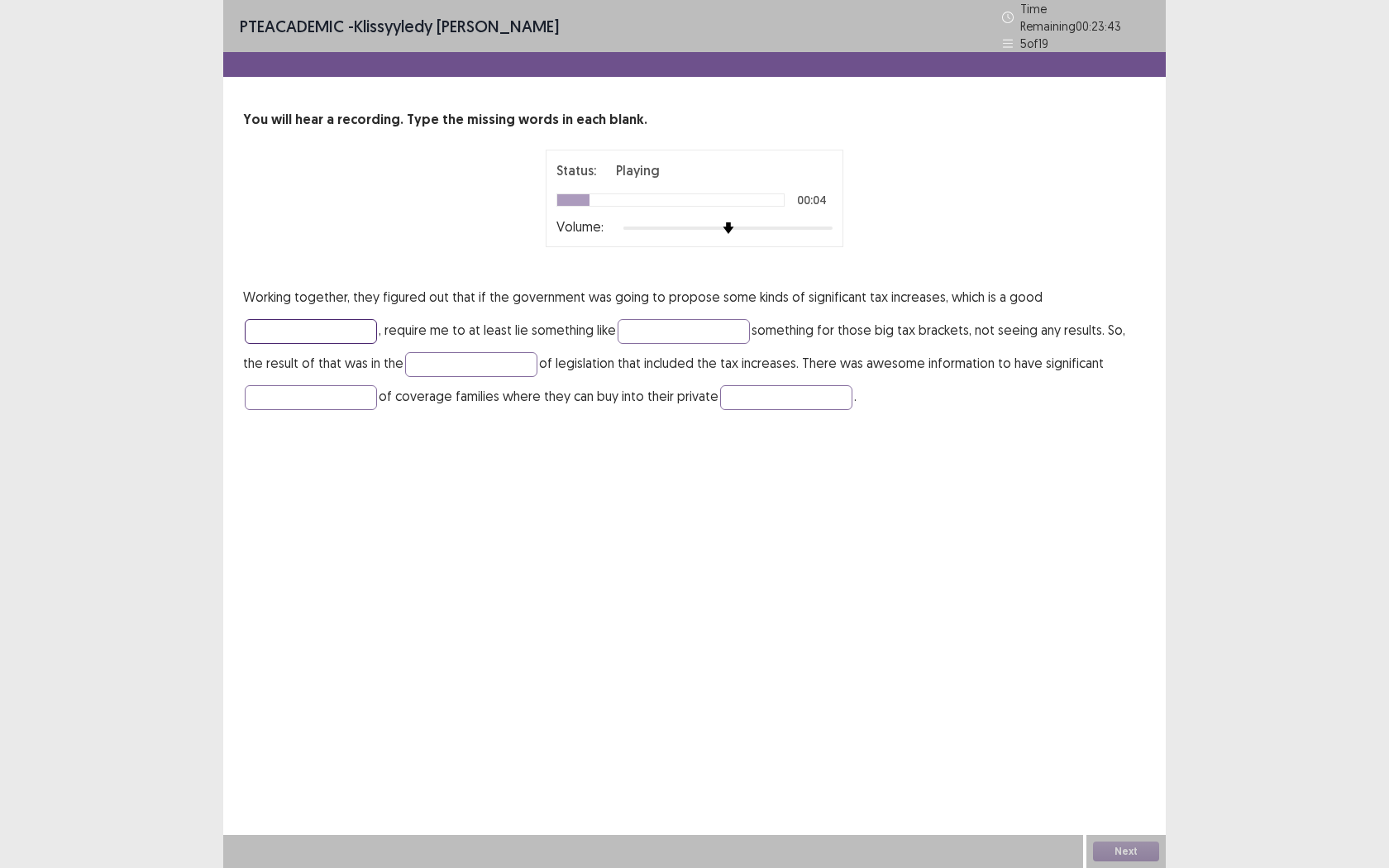
click at [305, 322] on input "text" at bounding box center [311, 331] width 132 height 25
click at [322, 320] on input "text" at bounding box center [311, 331] width 132 height 25
type input "**********"
click at [652, 321] on input "text" at bounding box center [684, 331] width 132 height 25
click at [650, 325] on input "text" at bounding box center [684, 331] width 132 height 25
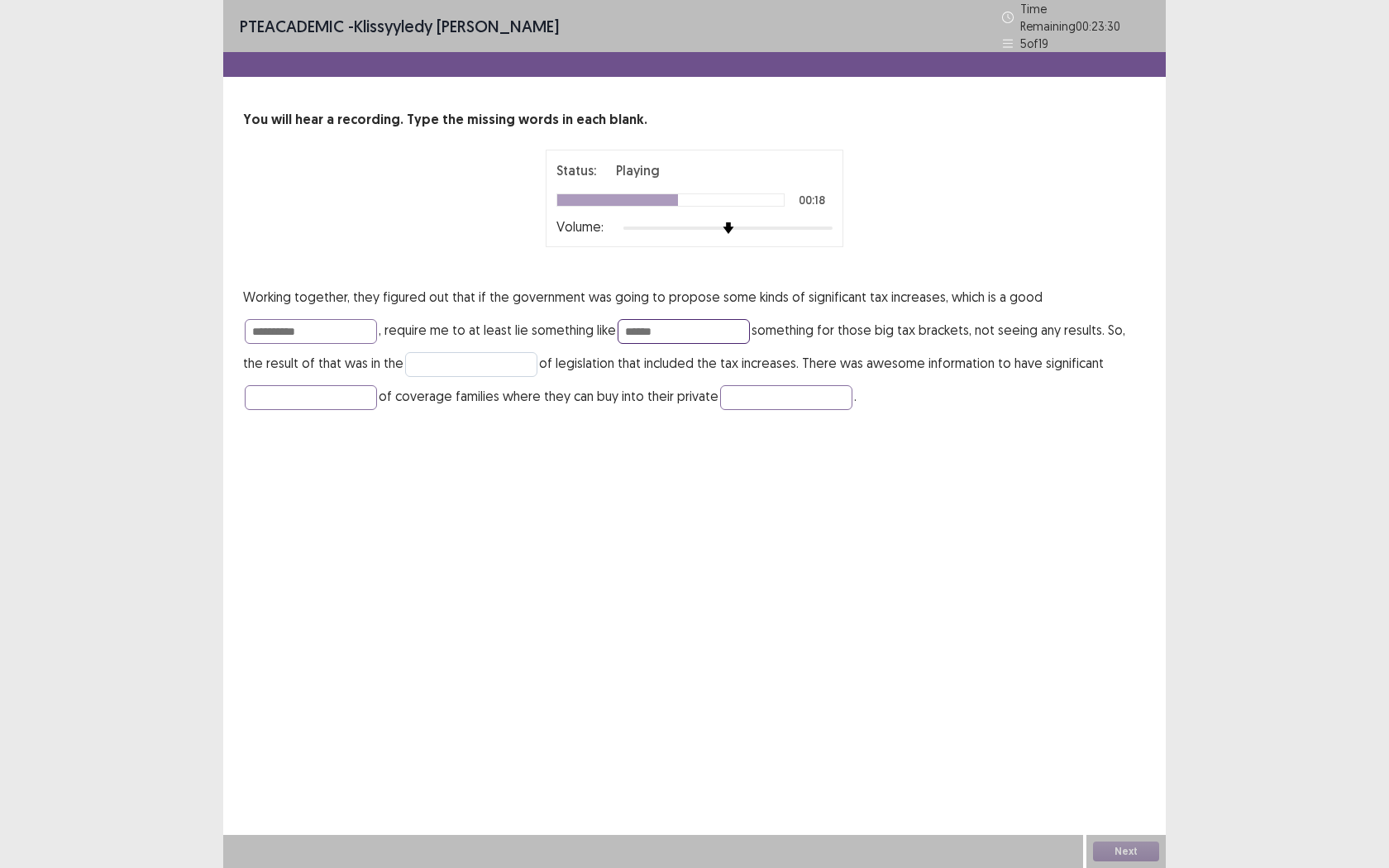
type input "******"
click at [430, 359] on input "text" at bounding box center [471, 364] width 132 height 25
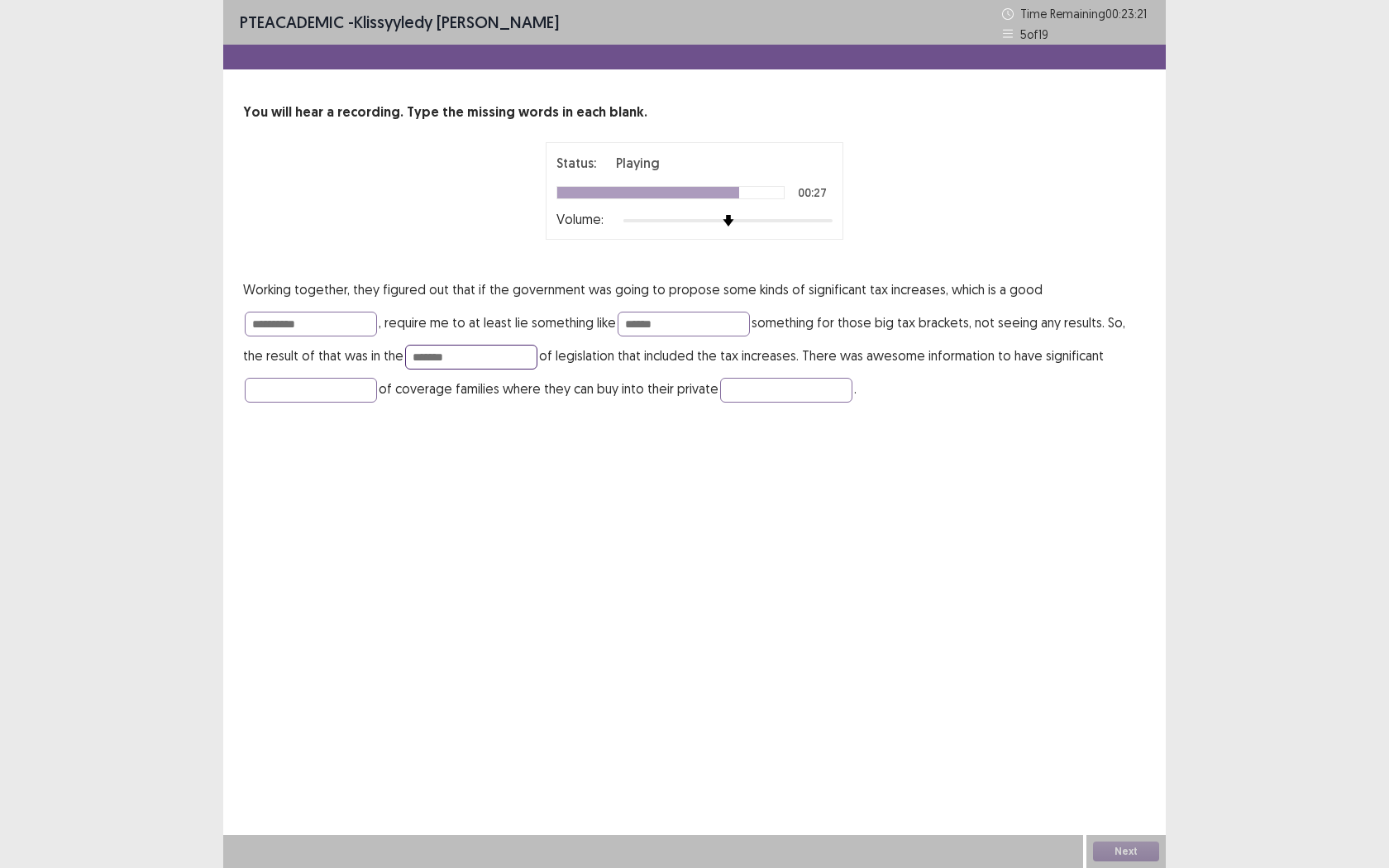
type input "*******"
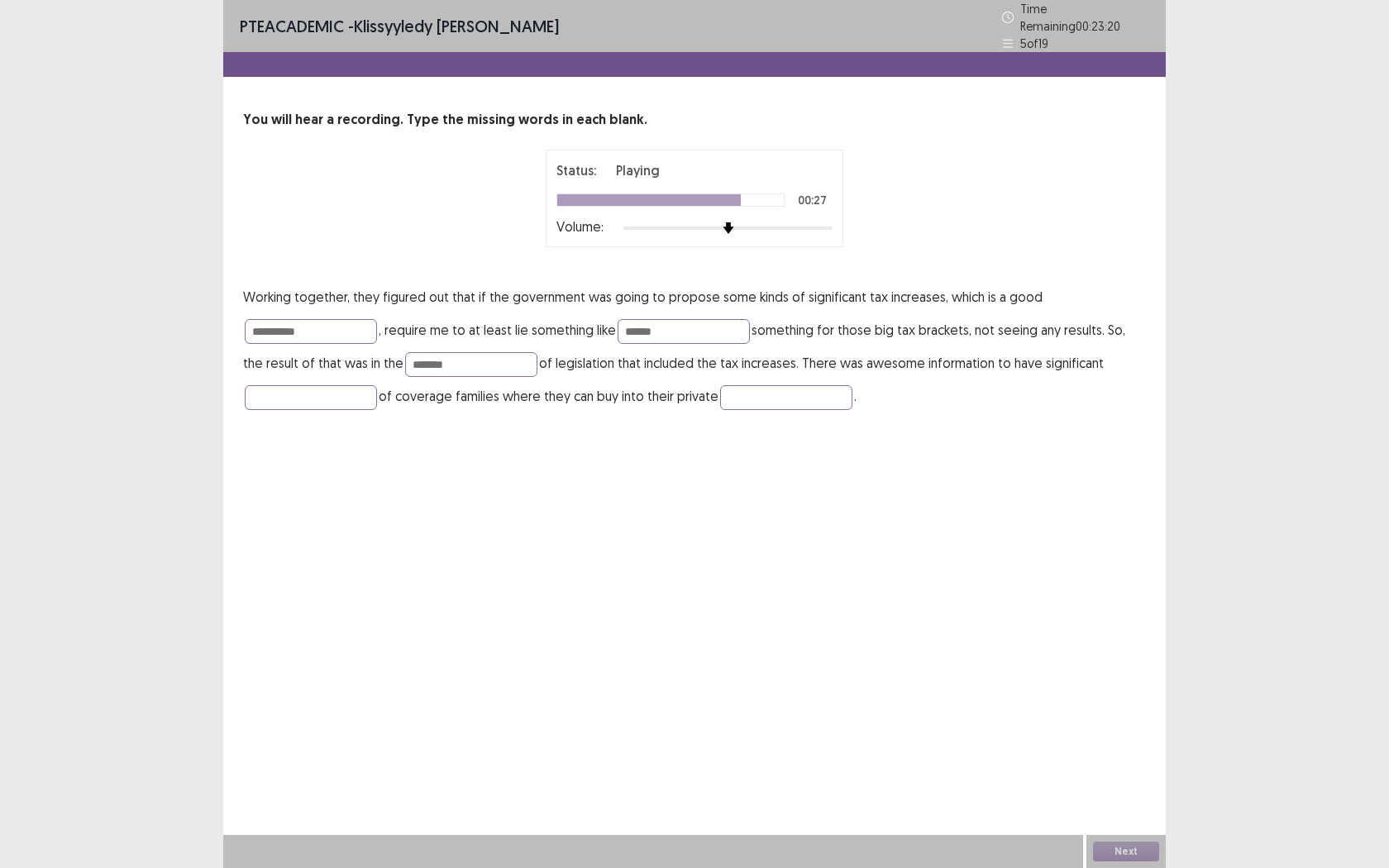
click at [352, 406] on div "**********" at bounding box center [694, 222] width 943 height 445
click at [342, 393] on input "text" at bounding box center [311, 397] width 132 height 25
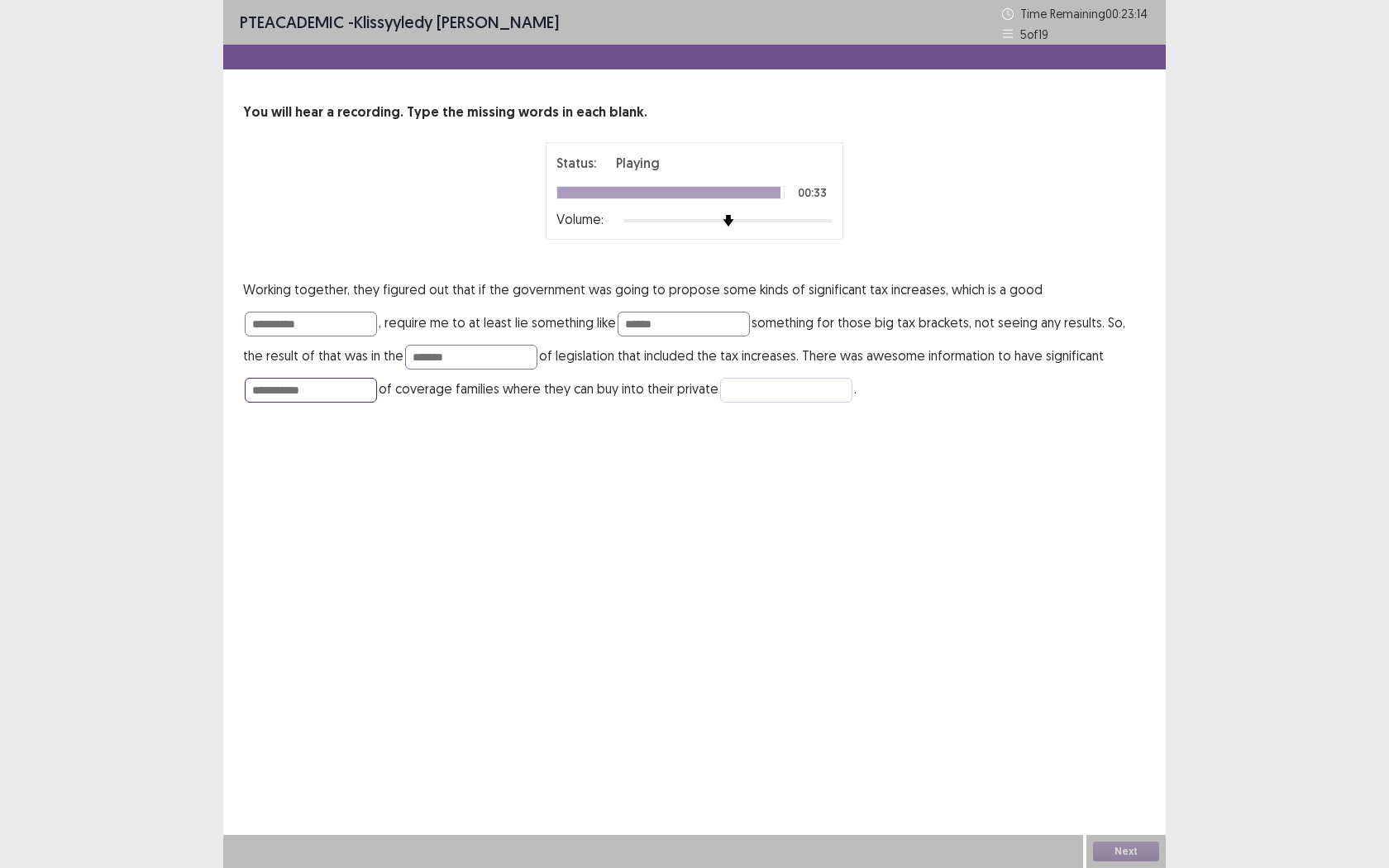
type input "**********"
click at [746, 393] on input "text" at bounding box center [786, 391] width 132 height 25
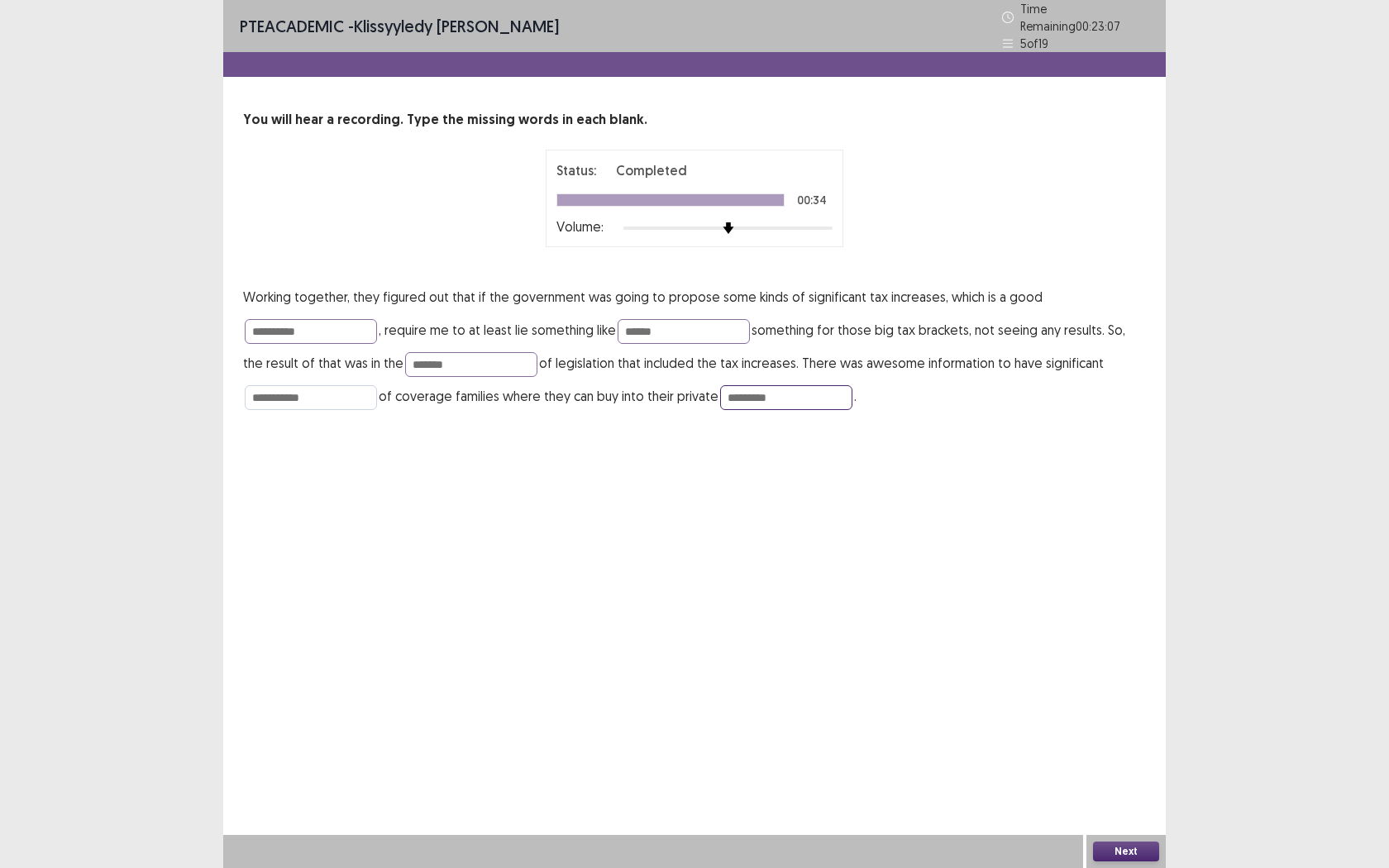
type input "*********"
click at [326, 388] on input "**********" at bounding box center [311, 397] width 132 height 25
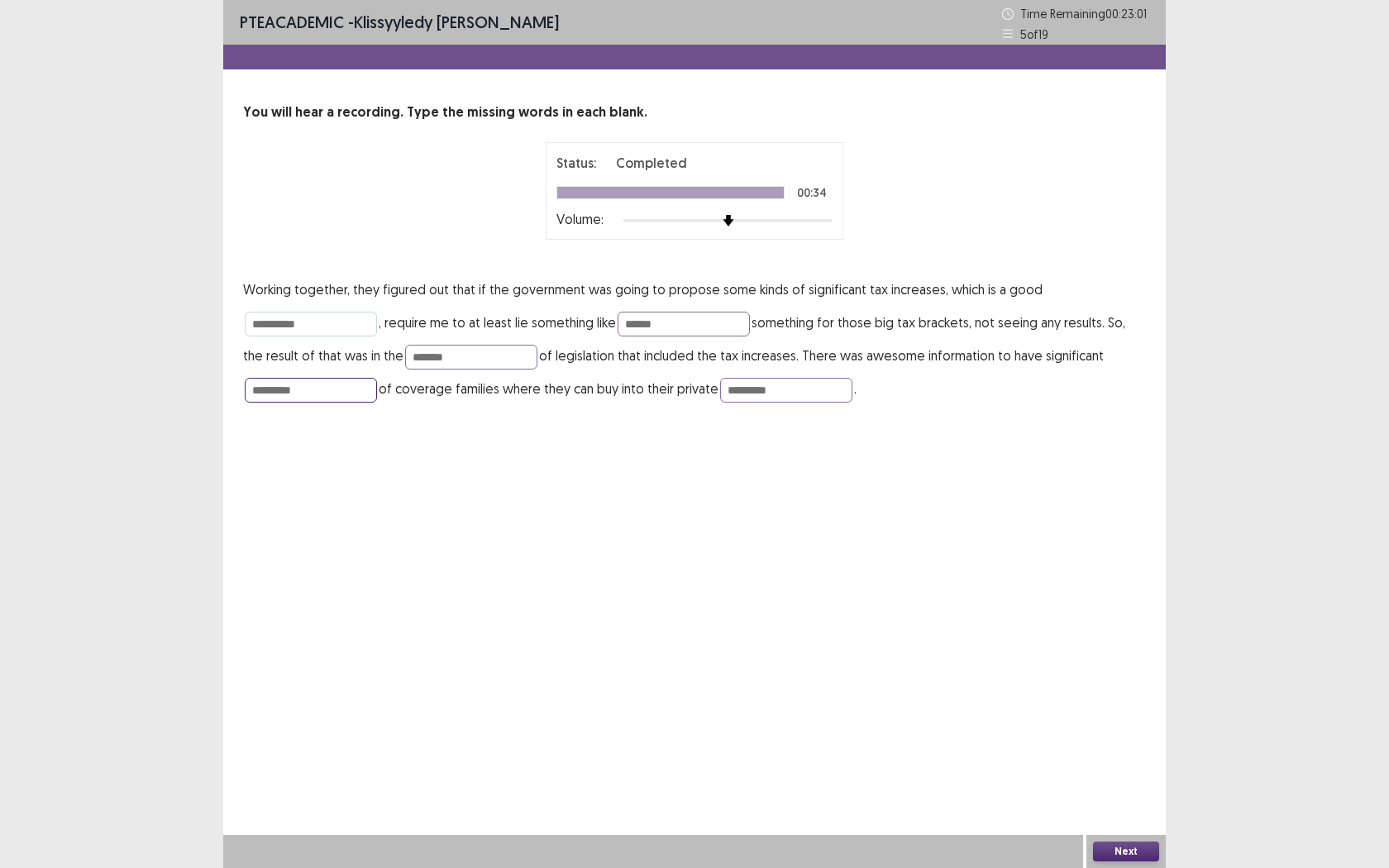
type input "*********"
click at [326, 326] on input "**********" at bounding box center [311, 324] width 132 height 25
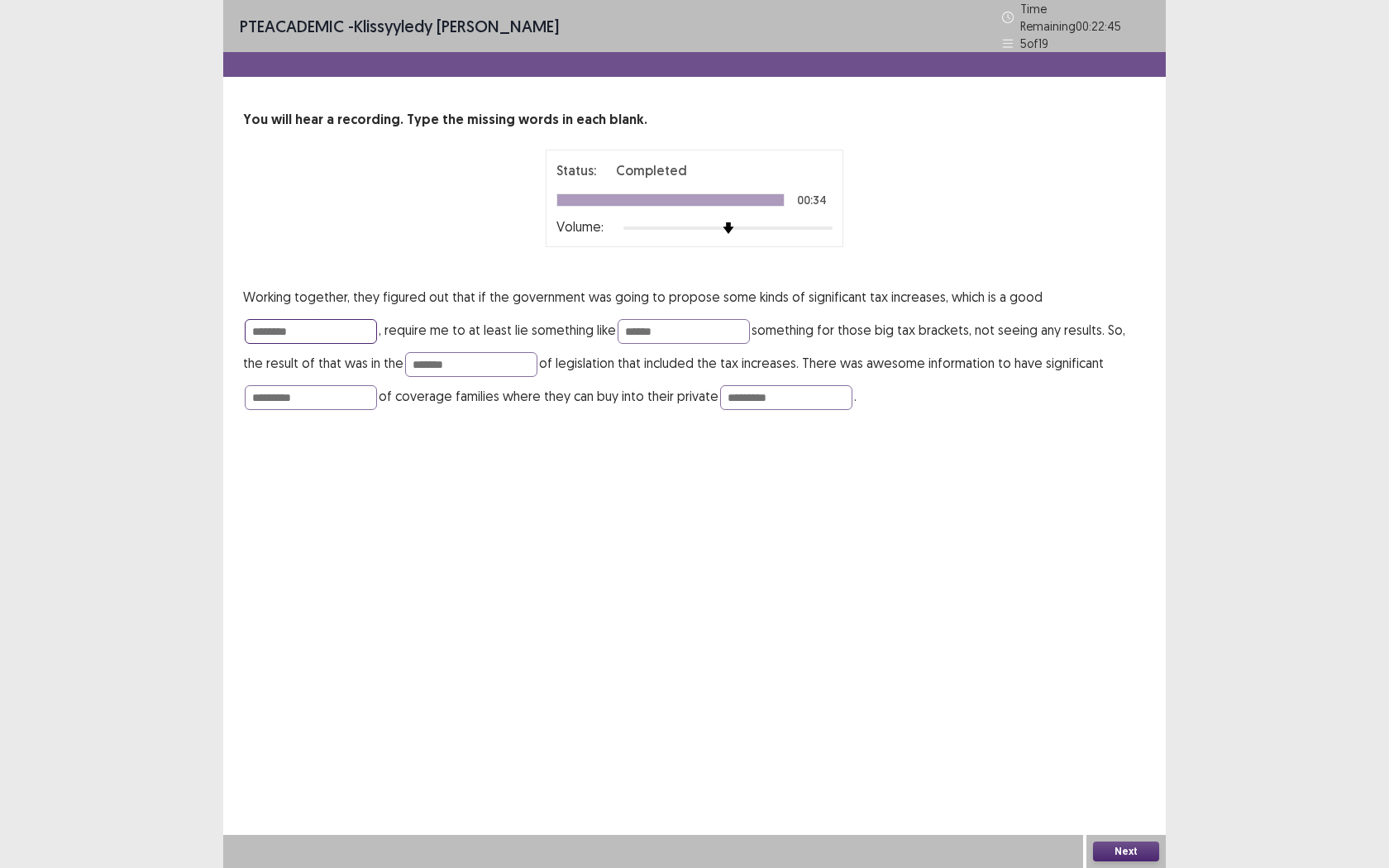
type input "********"
click at [1119, 684] on button "Next" at bounding box center [1126, 851] width 66 height 20
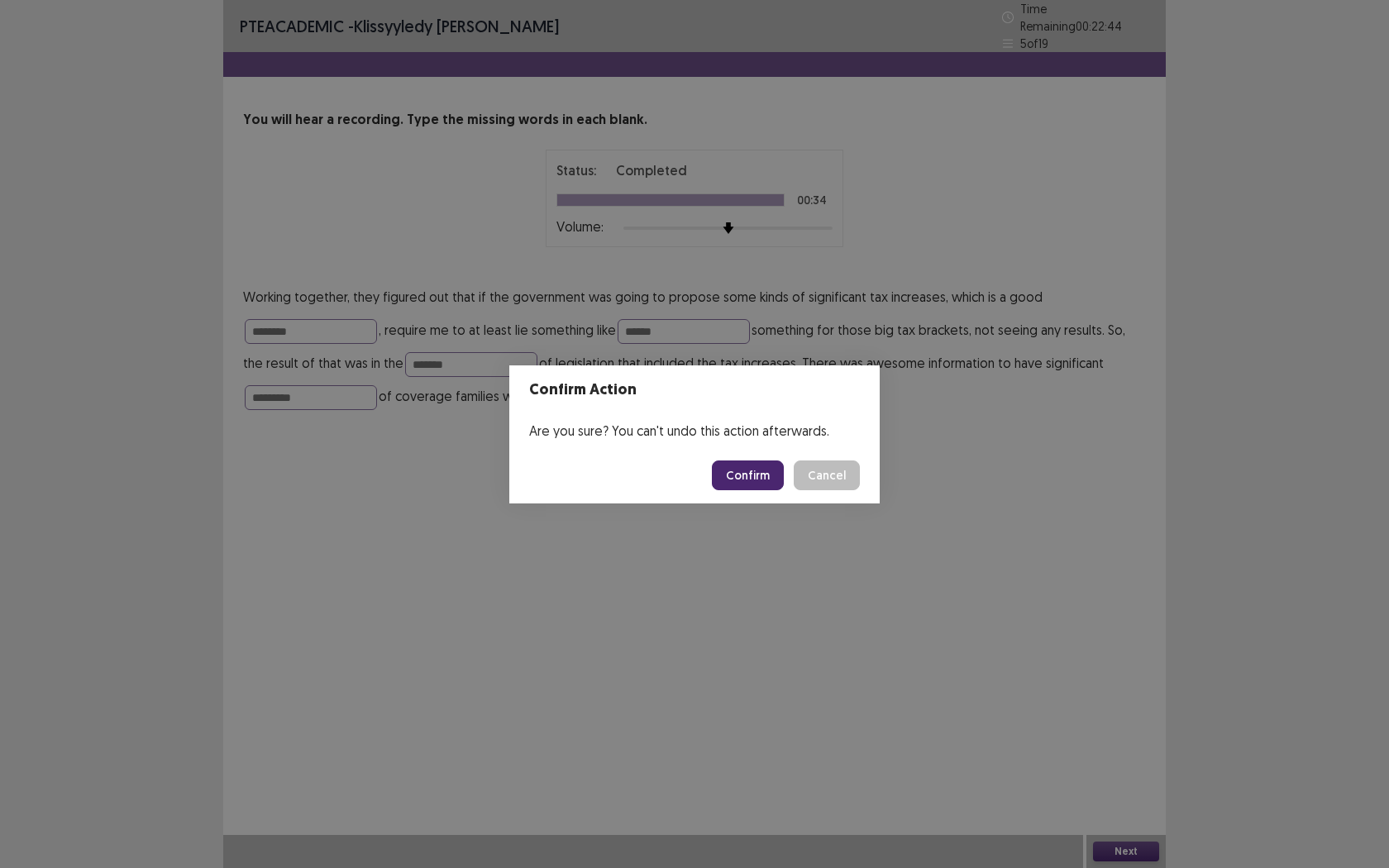
click at [763, 470] on button "Confirm" at bounding box center [748, 475] width 72 height 29
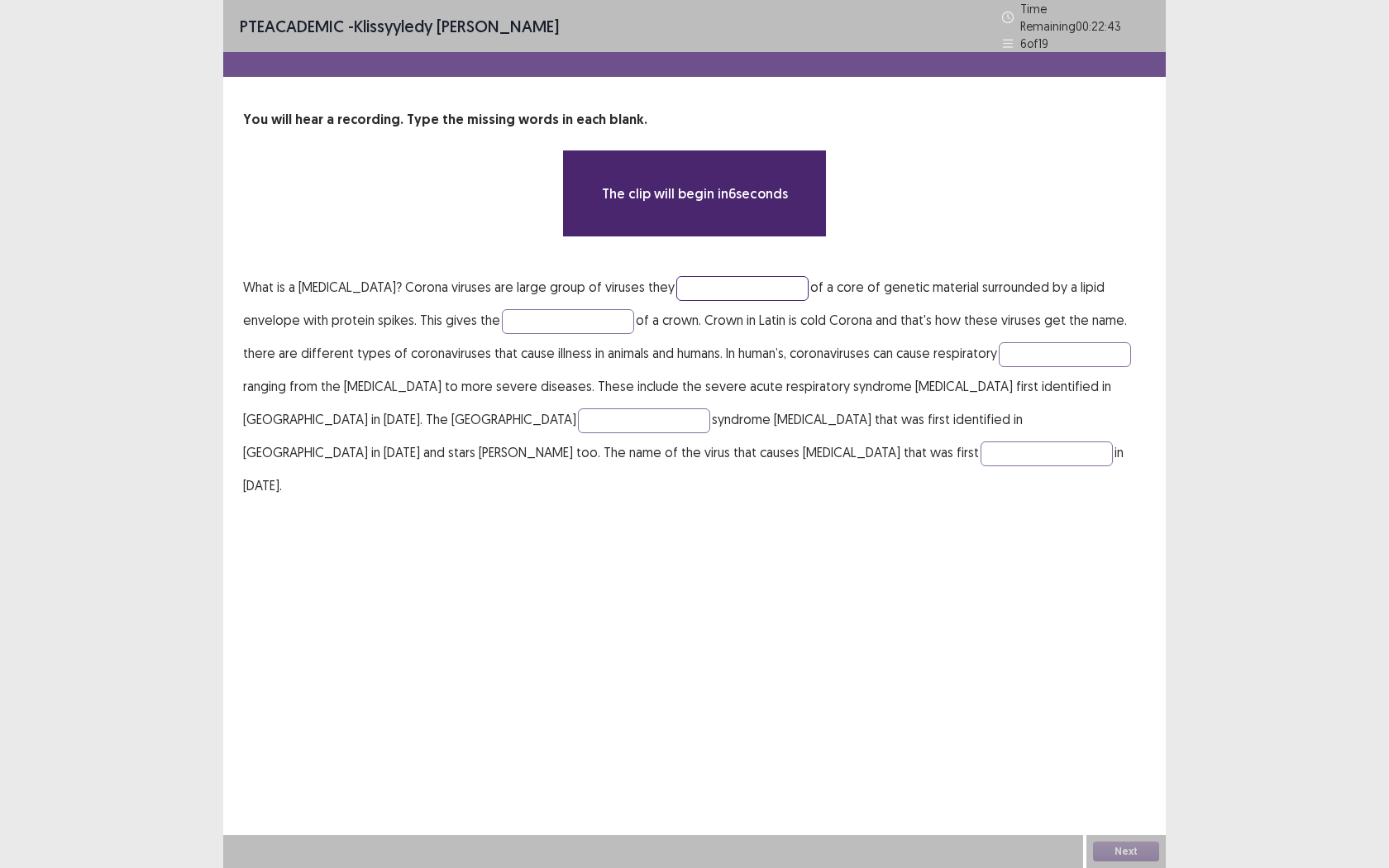
click at [715, 280] on input "text" at bounding box center [742, 288] width 132 height 25
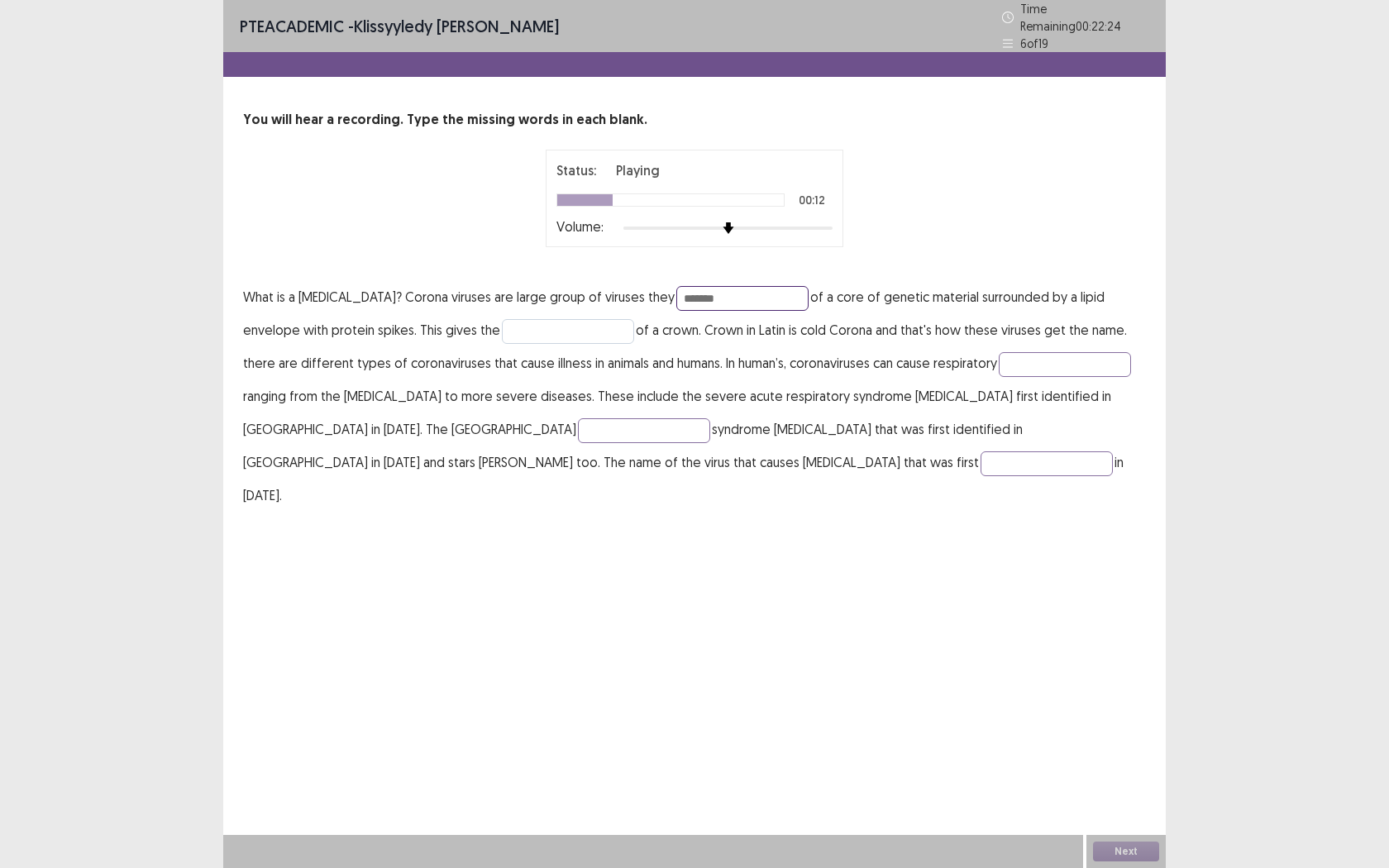
type input "*******"
click at [508, 328] on input "text" at bounding box center [568, 331] width 132 height 25
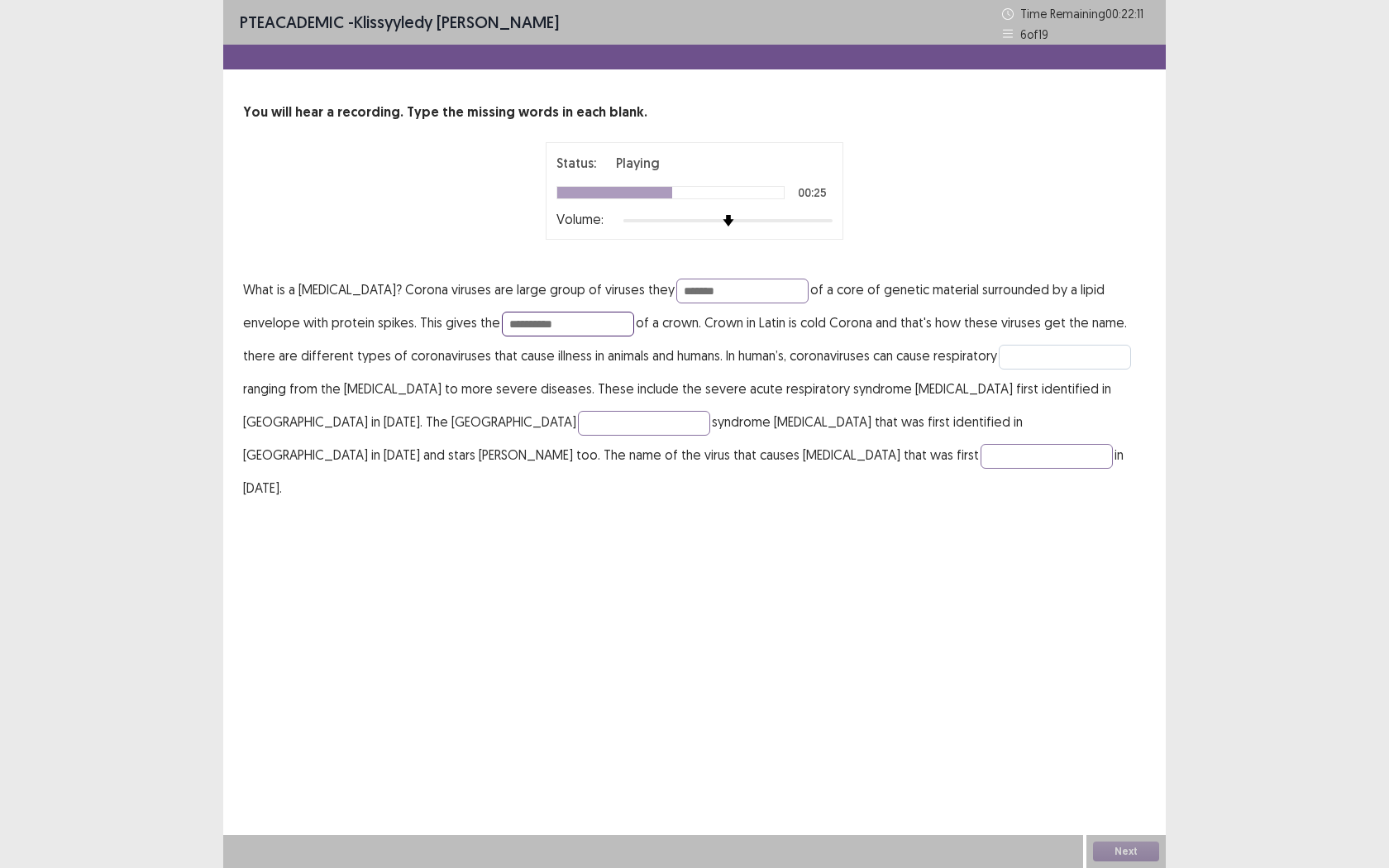
type input "**********"
click at [998, 357] on input "text" at bounding box center [1065, 357] width 132 height 25
type input "**********"
click at [578, 422] on input "text" at bounding box center [644, 423] width 132 height 25
click at [981, 458] on input "text" at bounding box center [1047, 456] width 132 height 25
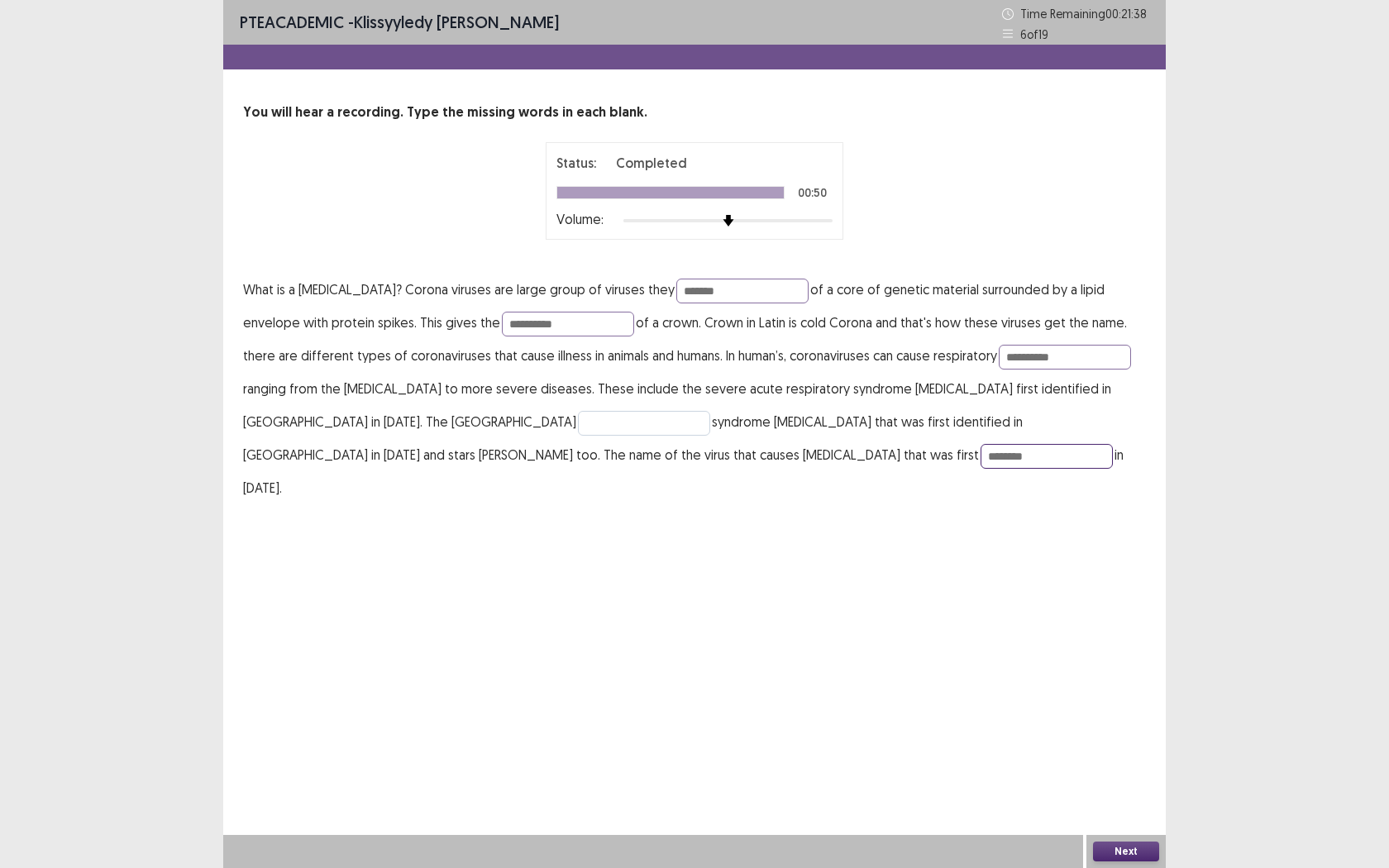
type input "********"
click at [578, 427] on input "text" at bounding box center [644, 423] width 132 height 25
click at [542, 324] on input "**********" at bounding box center [568, 324] width 132 height 25
type input "**********"
click at [1134, 684] on button "Next" at bounding box center [1126, 851] width 66 height 20
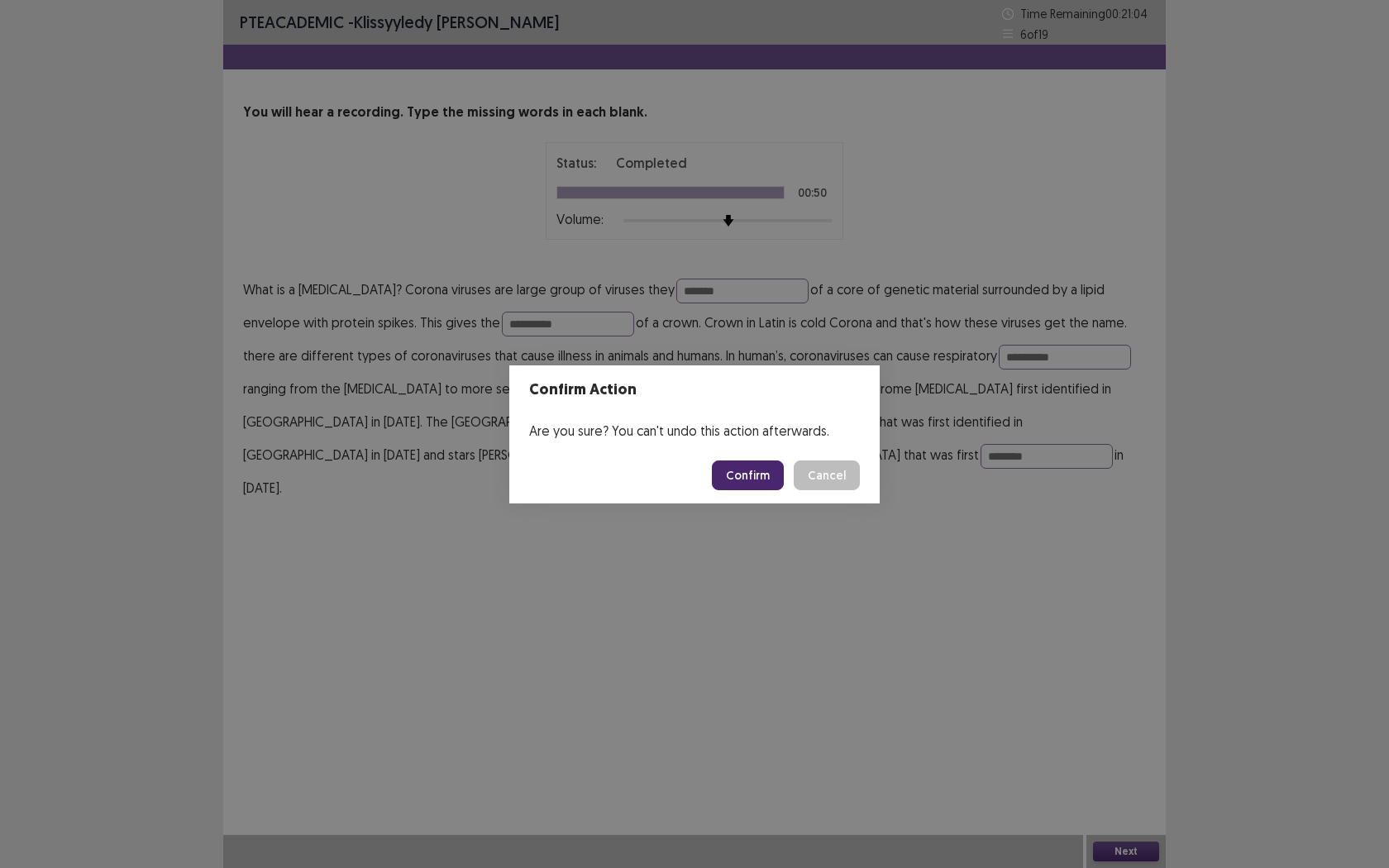
click at [744, 487] on button "Confirm" at bounding box center [748, 475] width 72 height 29
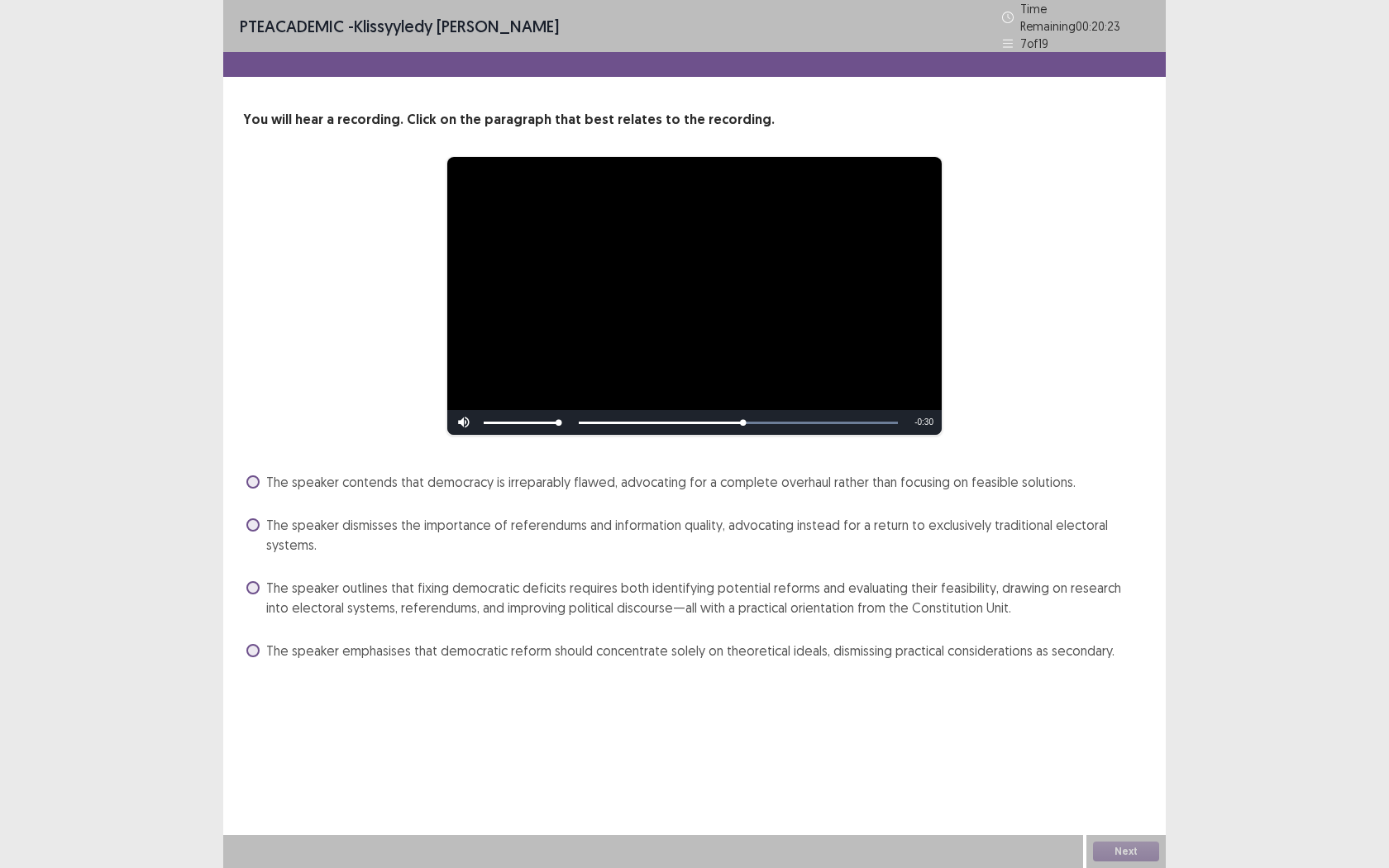
click at [252, 582] on span at bounding box center [253, 588] width 13 height 13
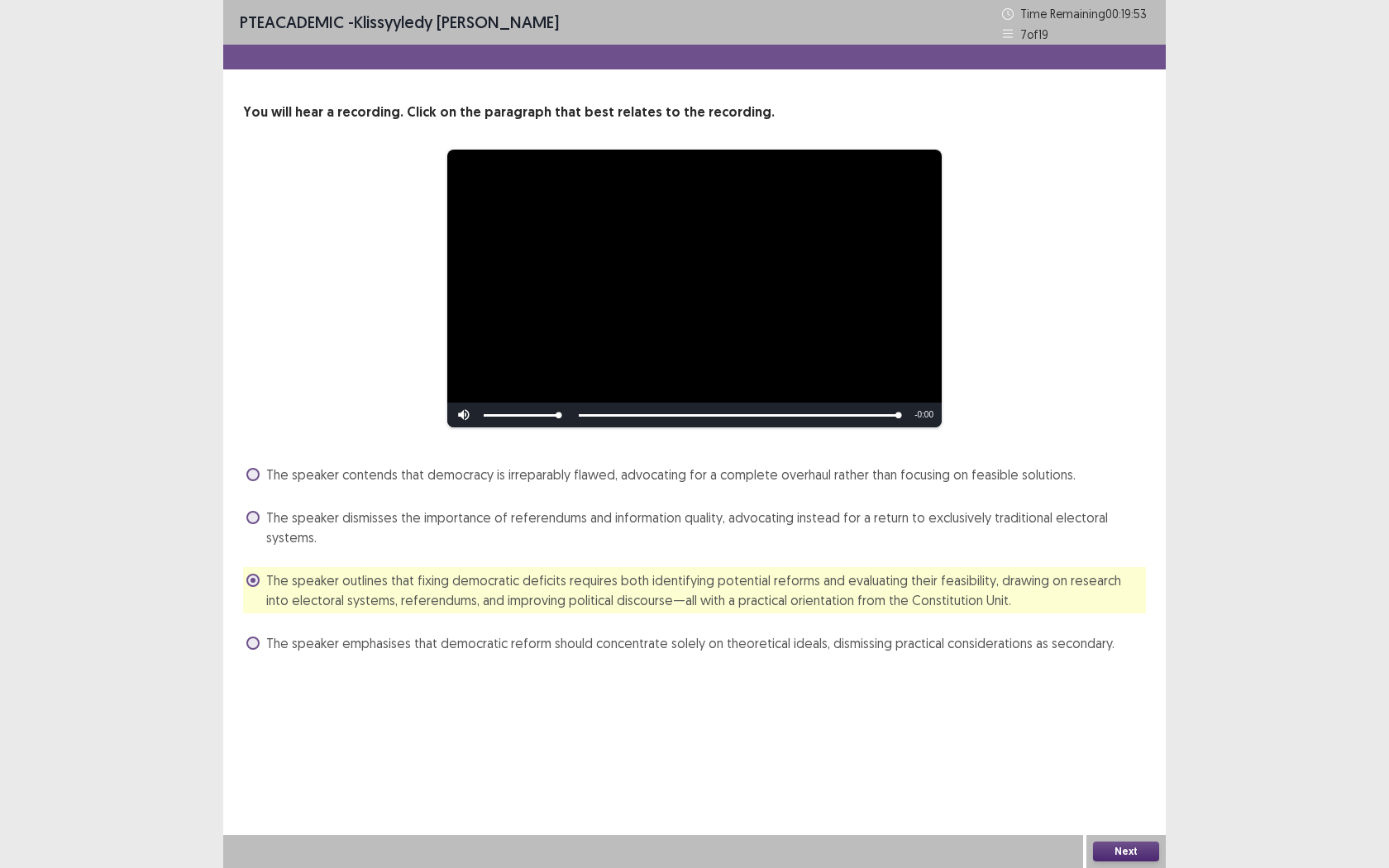
click at [1137, 684] on button "Next" at bounding box center [1126, 851] width 66 height 20
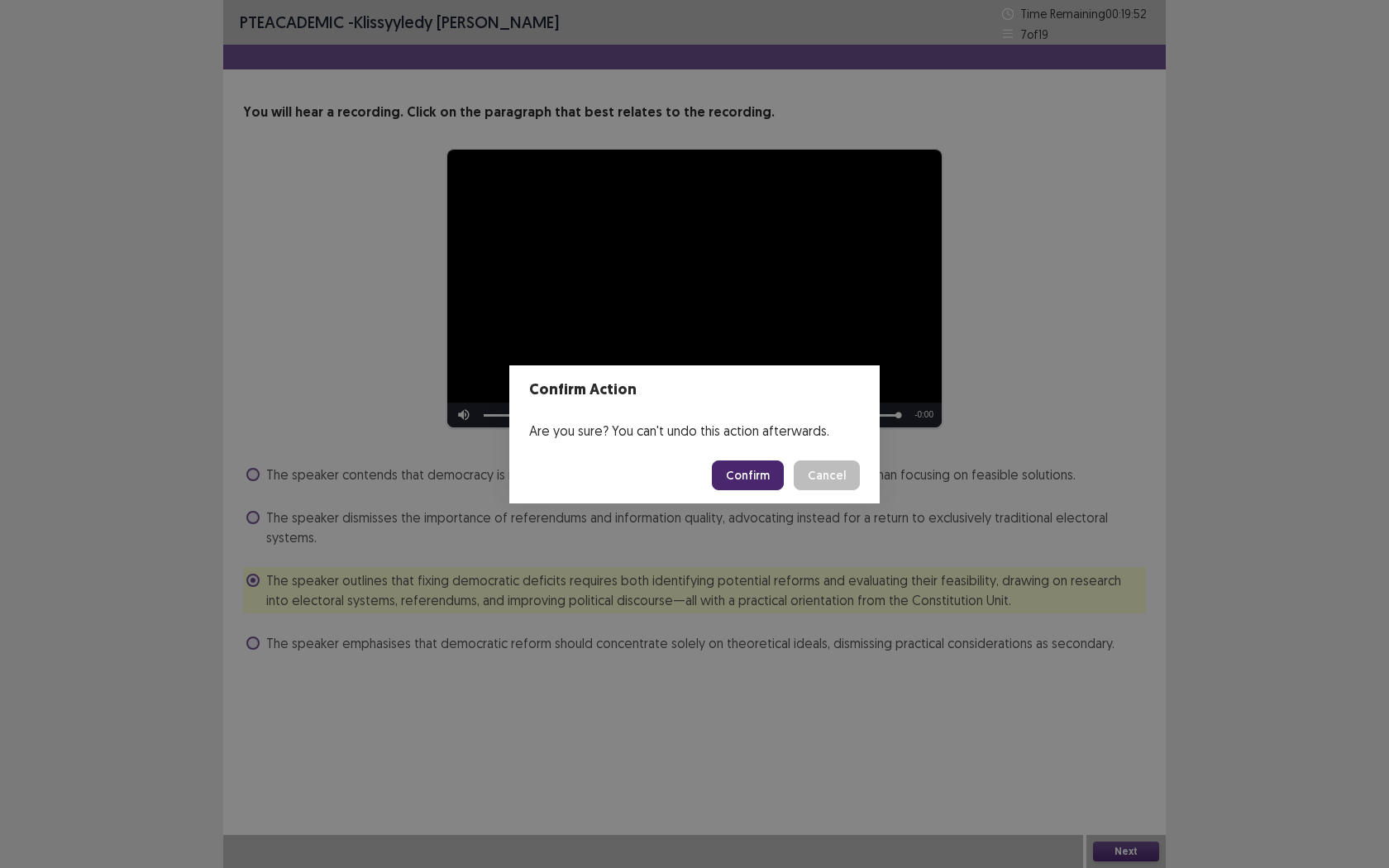
click at [765, 479] on button "Confirm" at bounding box center [748, 475] width 72 height 29
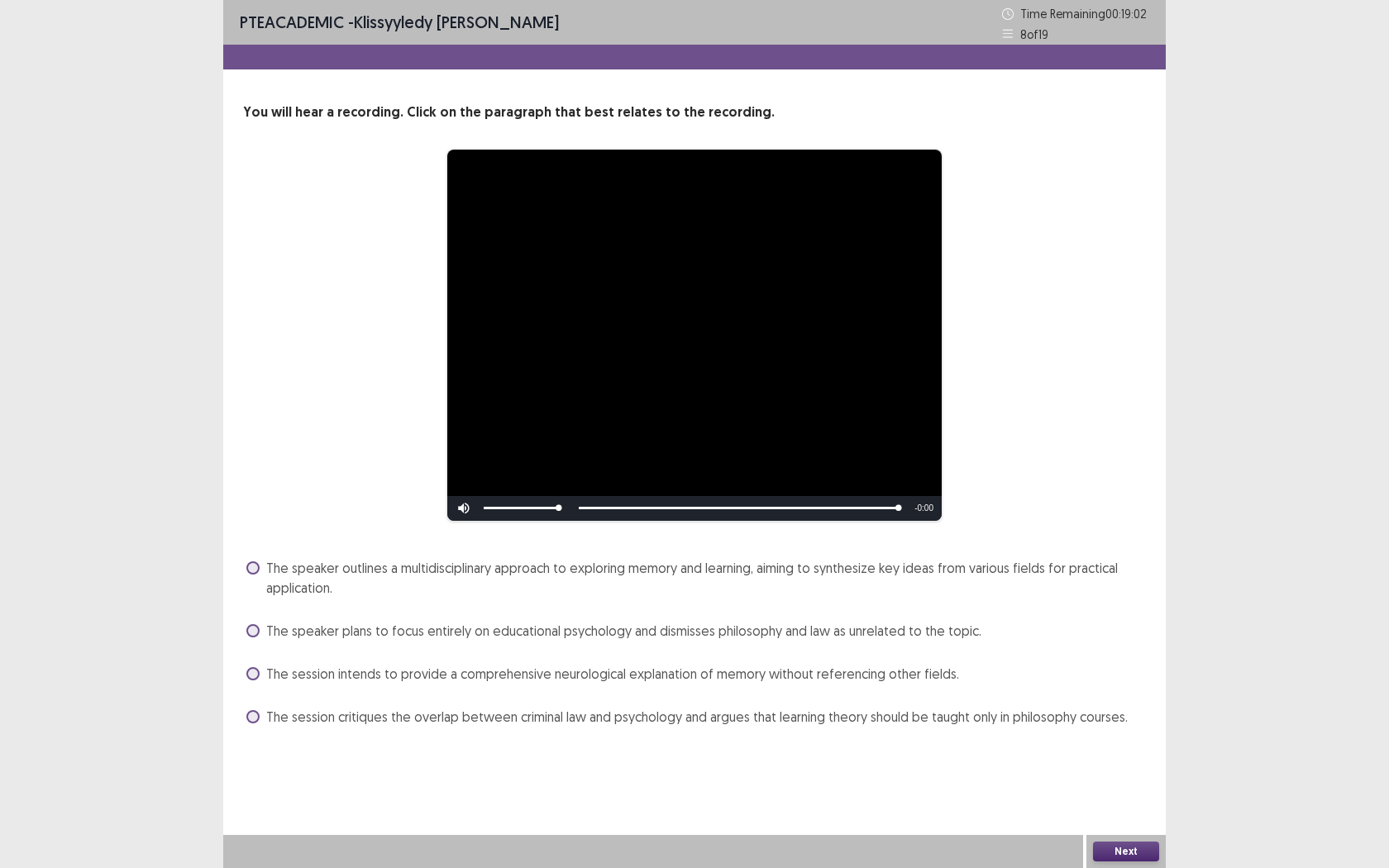
click at [253, 570] on span at bounding box center [253, 568] width 13 height 13
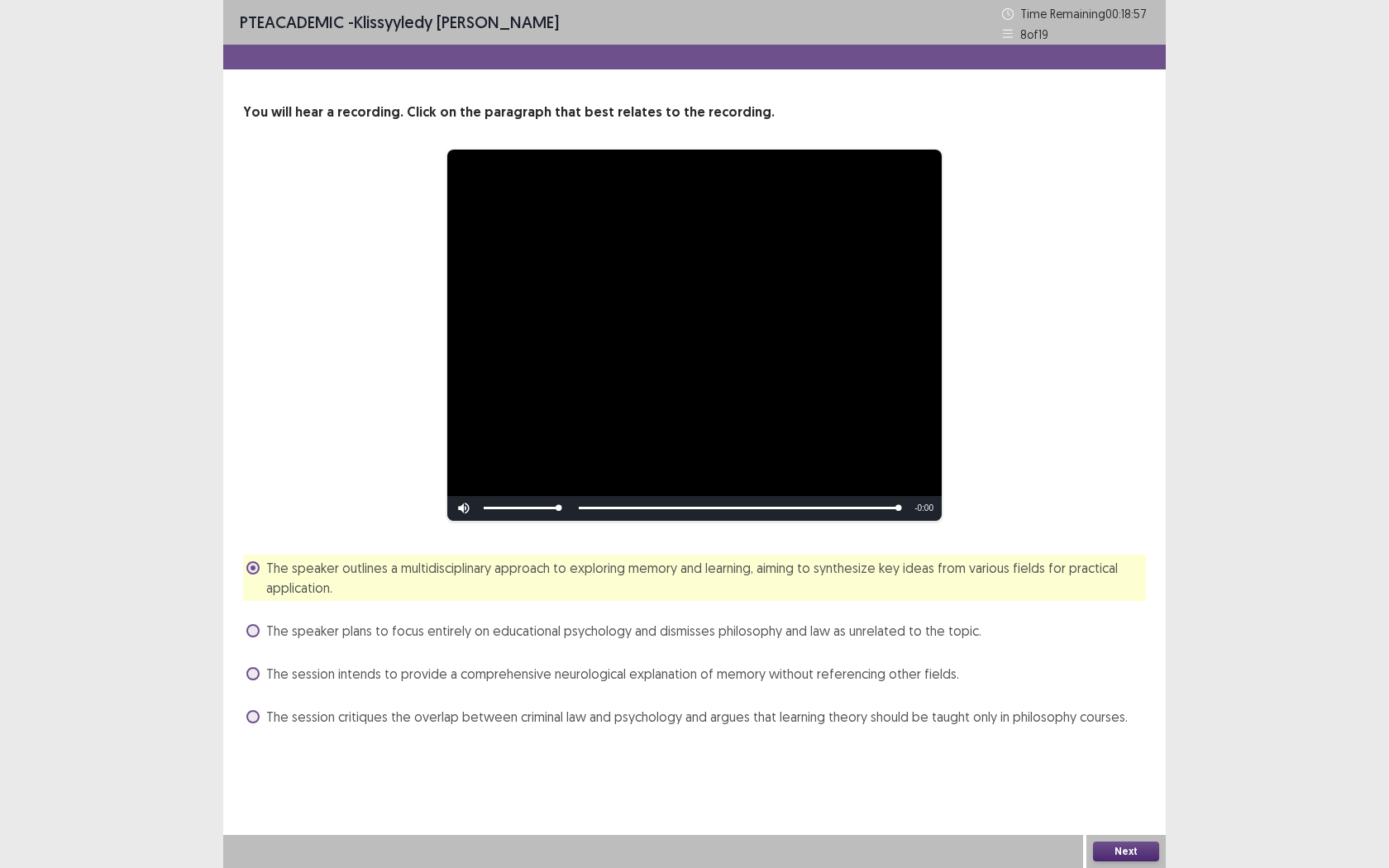
click at [1106, 684] on button "Next" at bounding box center [1126, 851] width 66 height 20
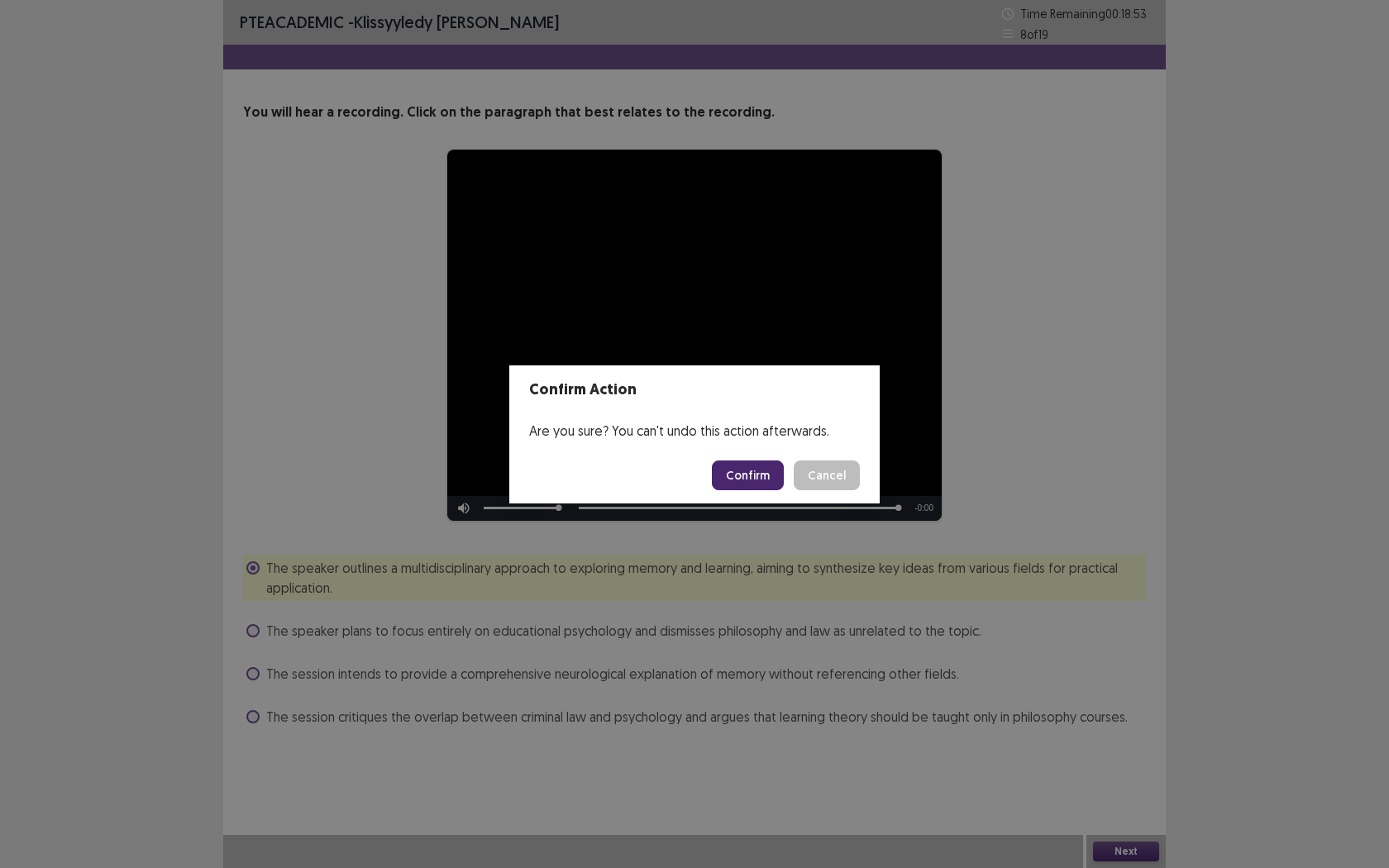
click at [741, 477] on button "Confirm" at bounding box center [748, 475] width 72 height 29
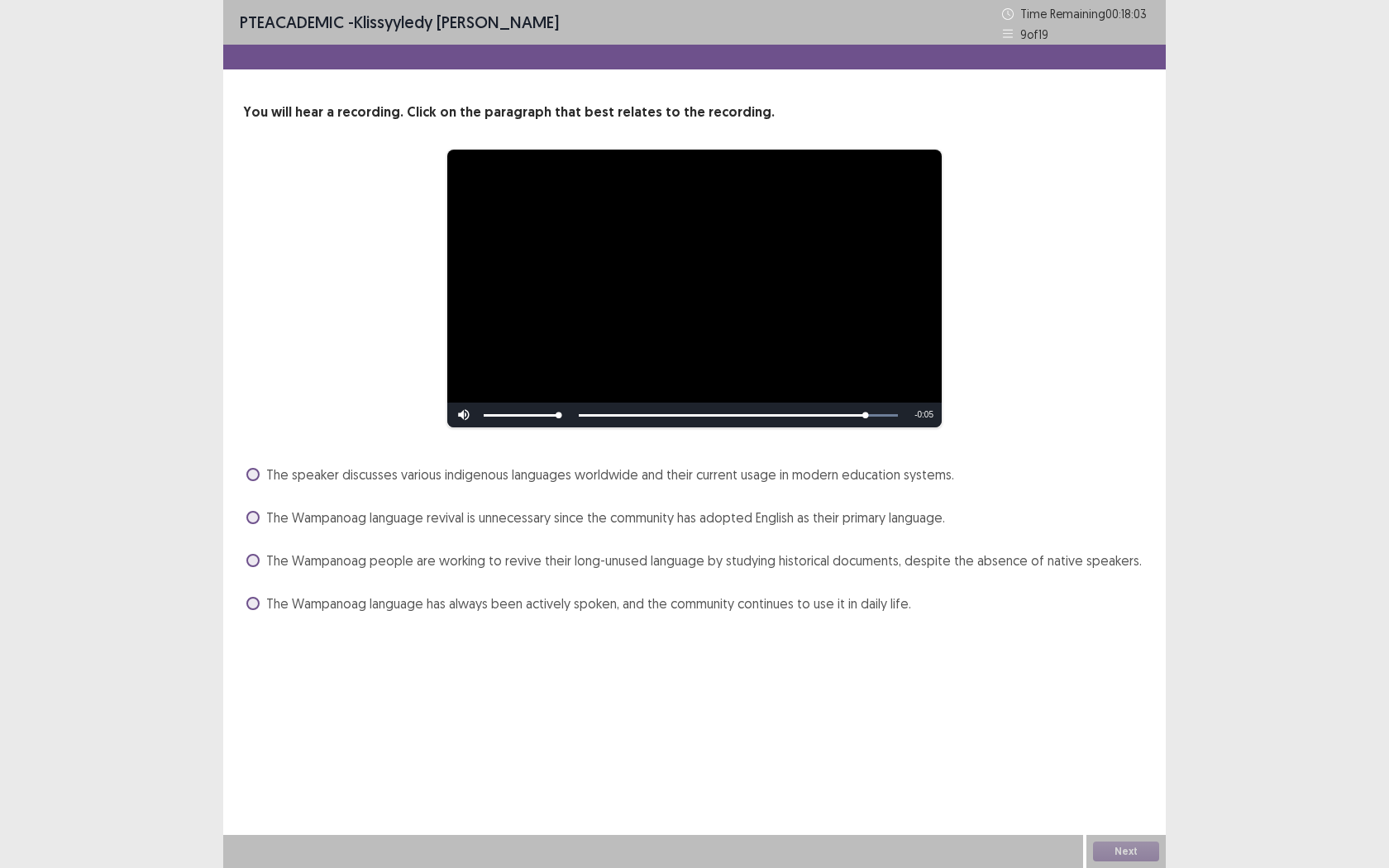
click at [253, 564] on span at bounding box center [253, 561] width 13 height 13
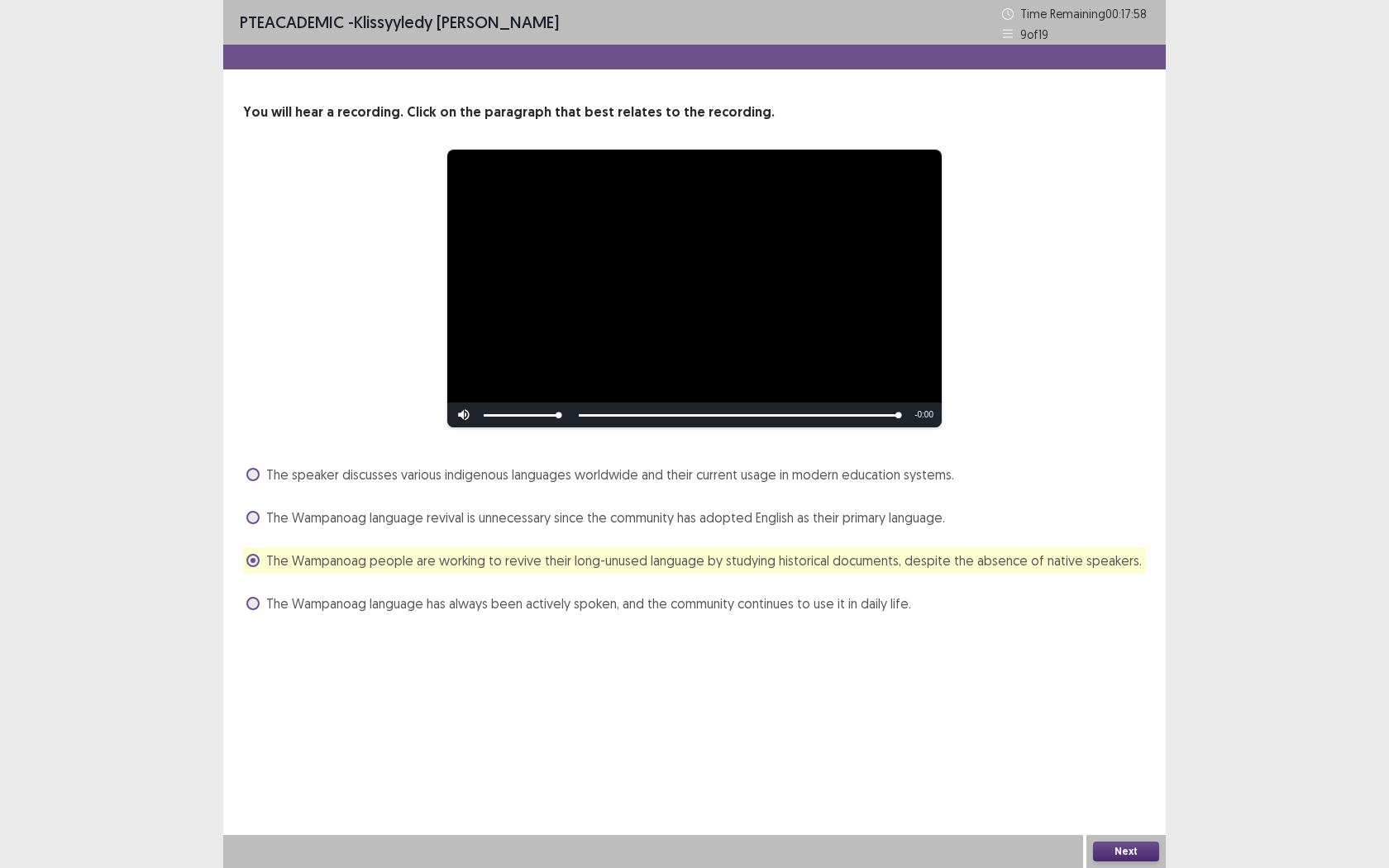
click at [1130, 684] on button "Next" at bounding box center [1126, 851] width 66 height 20
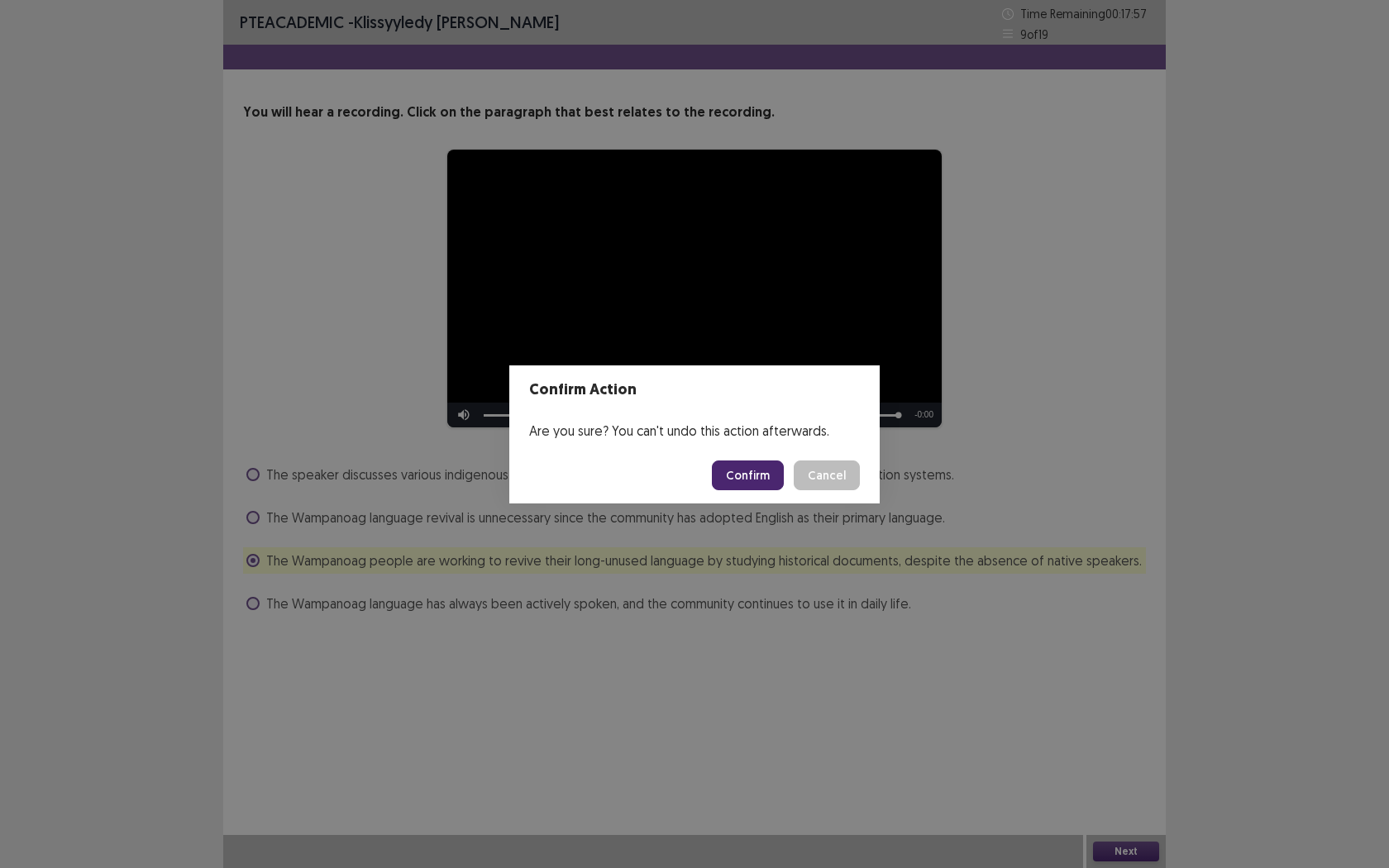
click at [739, 468] on button "Confirm" at bounding box center [748, 475] width 72 height 29
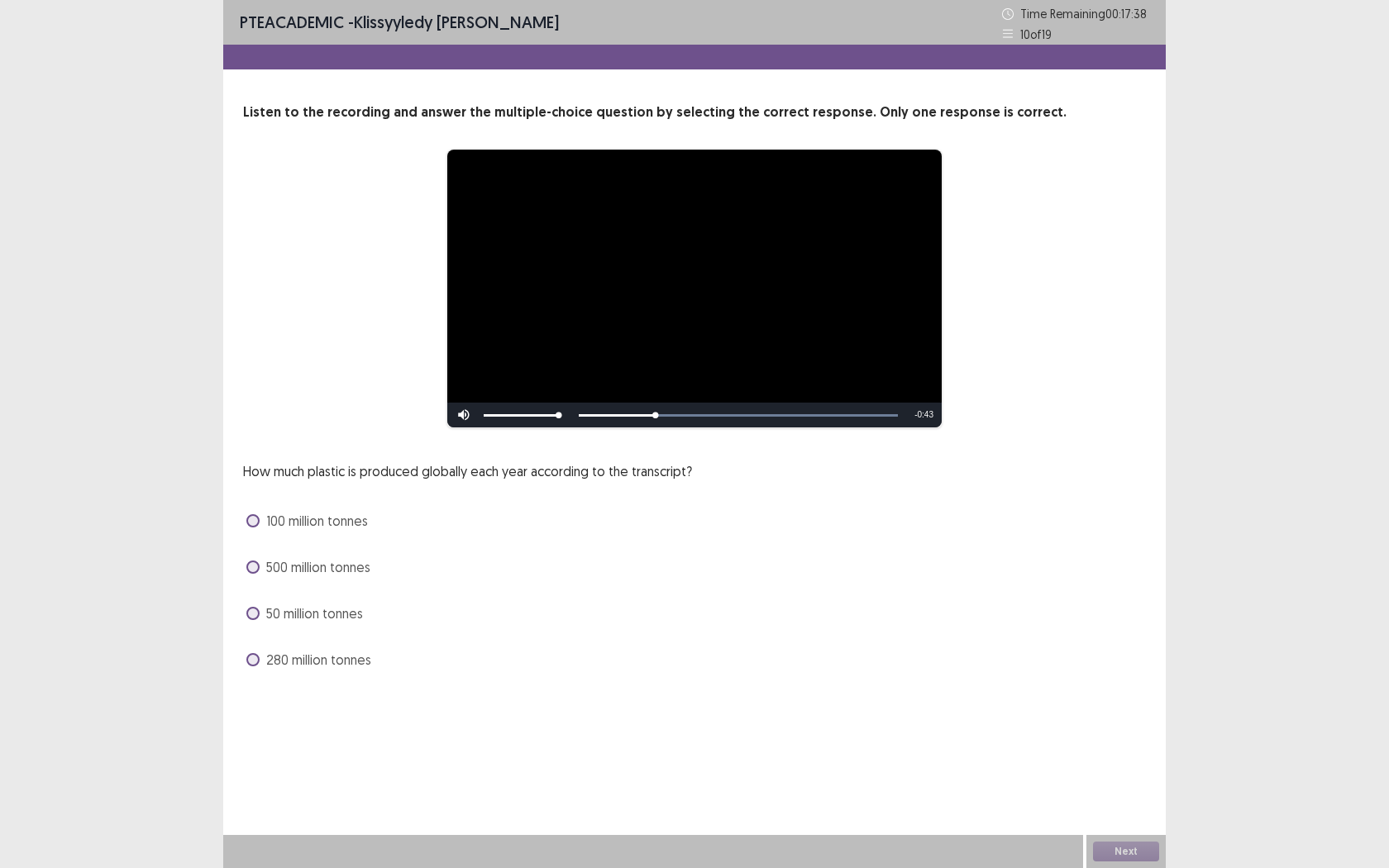
click at [259, 655] on label "280 million tonnes" at bounding box center [309, 659] width 125 height 20
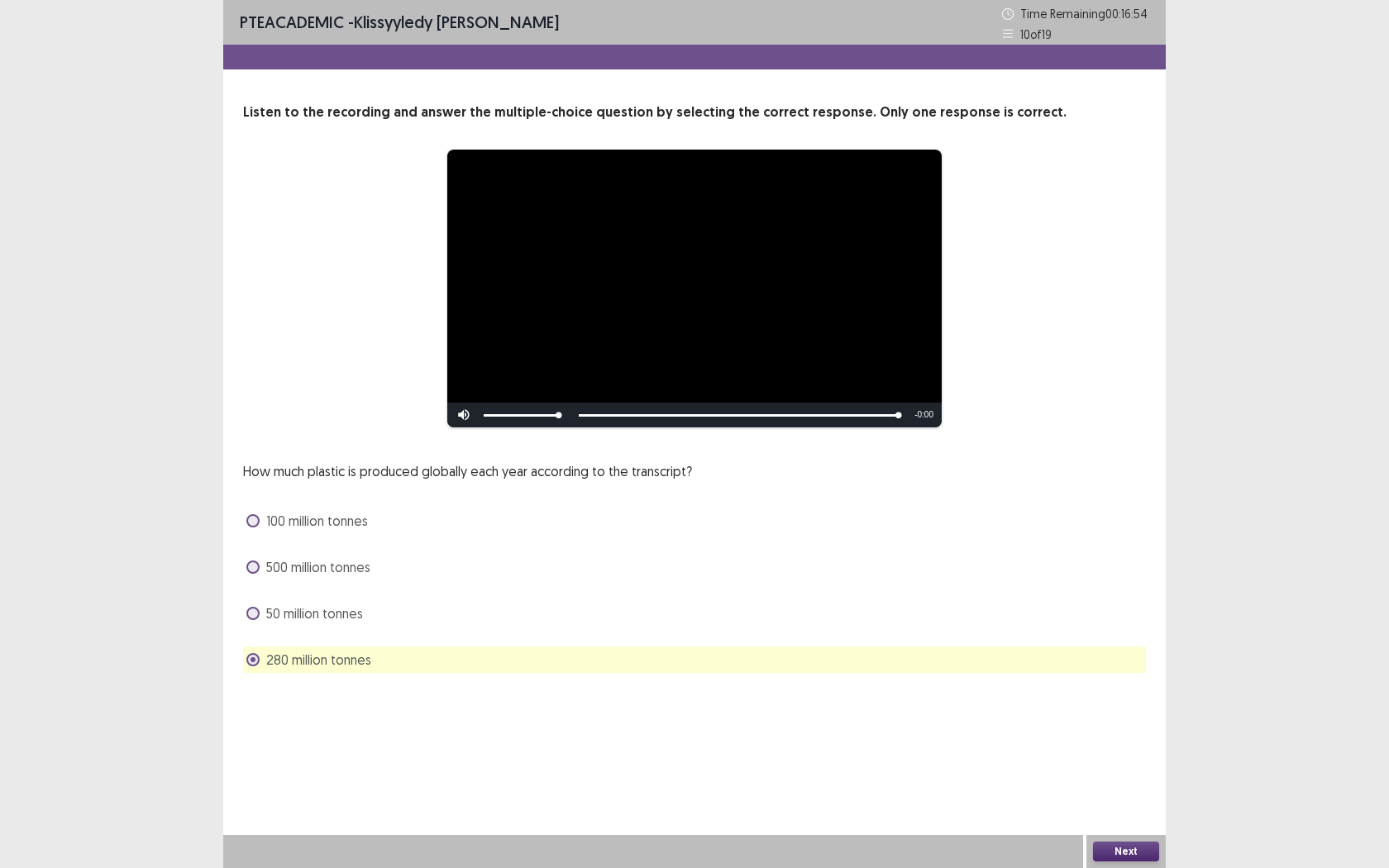
click at [1126, 684] on button "Next" at bounding box center [1126, 851] width 66 height 20
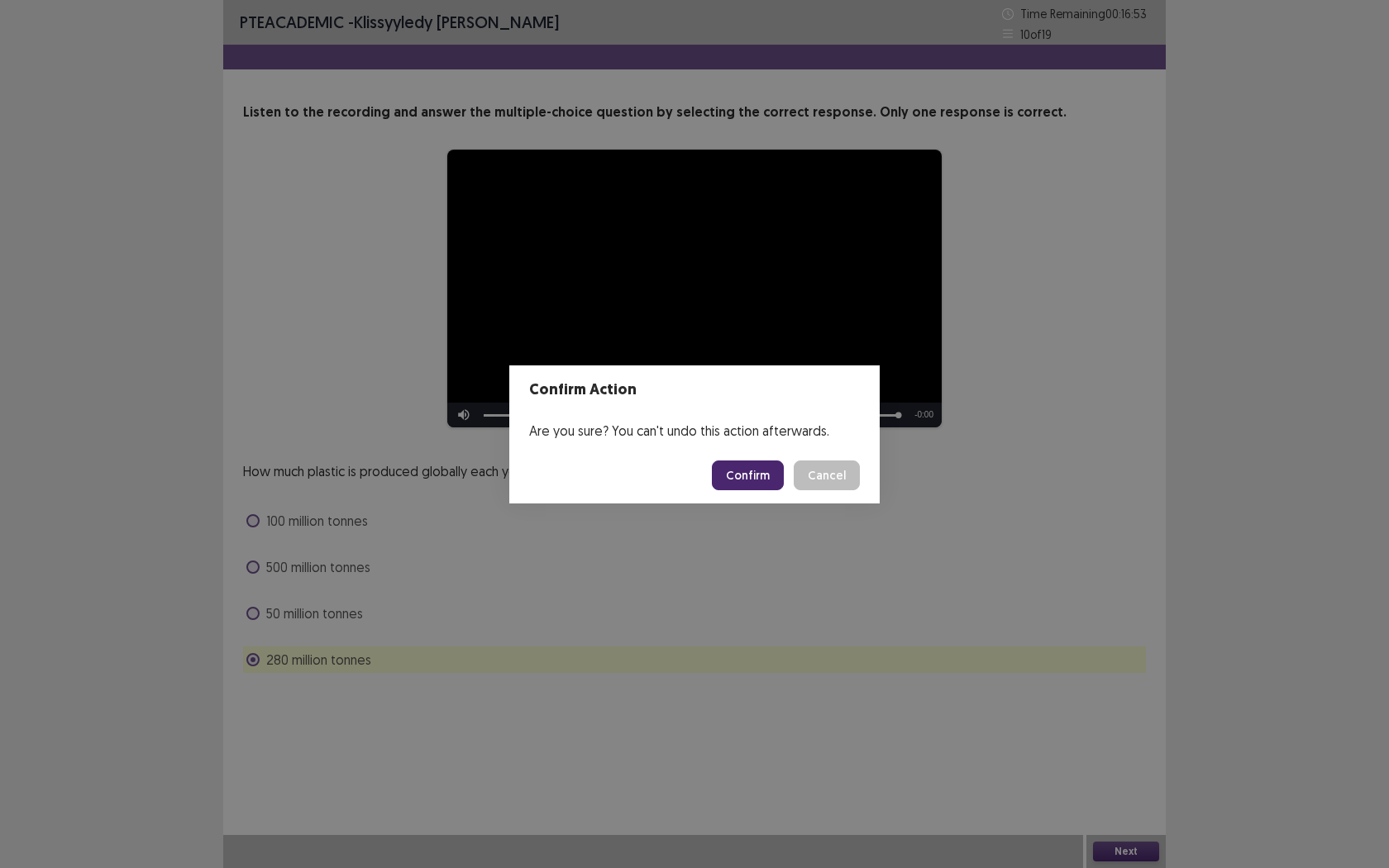
click at [743, 492] on footer "Confirm Cancel" at bounding box center [695, 475] width 371 height 56
click at [745, 481] on button "Confirm" at bounding box center [748, 475] width 72 height 29
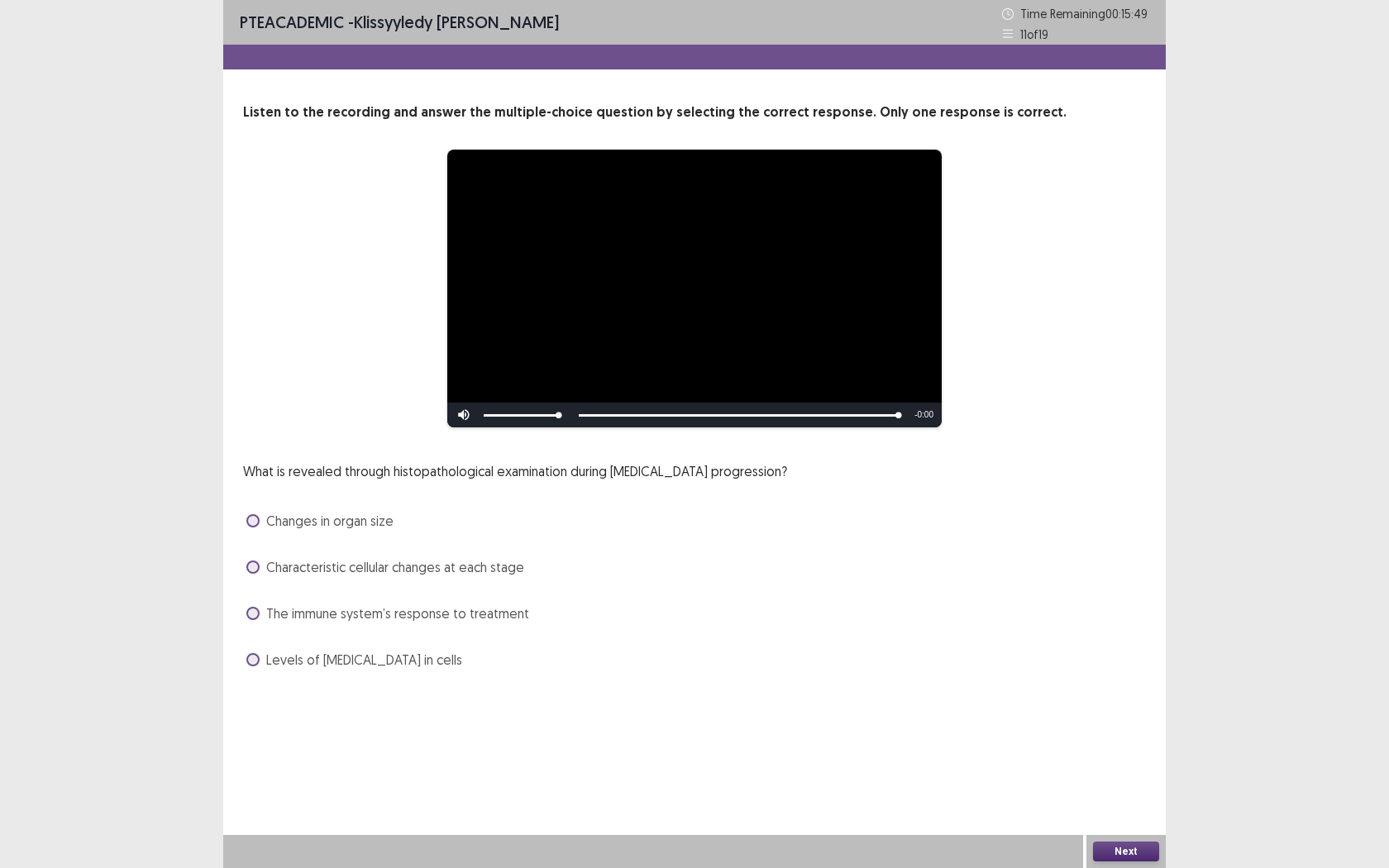
click at [253, 573] on span at bounding box center [253, 567] width 13 height 13
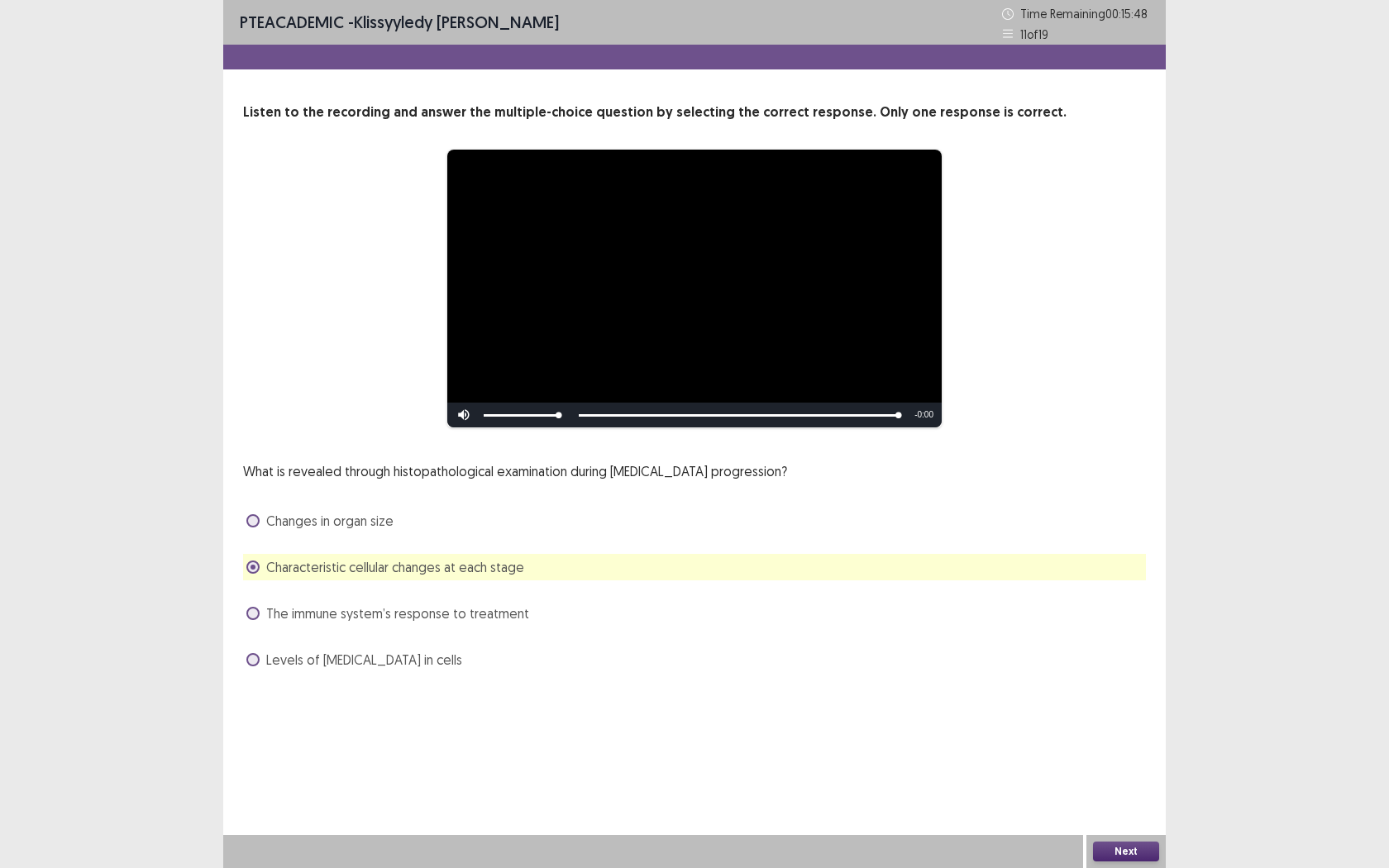
click at [1129, 684] on button "Next" at bounding box center [1126, 851] width 66 height 20
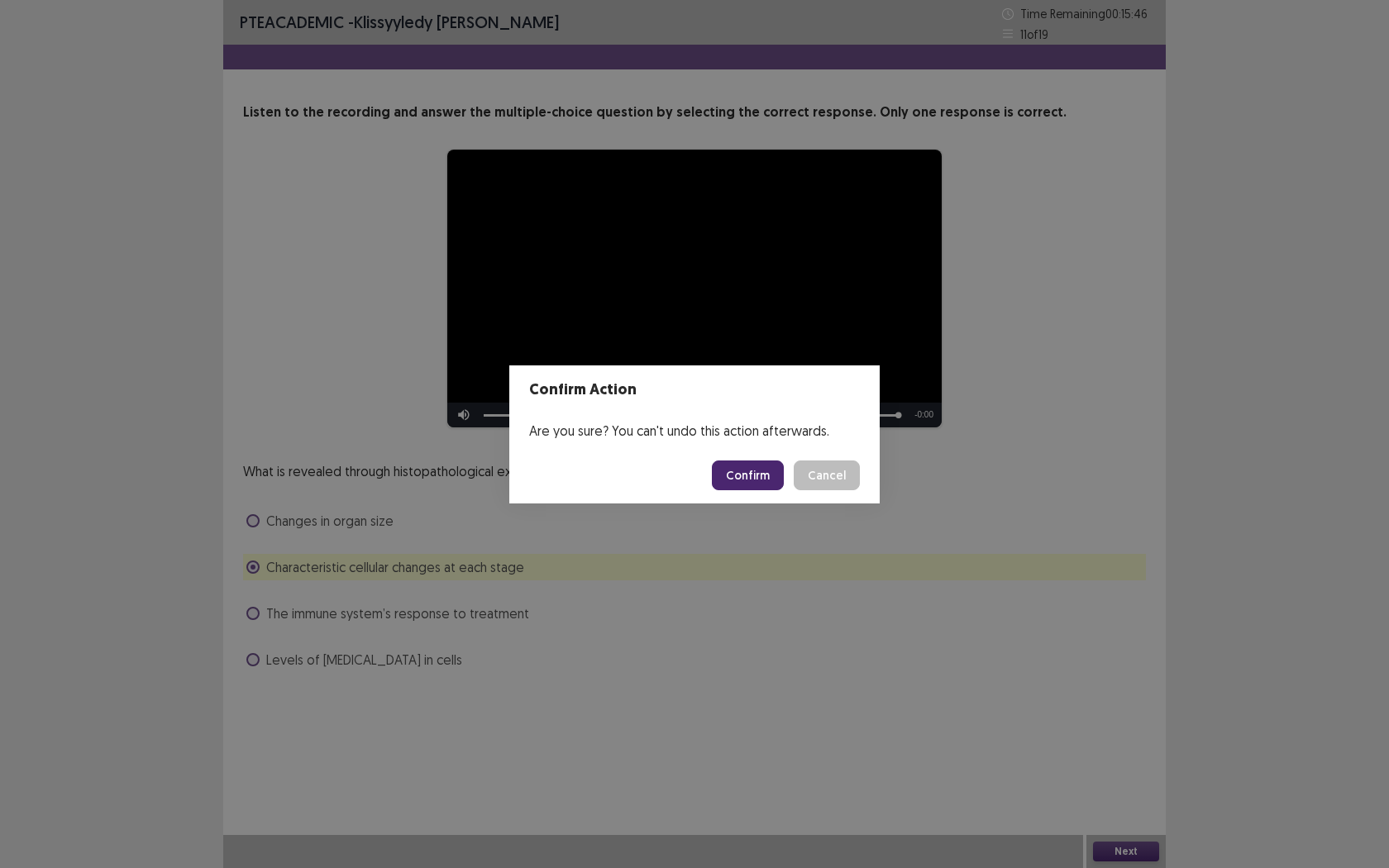
click at [733, 477] on button "Confirm" at bounding box center [748, 475] width 72 height 29
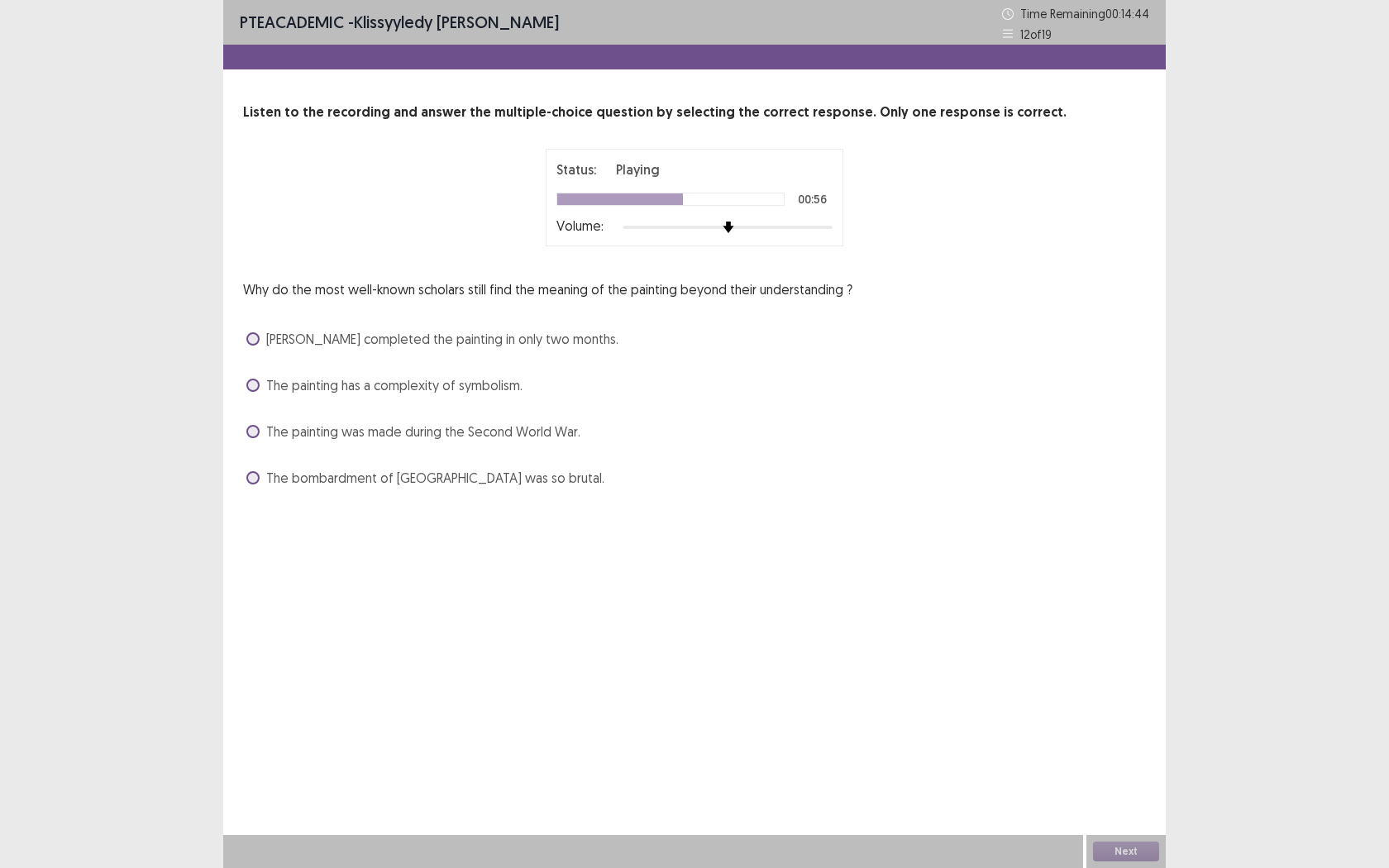
click at [253, 385] on span at bounding box center [253, 385] width 13 height 13
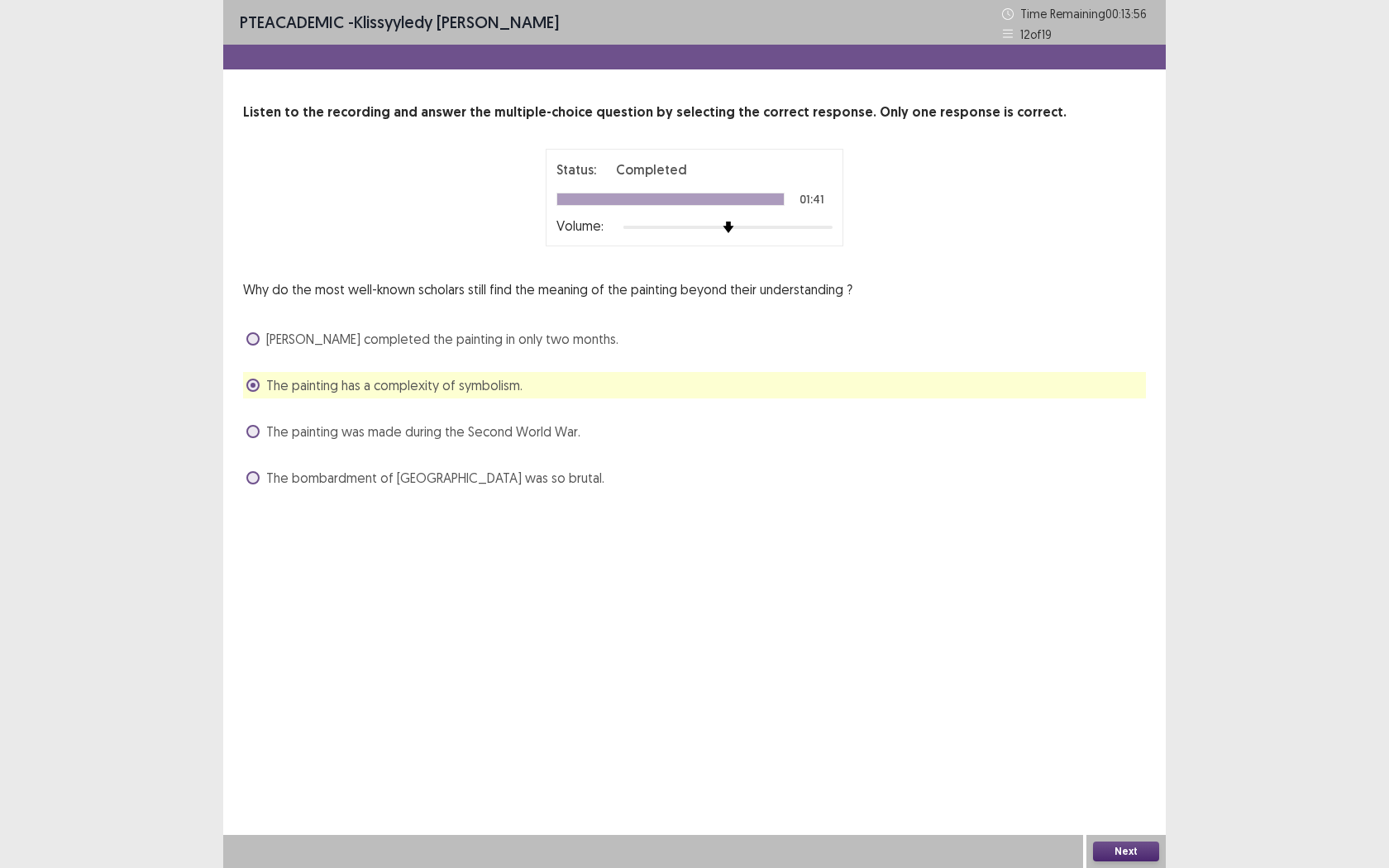
click at [1105, 684] on button "Next" at bounding box center [1126, 851] width 66 height 20
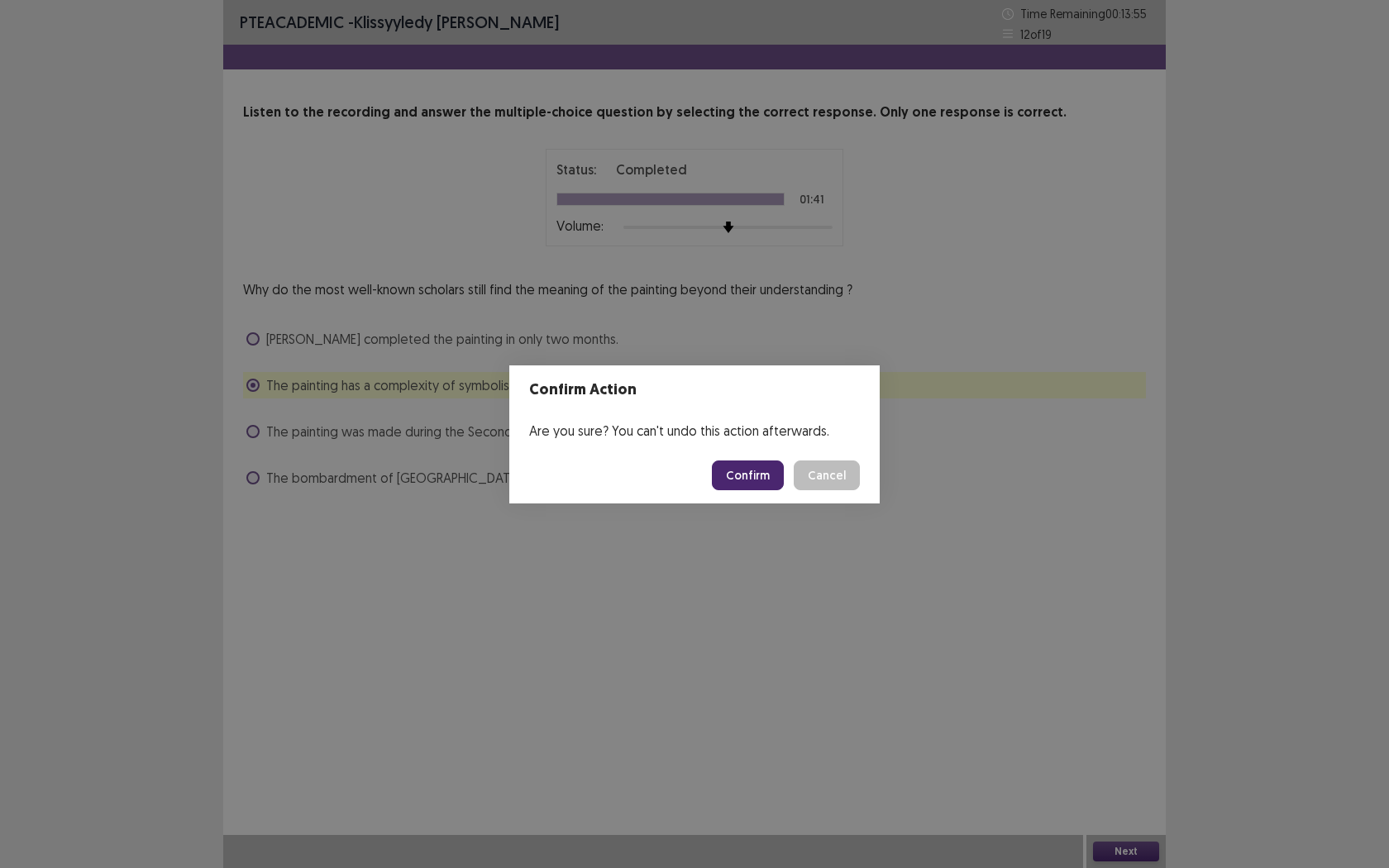
click at [758, 475] on button "Confirm" at bounding box center [748, 475] width 72 height 29
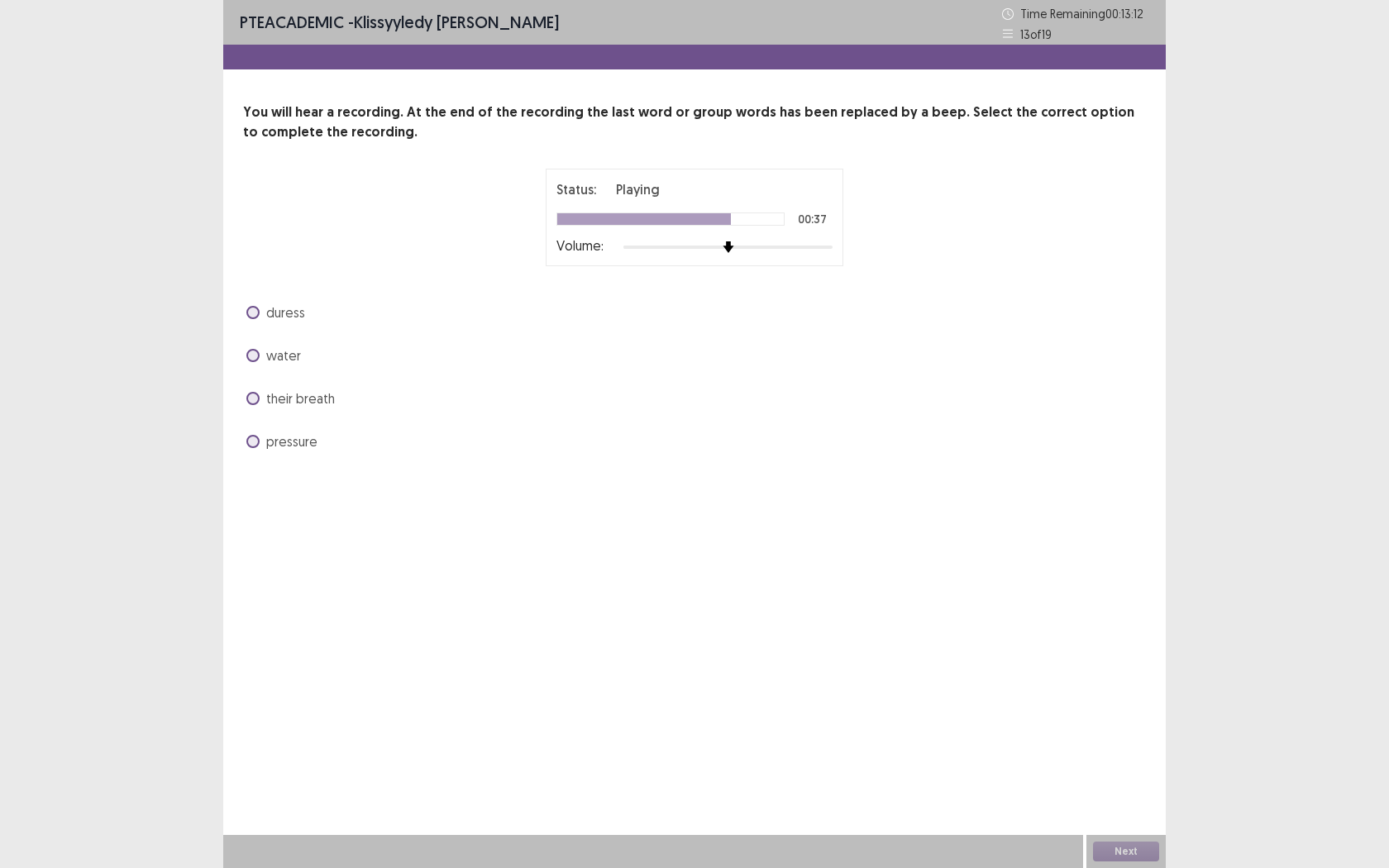
click at [255, 395] on span at bounding box center [253, 398] width 13 height 13
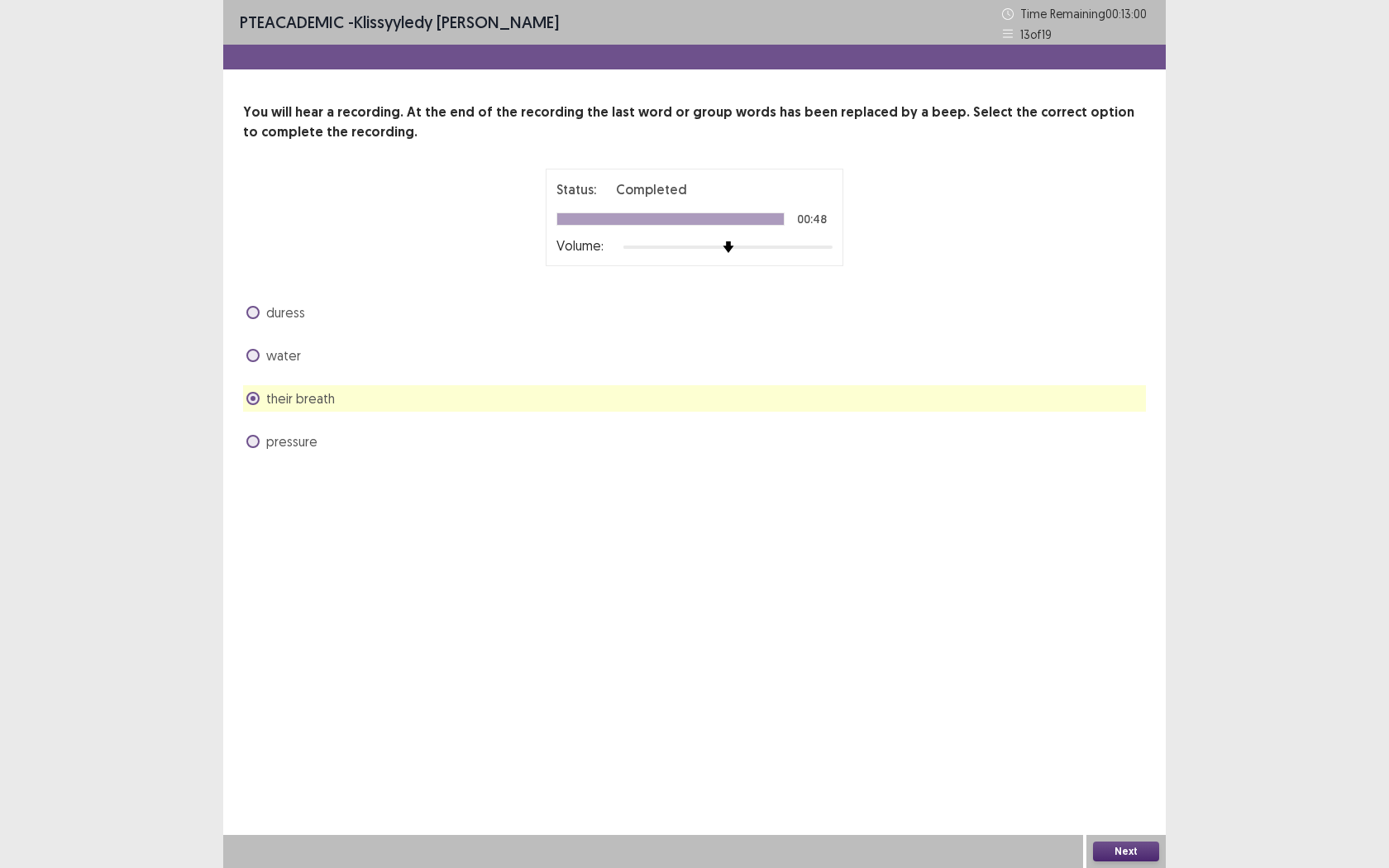
click at [247, 451] on div "pressure" at bounding box center [694, 442] width 903 height 26
click at [251, 447] on span at bounding box center [253, 442] width 13 height 13
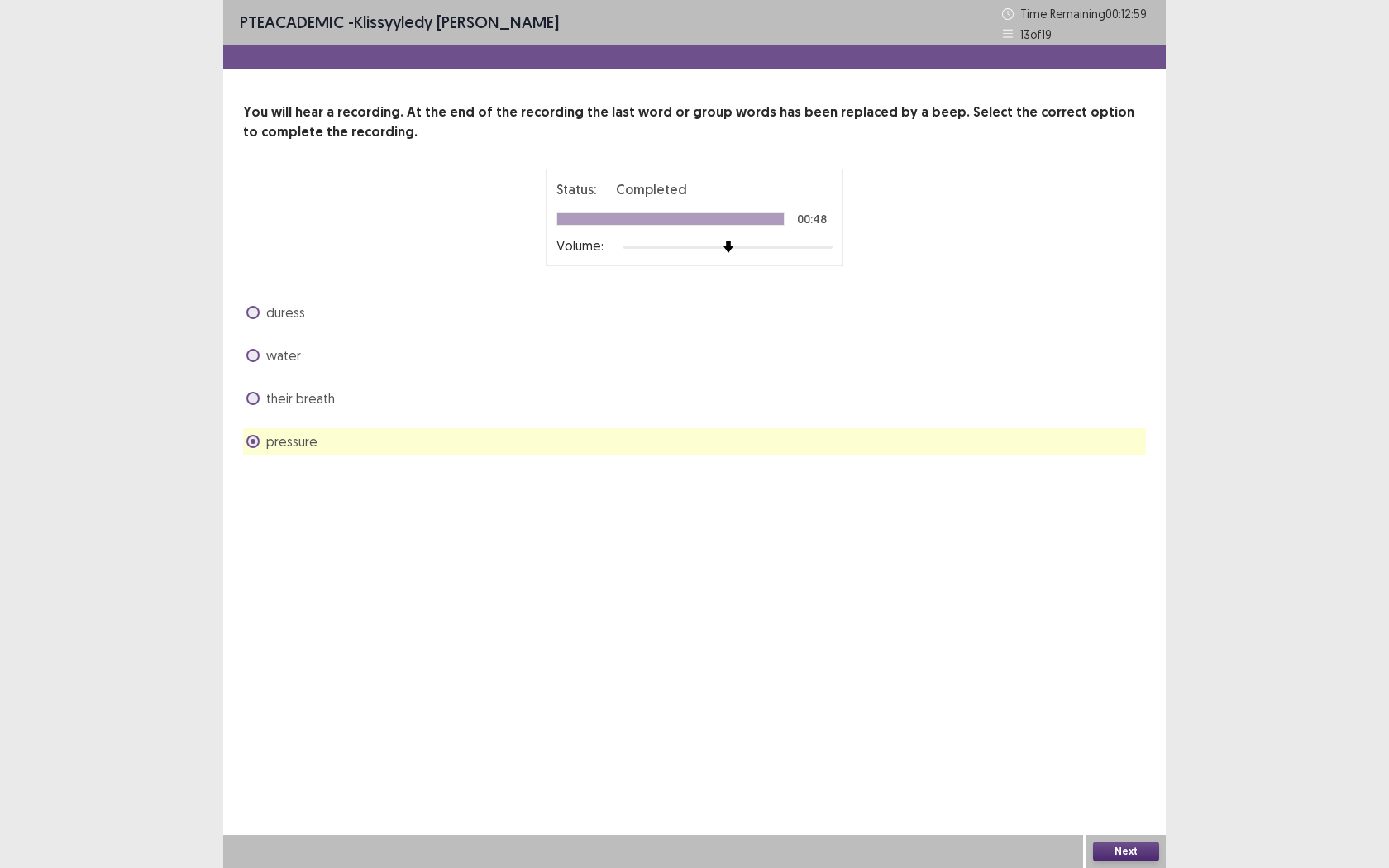
click at [1109, 684] on button "Next" at bounding box center [1126, 851] width 66 height 20
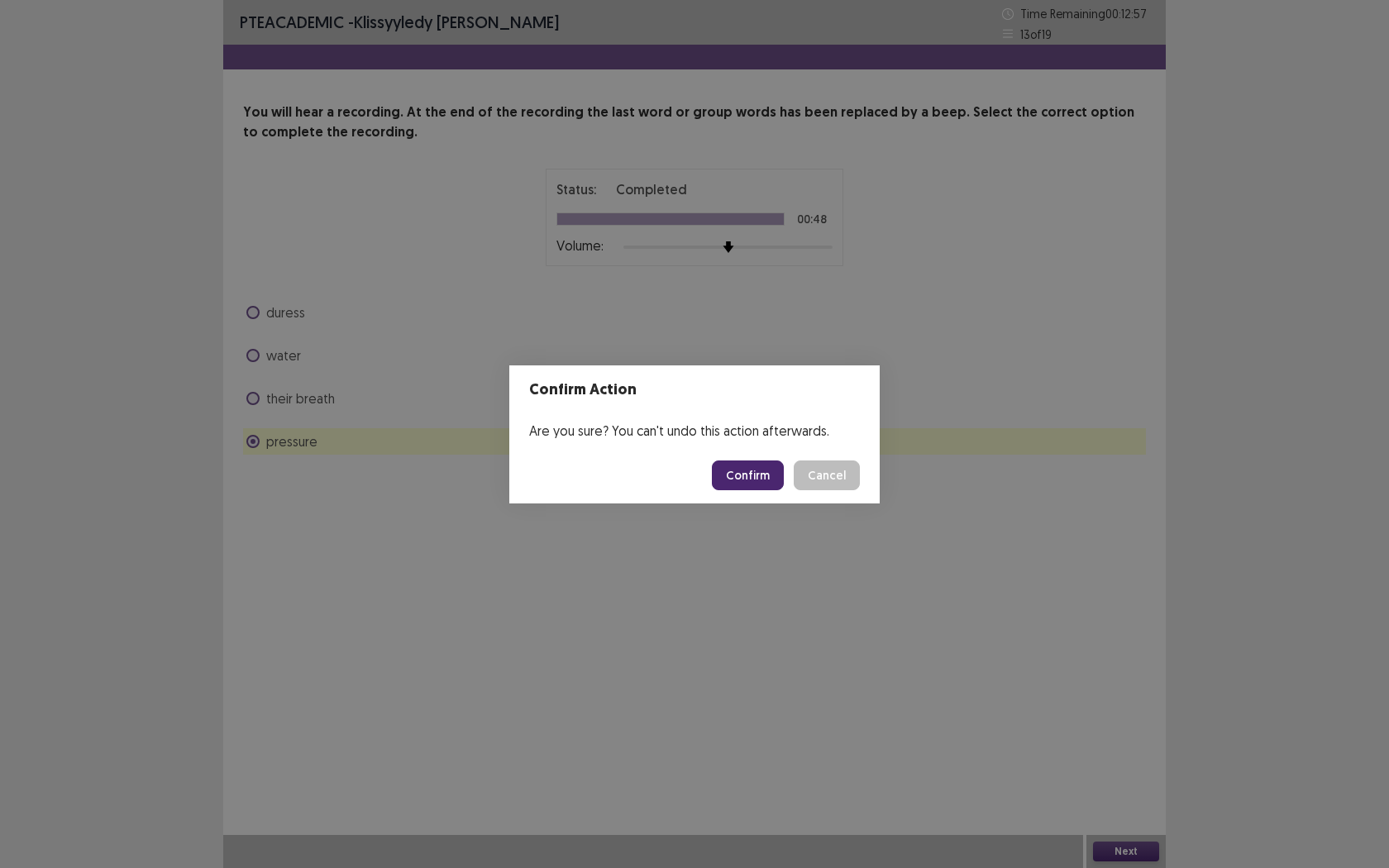
click at [755, 470] on button "Confirm" at bounding box center [748, 475] width 72 height 29
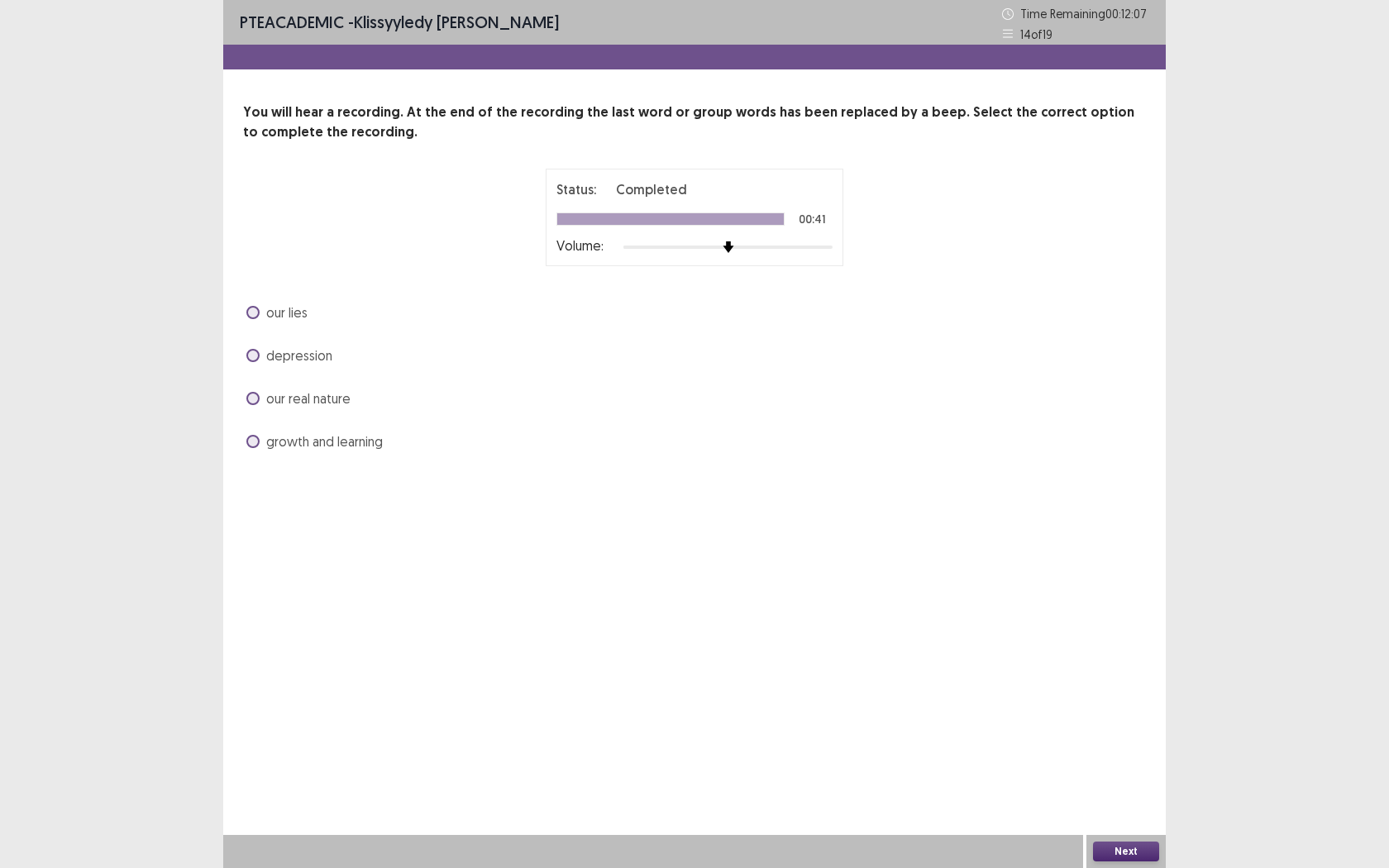
click at [1134, 684] on button "Next" at bounding box center [1126, 851] width 66 height 20
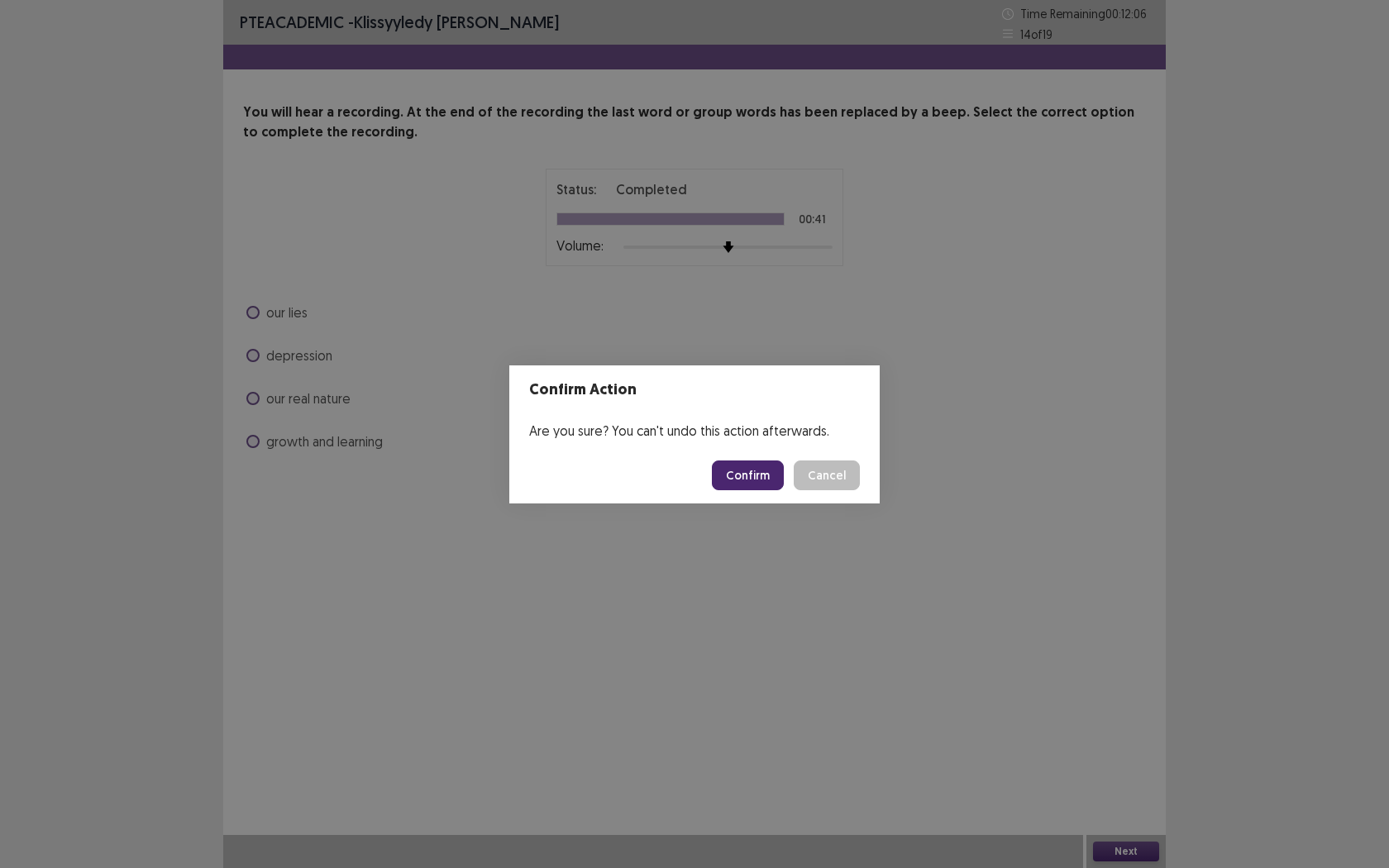
click at [728, 455] on footer "Confirm Cancel" at bounding box center [695, 475] width 371 height 56
click at [741, 470] on button "Confirm" at bounding box center [748, 475] width 72 height 29
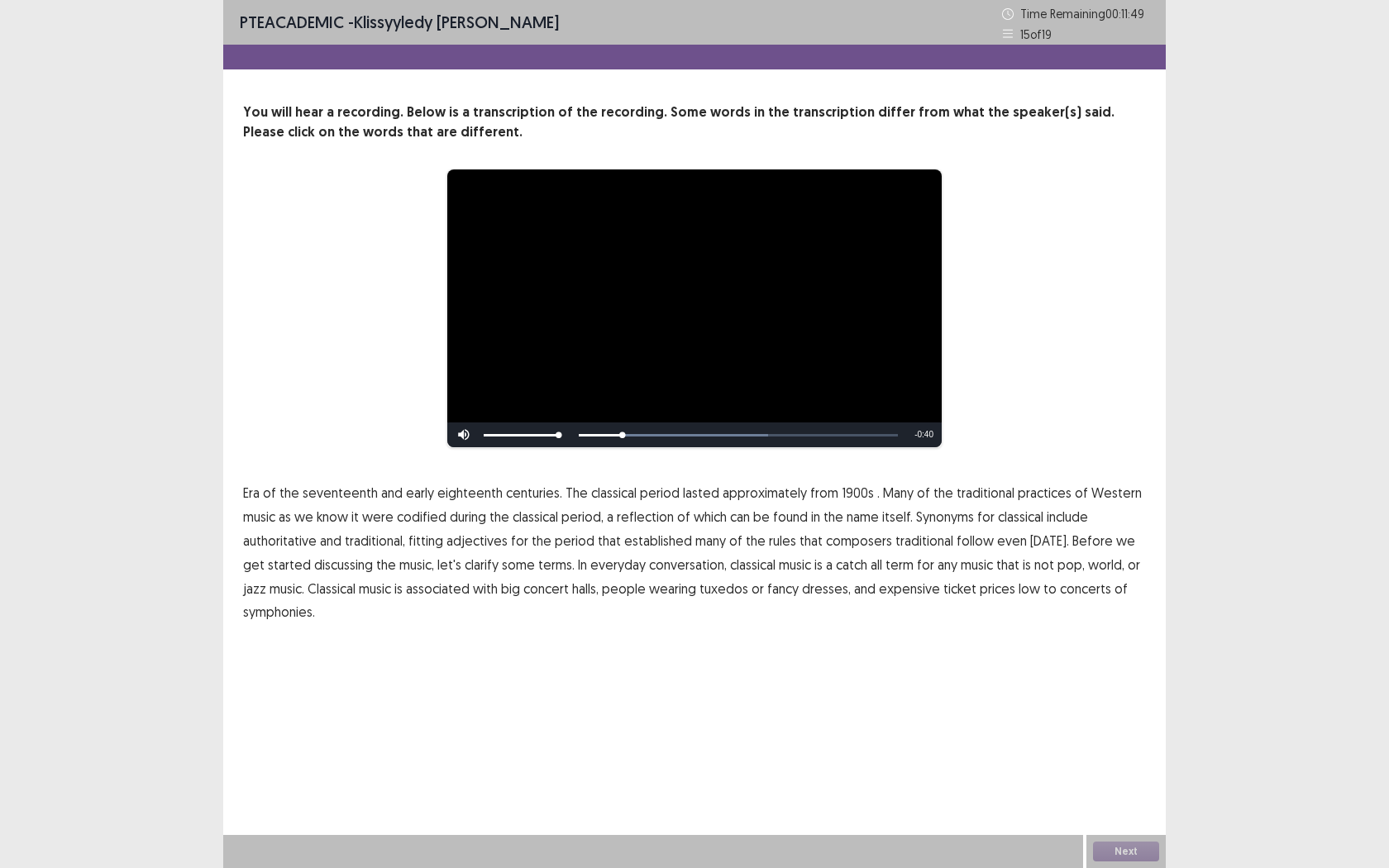
click at [842, 496] on span "1900s" at bounding box center [858, 493] width 32 height 20
click at [920, 539] on span "traditional" at bounding box center [924, 540] width 58 height 20
click at [1018, 589] on span "low" at bounding box center [1029, 588] width 22 height 20
click at [1114, 684] on button "Next" at bounding box center [1126, 851] width 66 height 20
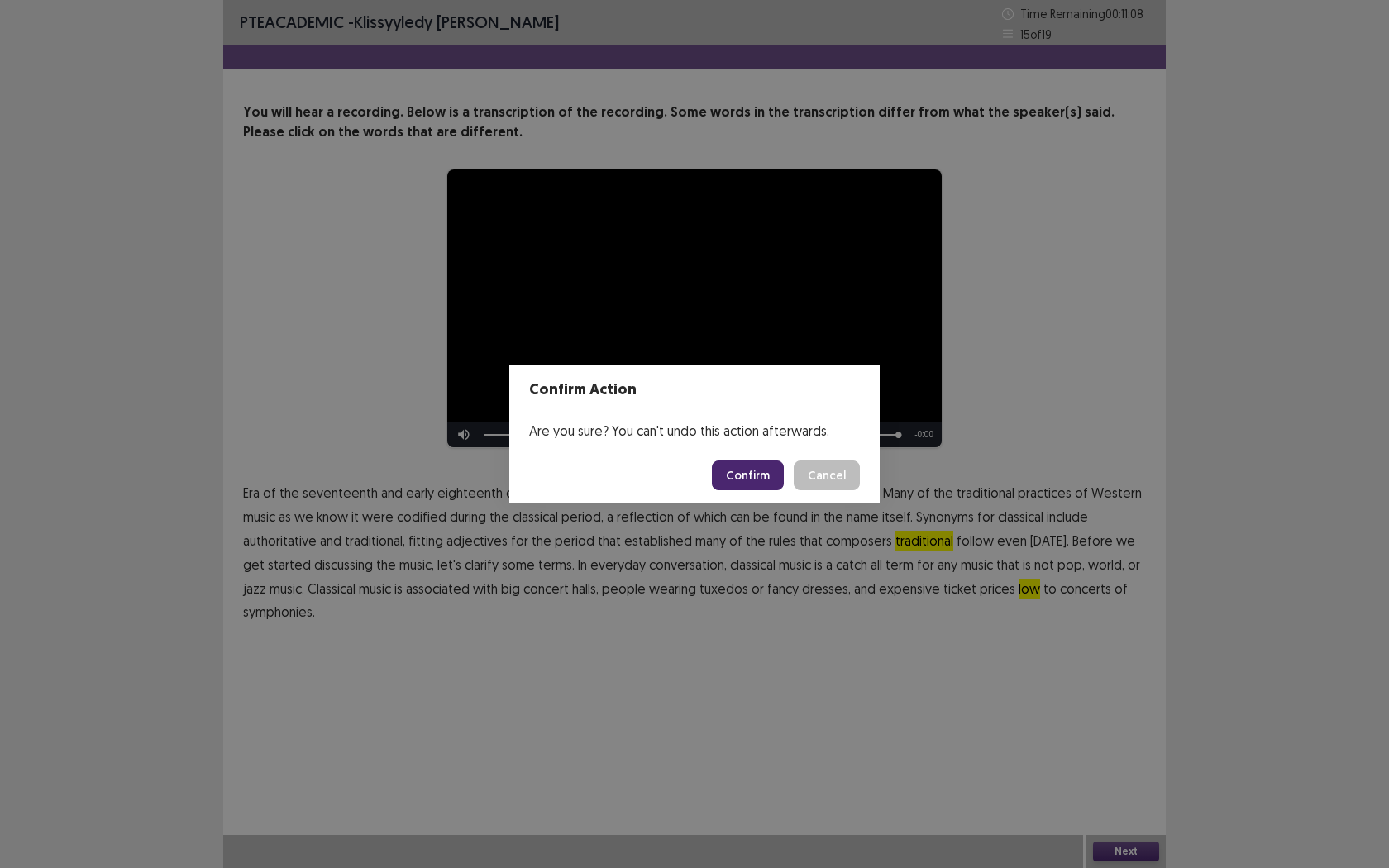
click at [757, 469] on button "Confirm" at bounding box center [748, 475] width 72 height 29
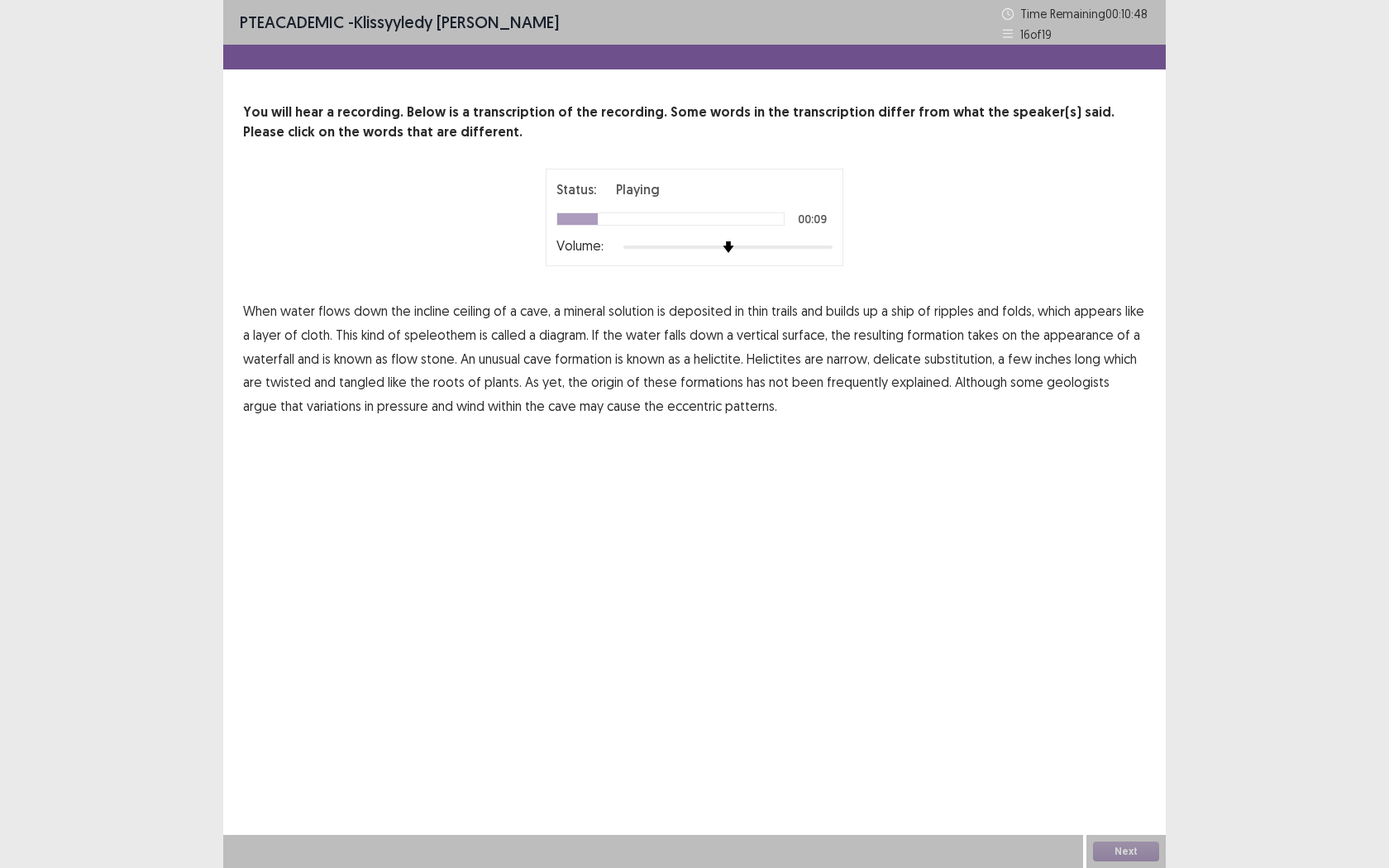
click at [907, 312] on span "ship" at bounding box center [902, 310] width 23 height 20
click at [567, 338] on span "diagram." at bounding box center [564, 335] width 49 height 20
click at [954, 356] on span "substitution," at bounding box center [959, 358] width 70 height 20
click at [841, 390] on span "frequently" at bounding box center [857, 381] width 61 height 20
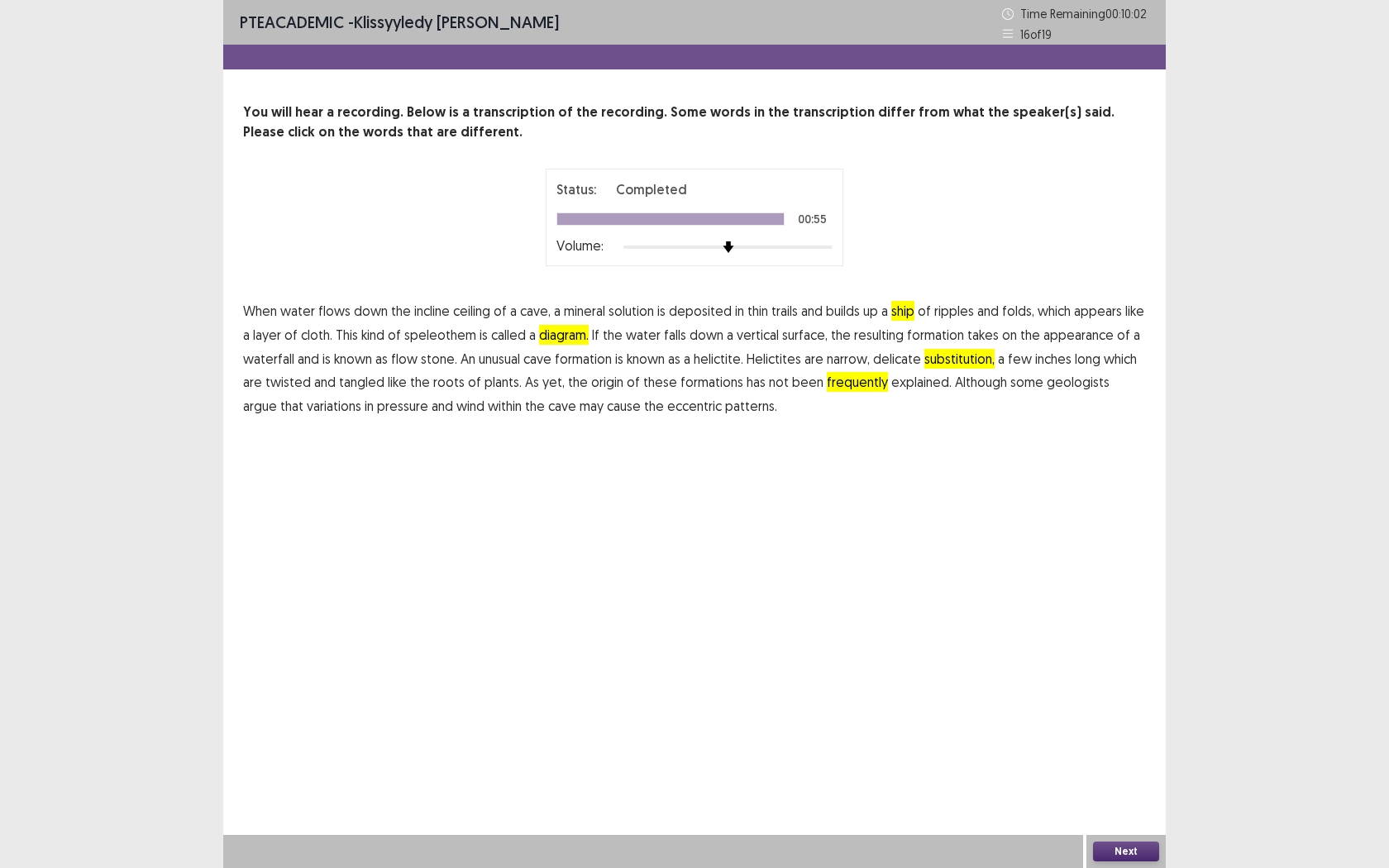
click at [1135, 684] on button "Next" at bounding box center [1126, 851] width 66 height 20
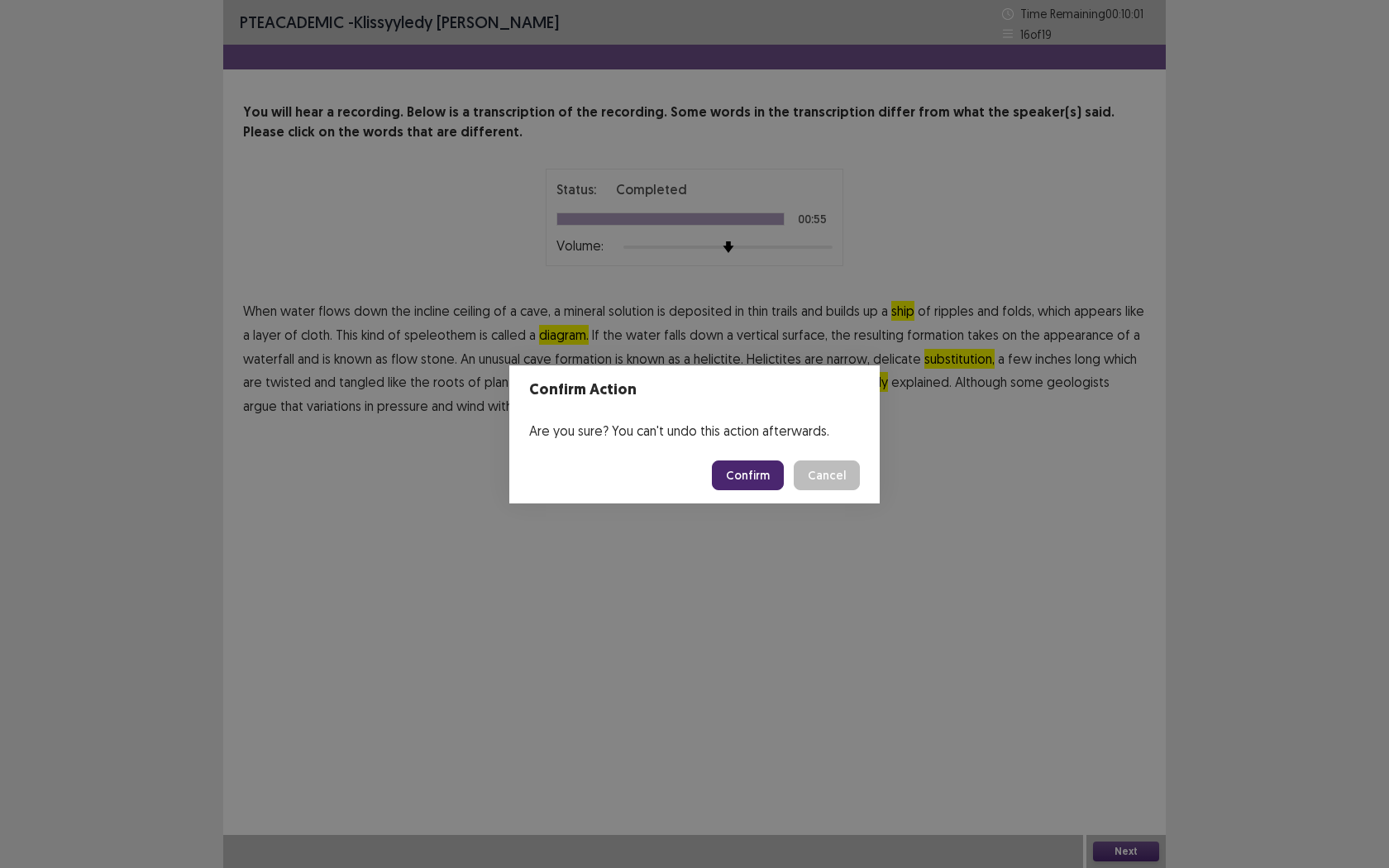
click at [767, 477] on button "Confirm" at bounding box center [748, 475] width 72 height 29
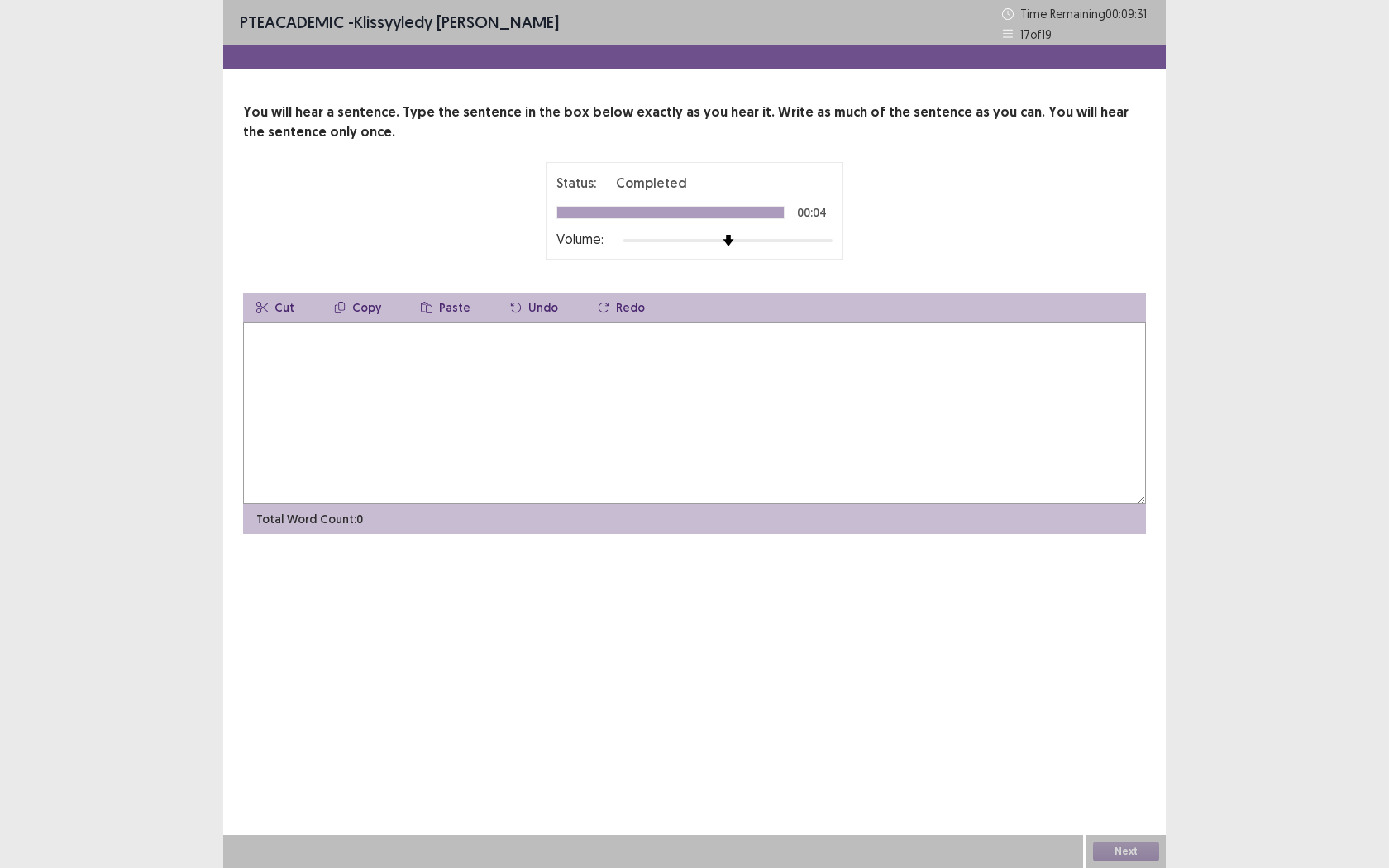
click at [466, 486] on textarea at bounding box center [694, 413] width 903 height 182
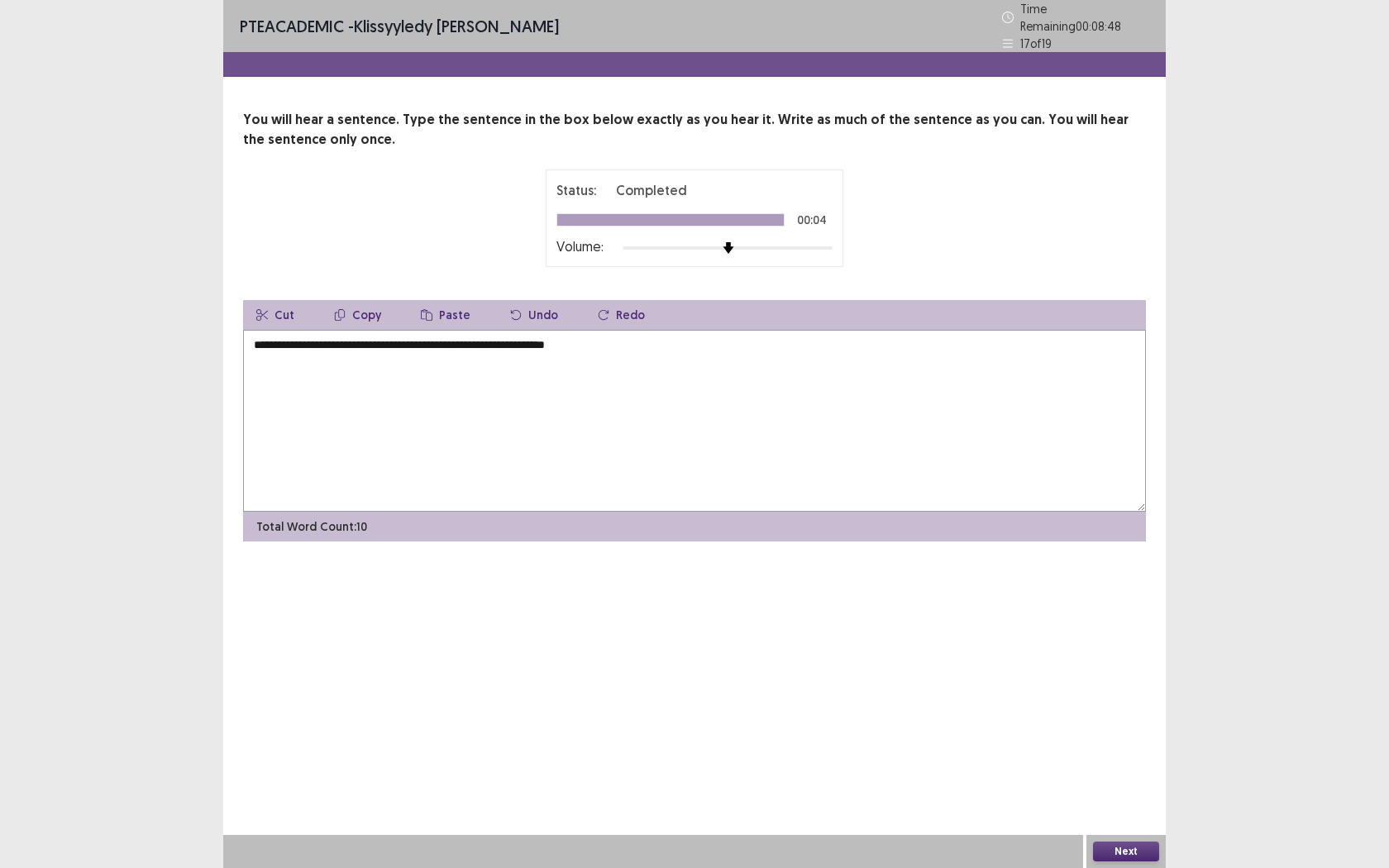
click at [287, 338] on textarea "**********" at bounding box center [694, 421] width 903 height 182
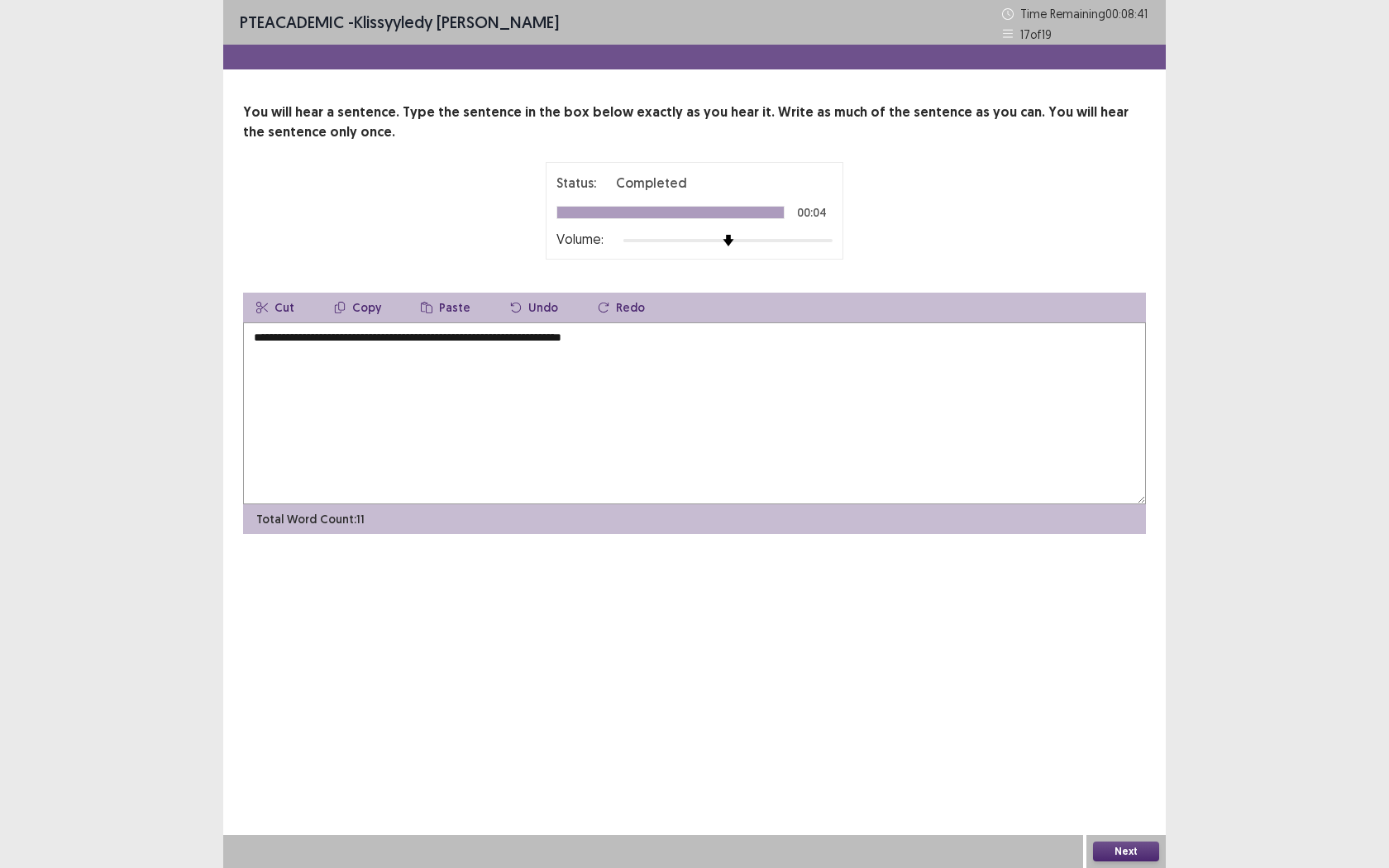
type textarea "**********"
click at [1138, 684] on button "Next" at bounding box center [1126, 851] width 66 height 20
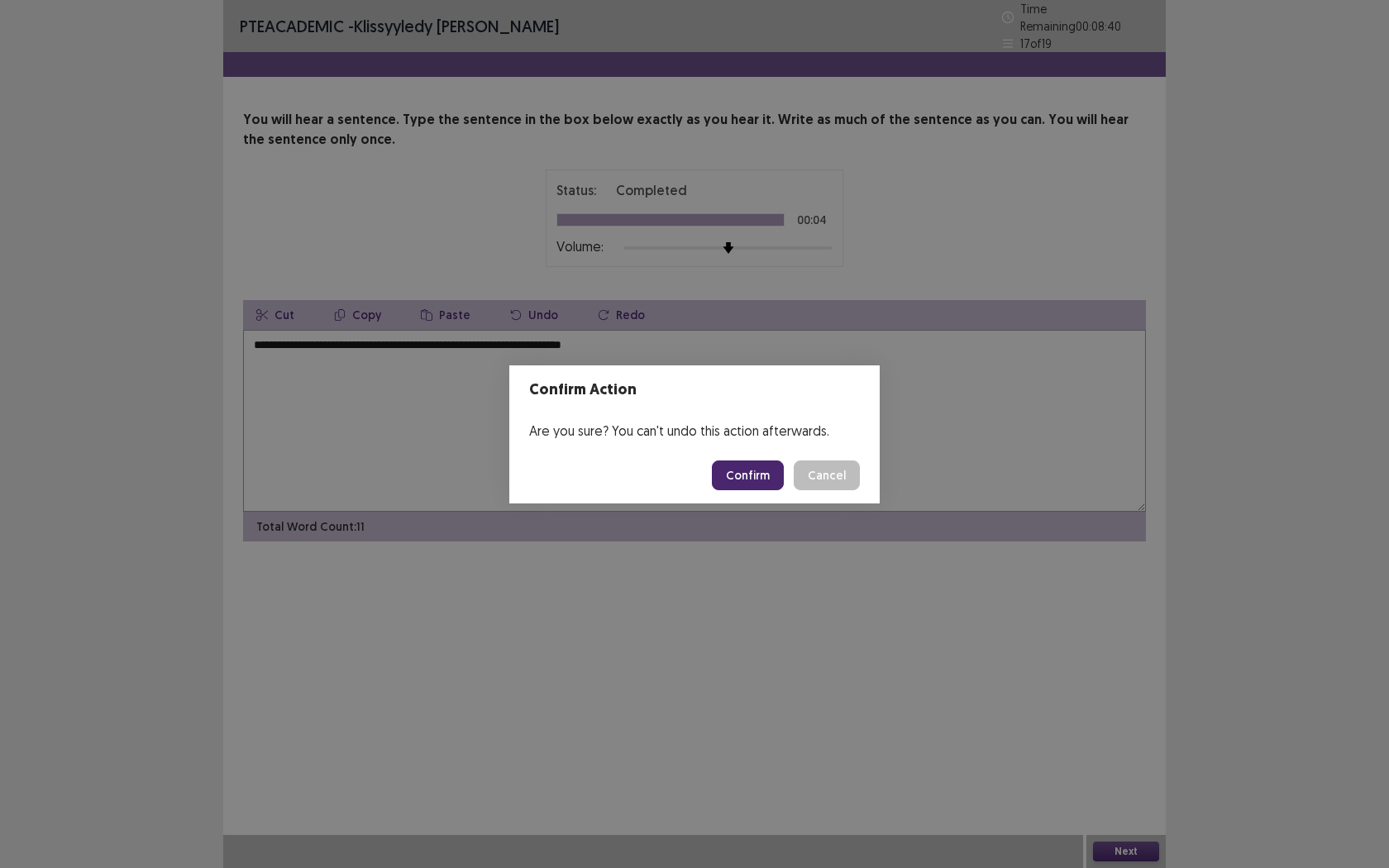
click at [738, 470] on button "Confirm" at bounding box center [748, 475] width 72 height 29
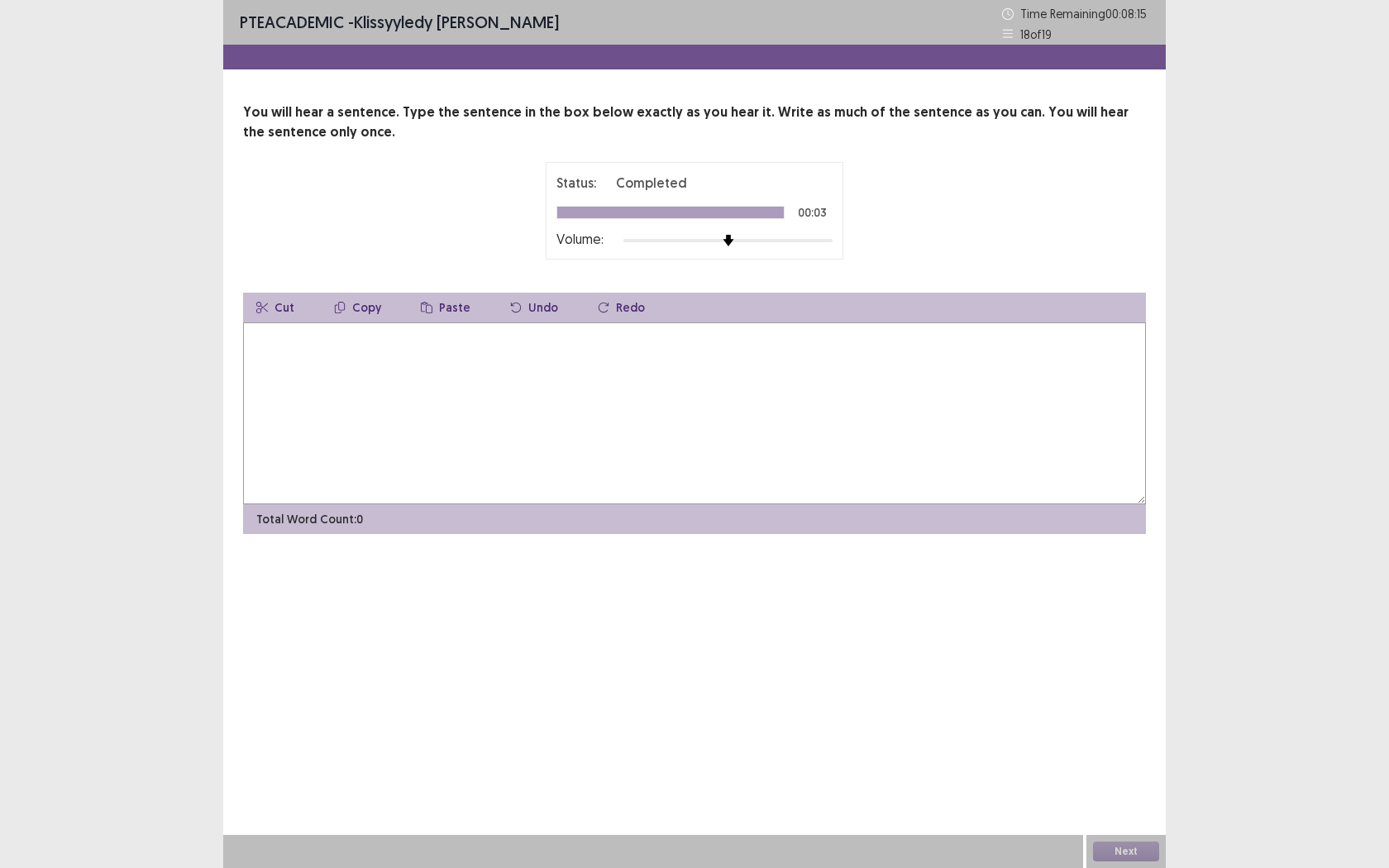
click at [520, 430] on textarea at bounding box center [694, 413] width 903 height 182
click at [392, 339] on textarea "**********" at bounding box center [694, 413] width 903 height 182
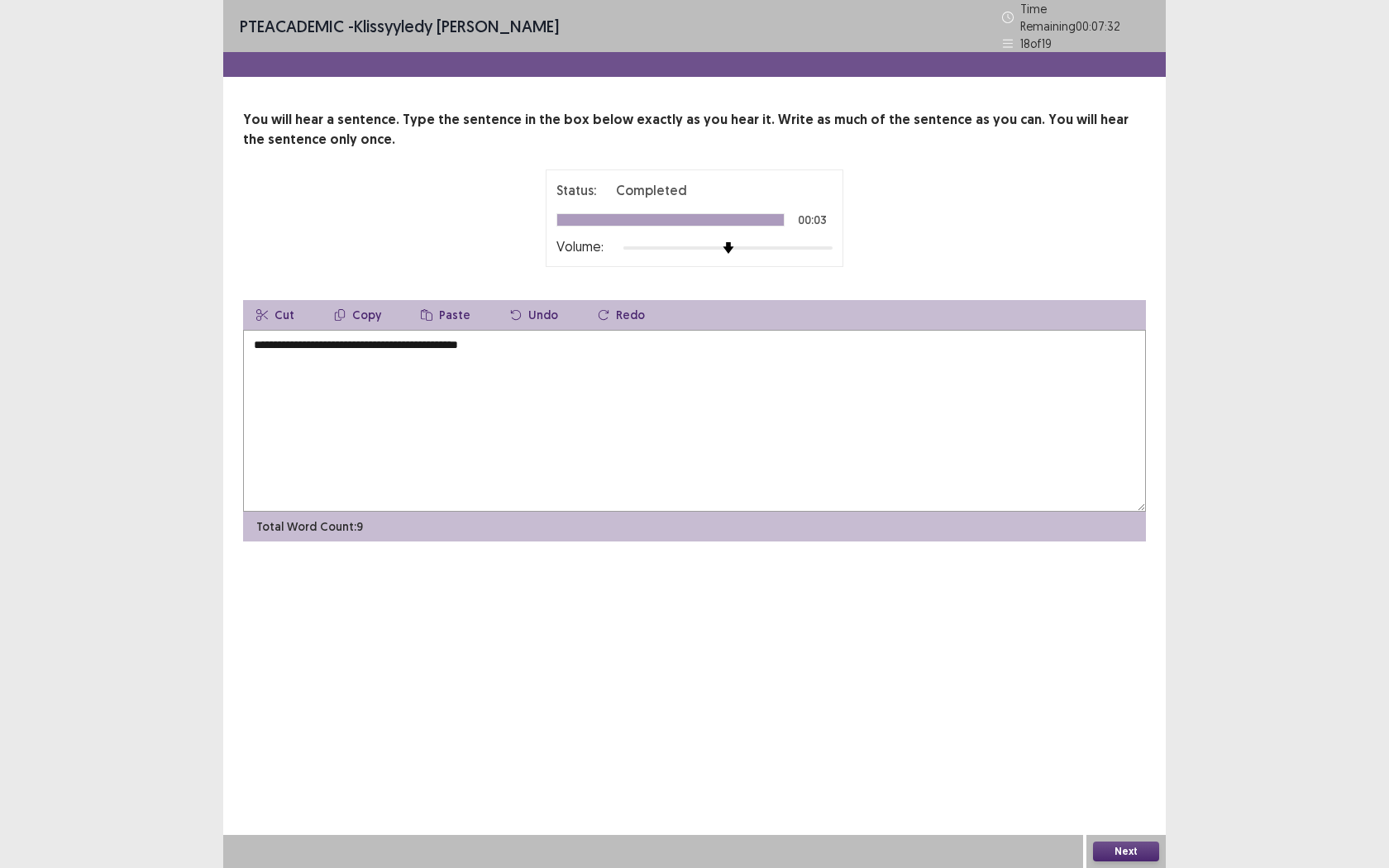
click at [505, 339] on textarea "**********" at bounding box center [694, 421] width 903 height 182
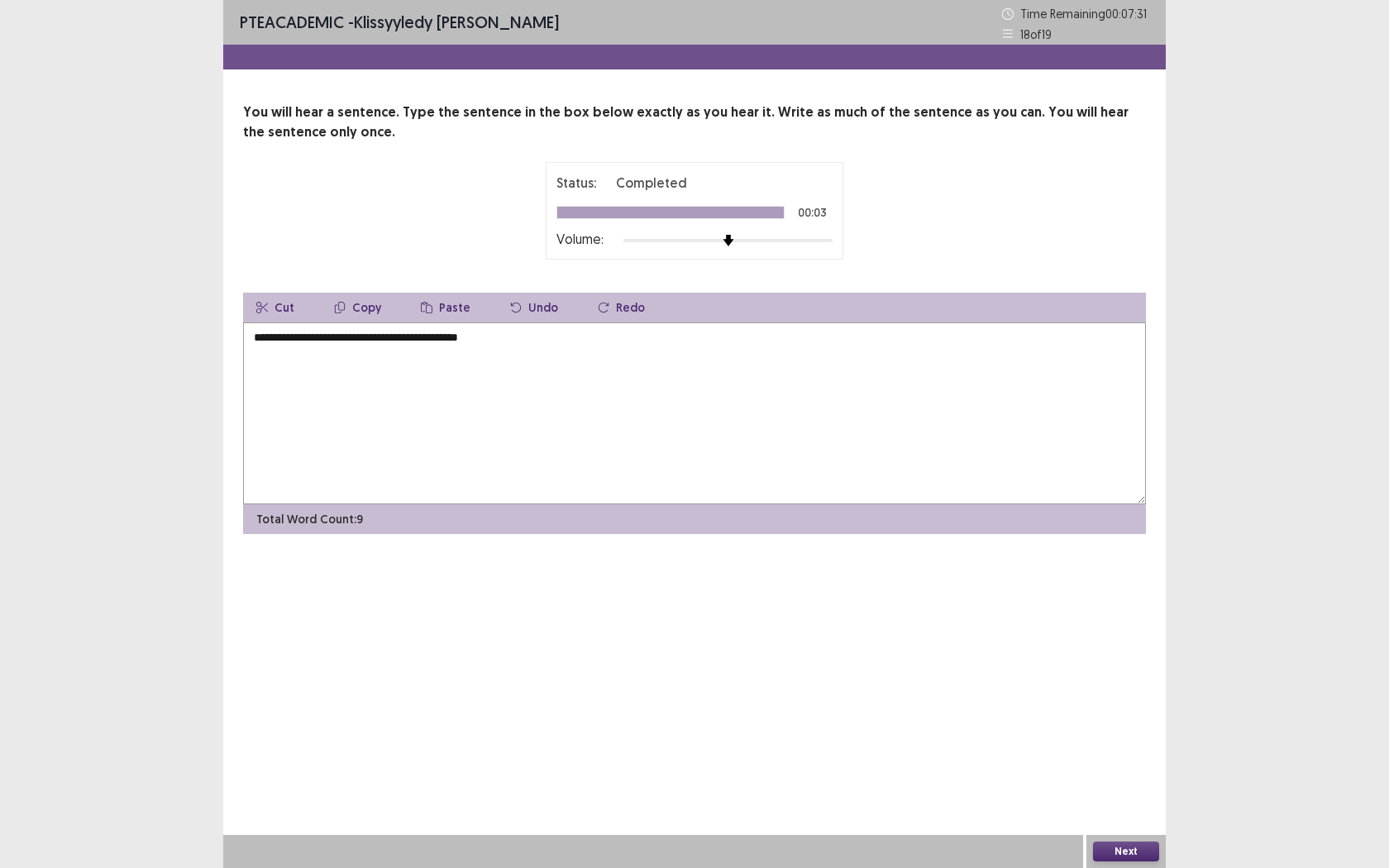
click at [517, 339] on textarea "**********" at bounding box center [694, 413] width 903 height 182
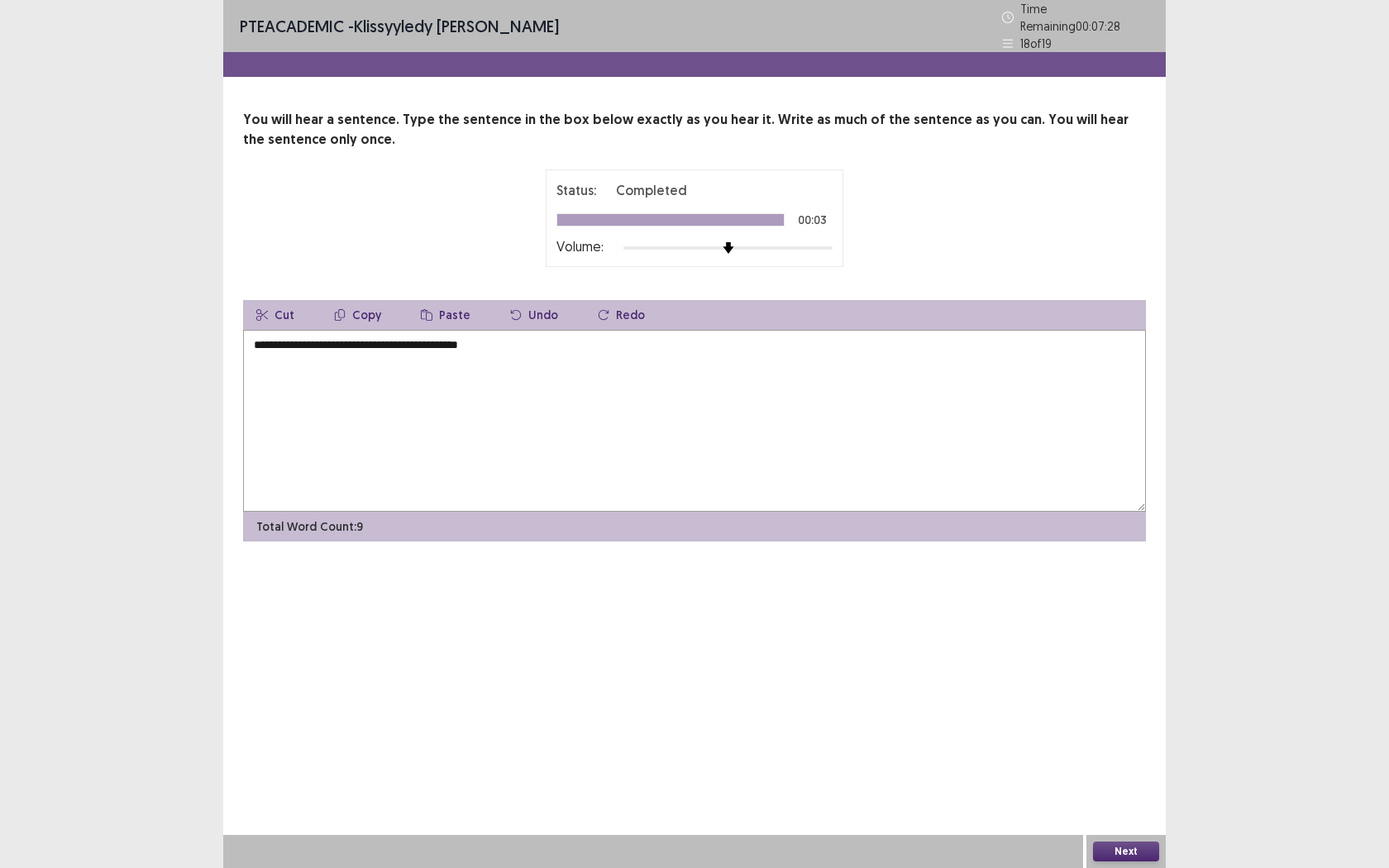
drag, startPoint x: 477, startPoint y: 338, endPoint x: 496, endPoint y: 338, distance: 19.0
click at [477, 338] on textarea "**********" at bounding box center [694, 421] width 903 height 182
click at [545, 332] on textarea "**********" at bounding box center [694, 421] width 903 height 182
type textarea "**********"
click at [1117, 684] on button "Next" at bounding box center [1126, 851] width 66 height 20
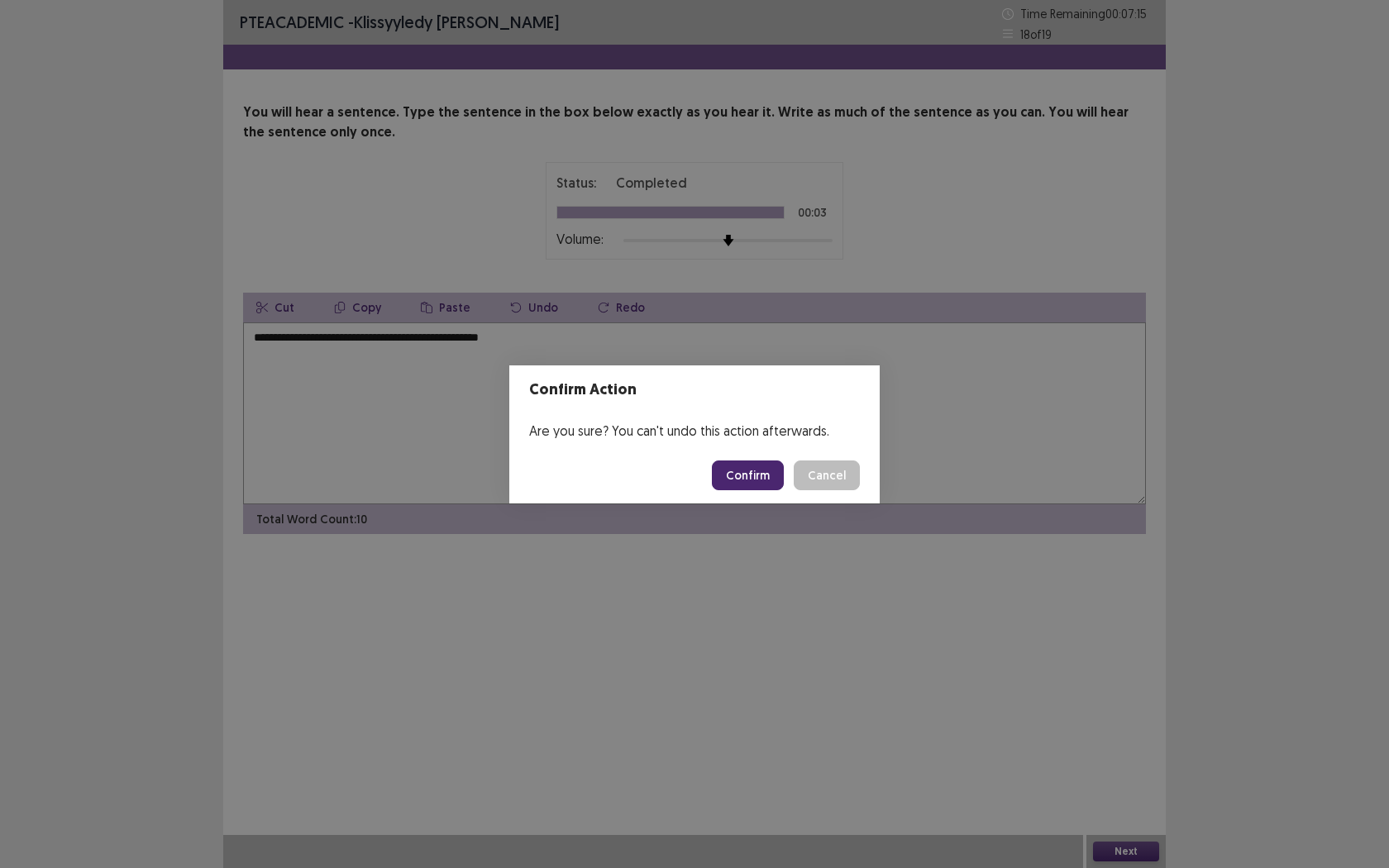
click at [756, 471] on button "Confirm" at bounding box center [748, 475] width 72 height 29
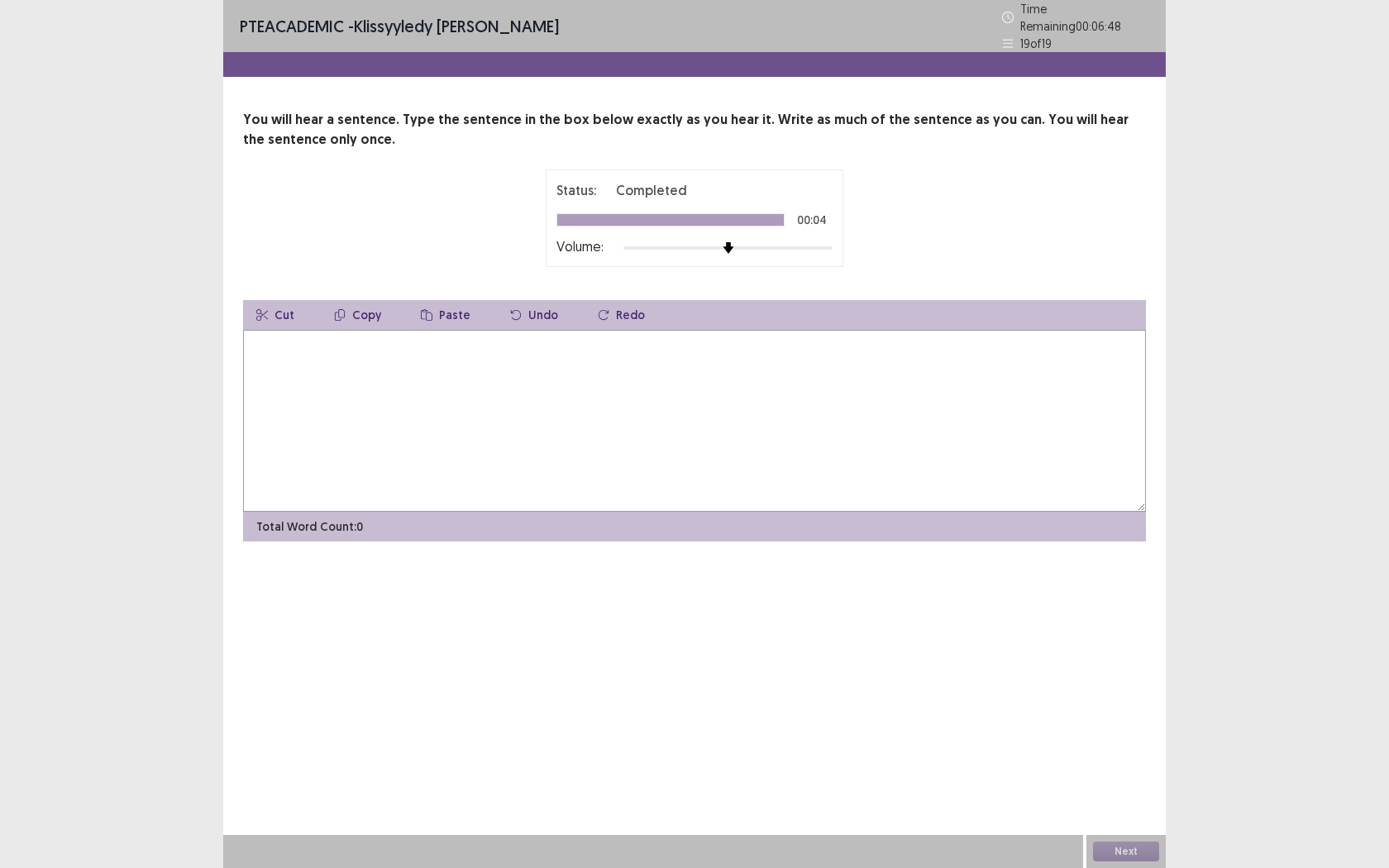
click at [455, 345] on textarea at bounding box center [694, 421] width 903 height 182
type textarea "*"
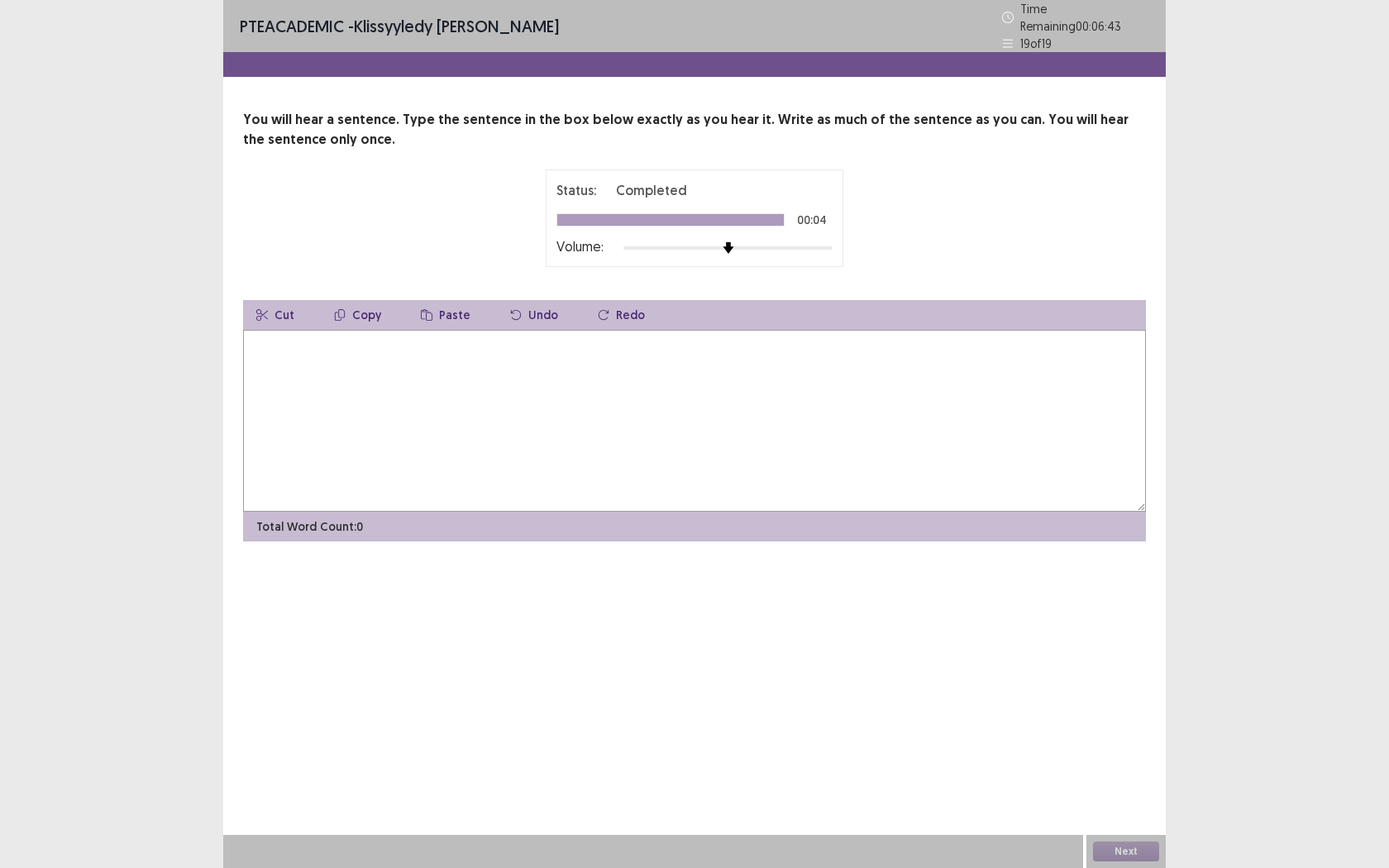
type textarea "*"
type textarea "**********"
click at [1110, 684] on button "Next" at bounding box center [1126, 851] width 66 height 20
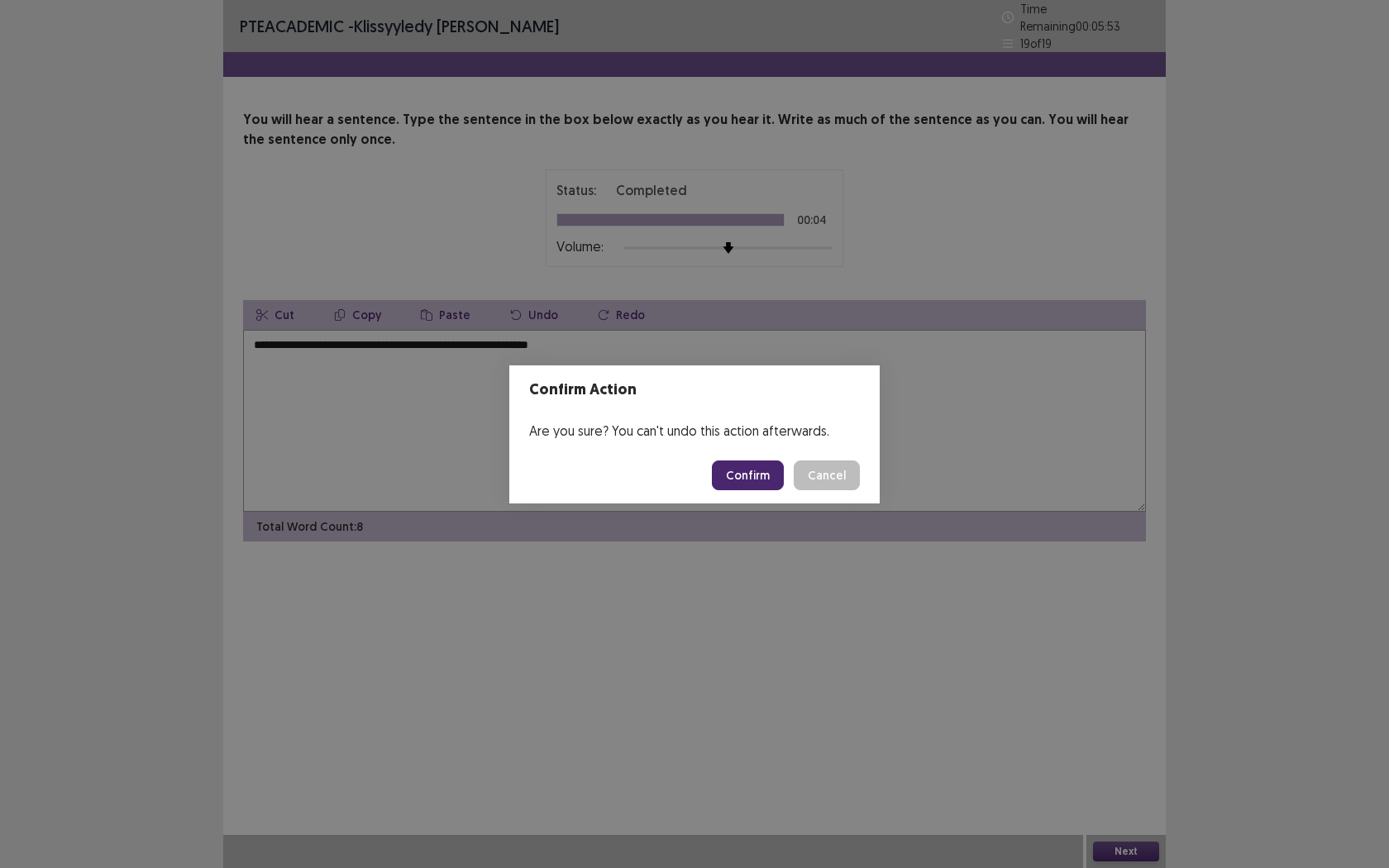
click at [753, 471] on button "Confirm" at bounding box center [748, 475] width 72 height 29
